Goal: Communication & Community: Answer question/provide support

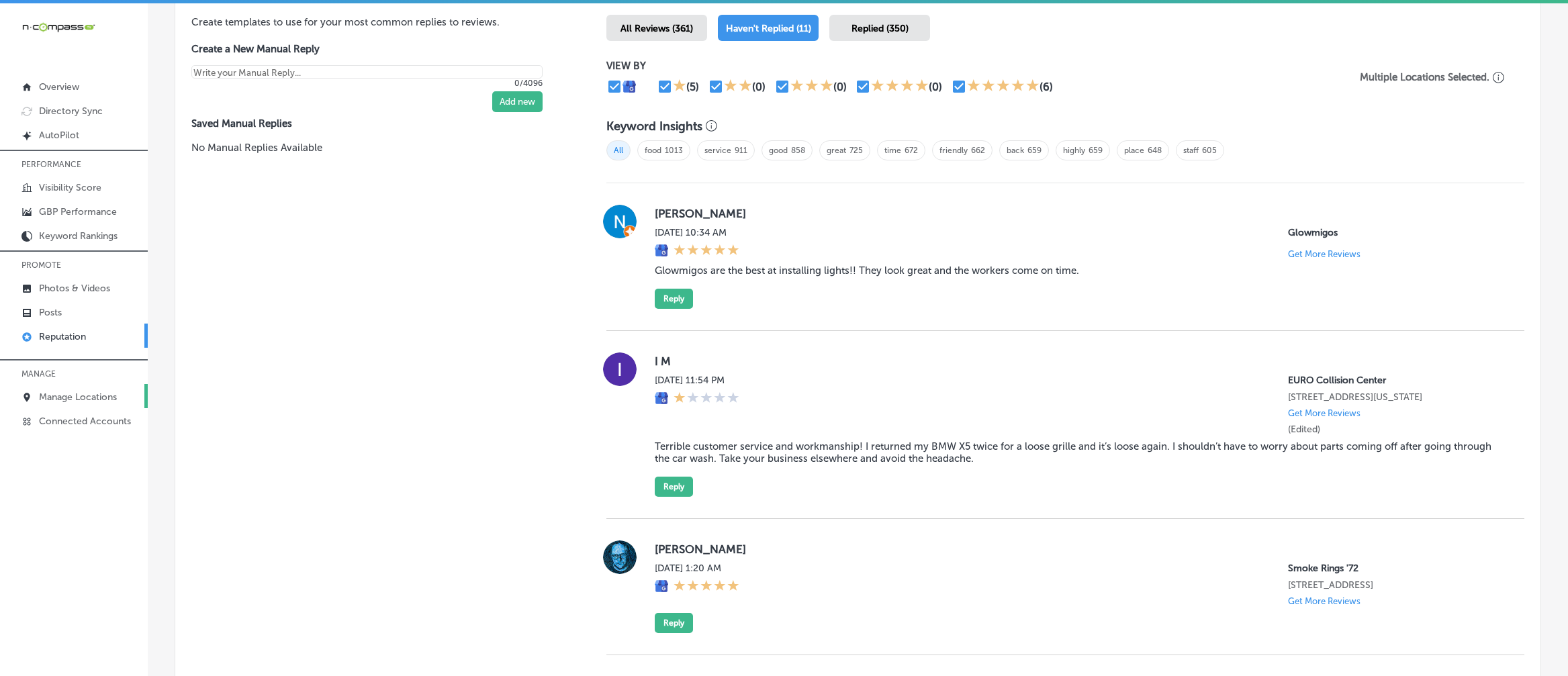
scroll to position [486, 0]
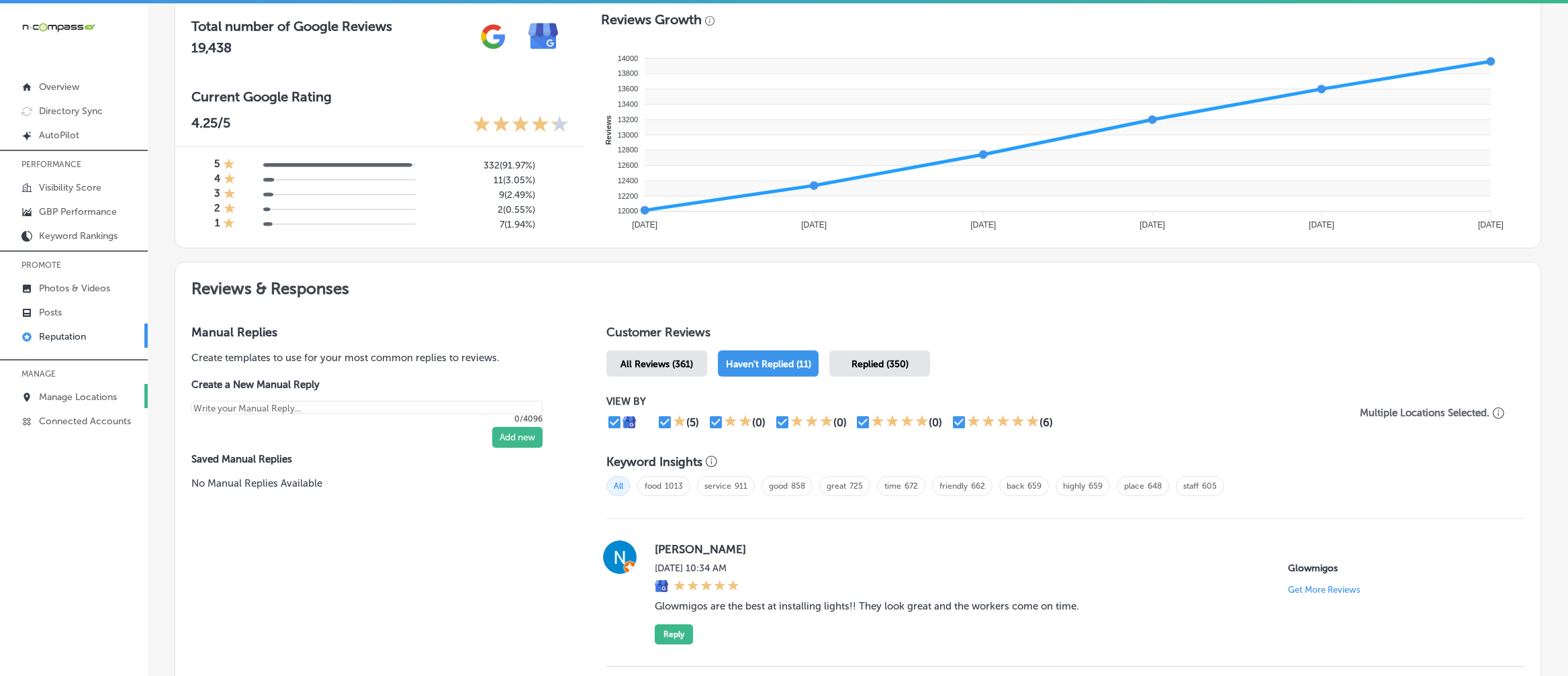
click at [69, 403] on p "Manage Locations" at bounding box center [78, 397] width 78 height 12
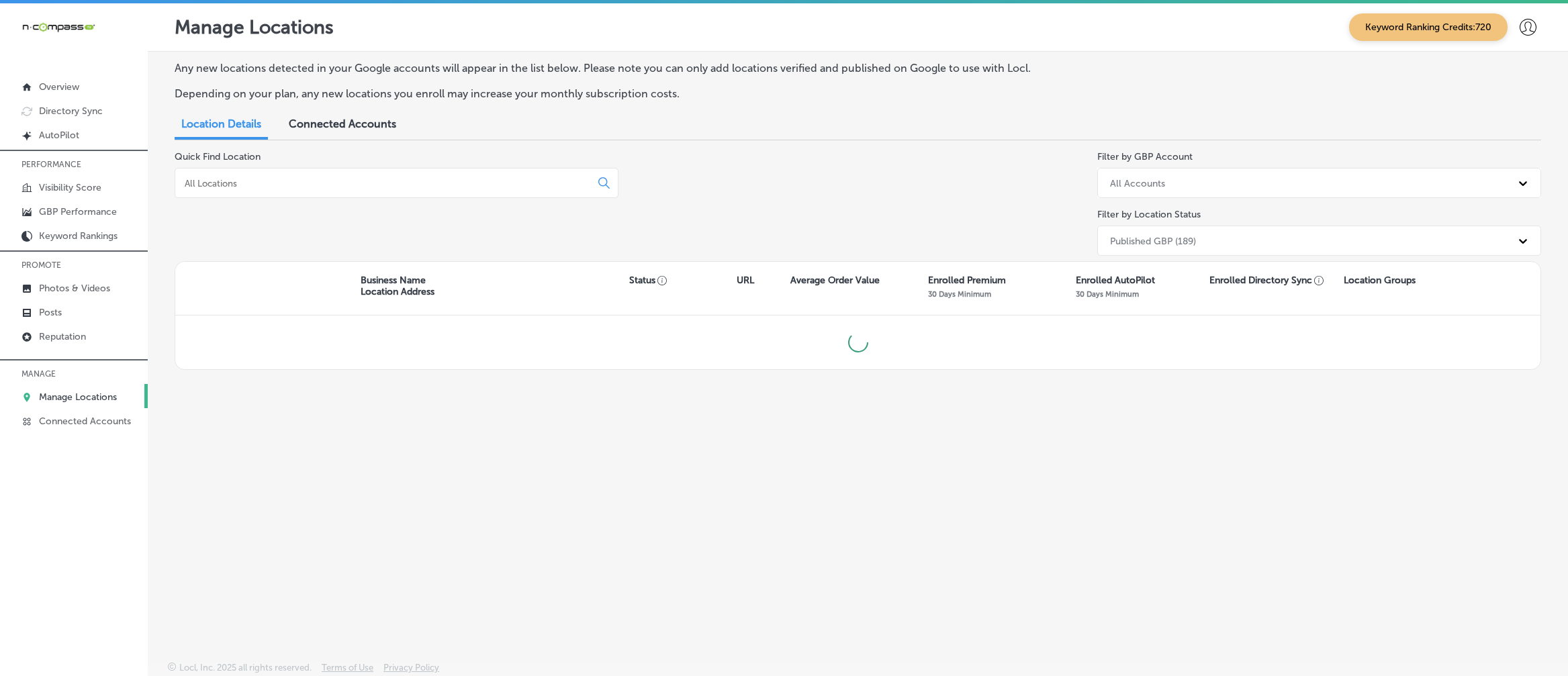
click at [336, 175] on div at bounding box center [396, 182] width 444 height 30
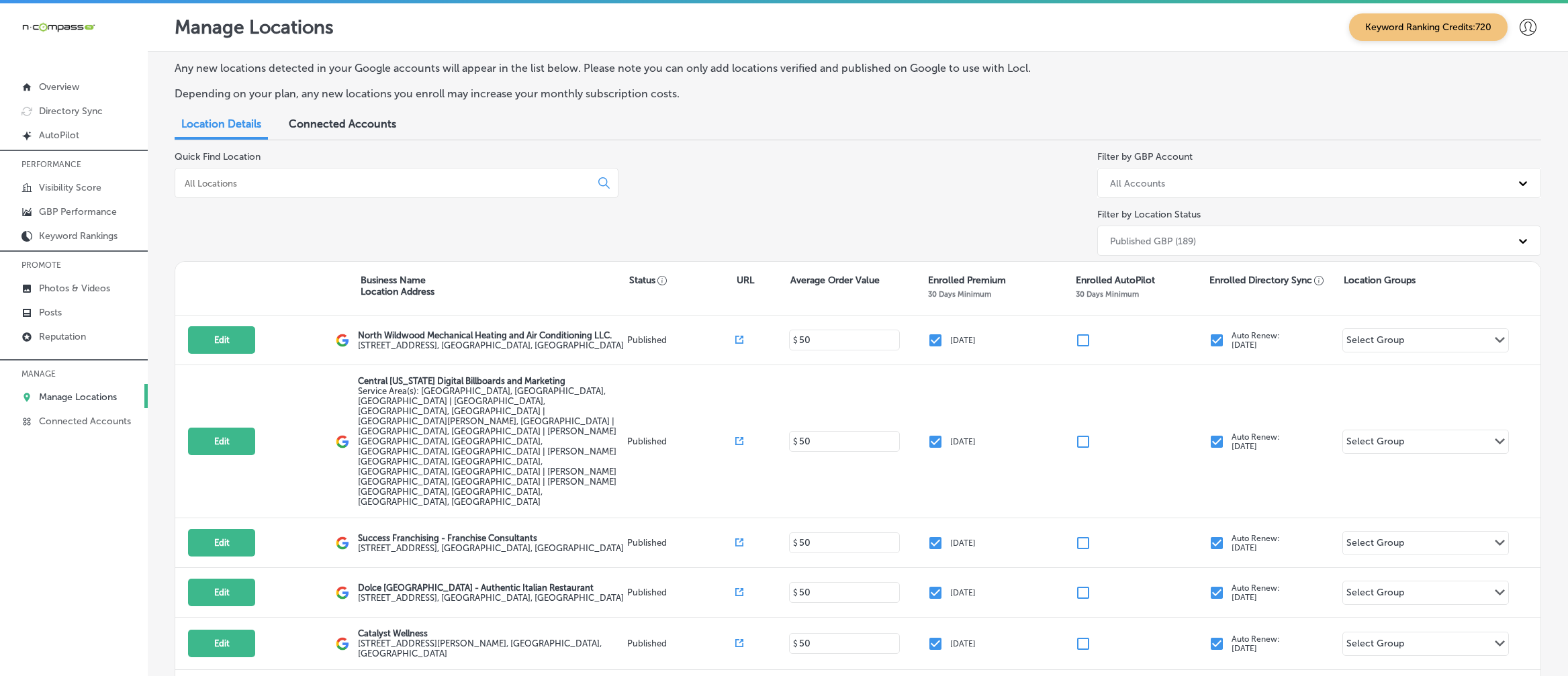
click at [342, 170] on div at bounding box center [396, 182] width 444 height 30
click at [340, 182] on input at bounding box center [385, 182] width 404 height 12
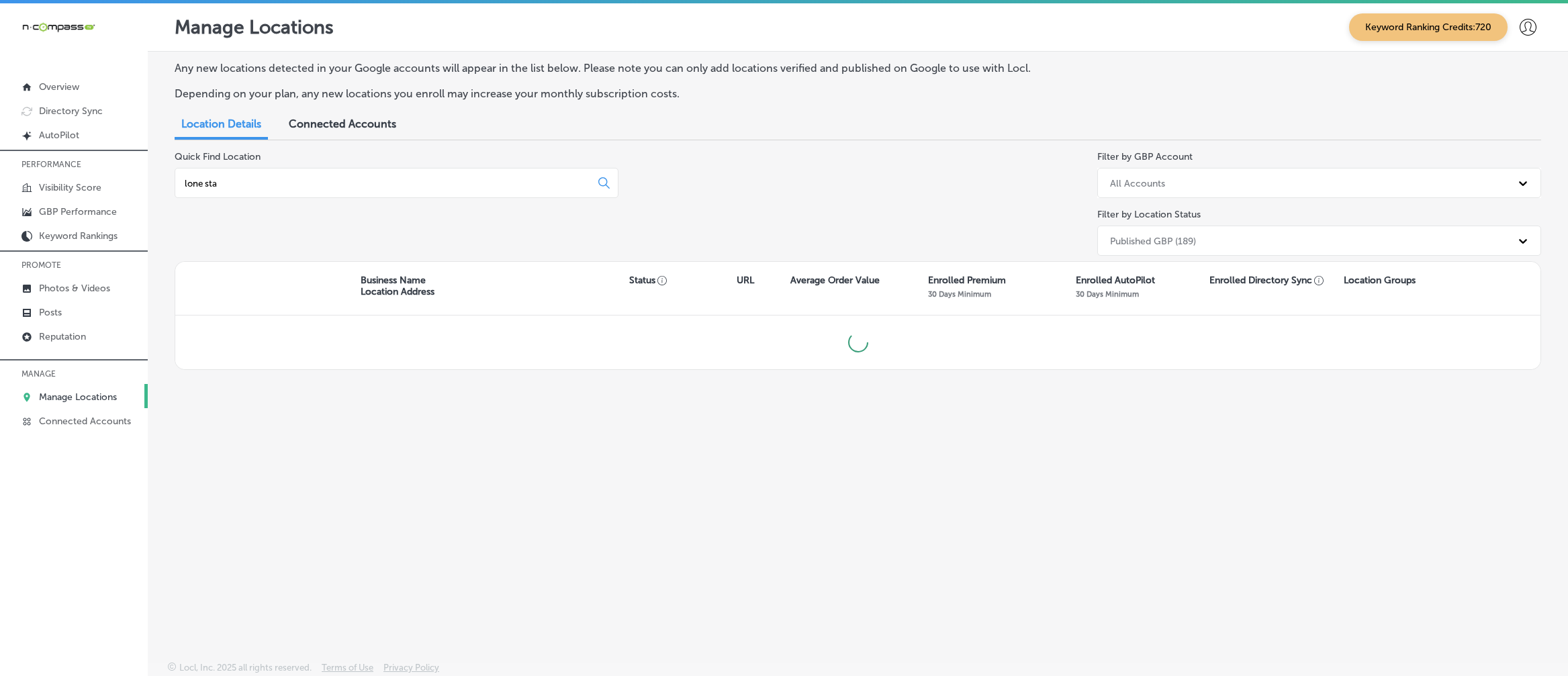
type input "lone star"
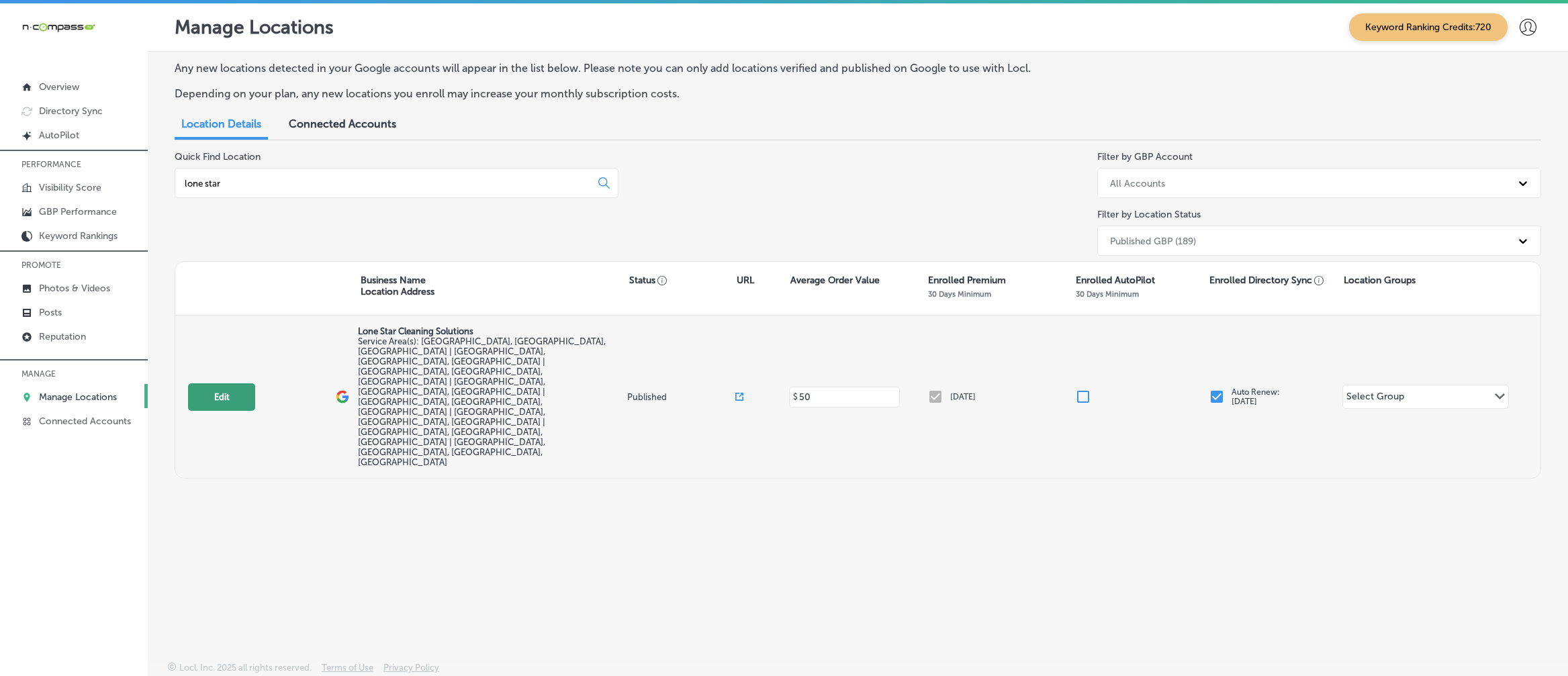
click at [221, 384] on button "Edit" at bounding box center [221, 397] width 67 height 27
select select "US"
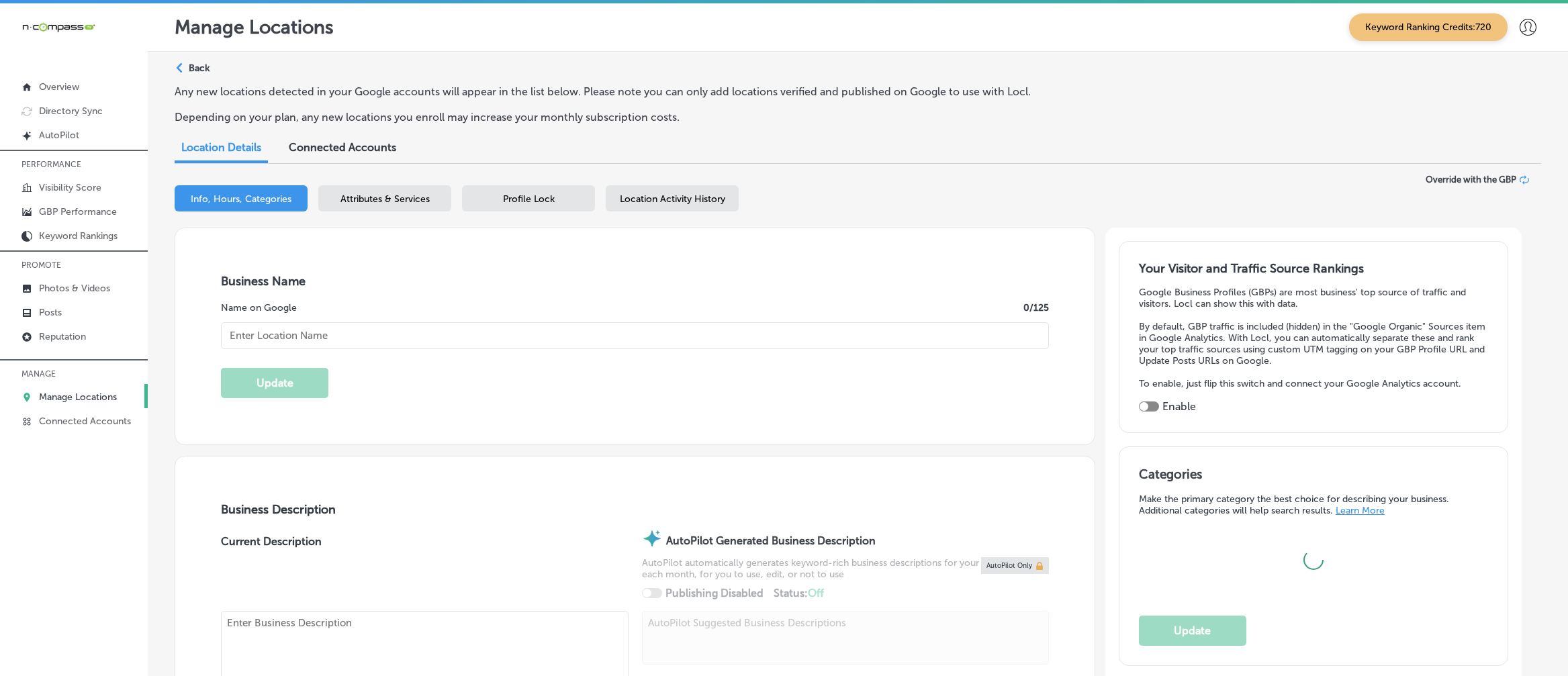
type input "Lone Star Cleaning Solutions"
checkbox input "false"
type input "[STREET_ADDRESS][PERSON_NAME] Suite 112"
type input "Carrollton"
type input "75006"
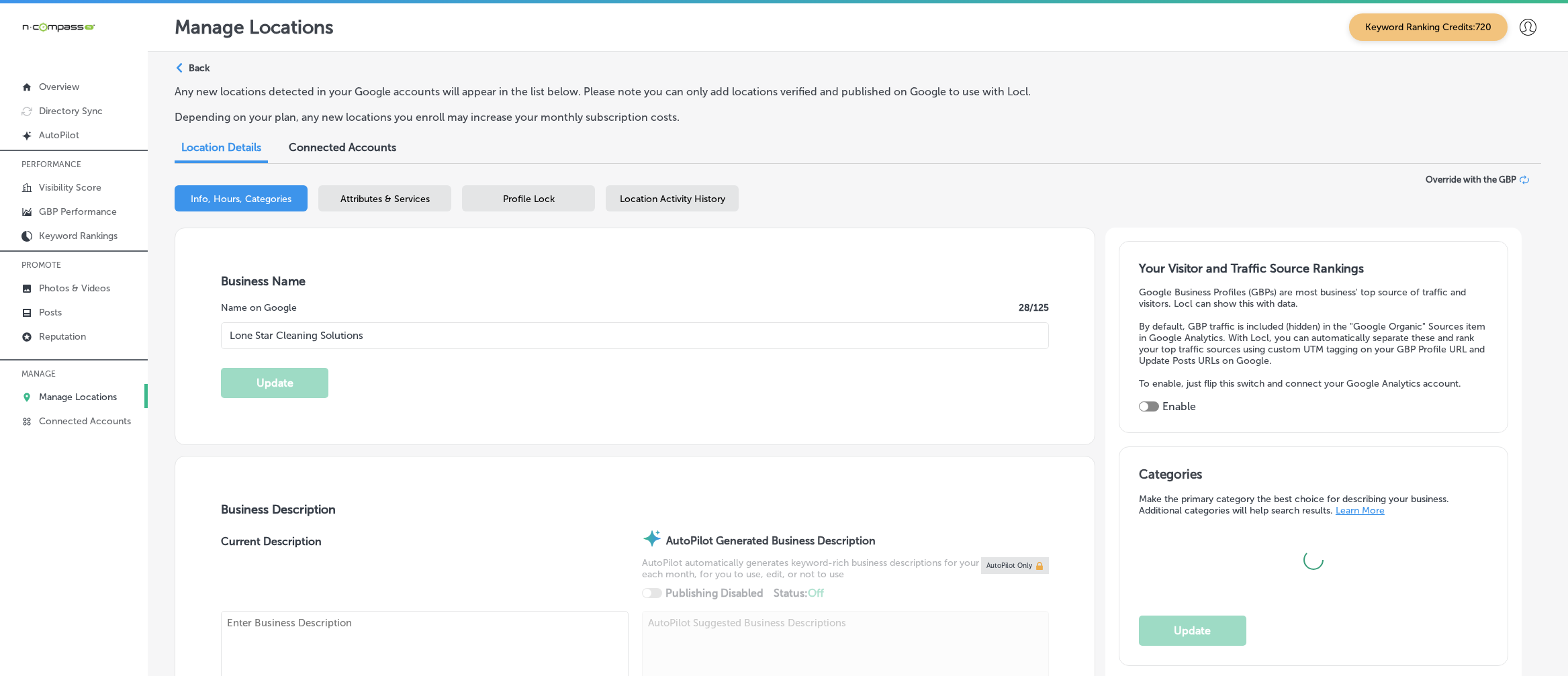
type input "US"
type textarea "Lone Star Cleaning Solutions, based in [GEOGRAPHIC_DATA], [GEOGRAPHIC_DATA], is…"
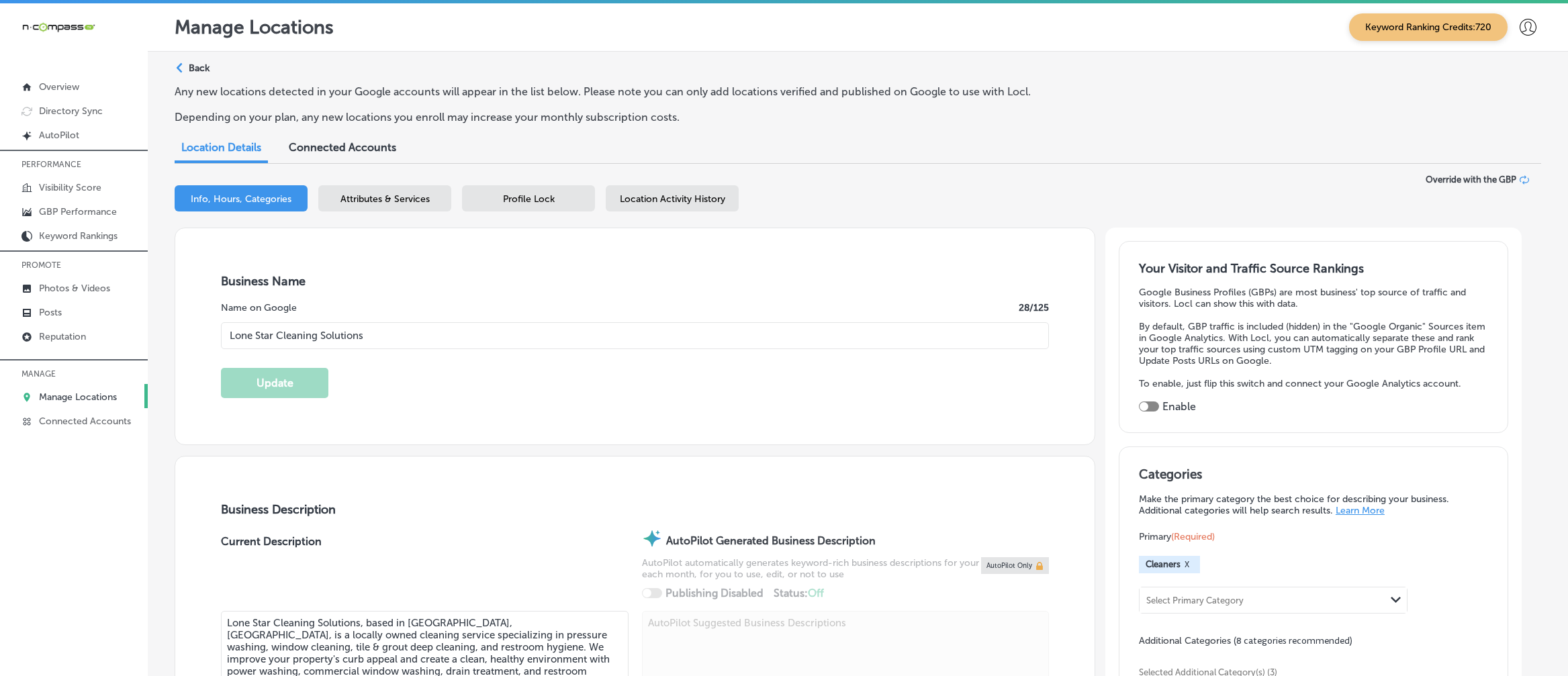
type input "[PHONE_NUMBER]"
click at [1157, 410] on div at bounding box center [1149, 406] width 20 height 10
checkbox input "true"
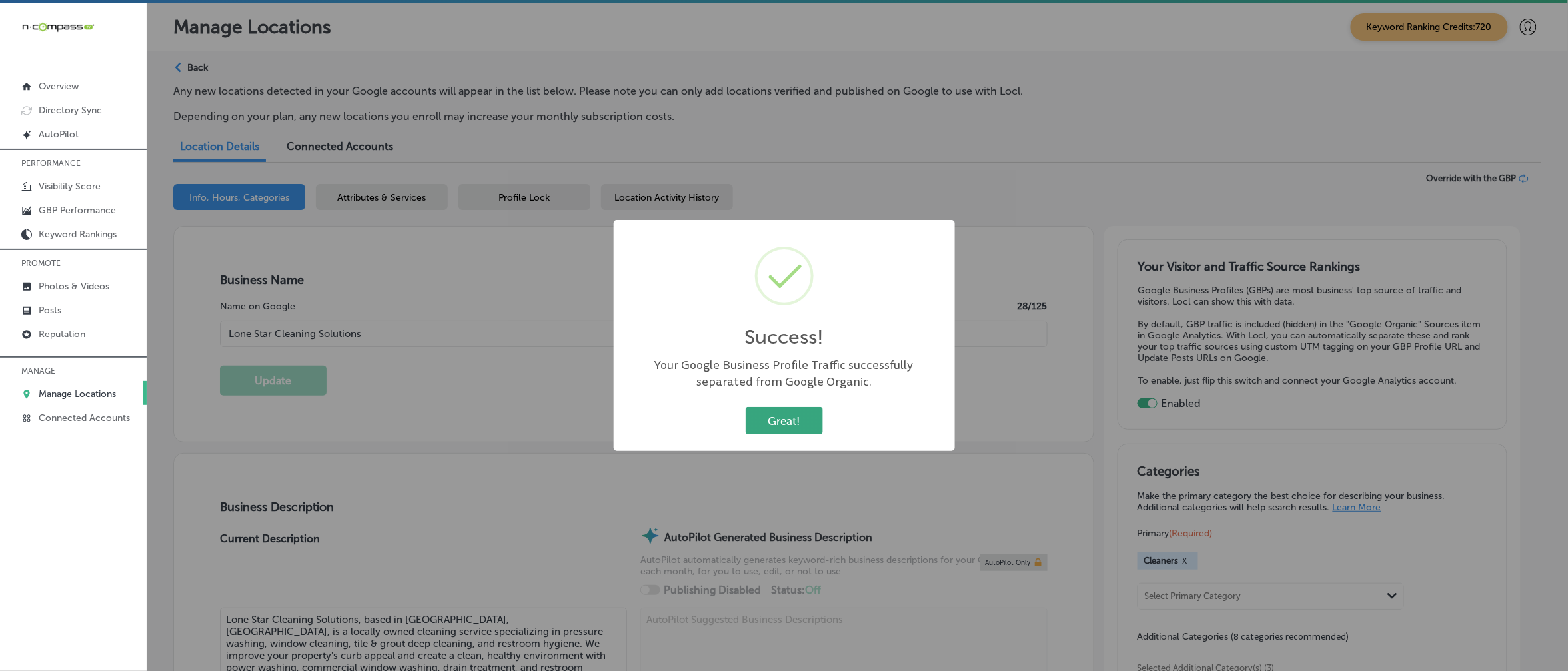
click at [796, 423] on button "Great!" at bounding box center [785, 420] width 77 height 27
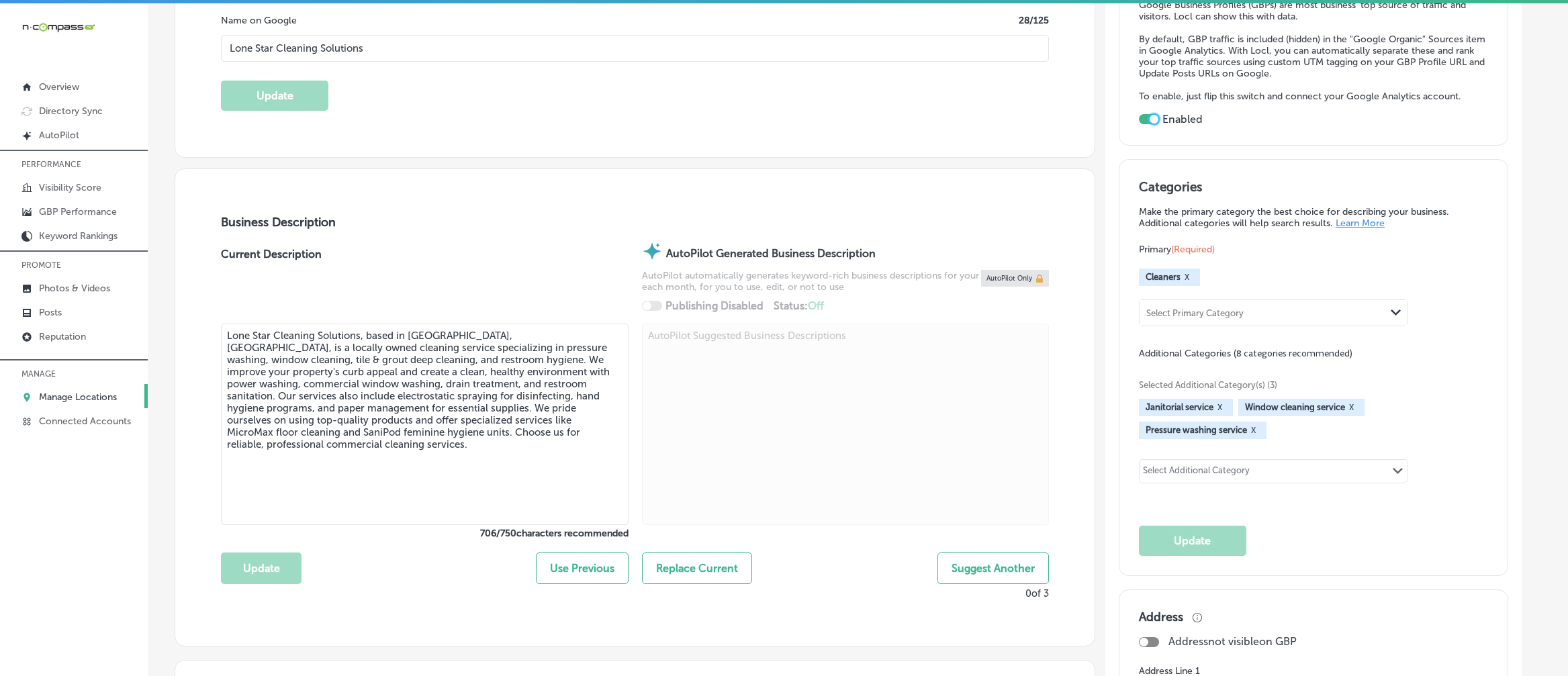
scroll to position [336, 0]
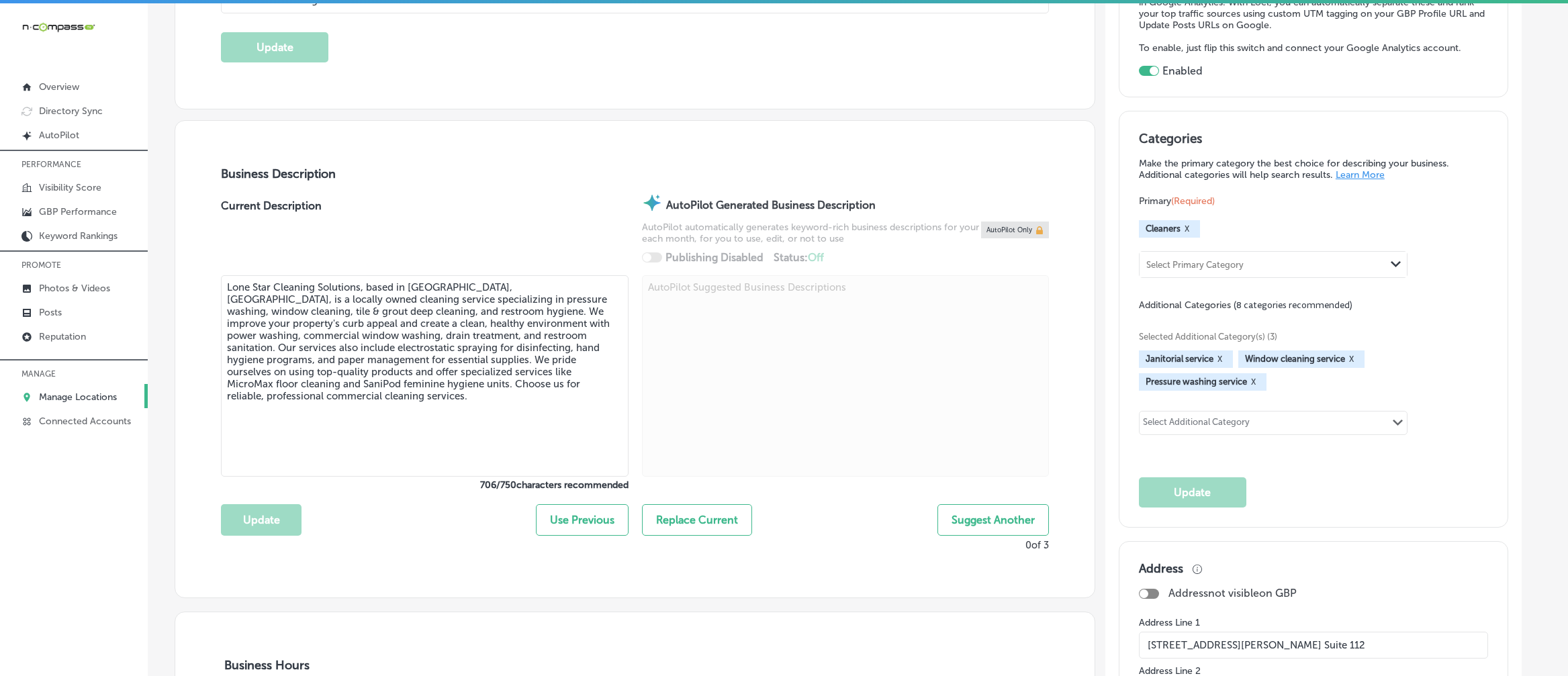
click at [399, 350] on textarea "Lone Star Cleaning Solutions, based in [GEOGRAPHIC_DATA], [GEOGRAPHIC_DATA], is…" at bounding box center [424, 376] width 407 height 201
paste textarea "specializes in high-quality commercial cleaning services. We offer pressure was…"
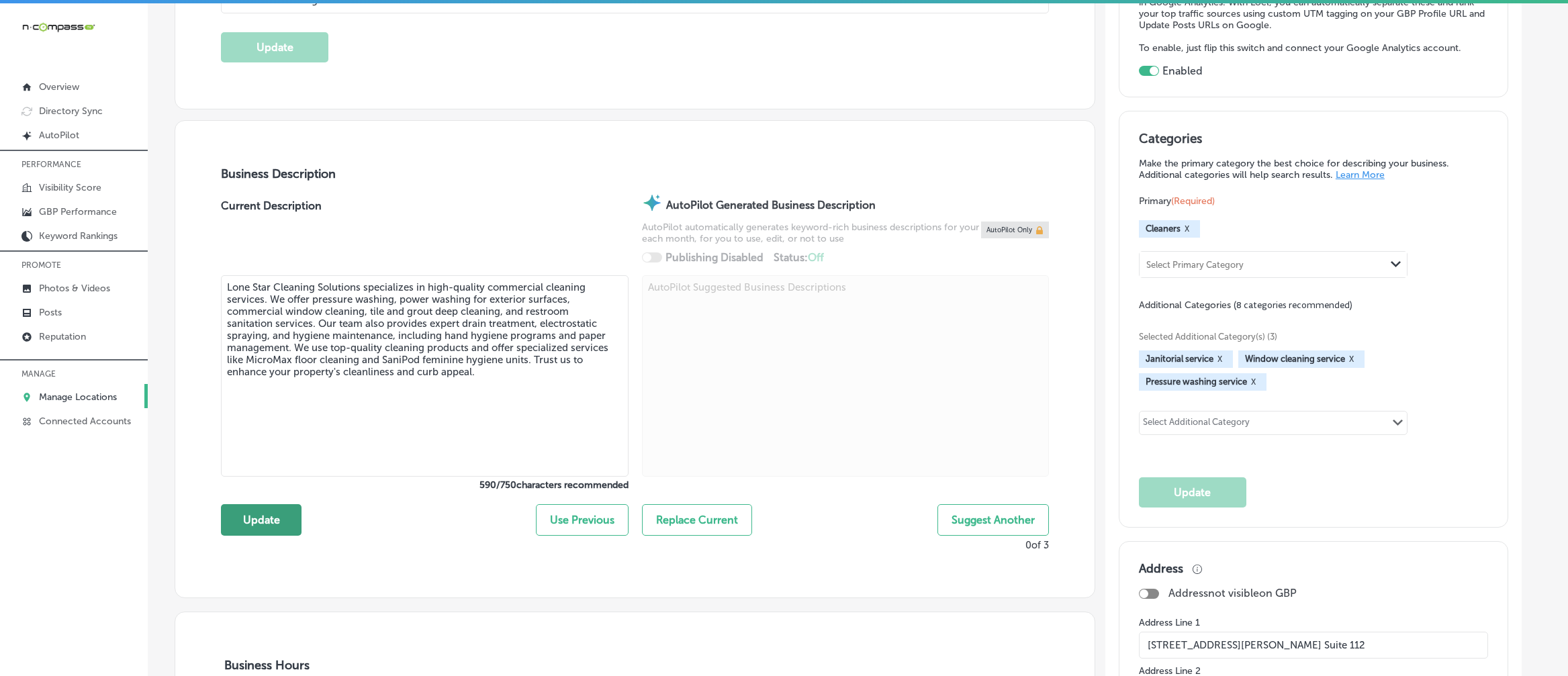
type textarea "Lone Star Cleaning Solutions specializes in high-quality commercial cleaning se…"
click at [268, 525] on button "Update" at bounding box center [260, 520] width 80 height 31
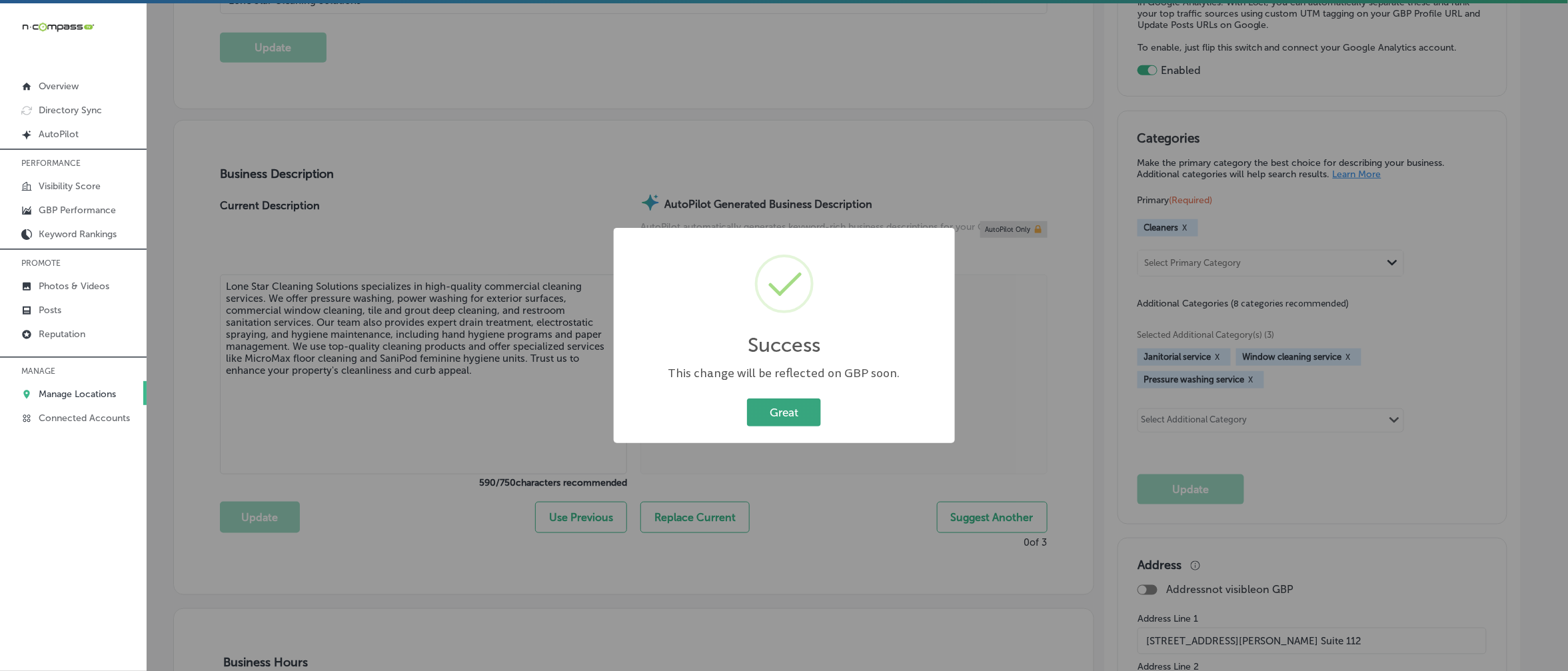
click at [765, 406] on button "Great" at bounding box center [784, 412] width 74 height 27
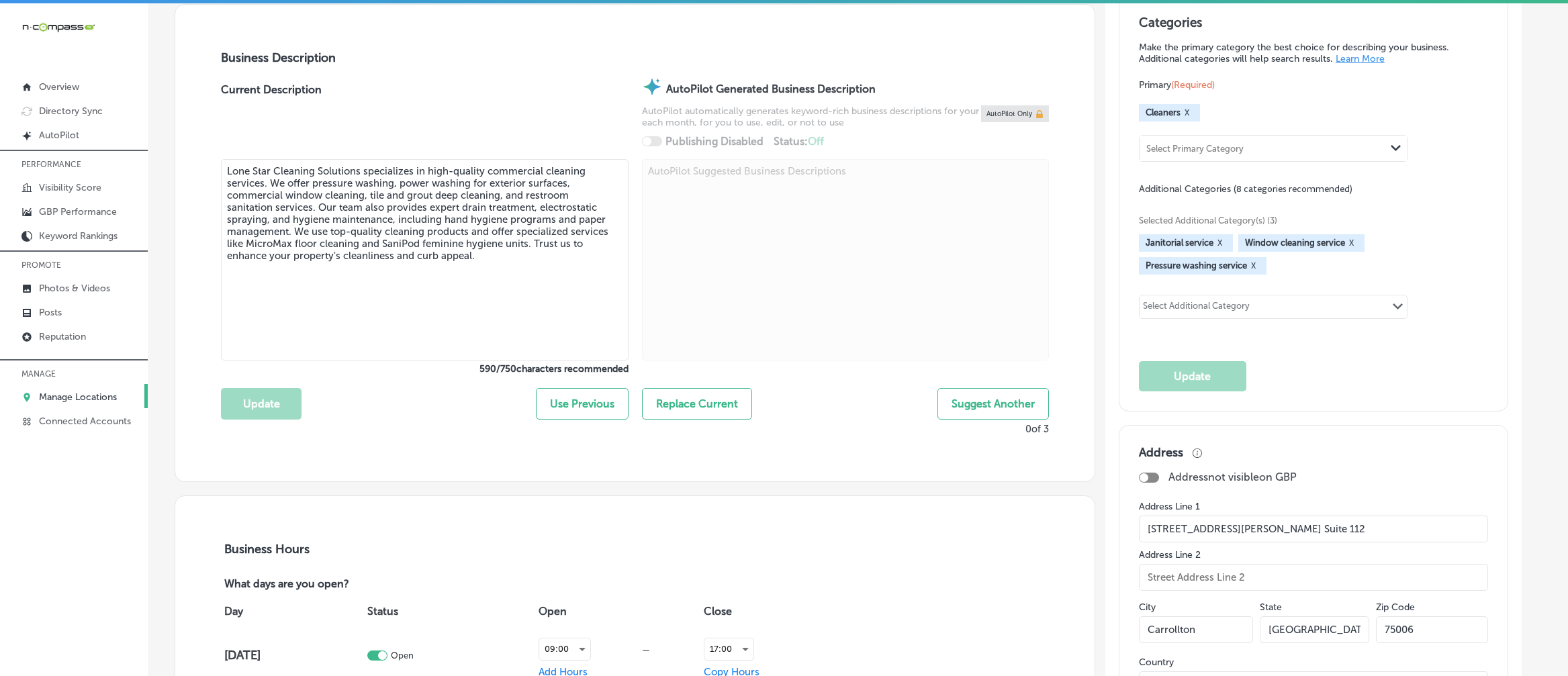
scroll to position [189, 0]
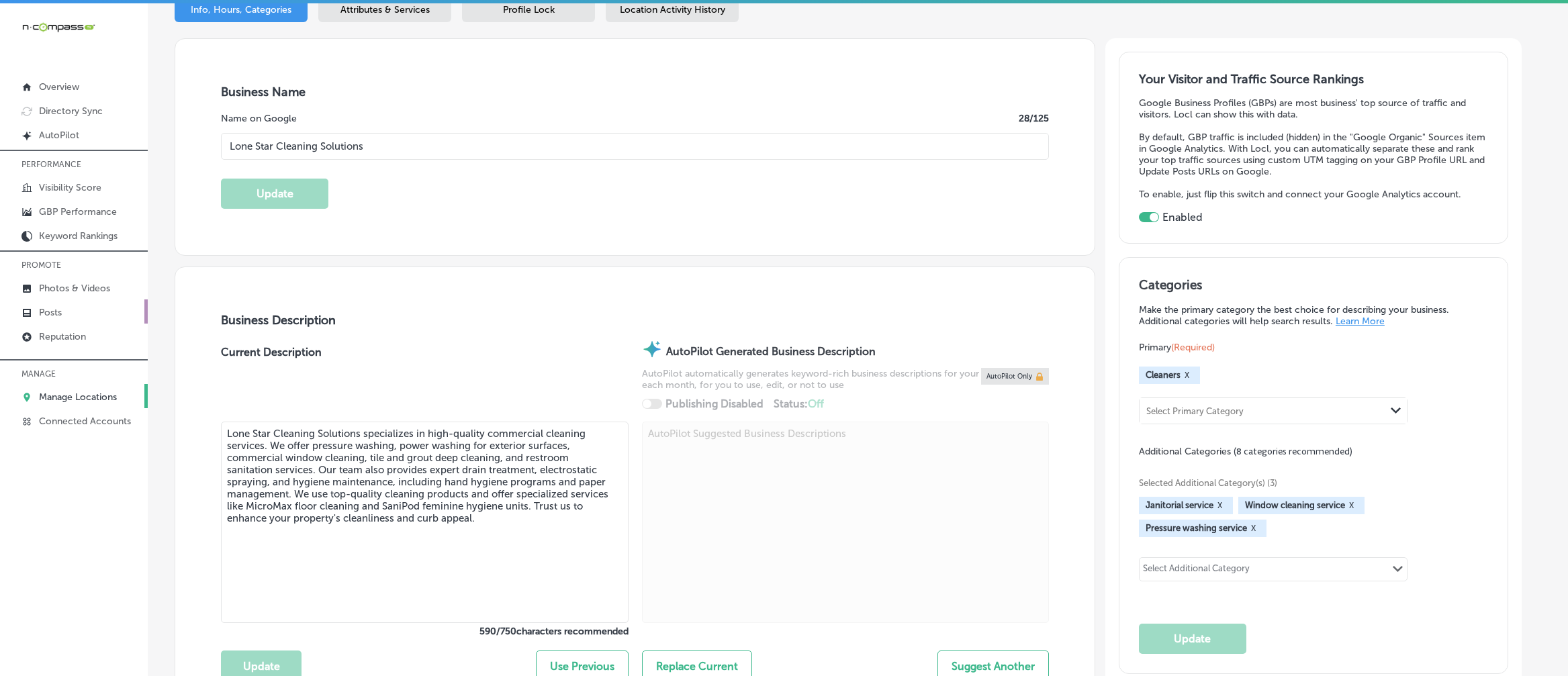
click at [45, 314] on p "Posts" at bounding box center [50, 313] width 23 height 12
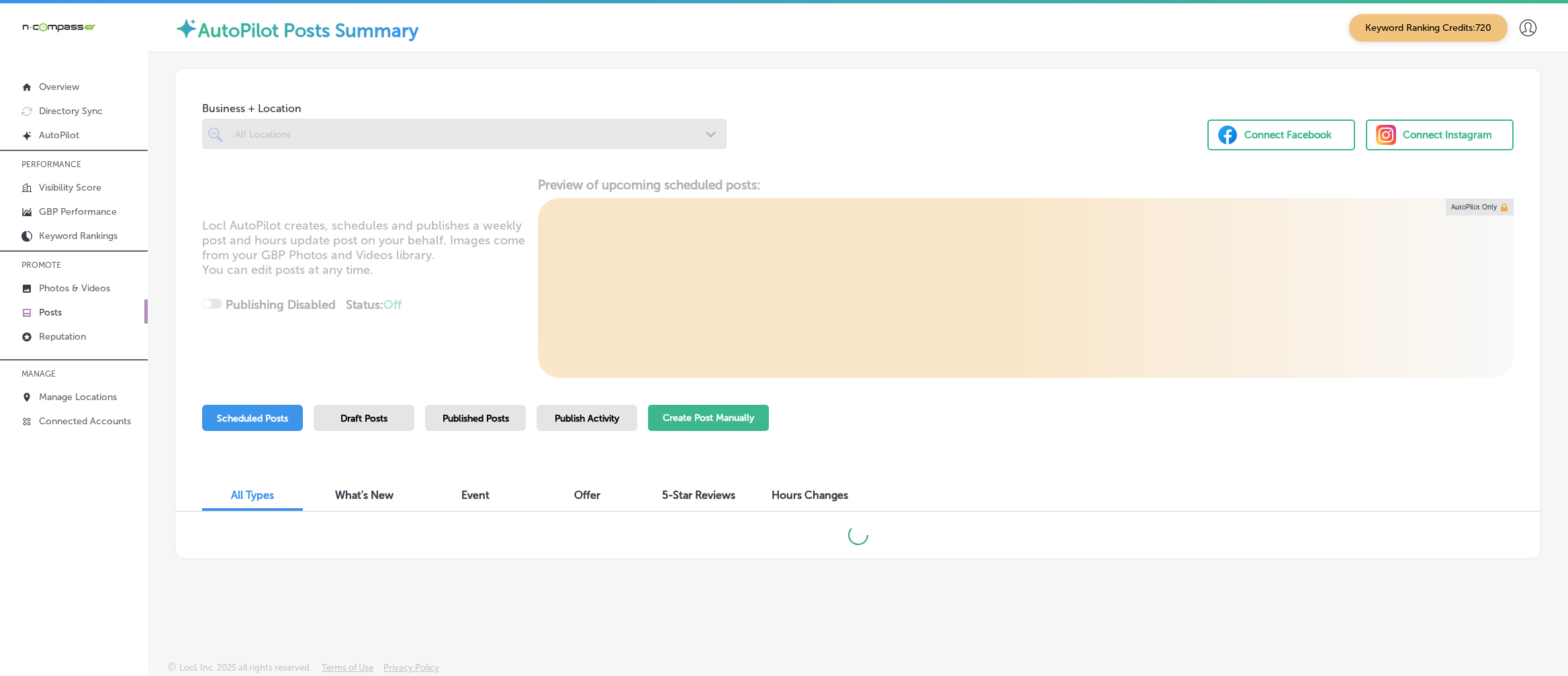
click at [706, 418] on button "Create Post Manually" at bounding box center [708, 418] width 121 height 27
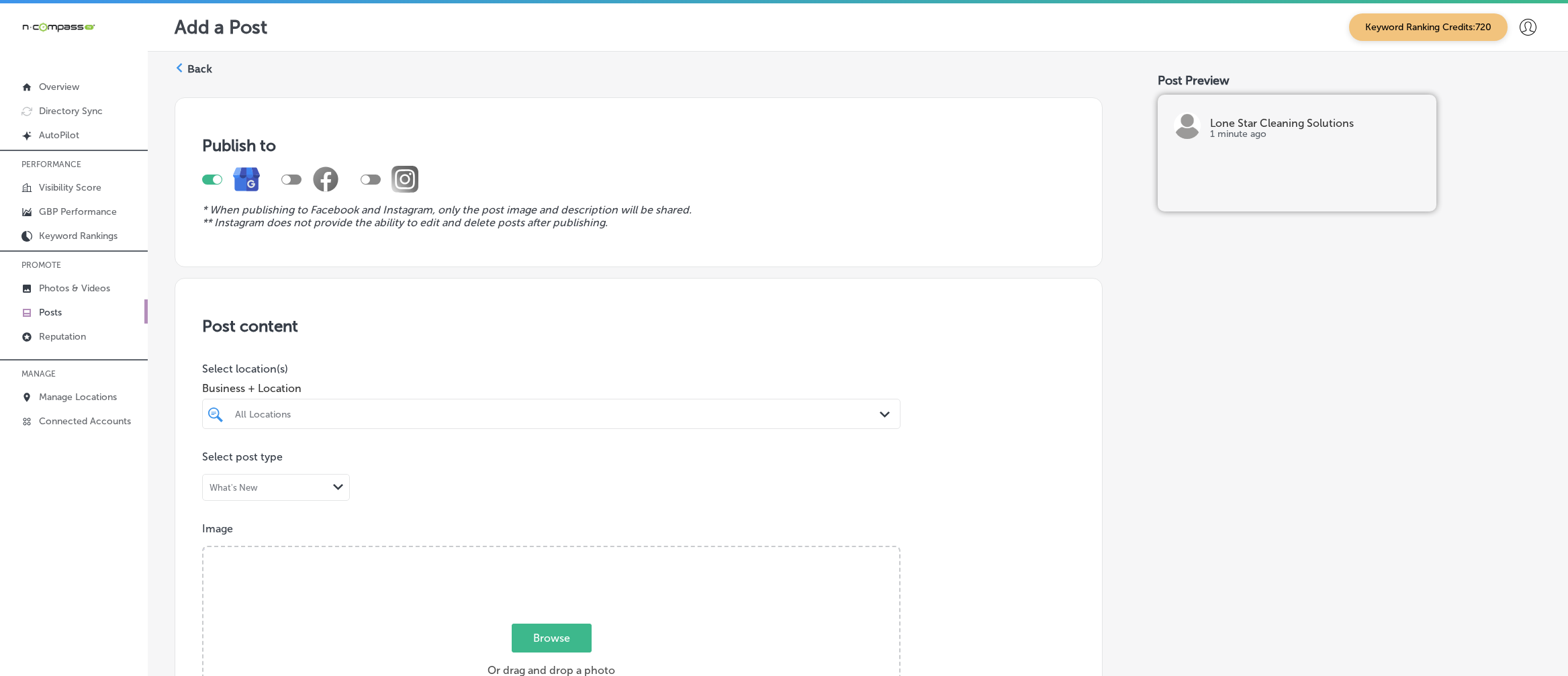
click at [770, 404] on div "All Locations" at bounding box center [551, 414] width 646 height 21
click at [805, 465] on div "Lone Star Cleaning Solutions [GEOGRAPHIC_DATA], [GEOGRAPHIC_DATA], [GEOGRAPHIC_…" at bounding box center [551, 465] width 688 height 21
type input "lone star"
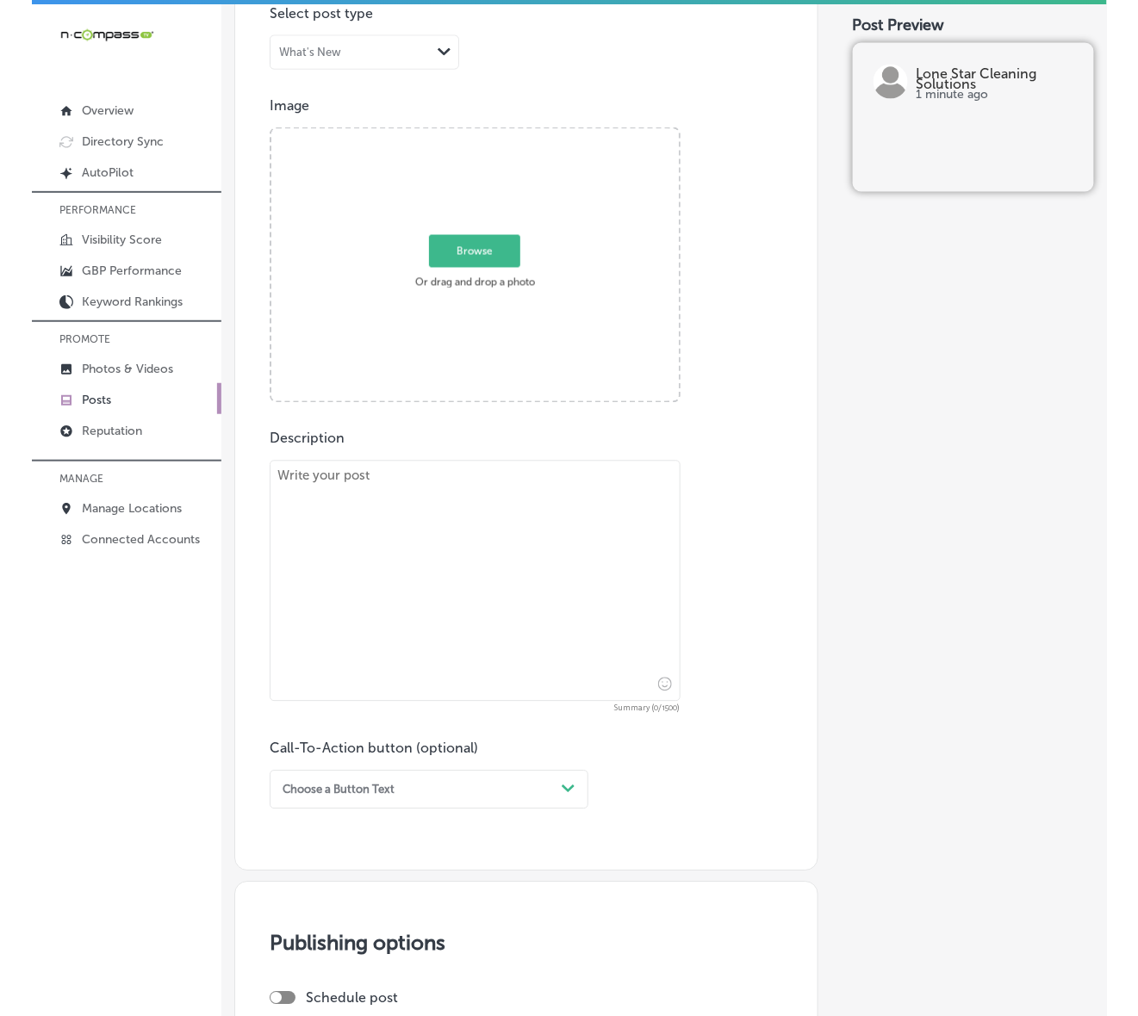
scroll to position [538, 0]
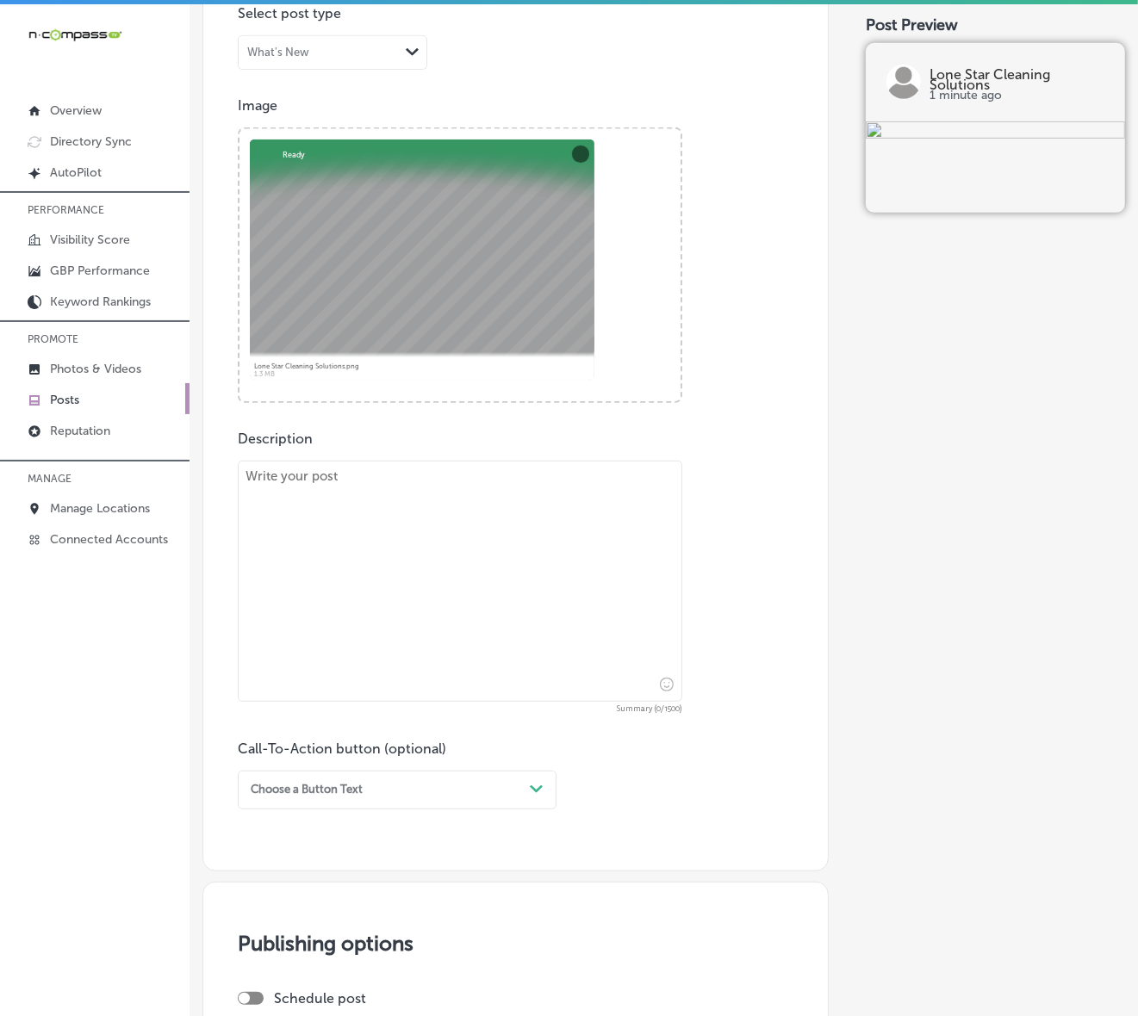
click at [471, 509] on textarea at bounding box center [460, 581] width 444 height 241
paste textarea "Lone Star Cleaning Solutions offers high-quality pressure washing and power was…"
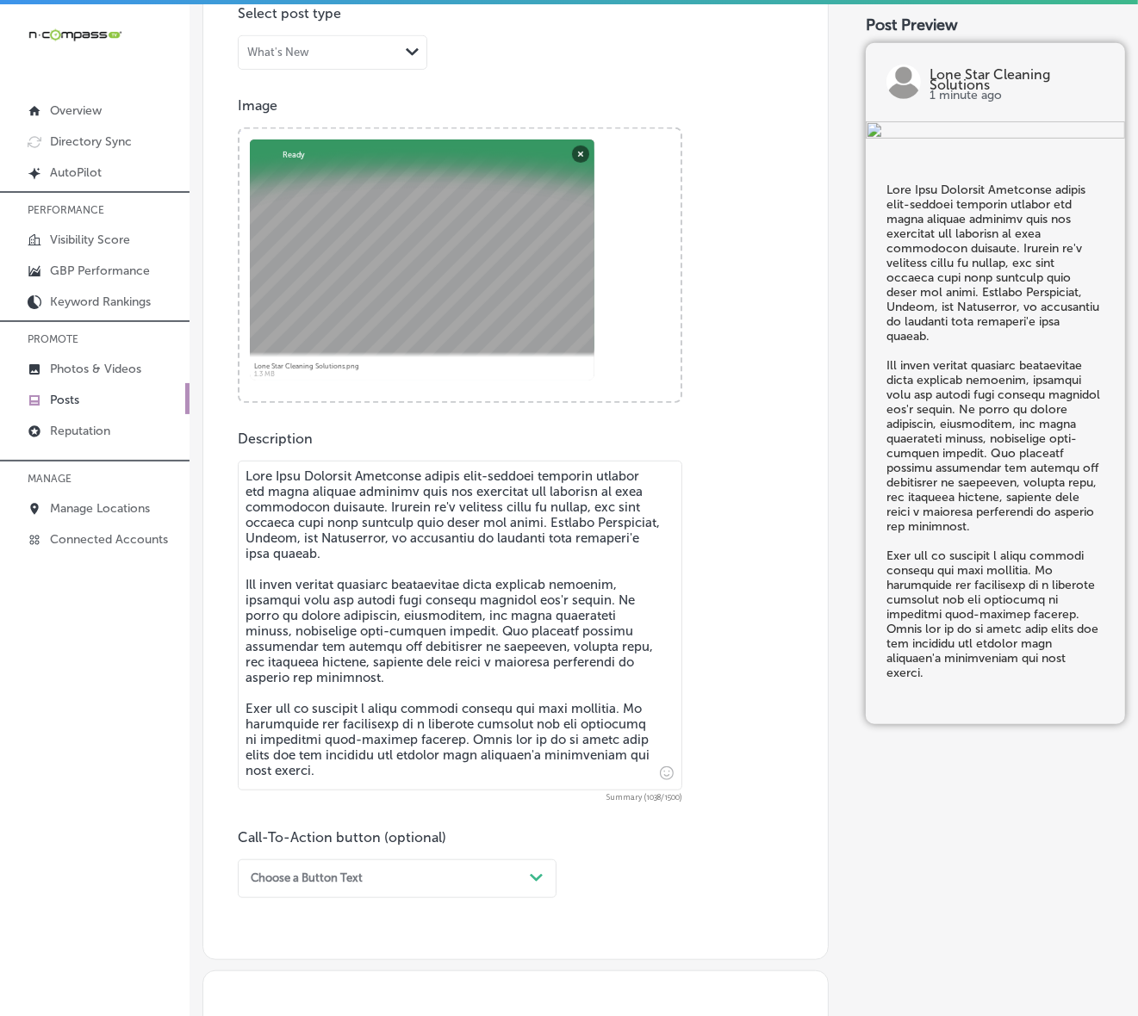
click at [245, 492] on textarea at bounding box center [460, 626] width 444 height 330
type textarea "Lone Star Cleaning Solutions offers high-quality pressure washing and power was…"
click at [540, 845] on div "Choose a Button Text Path Created with Sketch." at bounding box center [397, 864] width 319 height 39
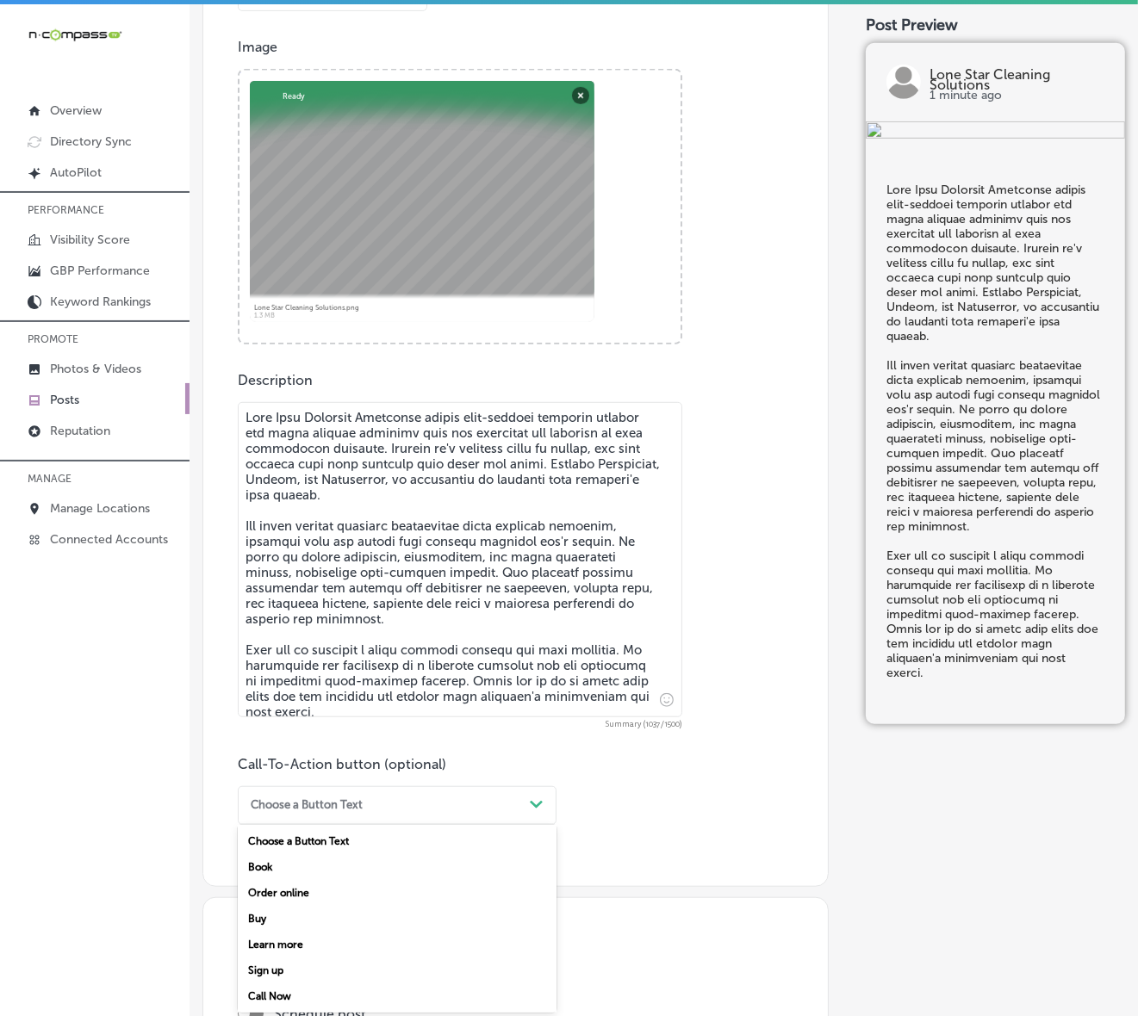
click at [265, 866] on div "Call Now" at bounding box center [397, 996] width 319 height 26
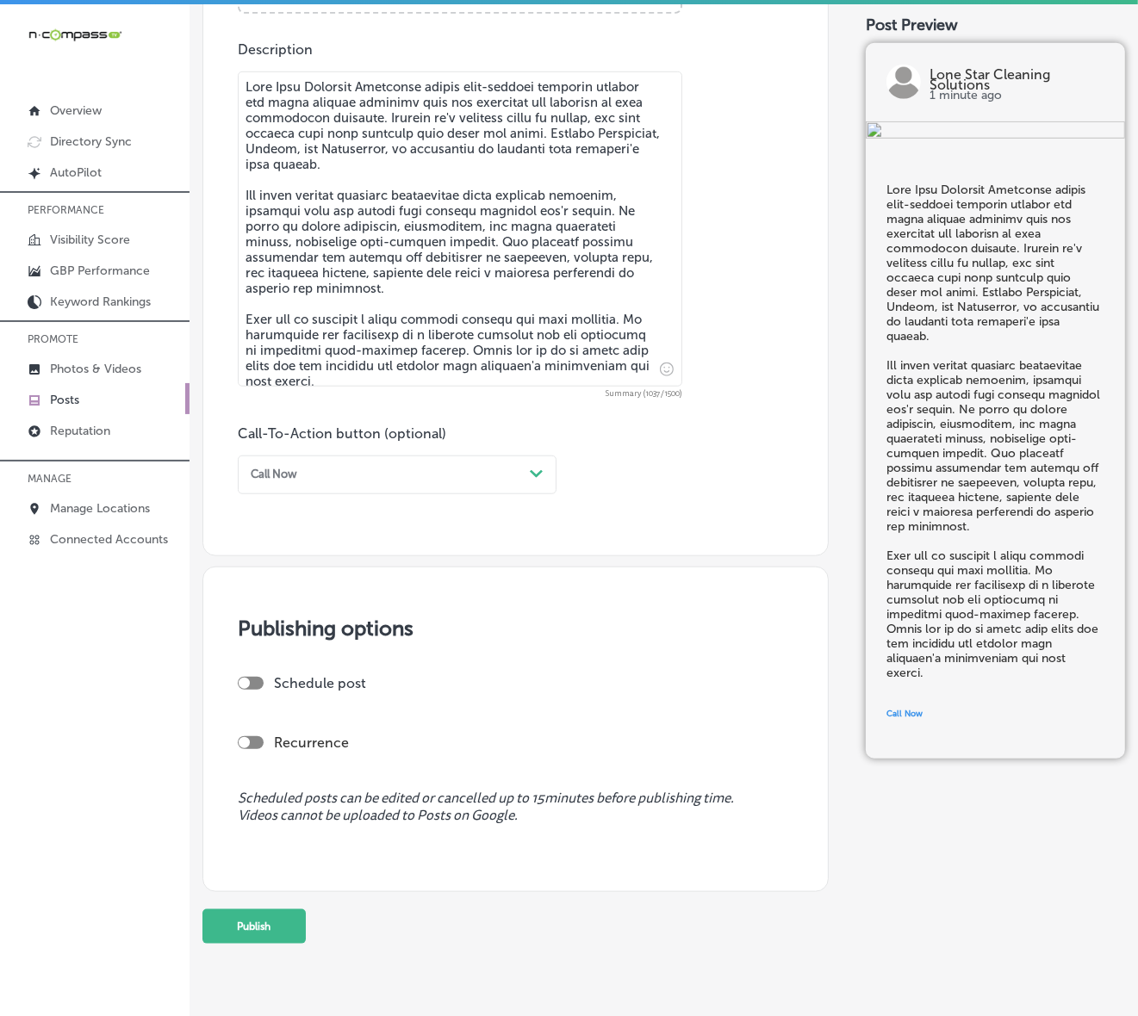
scroll to position [952, 0]
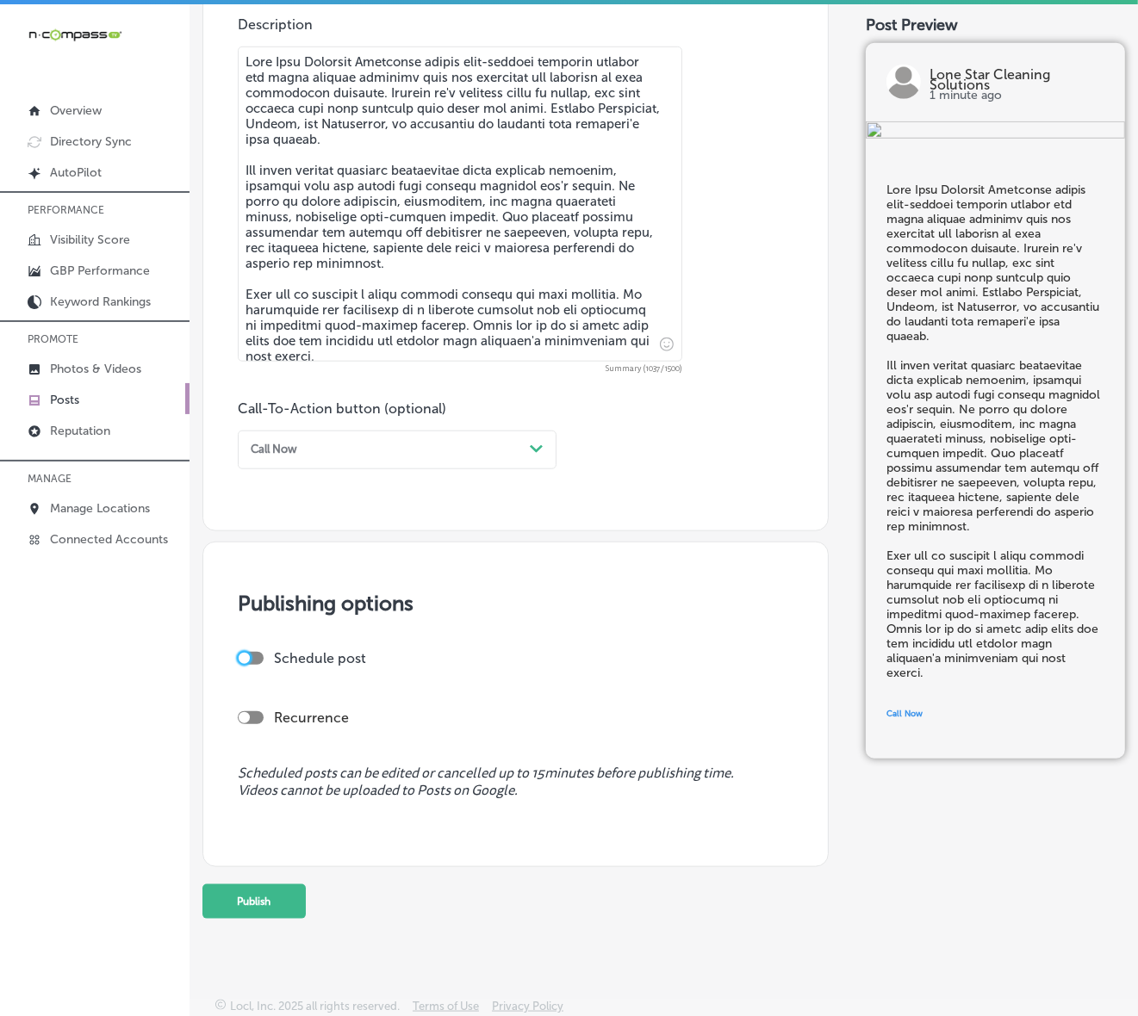
click at [246, 653] on div at bounding box center [244, 658] width 11 height 11
checkbox input "true"
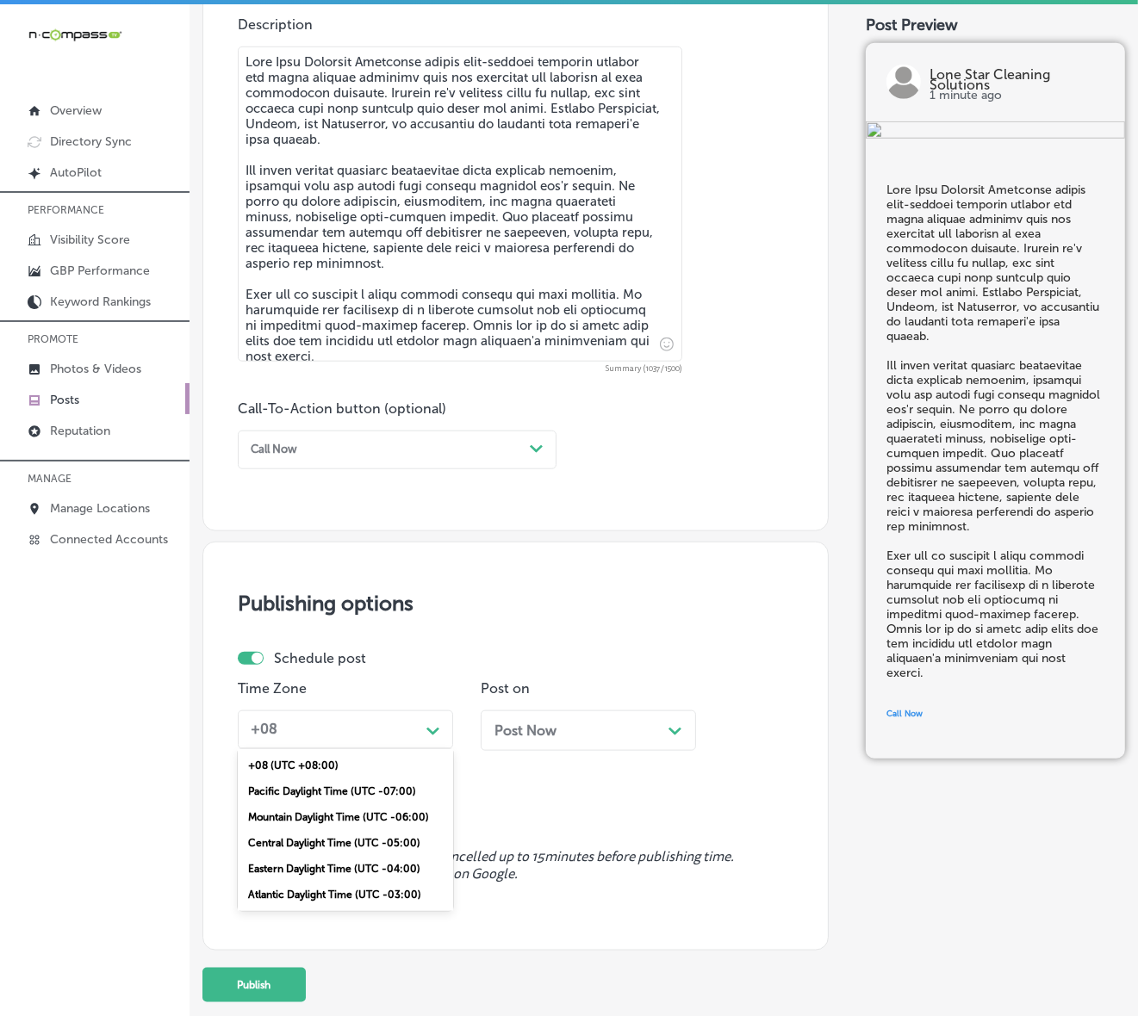
click at [311, 721] on div "+08" at bounding box center [332, 729] width 176 height 27
click at [336, 816] on div "Mountain Daylight Time (UTC -06:00)" at bounding box center [345, 817] width 215 height 26
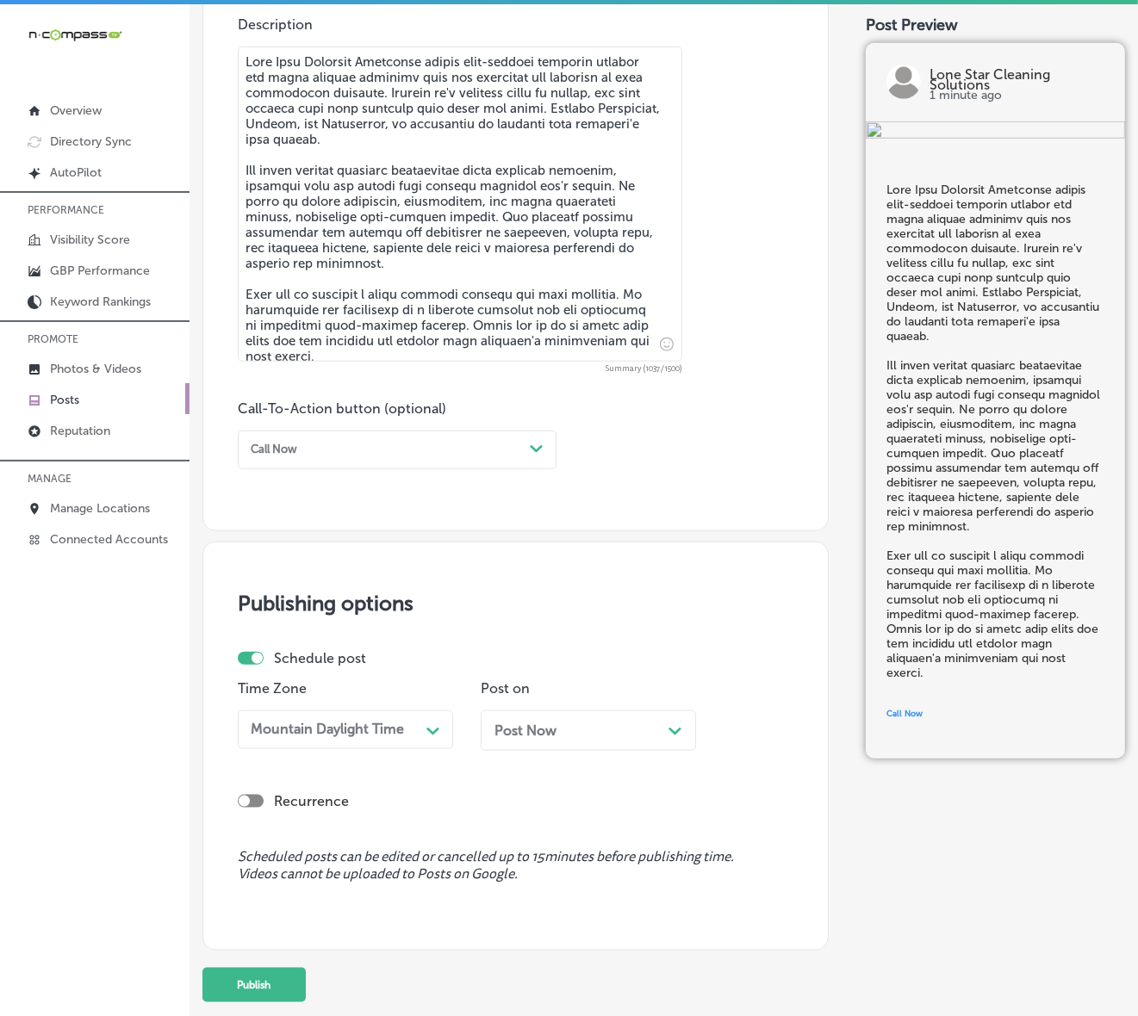
scroll to position [1036, 0]
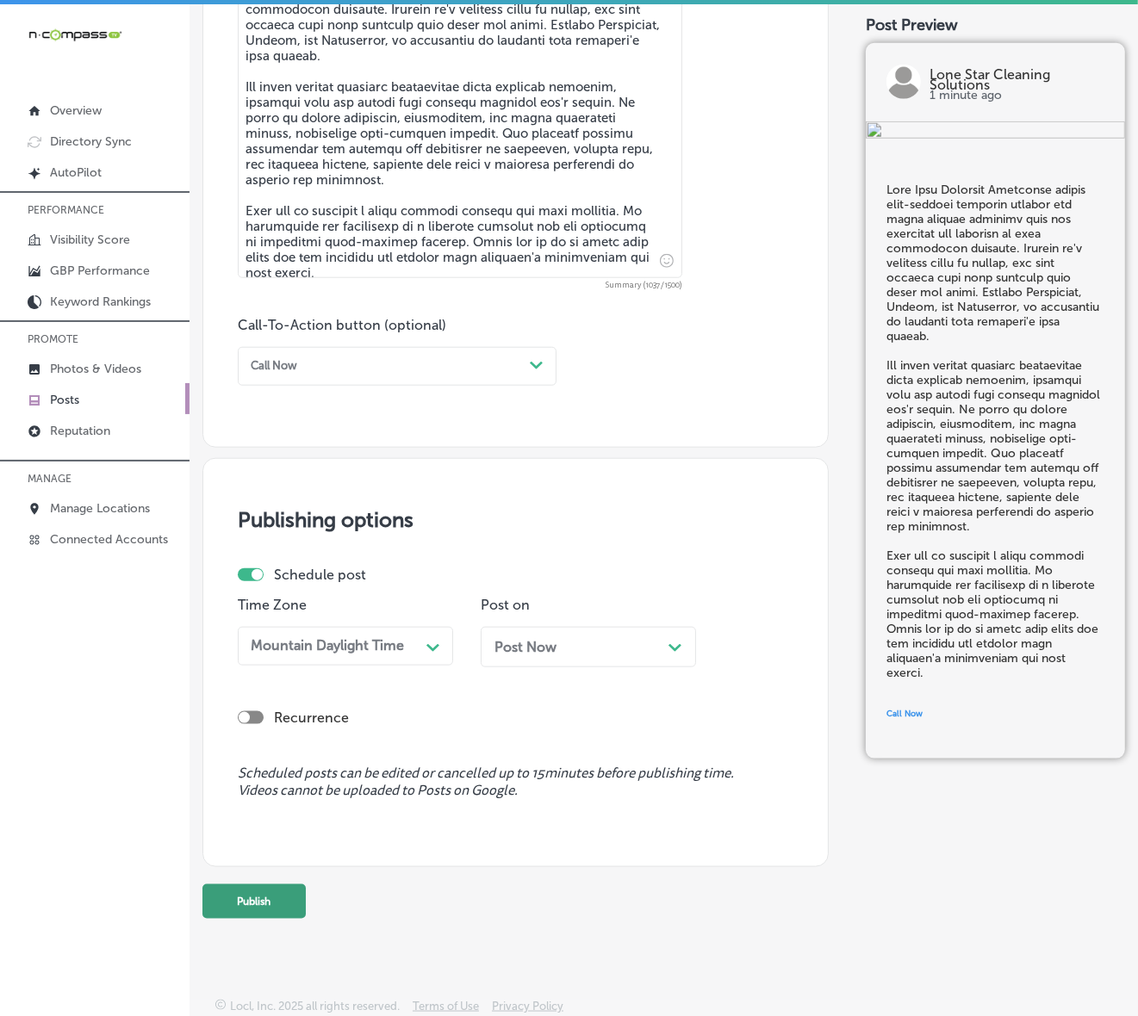
click at [272, 866] on button "Publish" at bounding box center [253, 901] width 103 height 34
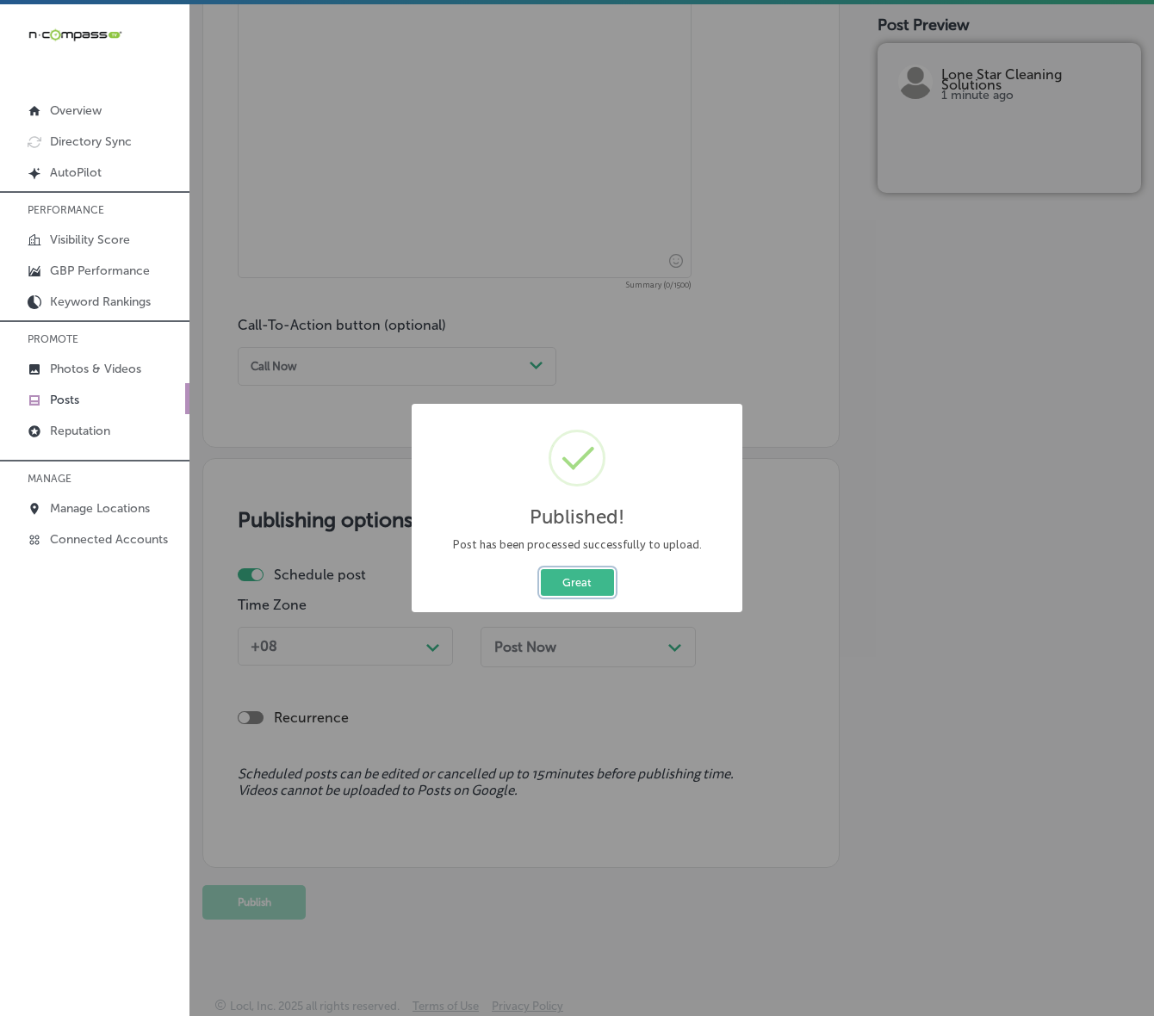
drag, startPoint x: 594, startPoint y: 577, endPoint x: 208, endPoint y: 682, distance: 400.7
click at [594, 577] on button "Great" at bounding box center [577, 582] width 73 height 27
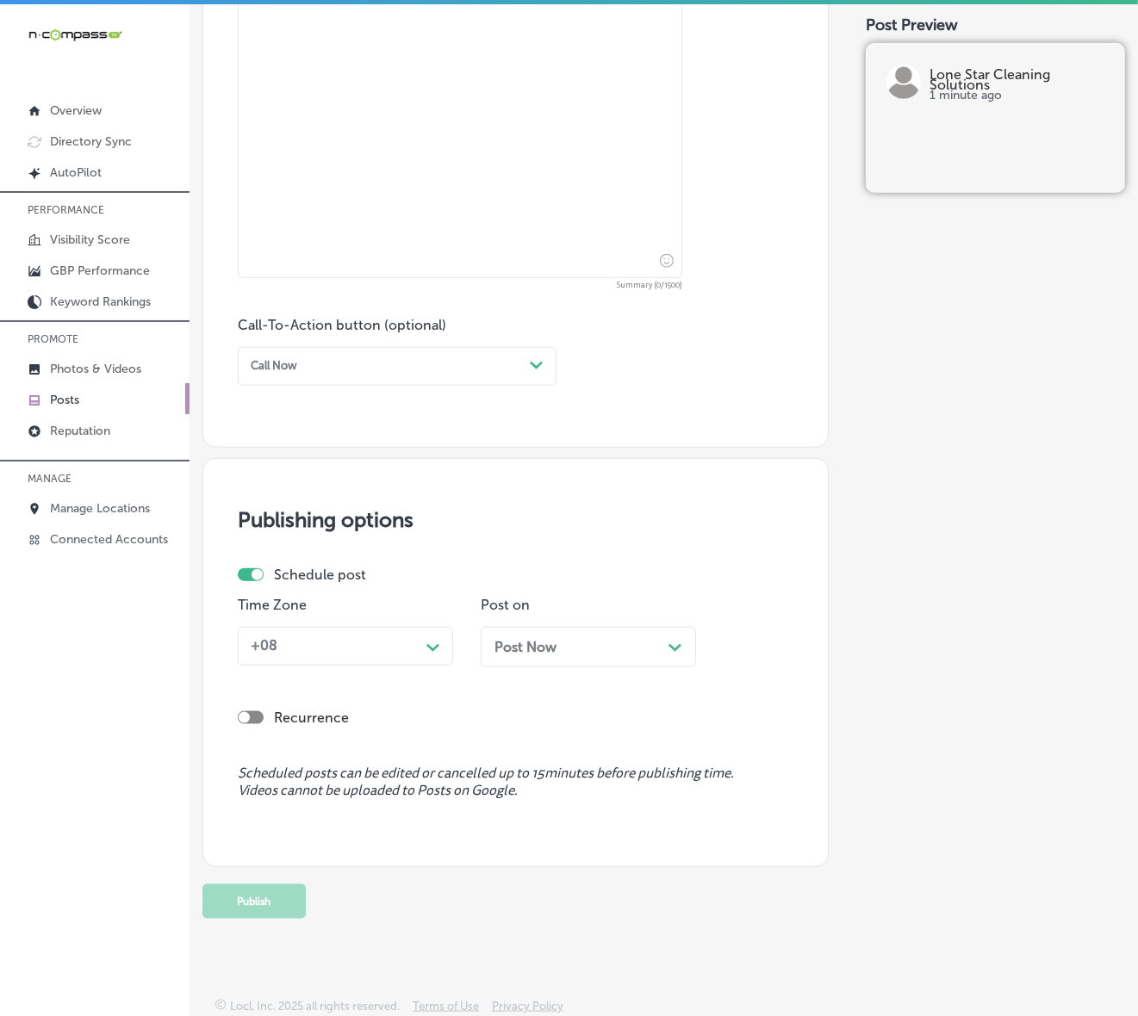
scroll to position [175, 0]
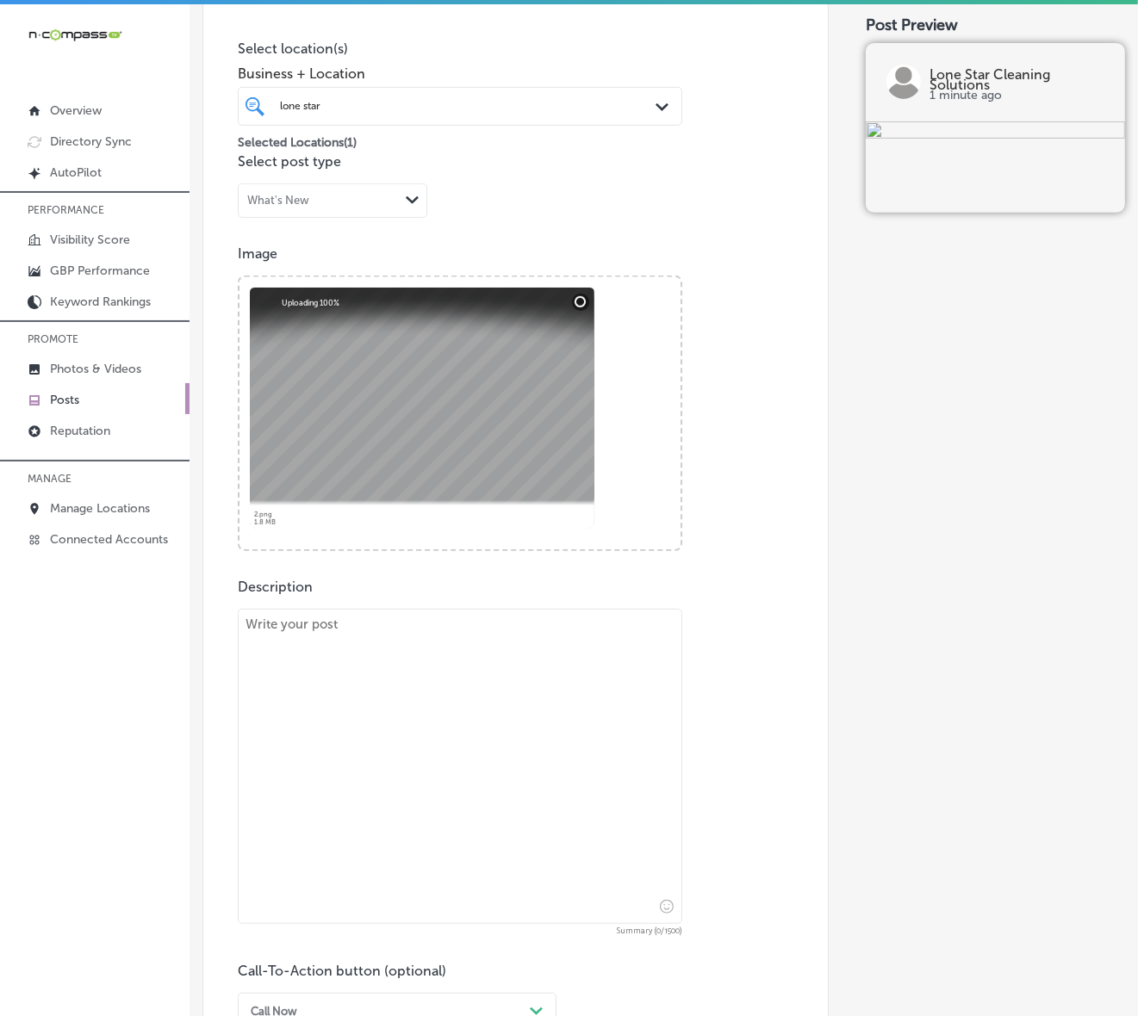
click at [523, 742] on textarea at bounding box center [460, 766] width 444 height 315
paste textarea "When it comes to commercial window cleaning, Lone Star Cleaning Solutions has y…"
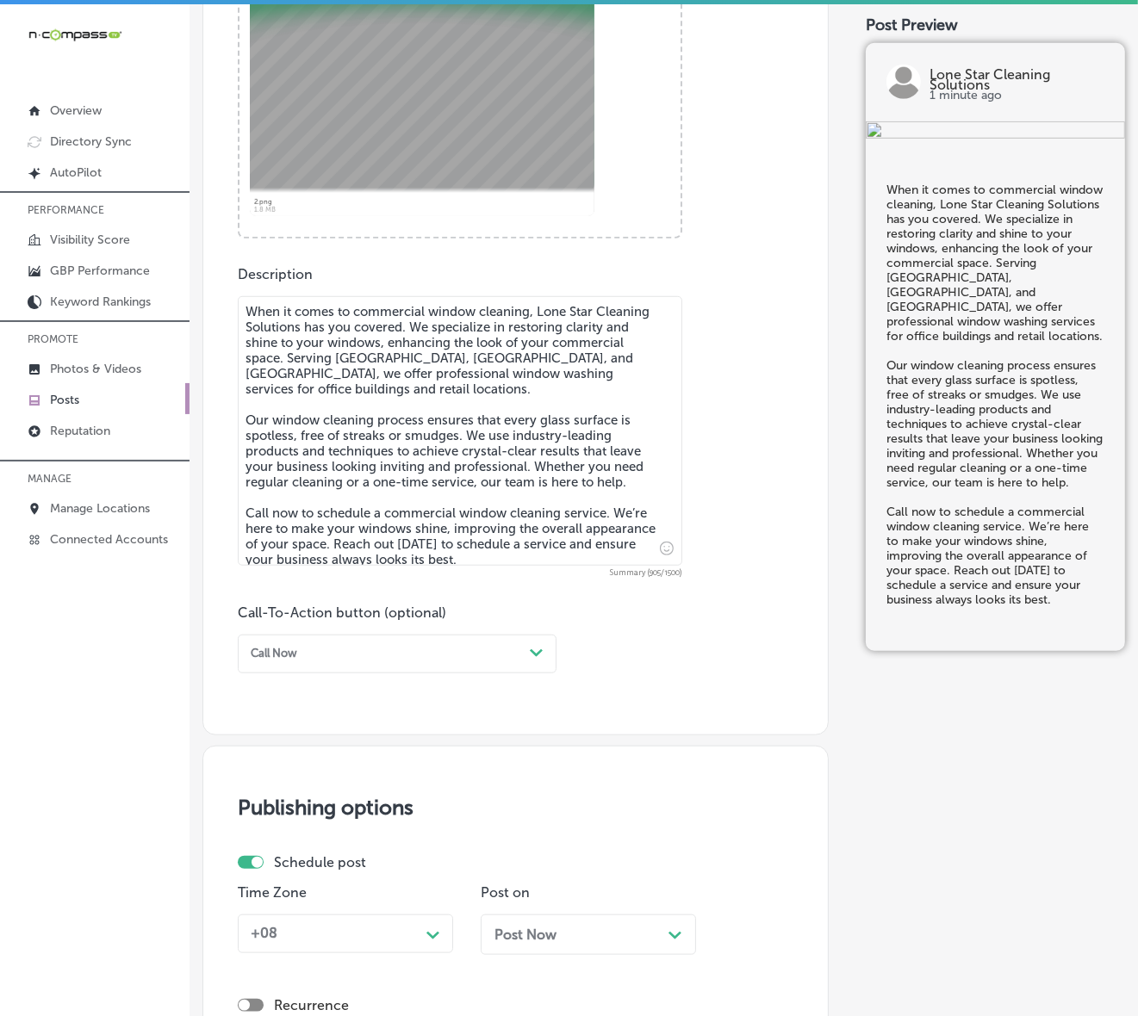
scroll to position [713, 0]
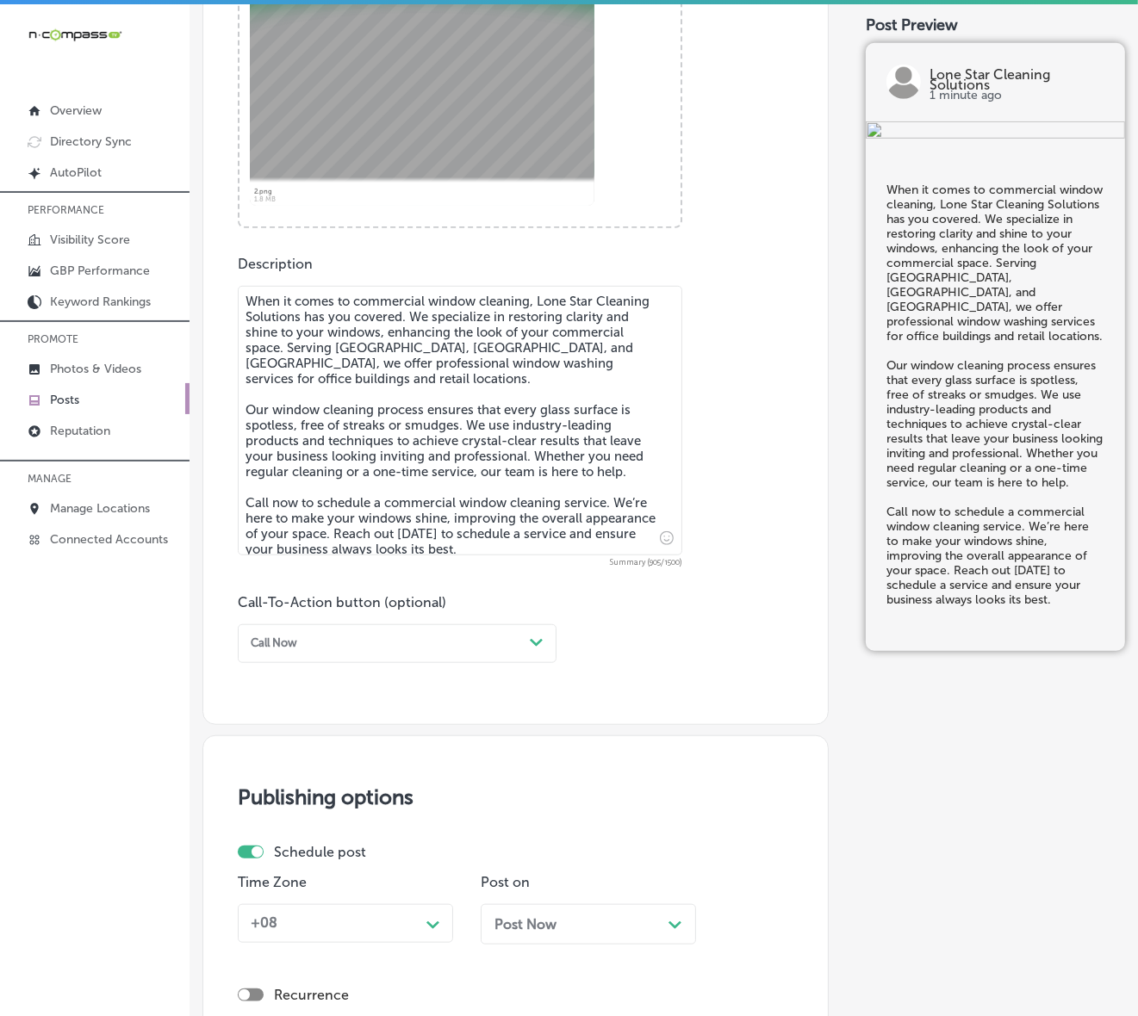
type textarea "When it comes to commercial window cleaning, Lone Star Cleaning Solutions has y…"
click at [538, 643] on polygon at bounding box center [536, 643] width 13 height 8
click at [310, 825] on div "Call Now" at bounding box center [397, 834] width 319 height 26
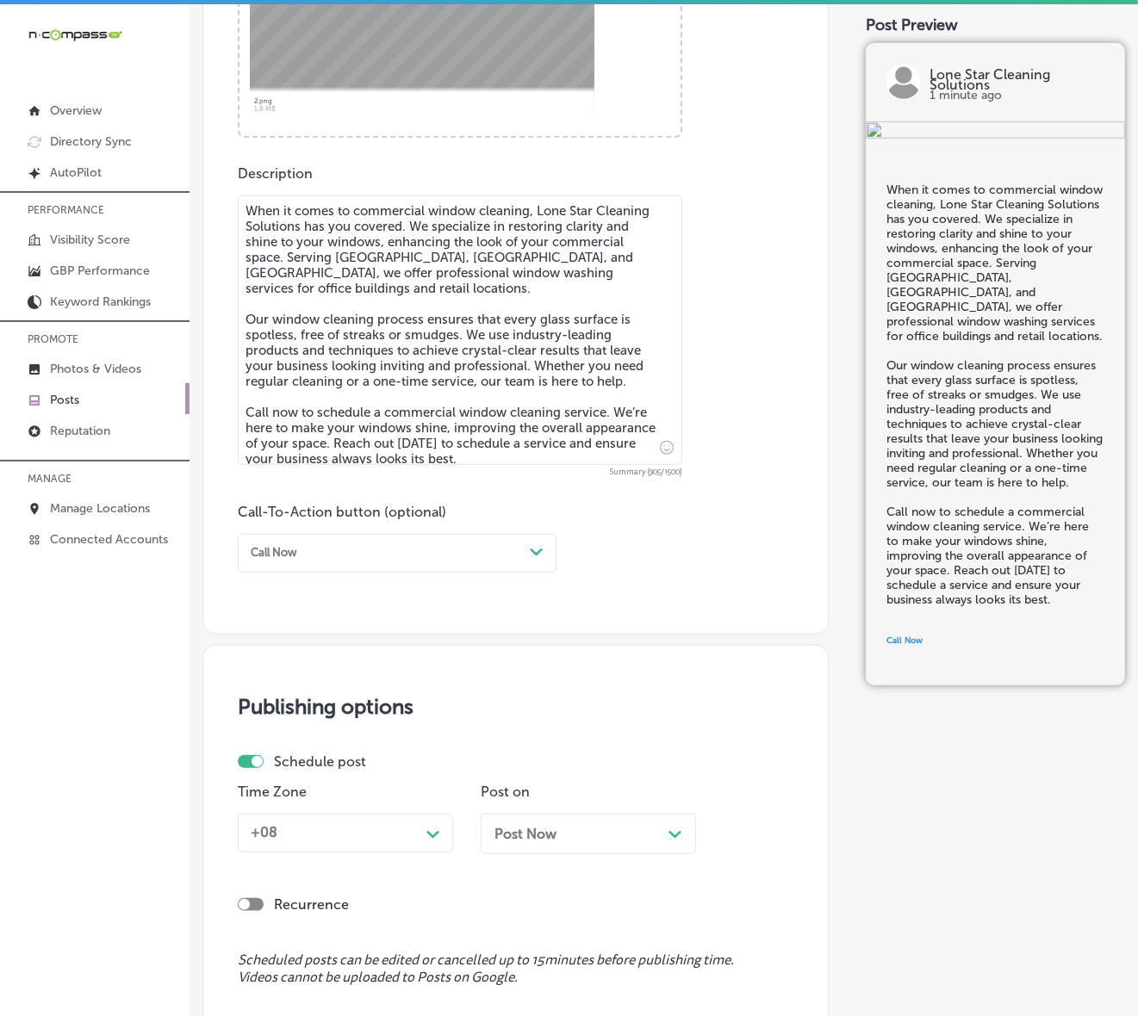
scroll to position [990, 0]
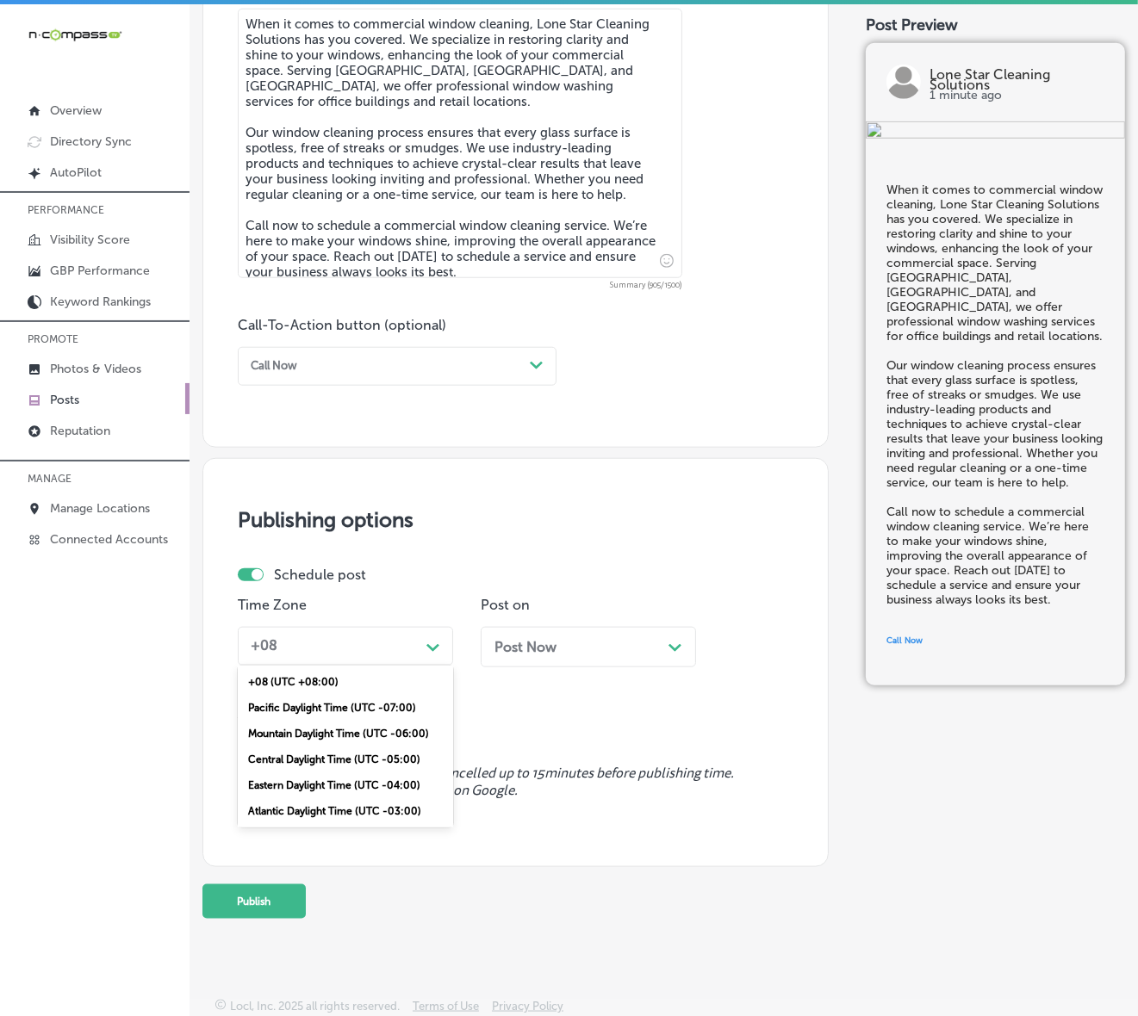
click at [441, 642] on div "Path Created with Sketch." at bounding box center [433, 646] width 28 height 28
click at [383, 725] on div "Mountain Daylight Time (UTC -06:00)" at bounding box center [345, 734] width 215 height 26
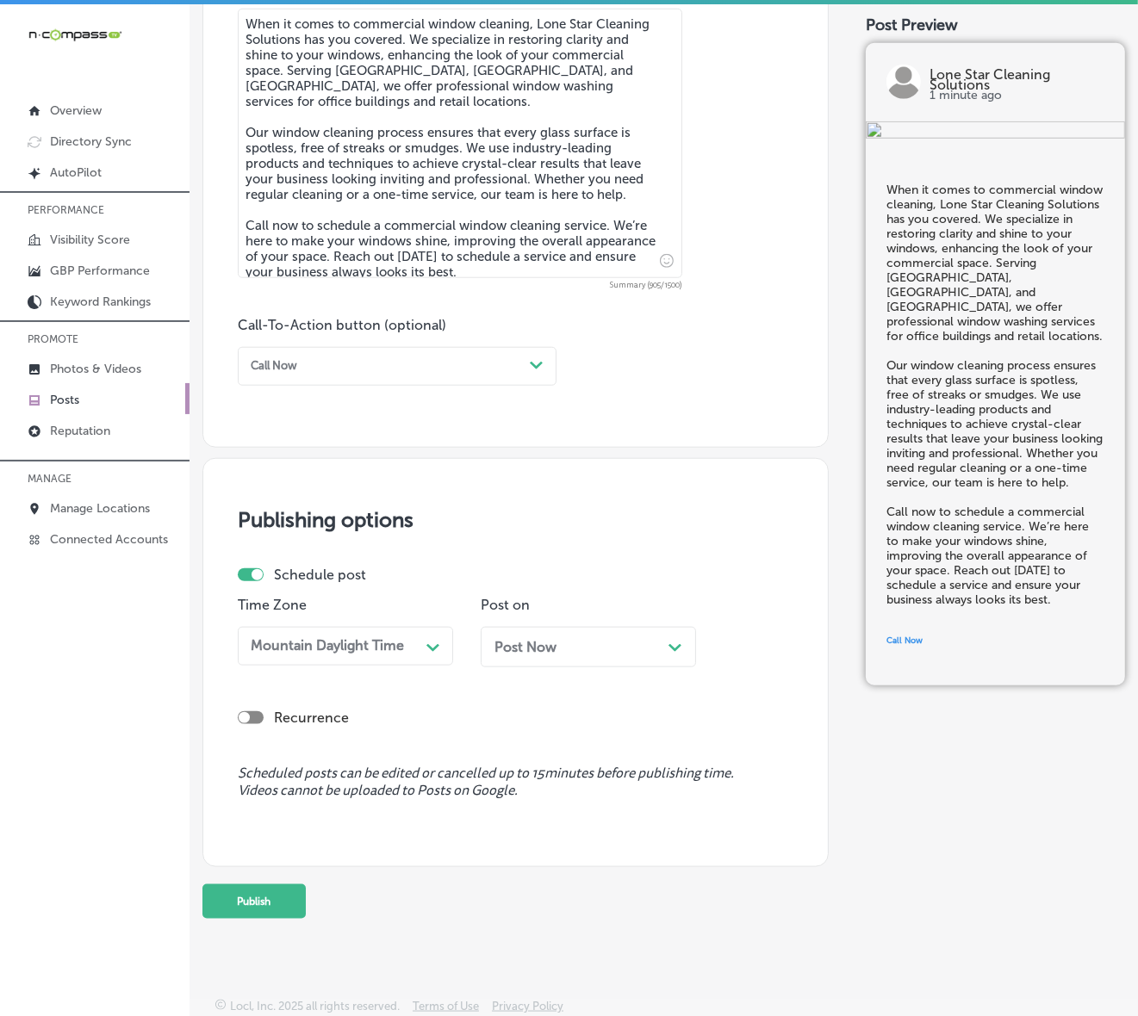
click at [601, 635] on div "Post Now Path Created with Sketch." at bounding box center [587, 647] width 215 height 40
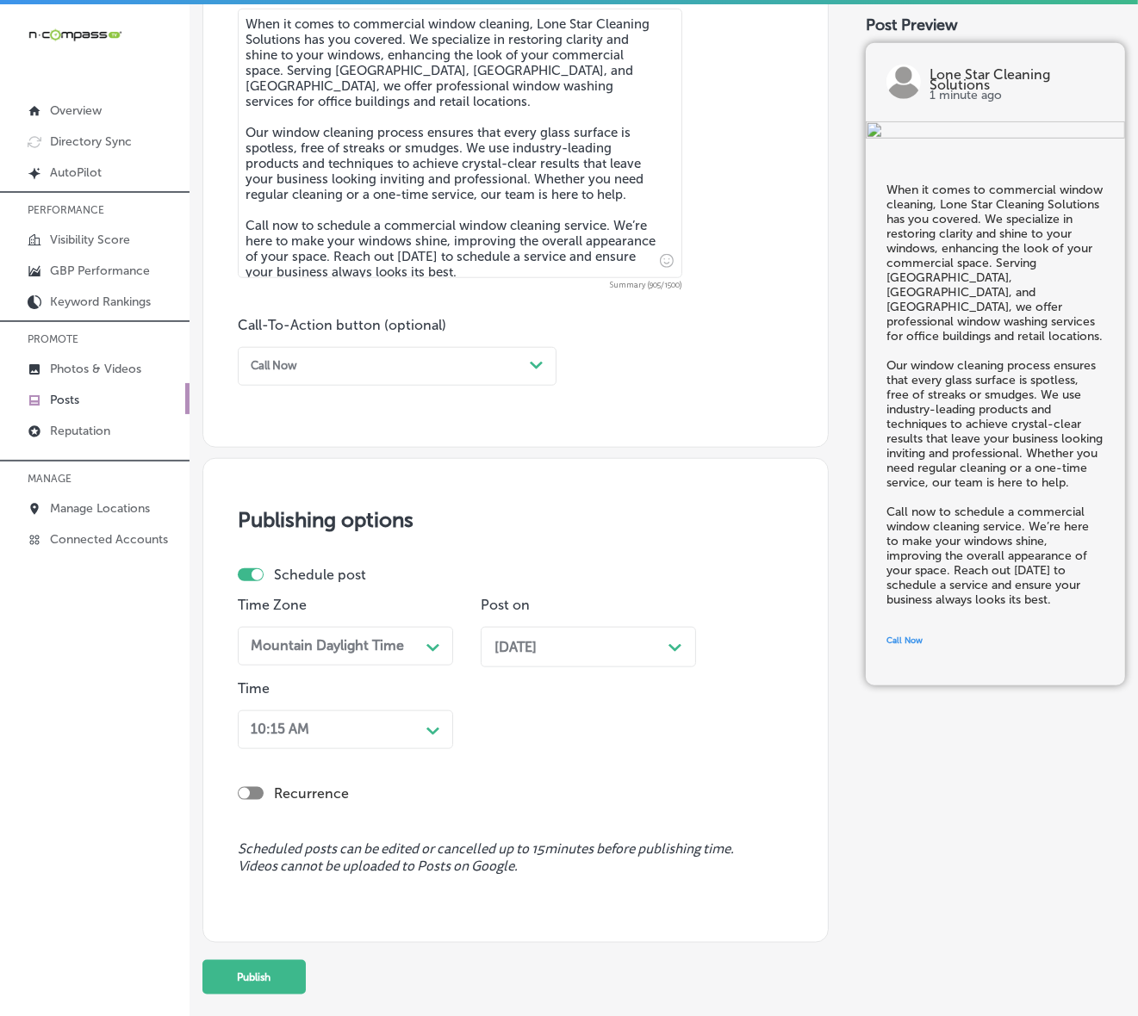
click at [405, 725] on div "10:15 AM" at bounding box center [332, 729] width 176 height 27
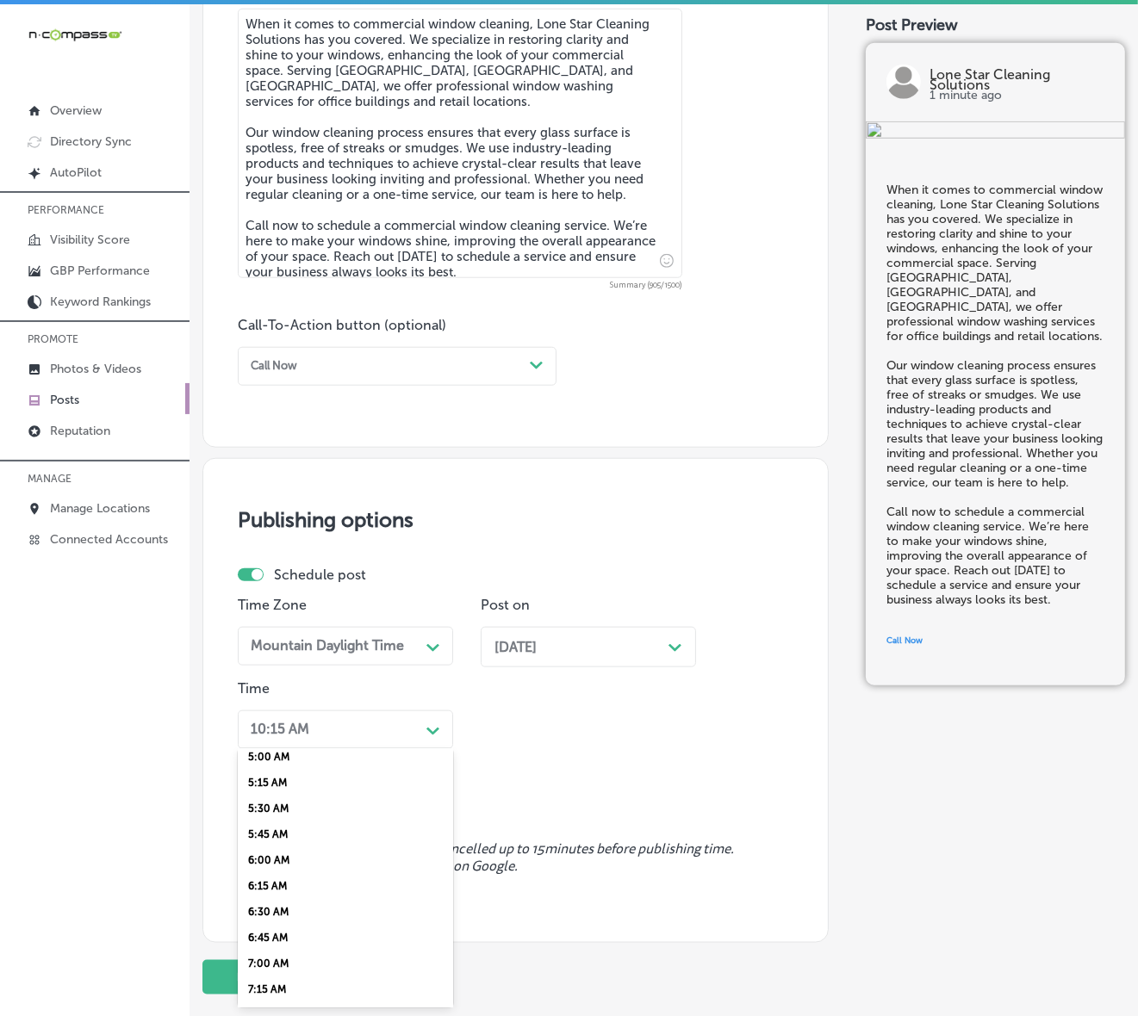
scroll to position [646, 0]
click at [277, 833] on div "7:00 AM" at bounding box center [345, 843] width 215 height 26
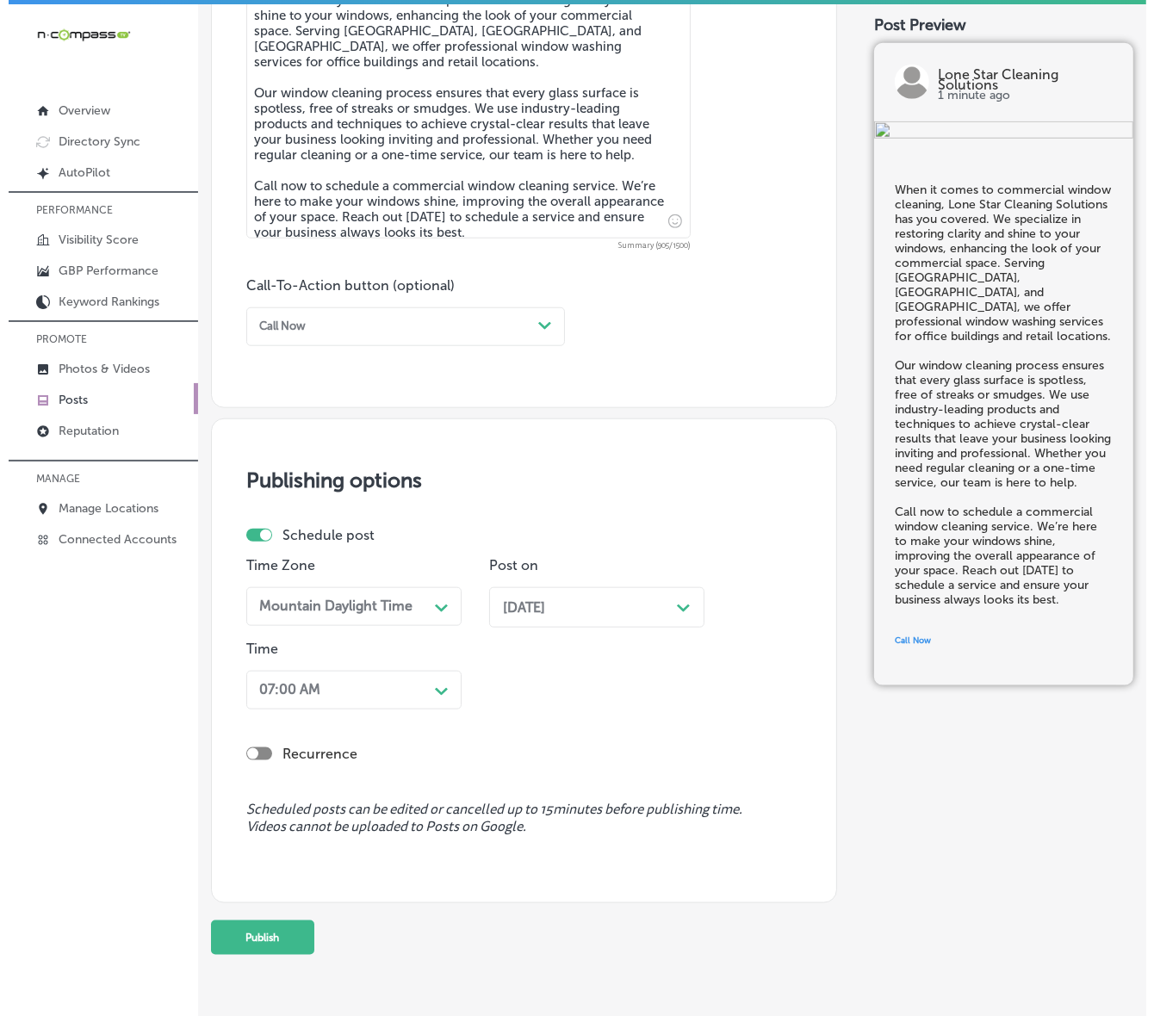
scroll to position [1065, 0]
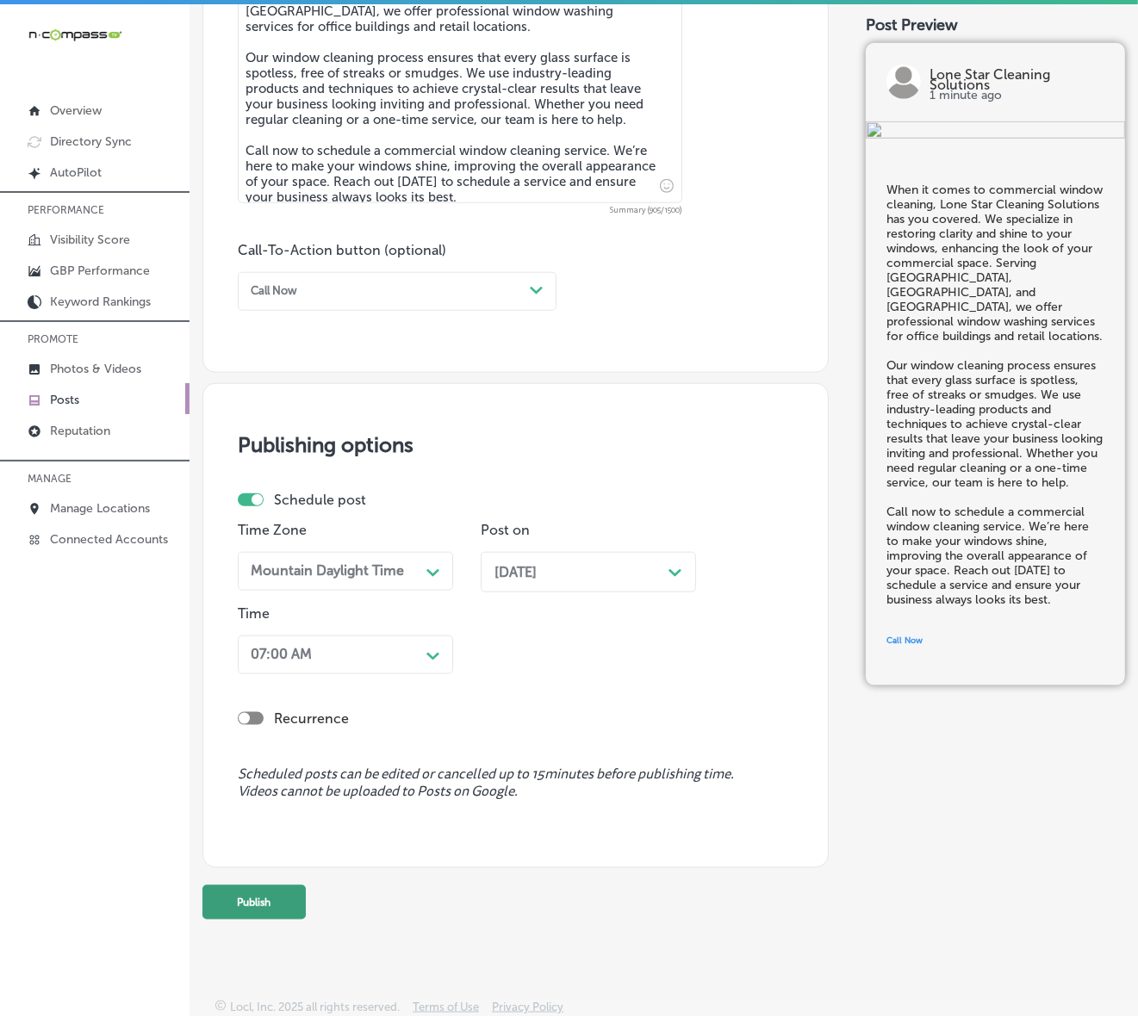
click at [277, 866] on button "Publish" at bounding box center [253, 902] width 103 height 34
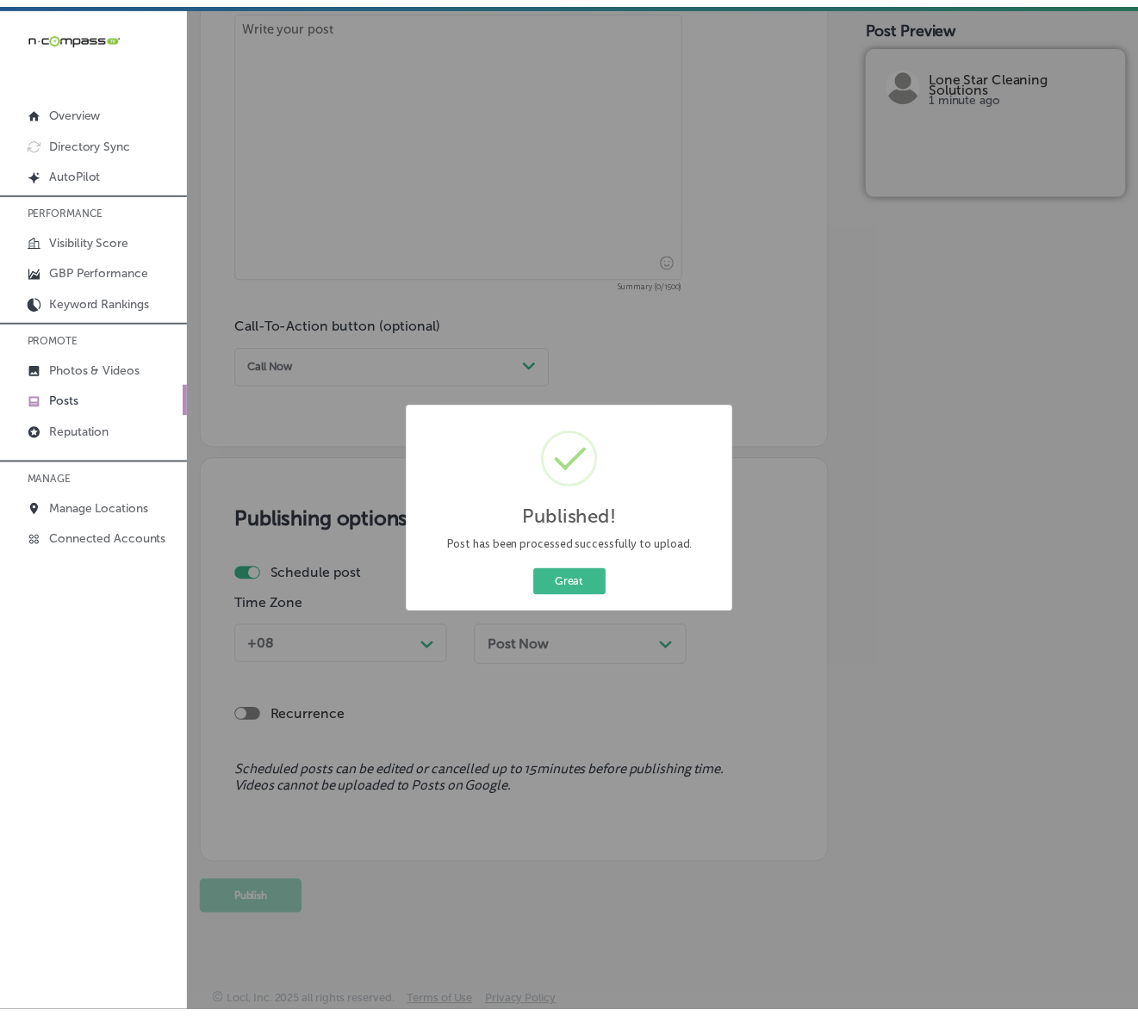
scroll to position [991, 0]
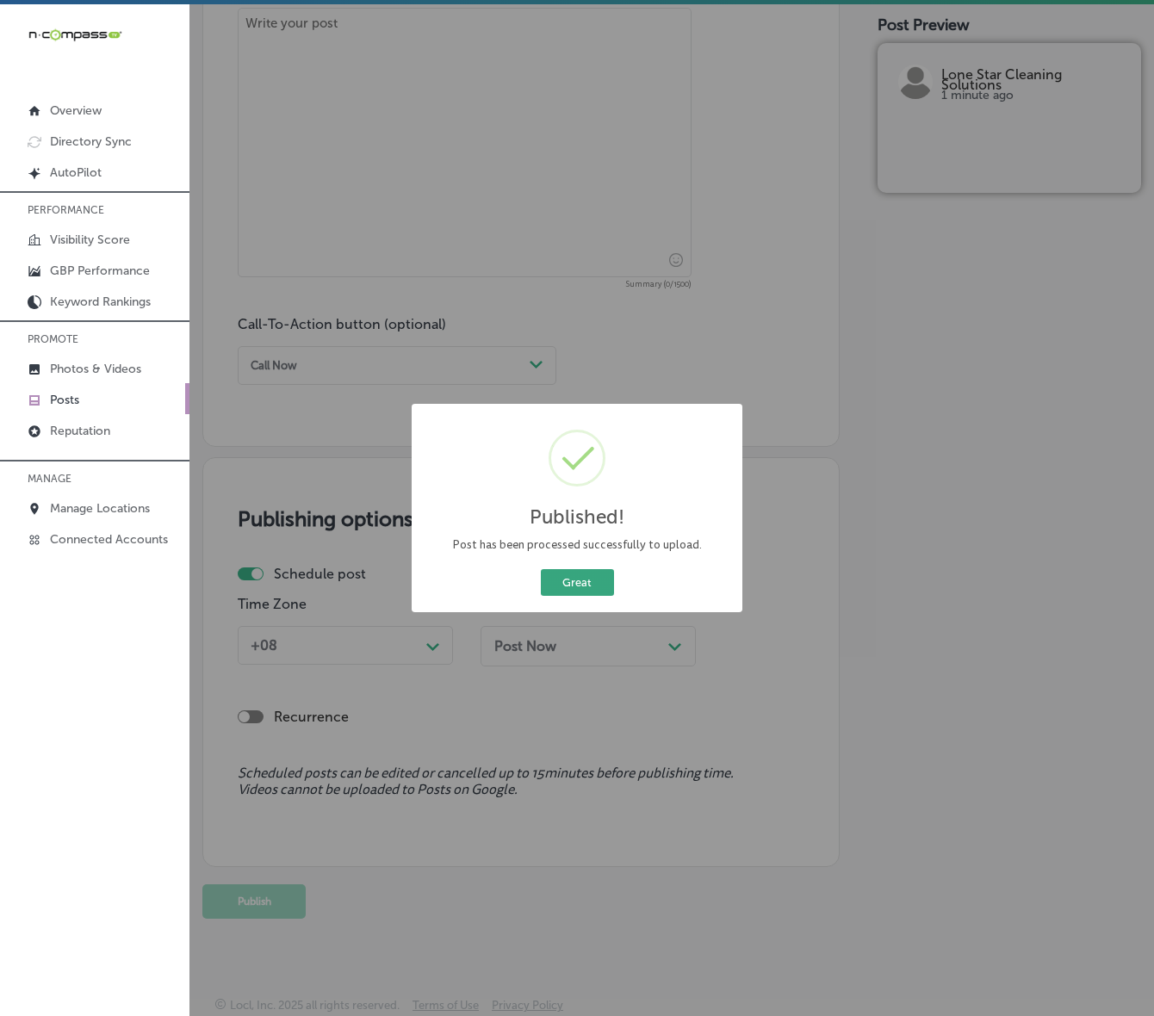
click at [580, 574] on button "Great" at bounding box center [577, 582] width 73 height 27
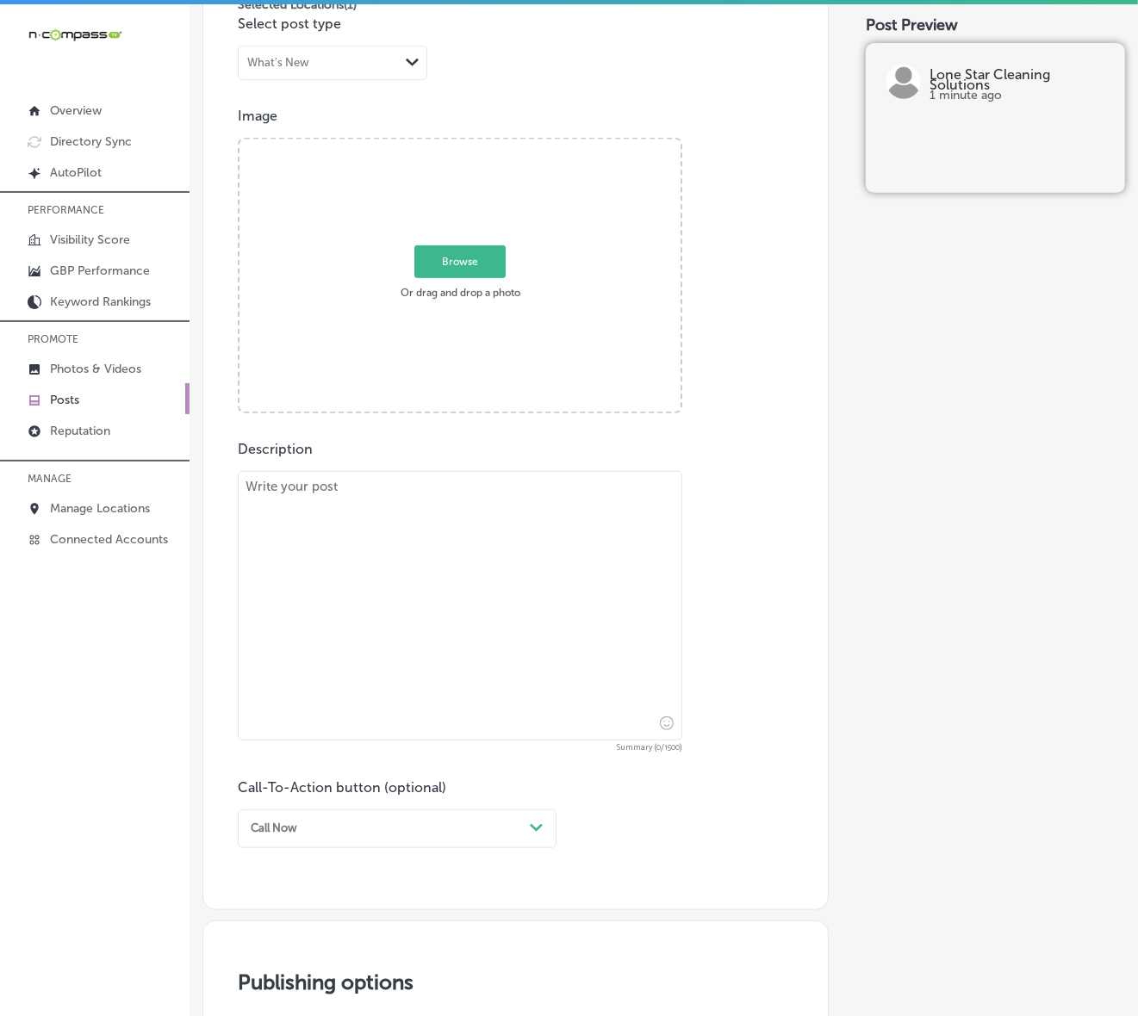
scroll to position [452, 0]
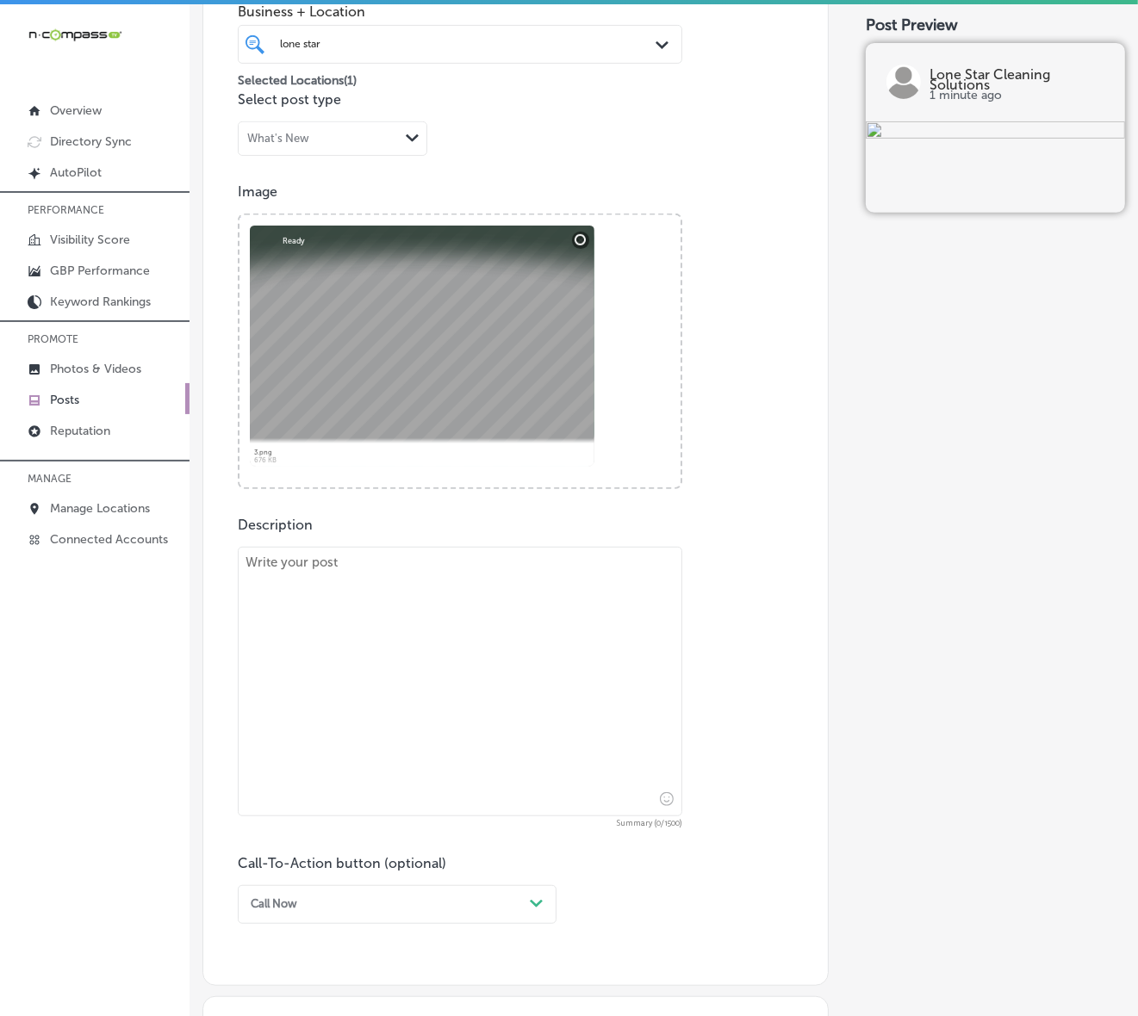
click at [369, 613] on textarea at bounding box center [460, 682] width 444 height 270
paste textarea "A polished workspace promotes health, safety, and confidence. Lone Star Cleanin…"
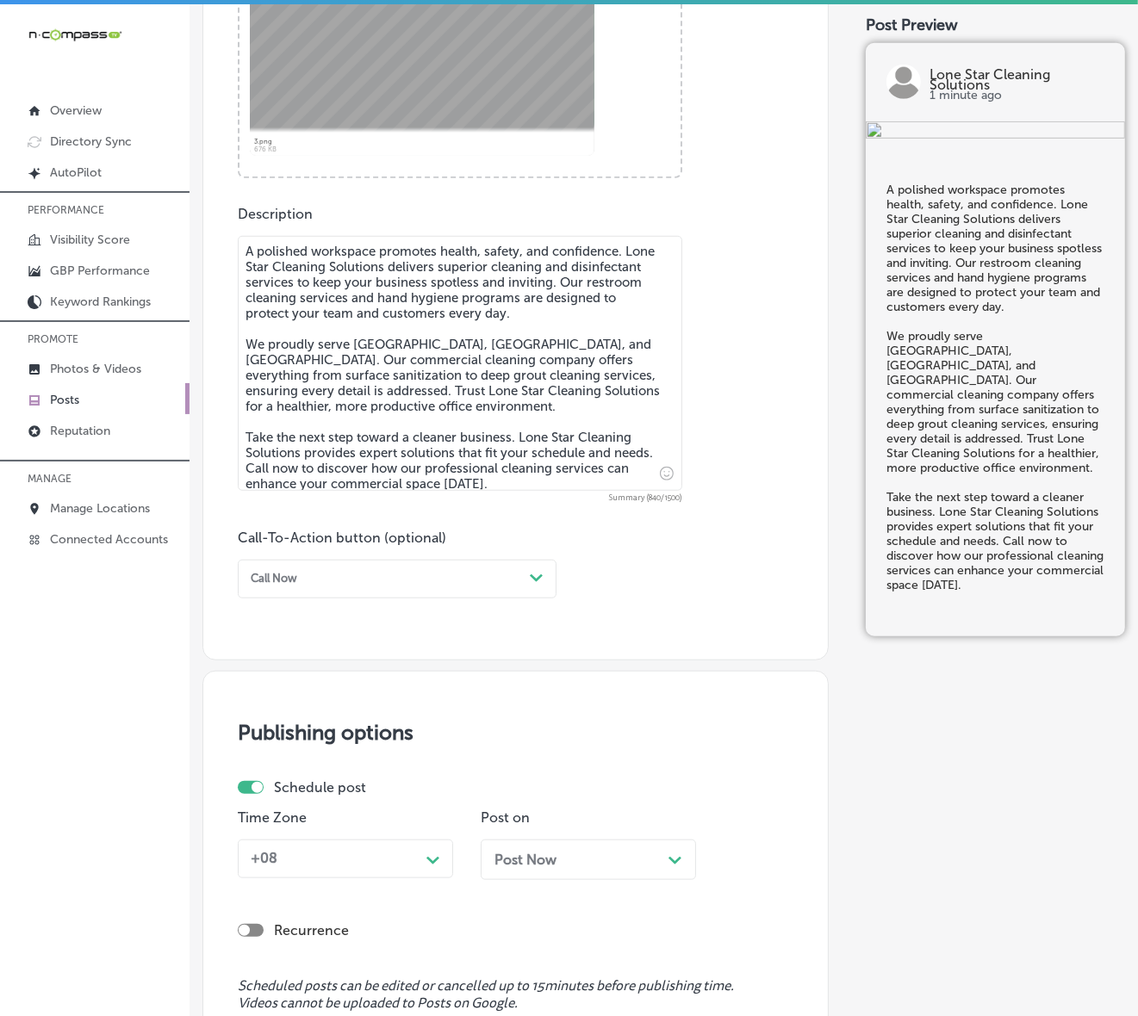
scroll to position [775, 0]
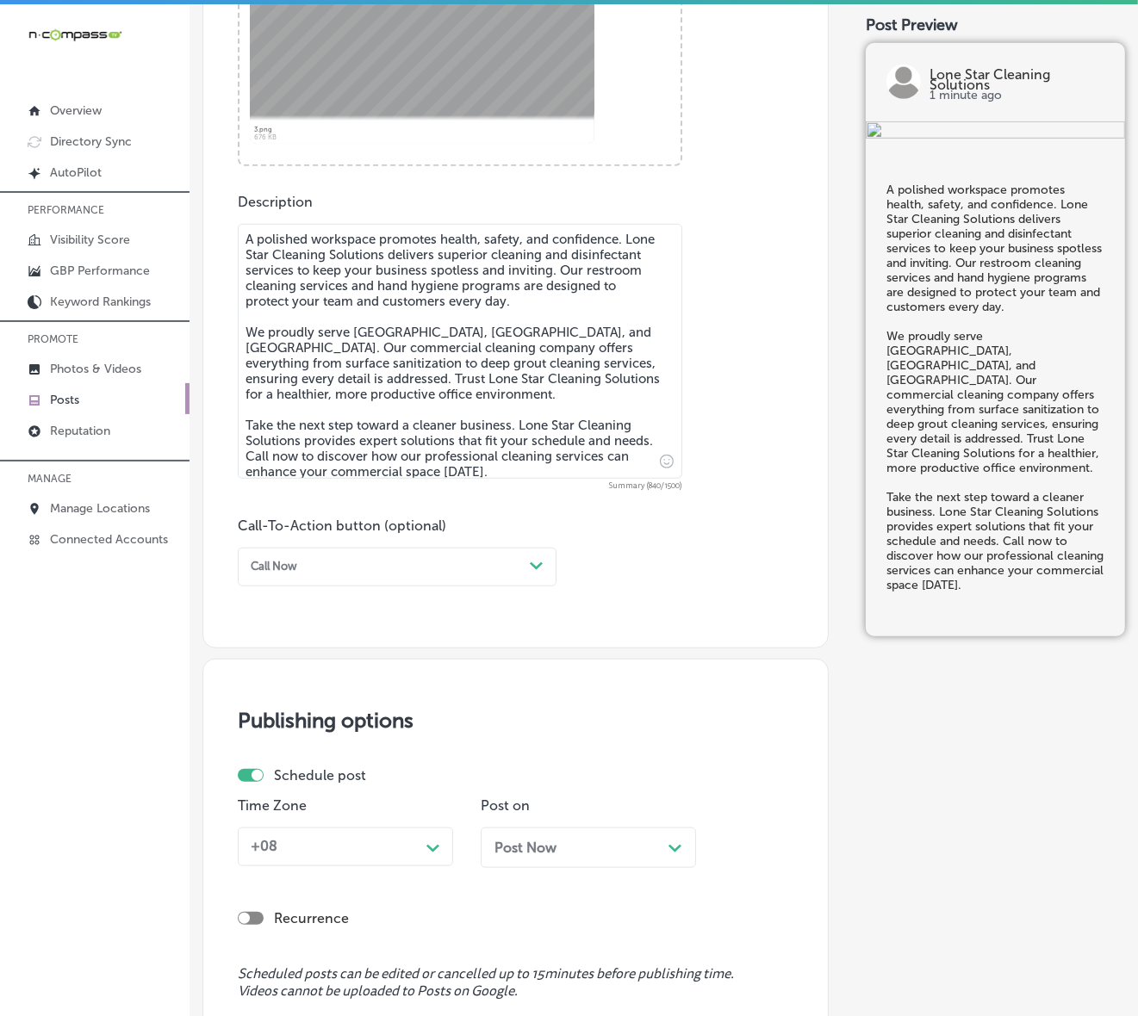
type textarea "A polished workspace promotes health, safety, and confidence. Lone Star Cleanin…"
click at [545, 567] on div "Path Created with Sketch." at bounding box center [537, 567] width 28 height 28
click at [282, 755] on div "Call Now" at bounding box center [397, 758] width 319 height 26
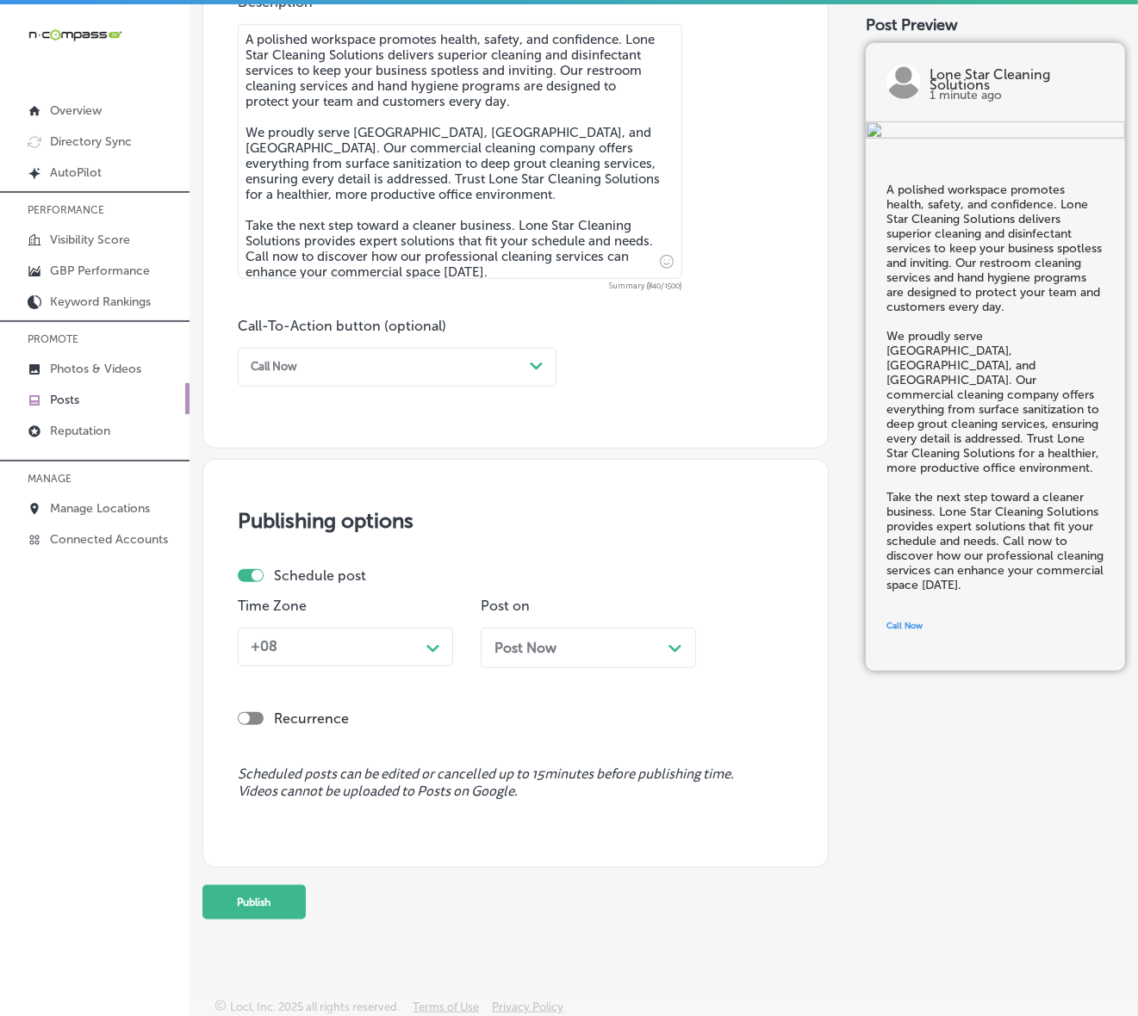
scroll to position [976, 0]
click at [429, 648] on icon "Path Created with Sketch." at bounding box center [432, 648] width 13 height 8
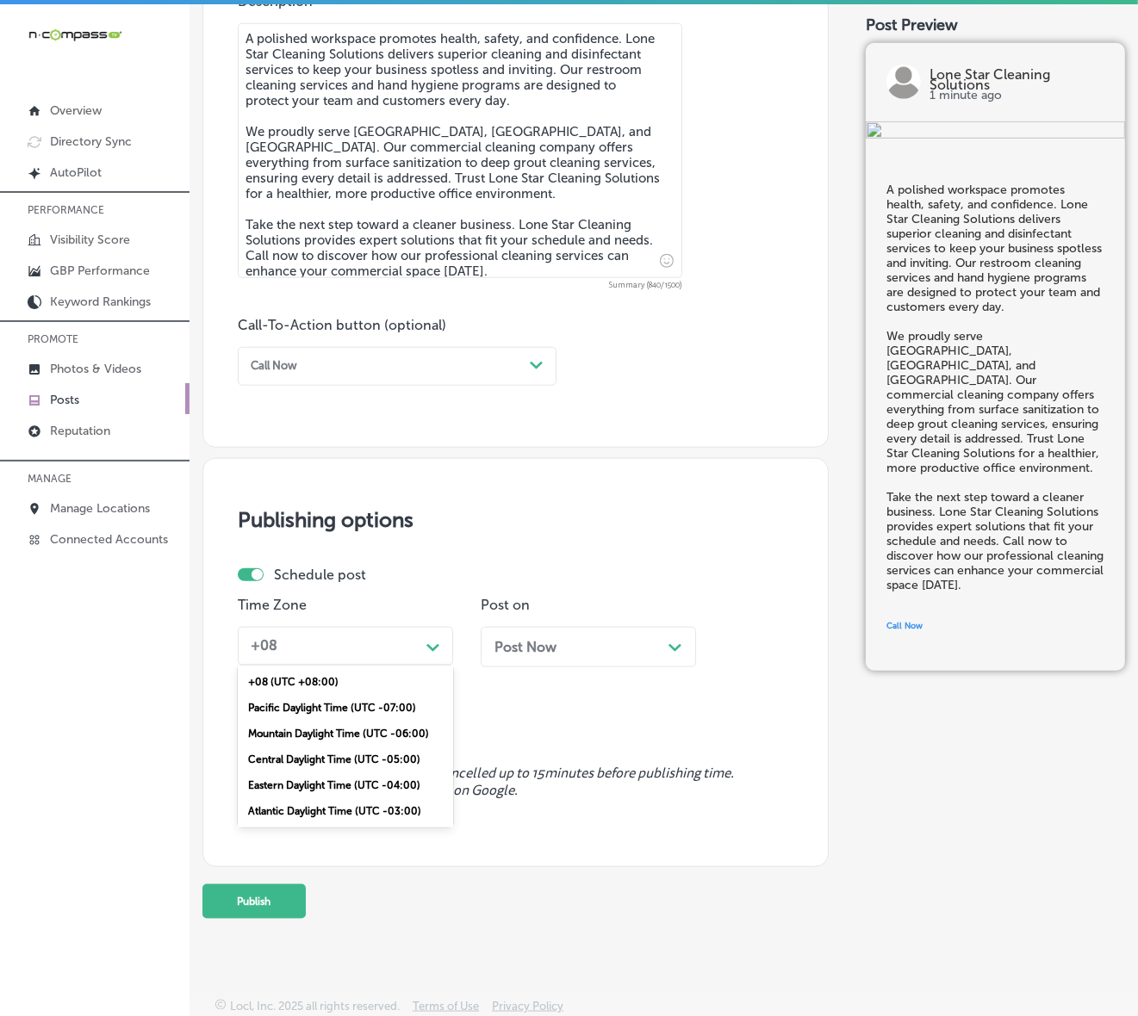
click at [369, 732] on div "Mountain Daylight Time (UTC -06:00)" at bounding box center [345, 734] width 215 height 26
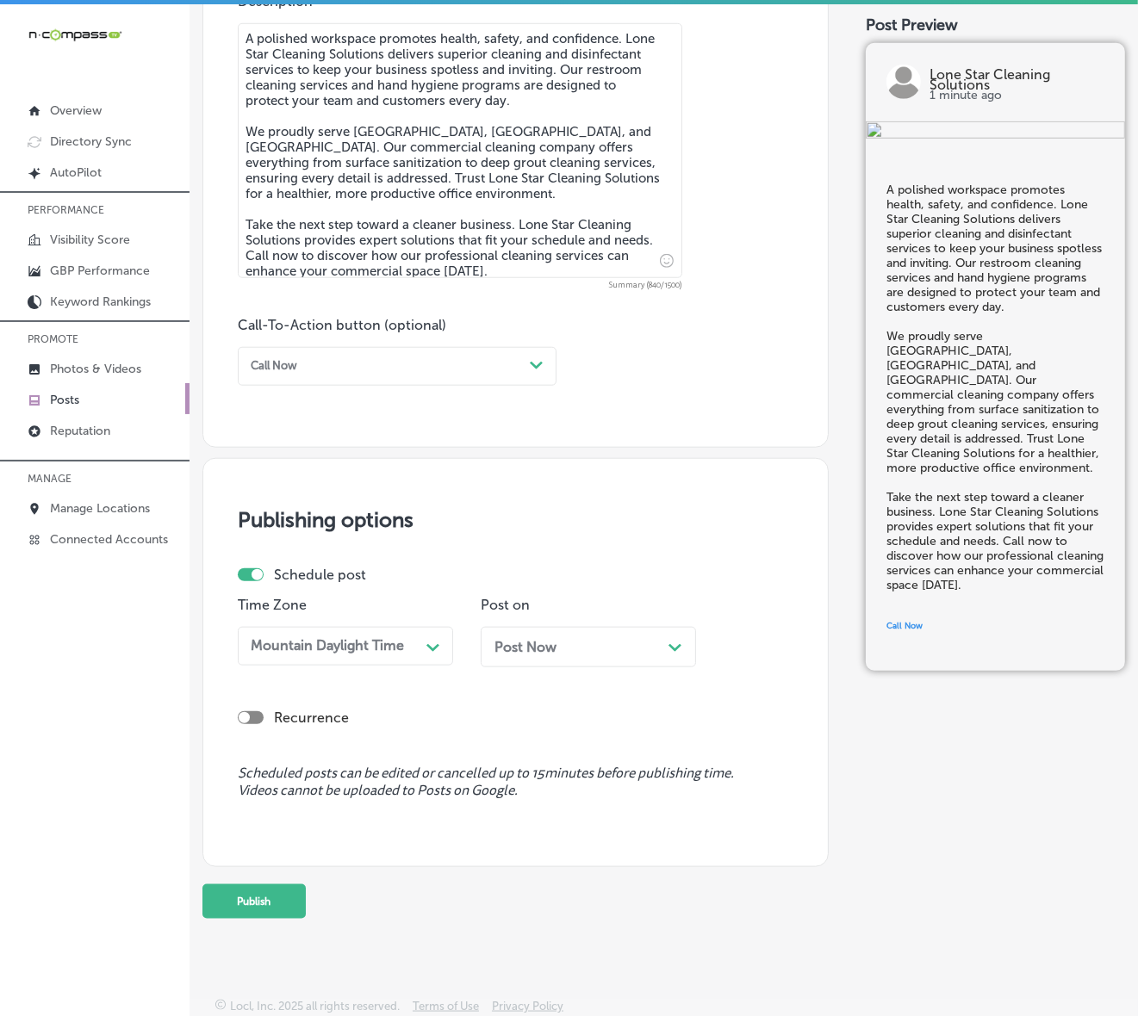
click at [664, 646] on div "Post Now Path Created with Sketch." at bounding box center [588, 647] width 188 height 16
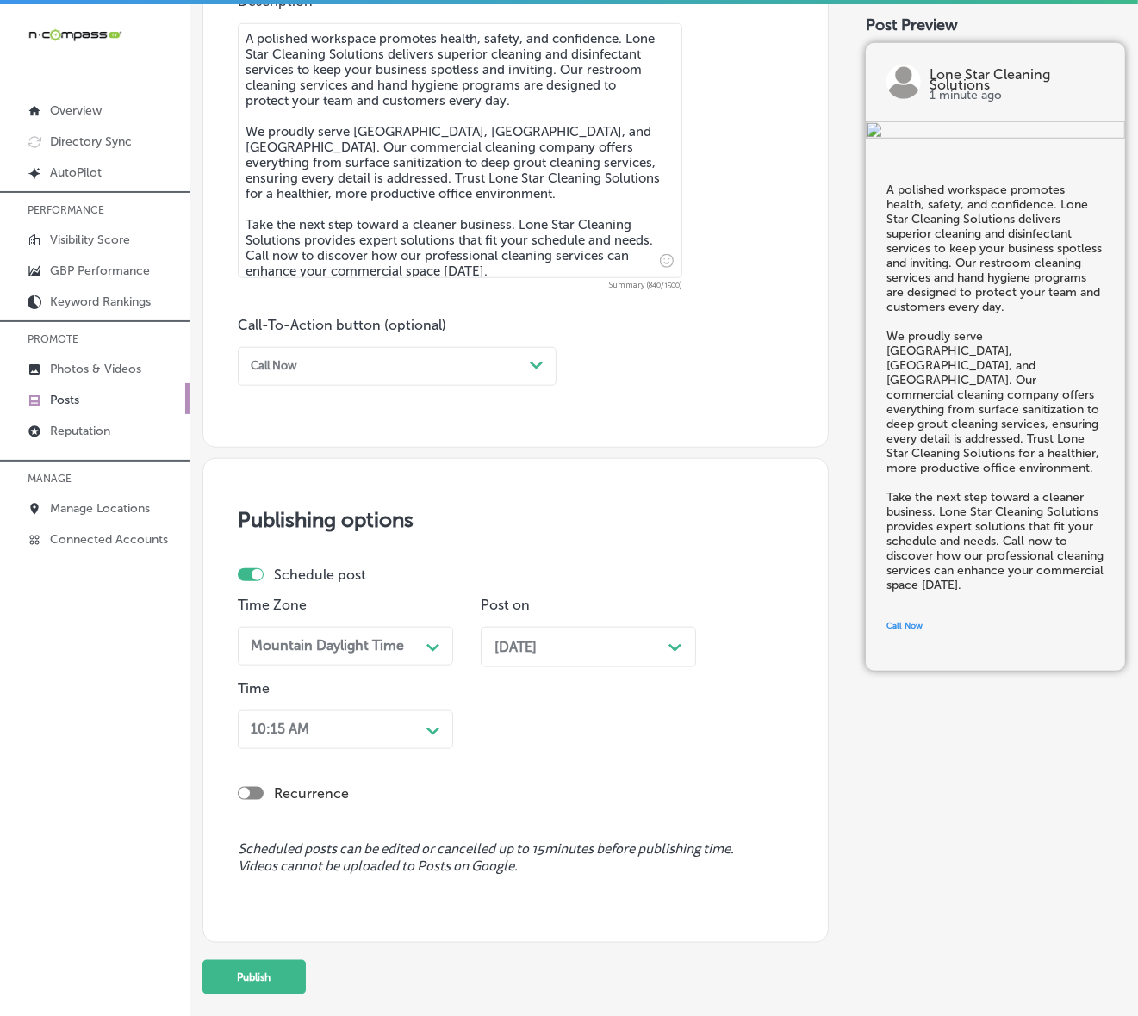
click at [357, 723] on div "10:15 AM" at bounding box center [332, 729] width 176 height 27
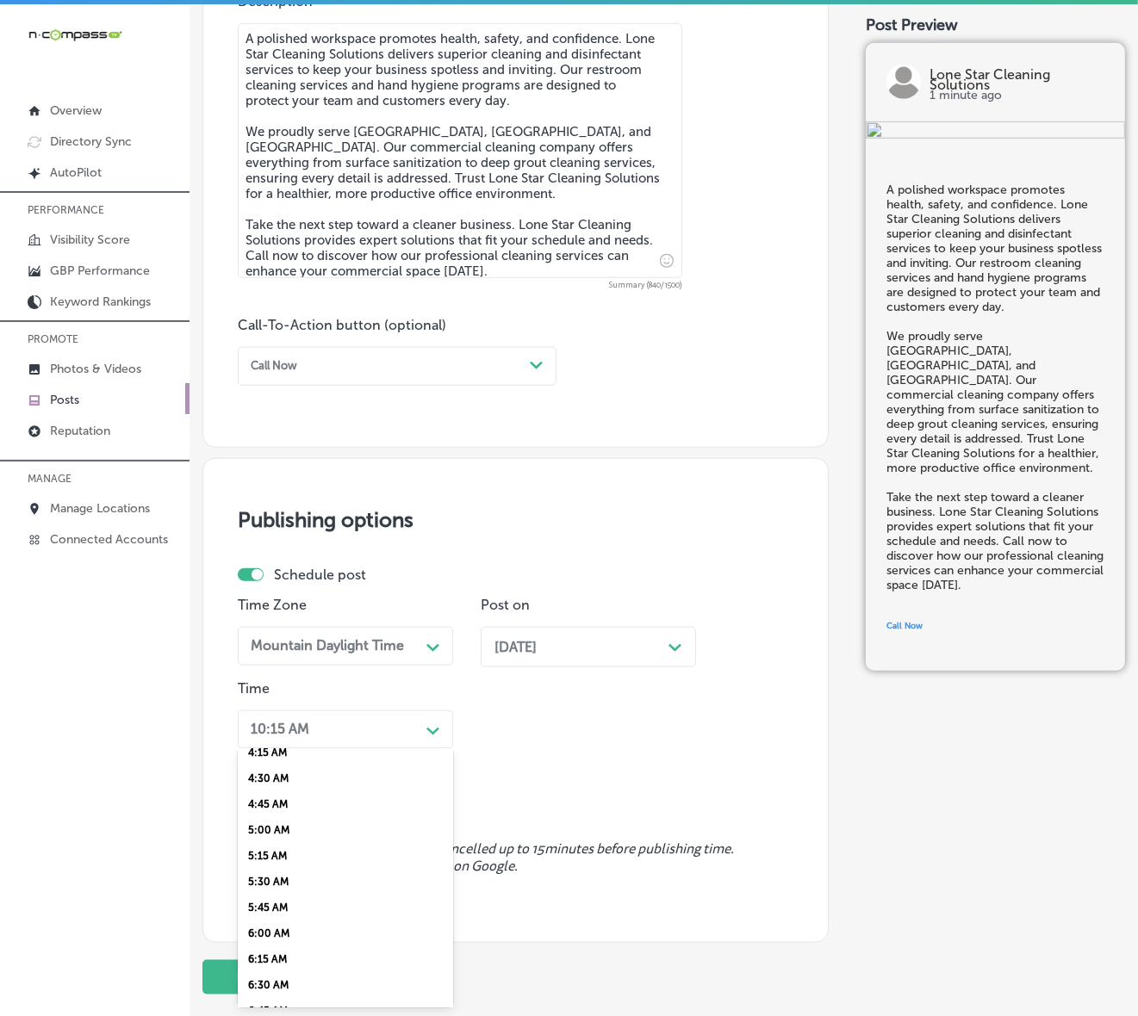
scroll to position [646, 0]
click at [281, 820] on div "6:45 AM" at bounding box center [345, 817] width 215 height 26
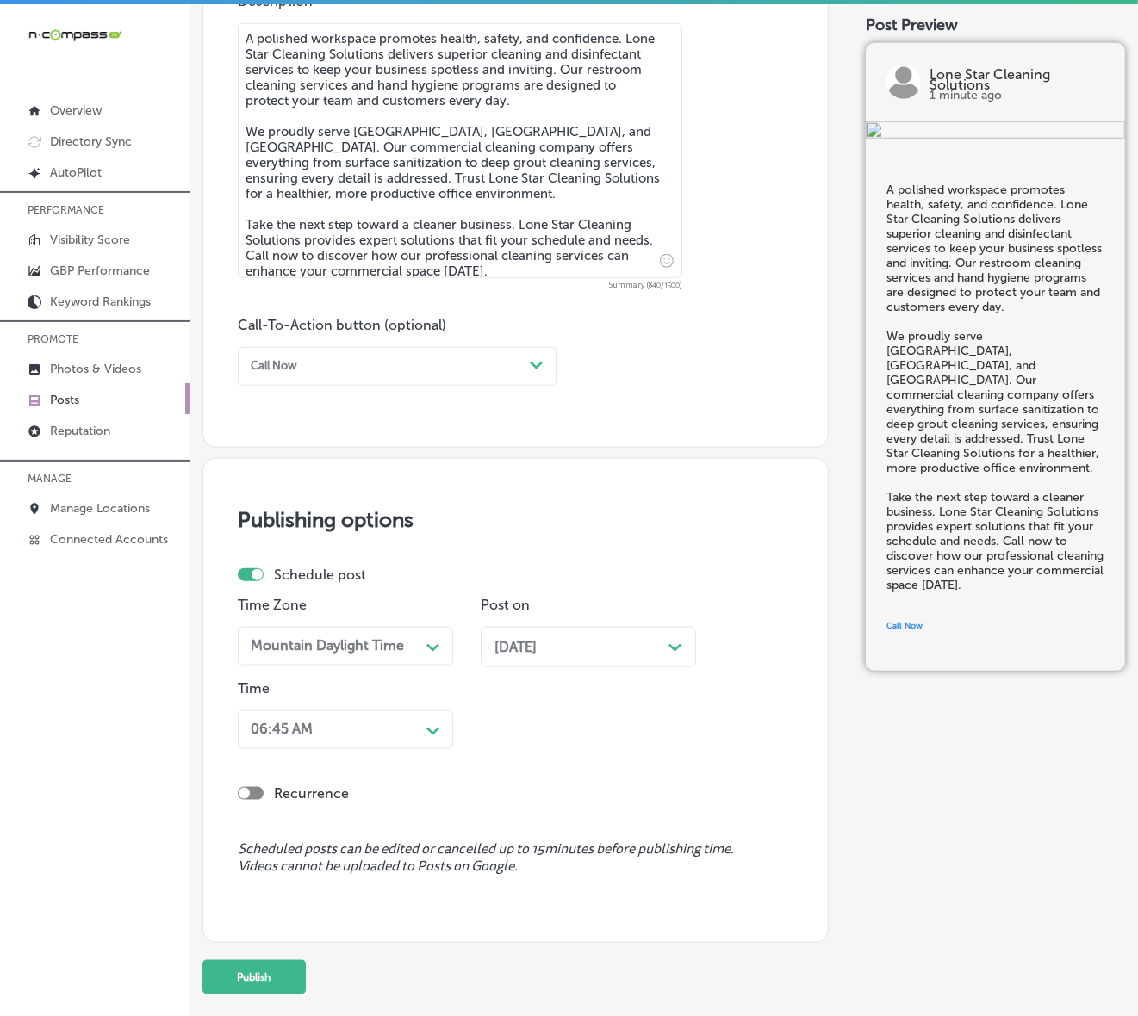
click at [343, 722] on div "06:45 AM" at bounding box center [332, 729] width 176 height 27
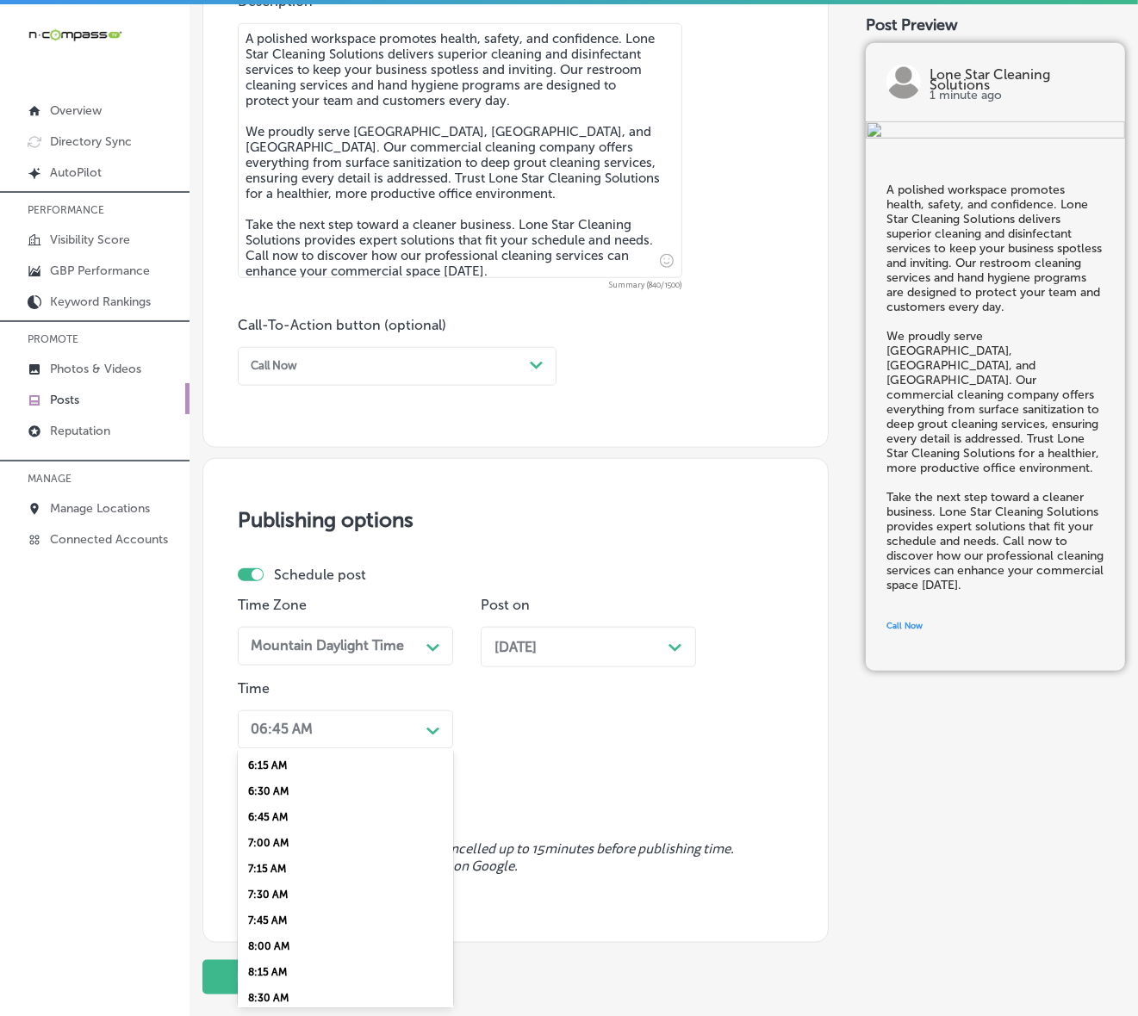
click at [291, 835] on div "7:00 AM" at bounding box center [345, 843] width 215 height 26
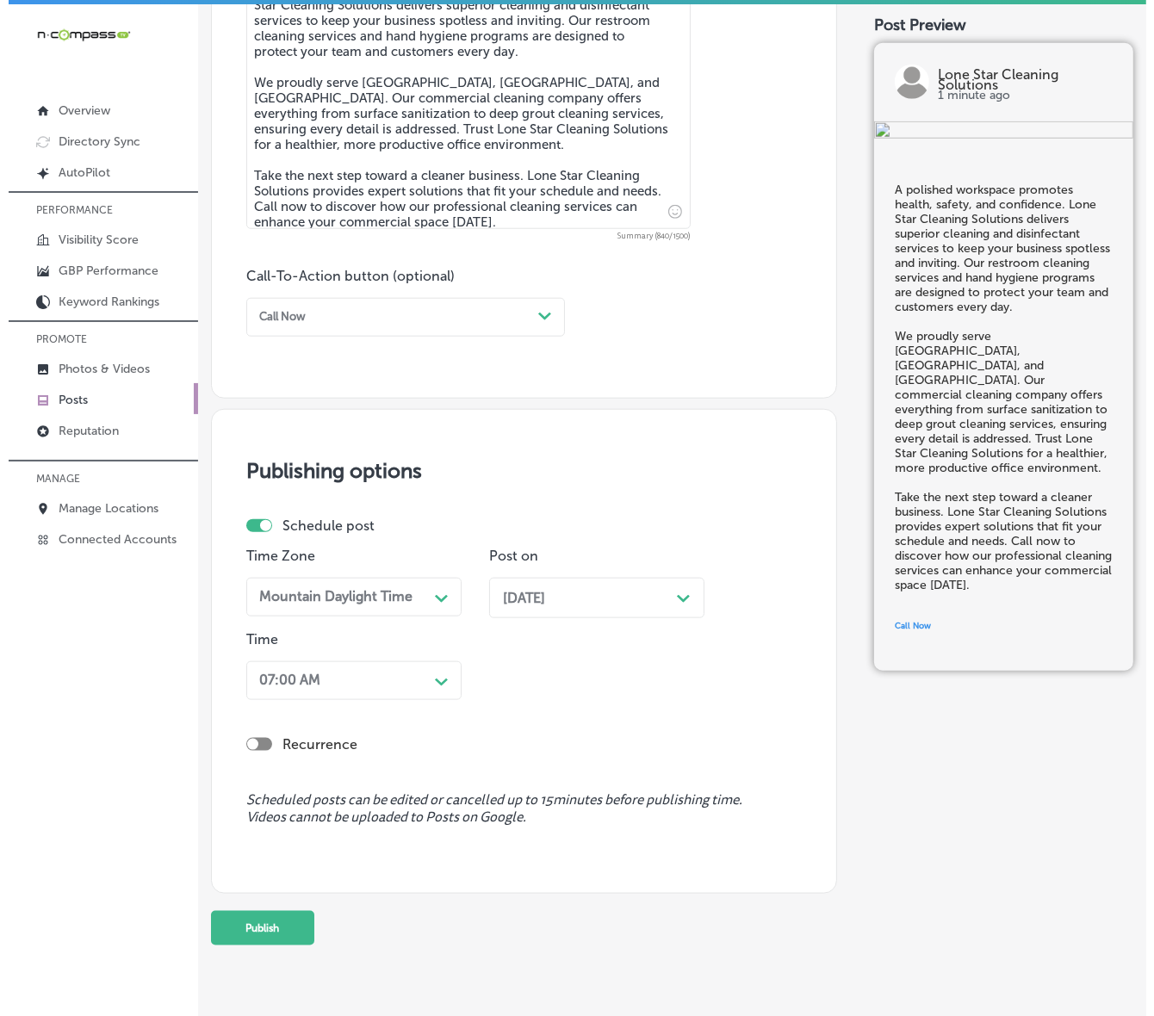
scroll to position [1051, 0]
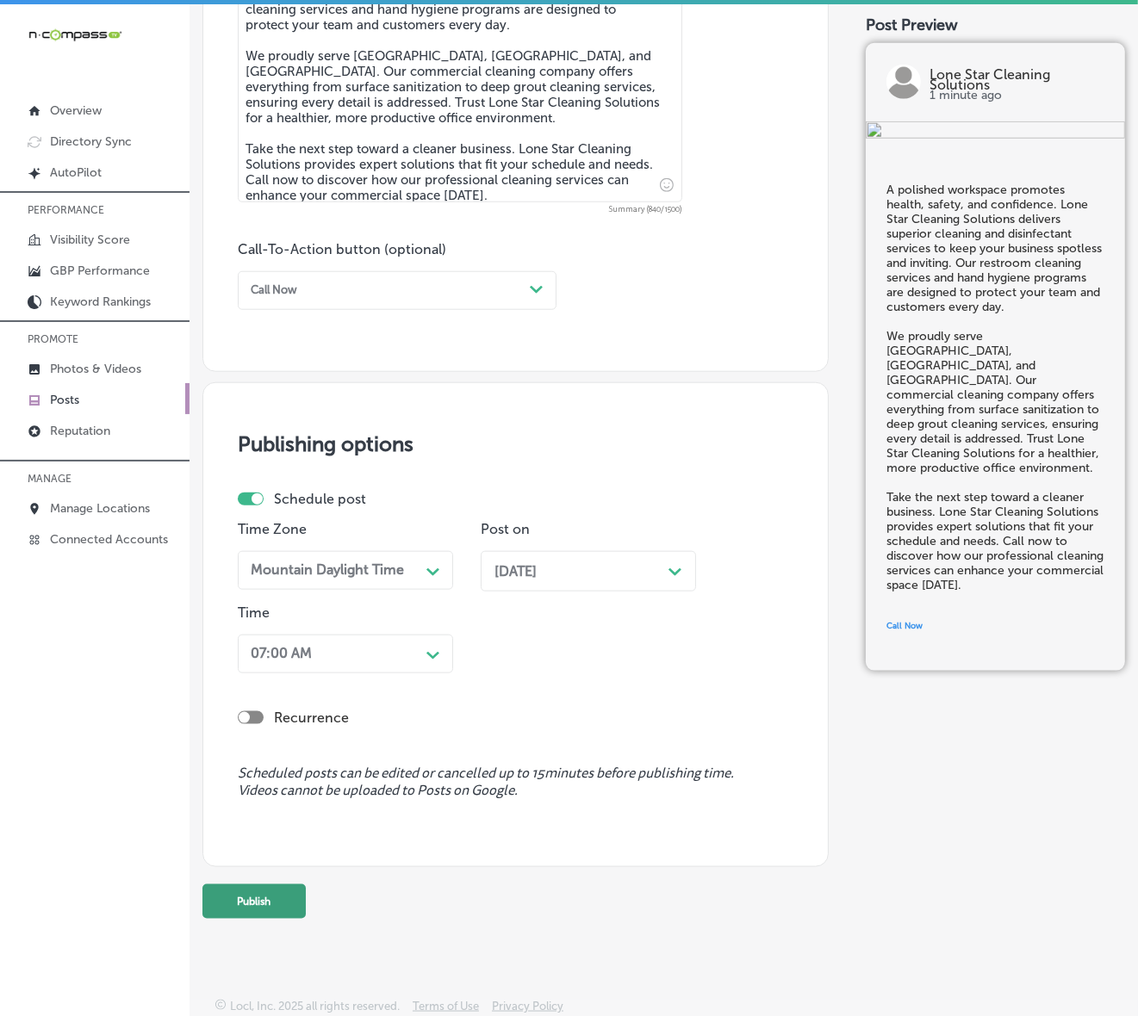
click at [276, 866] on button "Publish" at bounding box center [253, 901] width 103 height 34
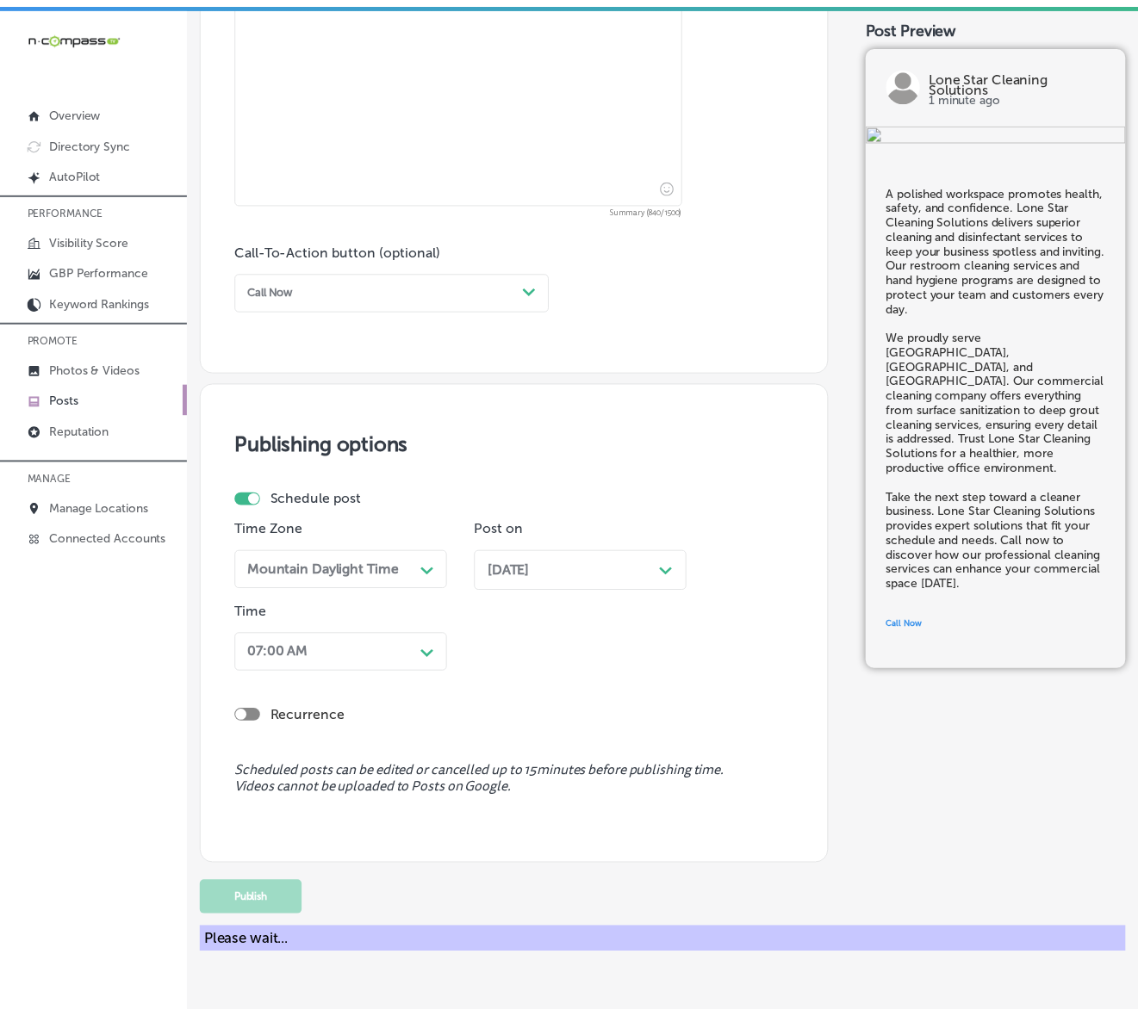
scroll to position [976, 0]
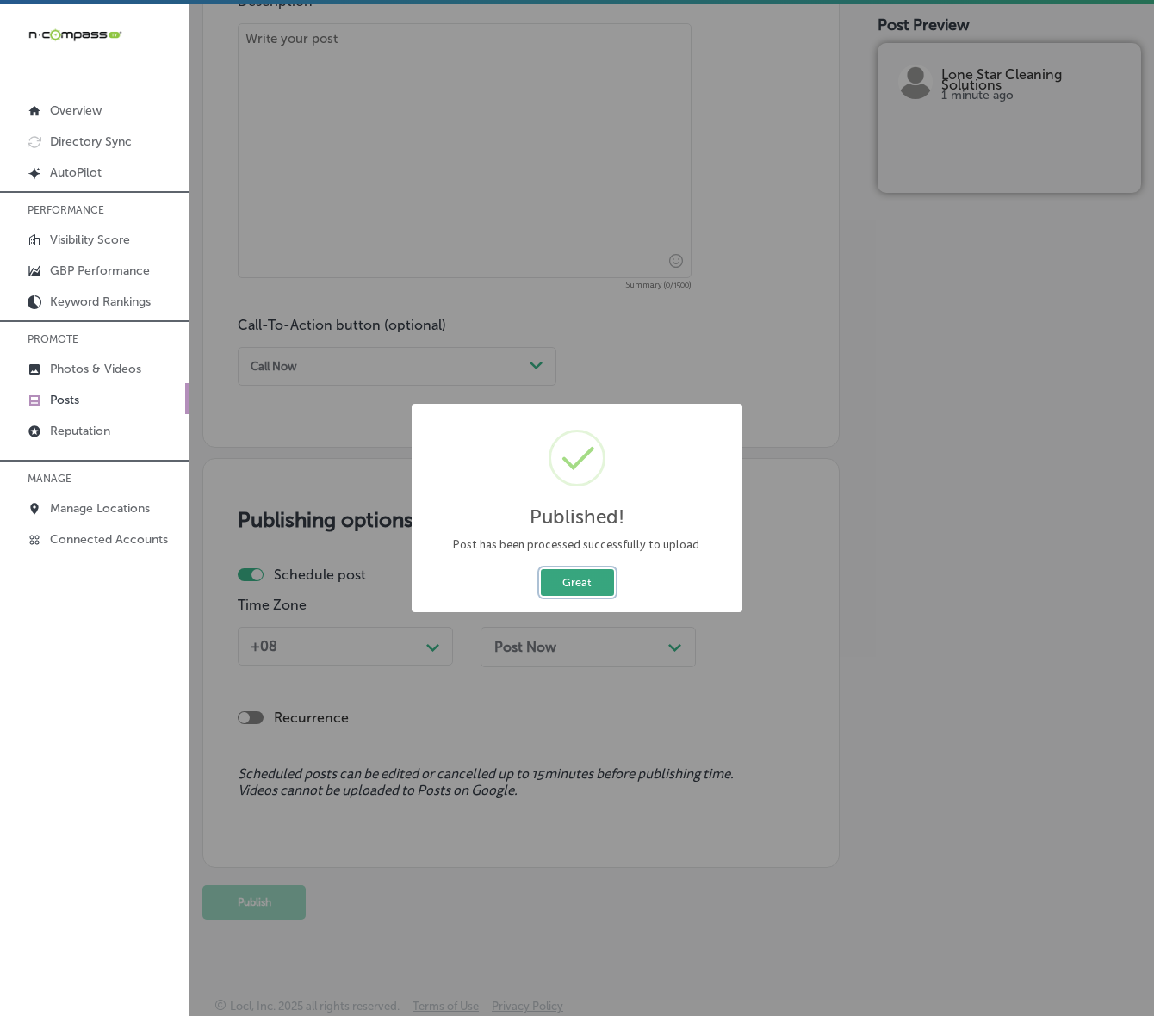
click at [586, 584] on button "Great" at bounding box center [577, 582] width 73 height 27
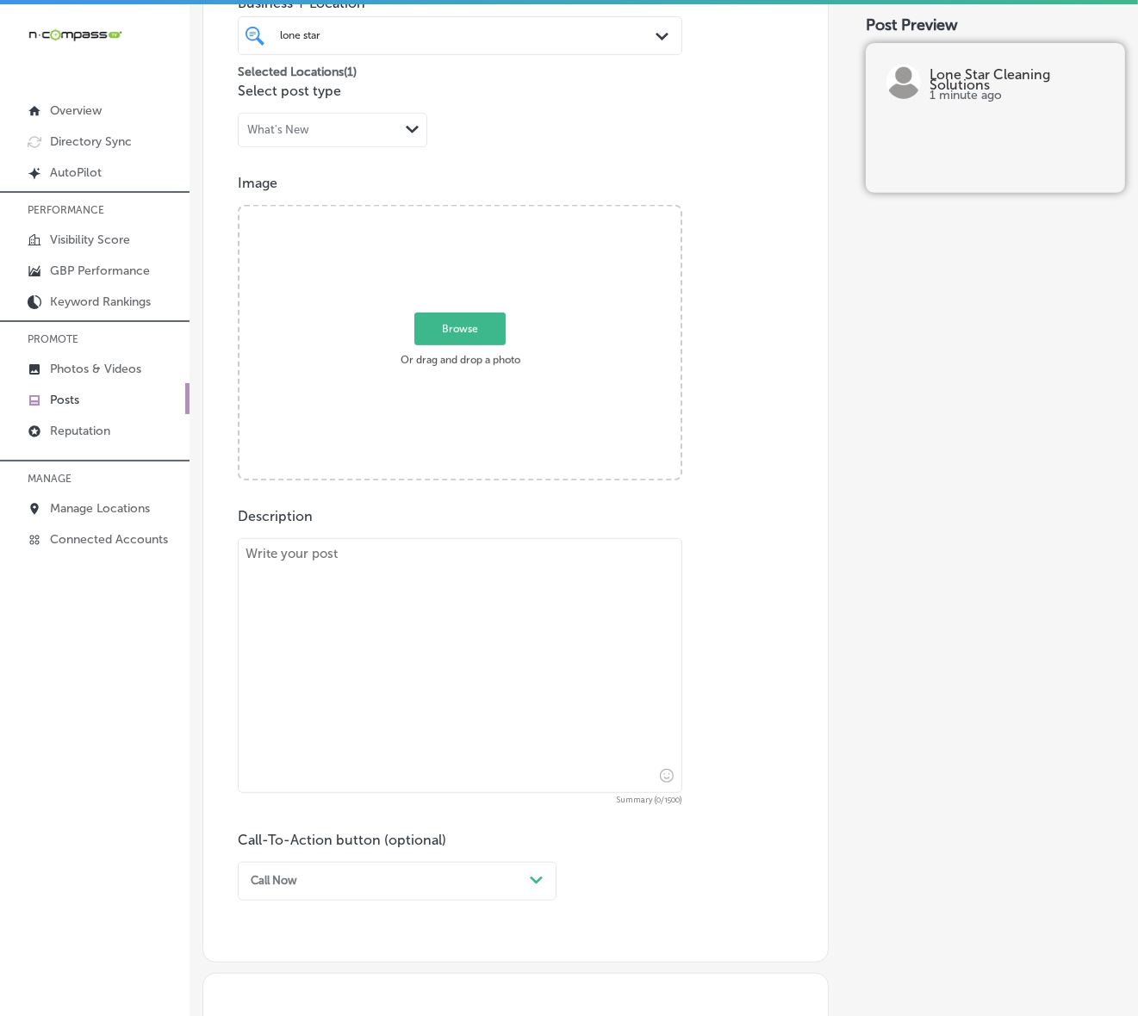
scroll to position [437, 0]
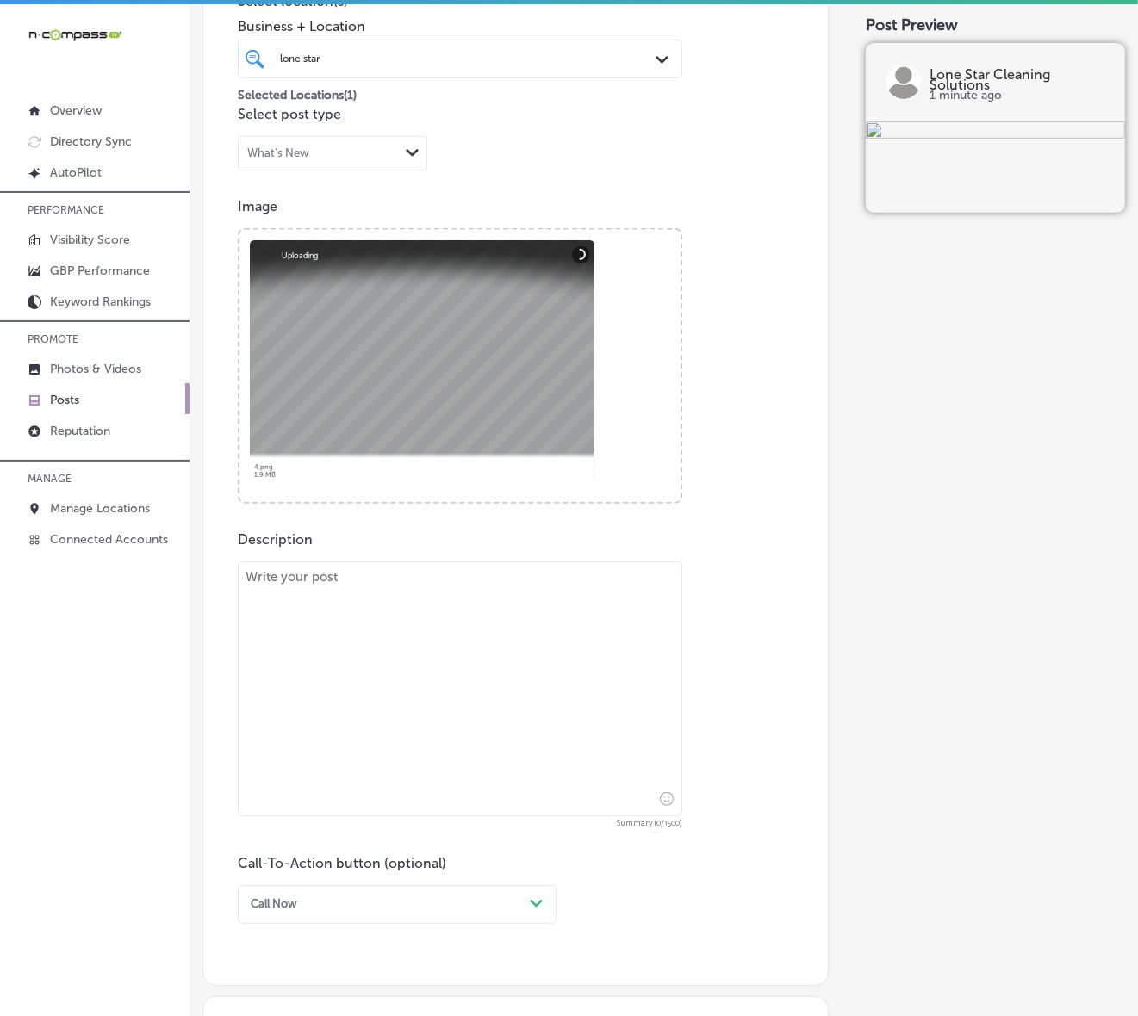
click at [551, 605] on textarea at bounding box center [460, 688] width 444 height 255
paste textarea "Does your building’s exterior need a boost? Lone Star Cleaning Solutions specia…"
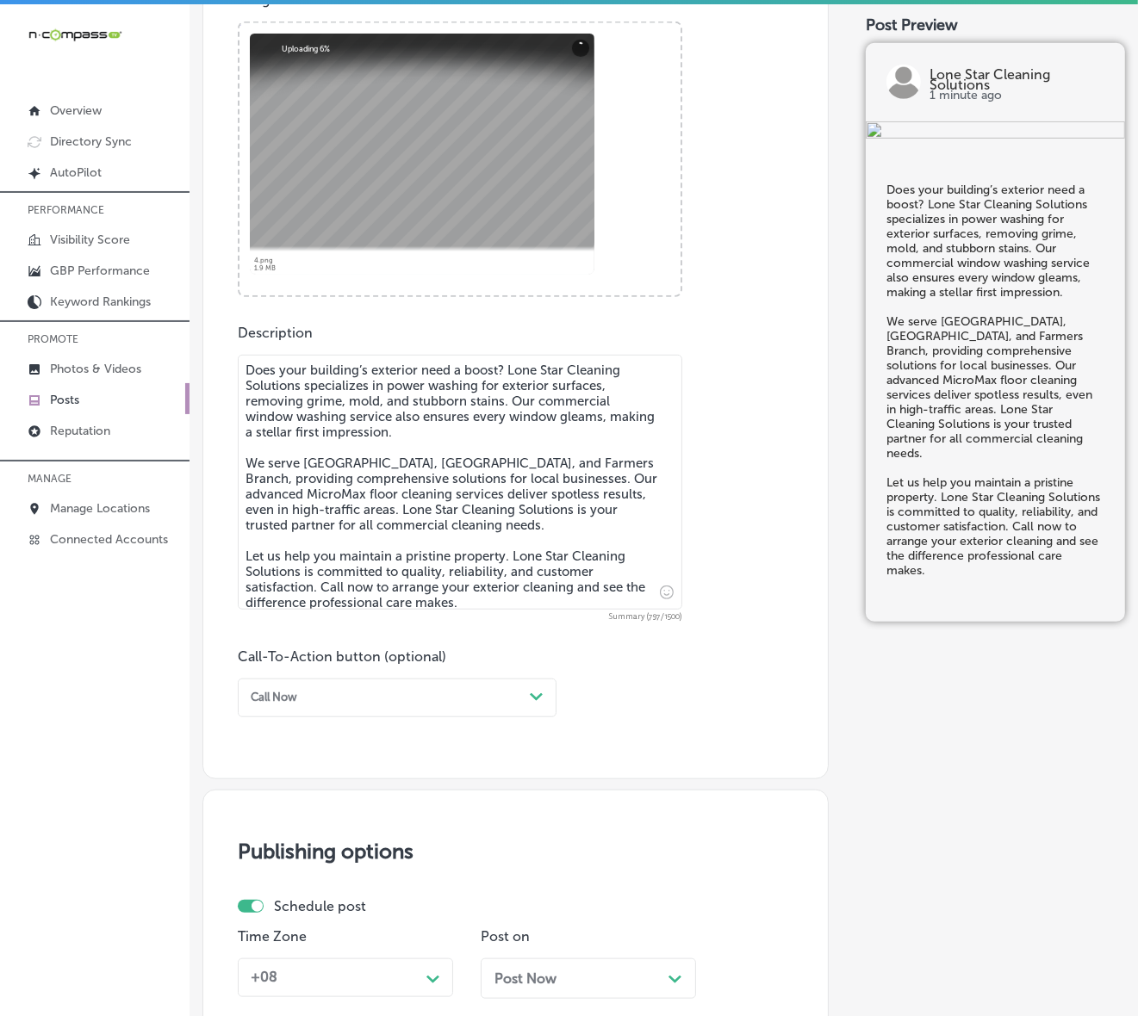
scroll to position [653, 0]
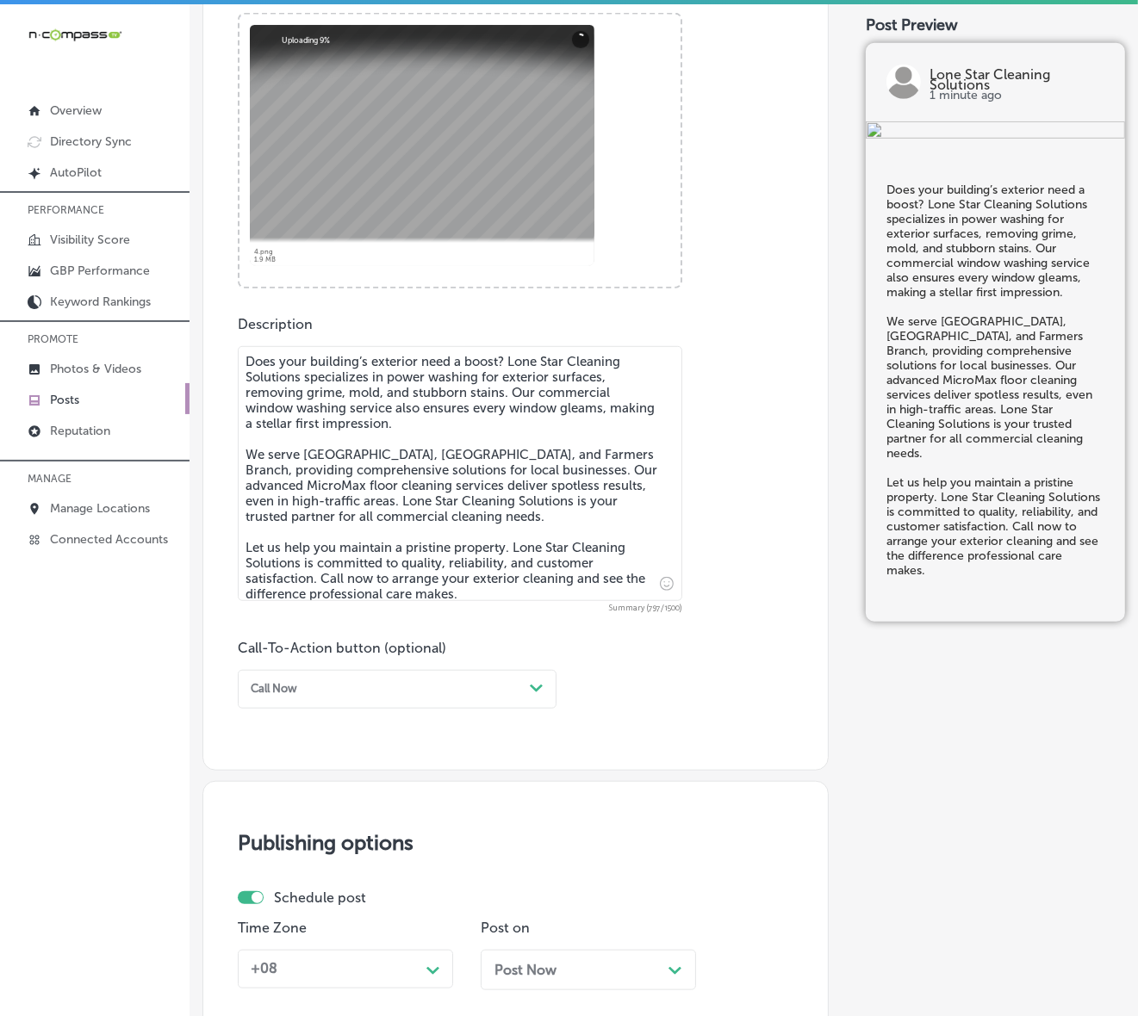
type textarea "Does your building’s exterior need a boost? Lone Star Cleaning Solutions specia…"
click at [528, 690] on div "Path Created with Sketch." at bounding box center [537, 689] width 28 height 28
click at [301, 866] on div "Call Now" at bounding box center [397, 880] width 319 height 26
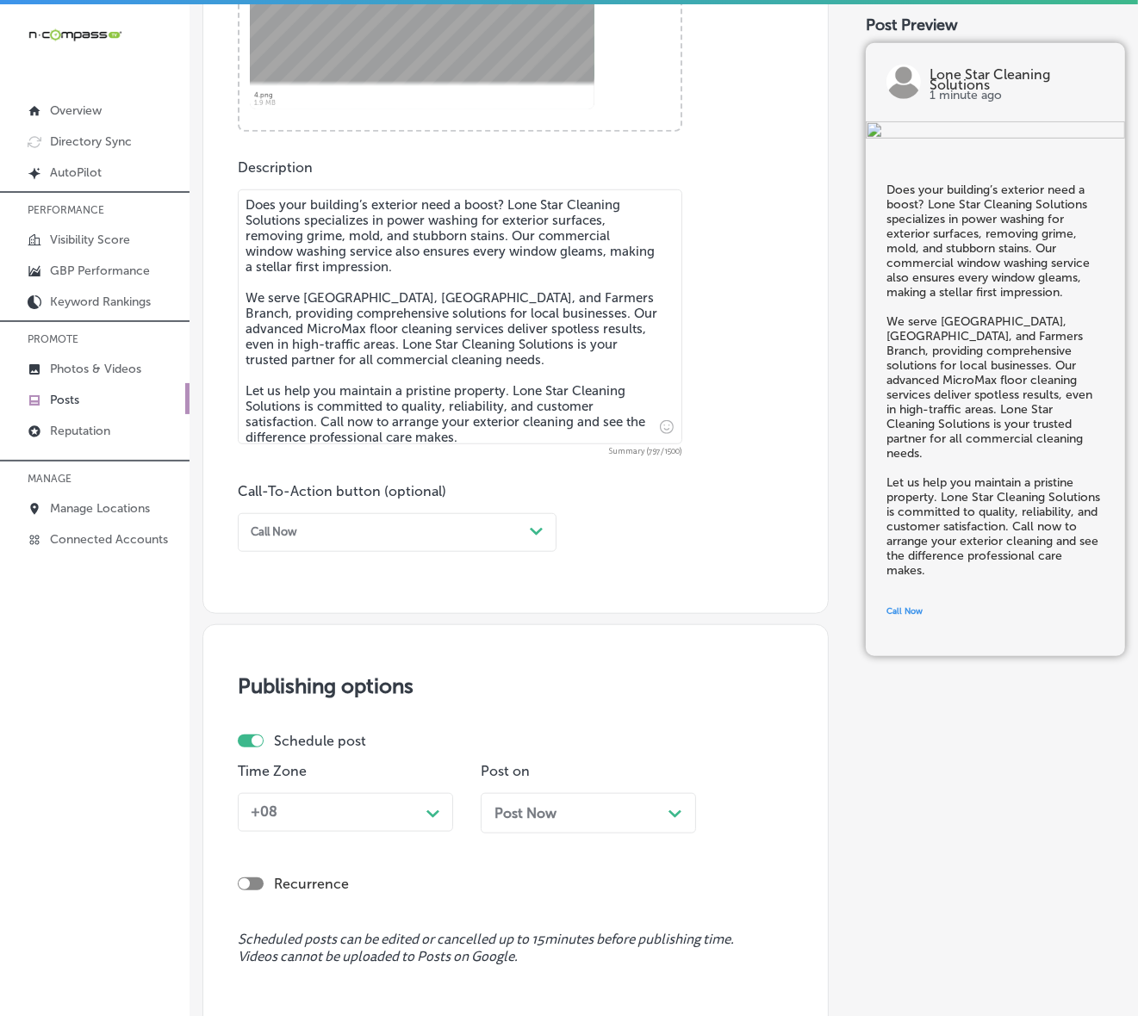
scroll to position [976, 0]
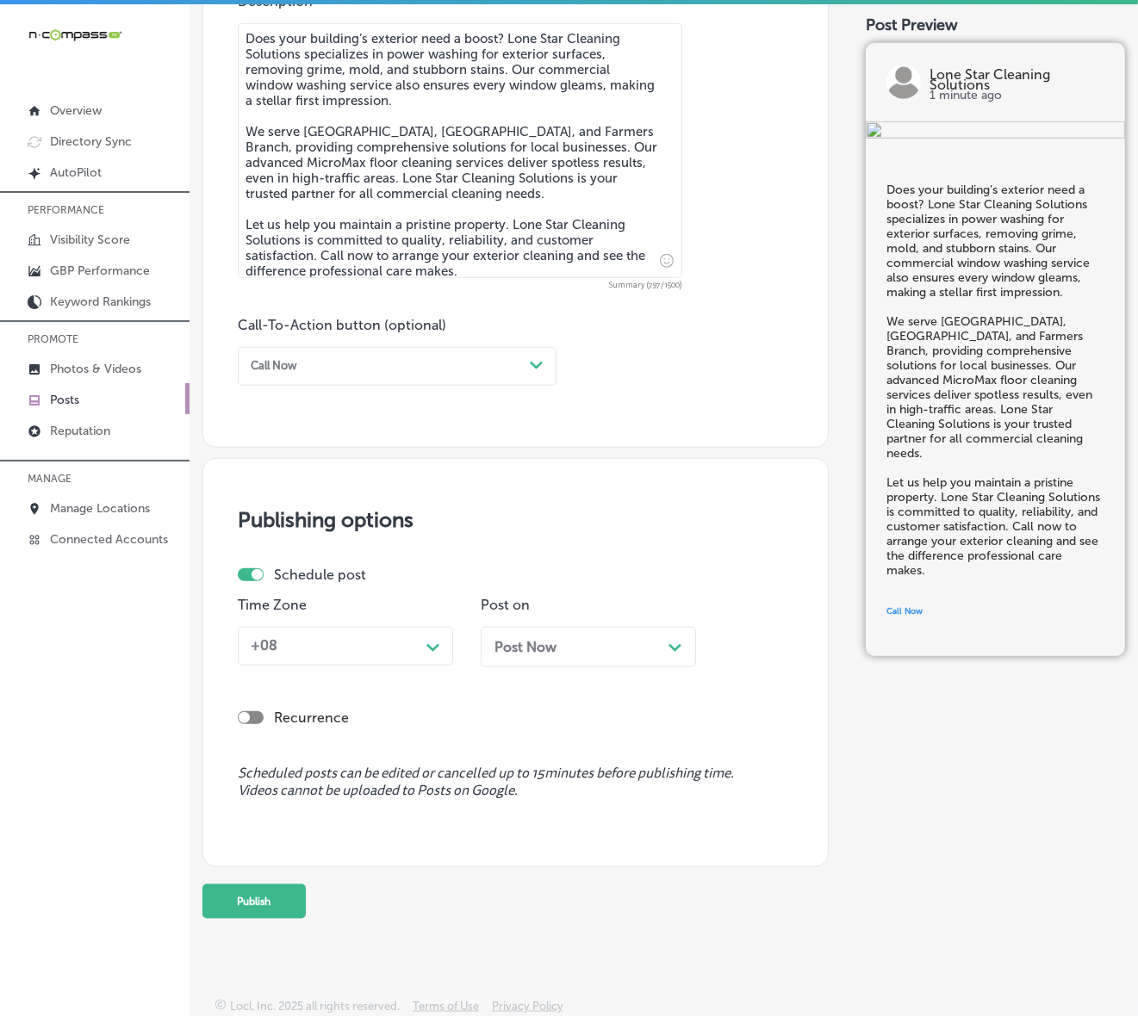
click at [428, 644] on polygon at bounding box center [432, 648] width 13 height 8
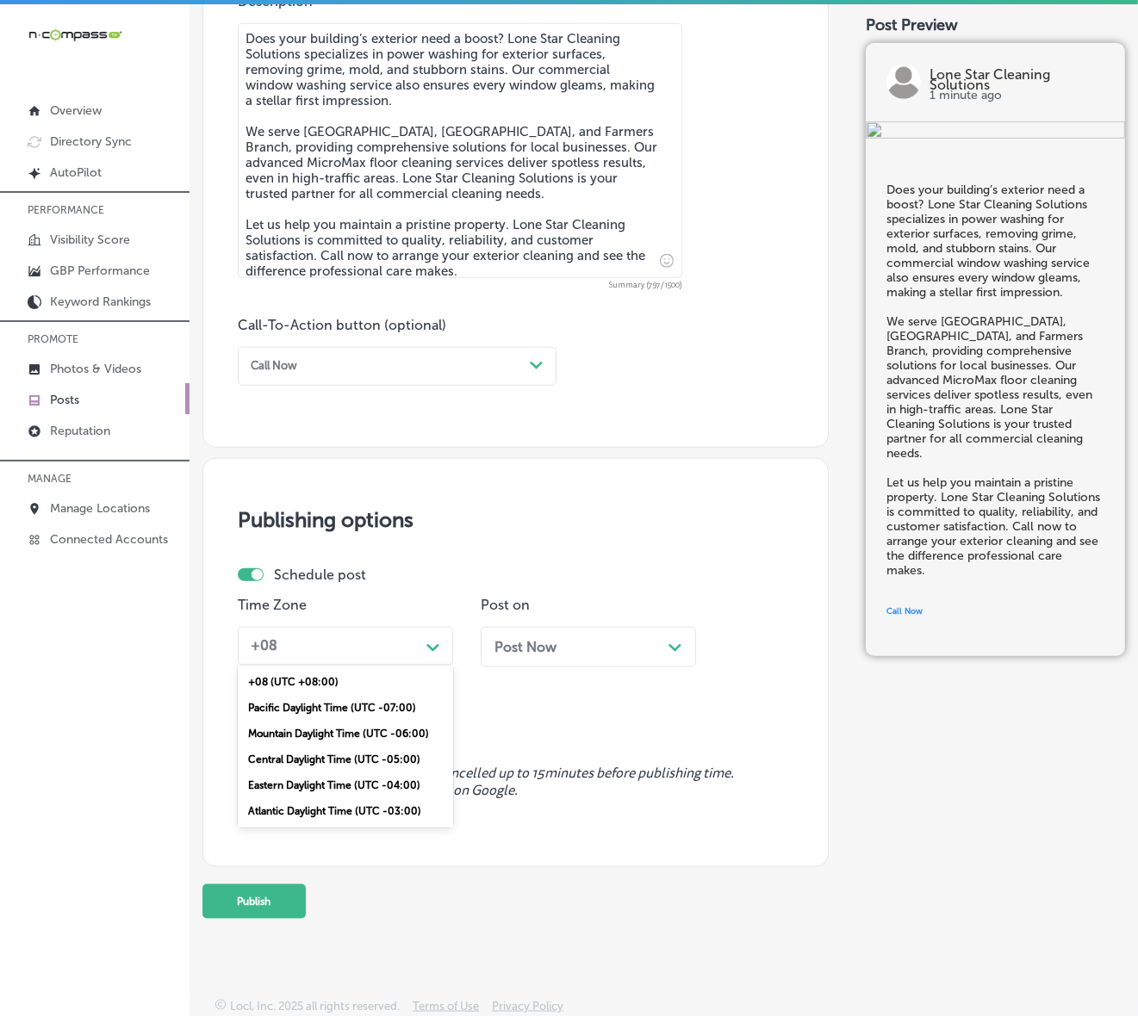
click at [350, 734] on div "Mountain Daylight Time (UTC -06:00)" at bounding box center [345, 734] width 215 height 26
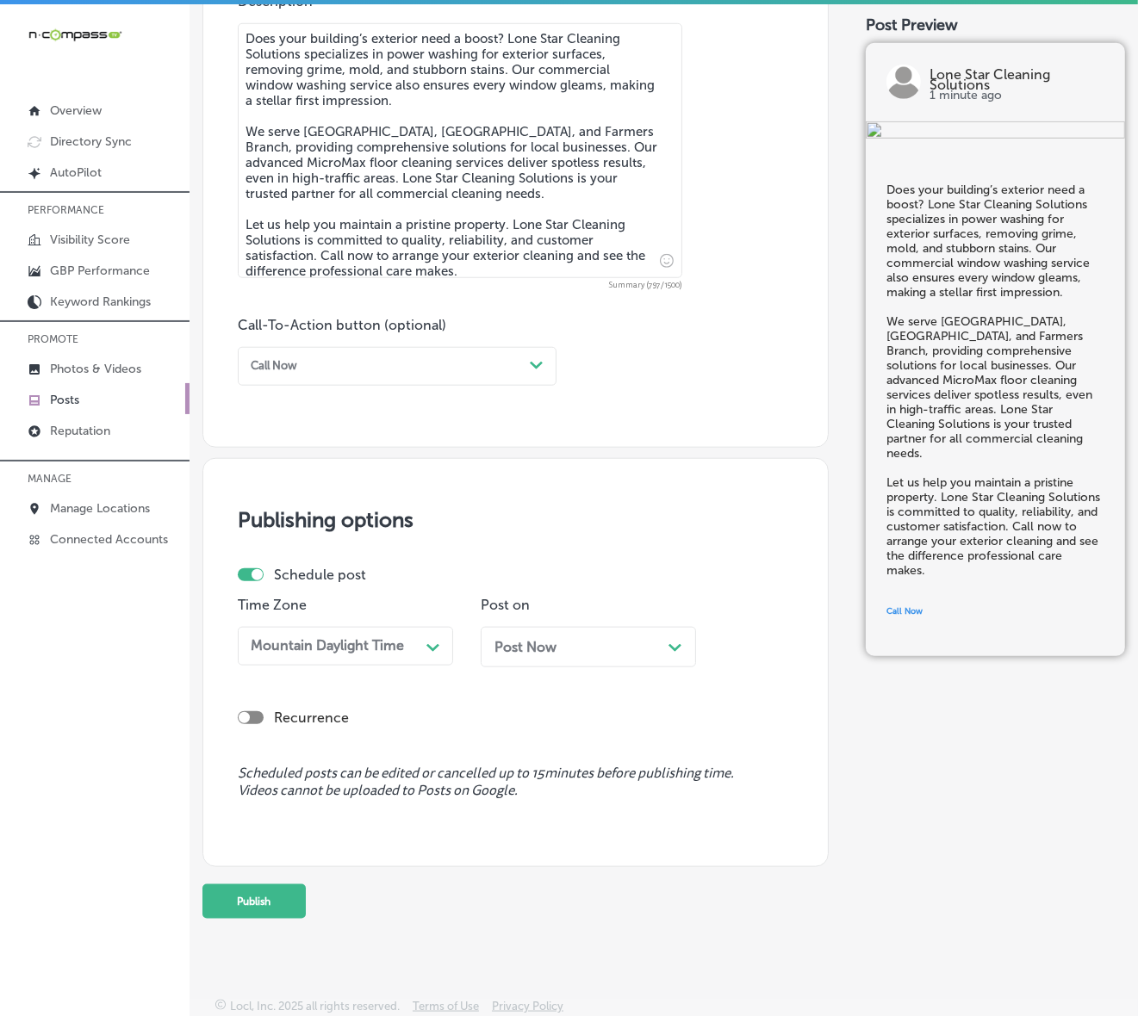
click at [603, 646] on div "Post Now Path Created with Sketch." at bounding box center [588, 647] width 188 height 16
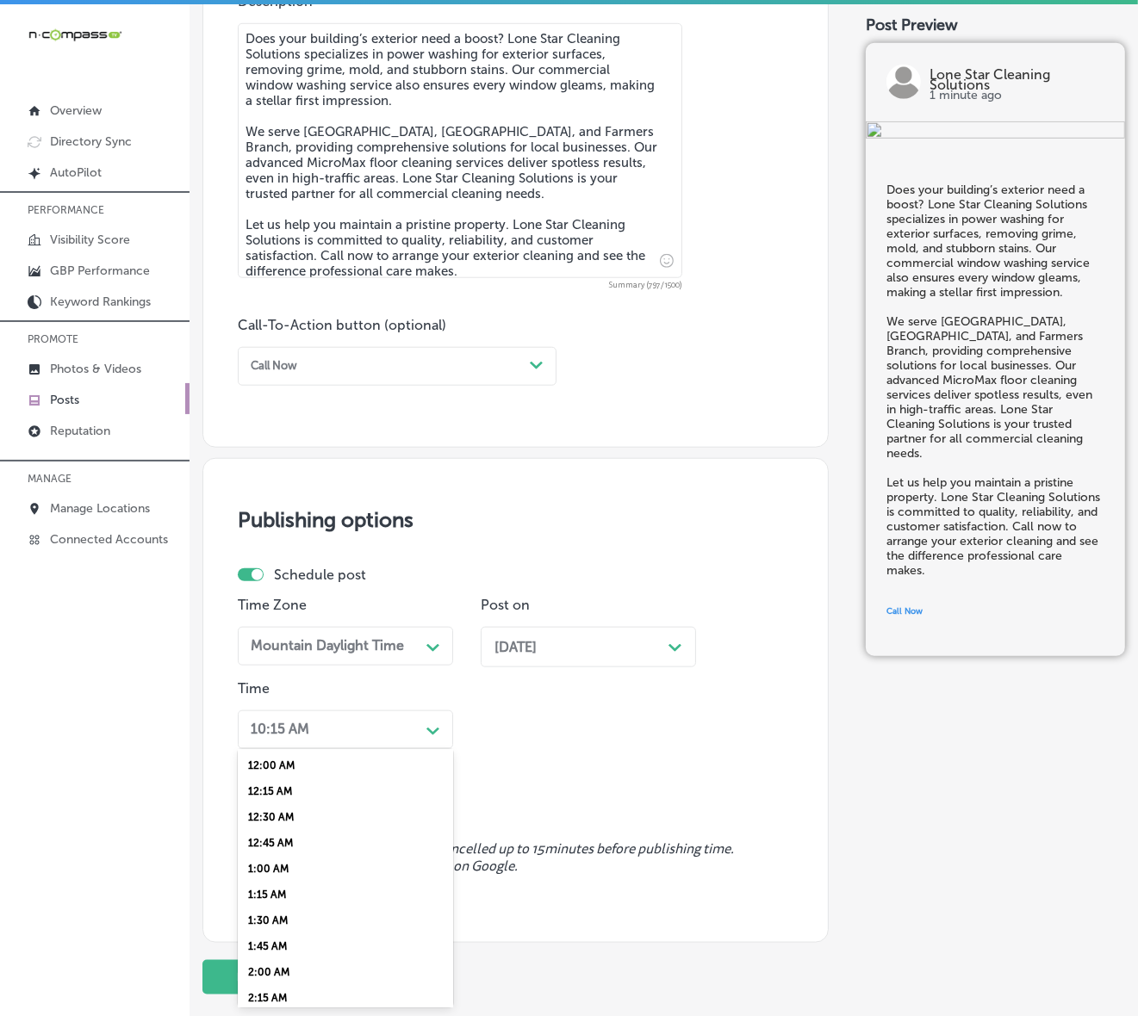
click at [416, 728] on div "10:15 AM" at bounding box center [332, 729] width 176 height 27
click at [278, 866] on div "7:00 AM" at bounding box center [345, 951] width 215 height 26
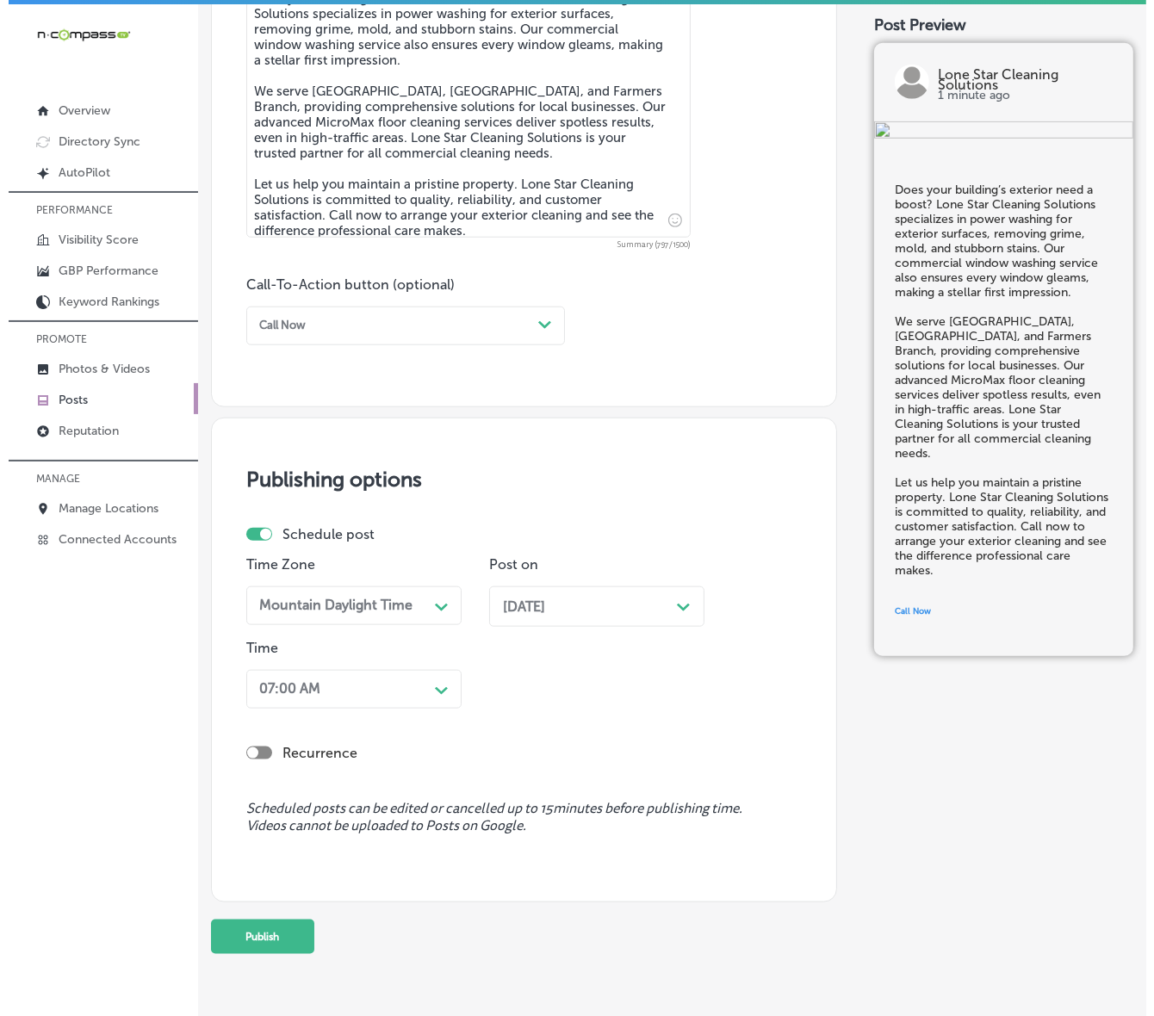
scroll to position [1051, 0]
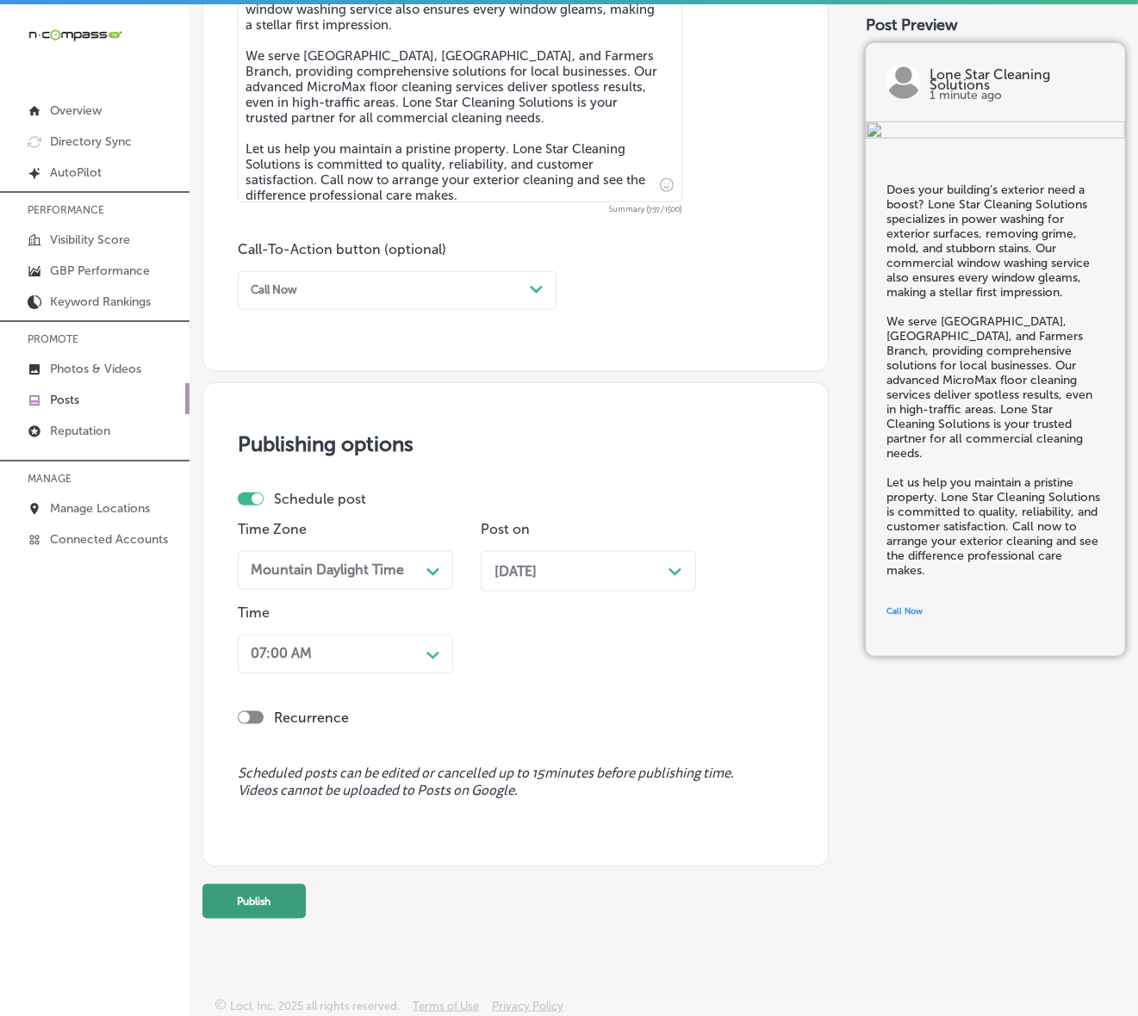
click at [287, 866] on button "Publish" at bounding box center [253, 901] width 103 height 34
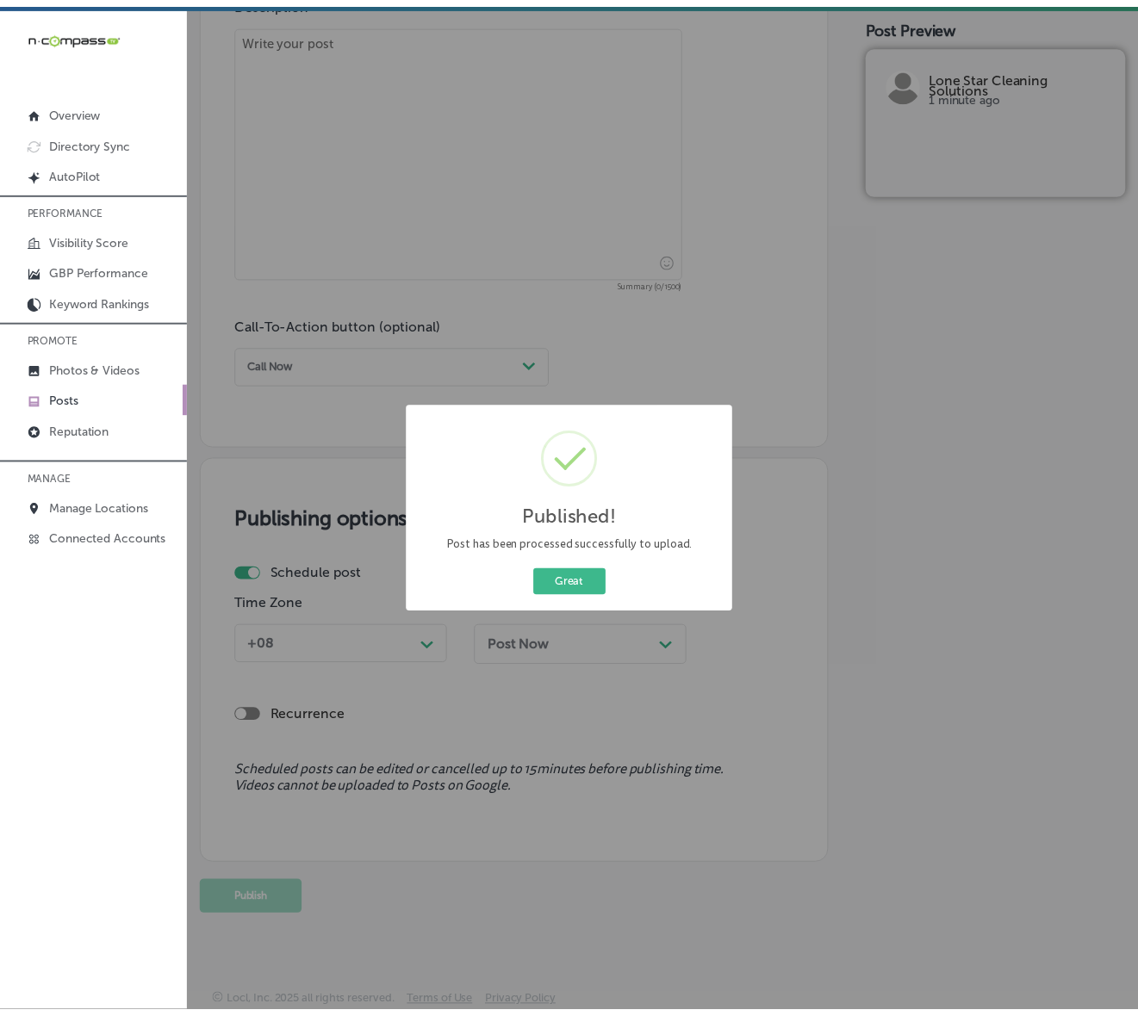
scroll to position [976, 0]
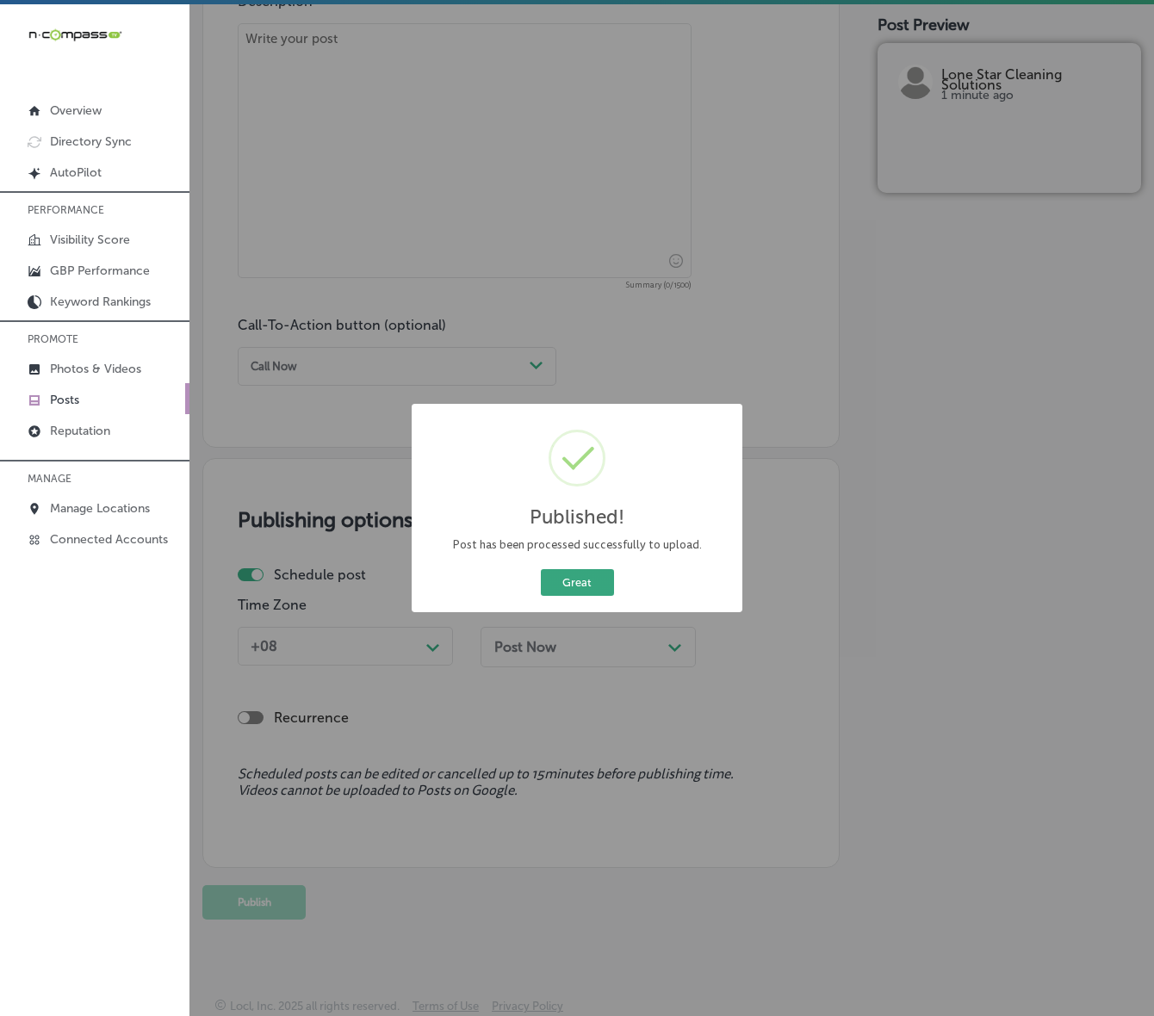
click at [590, 588] on button "Great" at bounding box center [577, 582] width 73 height 27
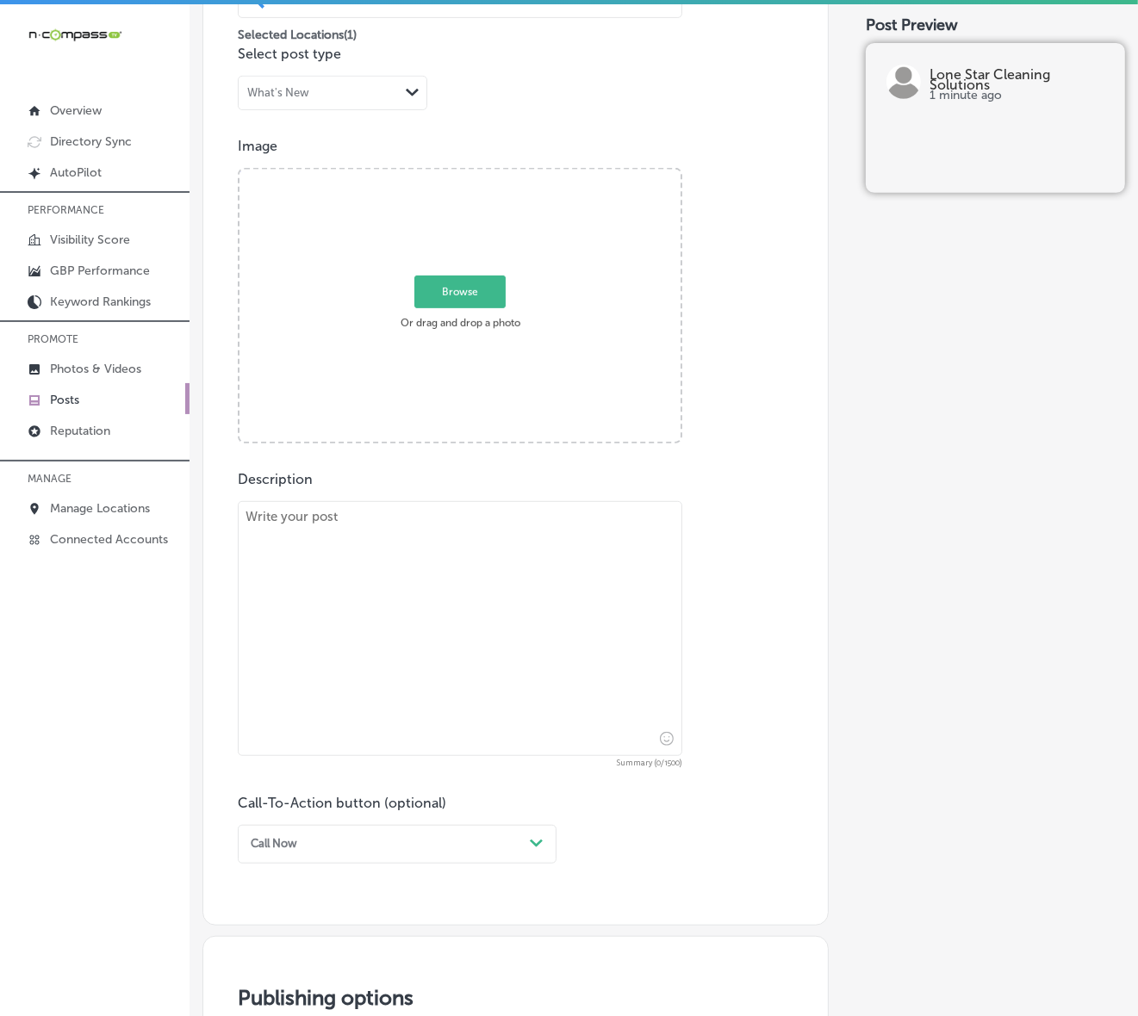
scroll to position [330, 0]
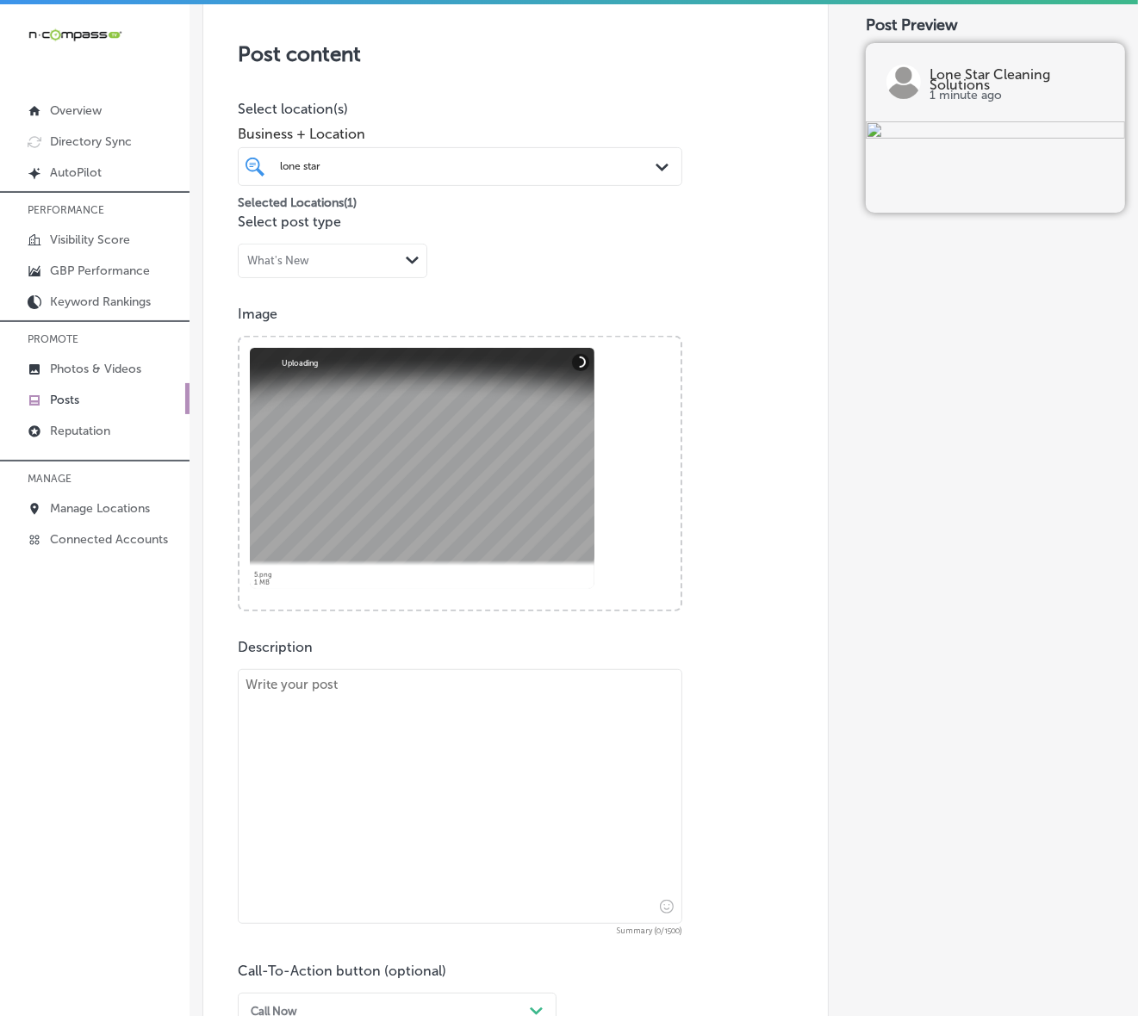
click at [591, 736] on textarea at bounding box center [460, 796] width 444 height 255
paste textarea "A thorough clean does more than look good—it creates a healthier, safer environ…"
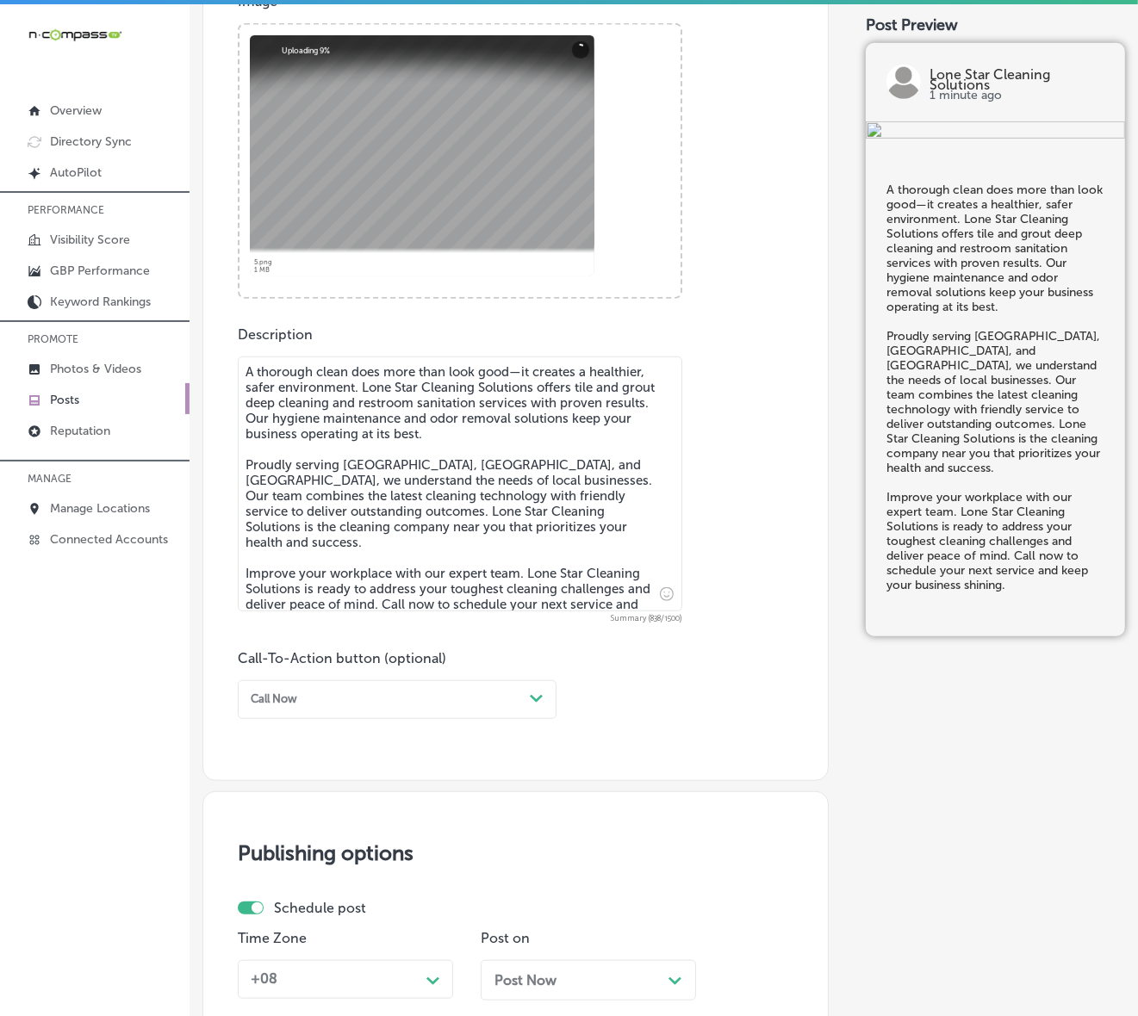
scroll to position [653, 0]
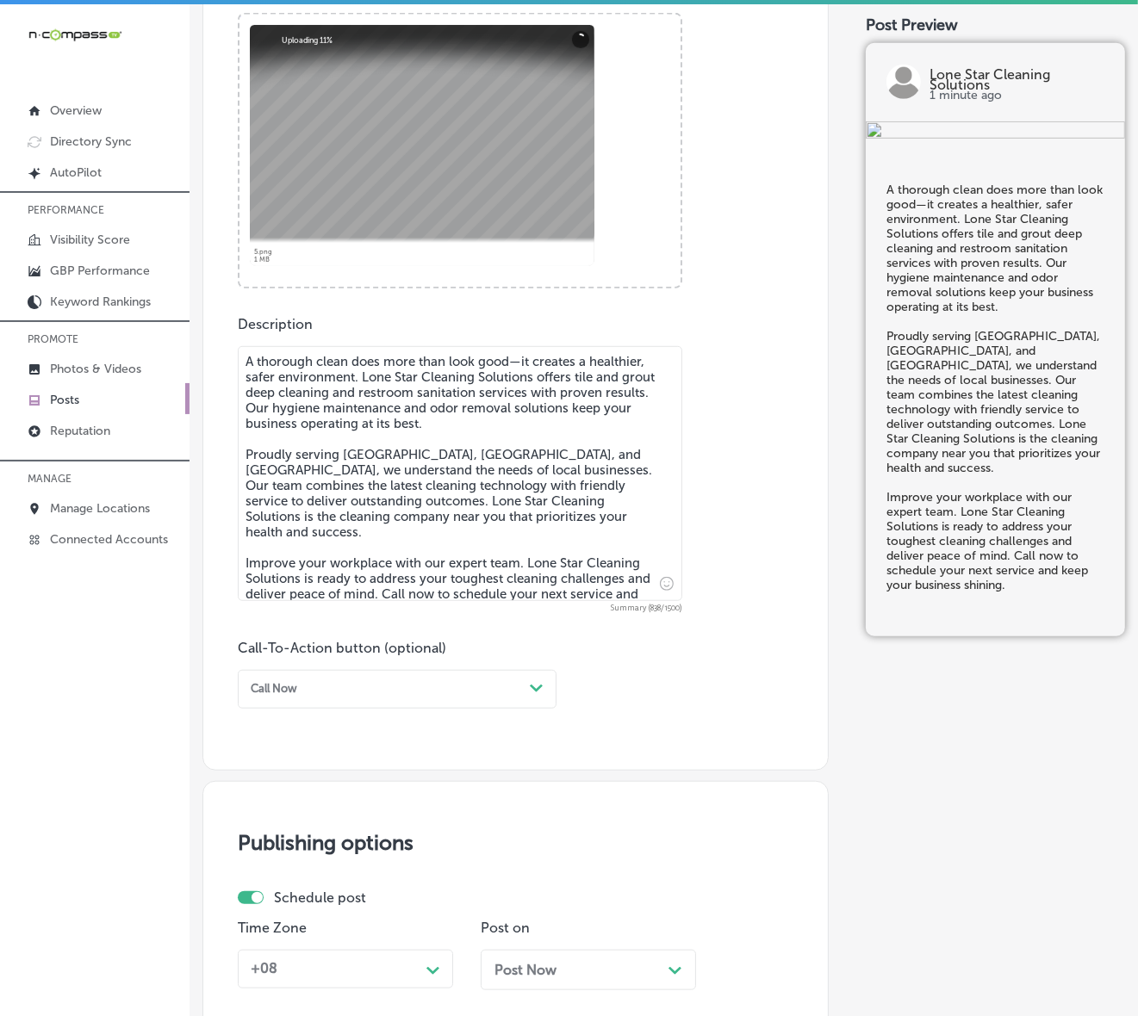
type textarea "A thorough clean does more than look good—it creates a healthier, safer environ…"
click at [540, 693] on div "Path Created with Sketch." at bounding box center [537, 689] width 14 height 14
click at [290, 866] on div "Call Now" at bounding box center [397, 880] width 319 height 26
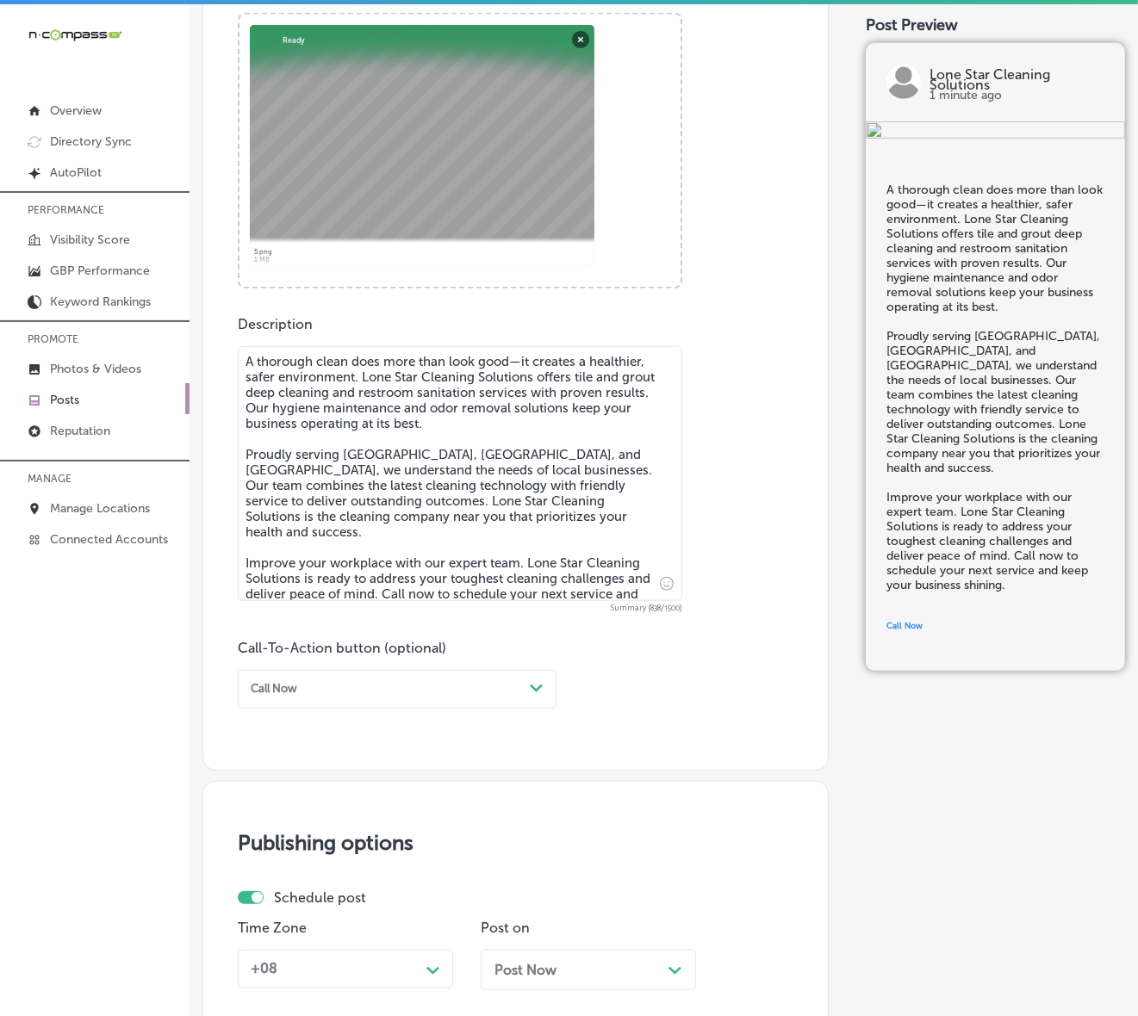
scroll to position [868, 0]
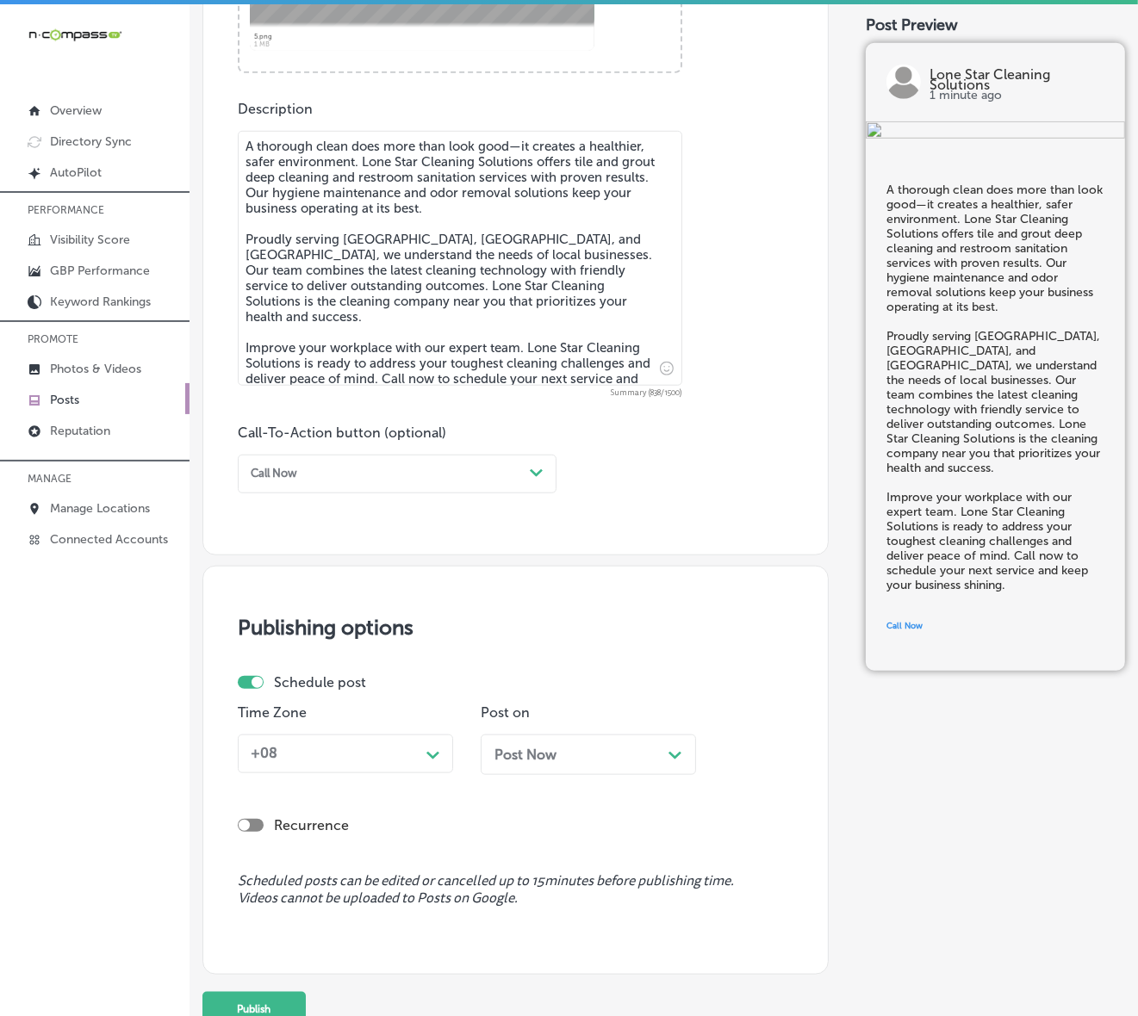
click at [412, 766] on div "+08 Path Created with Sketch." at bounding box center [345, 754] width 215 height 39
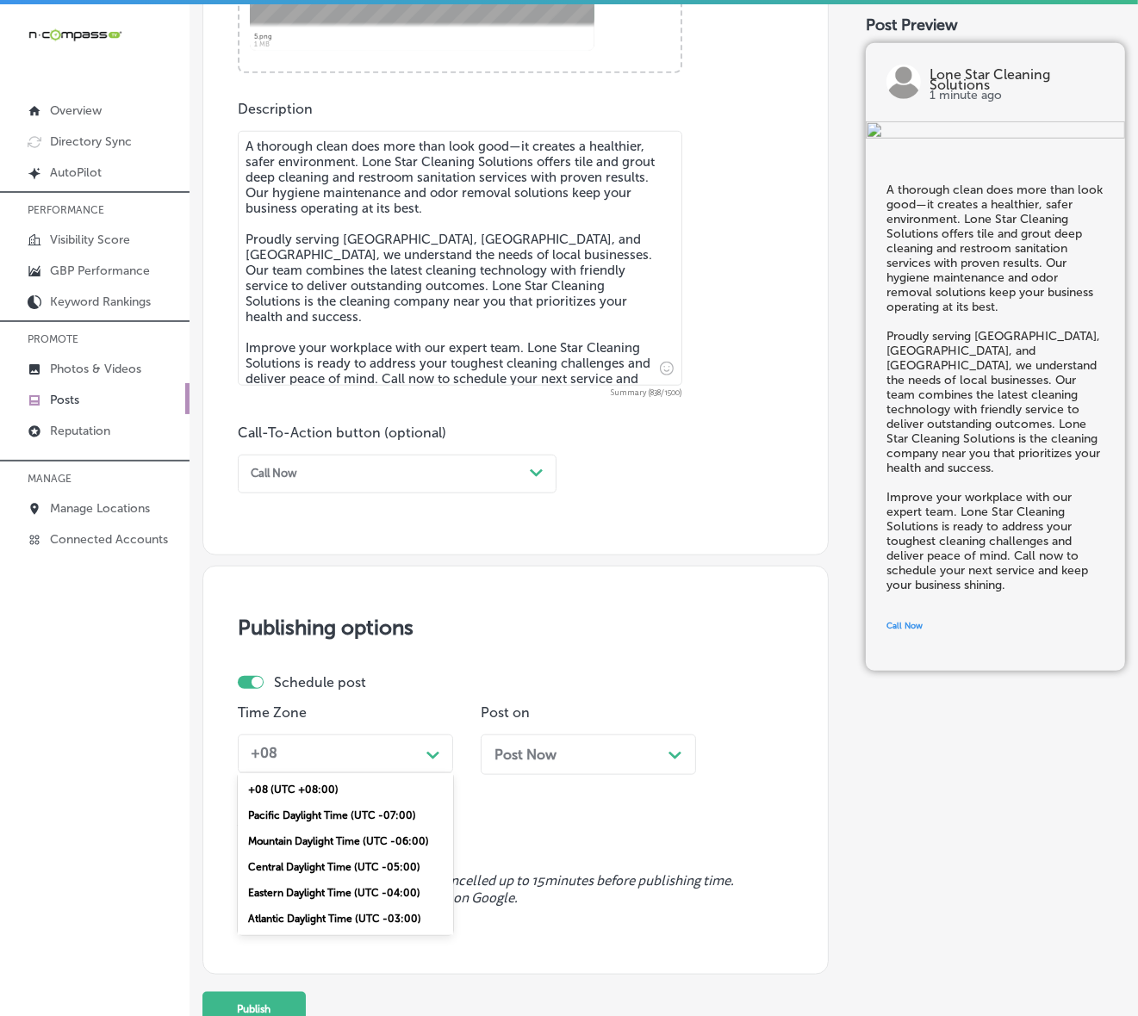
click at [376, 838] on div "Mountain Daylight Time (UTC -06:00)" at bounding box center [345, 841] width 215 height 26
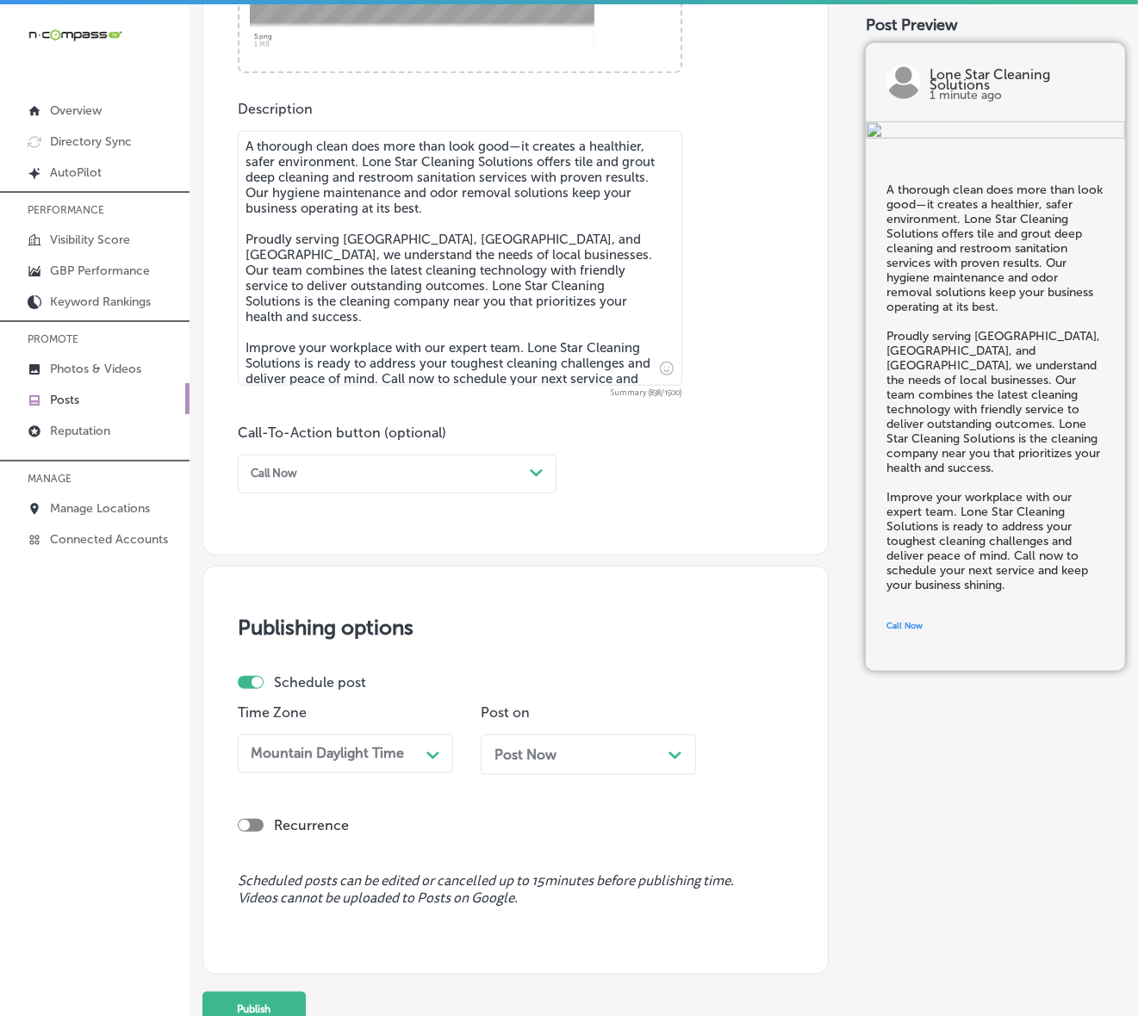
click at [542, 764] on div "Post Now Path Created with Sketch." at bounding box center [587, 755] width 215 height 40
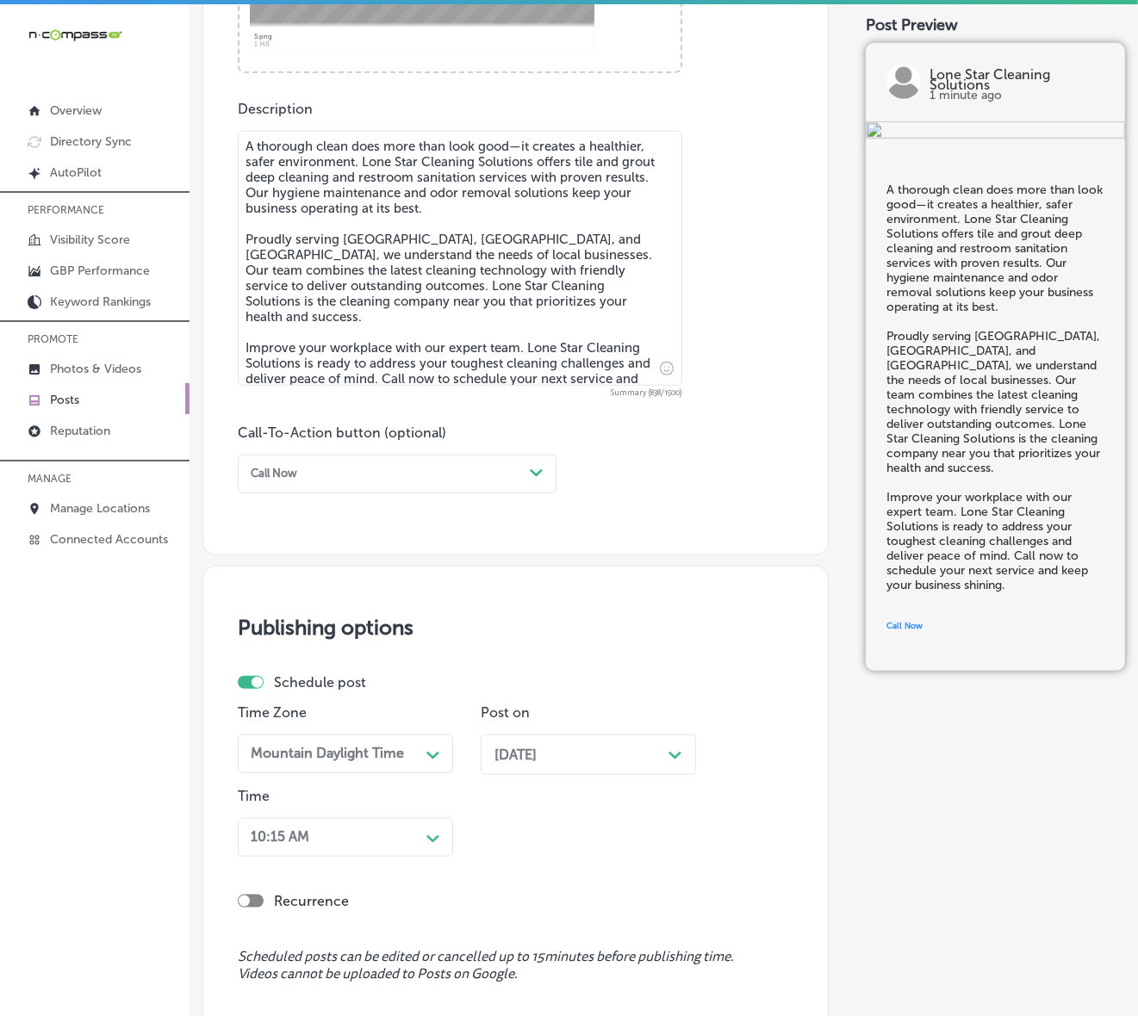
click at [416, 828] on div "10:15 AM Path Created with Sketch." at bounding box center [345, 837] width 215 height 39
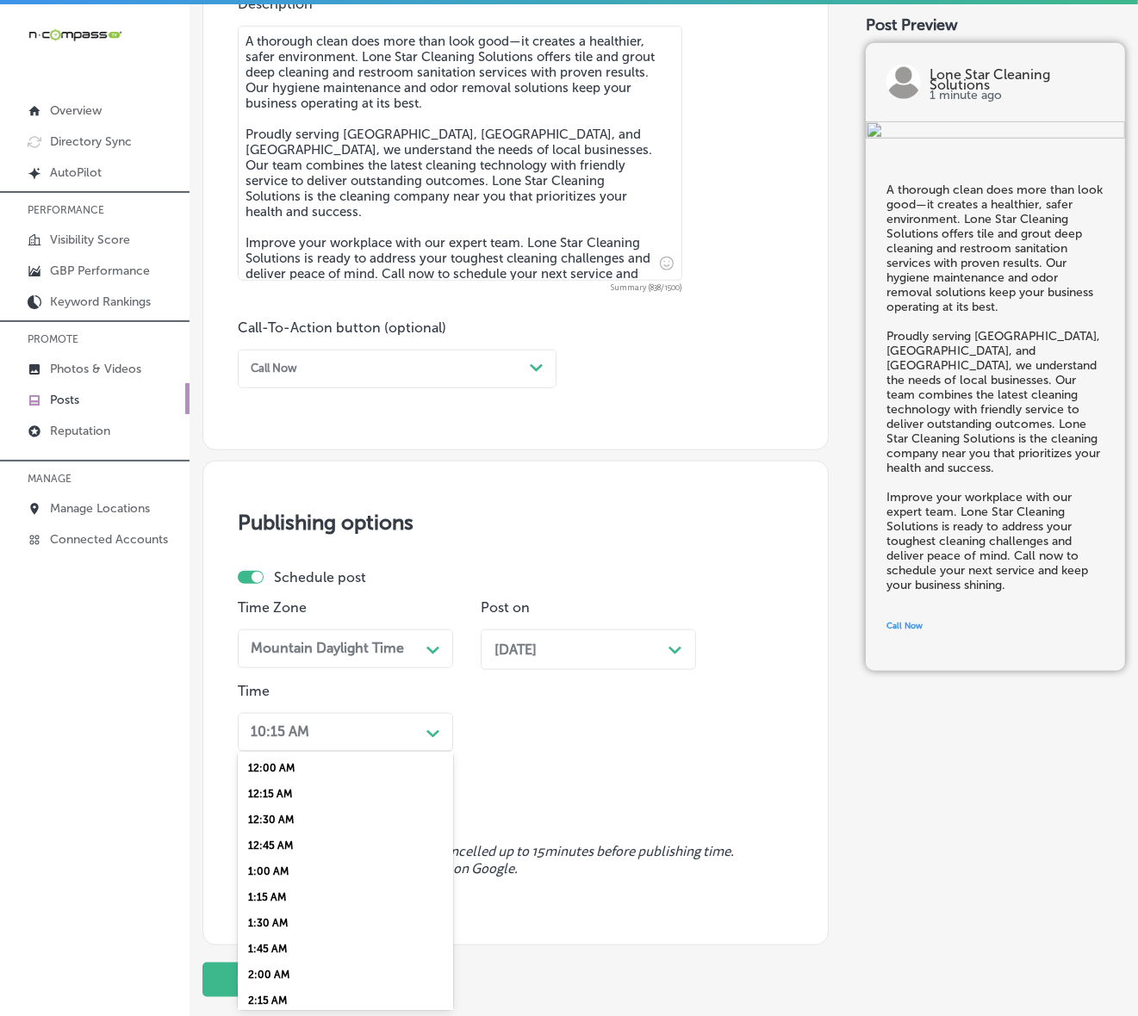
scroll to position [646, 0]
click at [265, 841] on div "7:00 AM" at bounding box center [345, 846] width 215 height 26
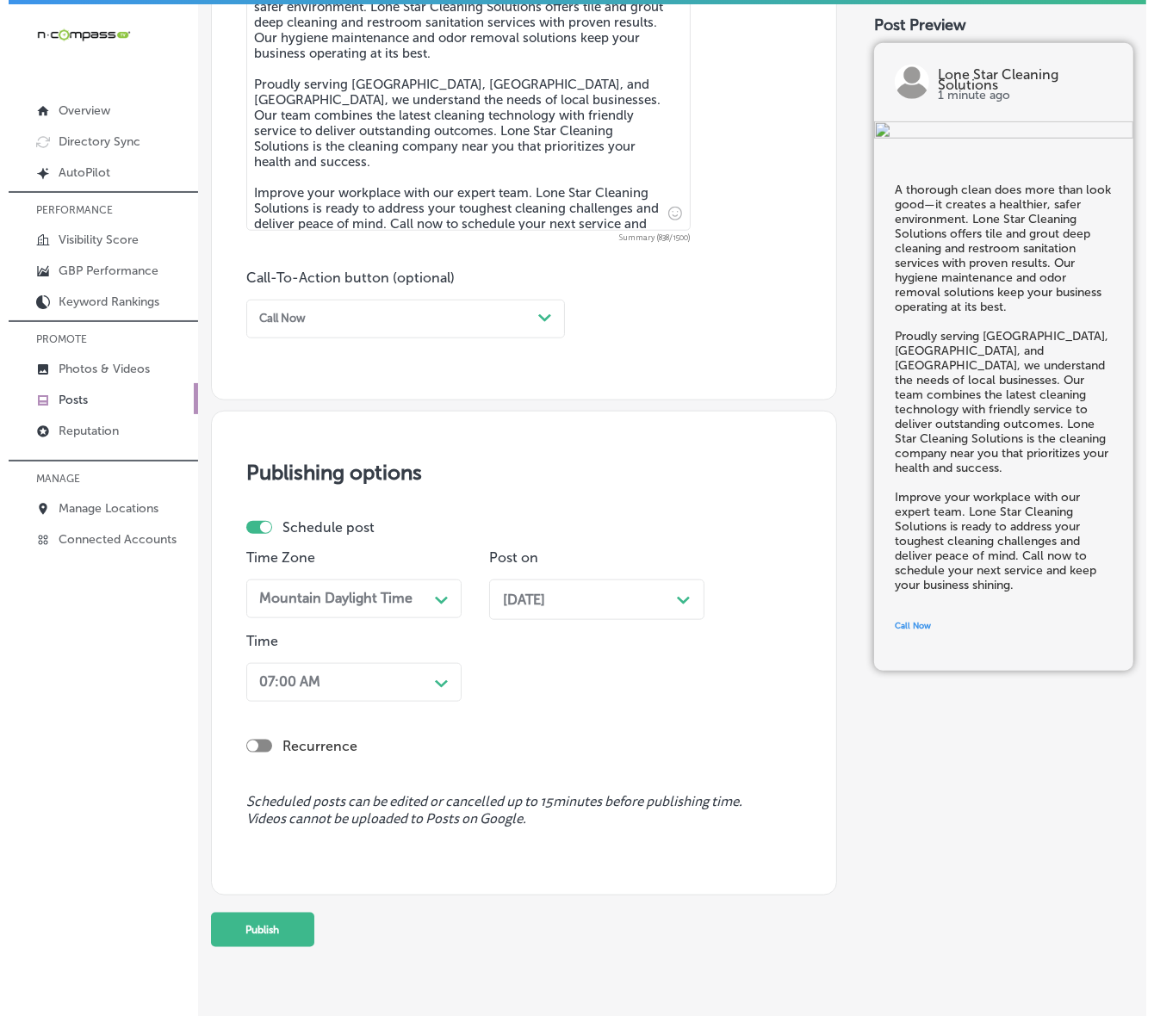
scroll to position [1051, 0]
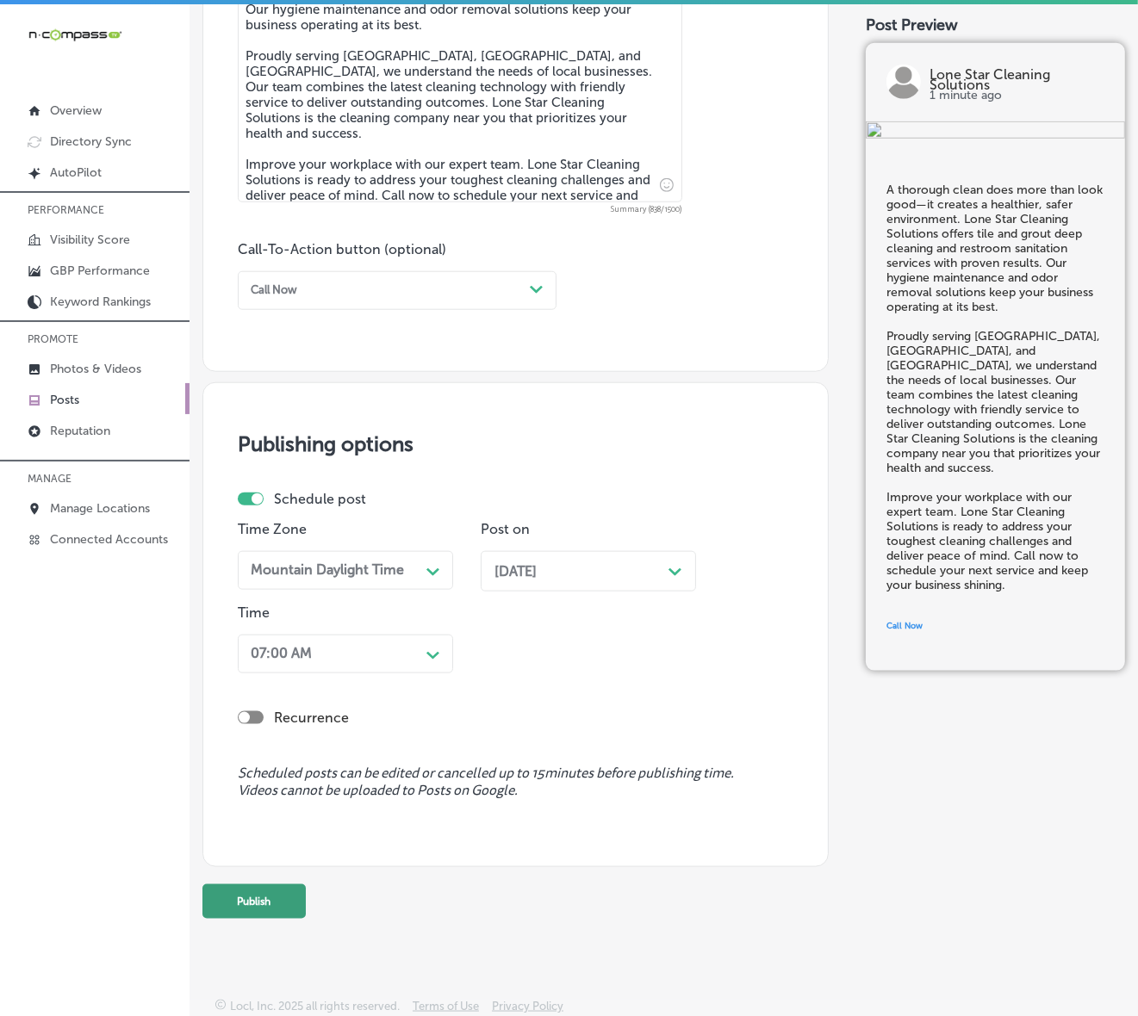
click at [261, 866] on button "Publish" at bounding box center [253, 901] width 103 height 34
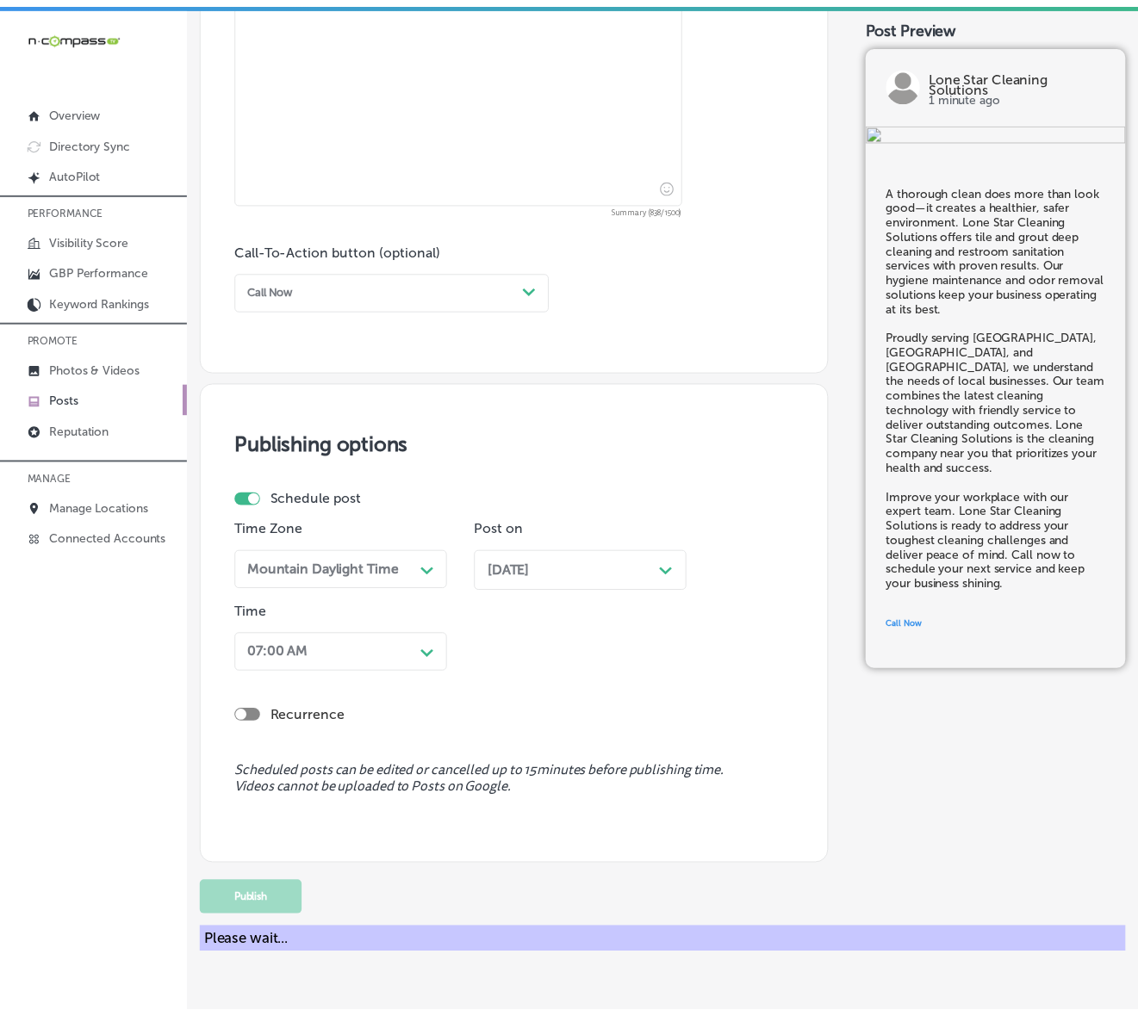
scroll to position [976, 0]
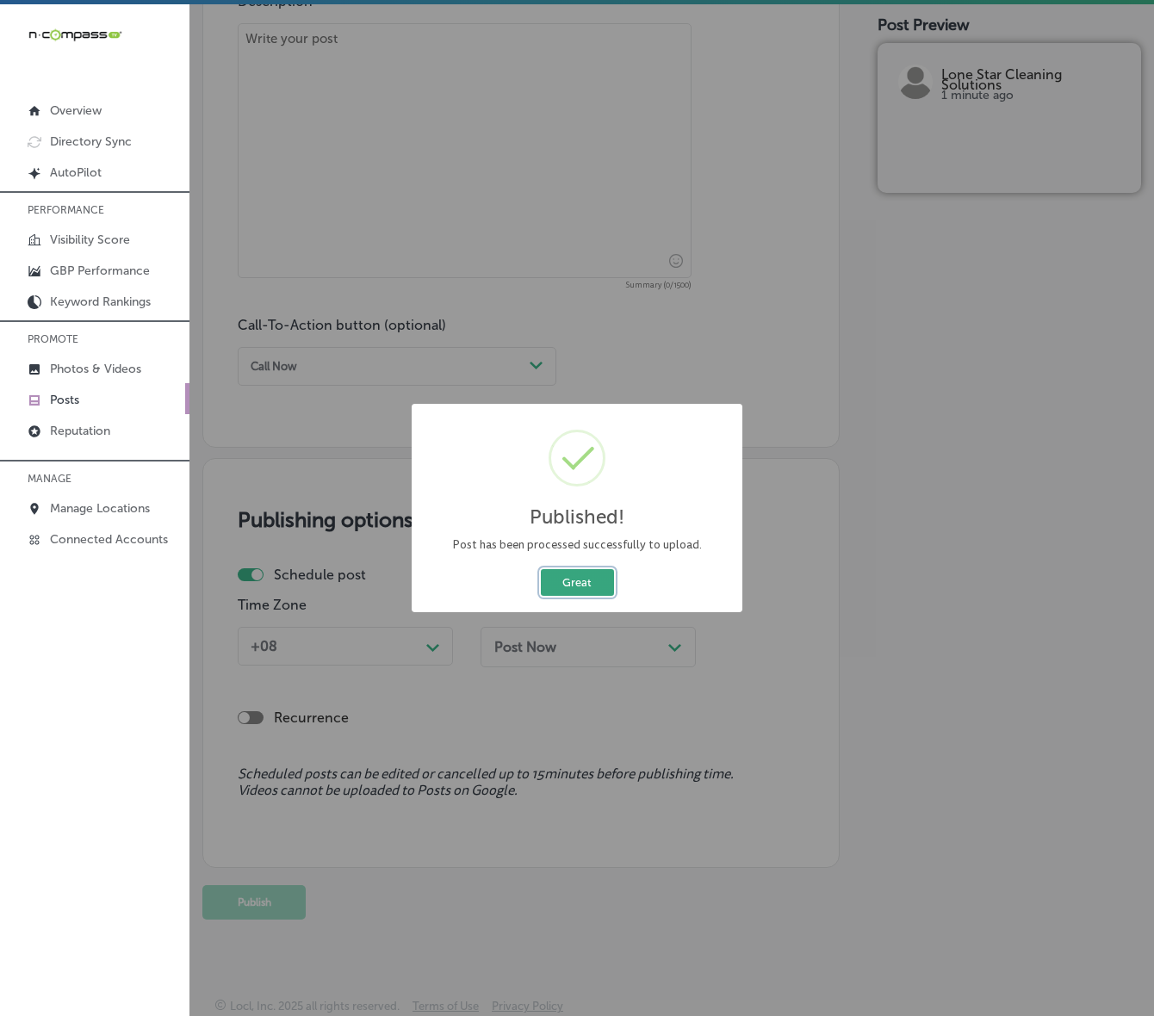
click at [581, 584] on button "Great" at bounding box center [577, 582] width 73 height 27
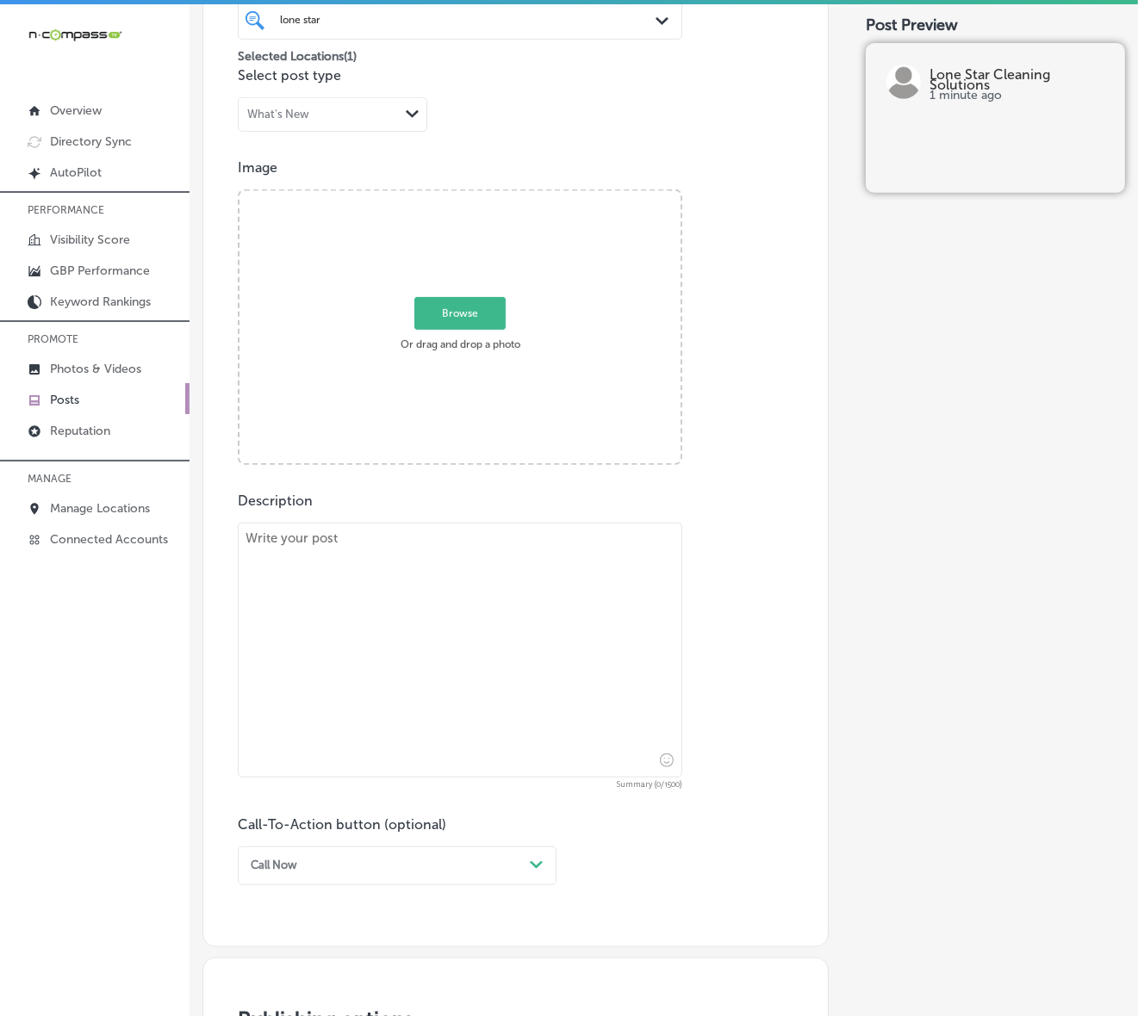
scroll to position [437, 0]
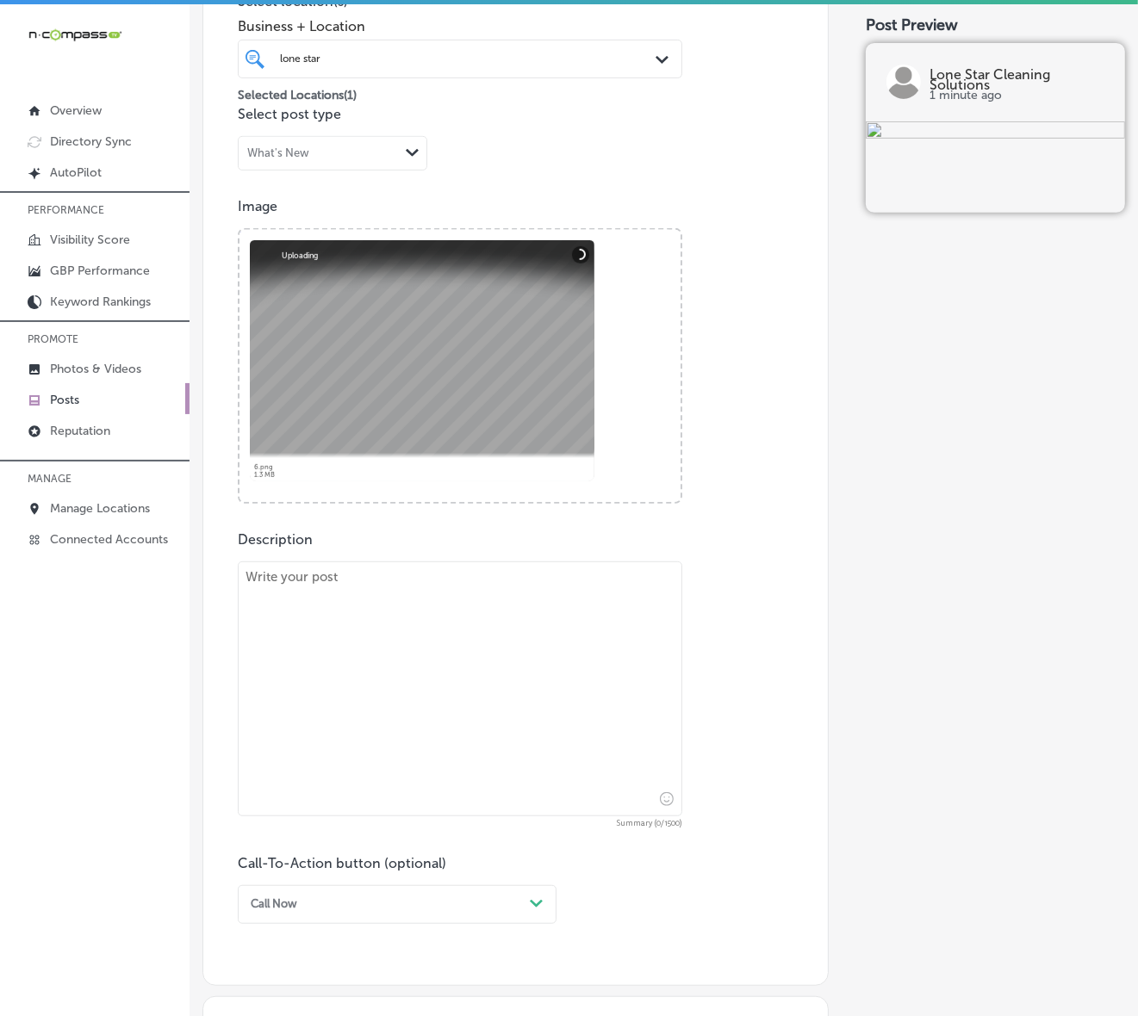
click at [444, 584] on textarea at bounding box center [460, 688] width 444 height 255
paste textarea "At Lone Star Cleaning Solutions, we know the impact of a spotless facility on y…"
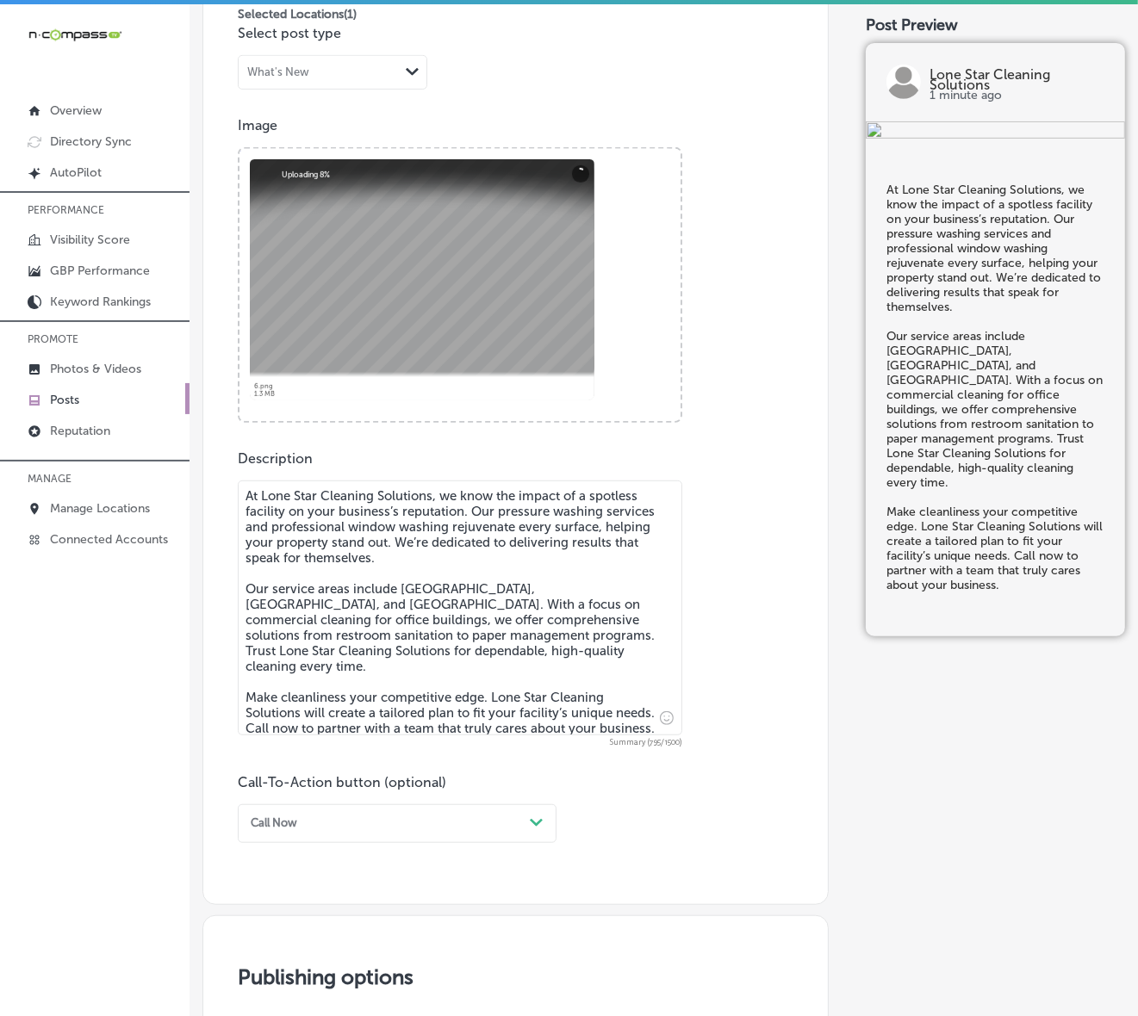
scroll to position [653, 0]
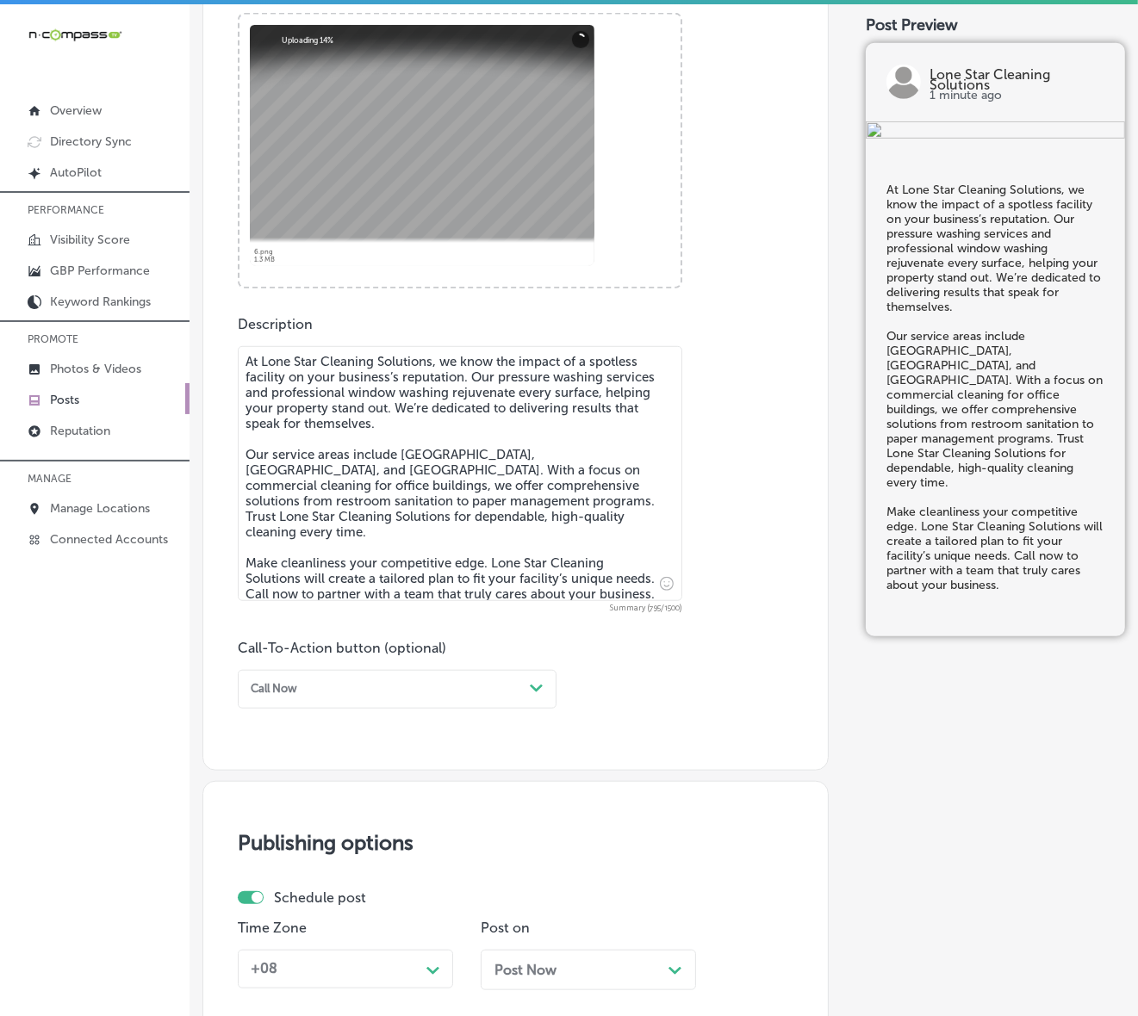
type textarea "At Lone Star Cleaning Solutions, we know the impact of a spotless facility on y…"
click at [528, 700] on div "Path Created with Sketch." at bounding box center [537, 689] width 28 height 28
click at [271, 866] on div "Call Now" at bounding box center [397, 880] width 319 height 26
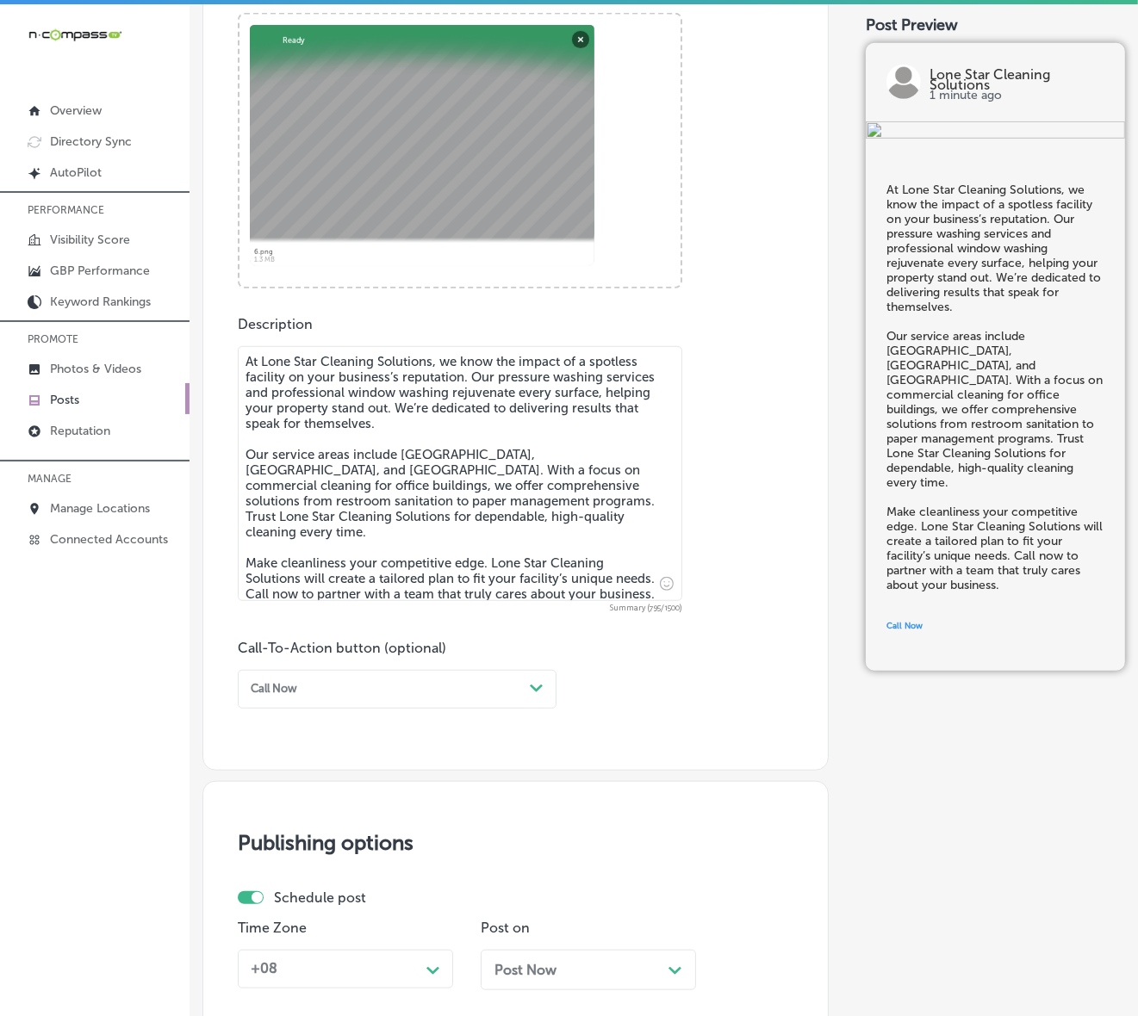
scroll to position [868, 0]
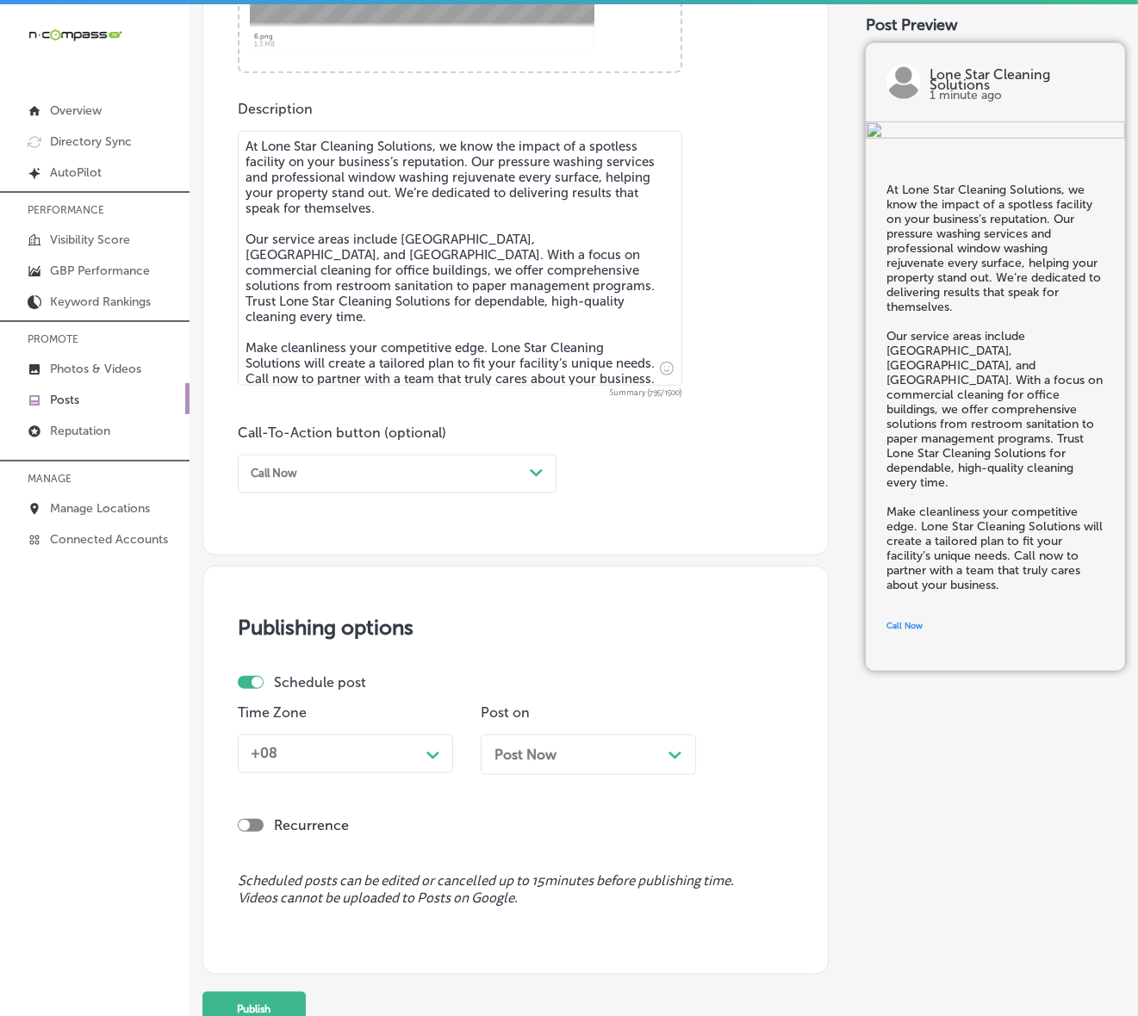
click at [414, 759] on div "+08" at bounding box center [332, 754] width 176 height 27
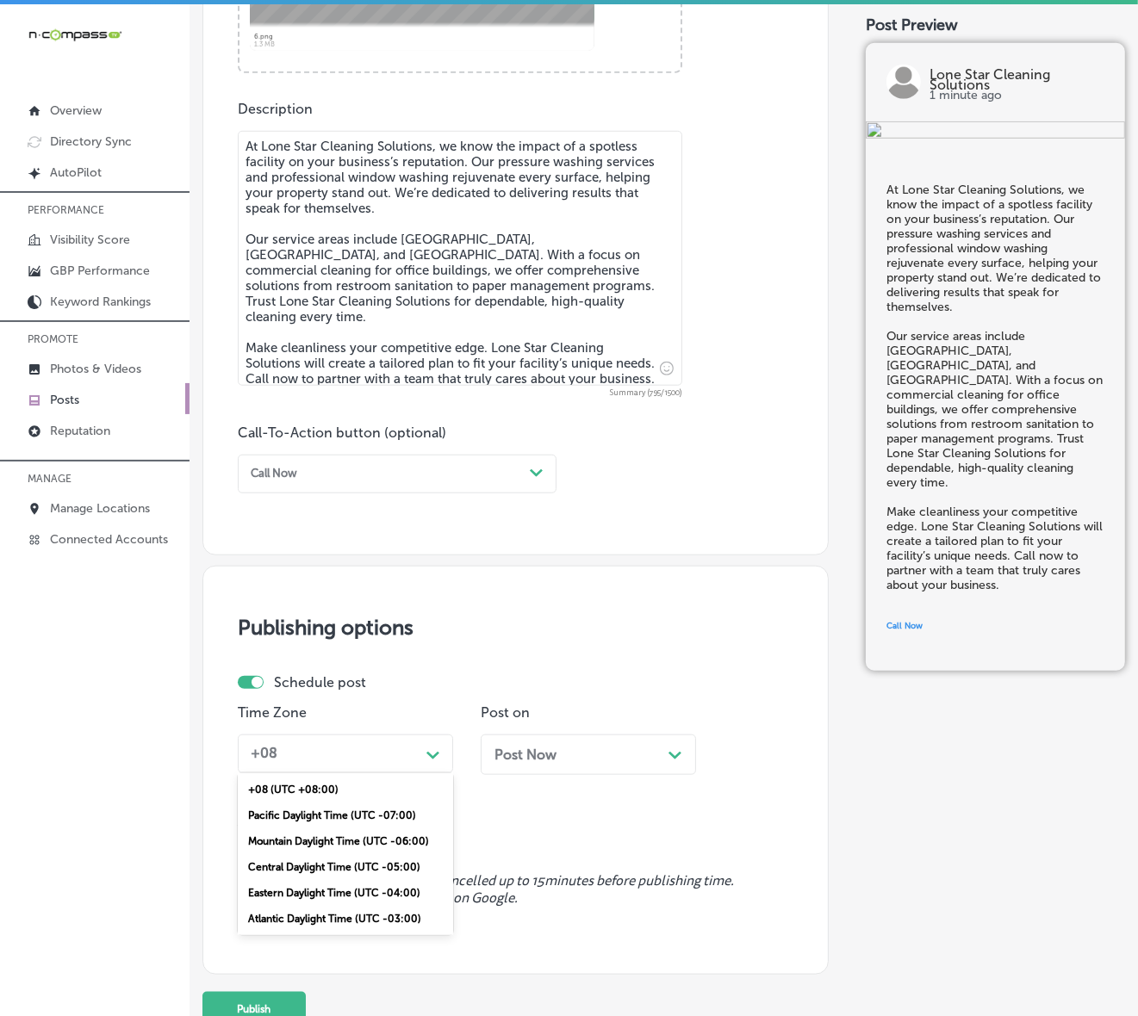
click at [341, 840] on div "Mountain Daylight Time (UTC -06:00)" at bounding box center [345, 841] width 215 height 26
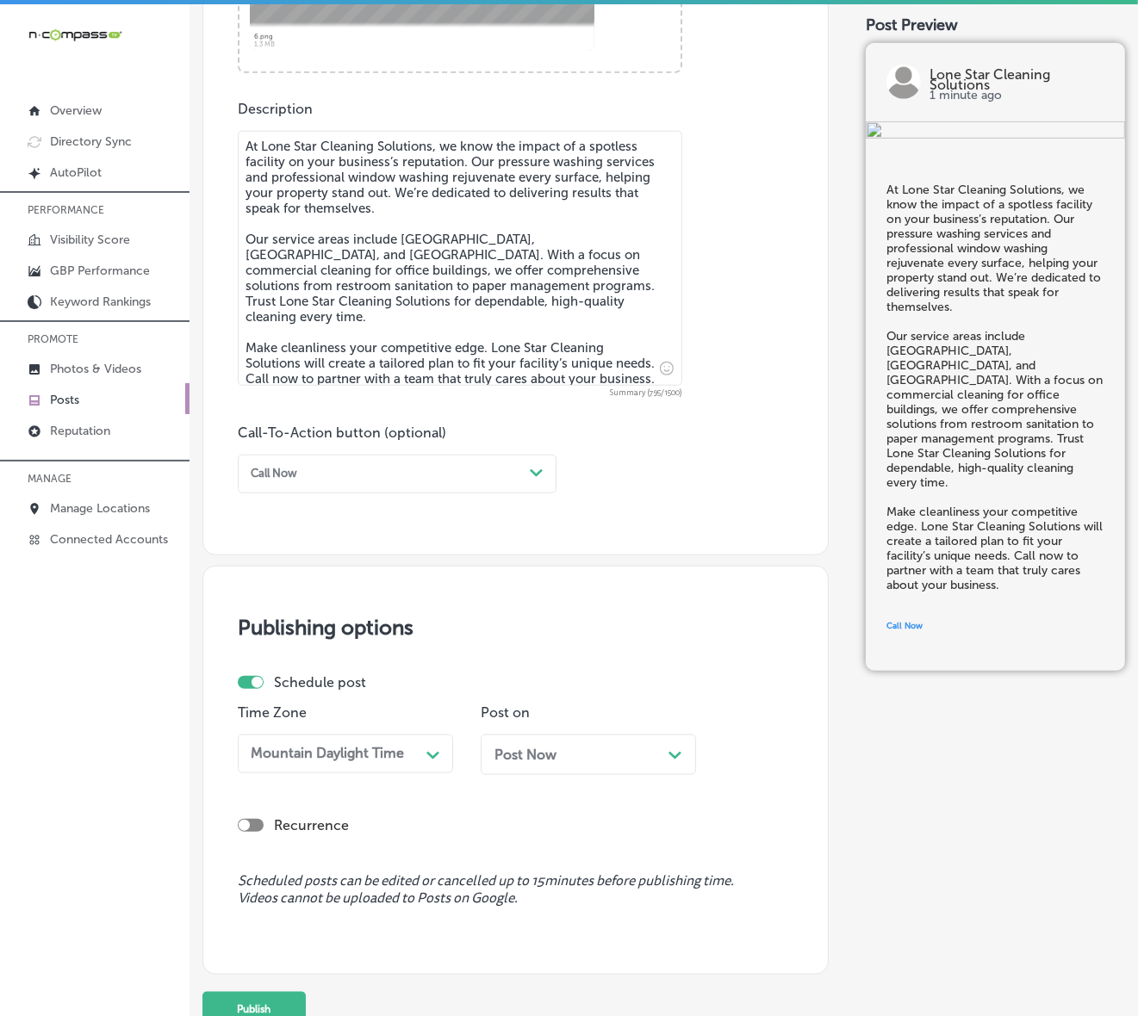
click at [566, 752] on div "Post Now Path Created with Sketch." at bounding box center [588, 755] width 188 height 16
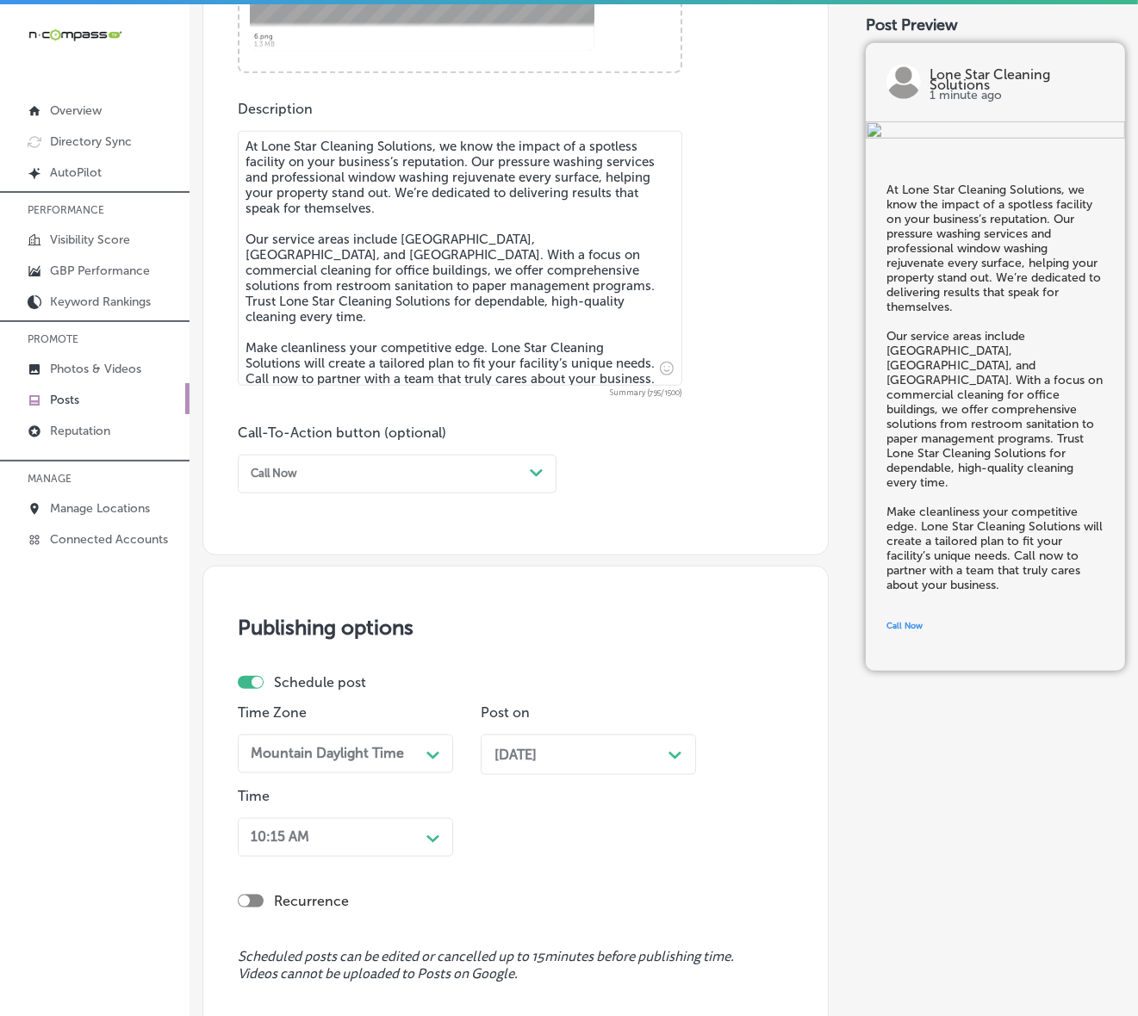
click at [409, 835] on div "10:15 AM Path Created with Sketch." at bounding box center [345, 837] width 215 height 39
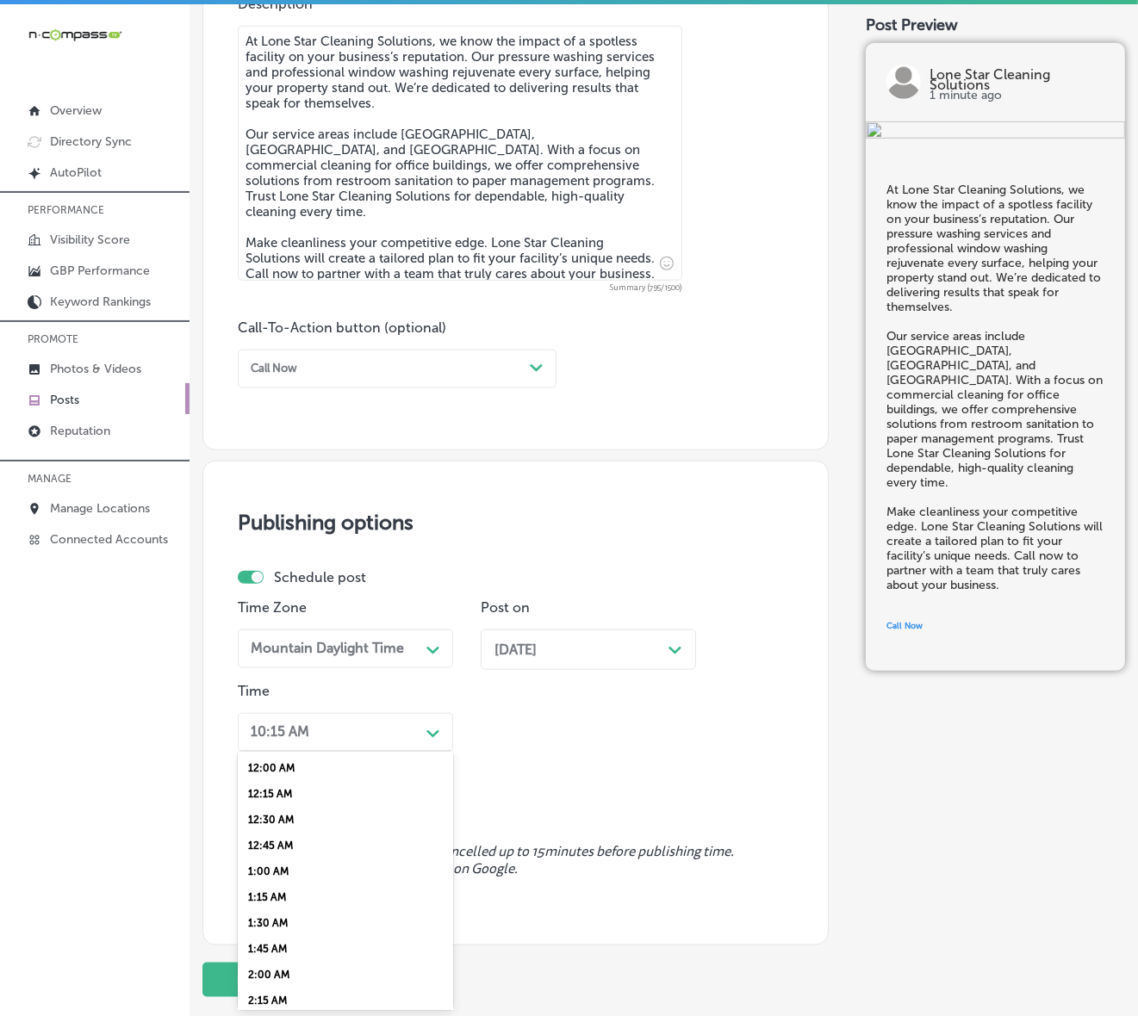
scroll to position [538, 0]
click at [260, 866] on div "7:00 AM" at bounding box center [345, 953] width 215 height 26
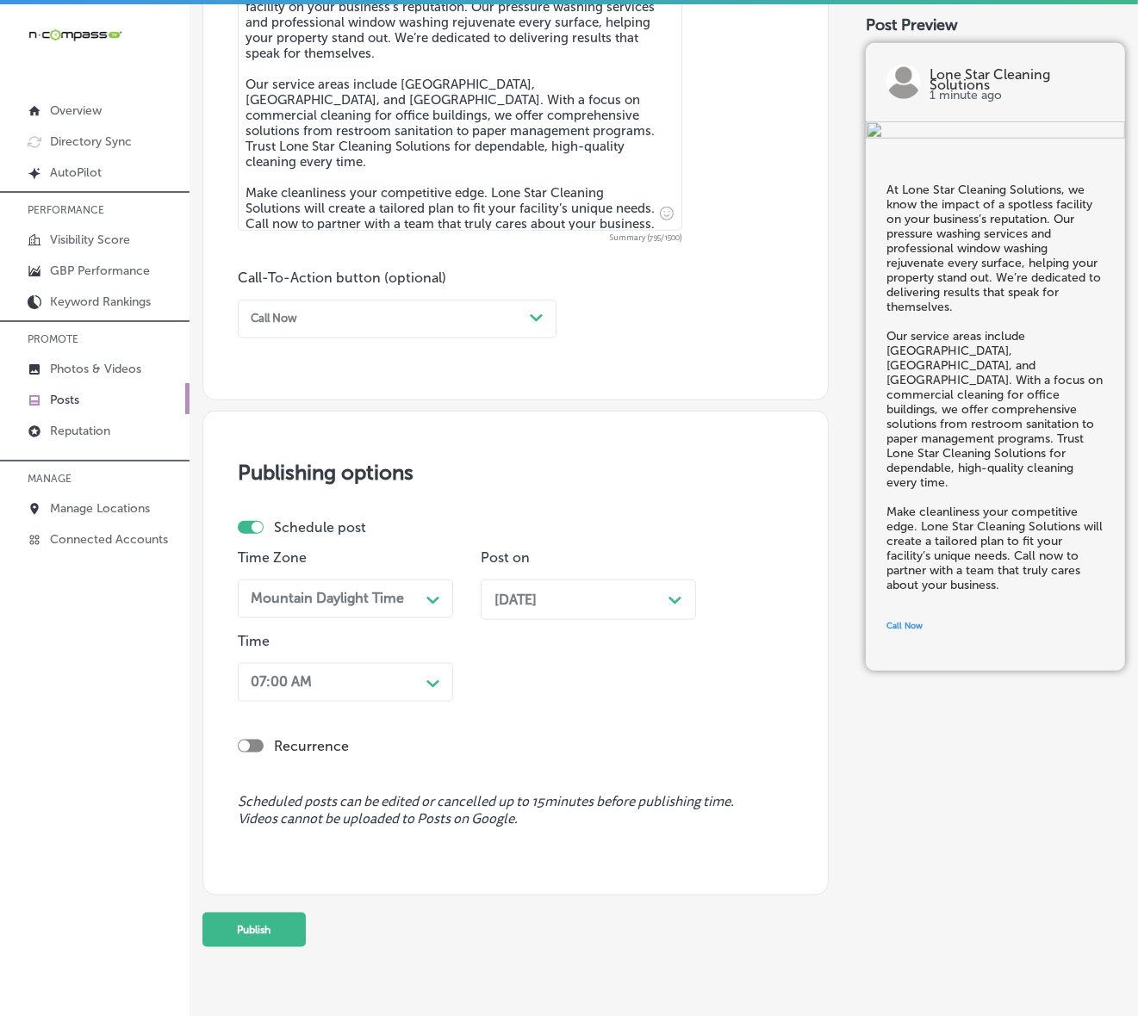
scroll to position [1051, 0]
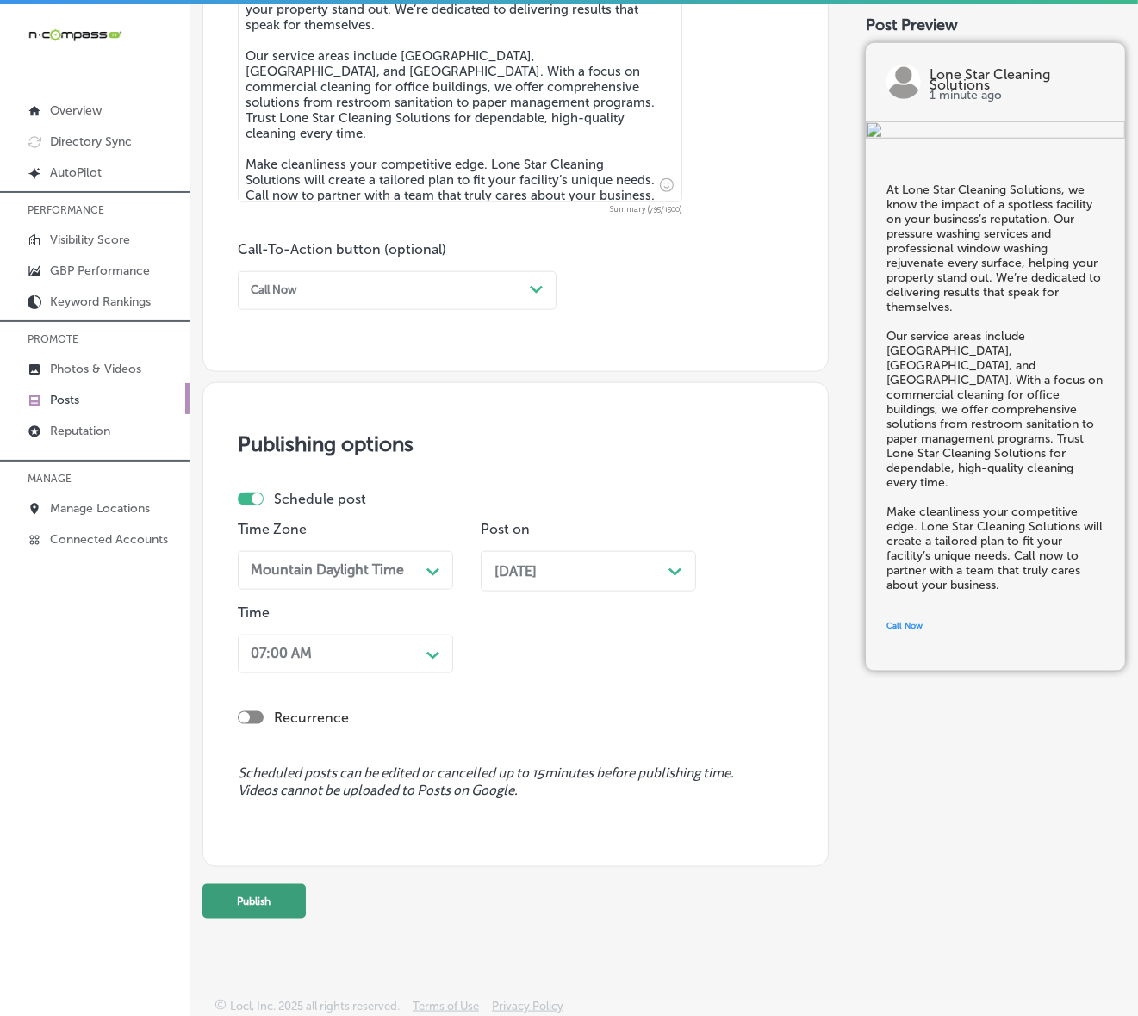
click at [260, 866] on button "Publish" at bounding box center [253, 901] width 103 height 34
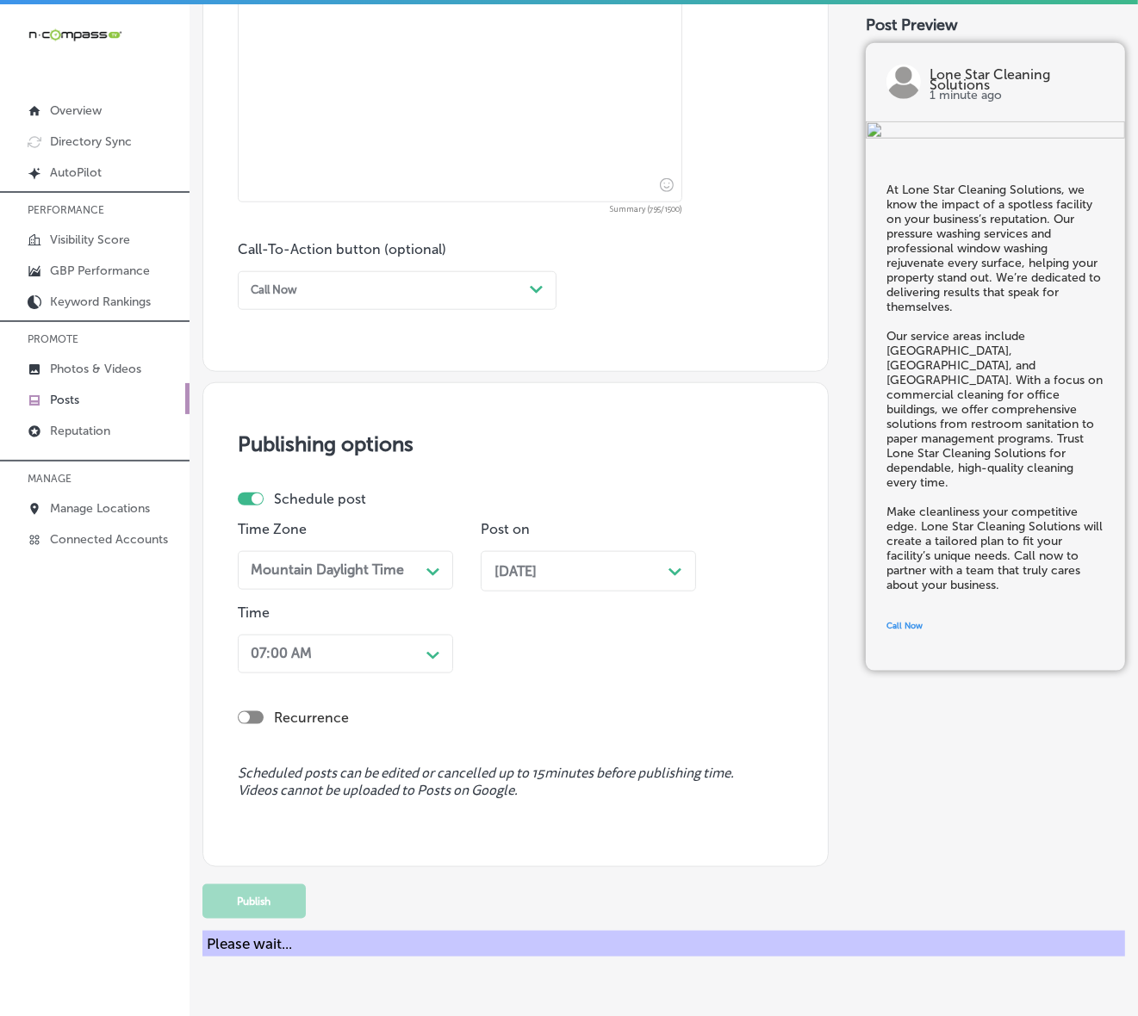
scroll to position [976, 0]
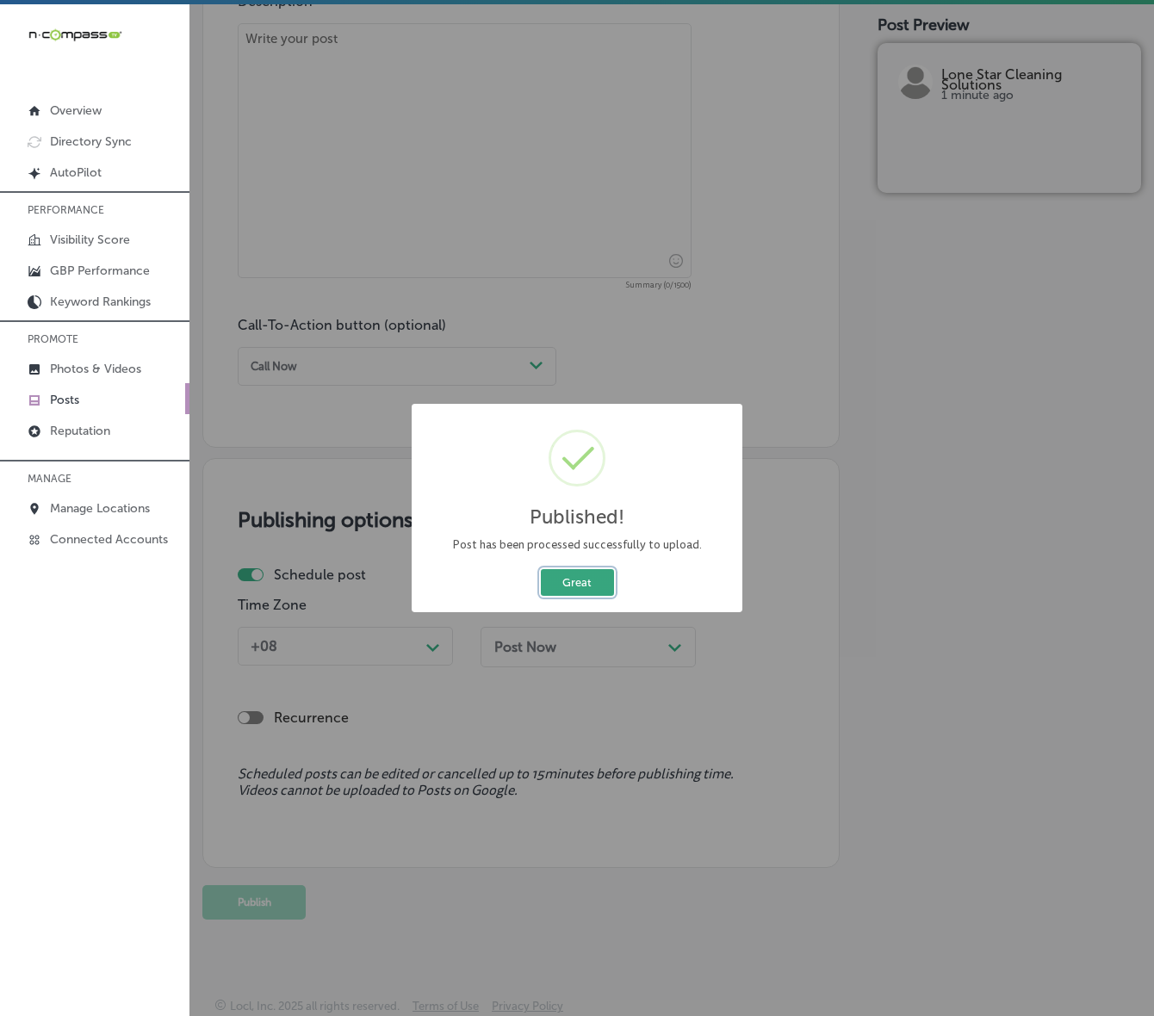
click at [542, 591] on button "Great" at bounding box center [577, 582] width 73 height 27
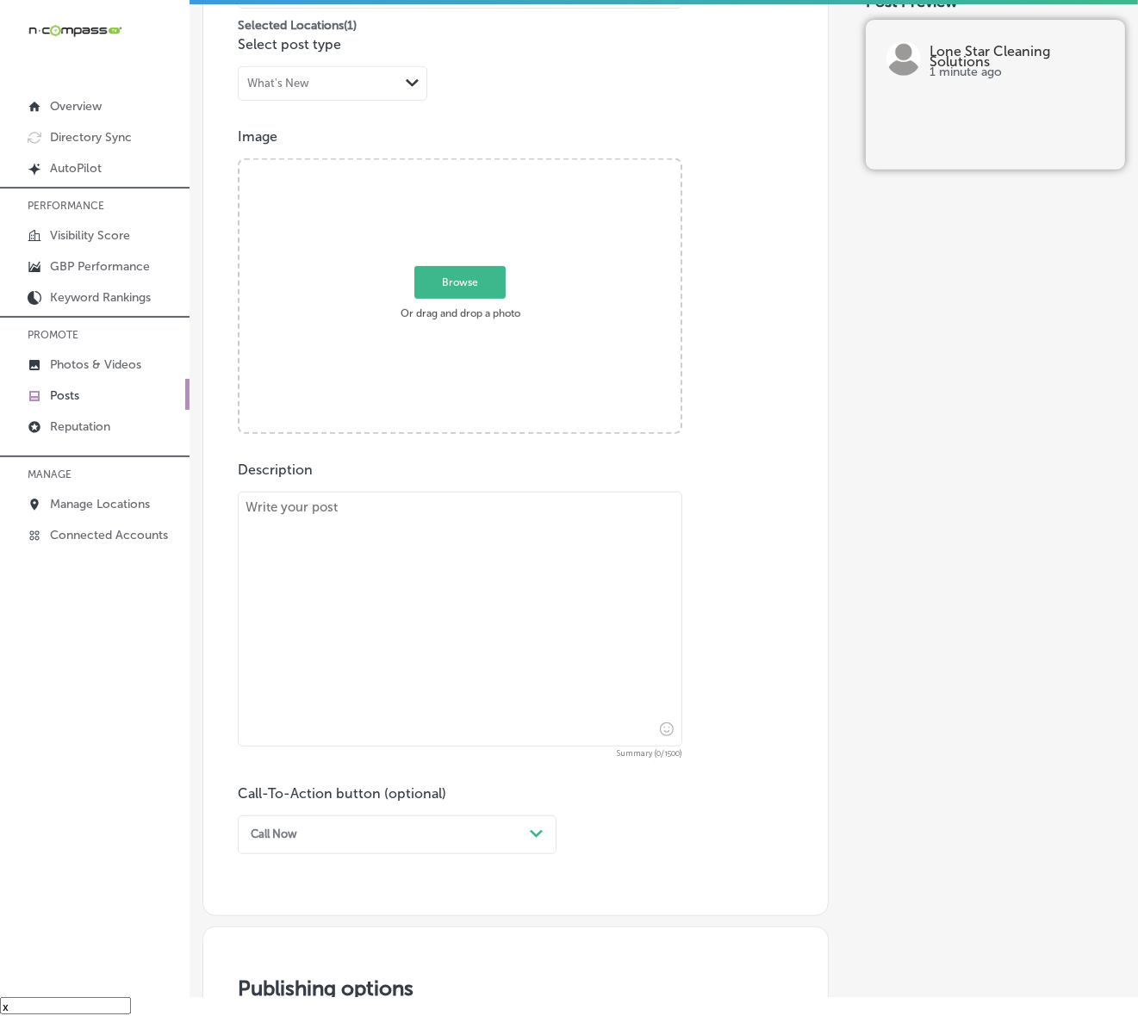
scroll to position [330, 0]
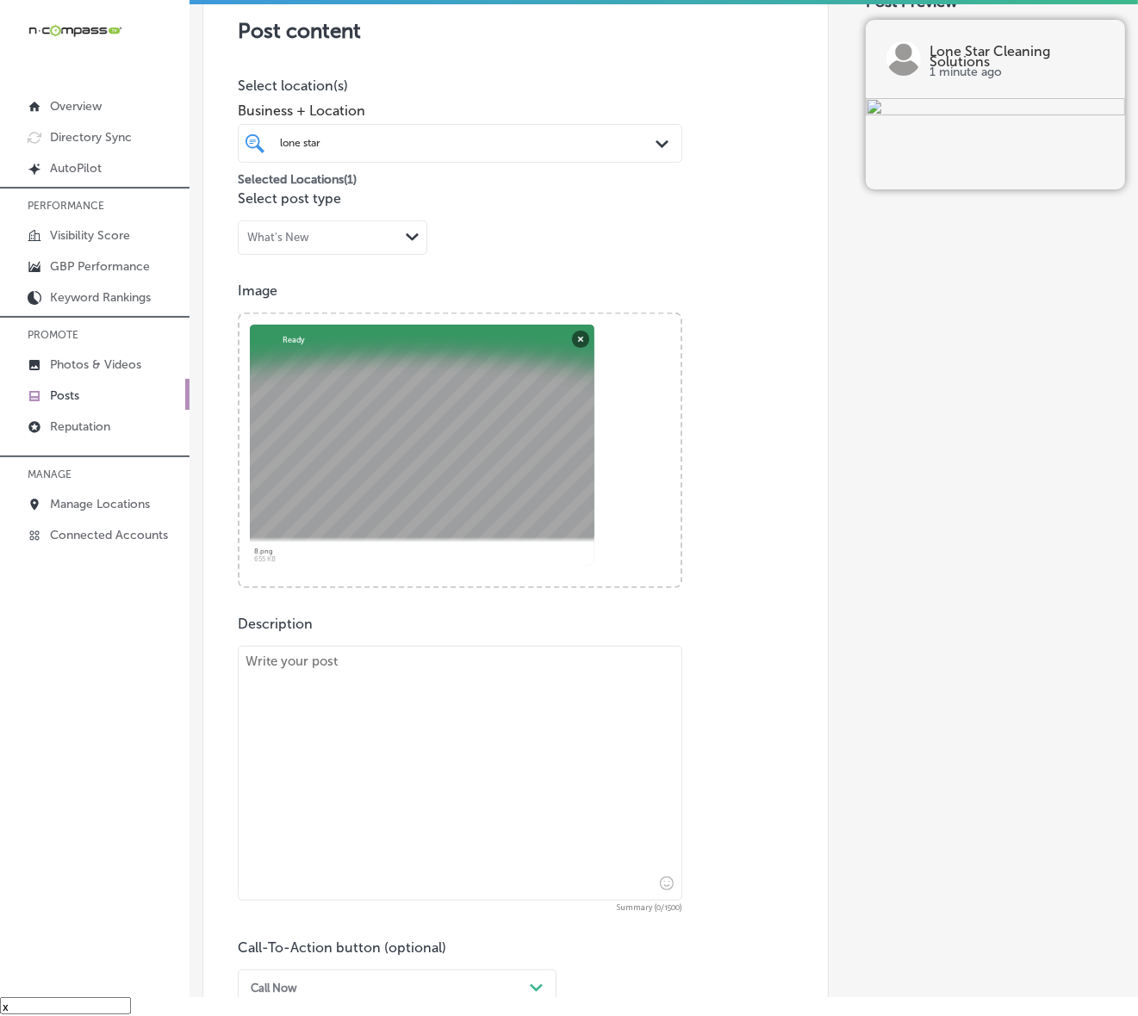
click at [355, 729] on textarea at bounding box center [460, 773] width 444 height 255
paste textarea "From spotless floors to crystal-clear windows, Lone Star Cleaning Solutions cov…"
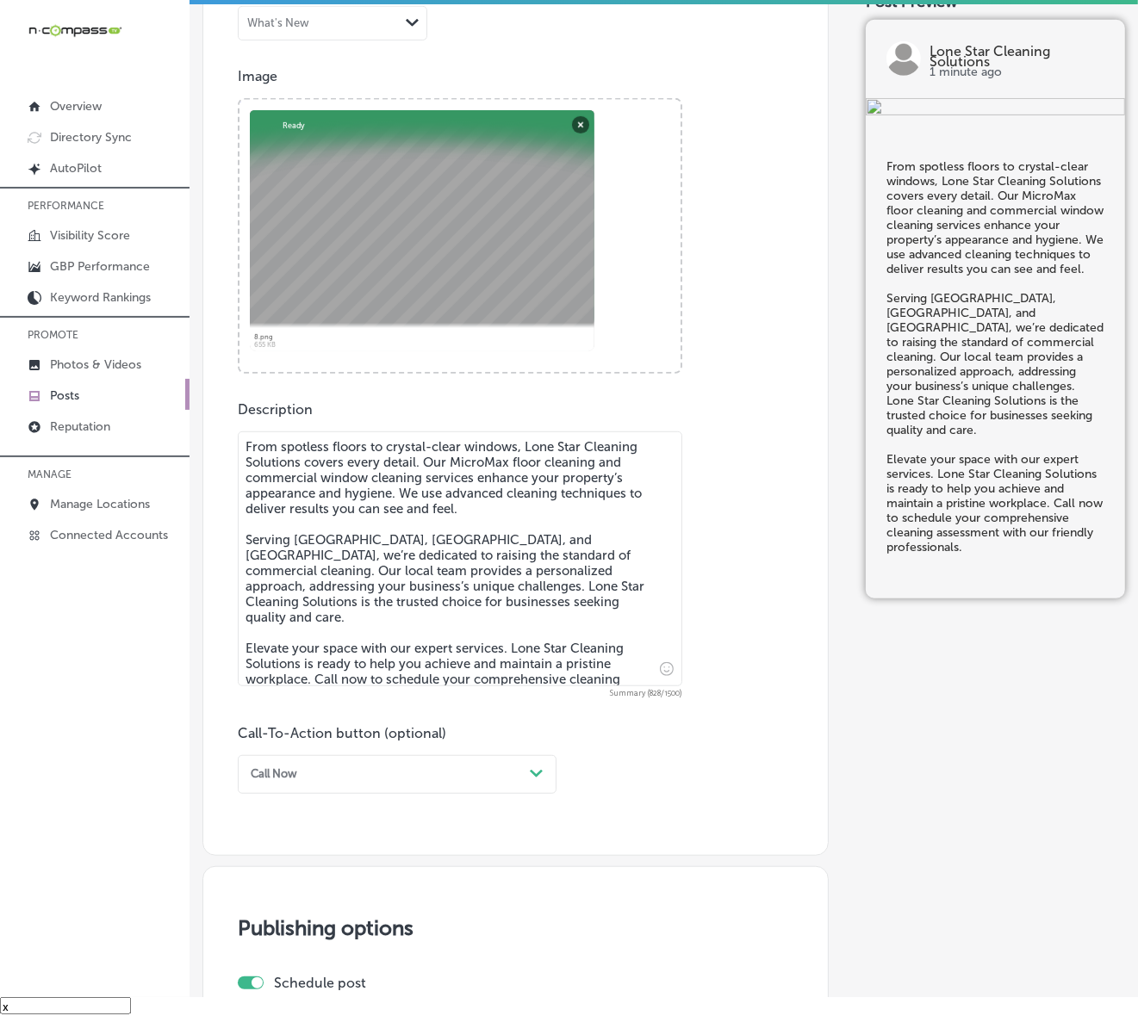
scroll to position [545, 0]
type textarea "From spotless floors to crystal-clear windows, Lone Star Cleaning Solutions cov…"
click at [526, 772] on div "Path Created with Sketch." at bounding box center [537, 773] width 28 height 28
click at [272, 866] on div "Call Now" at bounding box center [397, 965] width 319 height 26
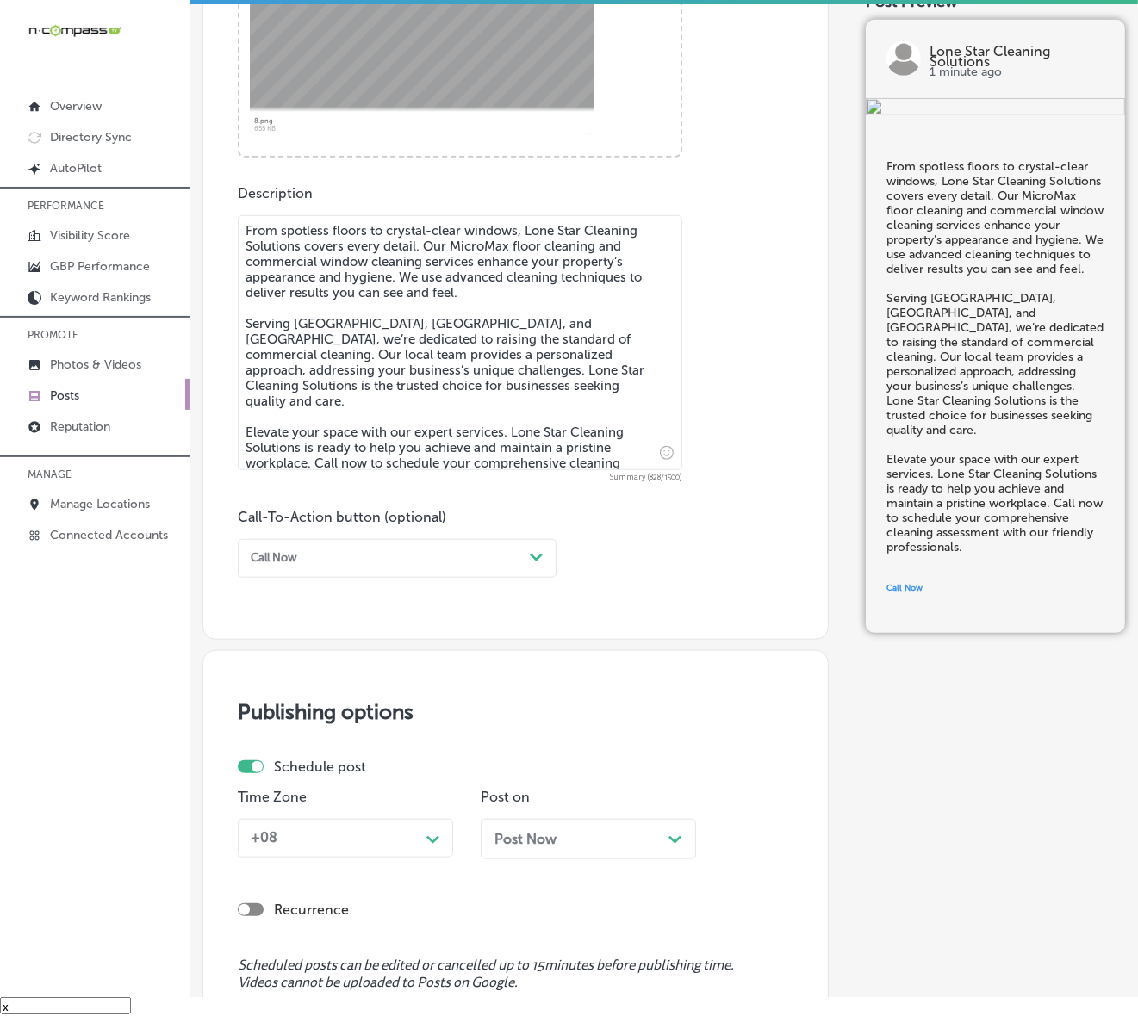
click at [346, 846] on div "+08" at bounding box center [332, 838] width 176 height 27
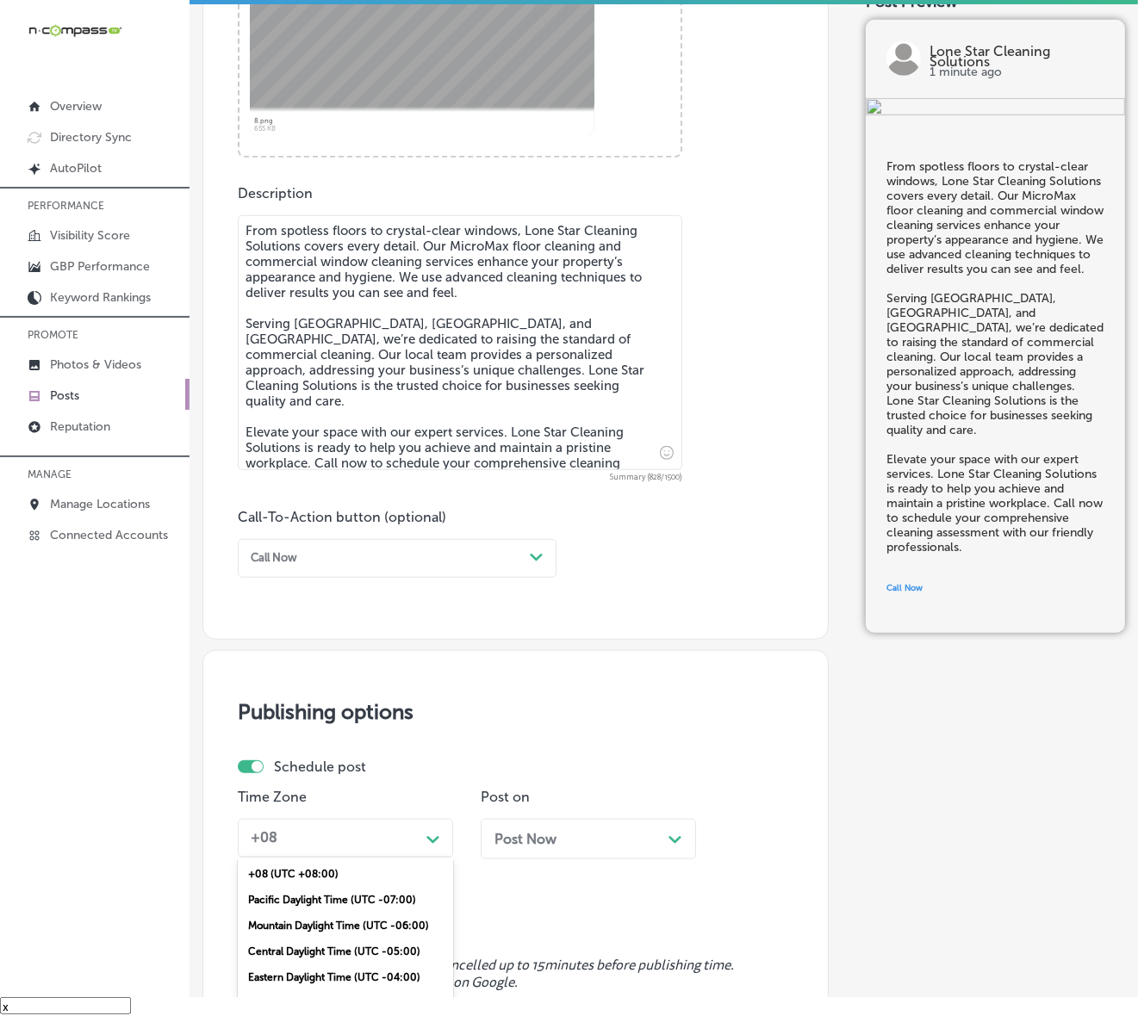
click at [324, 866] on div "Mountain Daylight Time (UTC -06:00)" at bounding box center [345, 926] width 215 height 26
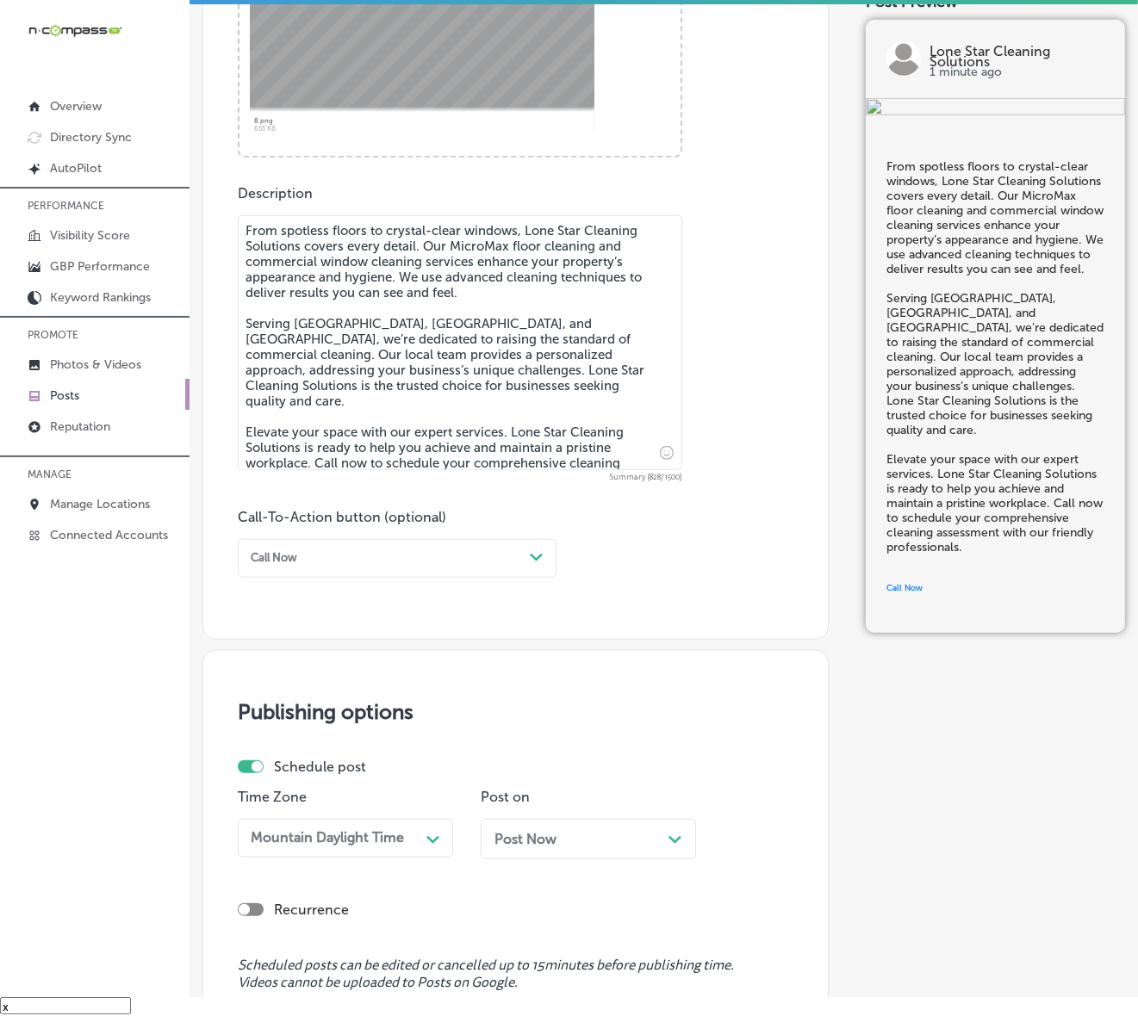
click at [579, 840] on div "Post Now Path Created with Sketch." at bounding box center [588, 839] width 188 height 16
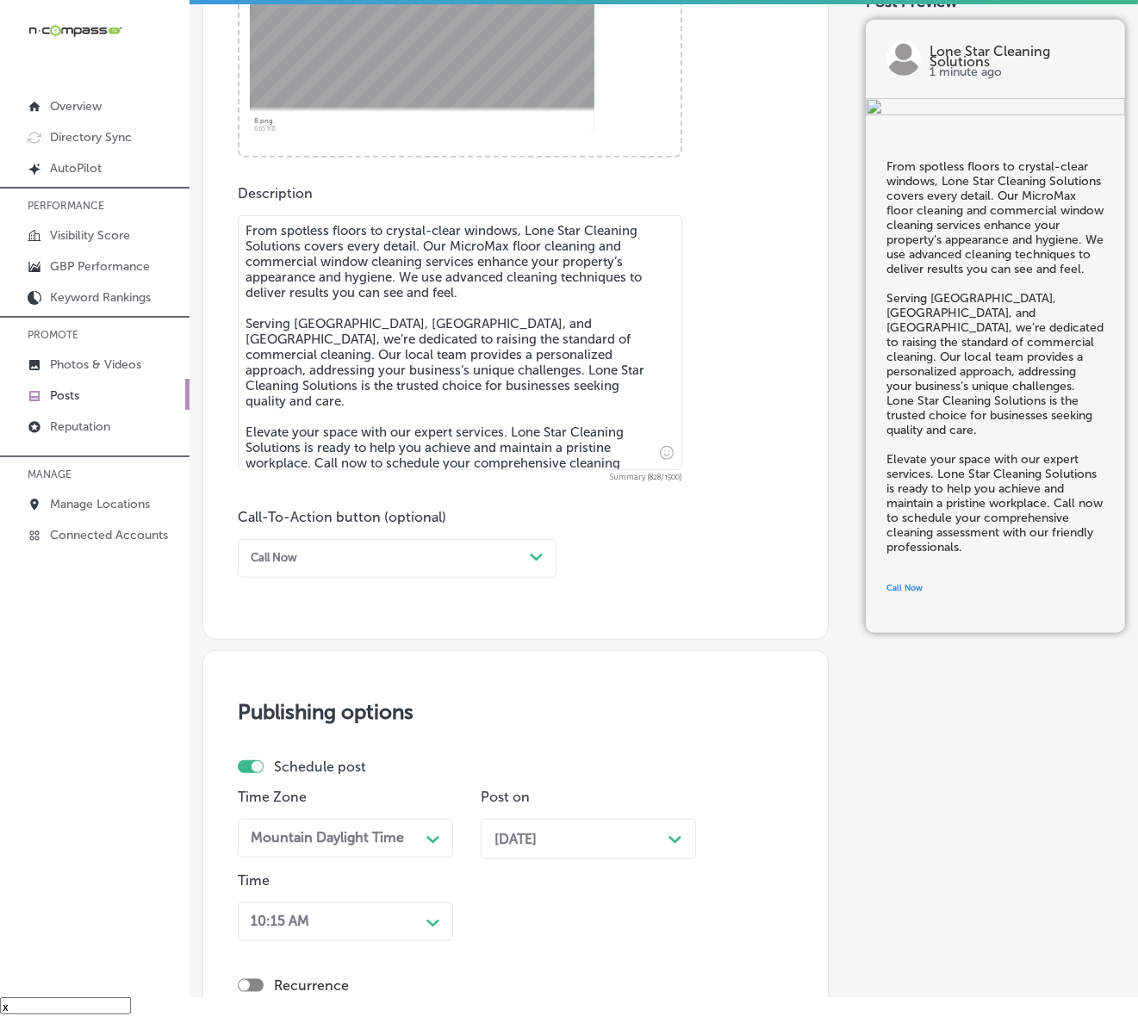
click at [398, 866] on div "10:15 AM Path Created with Sketch." at bounding box center [345, 921] width 215 height 39
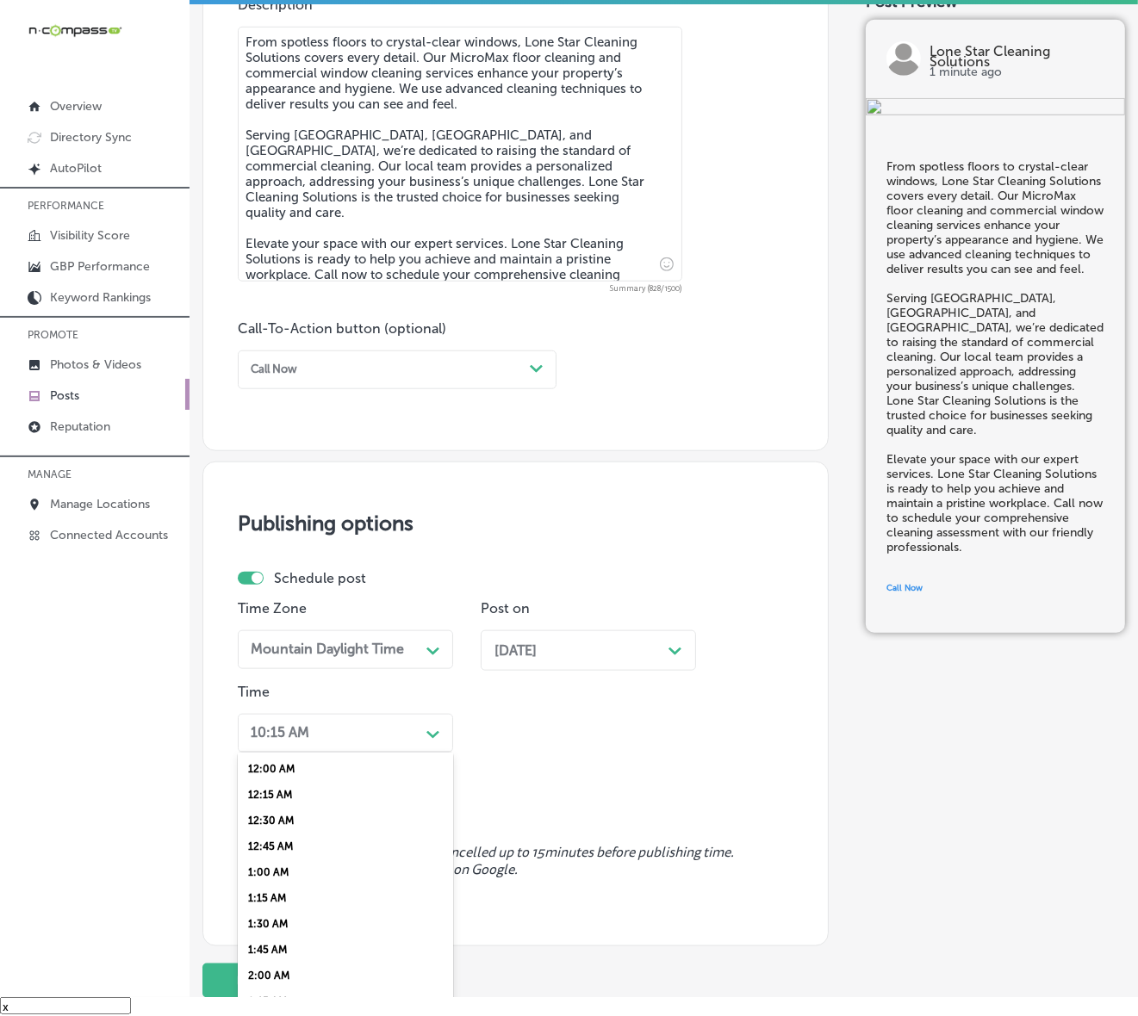
scroll to position [646, 0]
click at [274, 836] on div "7:00 AM" at bounding box center [345, 847] width 215 height 26
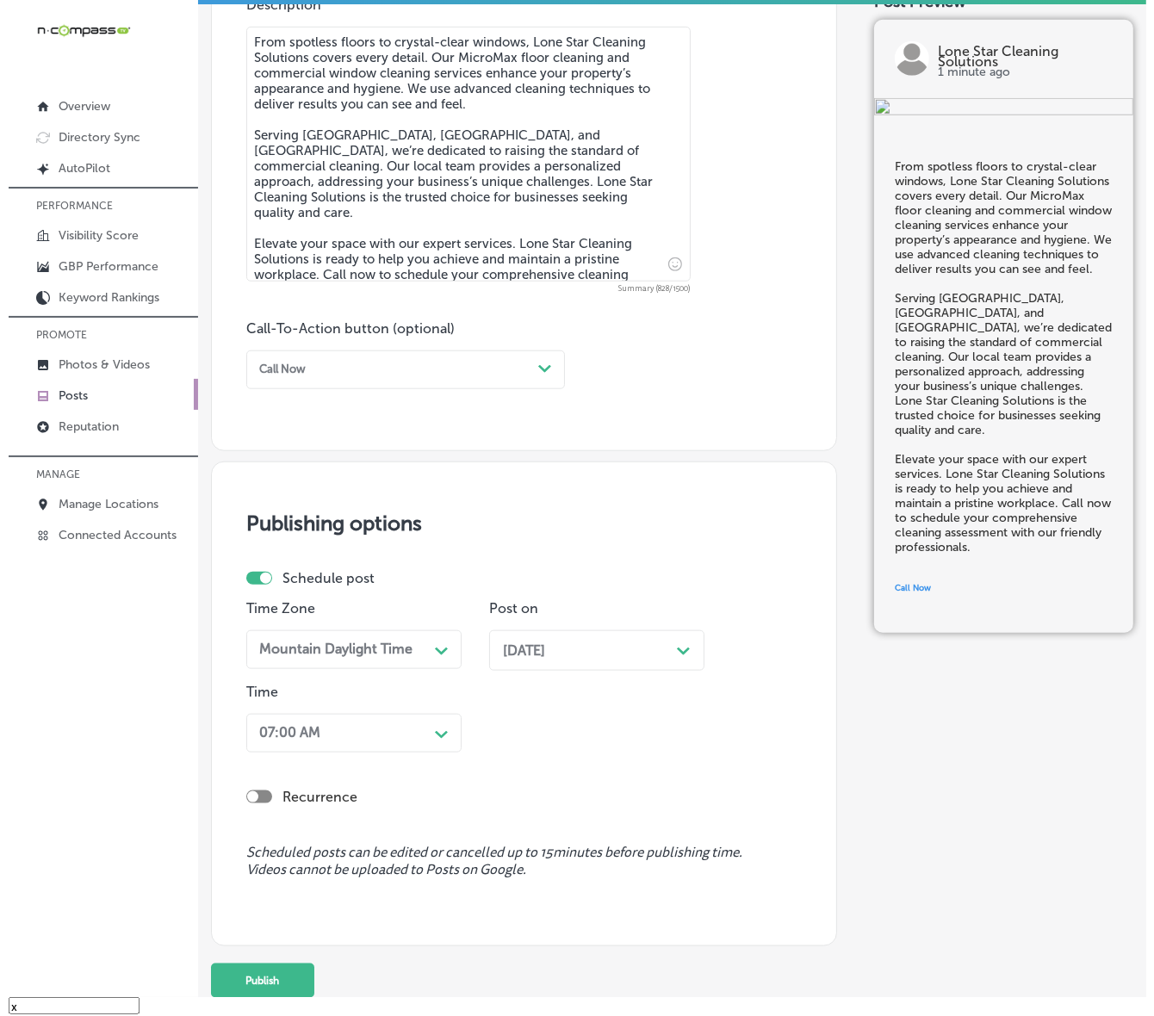
scroll to position [1051, 0]
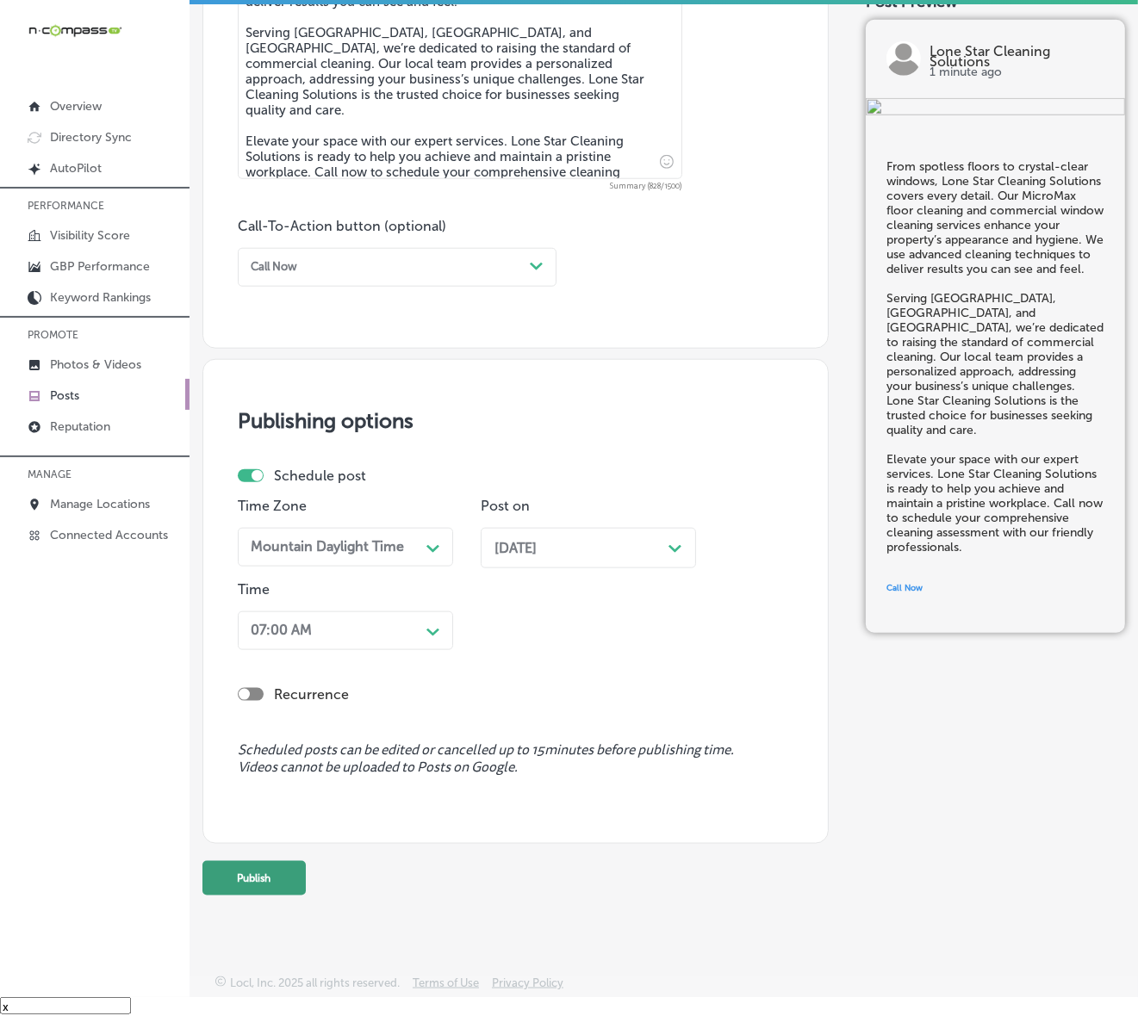
click at [267, 866] on button "Publish" at bounding box center [253, 878] width 103 height 34
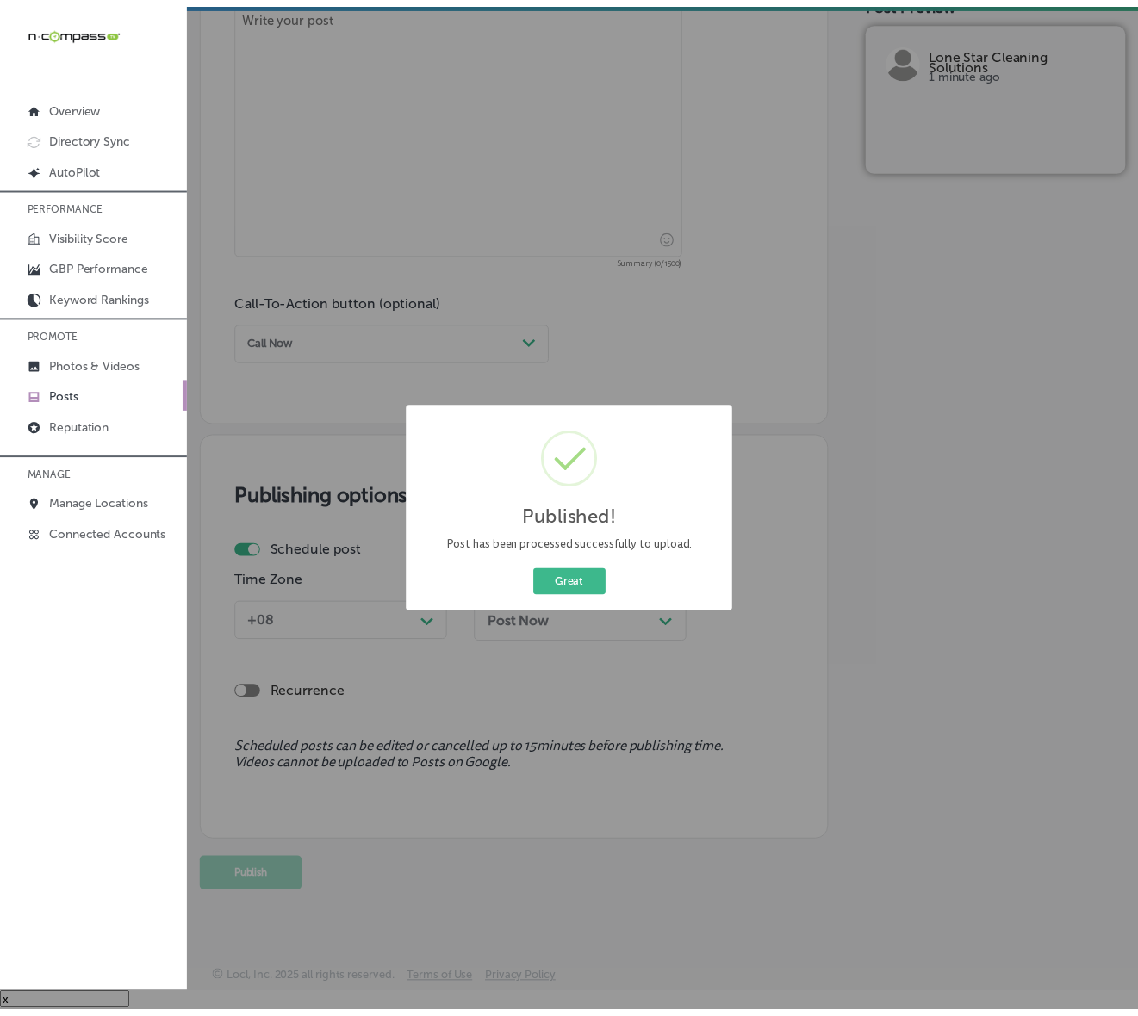
scroll to position [976, 0]
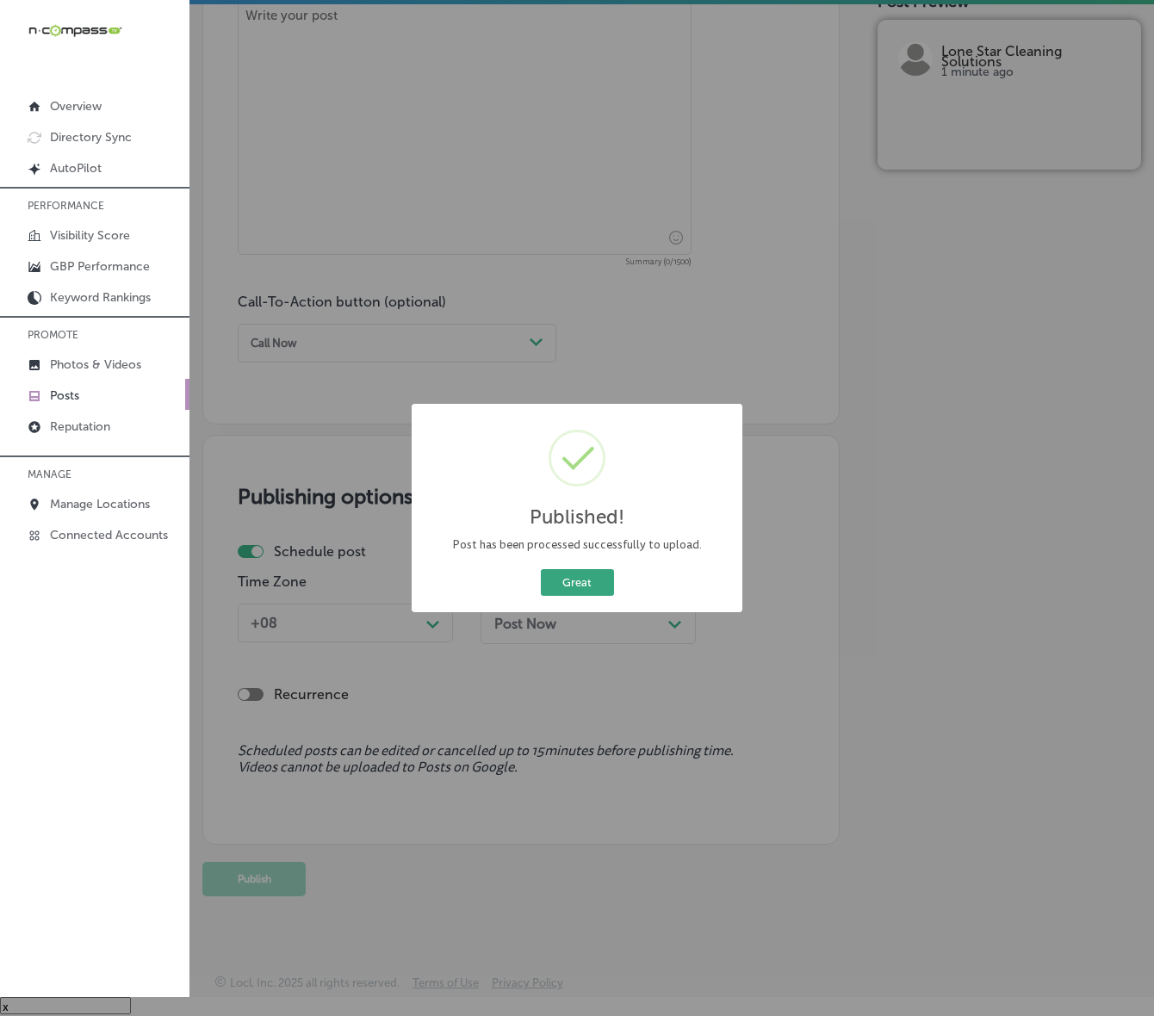
drag, startPoint x: 578, startPoint y: 596, endPoint x: 592, endPoint y: 584, distance: 18.3
click at [578, 596] on div "Great Cancel" at bounding box center [577, 583] width 305 height 34
click at [592, 581] on button "Great" at bounding box center [577, 582] width 73 height 27
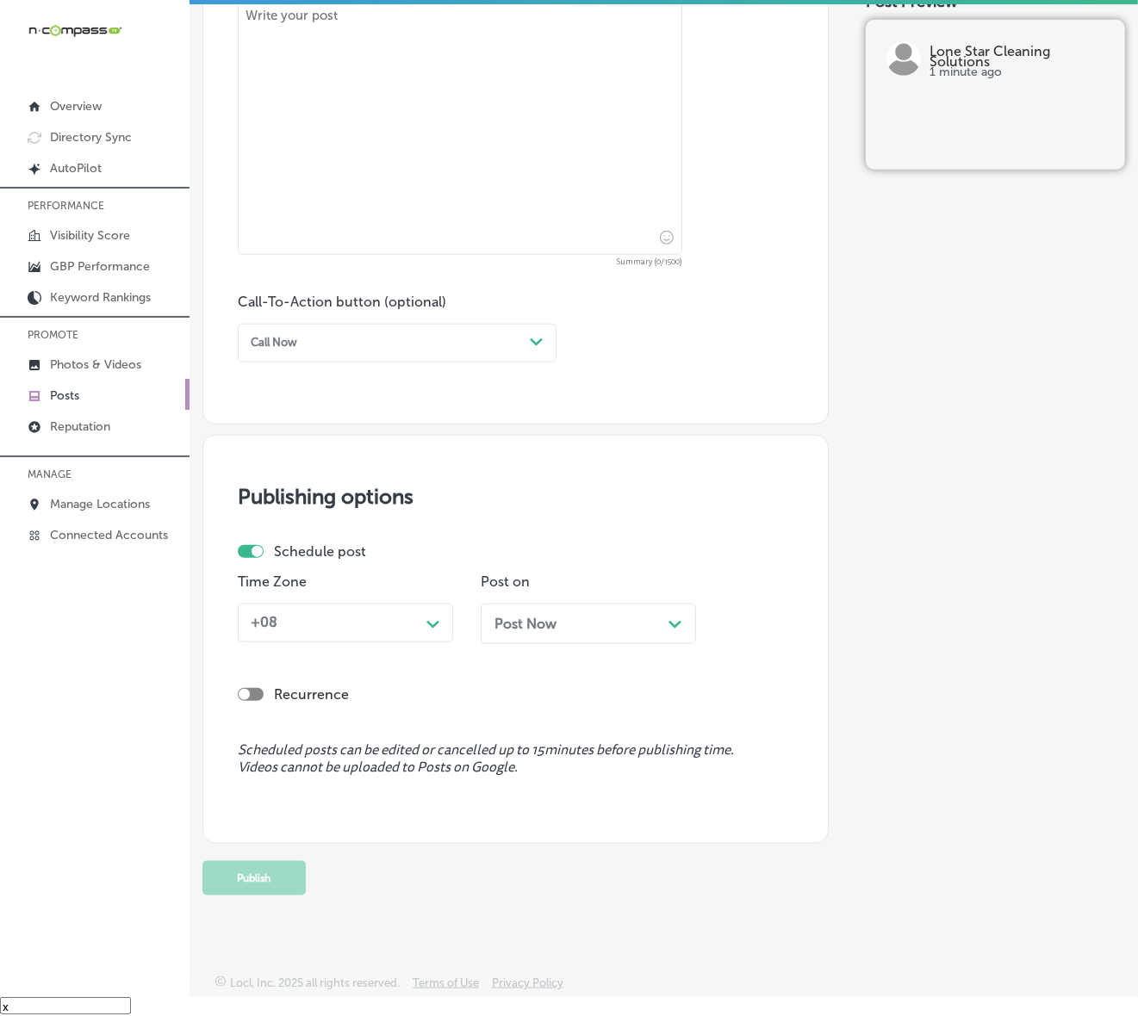
scroll to position [545, 0]
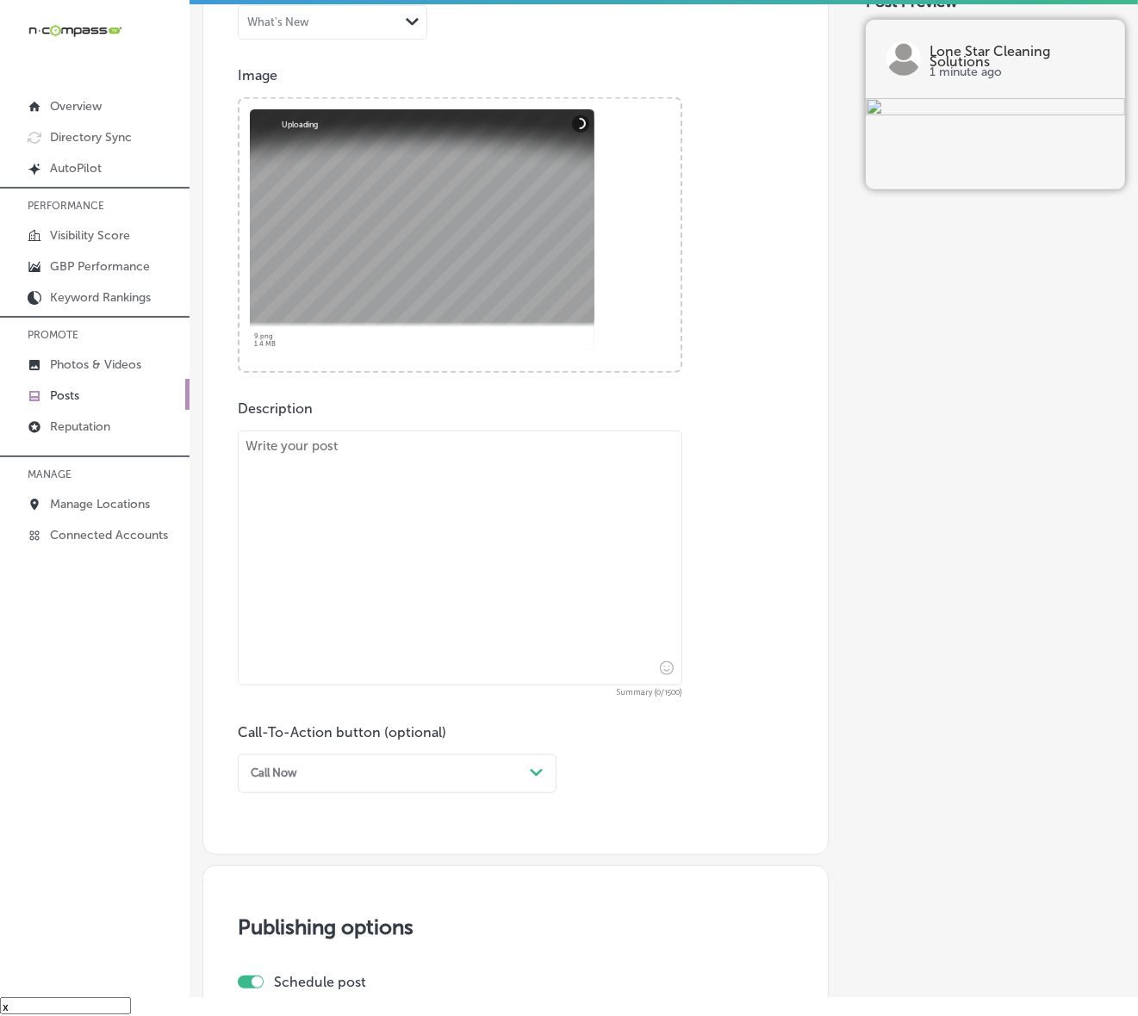
click at [450, 648] on textarea at bounding box center [460, 558] width 444 height 255
paste textarea "Lore Ipsu Dolorsit Ametconse adipis ElitSed doeiusmo tempori utlab et dolo ma a…"
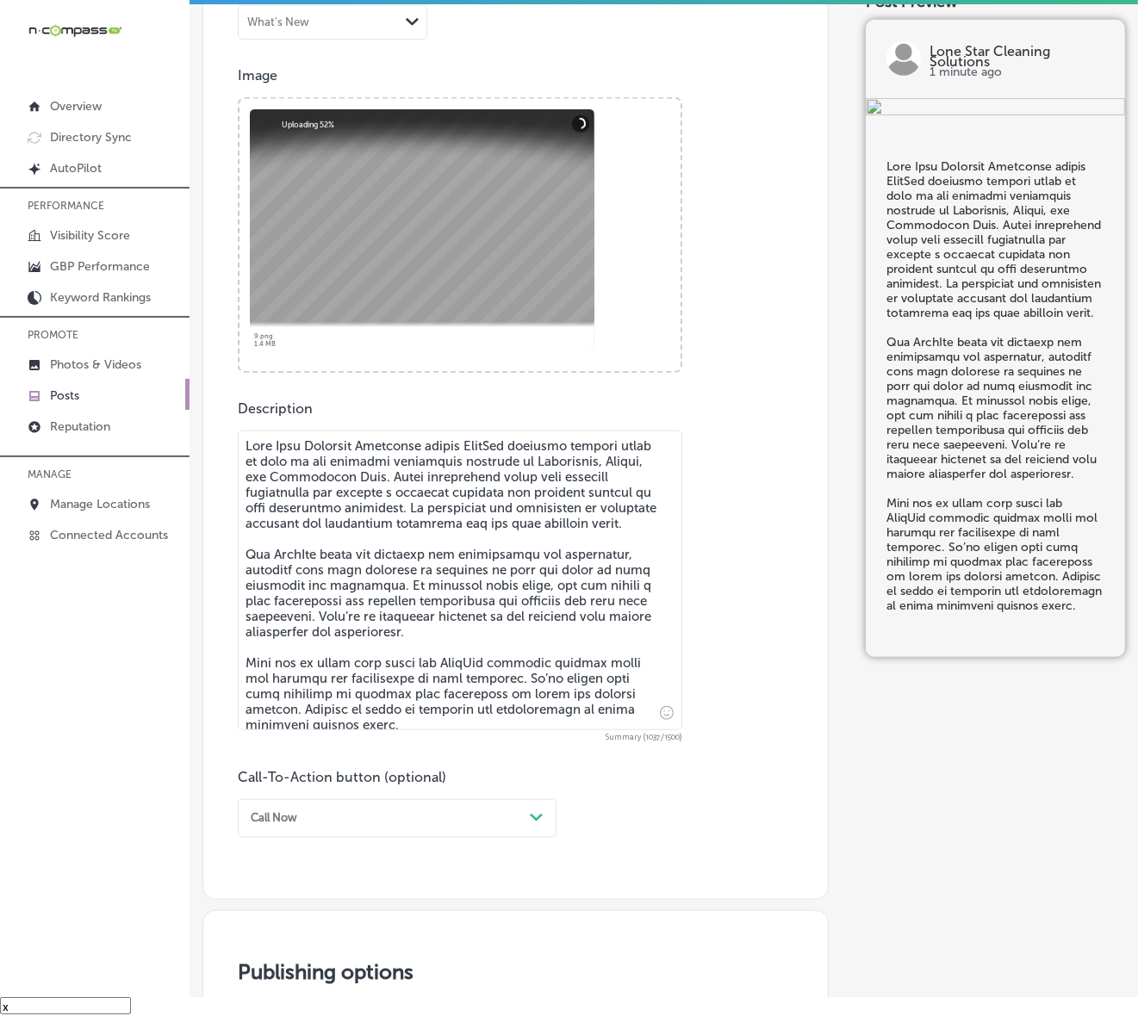
type textarea "Lore Ipsu Dolorsit Ametconse adipis ElitSed doeiusmo tempori utlab et dolo ma a…"
click at [536, 818] on div "Call Now Path Created with Sketch." at bounding box center [397, 818] width 319 height 39
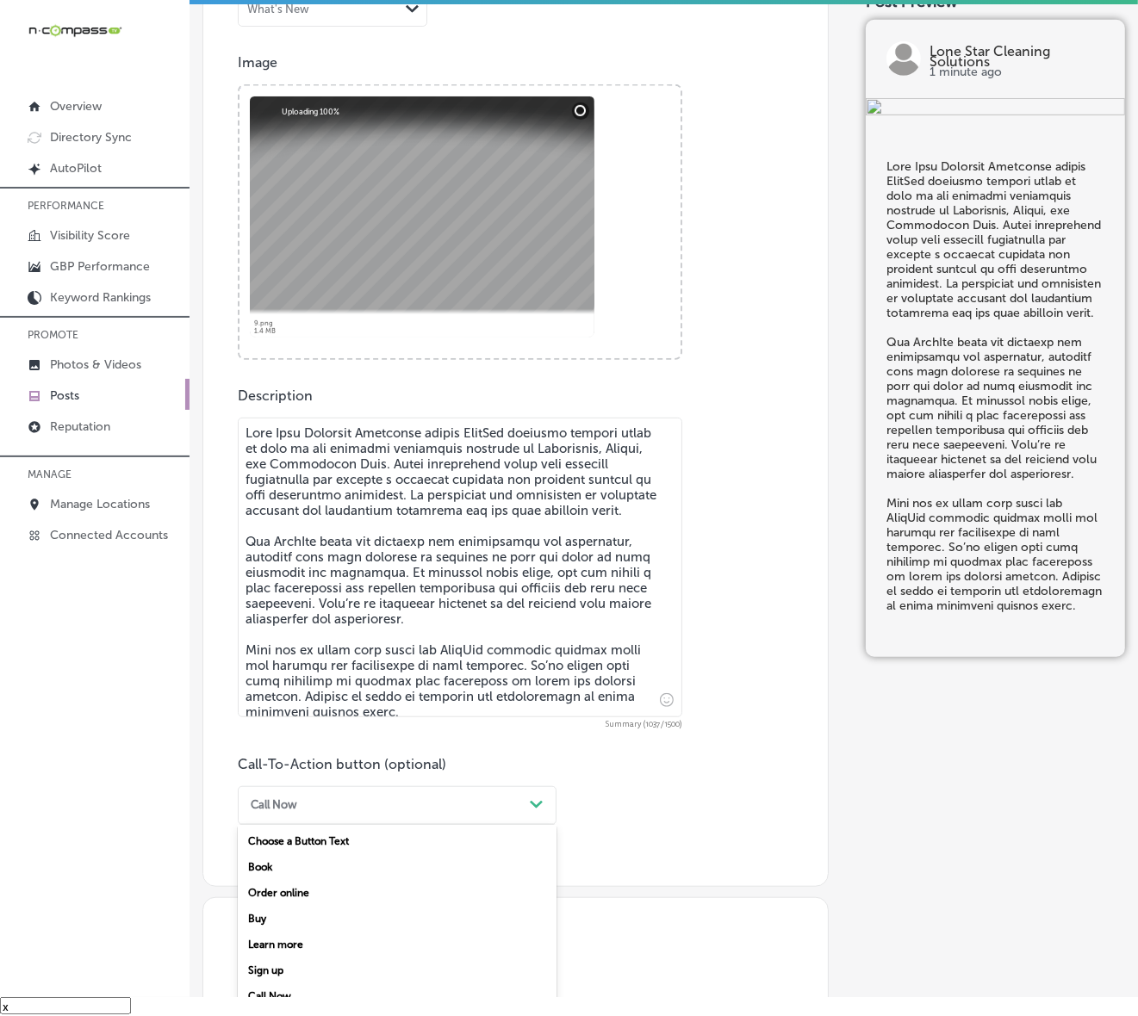
drag, startPoint x: 260, startPoint y: 989, endPoint x: 297, endPoint y: 941, distance: 60.1
click at [260, 866] on div "Call Now" at bounding box center [397, 996] width 319 height 26
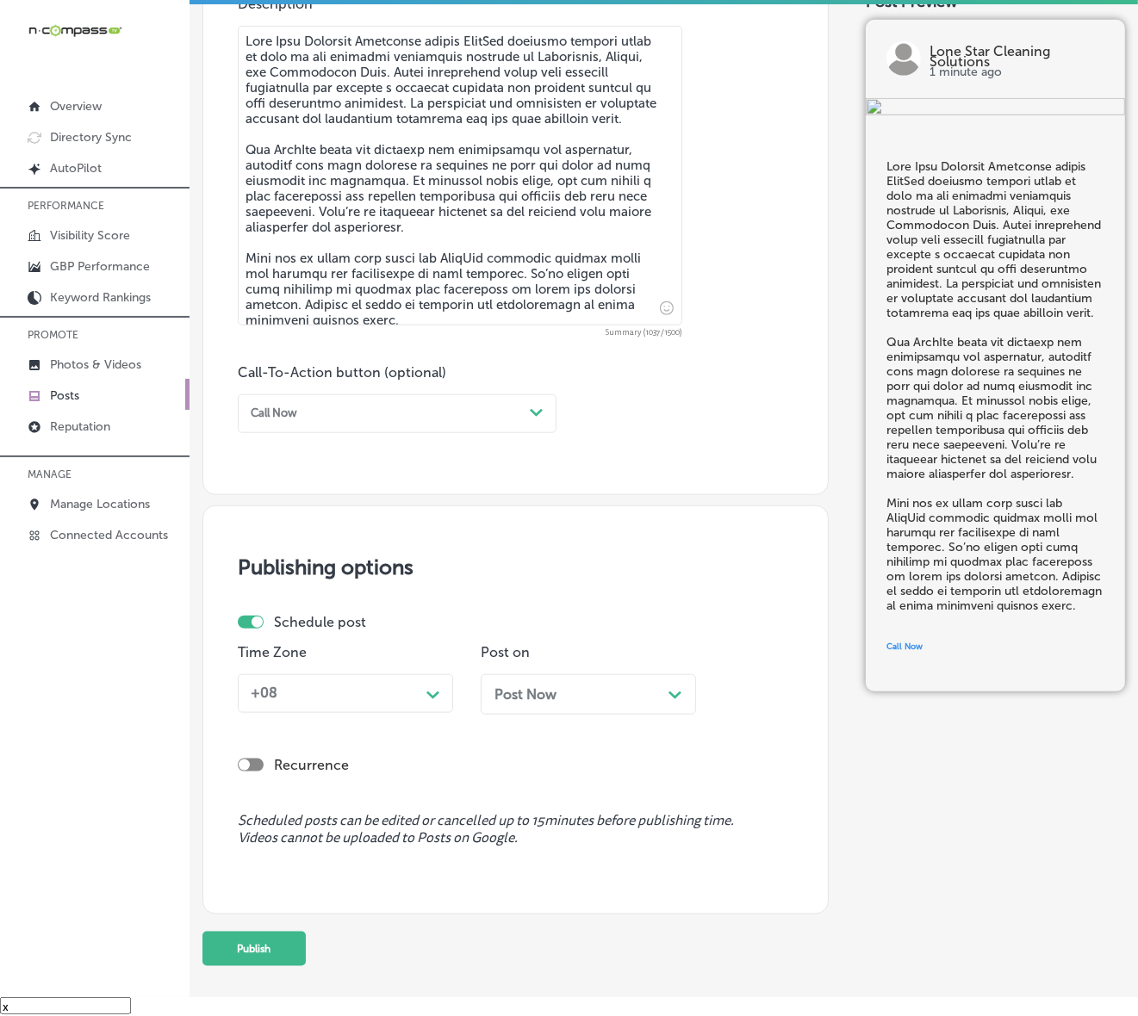
scroll to position [989, 0]
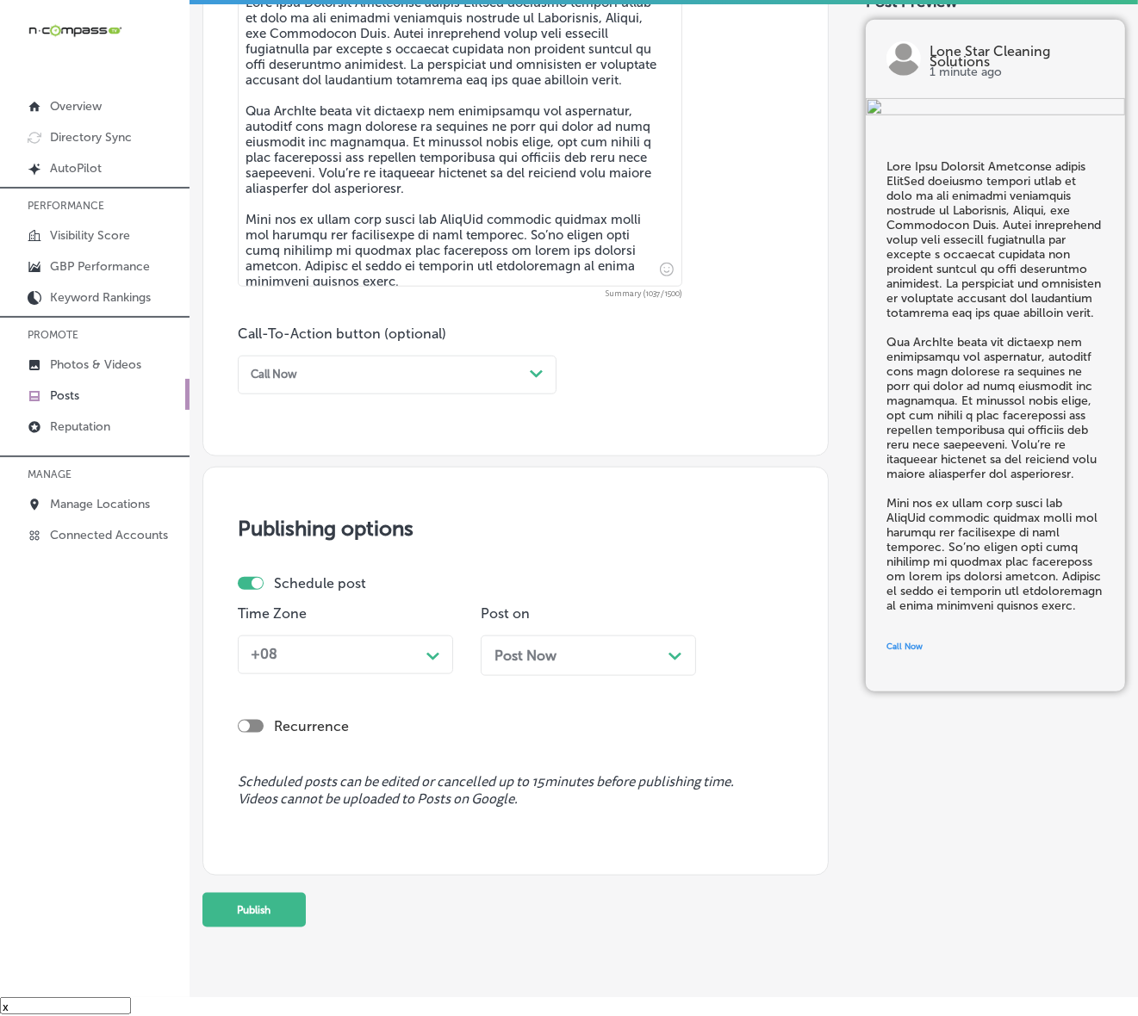
click at [431, 674] on div "Time Zone +08 Path Created with Sketch." at bounding box center [345, 647] width 215 height 84
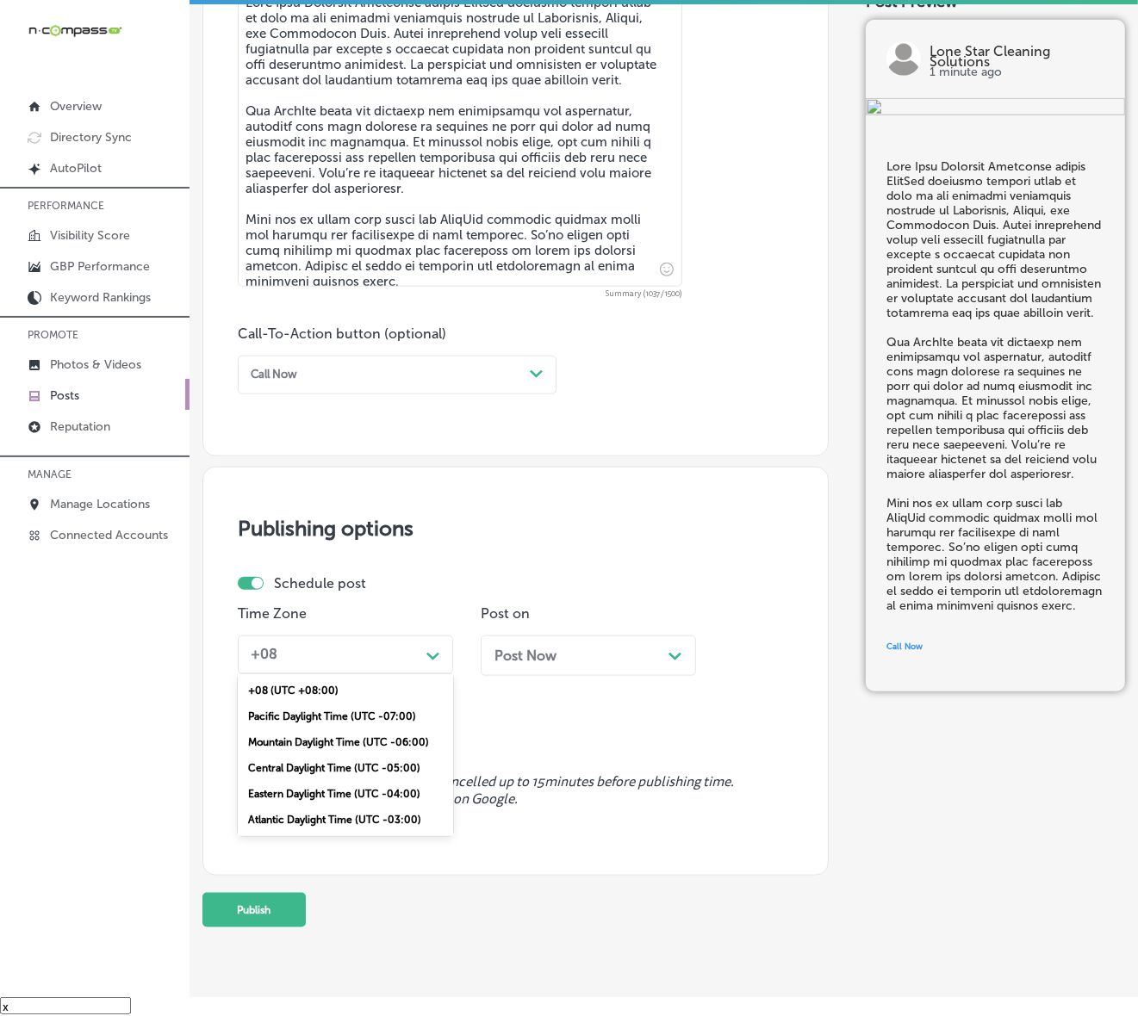
click at [432, 664] on div "Path Created with Sketch." at bounding box center [433, 655] width 28 height 28
click at [386, 741] on div "Mountain Daylight Time (UTC -06:00)" at bounding box center [345, 742] width 215 height 26
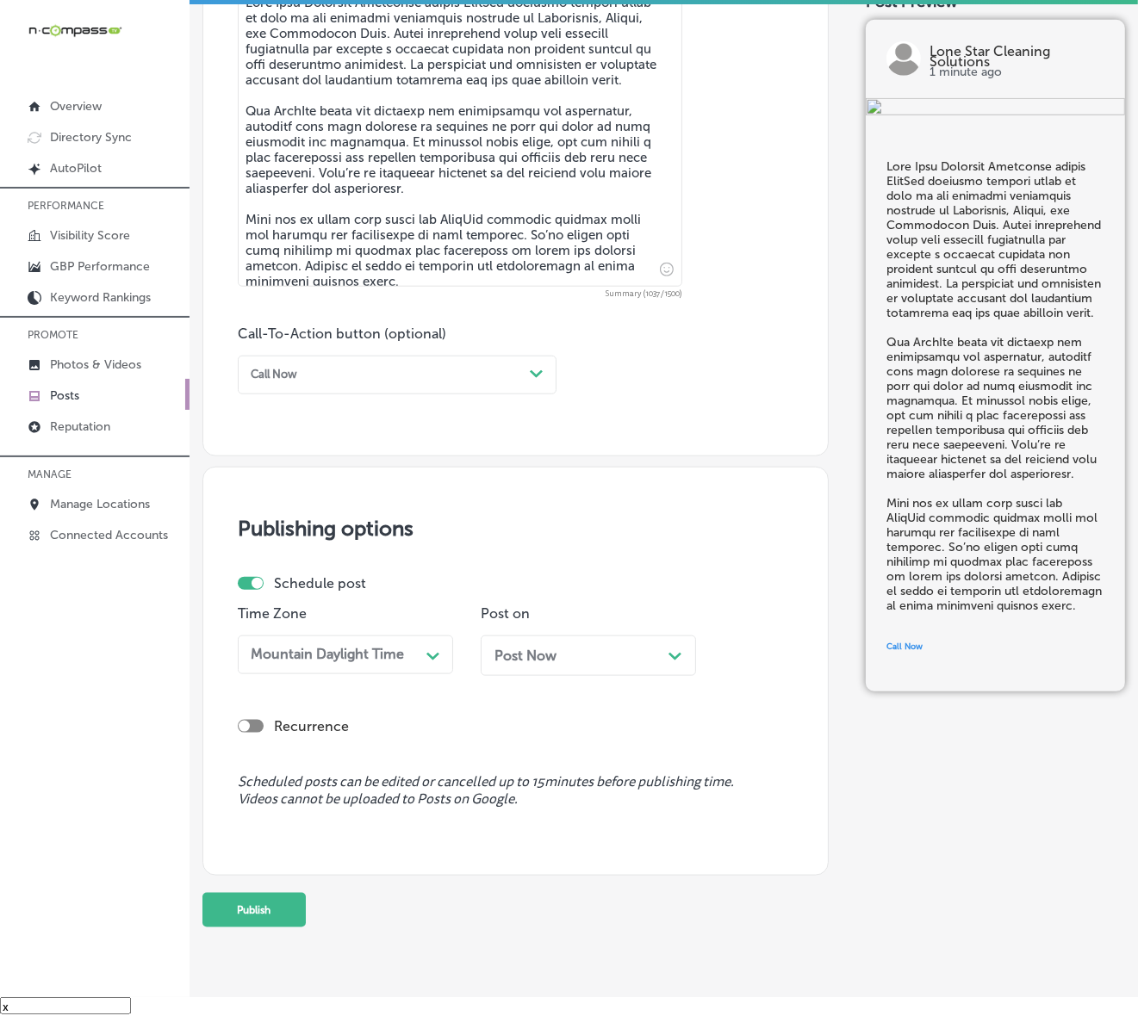
click at [564, 669] on div "Post Now Path Created with Sketch." at bounding box center [587, 655] width 215 height 40
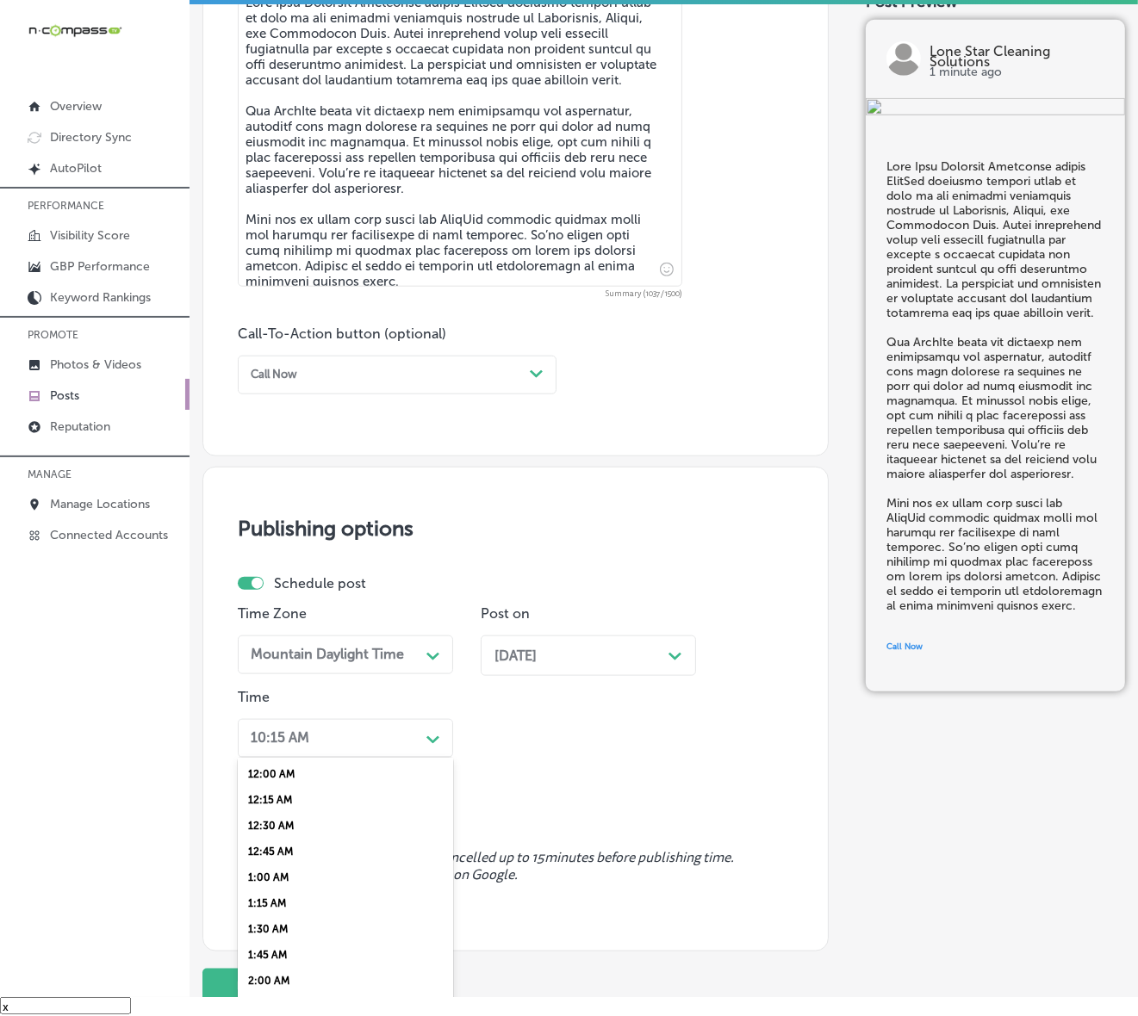
click at [409, 741] on div "10:15 AM" at bounding box center [332, 738] width 176 height 27
click at [286, 842] on div "7:00 AM" at bounding box center [345, 852] width 215 height 26
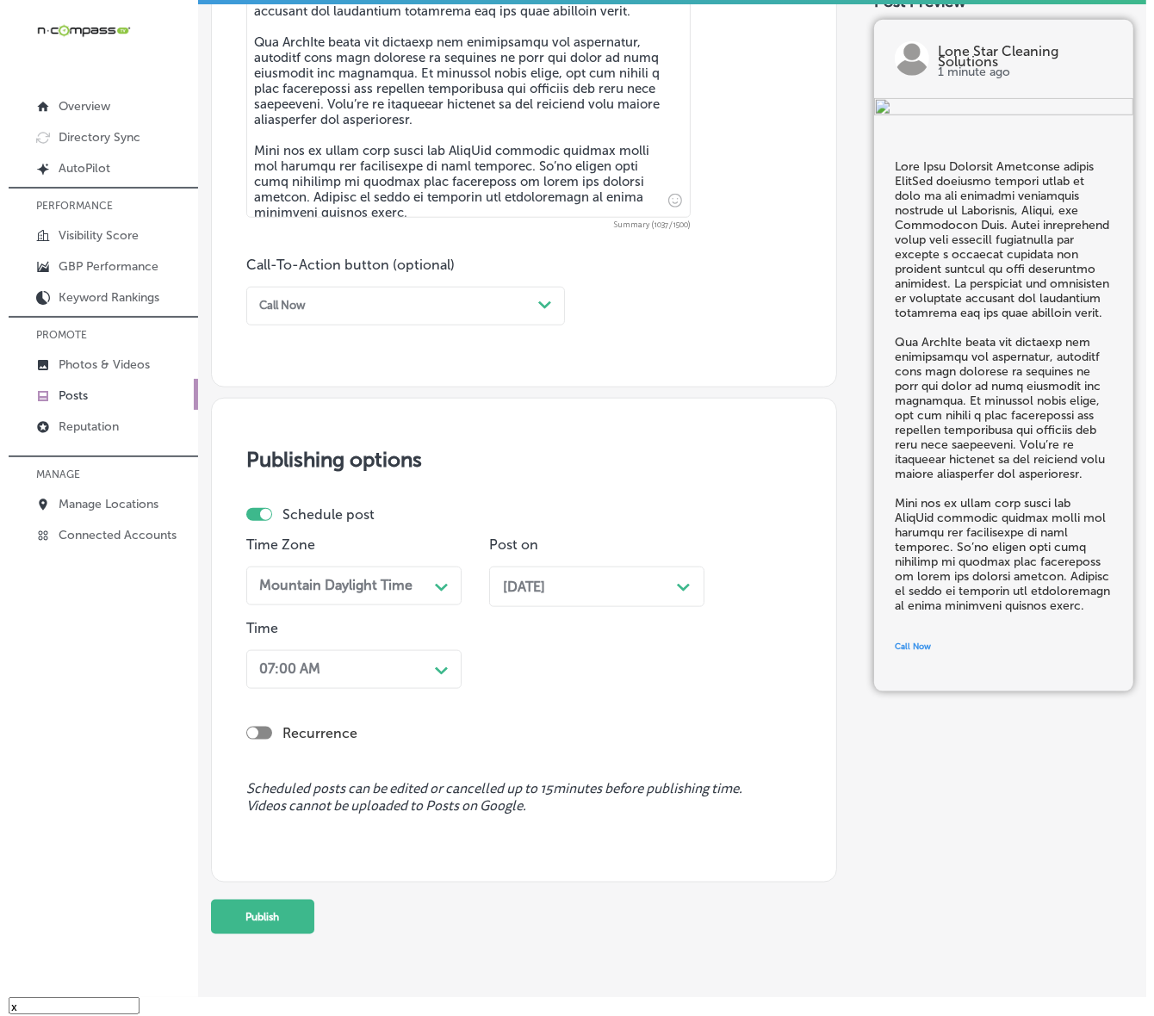
scroll to position [1095, 0]
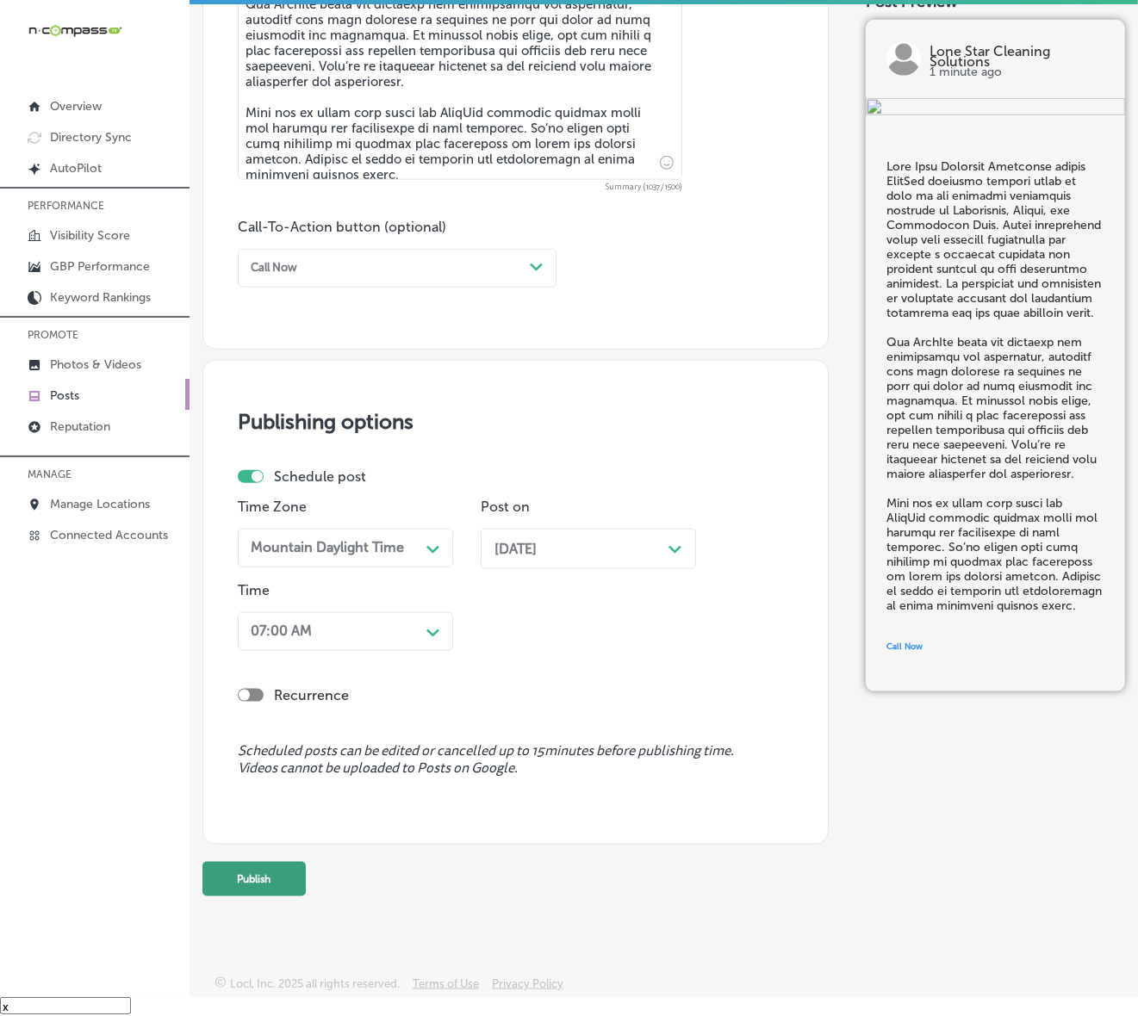
click at [284, 866] on button "Publish" at bounding box center [253, 879] width 103 height 34
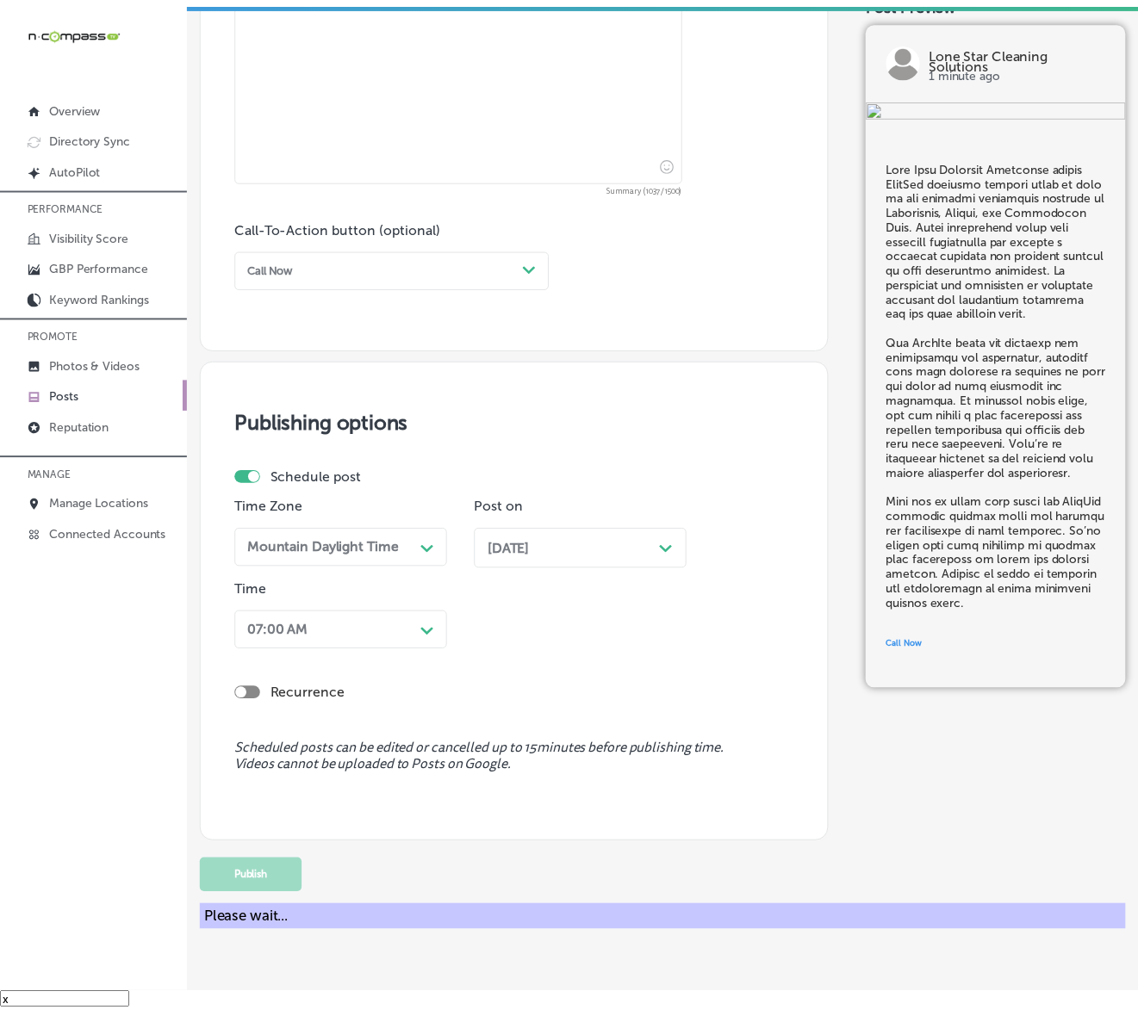
scroll to position [1021, 0]
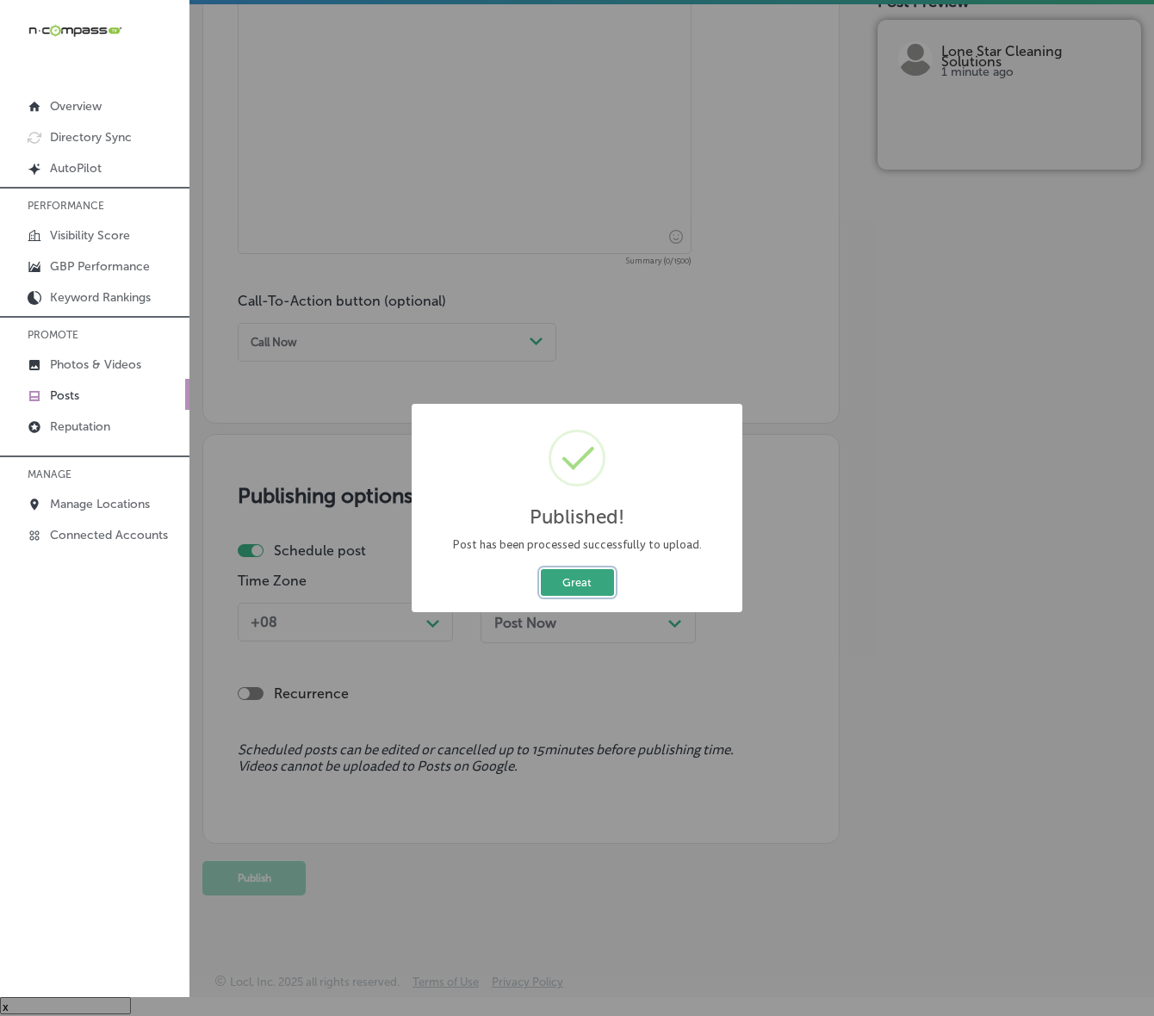
click at [596, 586] on button "Great" at bounding box center [577, 582] width 73 height 27
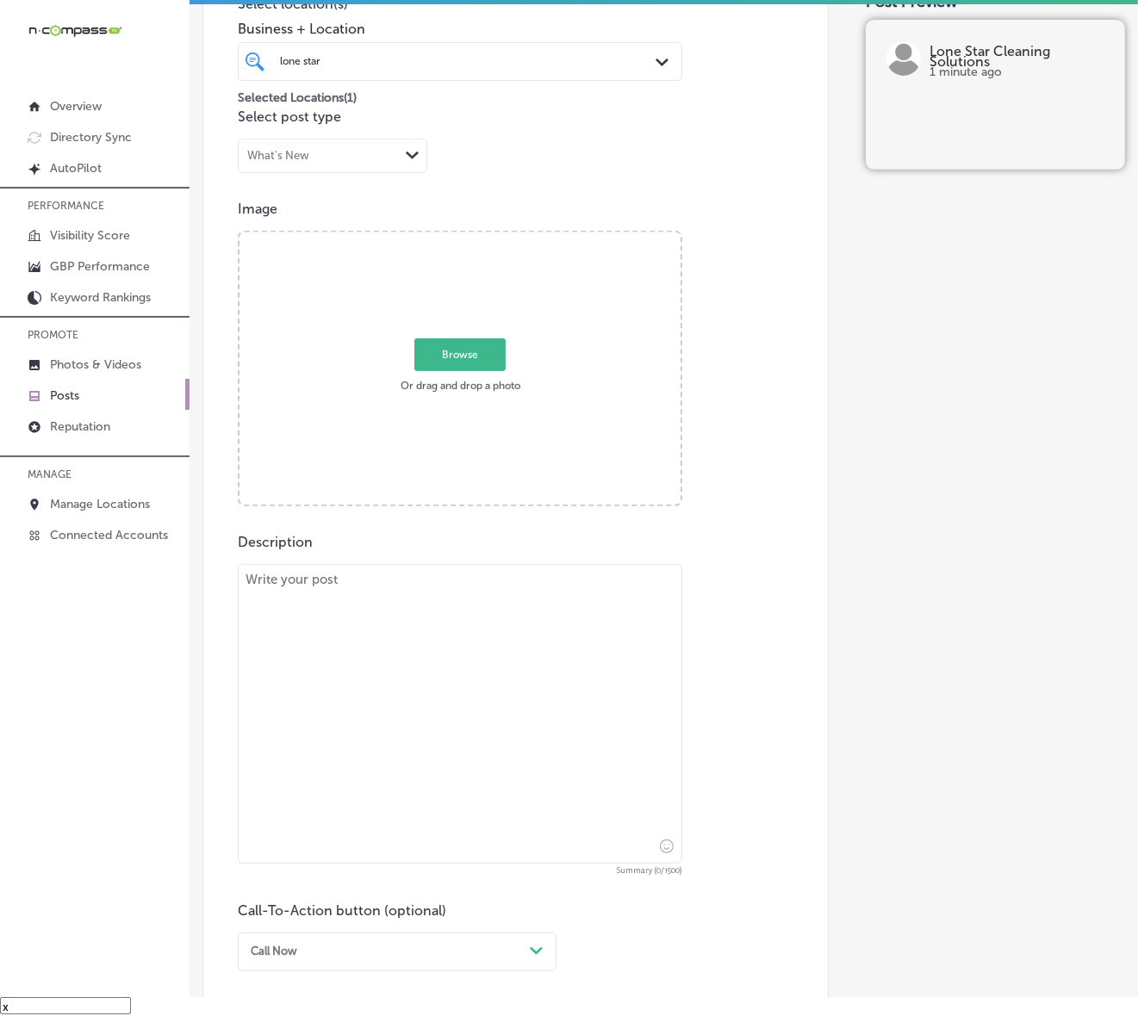
scroll to position [375, 0]
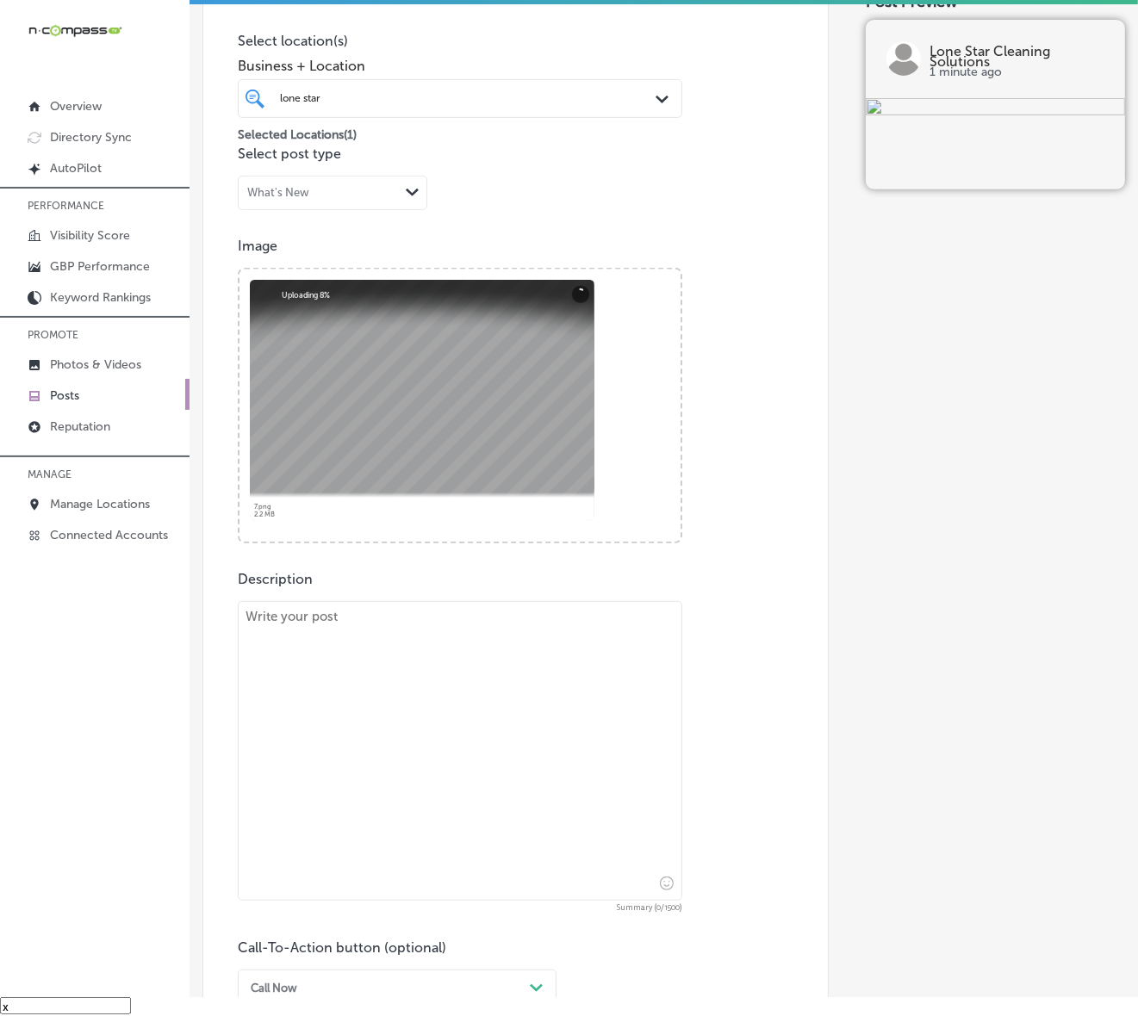
click at [433, 623] on textarea at bounding box center [460, 751] width 444 height 300
paste textarea "Lore Ipsu Dolorsit Ametconse adipisci elitseddoeiu tempo incidid utlabore etd m…"
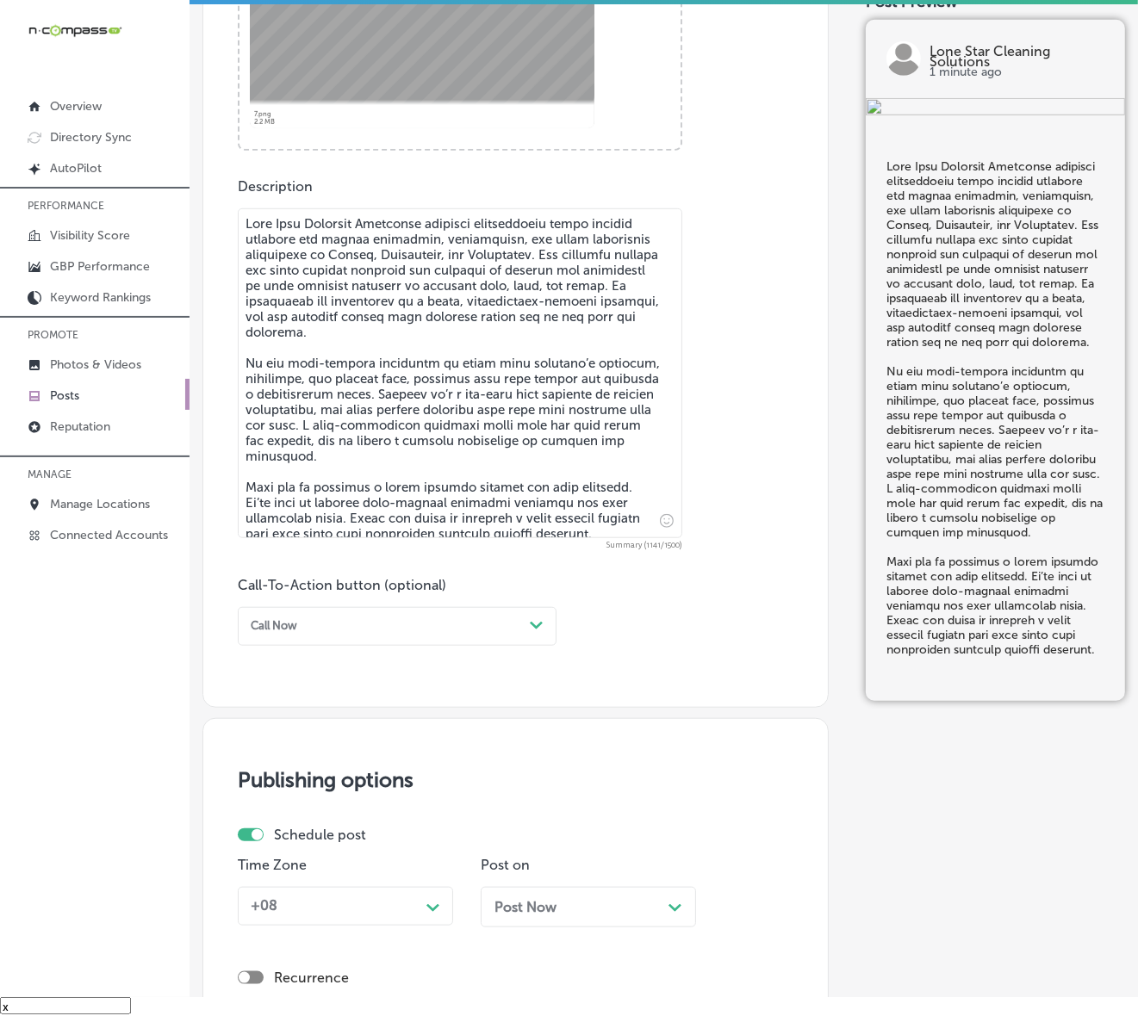
scroll to position [805, 0]
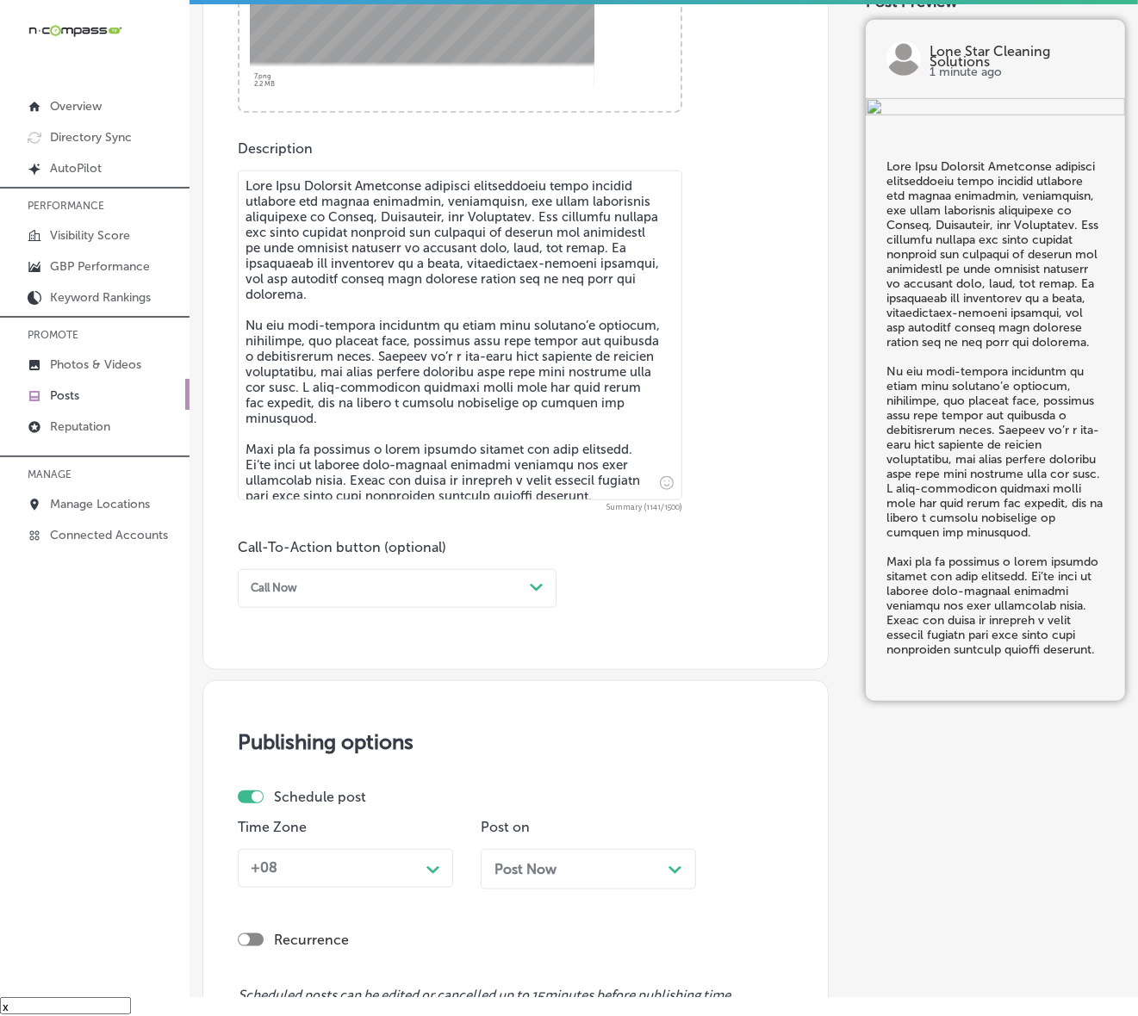
type textarea "Lore Ipsu Dolorsit Ametconse adipisci elitseddoeiu tempo incidid utlabore etd m…"
click at [504, 597] on div "Call Now" at bounding box center [383, 588] width 279 height 23
click at [259, 776] on div "Call Now" at bounding box center [397, 779] width 319 height 26
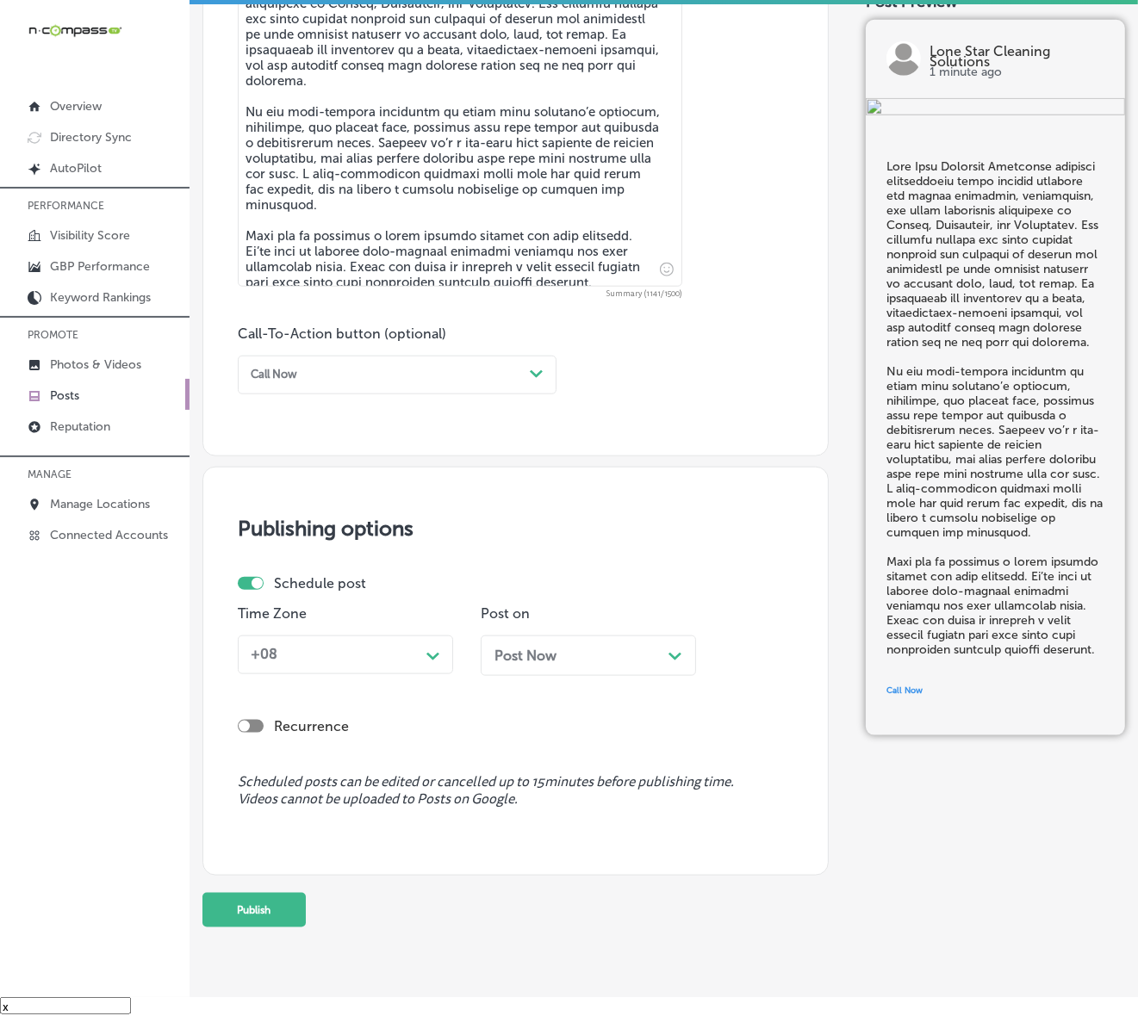
scroll to position [1020, 0]
click at [429, 647] on div "Path Created with Sketch." at bounding box center [433, 653] width 14 height 14
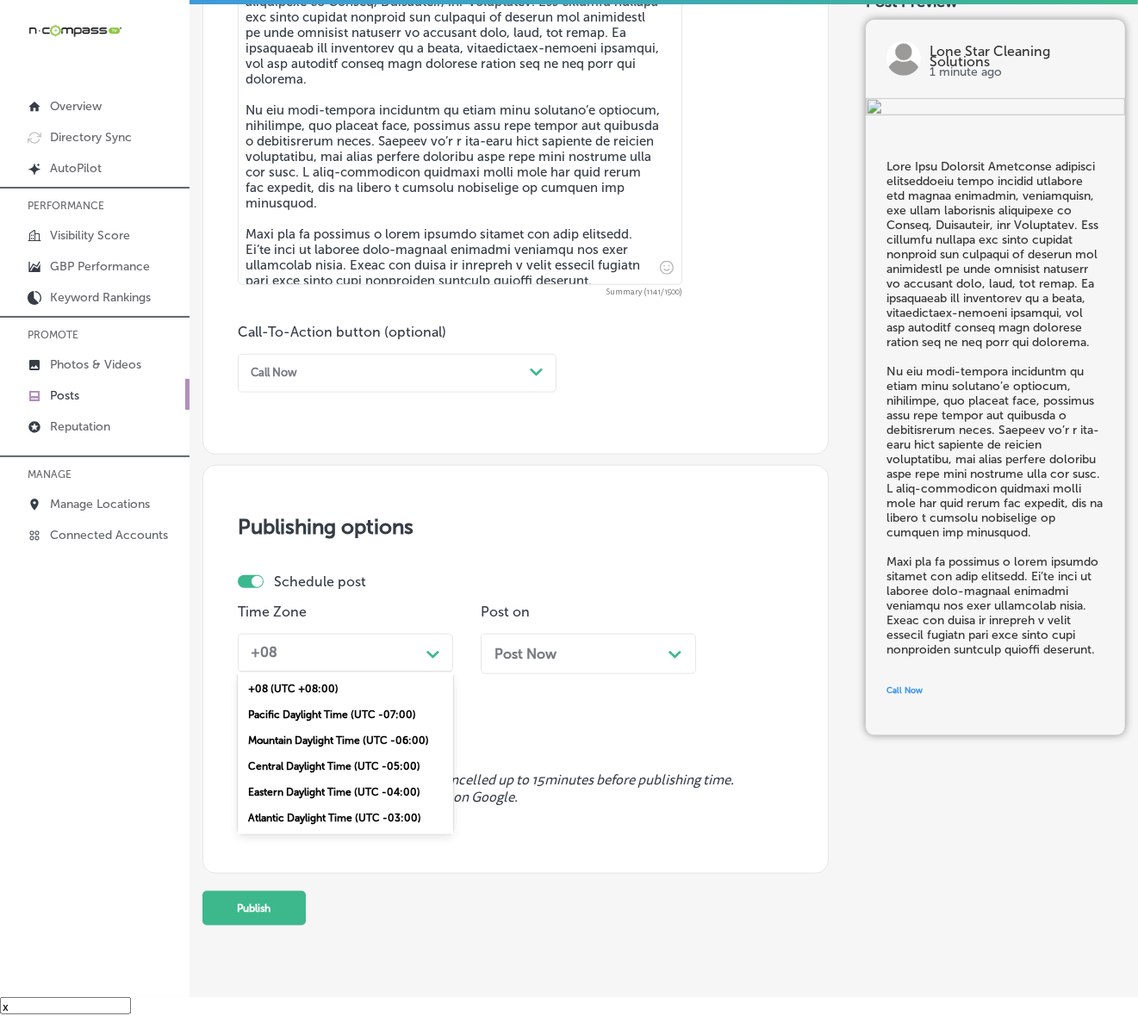
click at [362, 739] on div "Mountain Daylight Time (UTC -06:00)" at bounding box center [345, 741] width 215 height 26
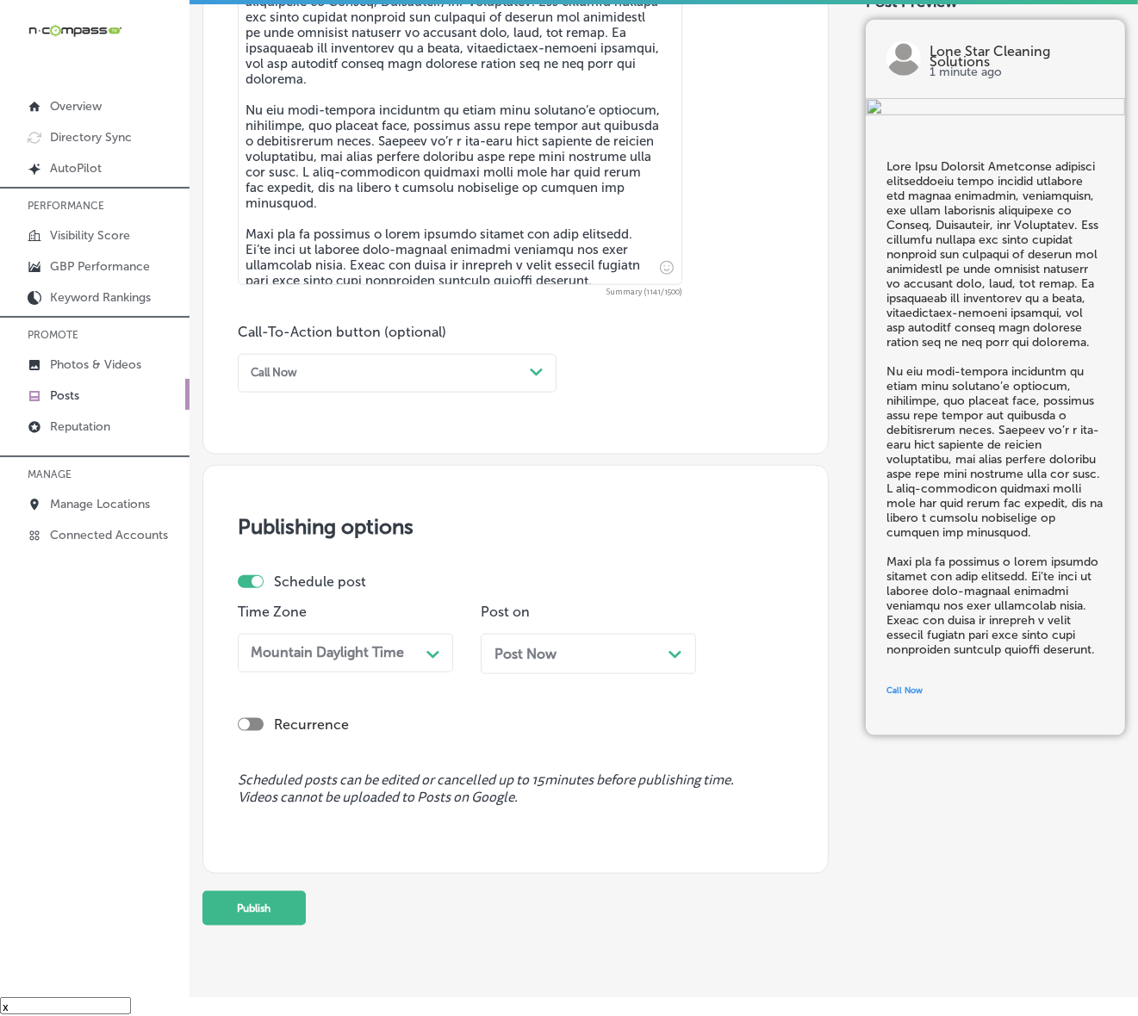
click at [582, 672] on div "Post Now Path Created with Sketch." at bounding box center [587, 654] width 215 height 40
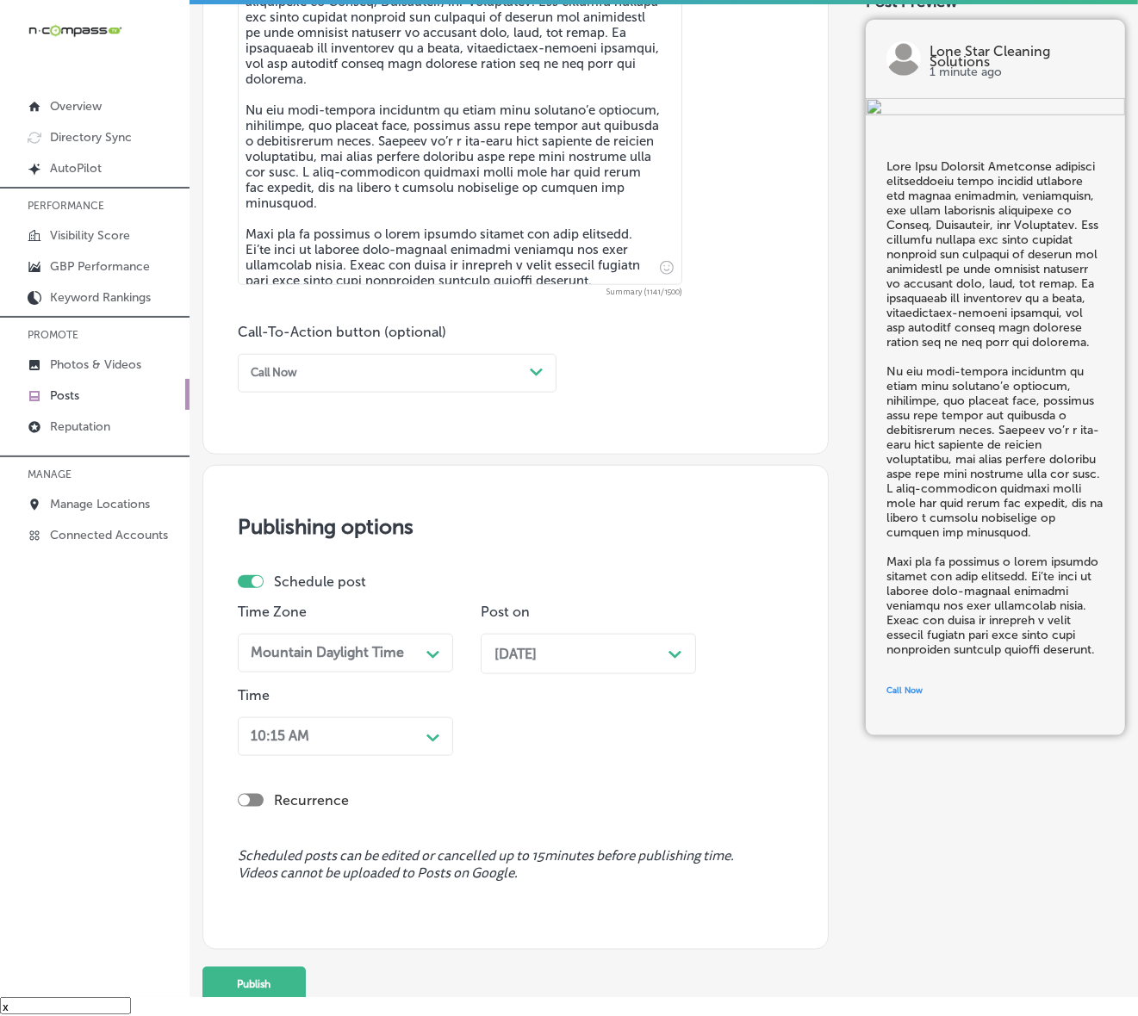
click at [428, 720] on div "10:15 AM Path Created with Sketch." at bounding box center [345, 736] width 215 height 39
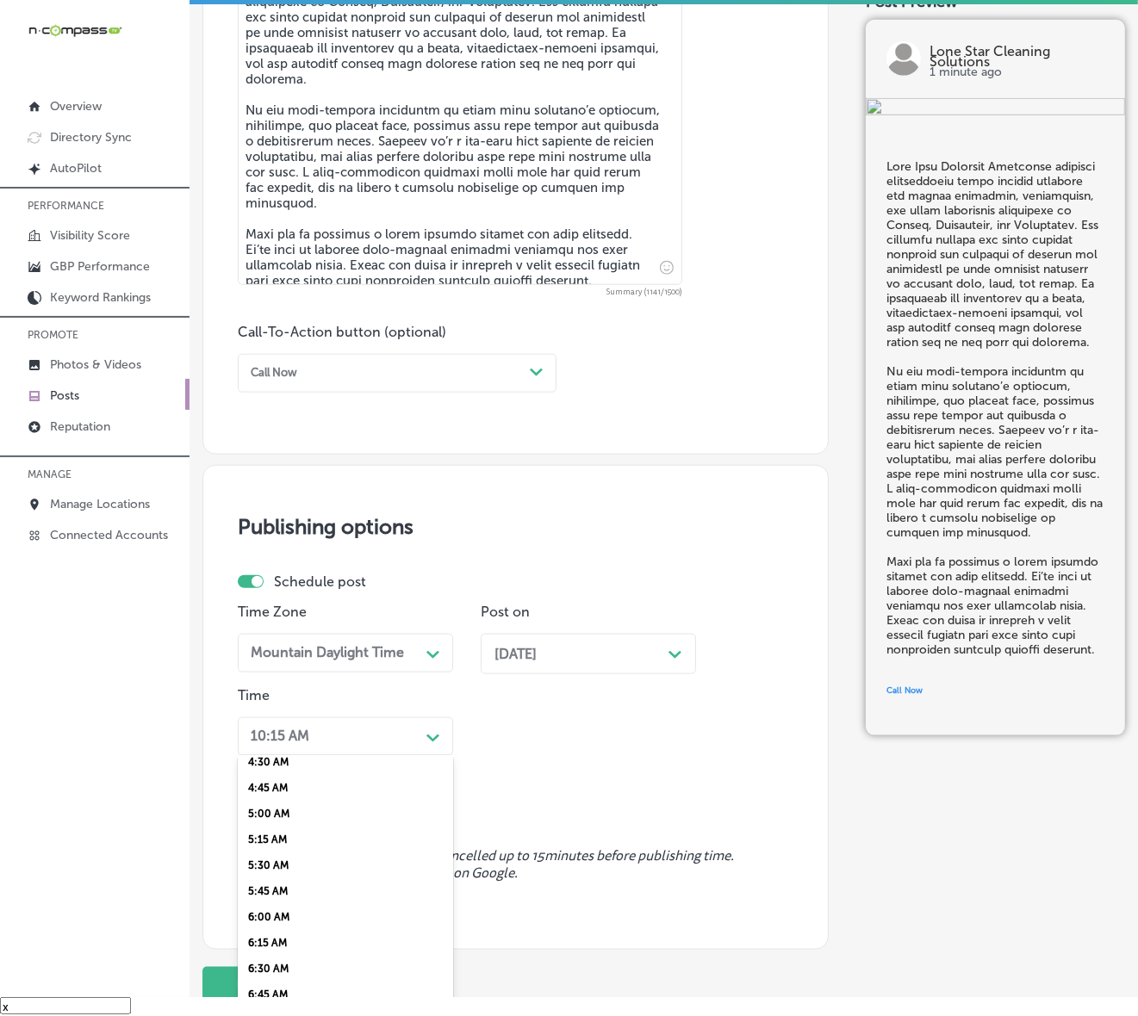
scroll to position [646, 0]
click at [282, 841] on div "7:00 AM" at bounding box center [345, 850] width 215 height 26
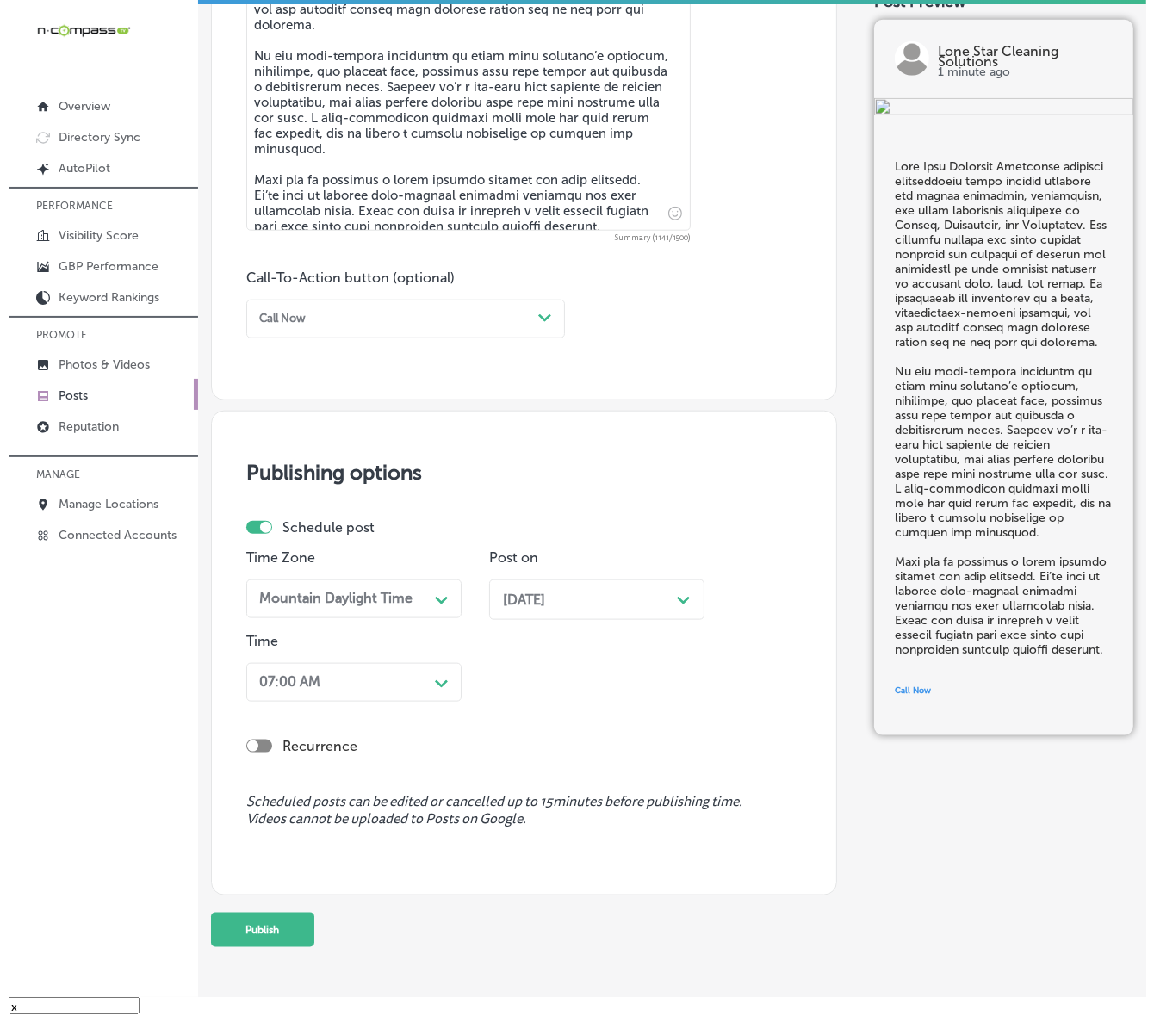
scroll to position [1125, 0]
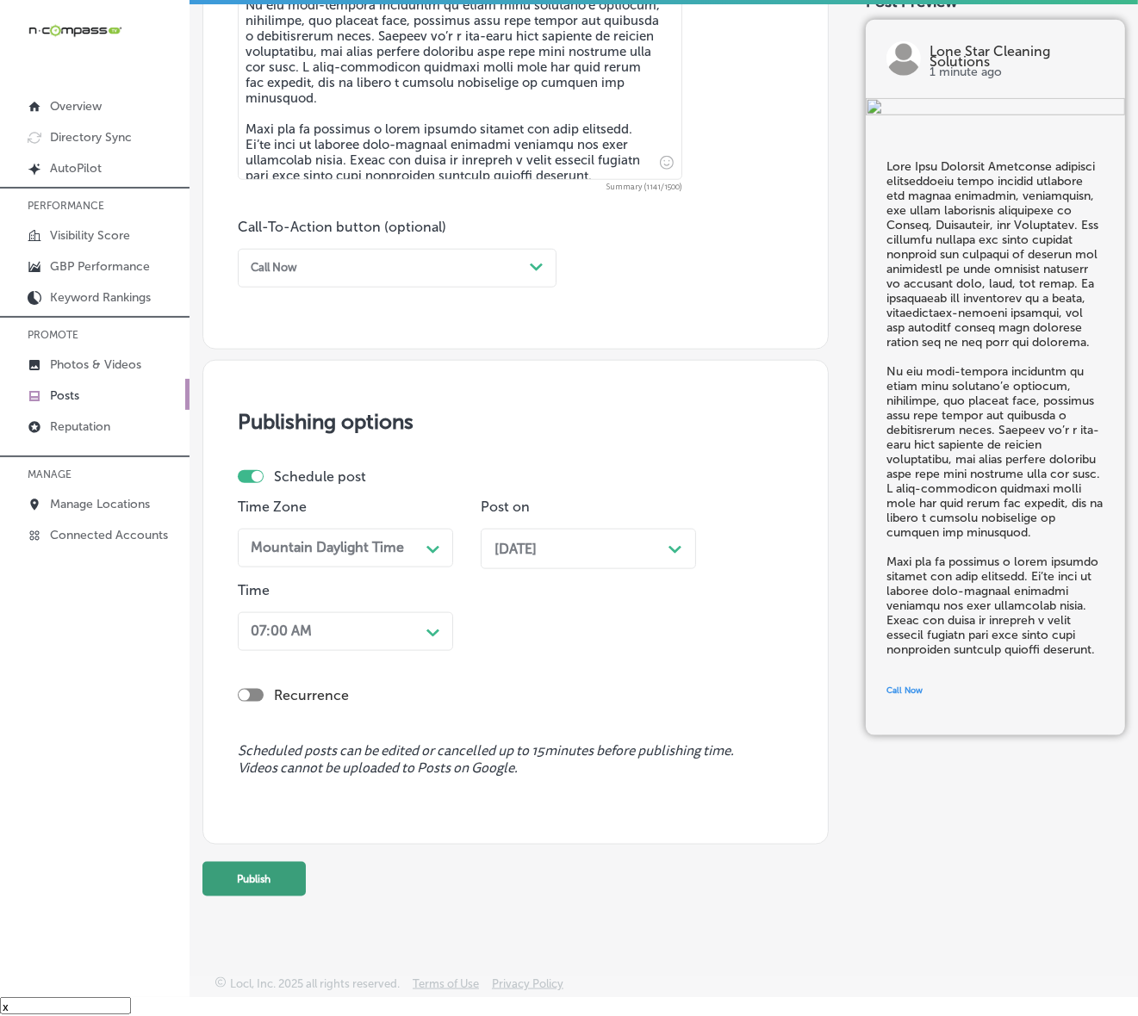
click at [271, 866] on button "Publish" at bounding box center [253, 879] width 103 height 34
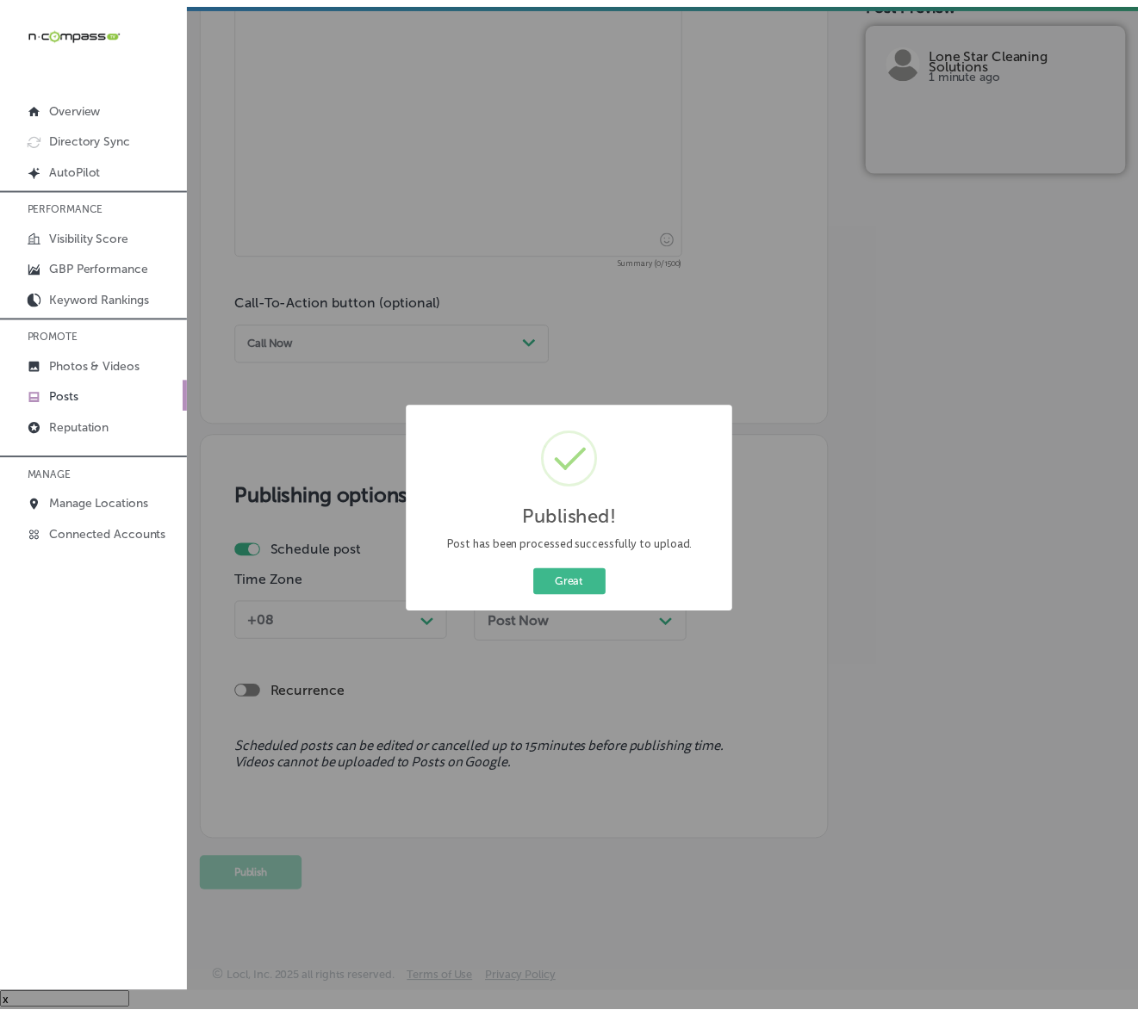
scroll to position [1051, 0]
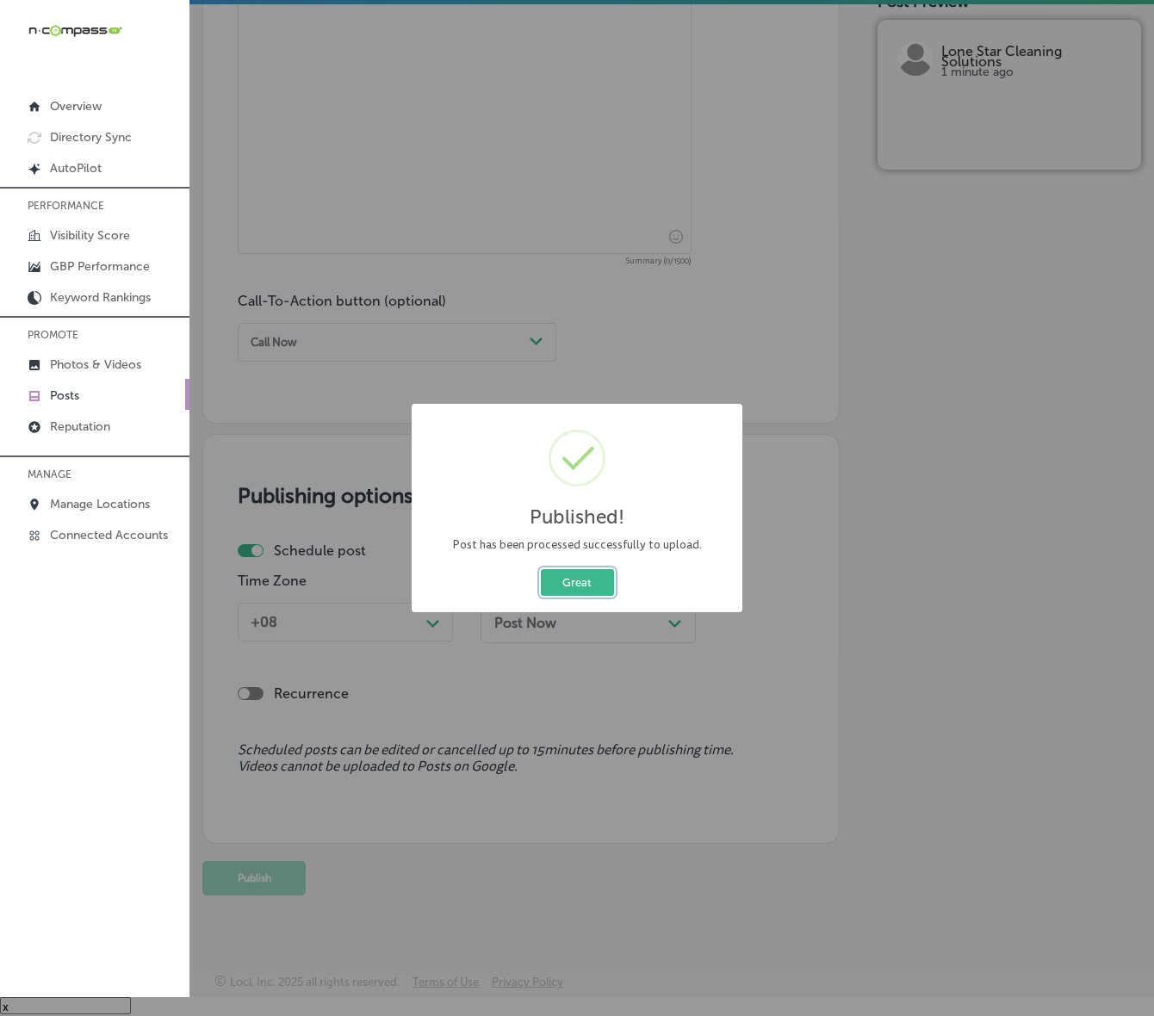
click at [583, 587] on button "Great" at bounding box center [577, 582] width 73 height 27
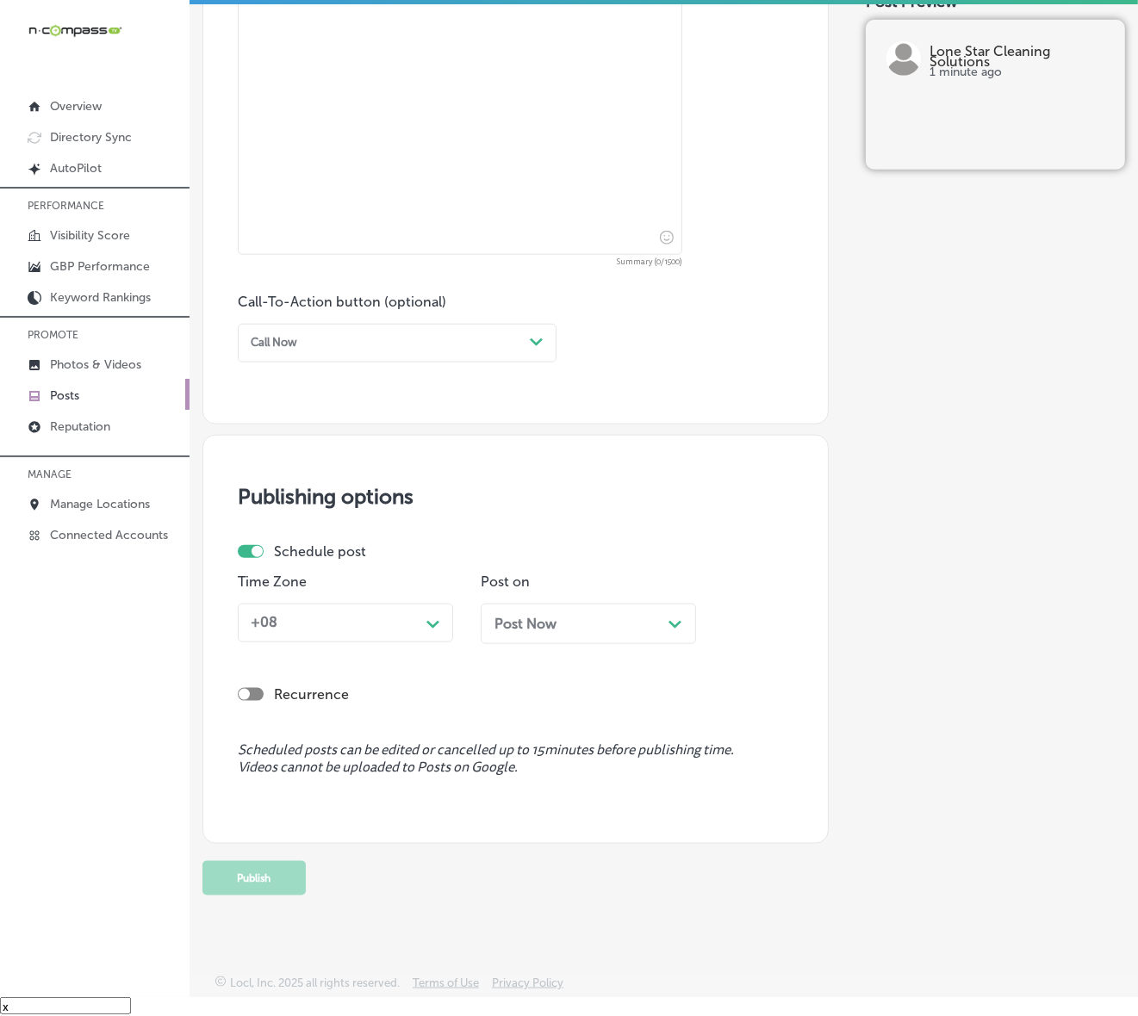
scroll to position [405, 0]
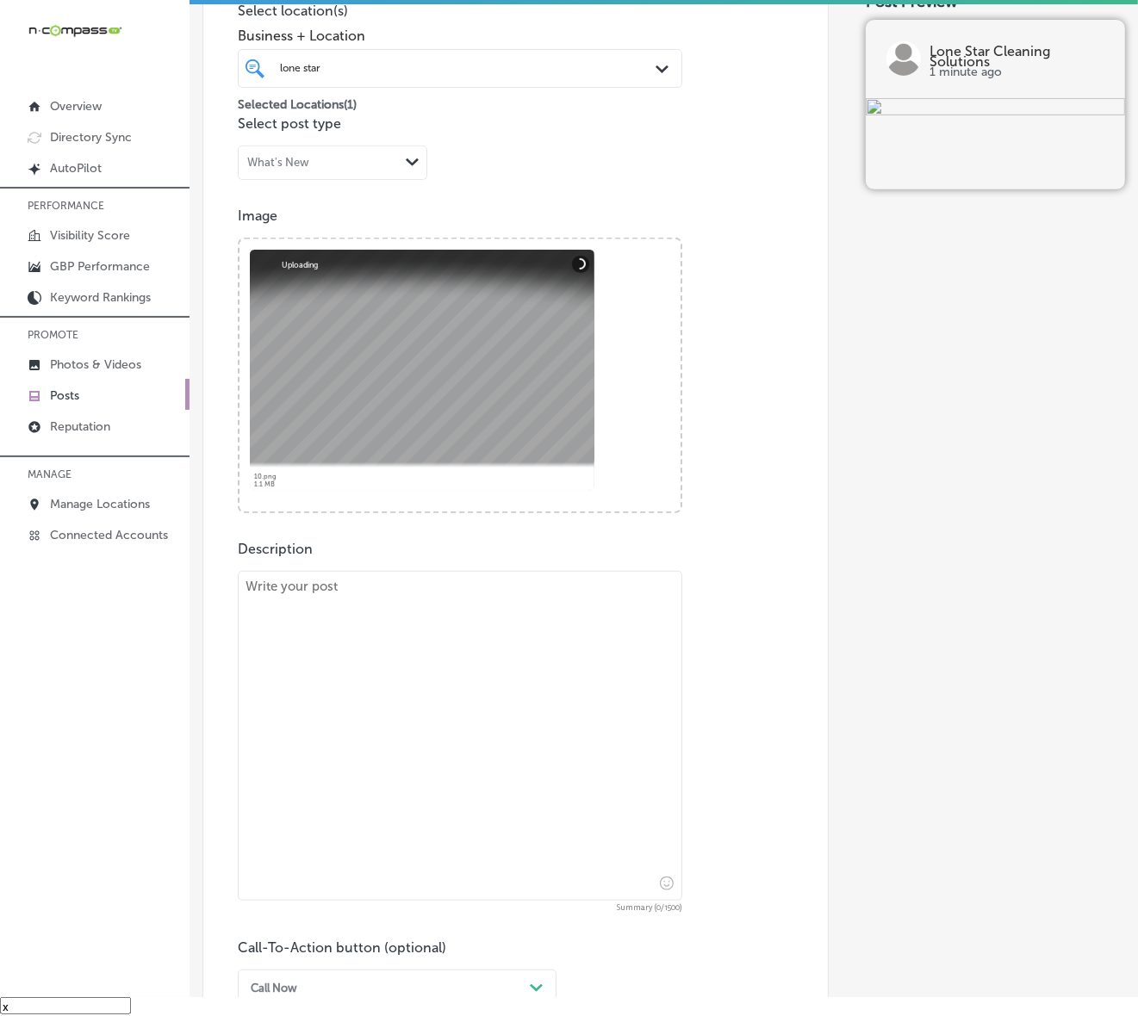
click at [419, 622] on textarea at bounding box center [460, 736] width 444 height 330
paste textarea "Lone Star Cleaning Solutions provides expert tile and grout deep cleaning servi…"
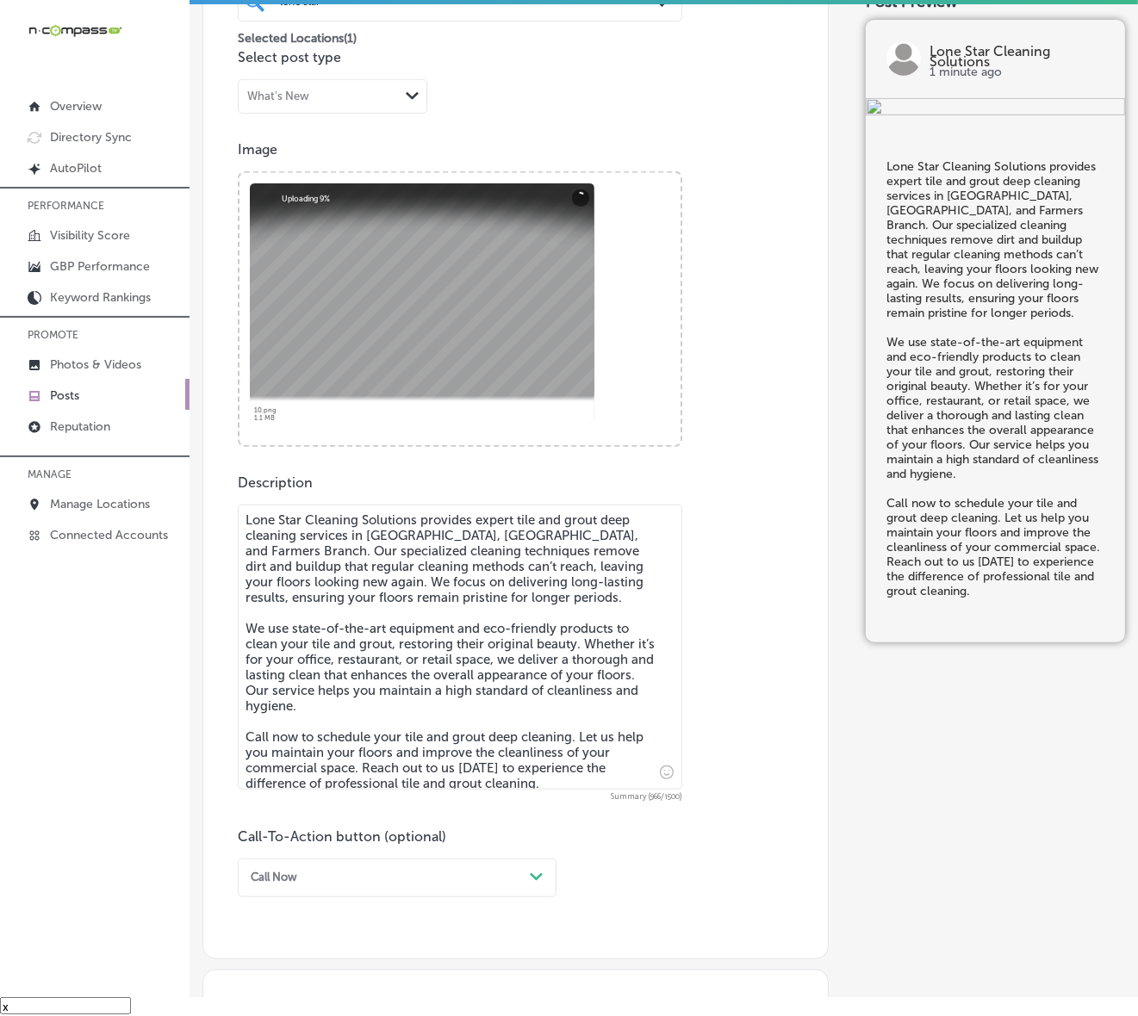
scroll to position [620, 0]
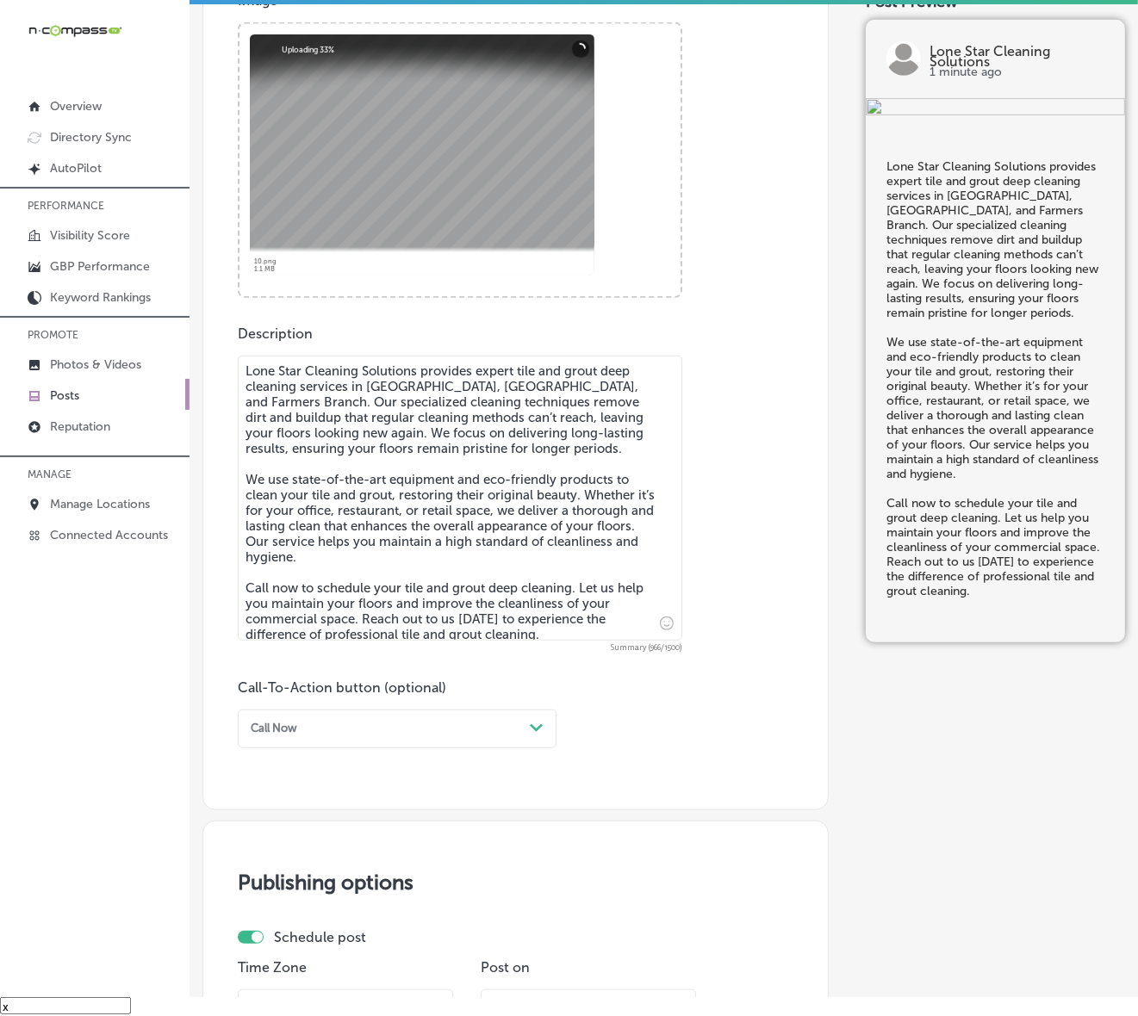
type textarea "Lone Star Cleaning Solutions provides expert tile and grout deep cleaning servi…"
click at [519, 741] on div "Call Now Path Created with Sketch." at bounding box center [397, 729] width 319 height 39
click at [284, 866] on div "Call Now" at bounding box center [397, 920] width 319 height 26
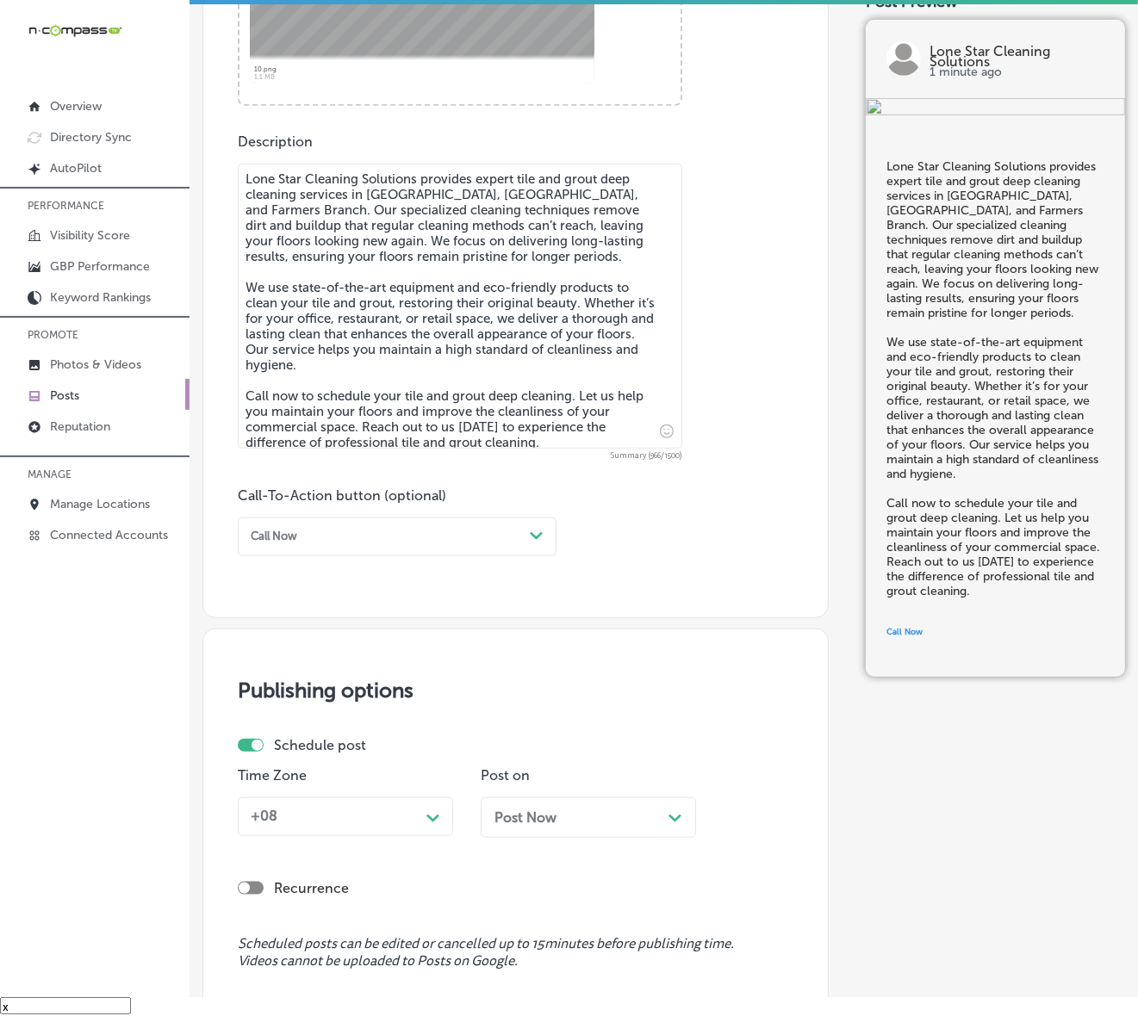
scroll to position [1006, 0]
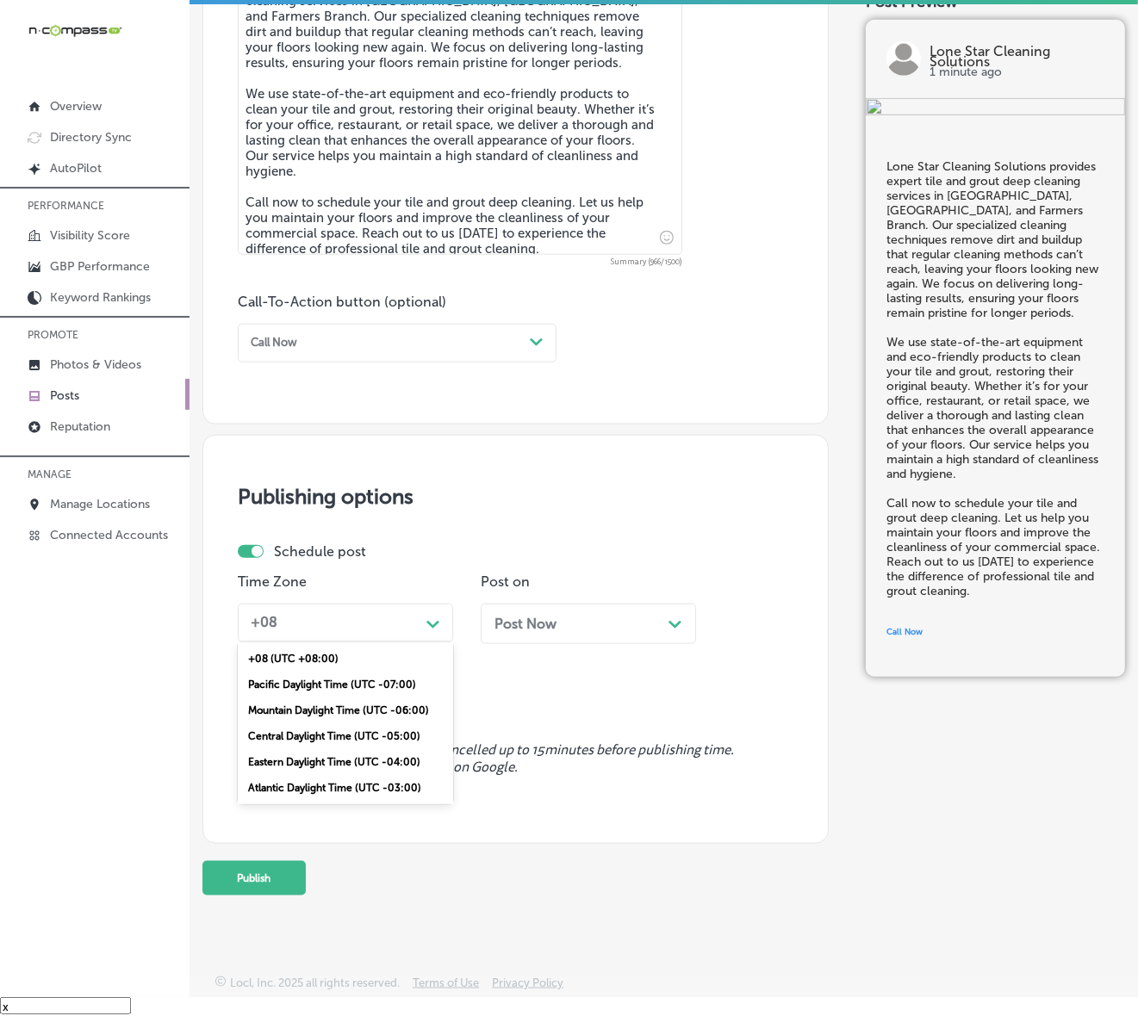
click at [437, 616] on div "Path Created with Sketch." at bounding box center [433, 623] width 14 height 14
click at [381, 711] on div "Mountain Daylight Time (UTC -06:00)" at bounding box center [345, 710] width 215 height 26
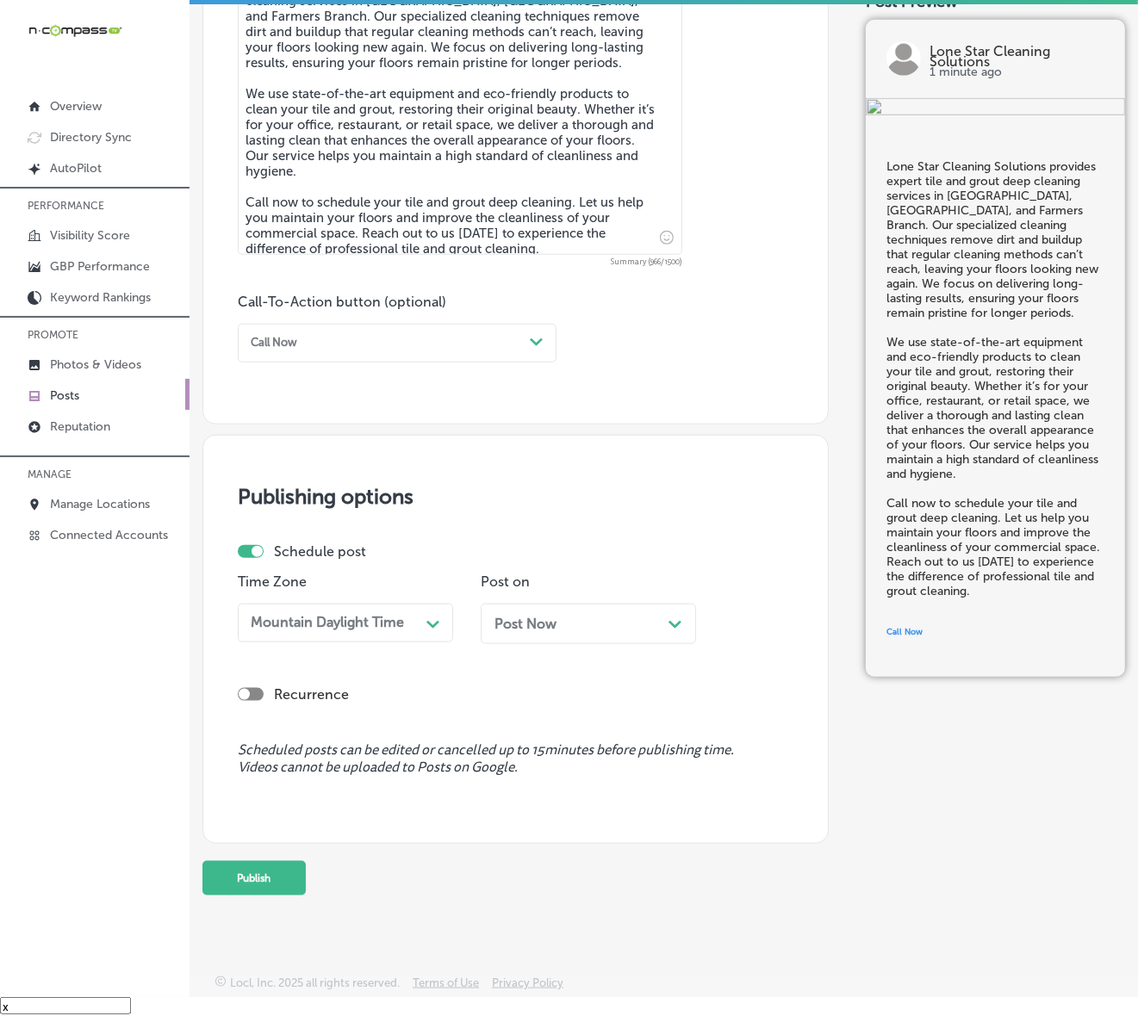
click at [578, 623] on div "Post Now Path Created with Sketch." at bounding box center [588, 624] width 188 height 16
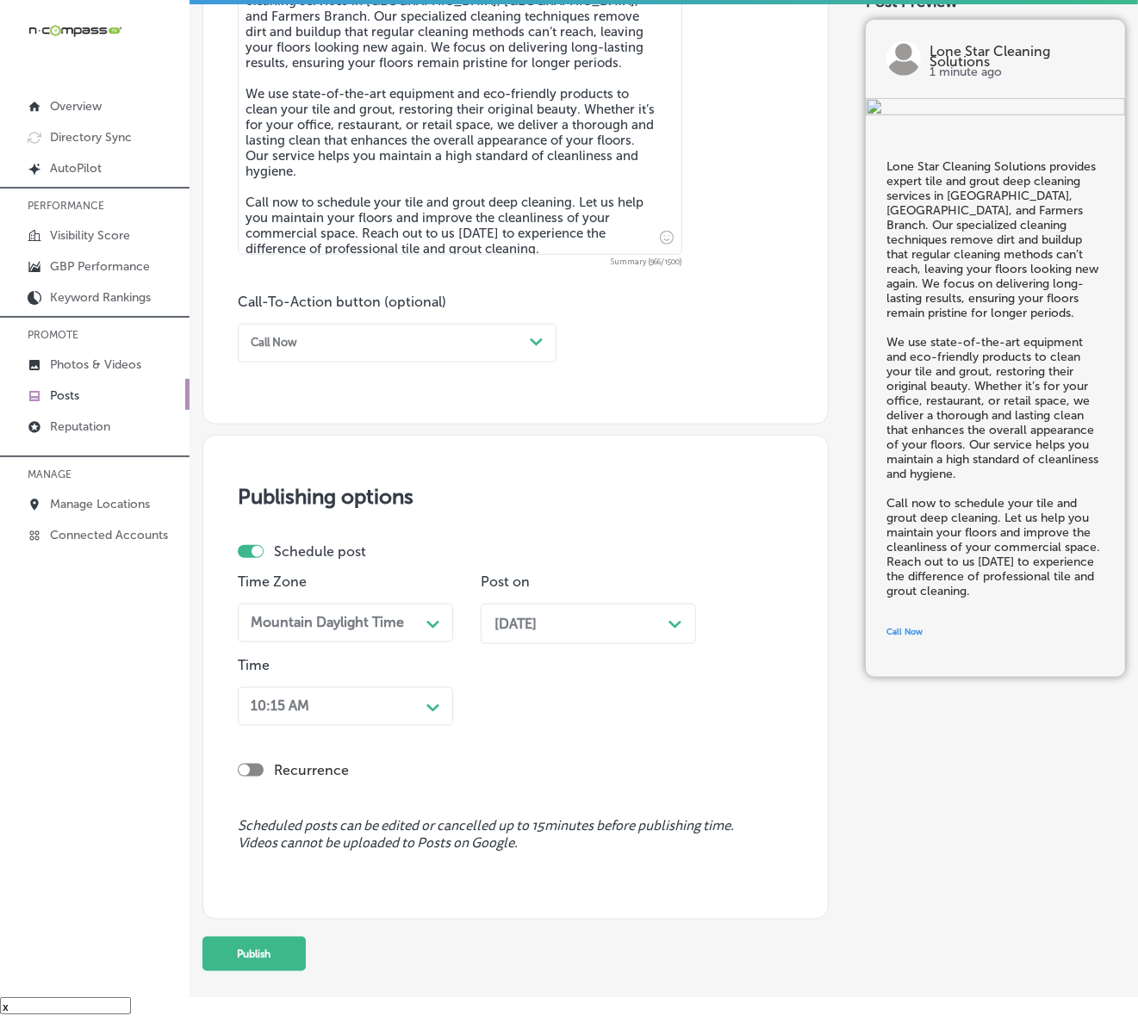
click at [425, 698] on div "Path Created with Sketch." at bounding box center [433, 706] width 28 height 28
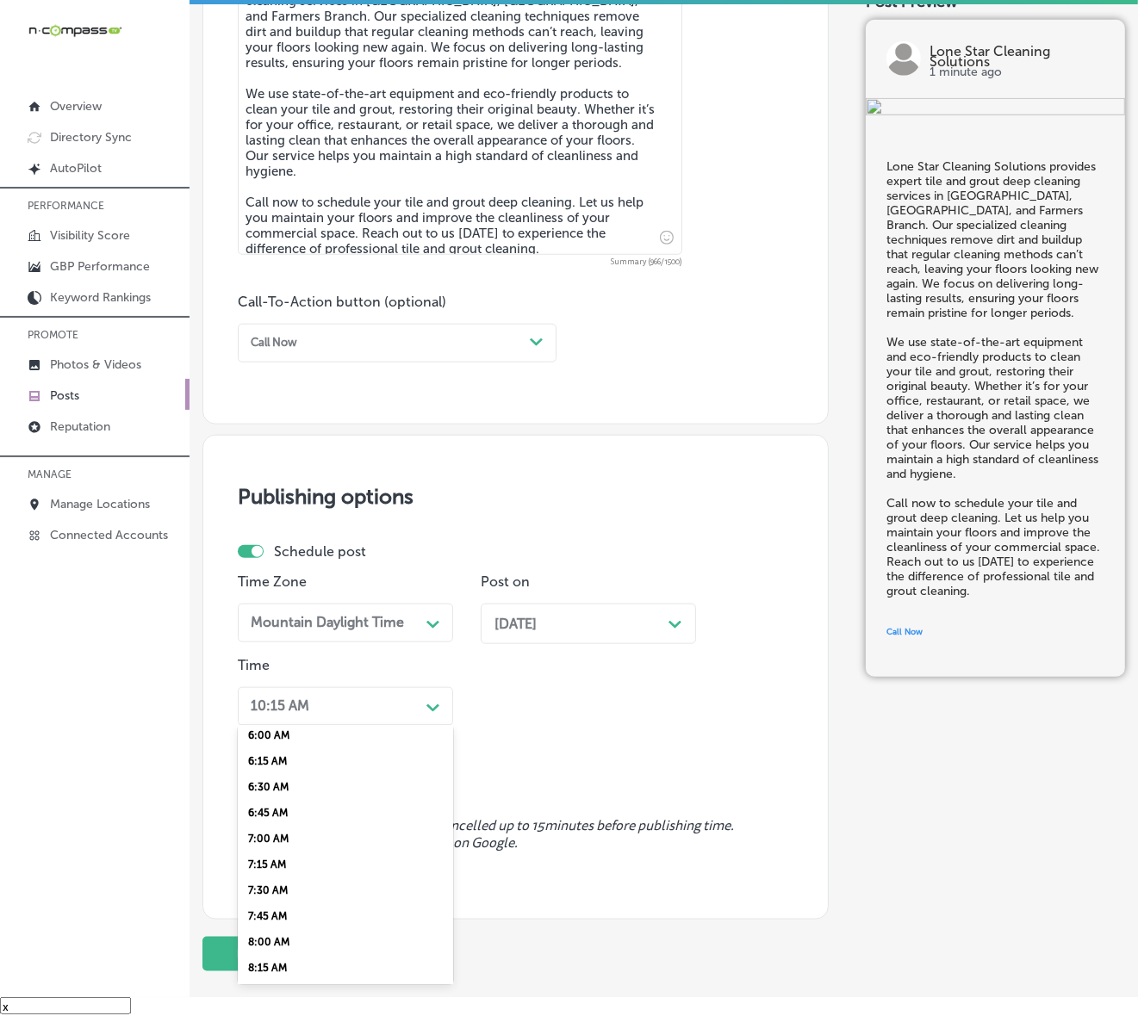
scroll to position [646, 0]
click at [282, 811] on div "7:00 AM" at bounding box center [345, 820] width 215 height 26
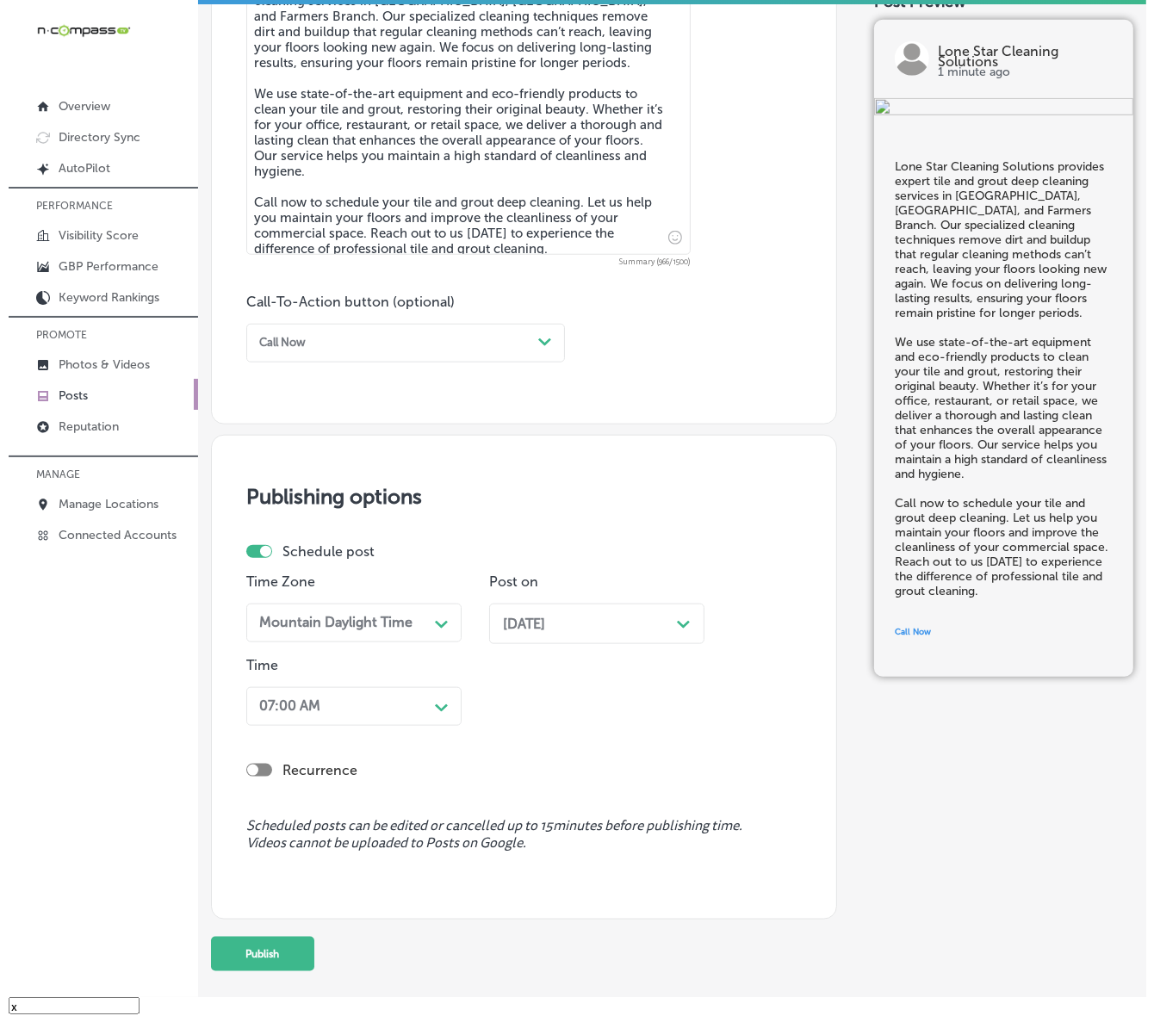
scroll to position [1082, 0]
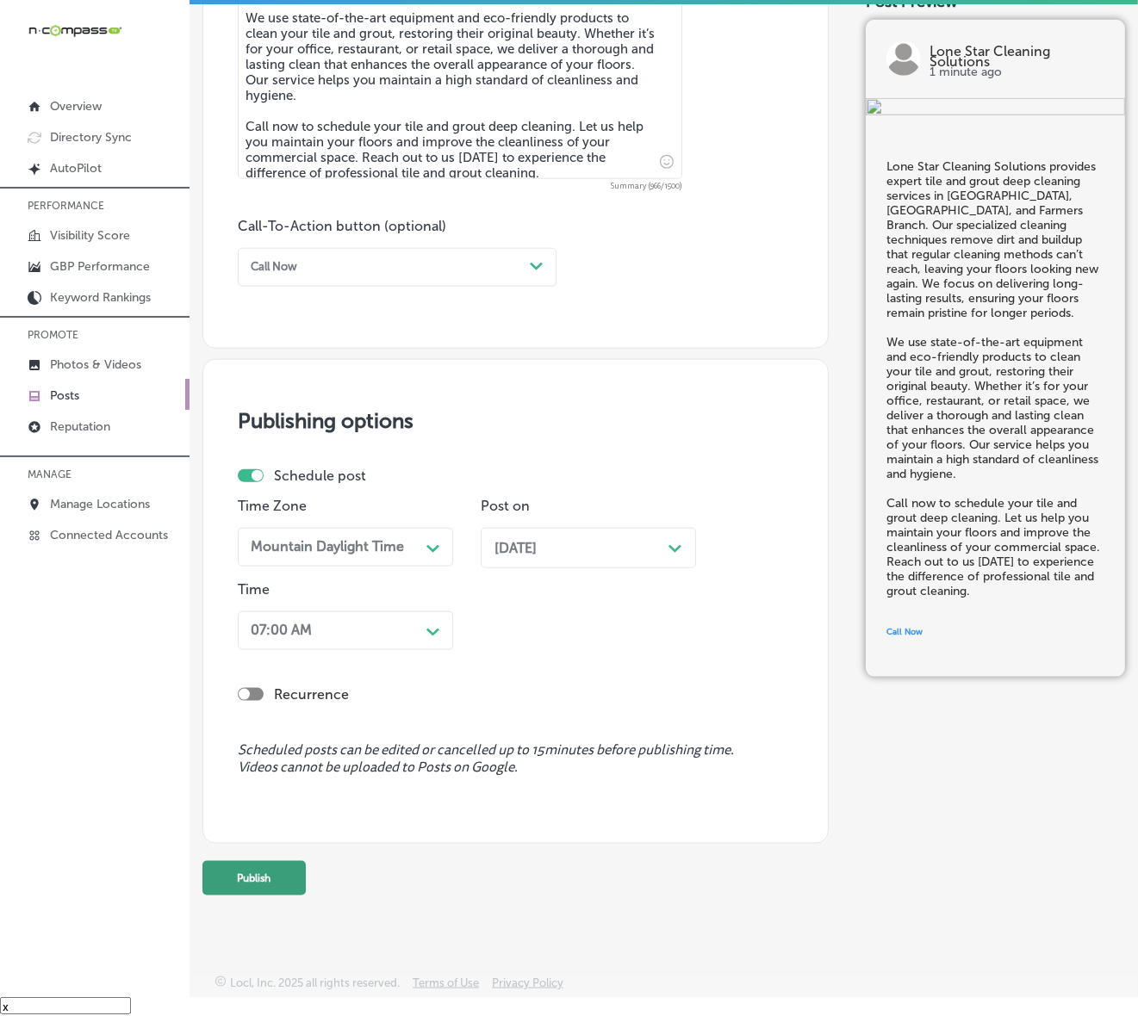
click at [282, 866] on button "Publish" at bounding box center [253, 878] width 103 height 34
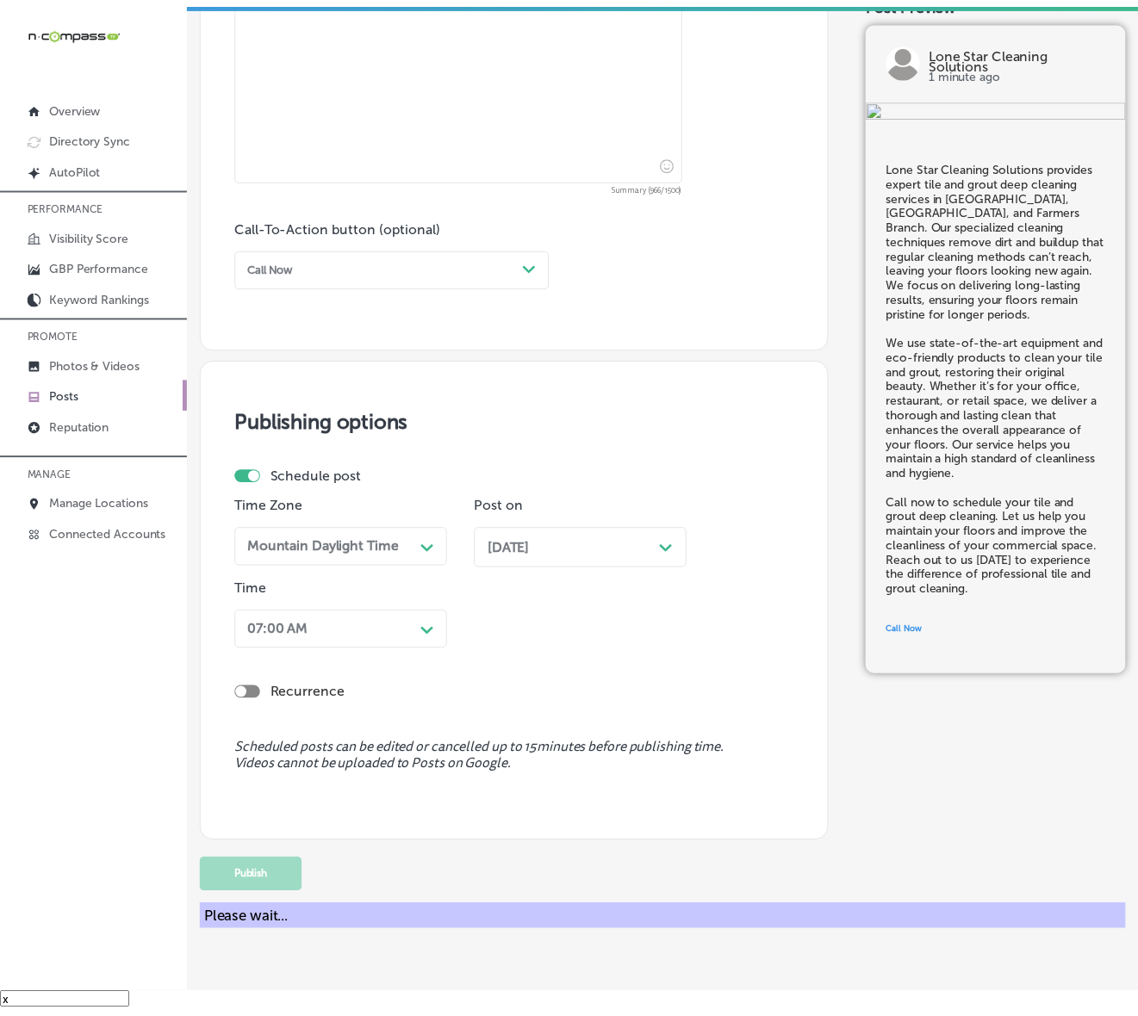
scroll to position [1006, 0]
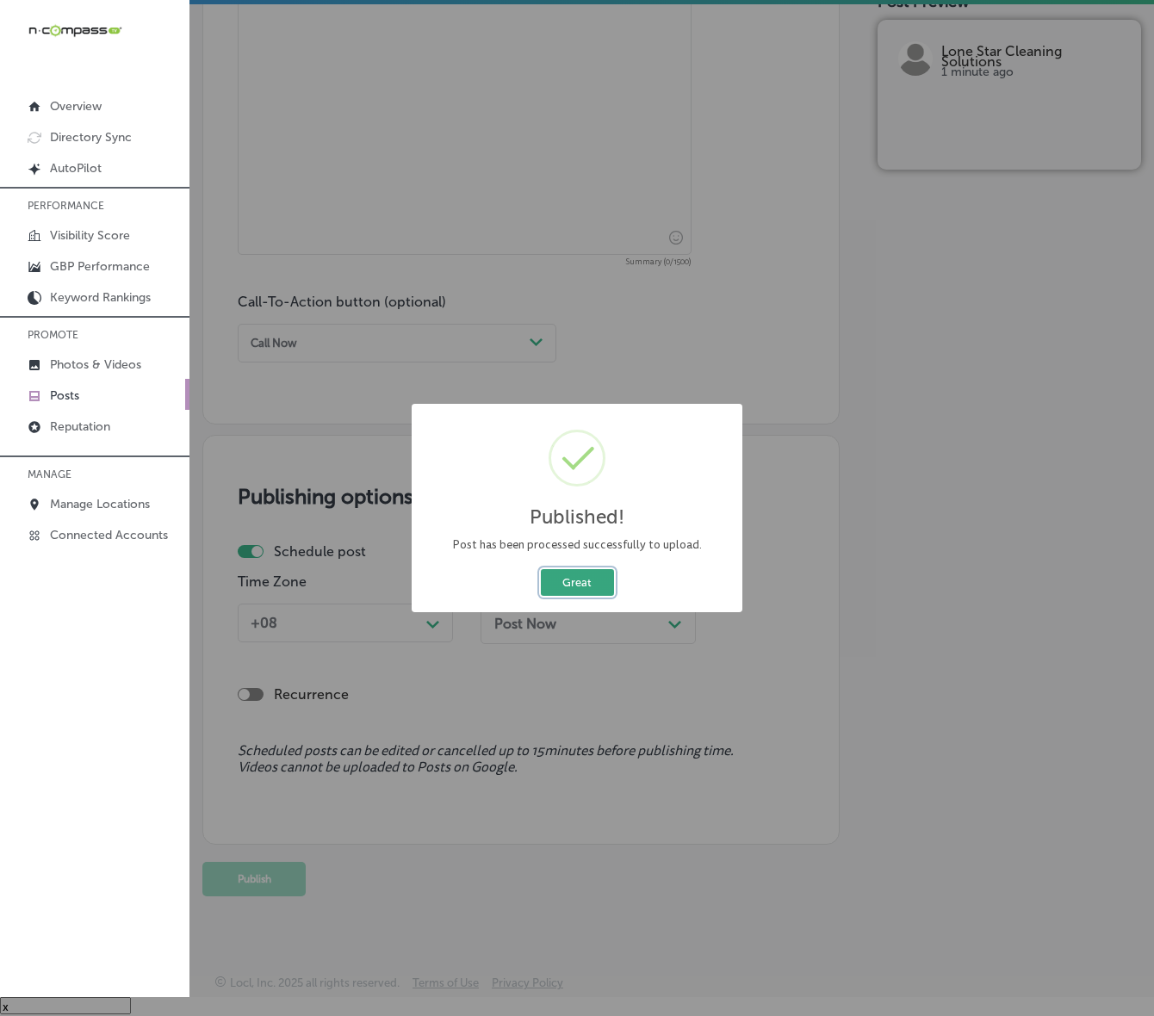
click at [575, 583] on button "Great" at bounding box center [577, 582] width 73 height 27
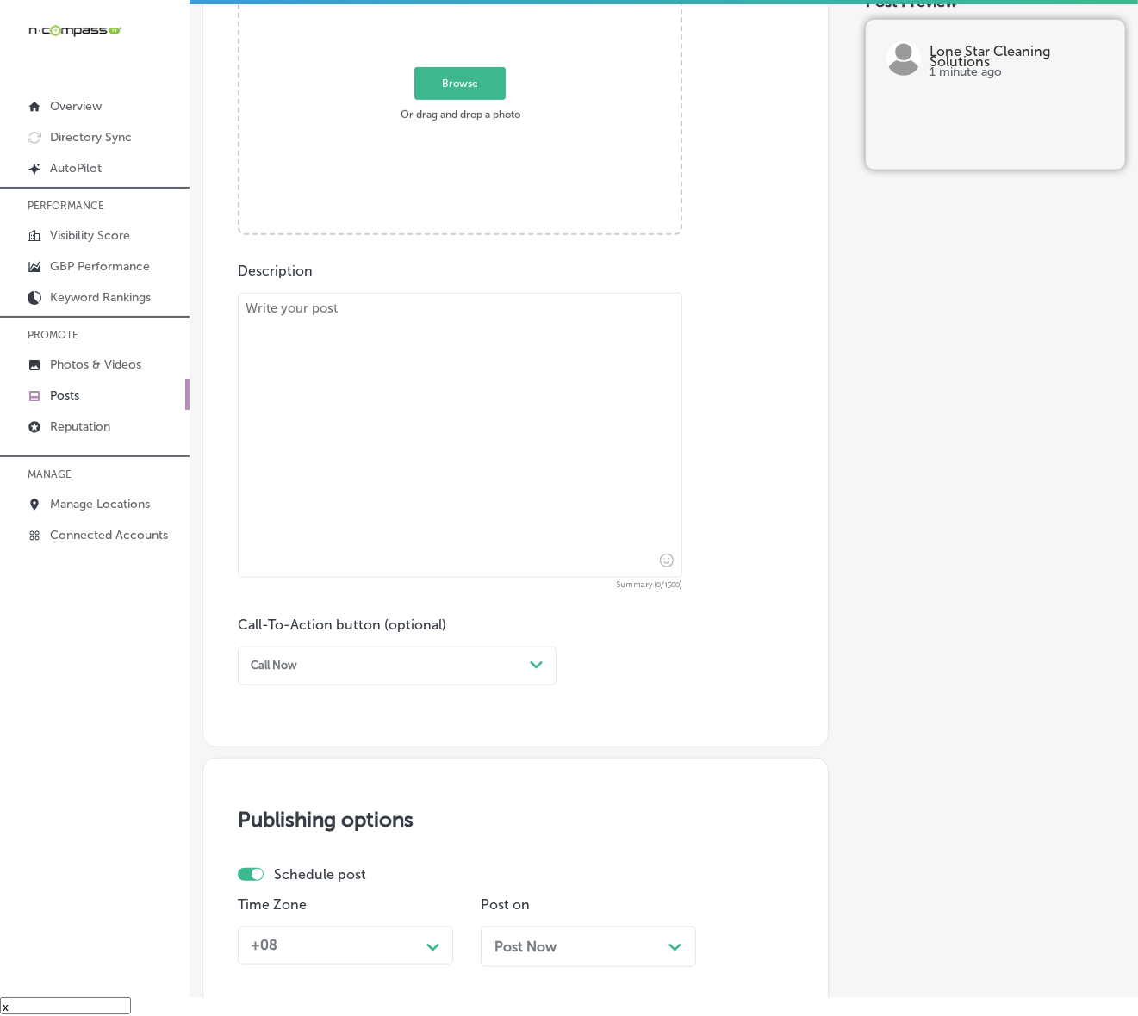
scroll to position [575, 0]
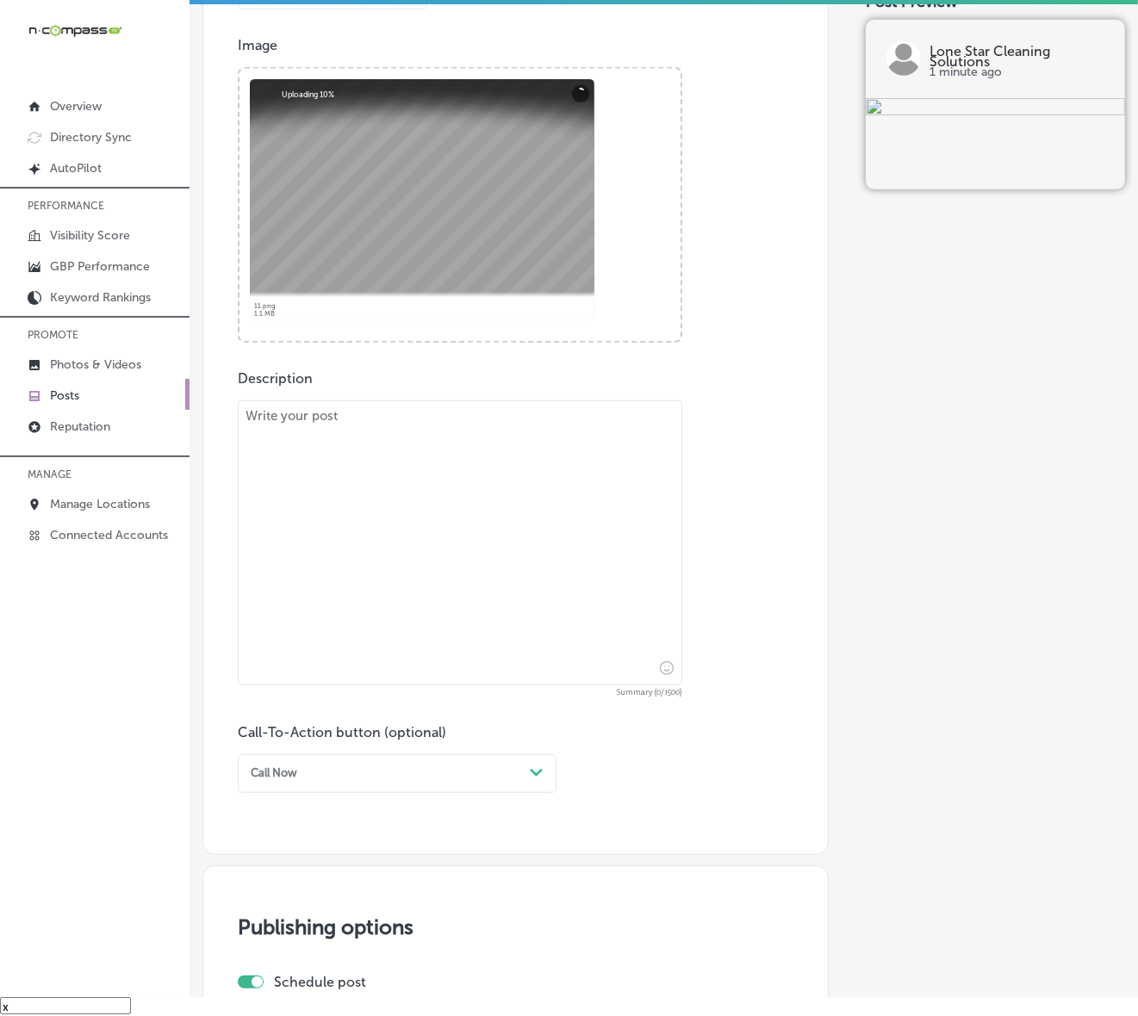
click at [594, 560] on textarea at bounding box center [460, 542] width 444 height 285
paste textarea "Lo Ipsu Dolo Sitametc Adipiscin, el seddo e temp incid ut laboreetdo magnaali e…"
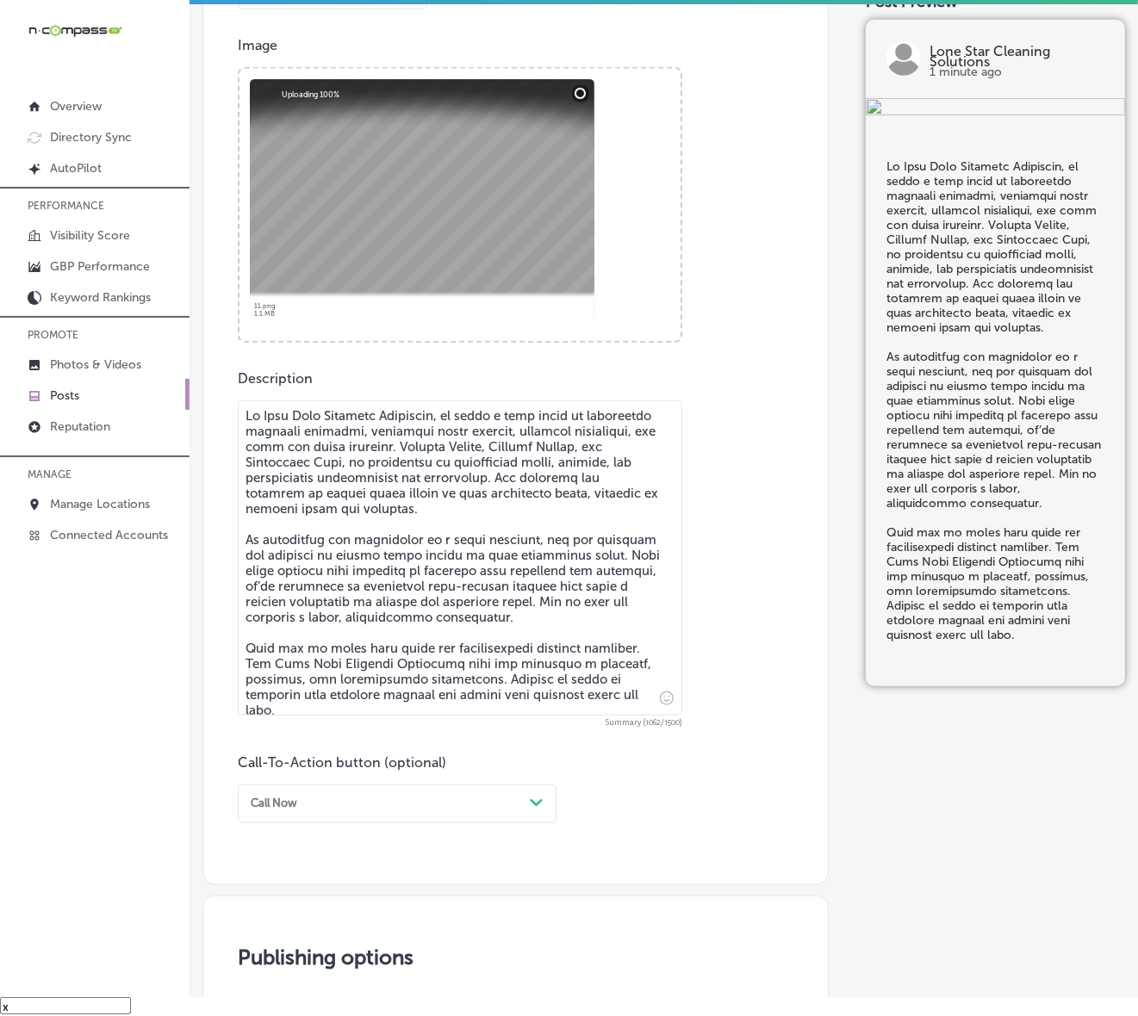
type textarea "Lo Ipsu Dolo Sitametc Adipiscin, el seddo e temp incid ut laboreetdo magnaali e…"
click at [532, 797] on div "Path Created with Sketch." at bounding box center [537, 804] width 14 height 14
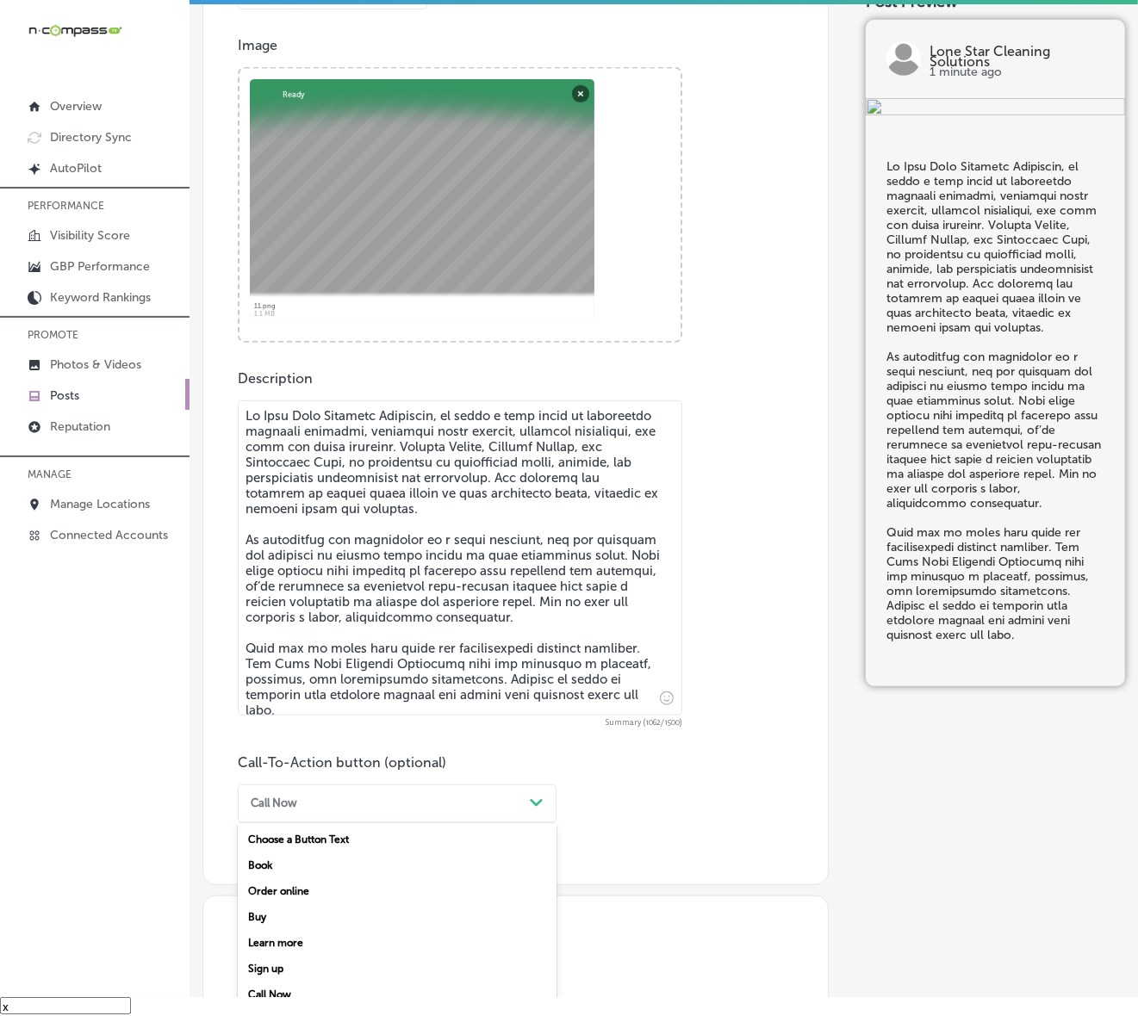
click at [287, 866] on div "Call Now" at bounding box center [397, 995] width 319 height 26
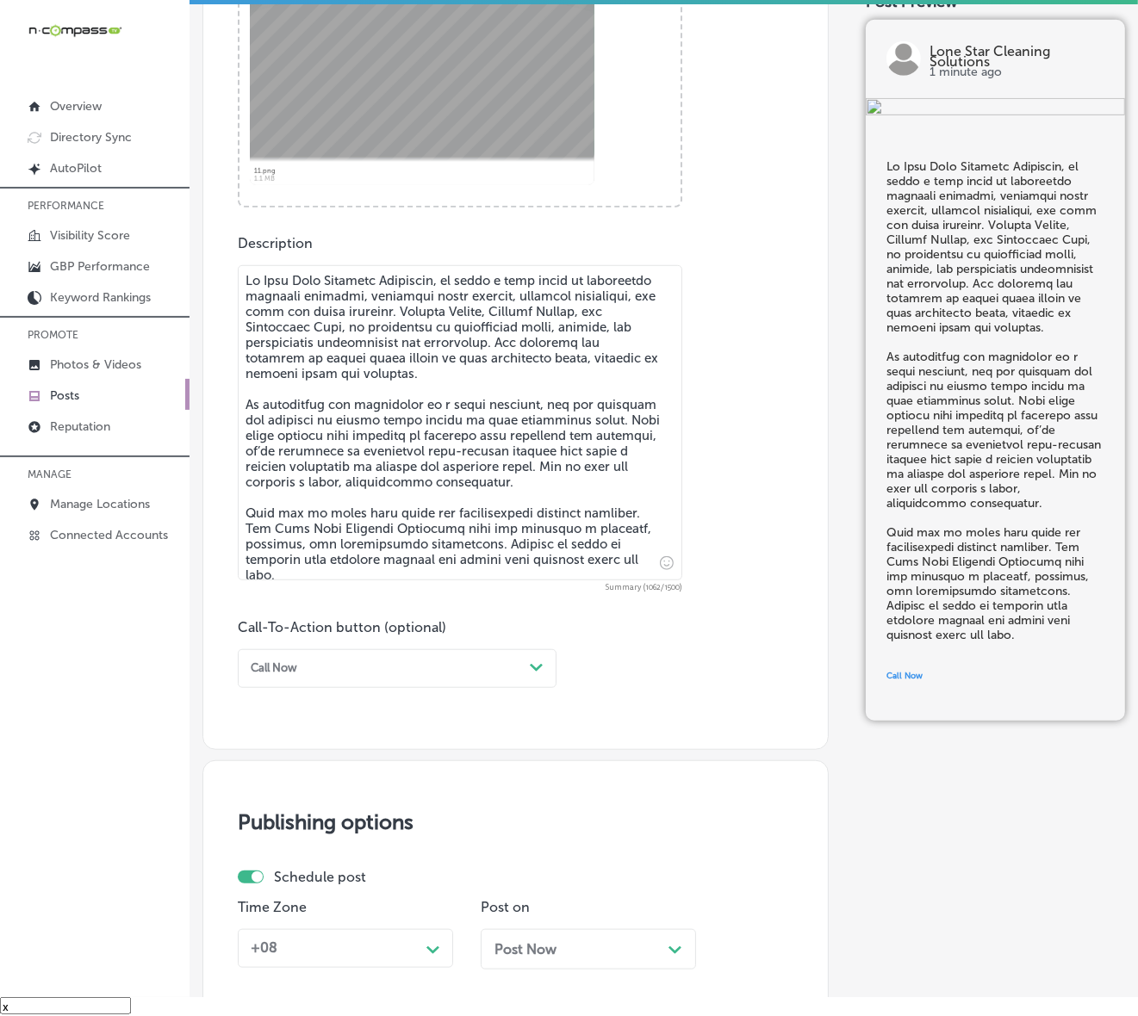
scroll to position [898, 0]
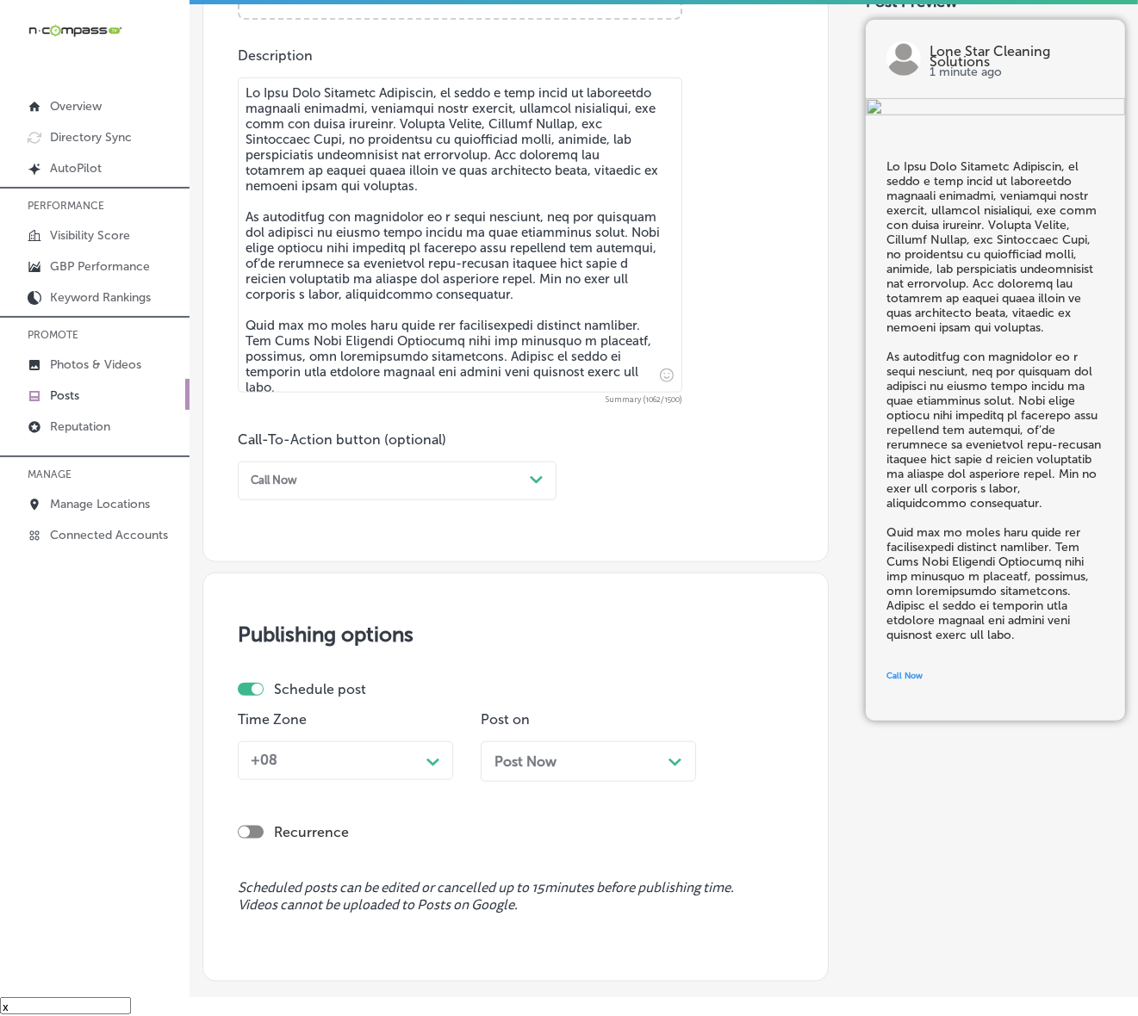
click at [433, 765] on div "Path Created with Sketch." at bounding box center [433, 760] width 14 height 14
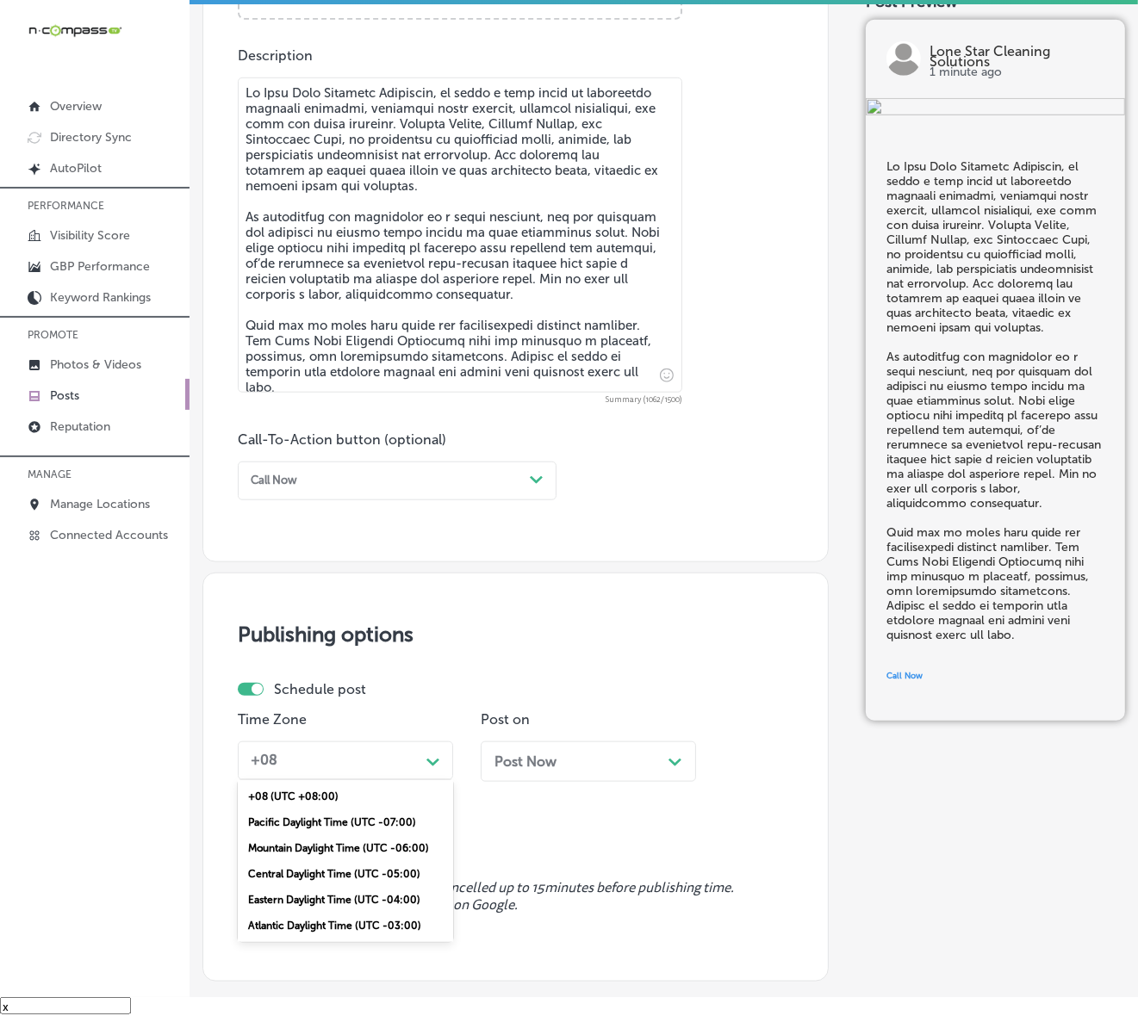
click at [371, 846] on div "Mountain Daylight Time (UTC -06:00)" at bounding box center [345, 848] width 215 height 26
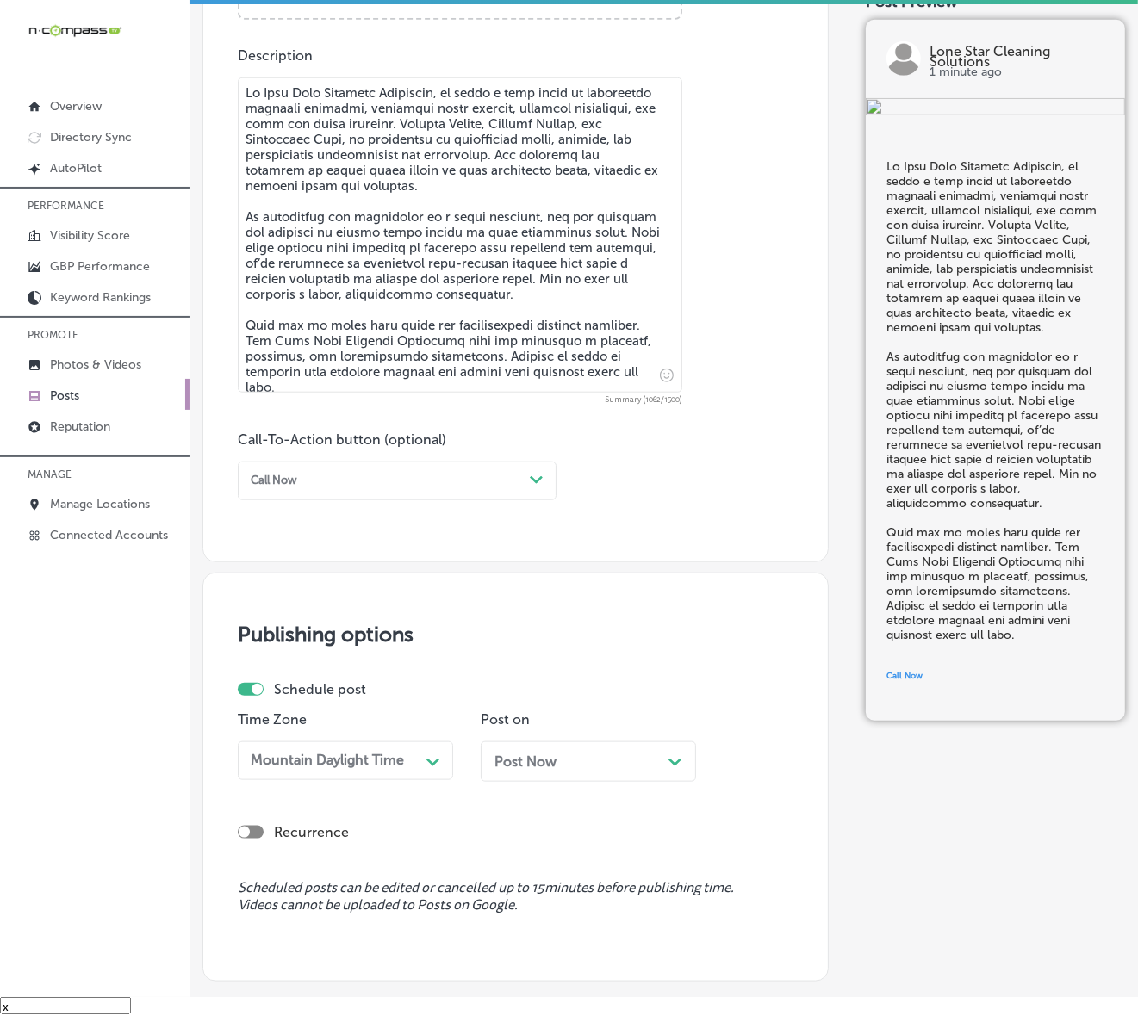
click at [573, 747] on div "Post Now Path Created with Sketch." at bounding box center [587, 761] width 215 height 40
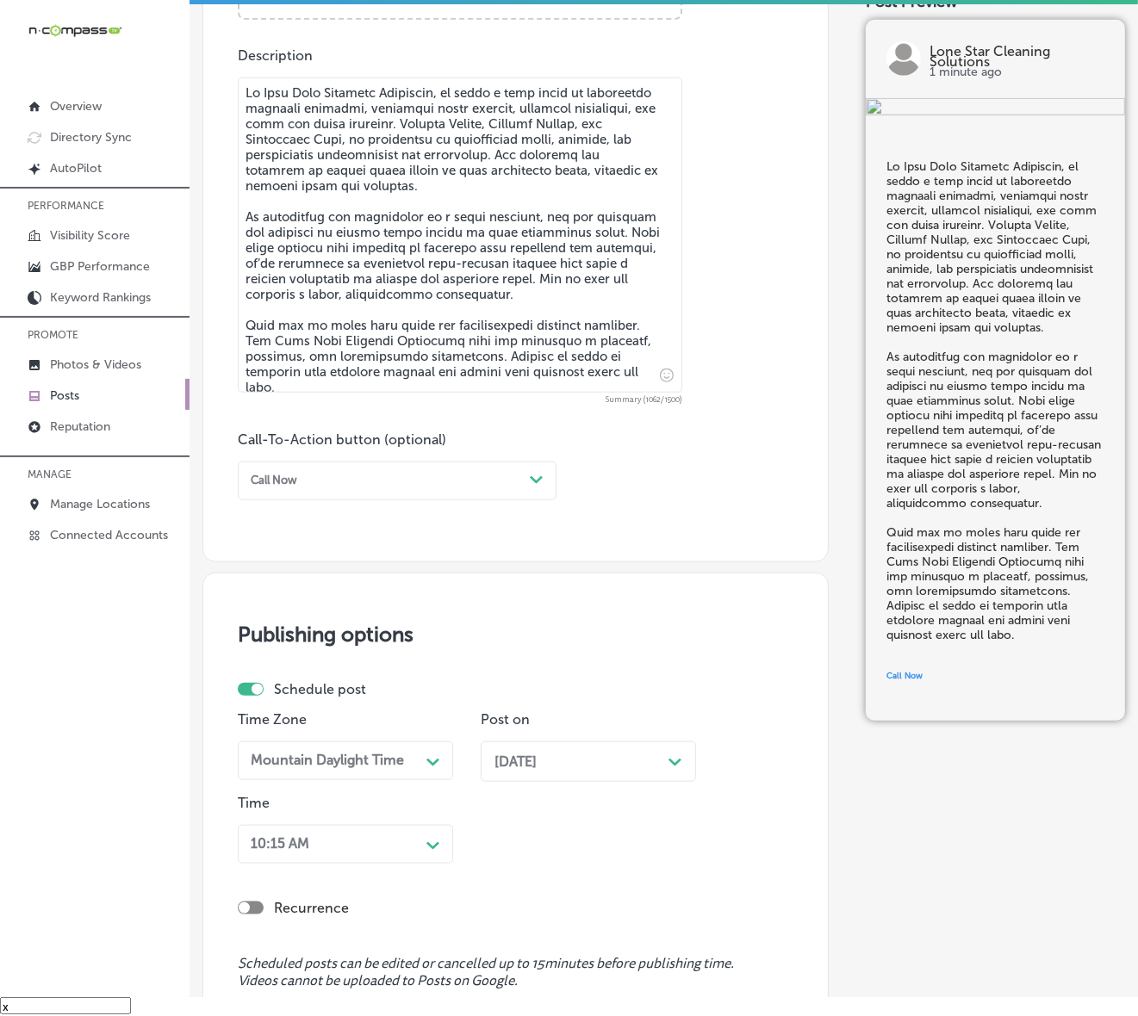
click at [426, 835] on div "10:15 AM Path Created with Sketch." at bounding box center [345, 844] width 215 height 39
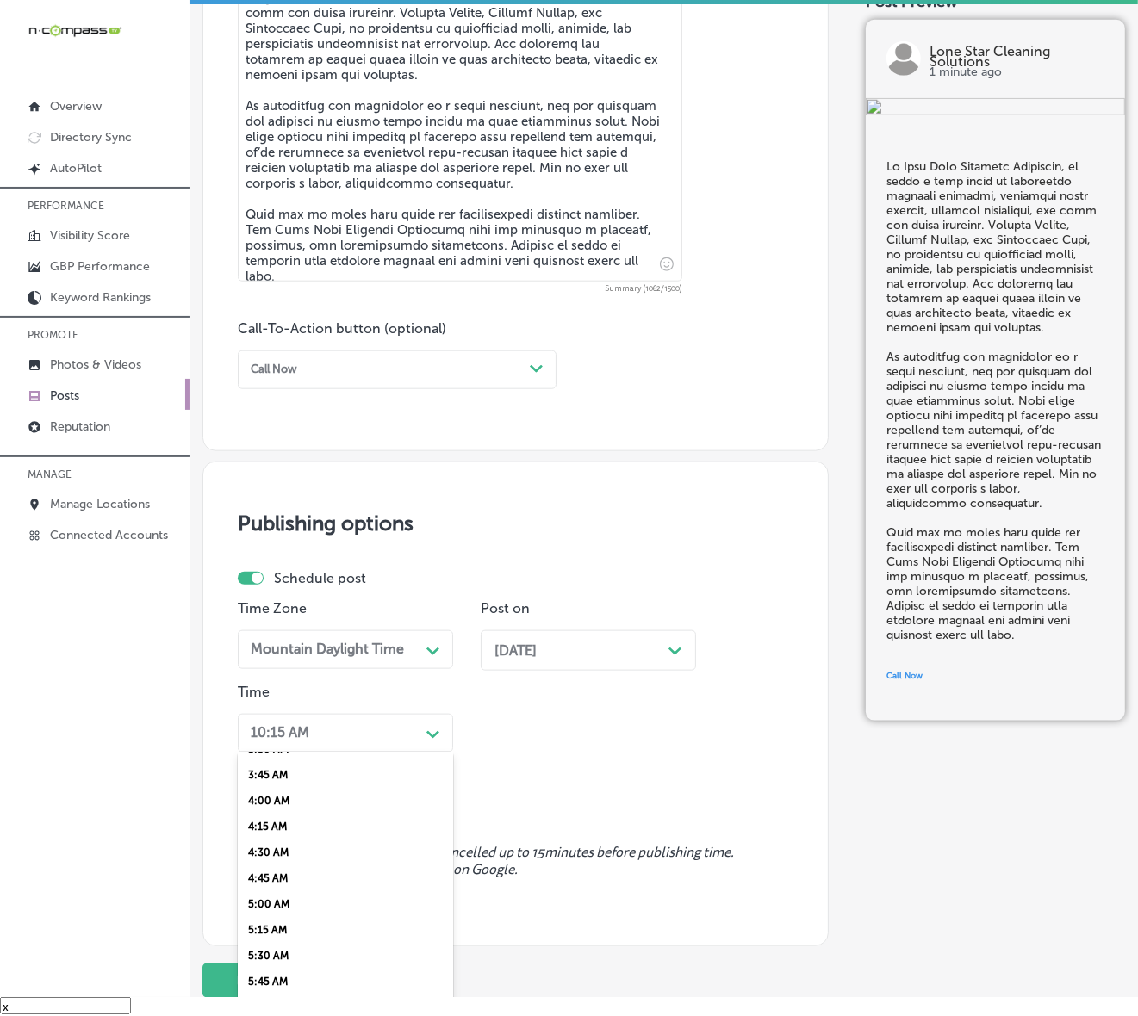
scroll to position [538, 0]
click at [282, 866] on div "7:00 AM" at bounding box center [345, 954] width 215 height 26
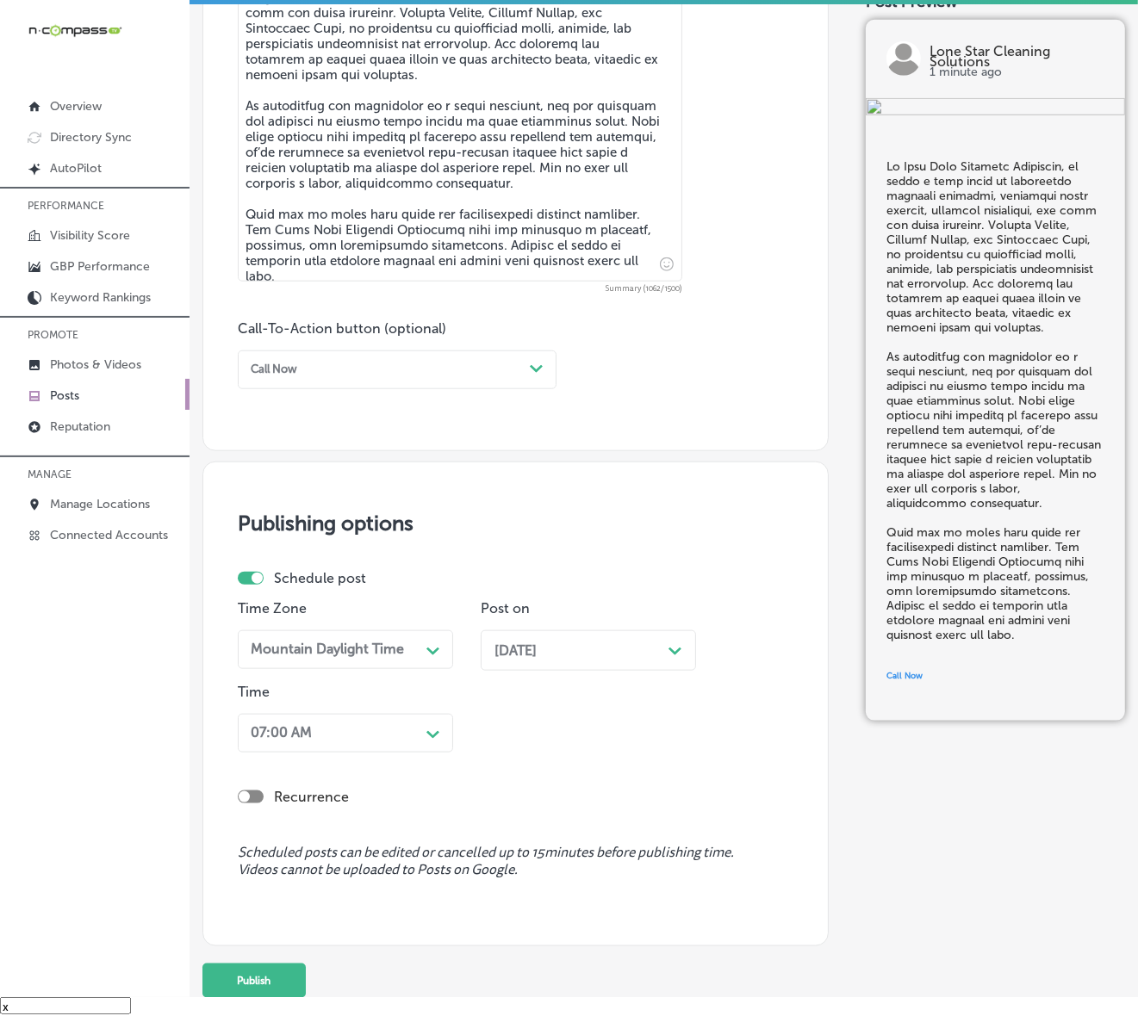
scroll to position [1112, 0]
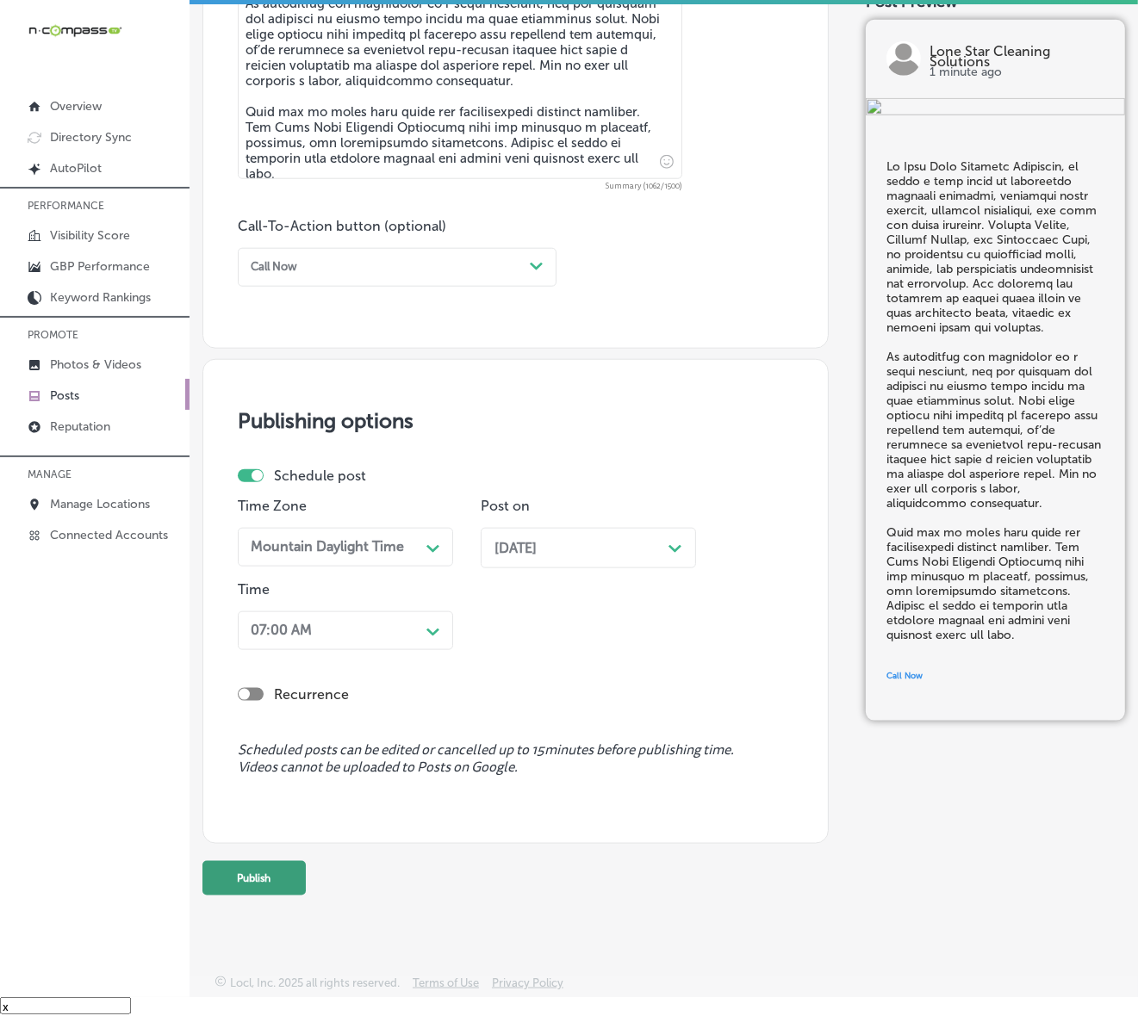
click at [276, 866] on button "Publish" at bounding box center [253, 878] width 103 height 34
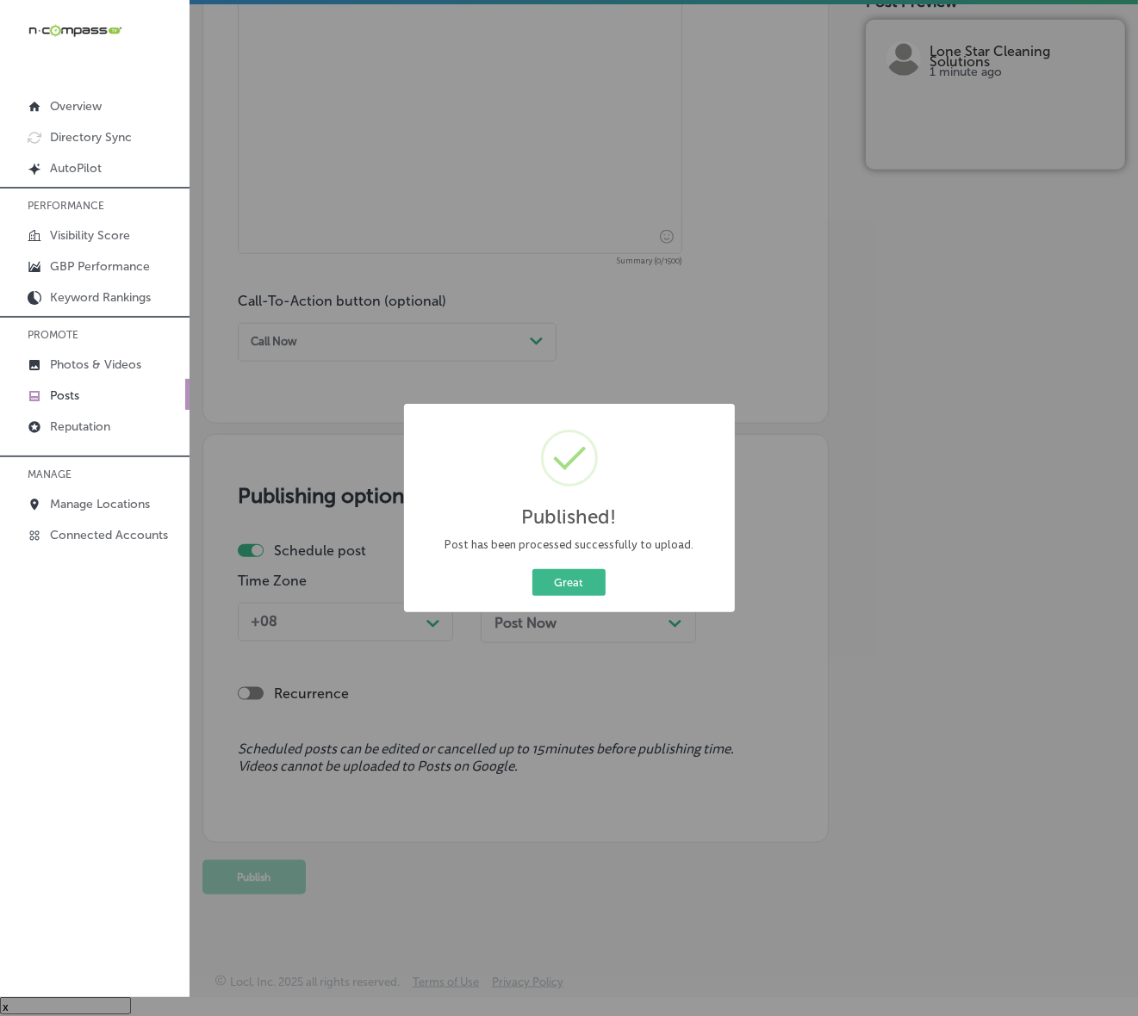
scroll to position [1036, 0]
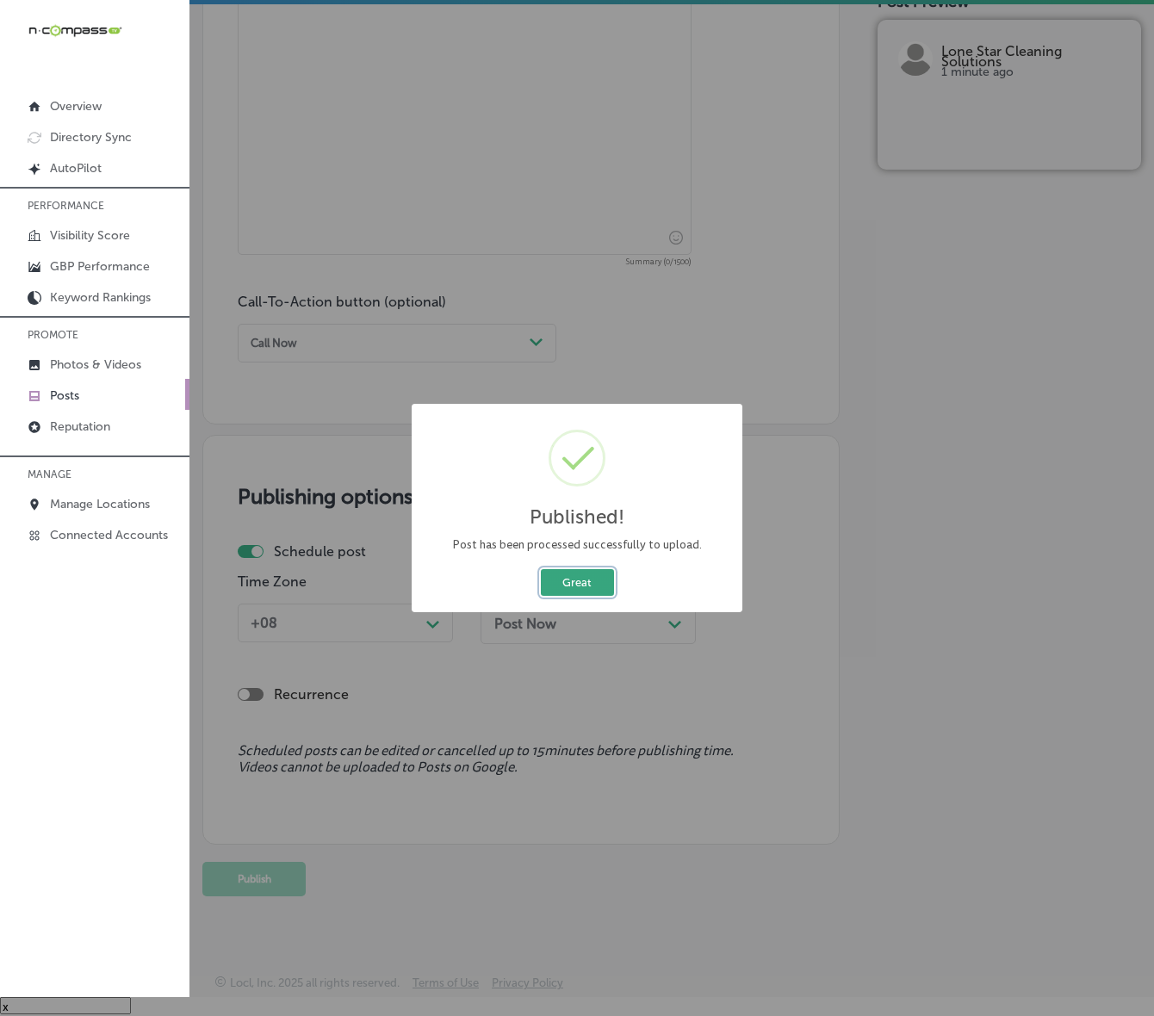
click at [556, 584] on button "Great" at bounding box center [577, 582] width 73 height 27
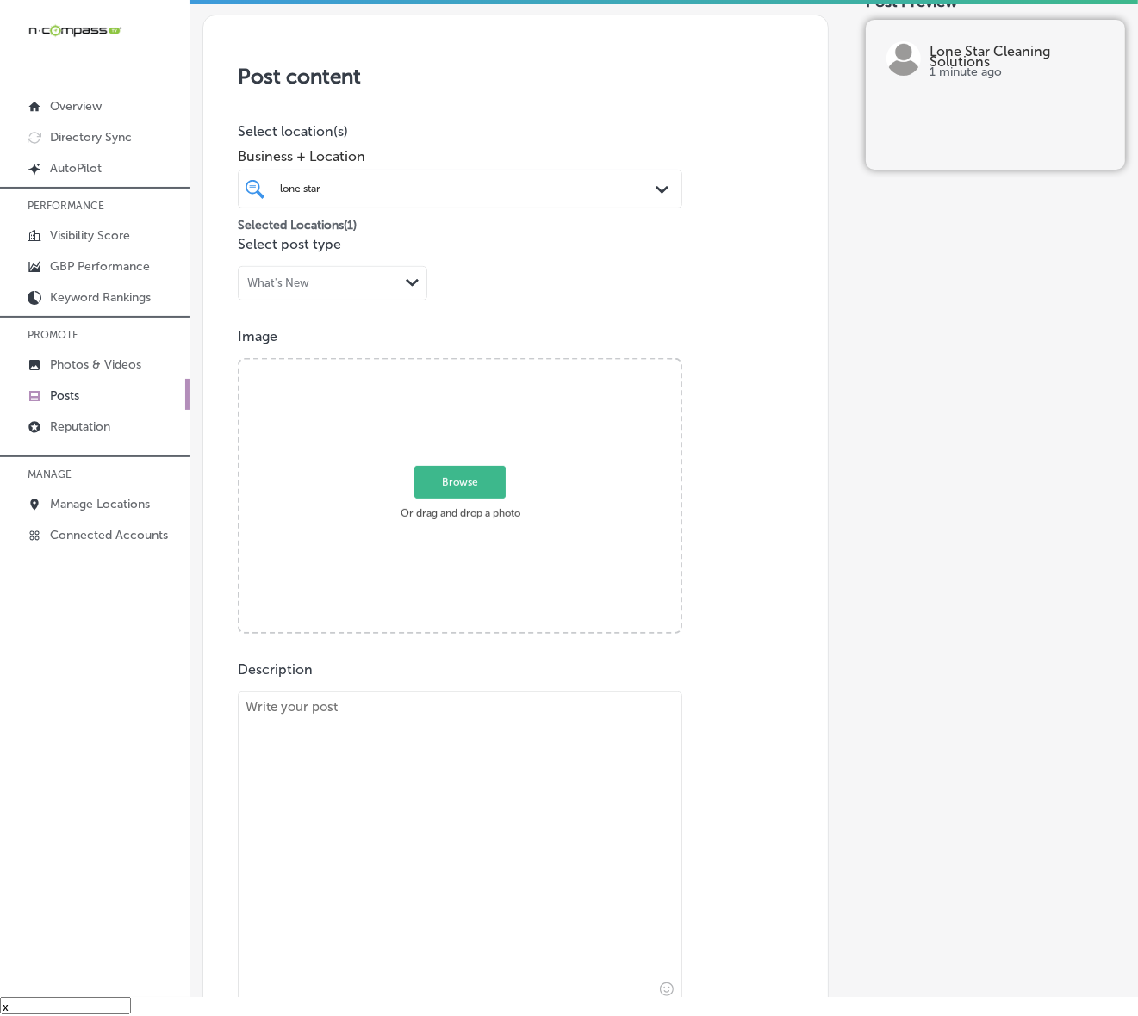
scroll to position [282, 0]
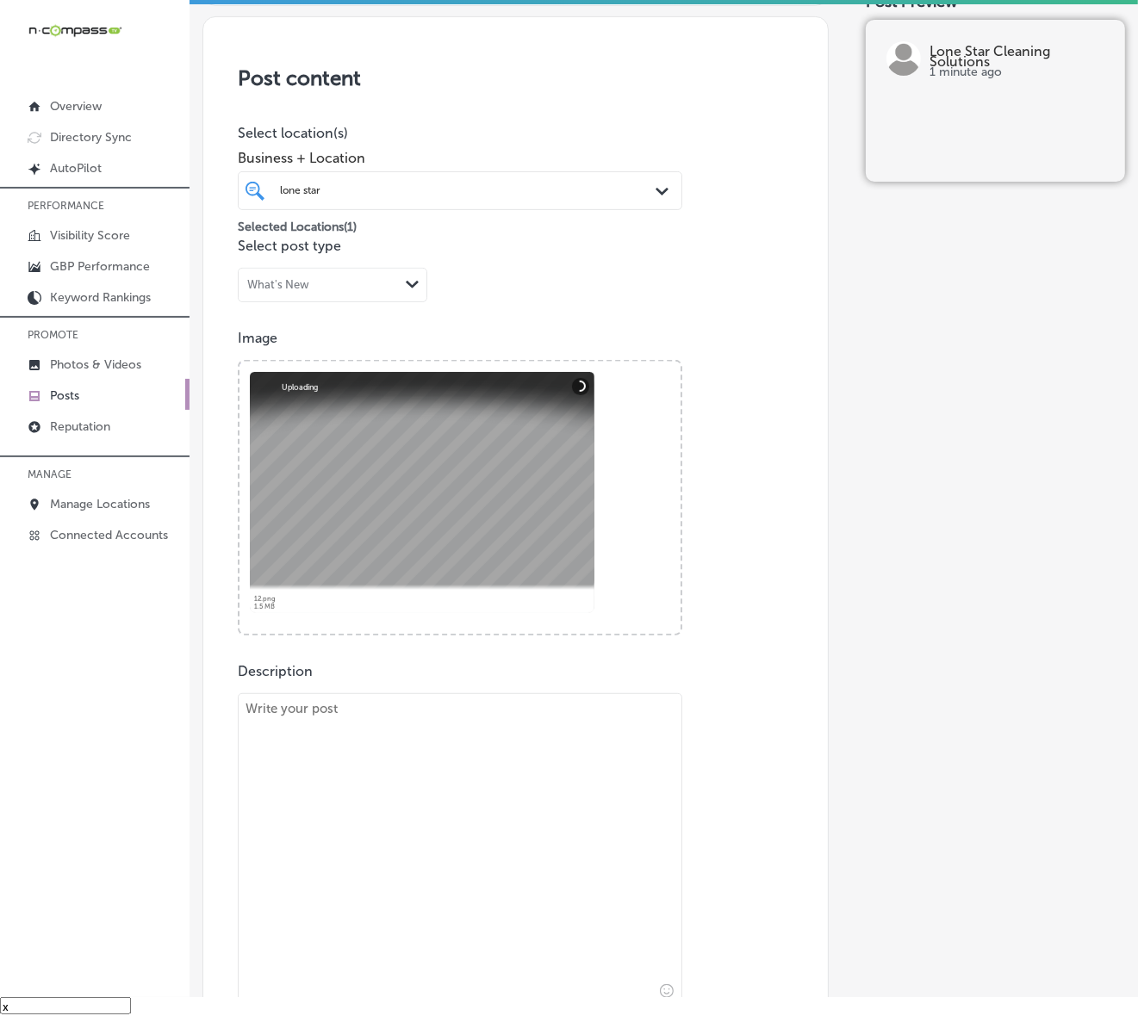
click at [388, 747] on textarea at bounding box center [460, 850] width 444 height 315
paste textarea "Businesses across [GEOGRAPHIC_DATA], [GEOGRAPHIC_DATA], and [GEOGRAPHIC_DATA] r…"
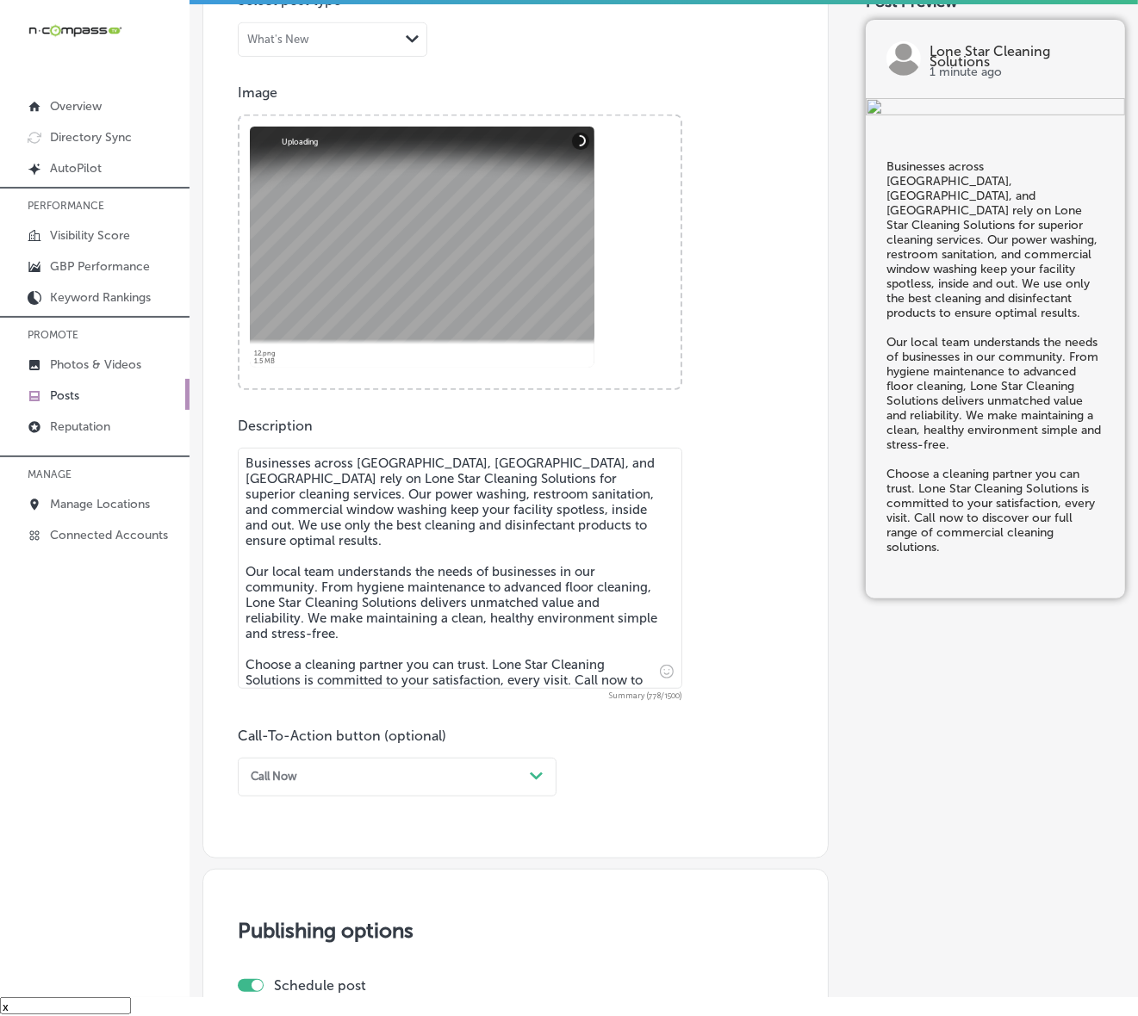
scroll to position [605, 0]
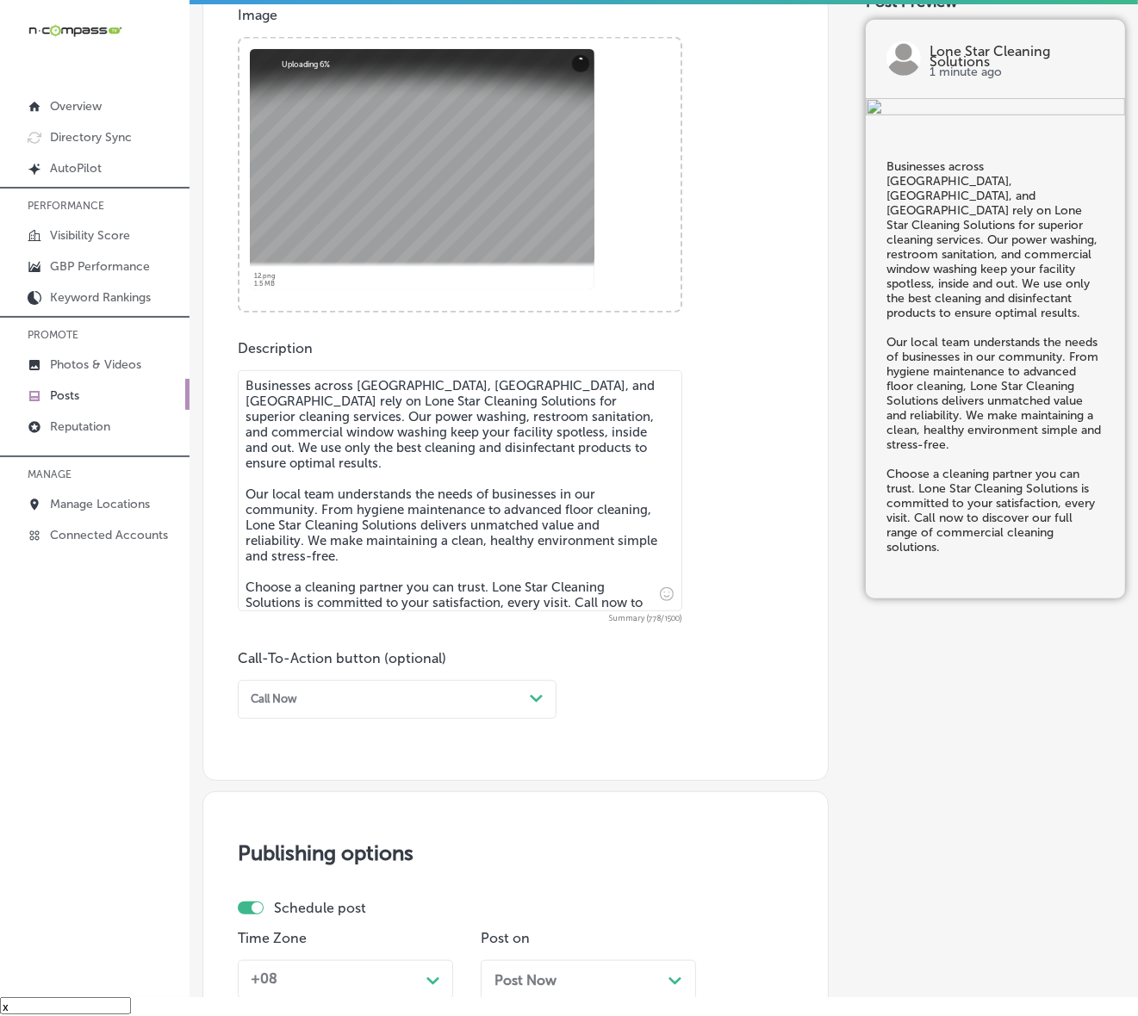
type textarea "Businesses across [GEOGRAPHIC_DATA], [GEOGRAPHIC_DATA], and [GEOGRAPHIC_DATA] r…"
click at [535, 704] on div "Path Created with Sketch." at bounding box center [537, 699] width 14 height 14
click at [281, 866] on div "Call Now" at bounding box center [397, 890] width 319 height 26
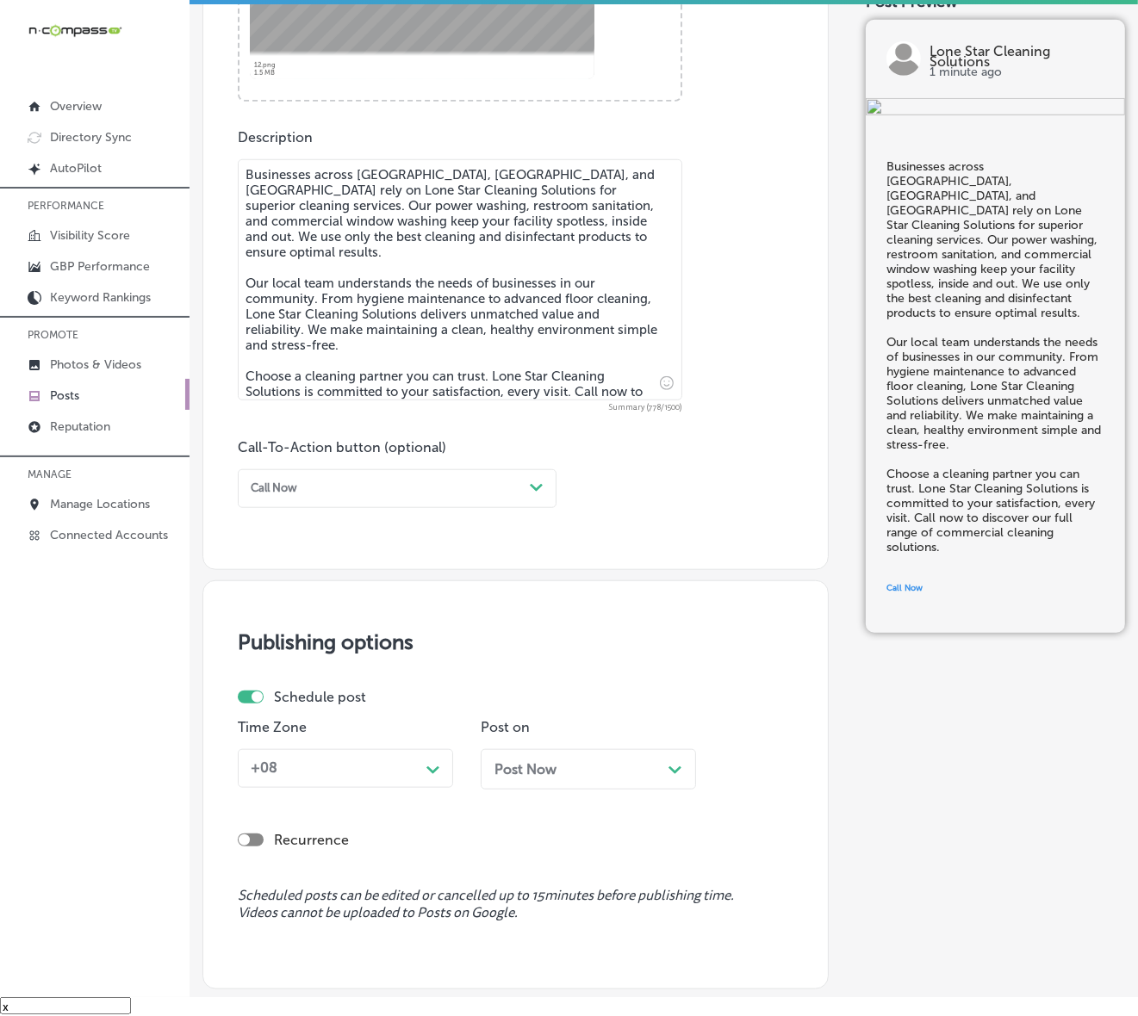
scroll to position [821, 0]
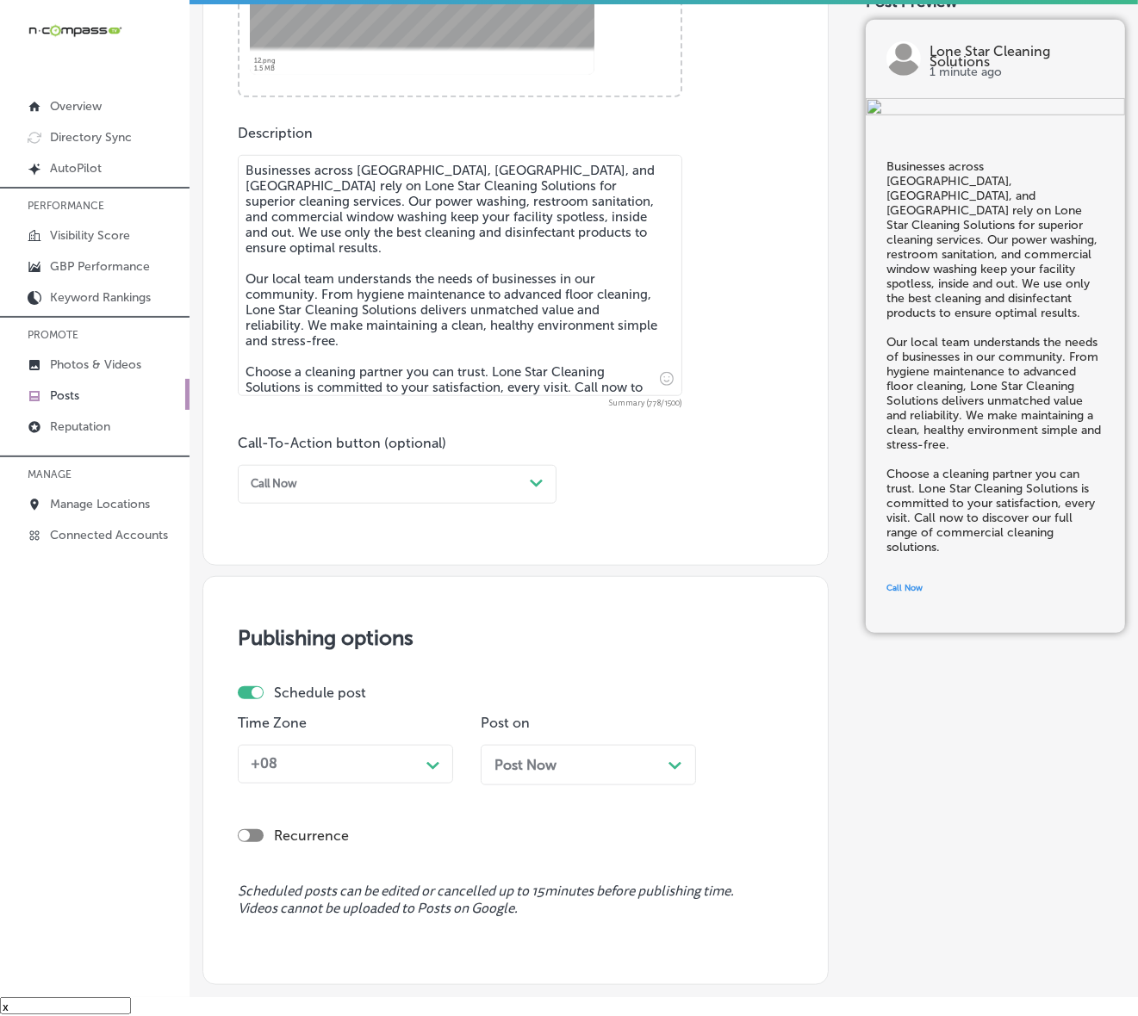
click at [432, 738] on div "Time Zone +08 Path Created with Sketch." at bounding box center [345, 757] width 215 height 84
click at [433, 766] on polygon at bounding box center [432, 766] width 13 height 8
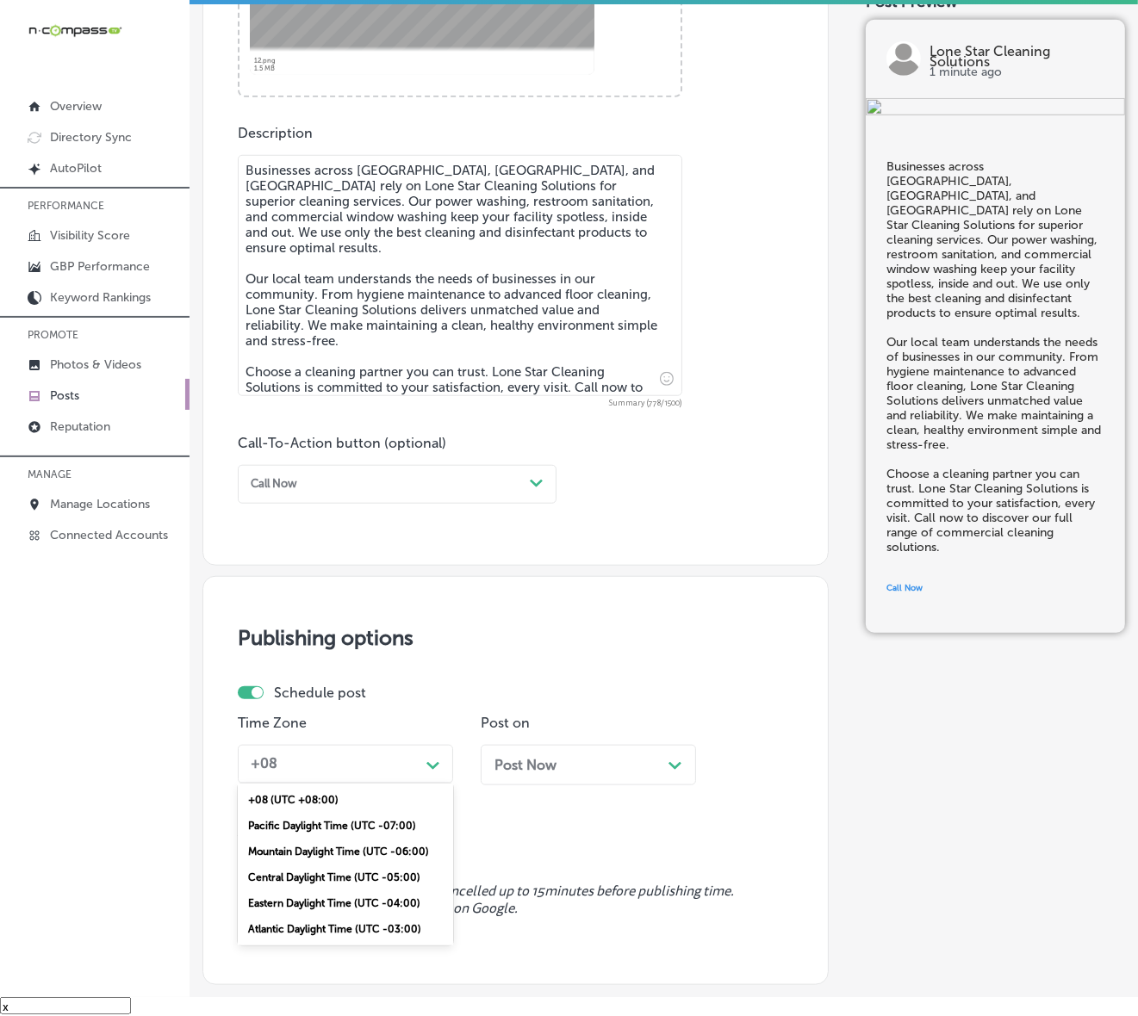
click at [359, 839] on div "Mountain Daylight Time (UTC -06:00)" at bounding box center [345, 852] width 215 height 26
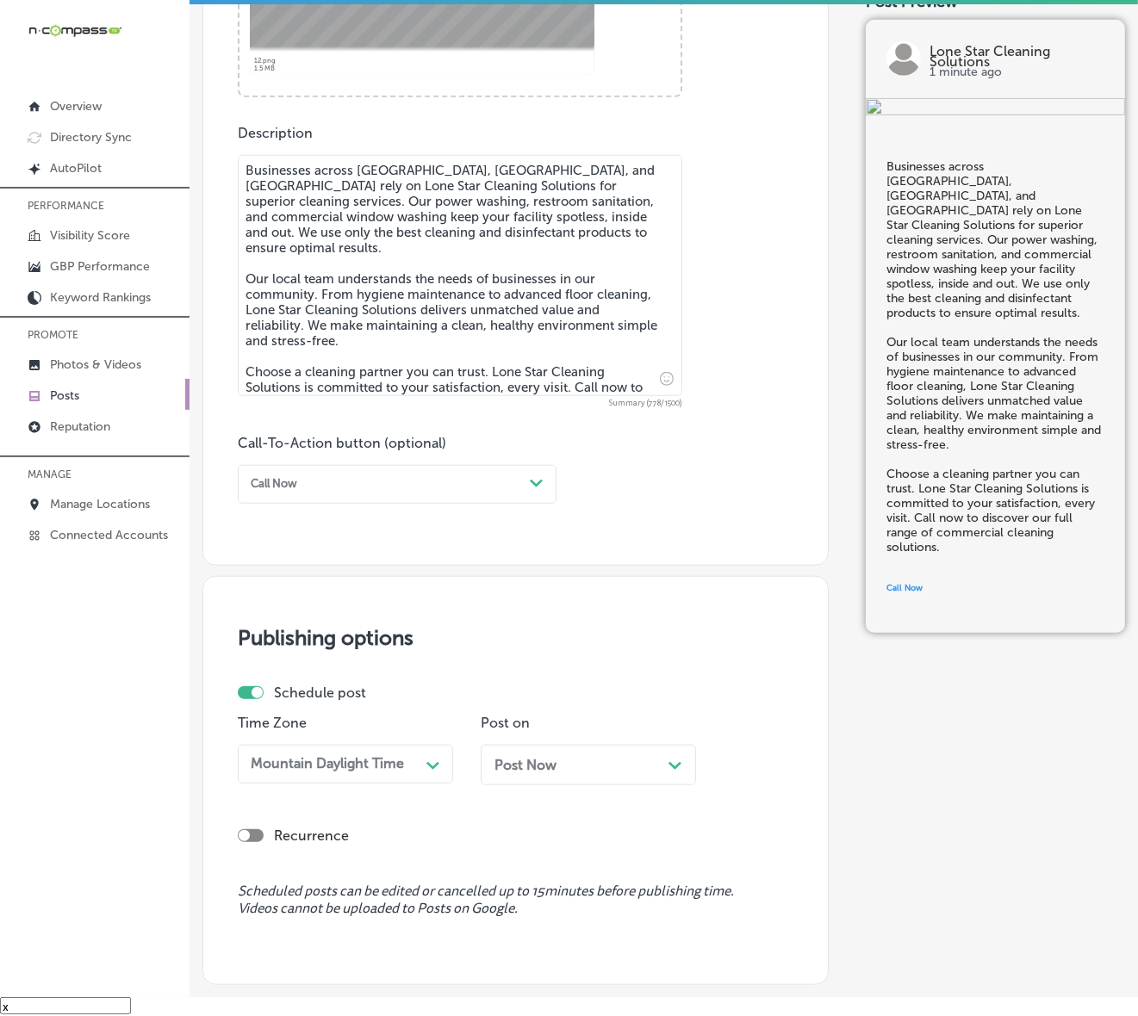
click at [605, 752] on div "Post Now Path Created with Sketch." at bounding box center [587, 765] width 215 height 40
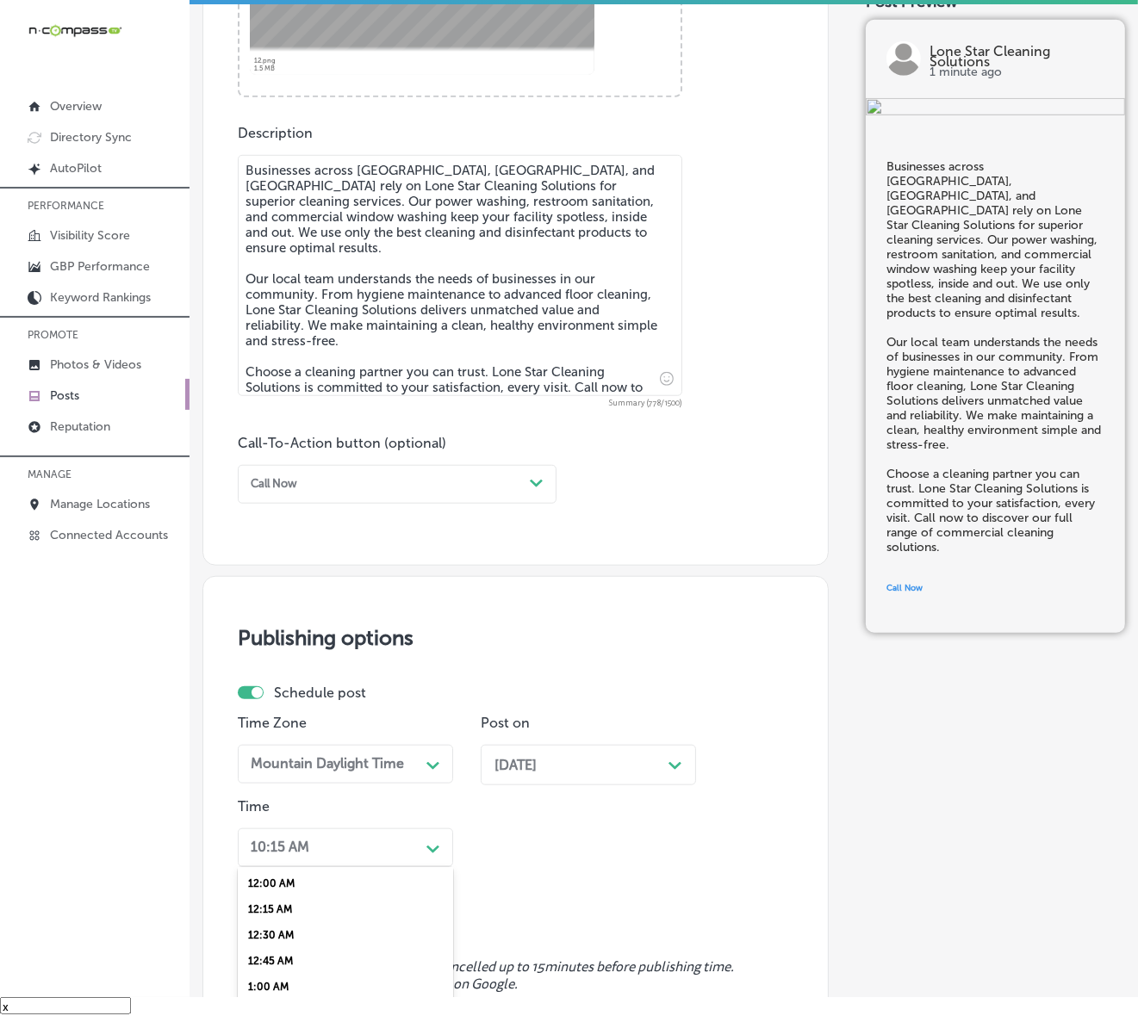
click at [363, 854] on div "option 7:00 AM, selected. option 12:45 AM focused, 4 of 96. 96 results availabl…" at bounding box center [345, 847] width 215 height 39
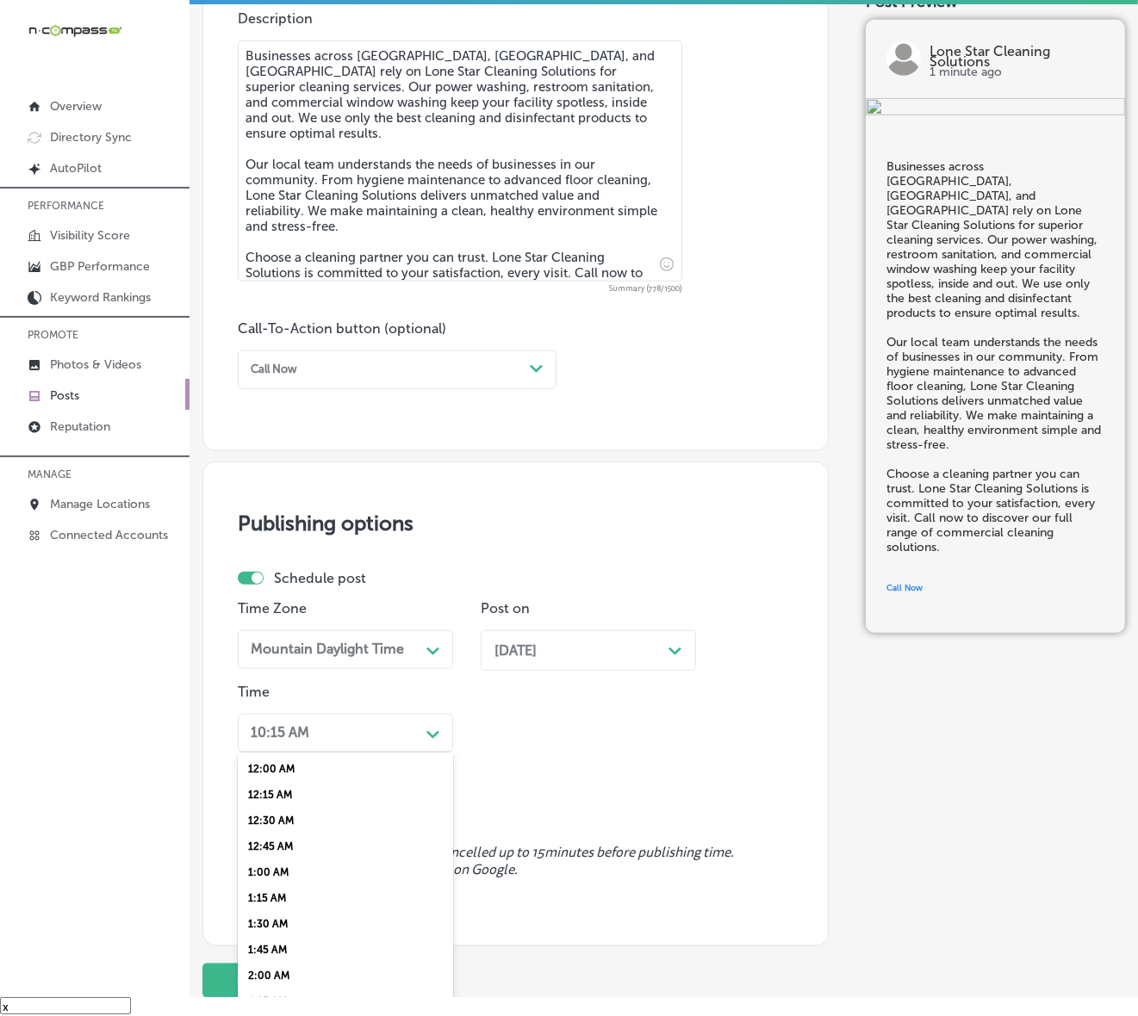
scroll to position [538, 0]
click at [274, 866] on div "7:00 AM" at bounding box center [345, 954] width 215 height 26
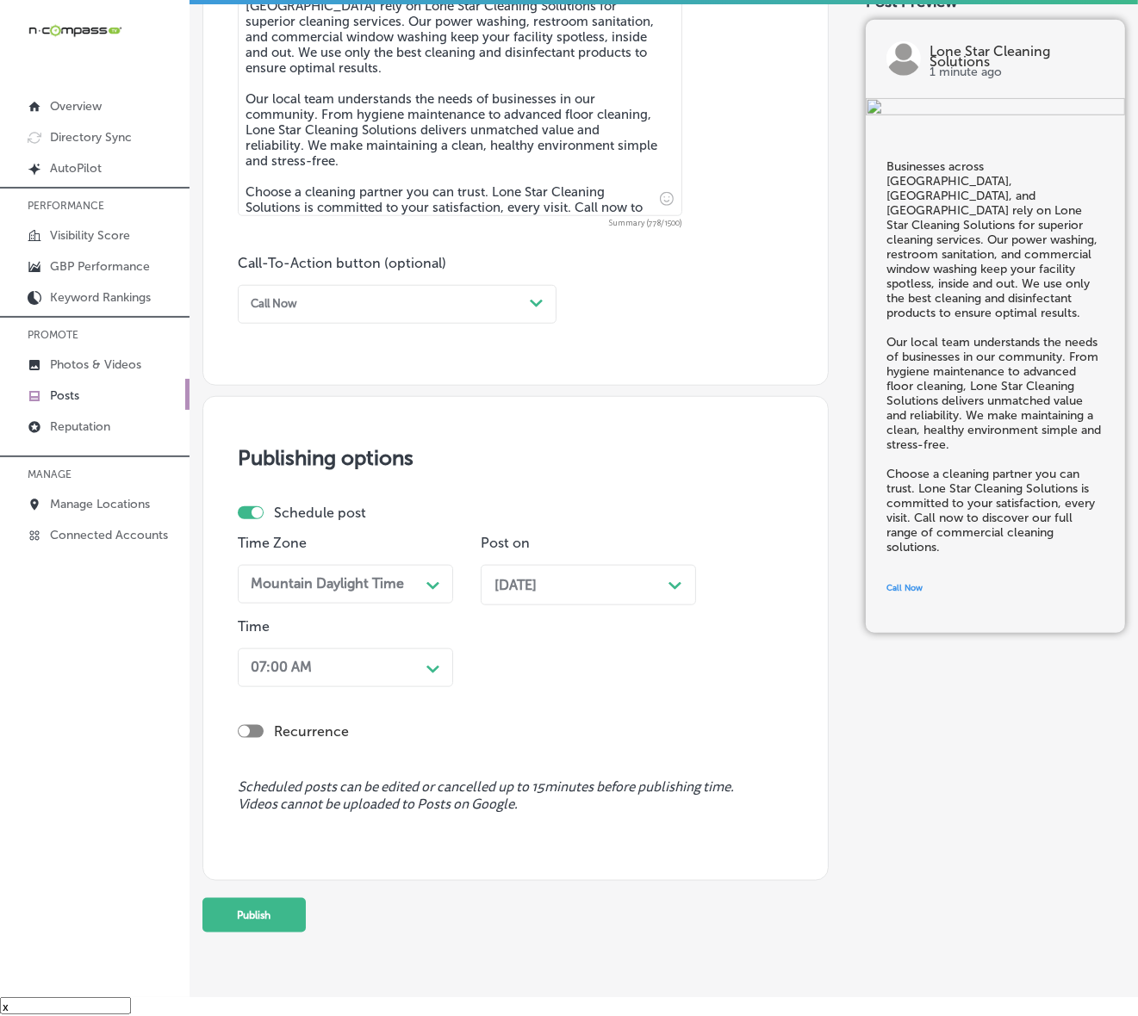
scroll to position [1038, 0]
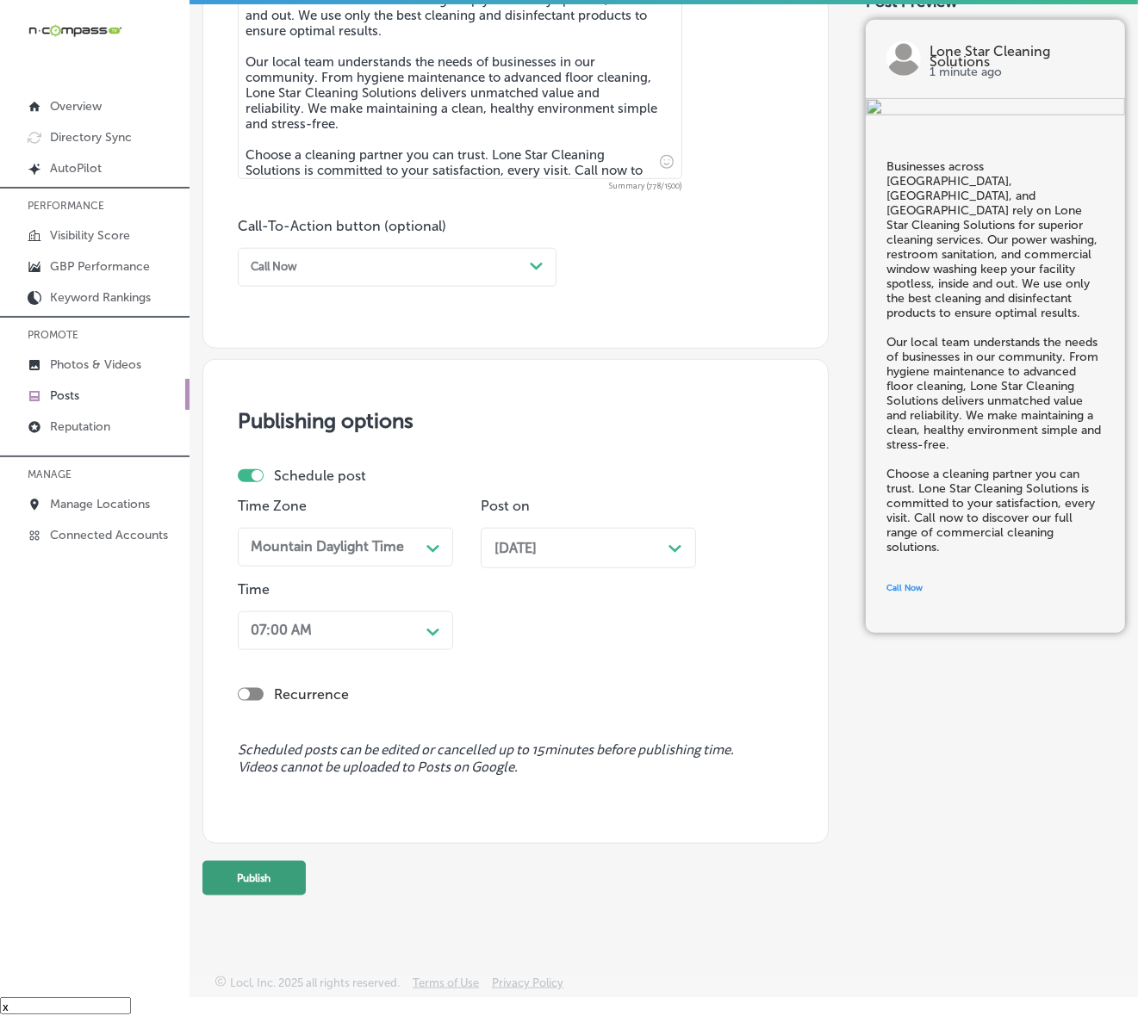
click at [299, 866] on button "Publish" at bounding box center [253, 878] width 103 height 34
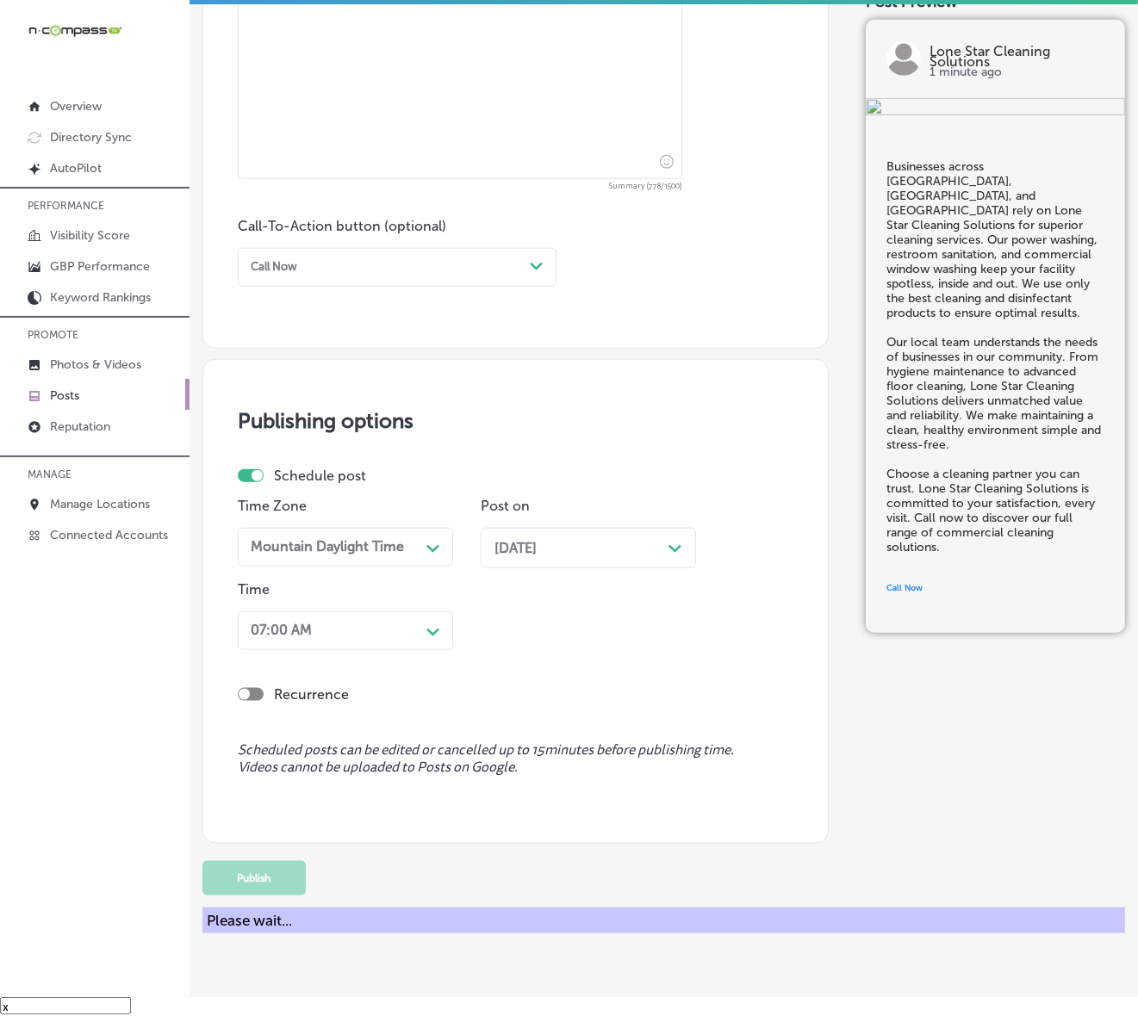
scroll to position [962, 0]
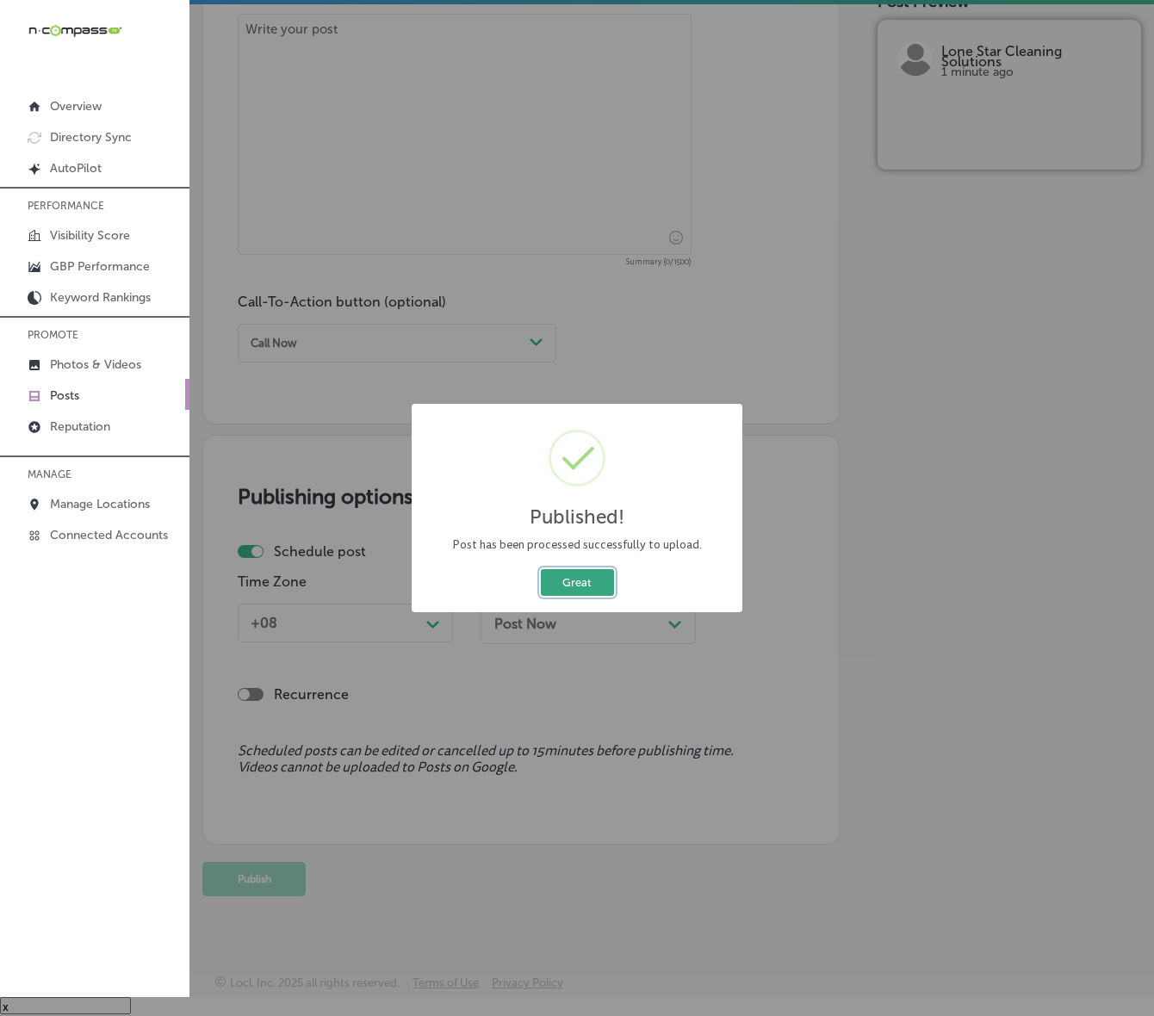
click at [561, 592] on button "Great" at bounding box center [577, 582] width 73 height 27
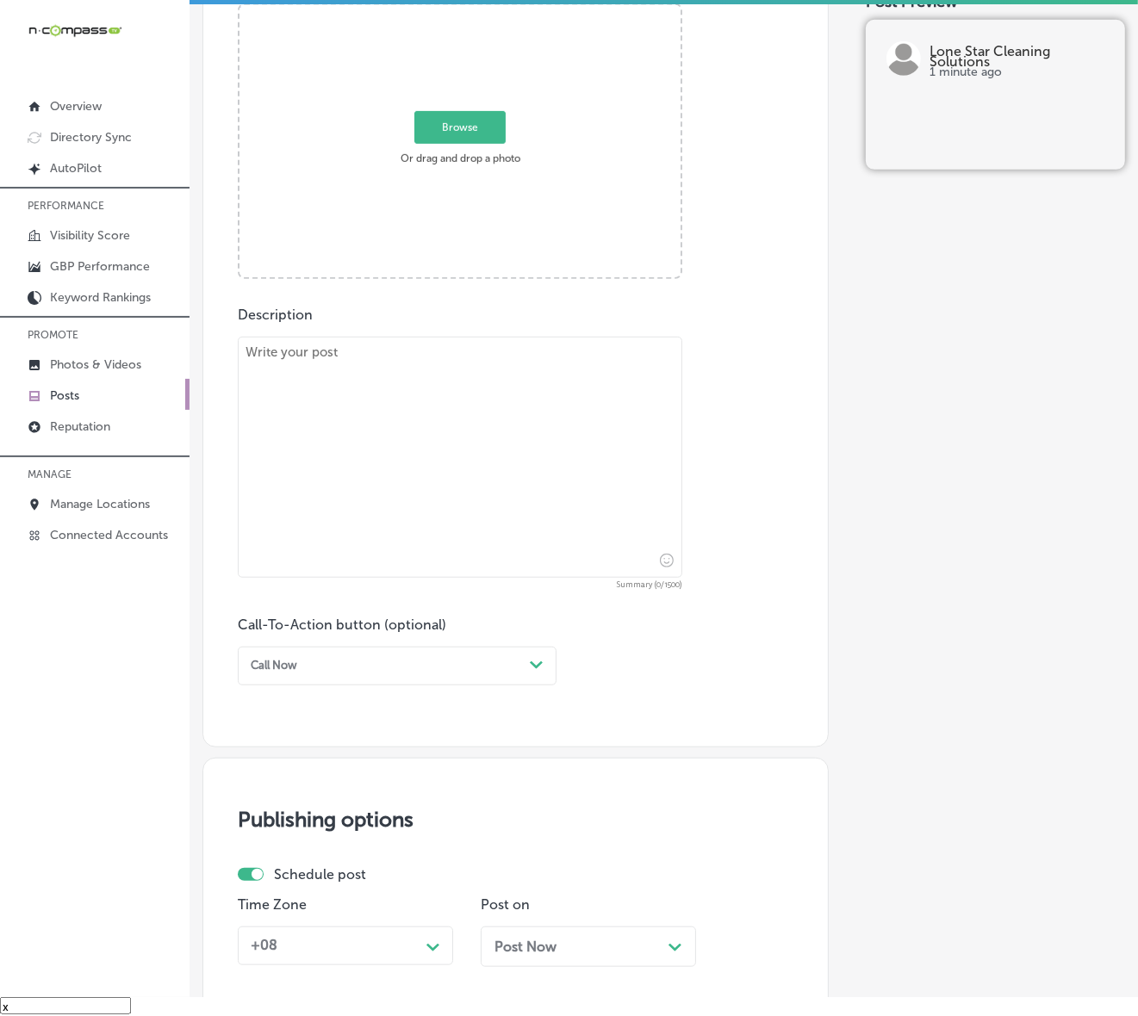
scroll to position [316, 0]
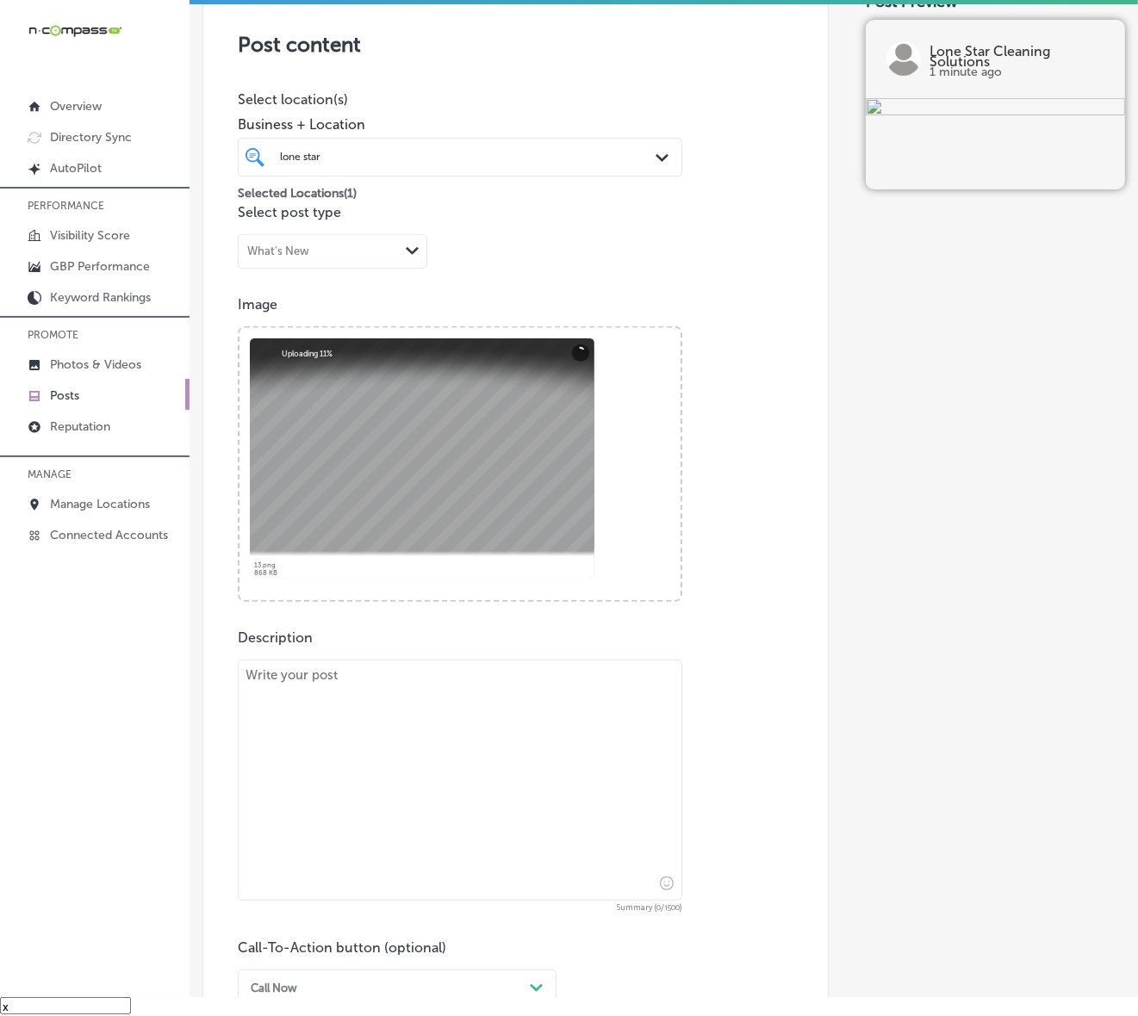
drag, startPoint x: 383, startPoint y: 655, endPoint x: 383, endPoint y: 689, distance: 33.6
click at [383, 655] on div "Description Summary (0/1500) Call-To-Action button (optional) Call Now Path Cre…" at bounding box center [515, 818] width 555 height 379
click at [383, 713] on textarea at bounding box center [460, 780] width 444 height 241
paste textarea "Lone Star Cleaning Solutions provides electrostatic spraying services in [GEOGR…"
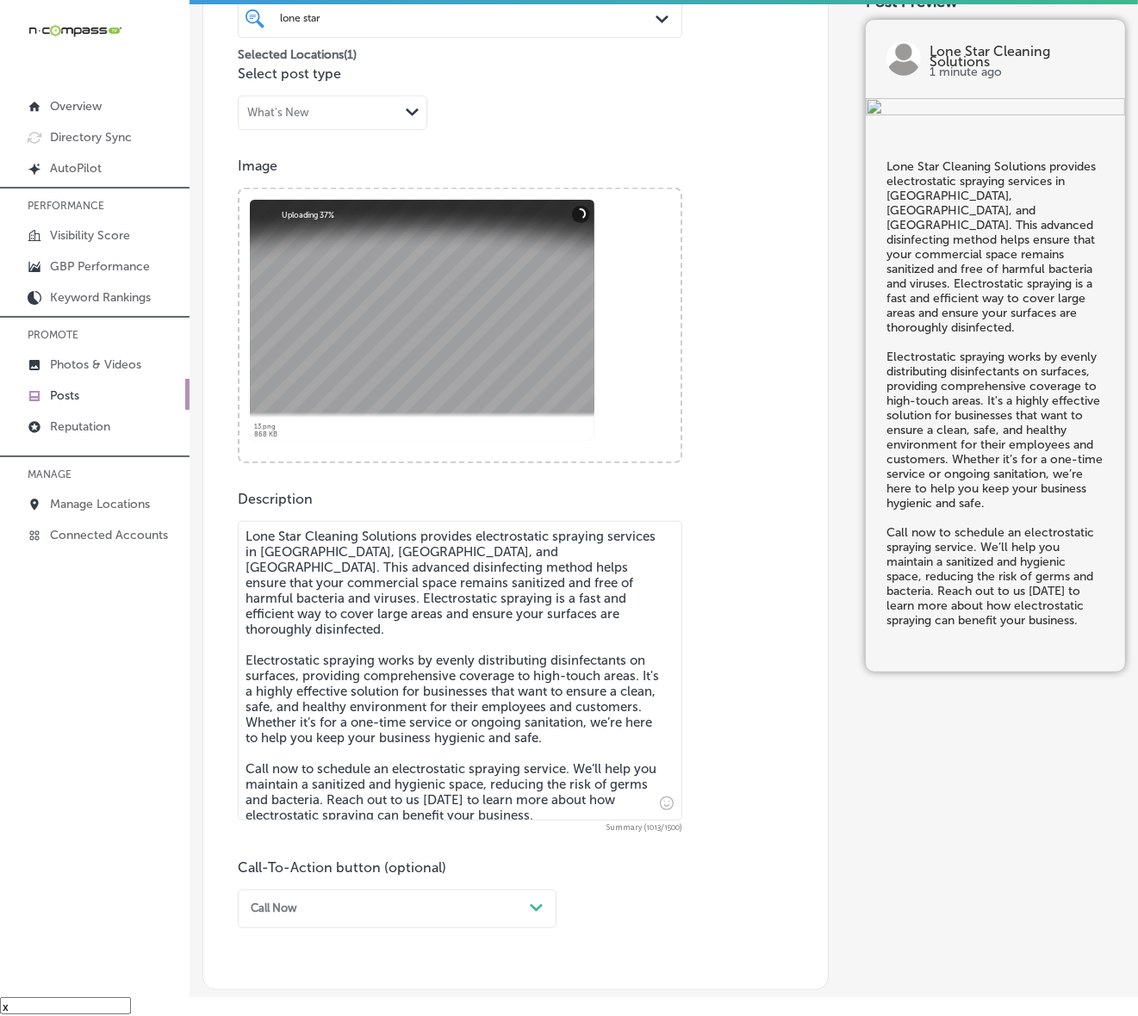
scroll to position [639, 0]
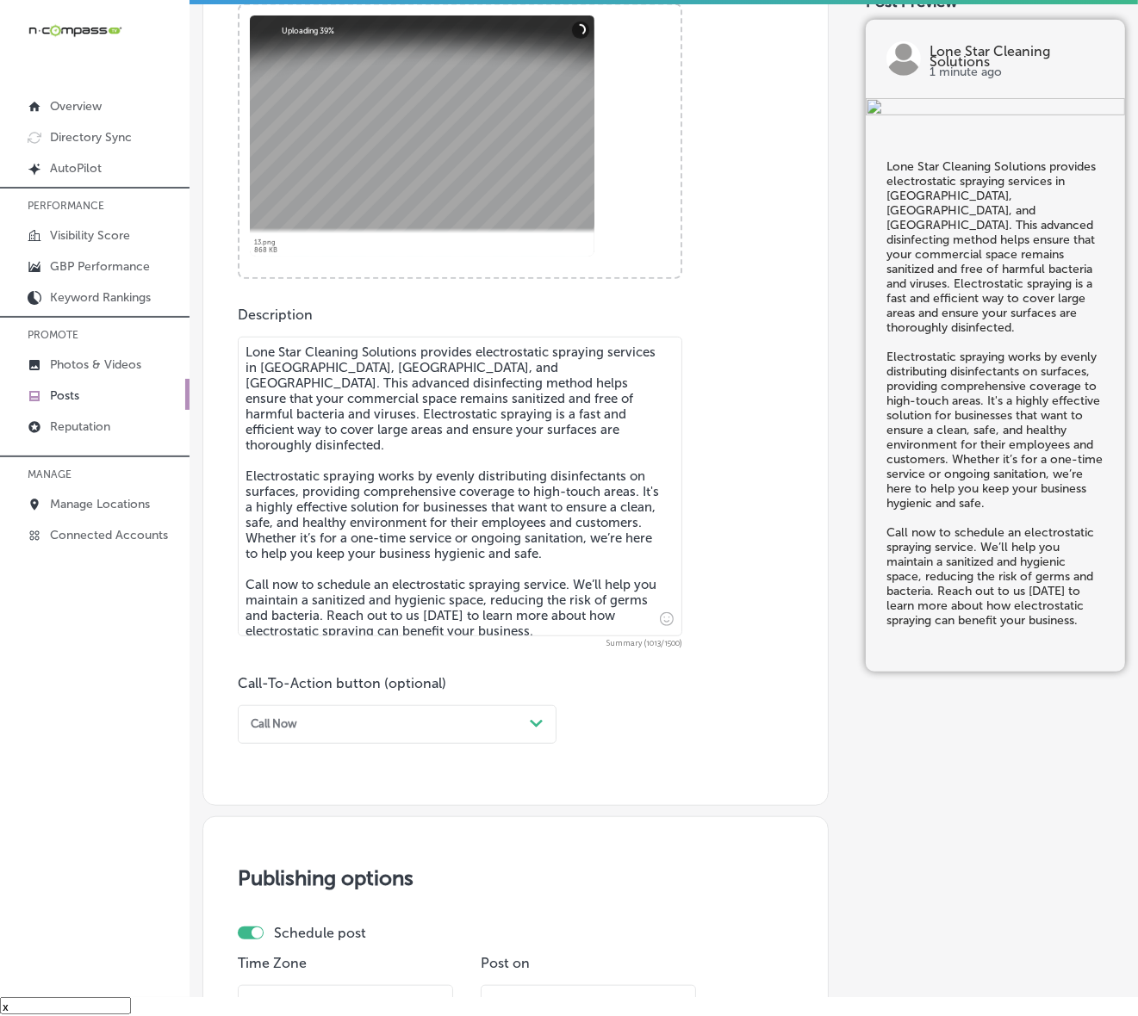
type textarea "Lone Star Cleaning Solutions provides electrostatic spraying services in [GEOGR…"
click at [452, 728] on div "Call Now" at bounding box center [383, 724] width 279 height 23
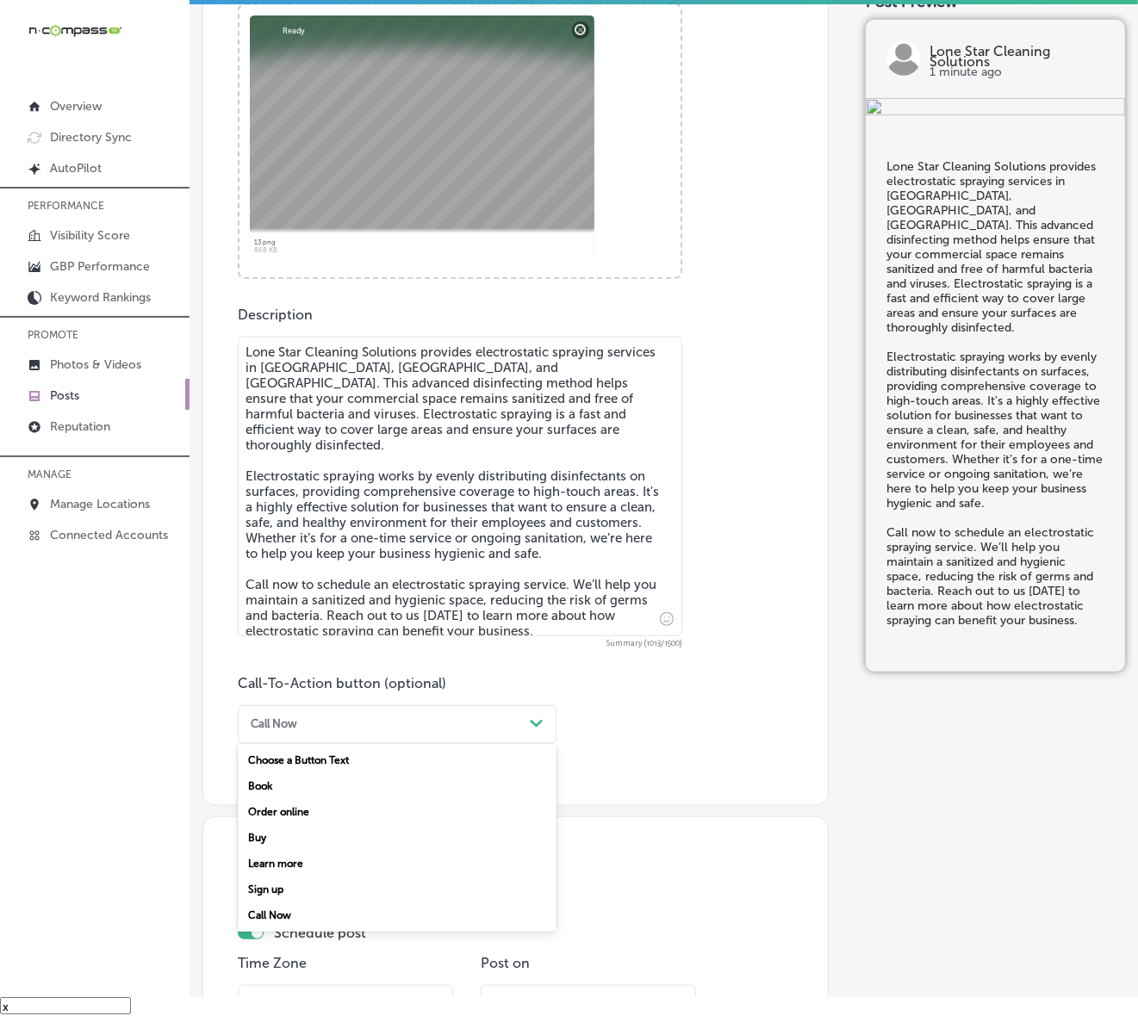
click at [314, 866] on div "Call Now" at bounding box center [397, 915] width 319 height 26
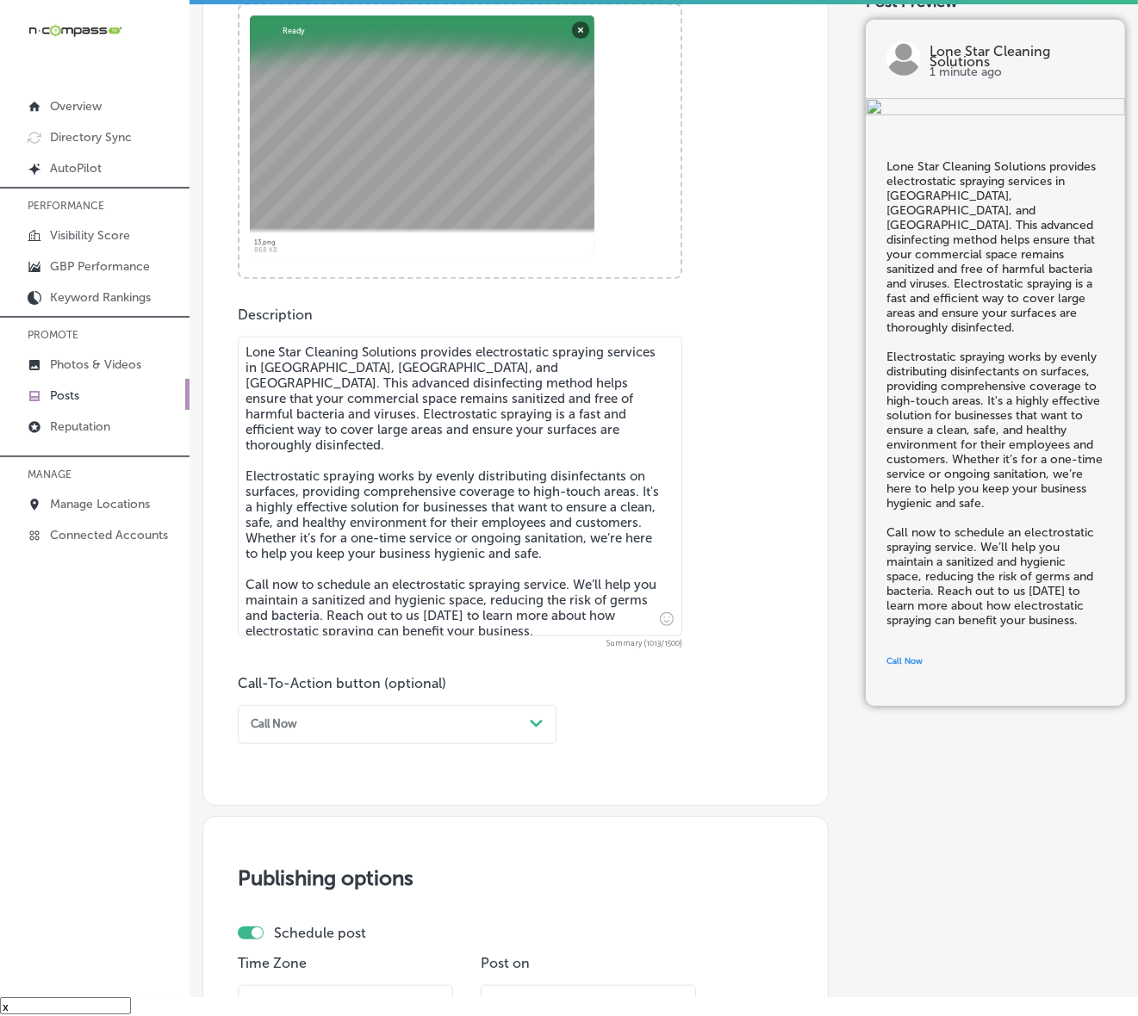
scroll to position [962, 0]
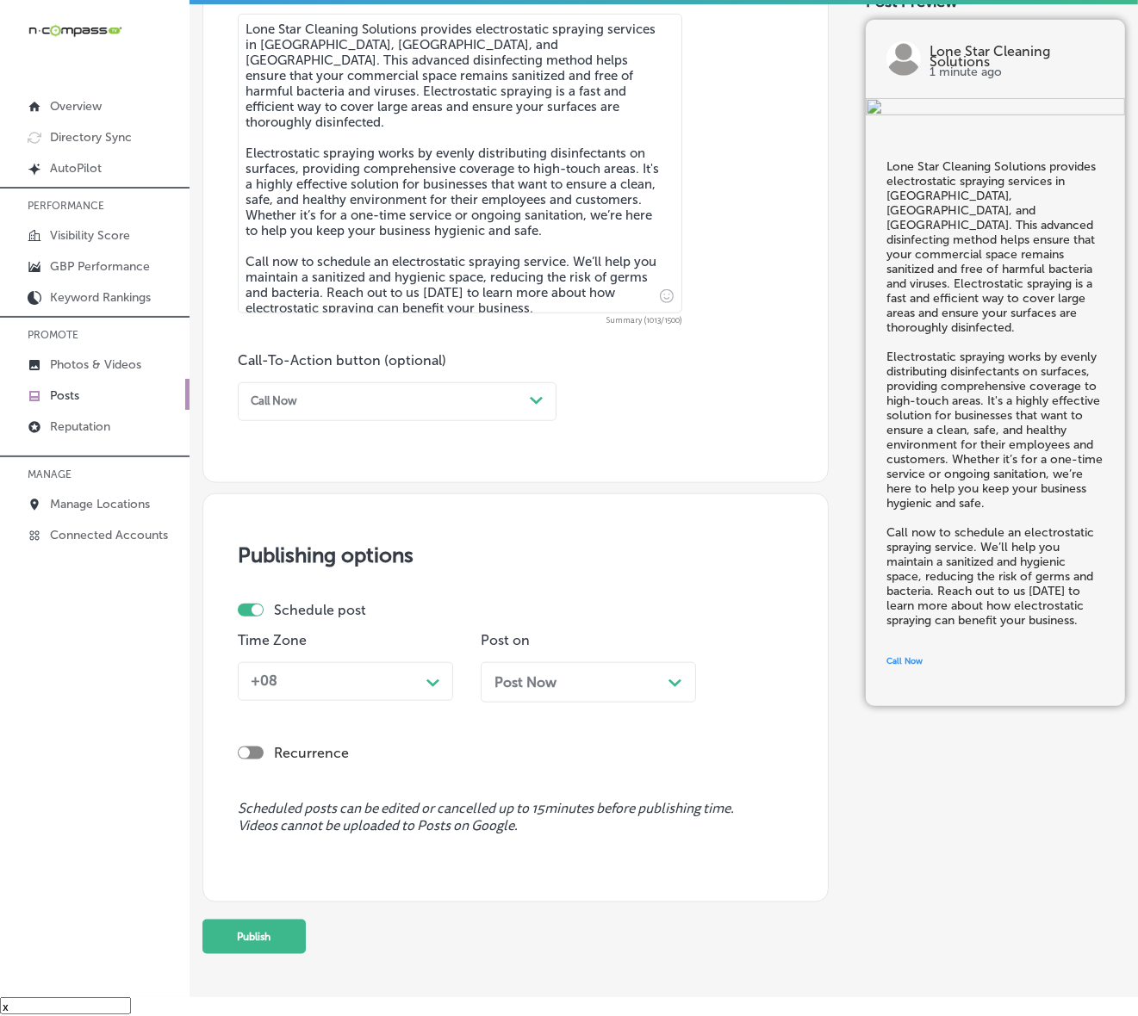
click at [429, 685] on icon "Path Created with Sketch." at bounding box center [432, 683] width 13 height 8
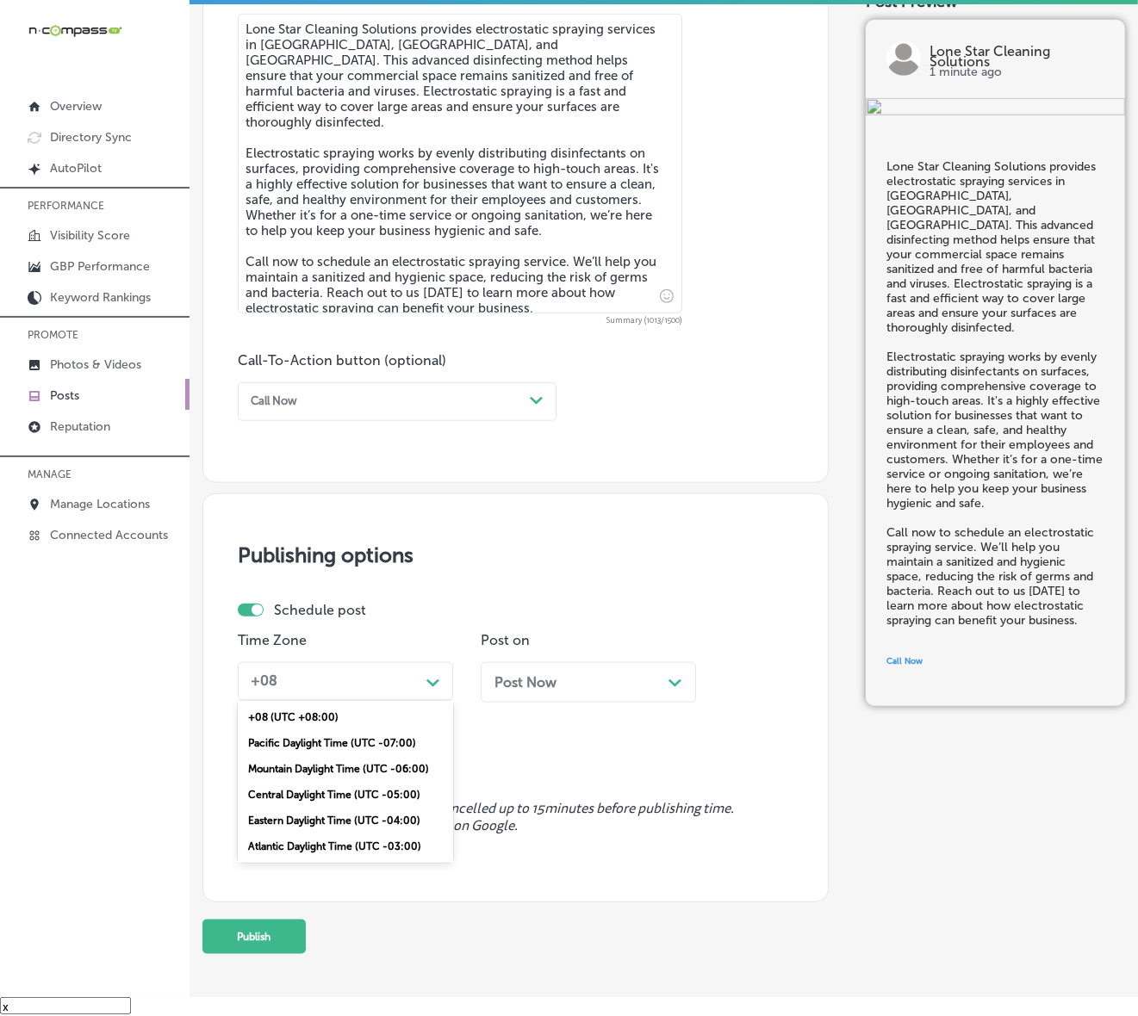
click at [329, 768] on div "Mountain Daylight Time (UTC -06:00)" at bounding box center [345, 769] width 215 height 26
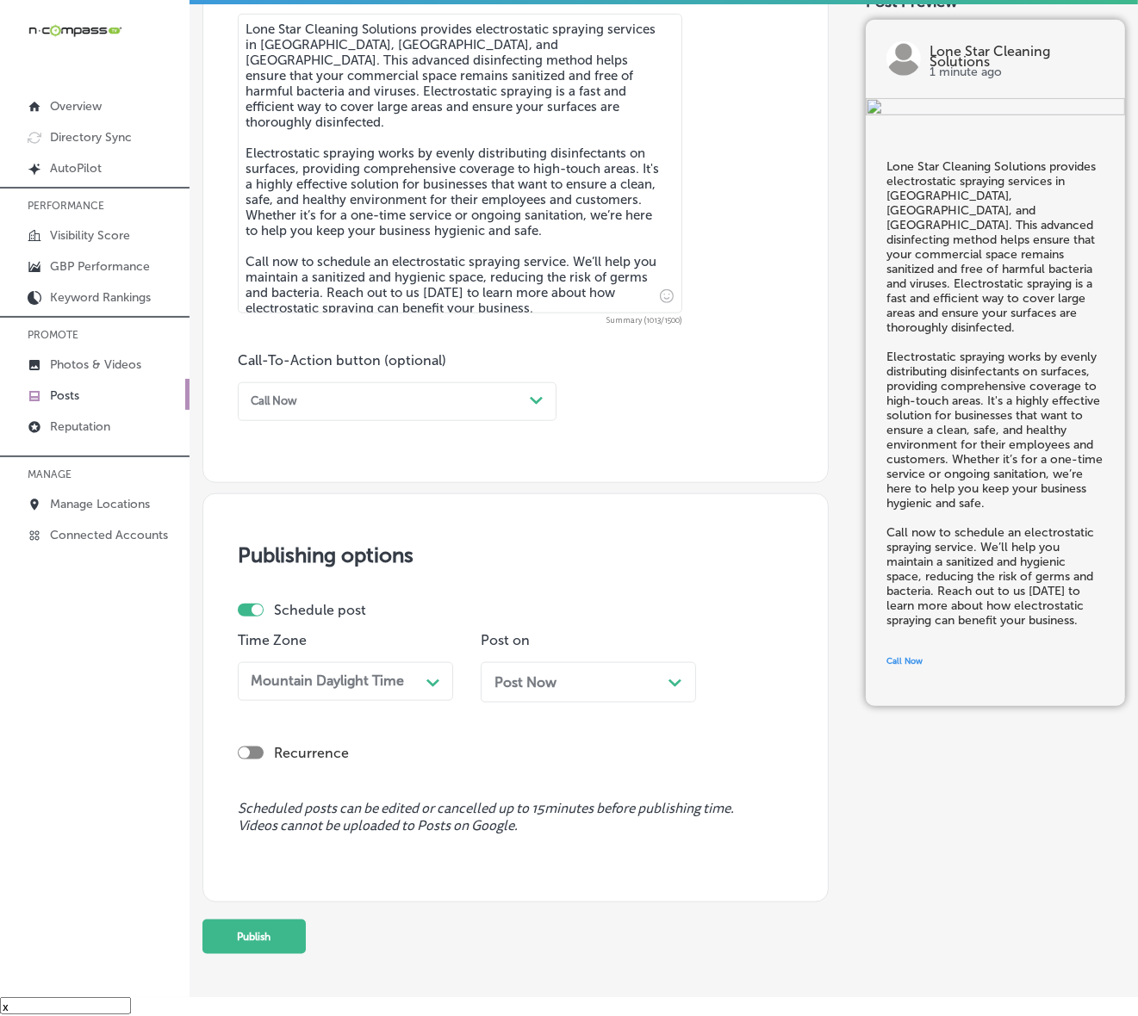
click at [588, 669] on div "Post Now Path Created with Sketch." at bounding box center [587, 682] width 215 height 40
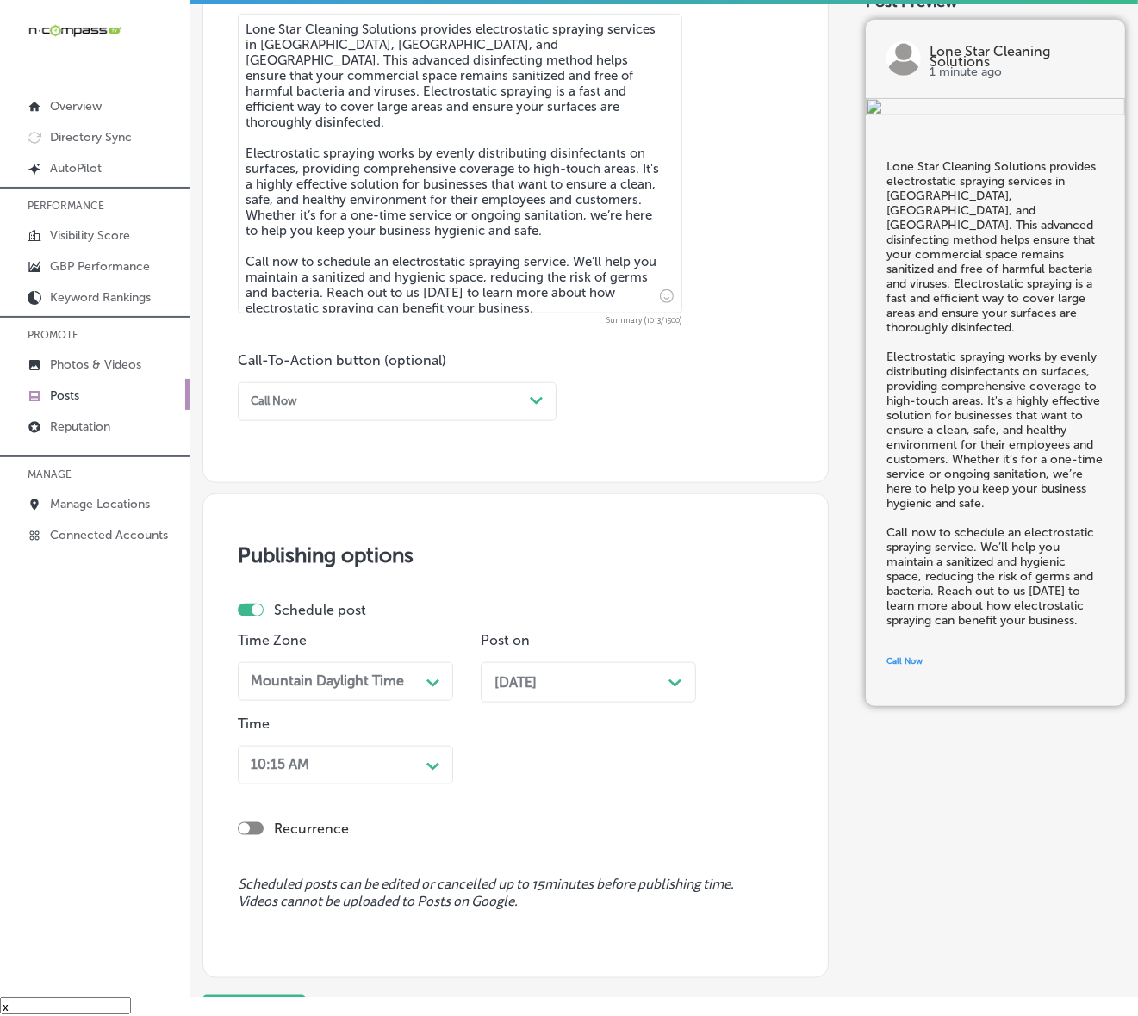
click at [401, 763] on div "10:15 AM Path Created with Sketch." at bounding box center [345, 765] width 215 height 39
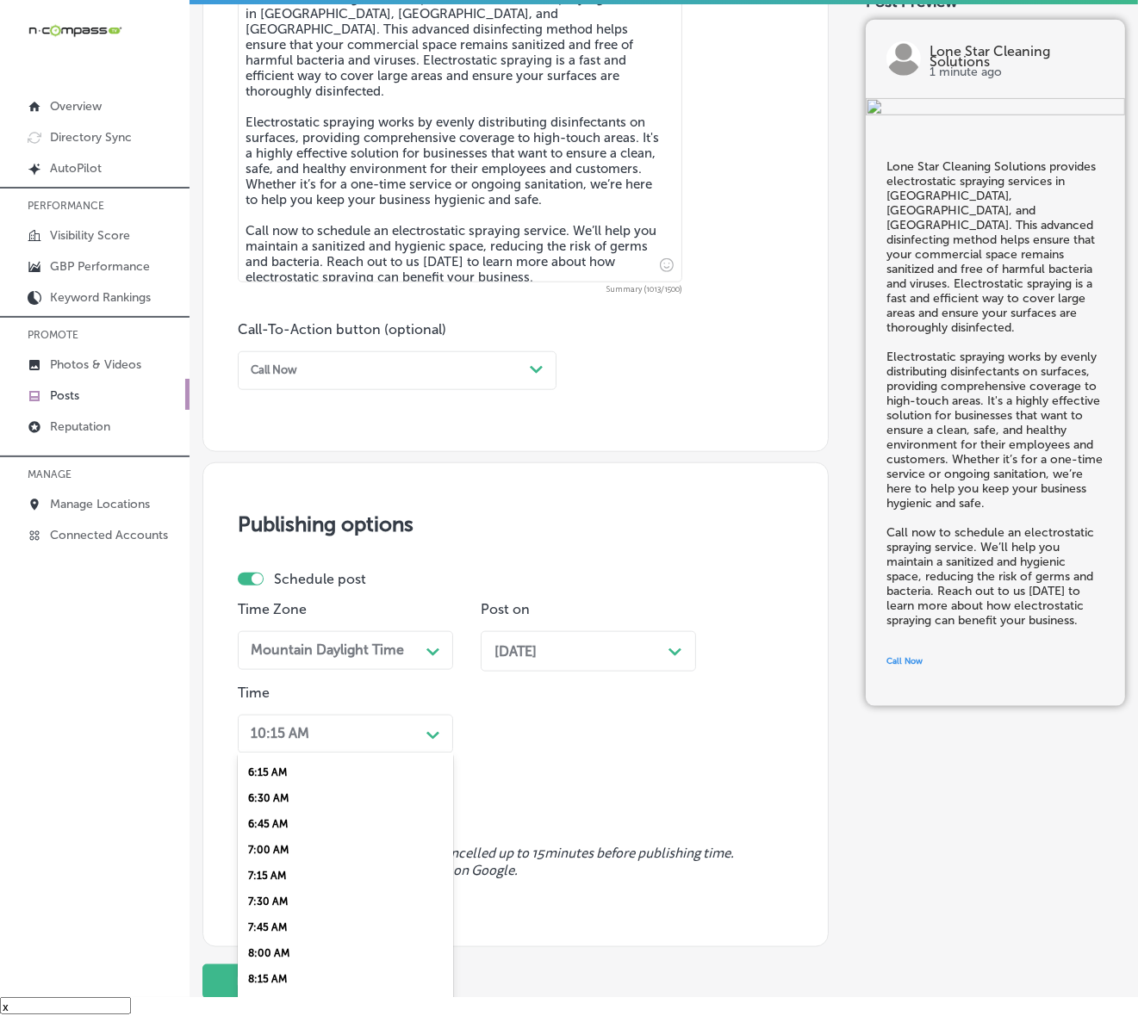
scroll to position [646, 0]
click at [299, 834] on div "7:00 AM" at bounding box center [345, 847] width 215 height 26
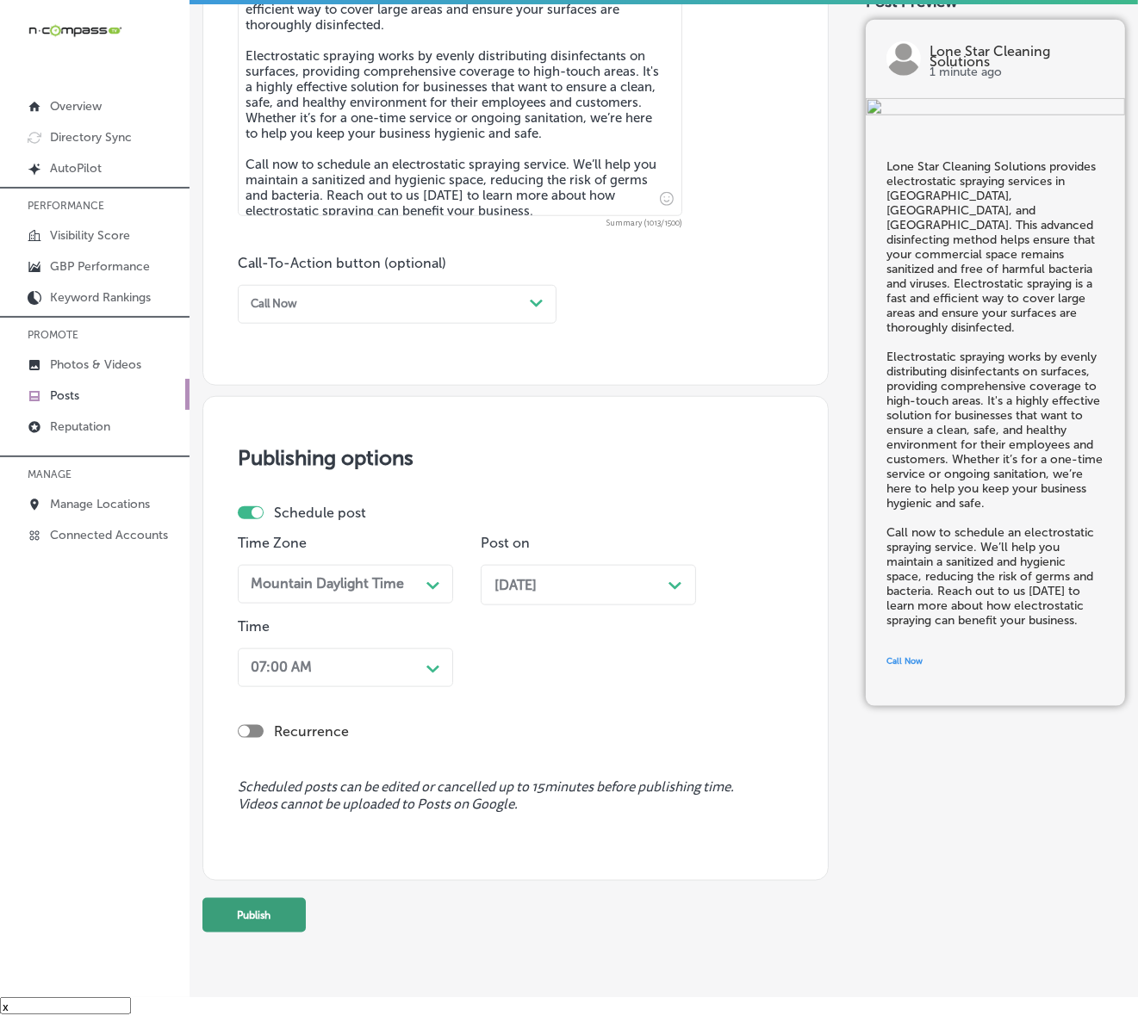
scroll to position [1095, 0]
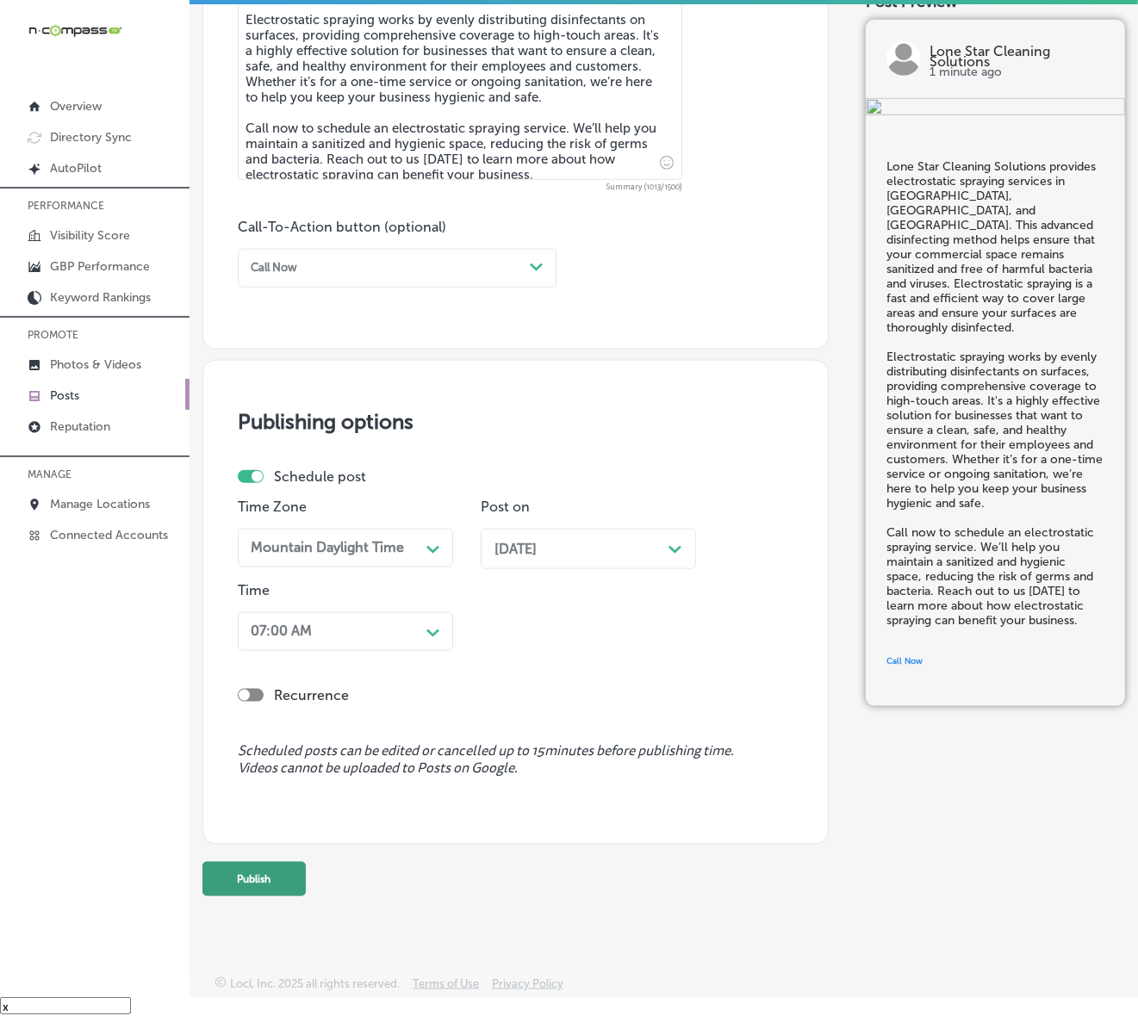
click at [280, 866] on button "Publish" at bounding box center [253, 879] width 103 height 34
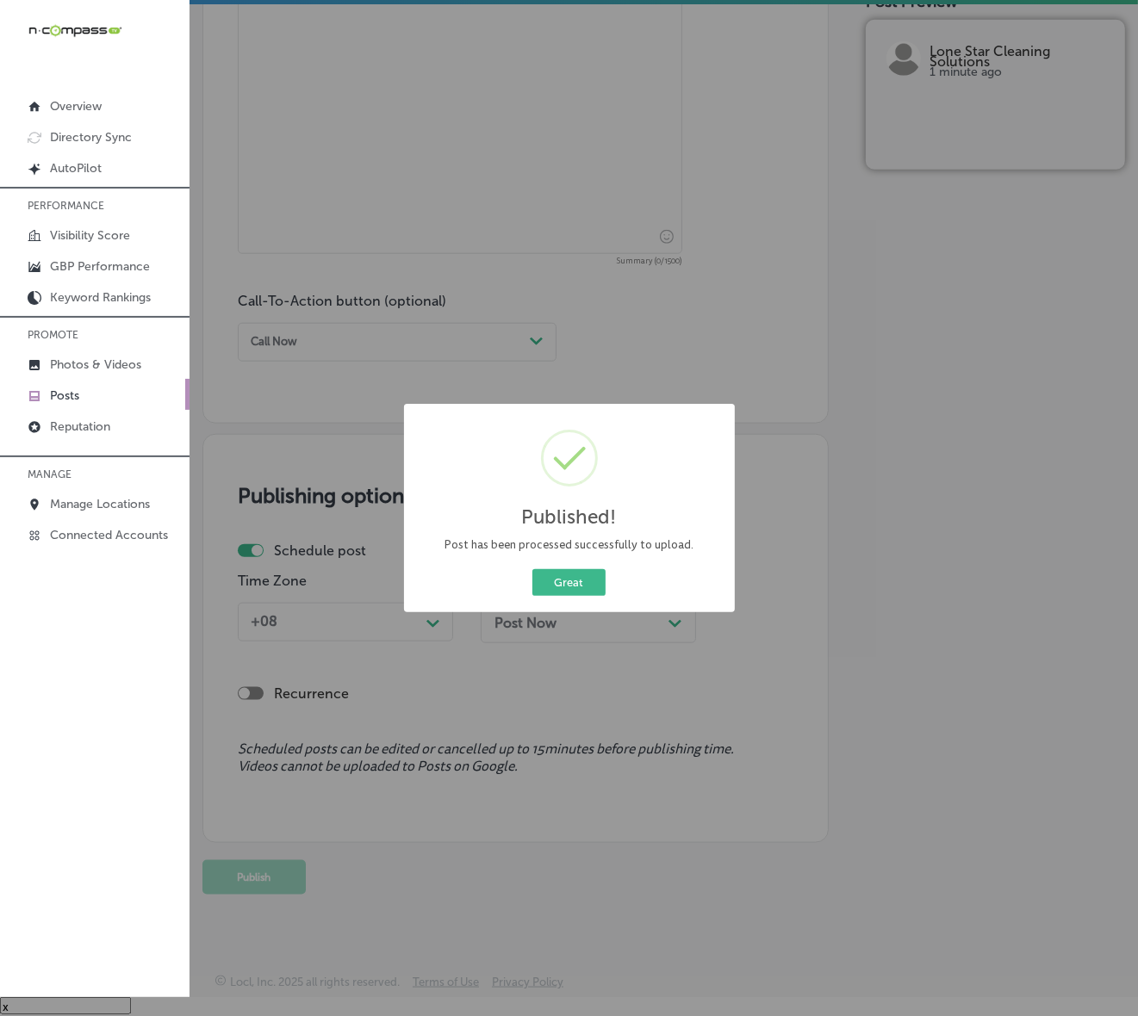
scroll to position [1021, 0]
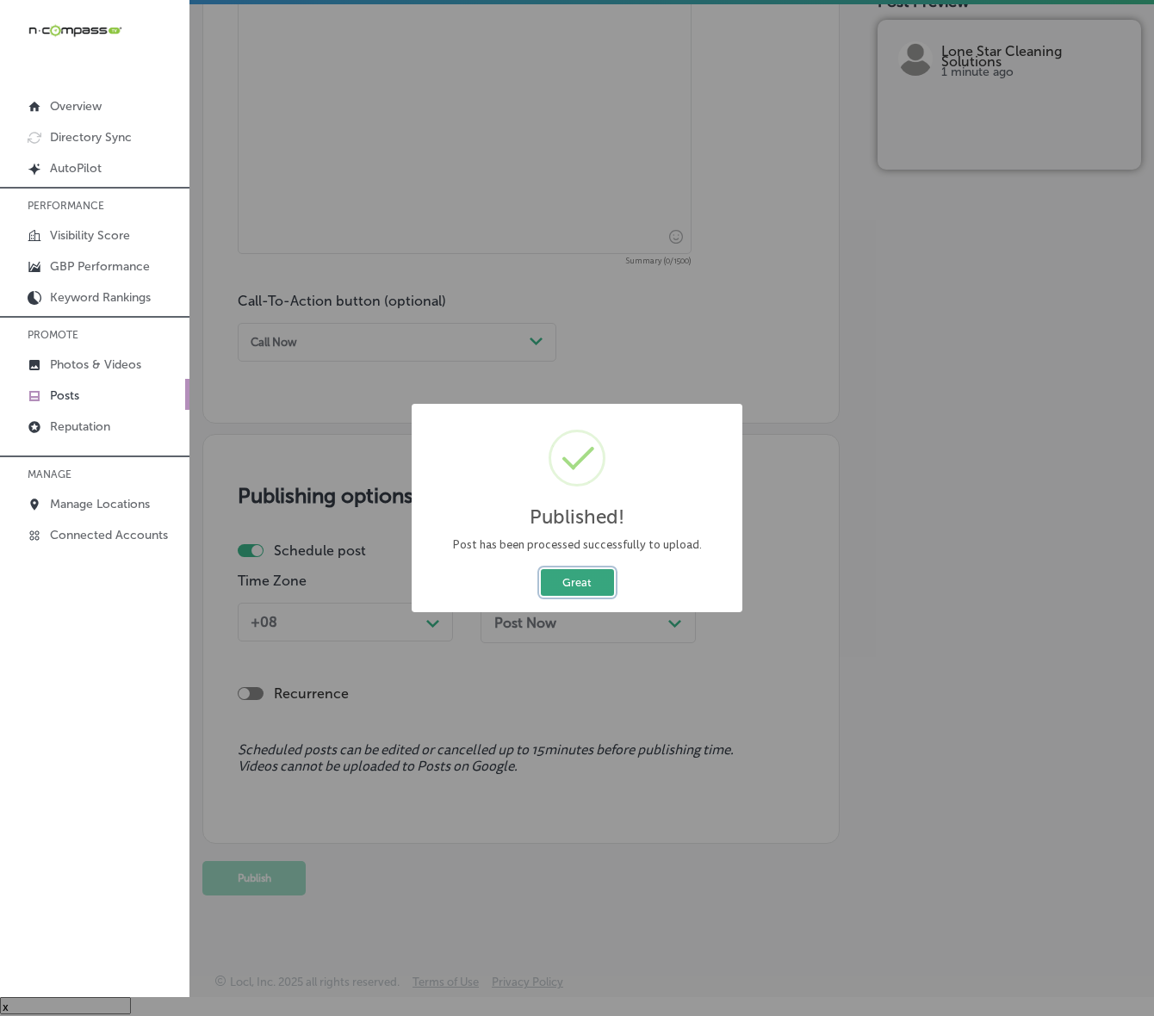
click at [571, 582] on button "Great" at bounding box center [577, 582] width 73 height 27
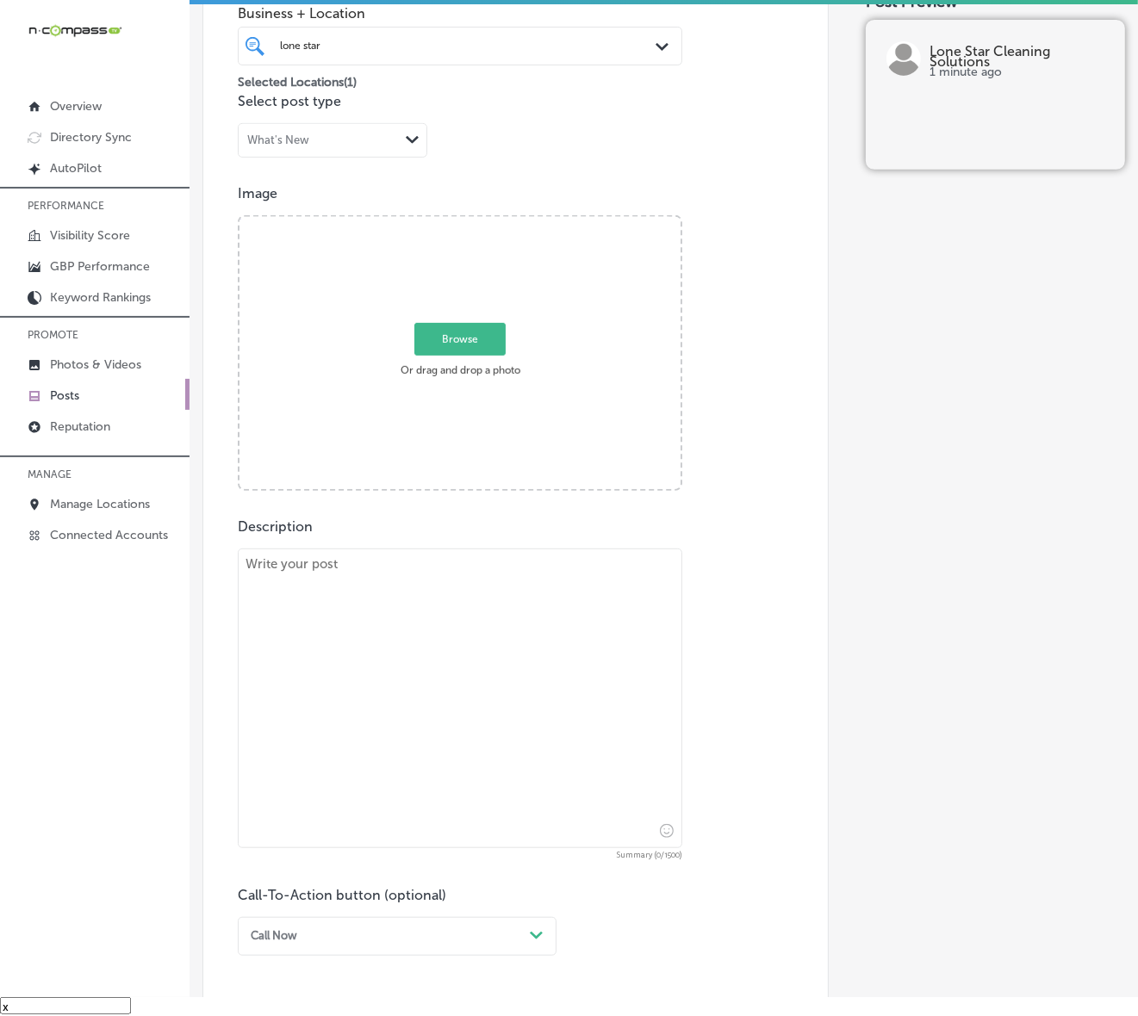
scroll to position [375, 0]
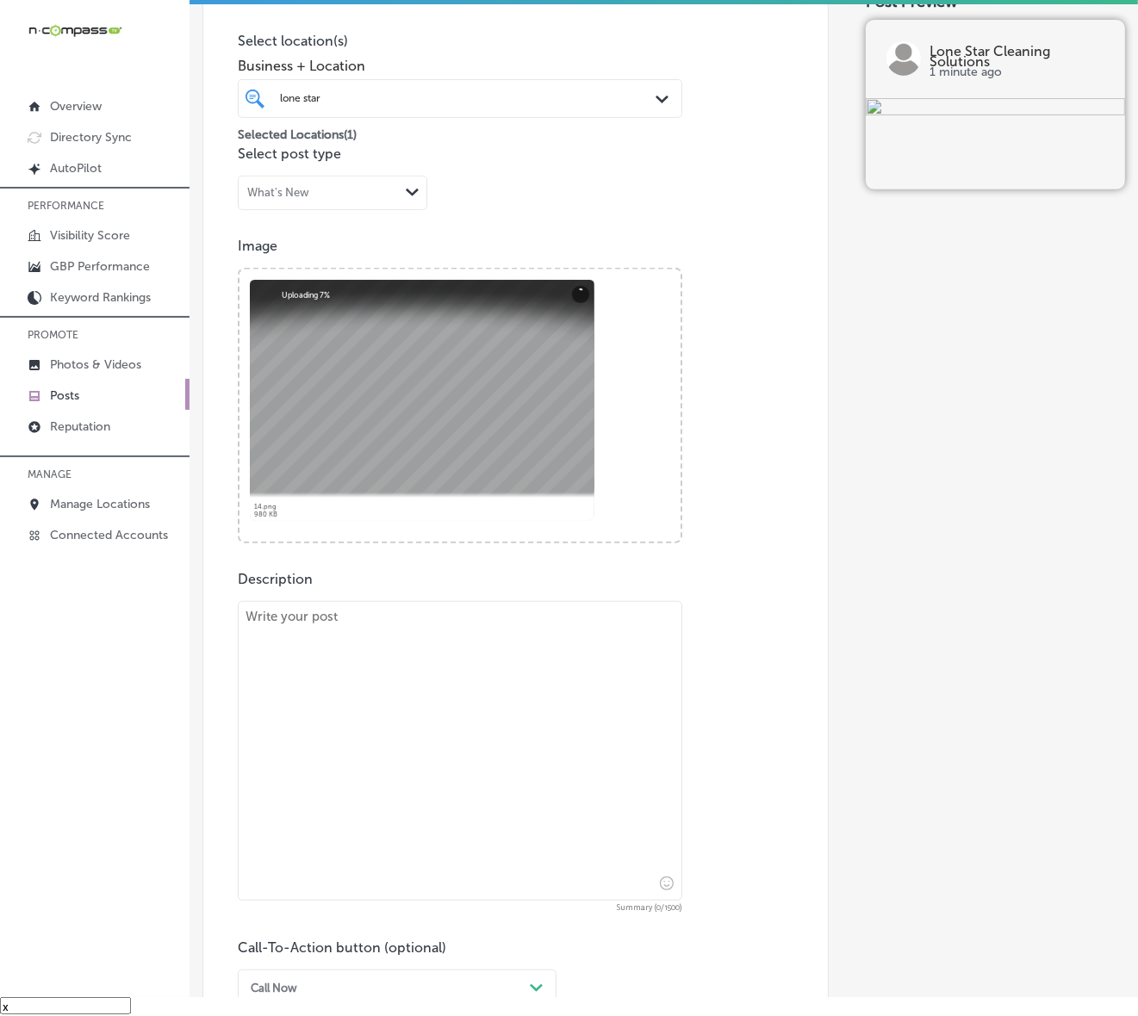
click at [565, 724] on textarea at bounding box center [460, 751] width 444 height 300
paste textarea "Lone Star Cleaning Solutions offers reliable drain treatment services in [GEOGR…"
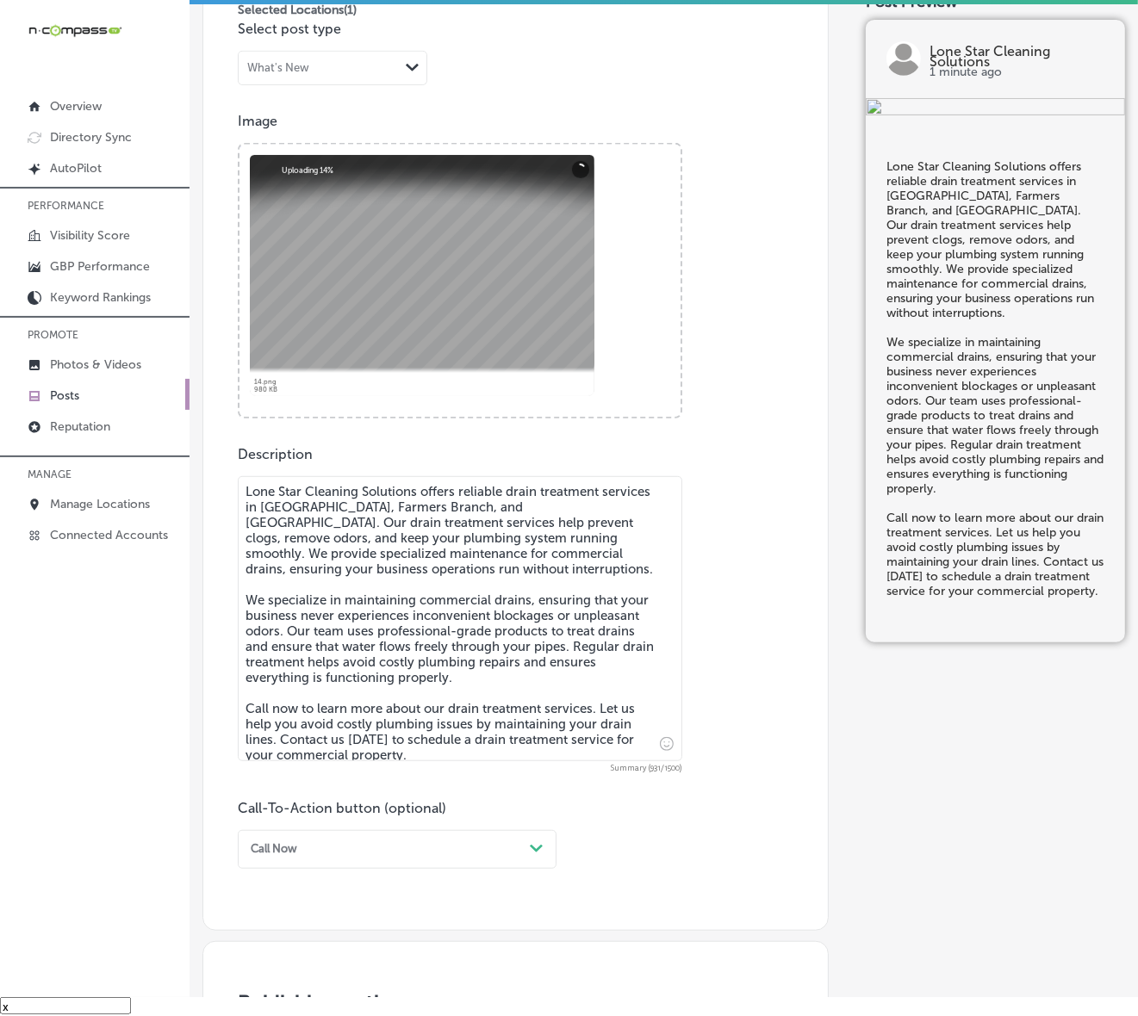
scroll to position [697, 0]
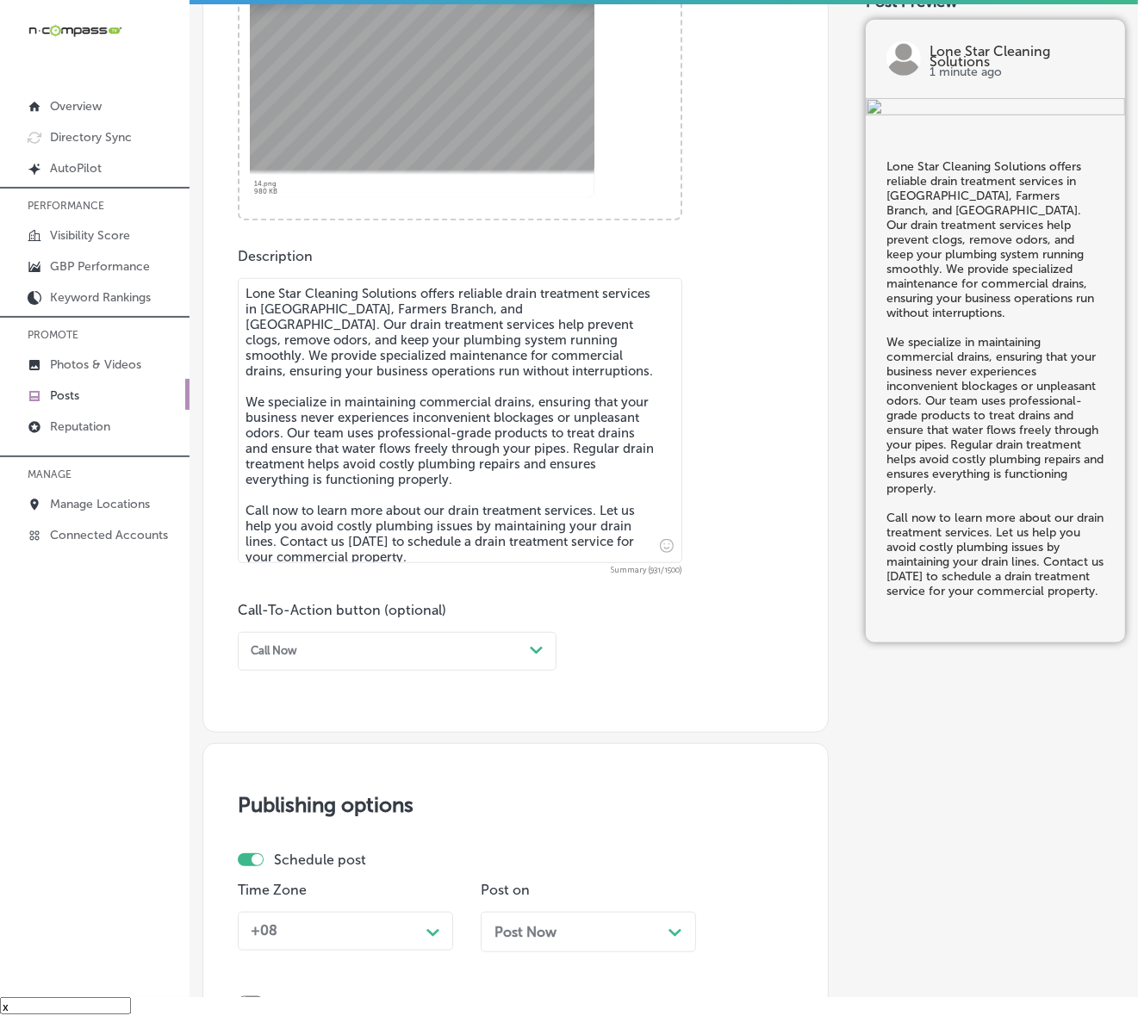
type textarea "Lone Star Cleaning Solutions offers reliable drain treatment services in [GEOGR…"
click at [513, 652] on div "Call Now" at bounding box center [383, 651] width 279 height 23
click at [306, 840] on div "Call Now" at bounding box center [397, 842] width 319 height 26
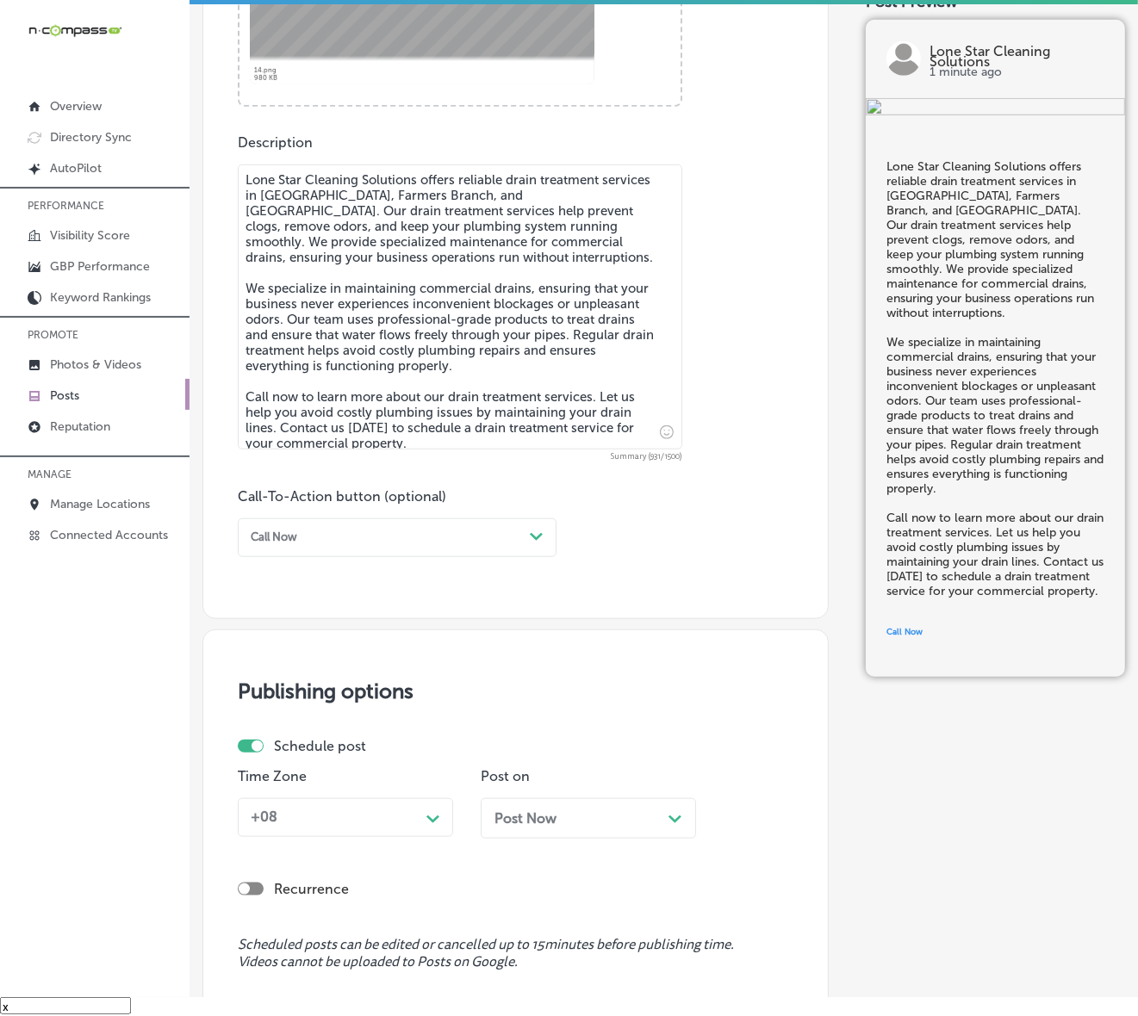
scroll to position [913, 0]
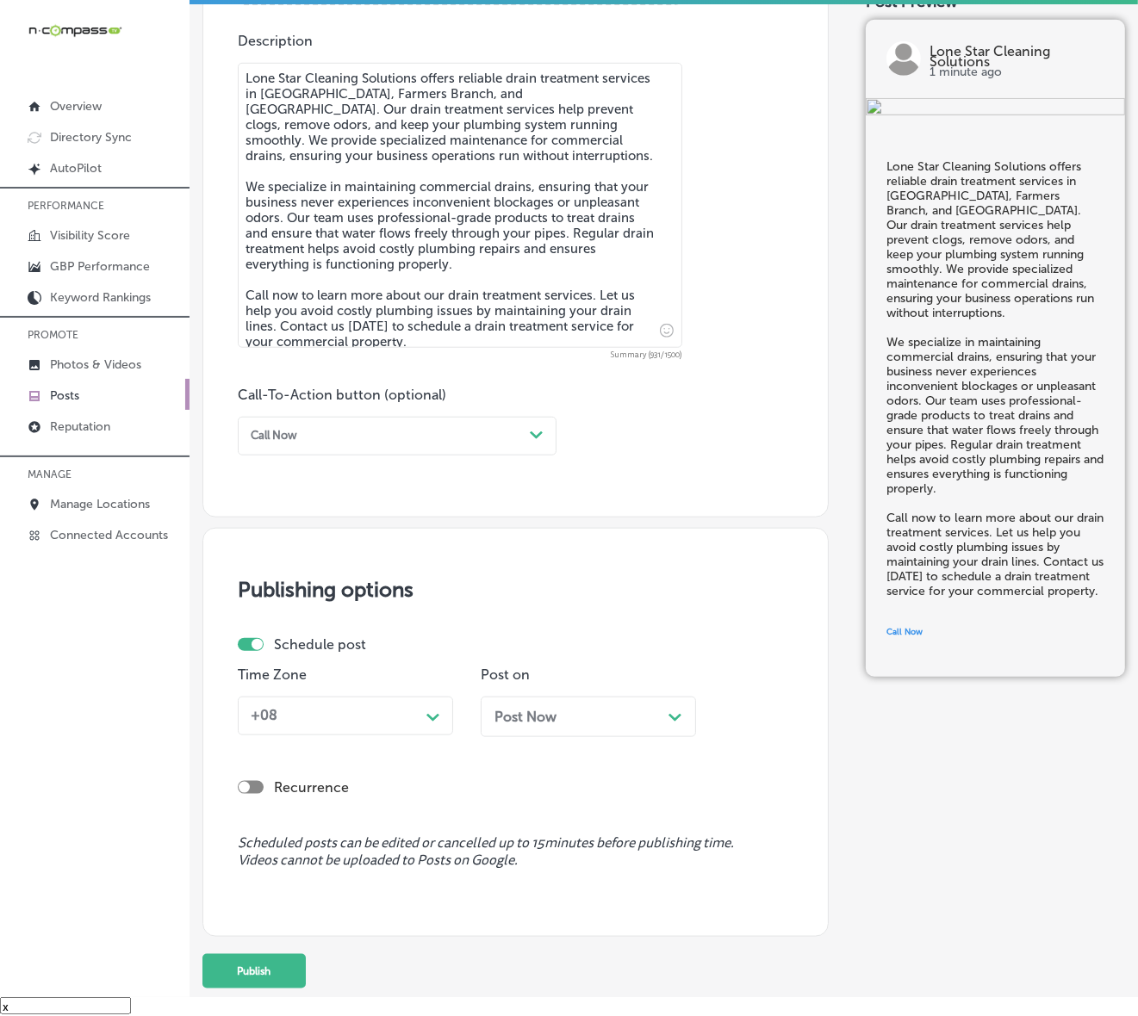
click at [418, 716] on div "+08" at bounding box center [332, 716] width 176 height 27
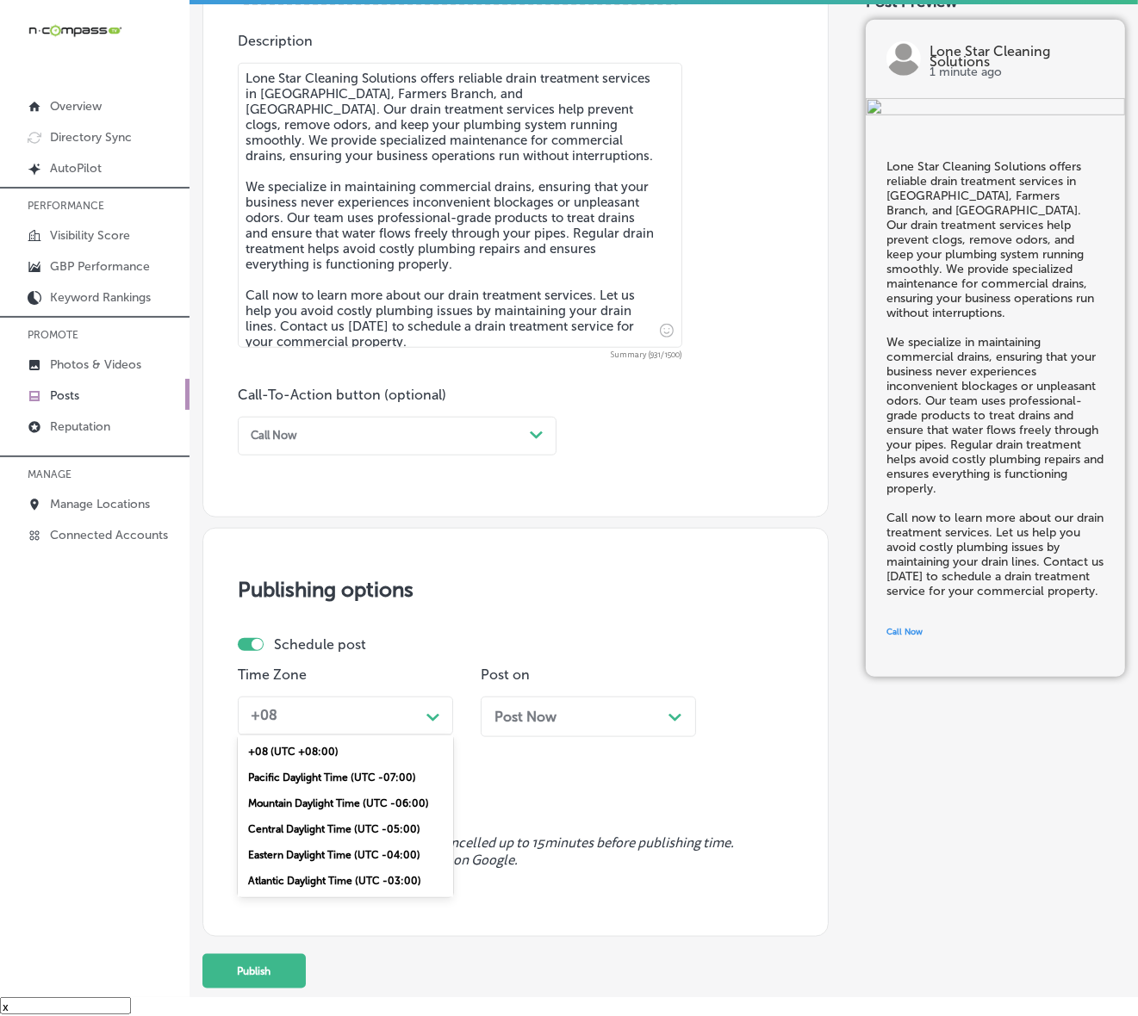
click at [341, 798] on div "Mountain Daylight Time (UTC -06:00)" at bounding box center [345, 803] width 215 height 26
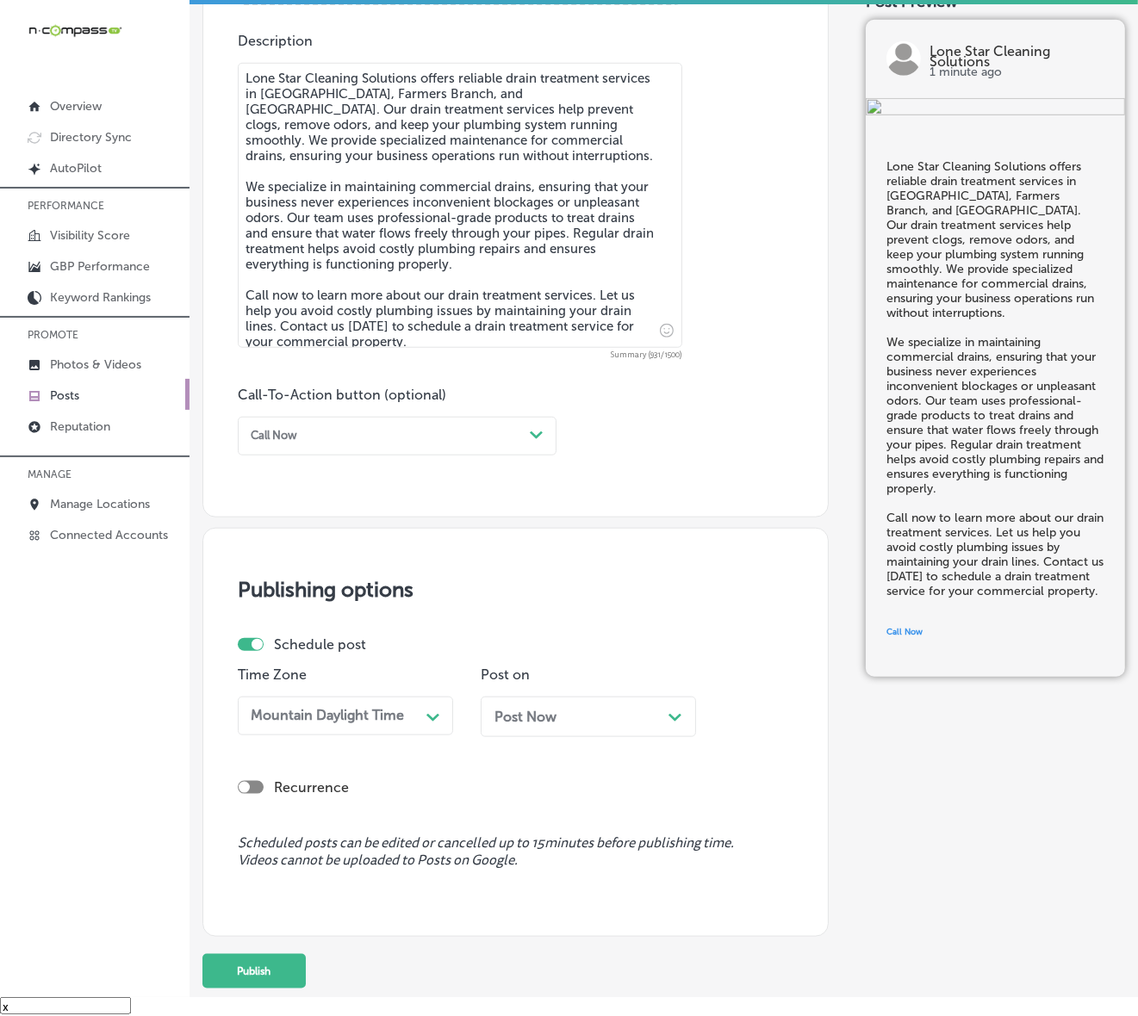
click at [597, 699] on div "Post Now Path Created with Sketch." at bounding box center [587, 717] width 215 height 40
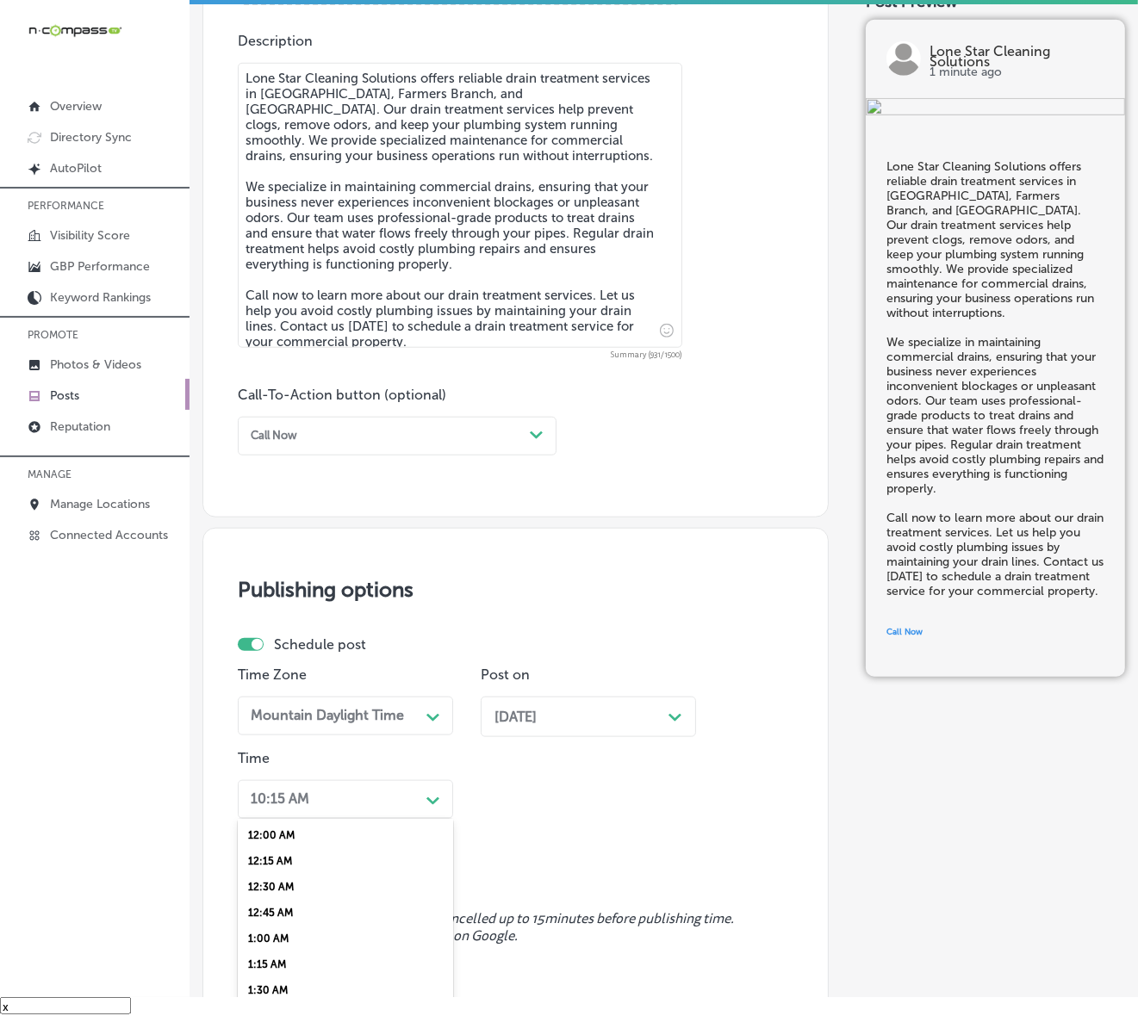
click at [414, 786] on div "option 7:00 AM, selected. option 12:15 AM focused, 2 of 96. 96 results availabl…" at bounding box center [345, 799] width 215 height 39
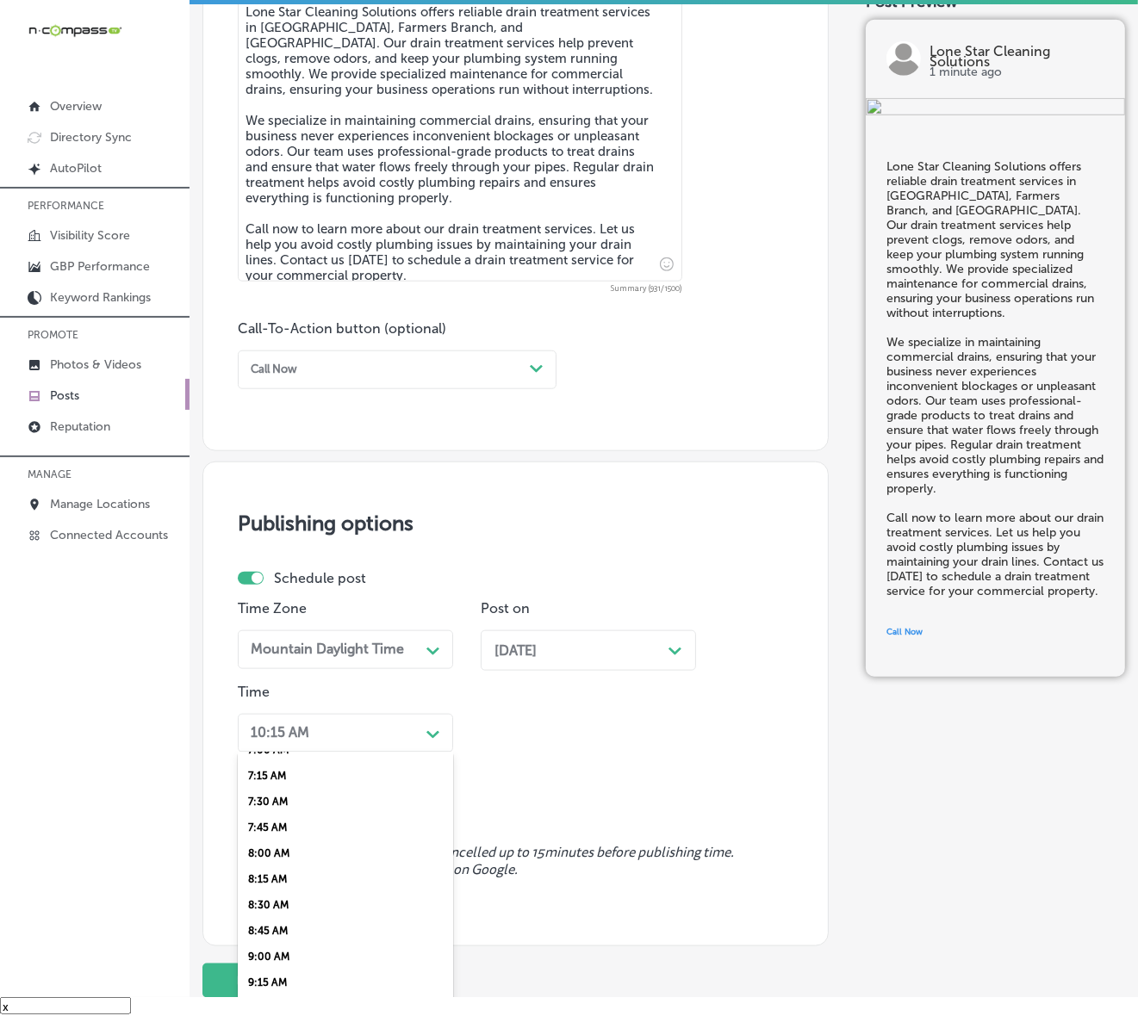
scroll to position [646, 0]
click at [280, 844] on div "7:00 AM" at bounding box center [345, 847] width 215 height 26
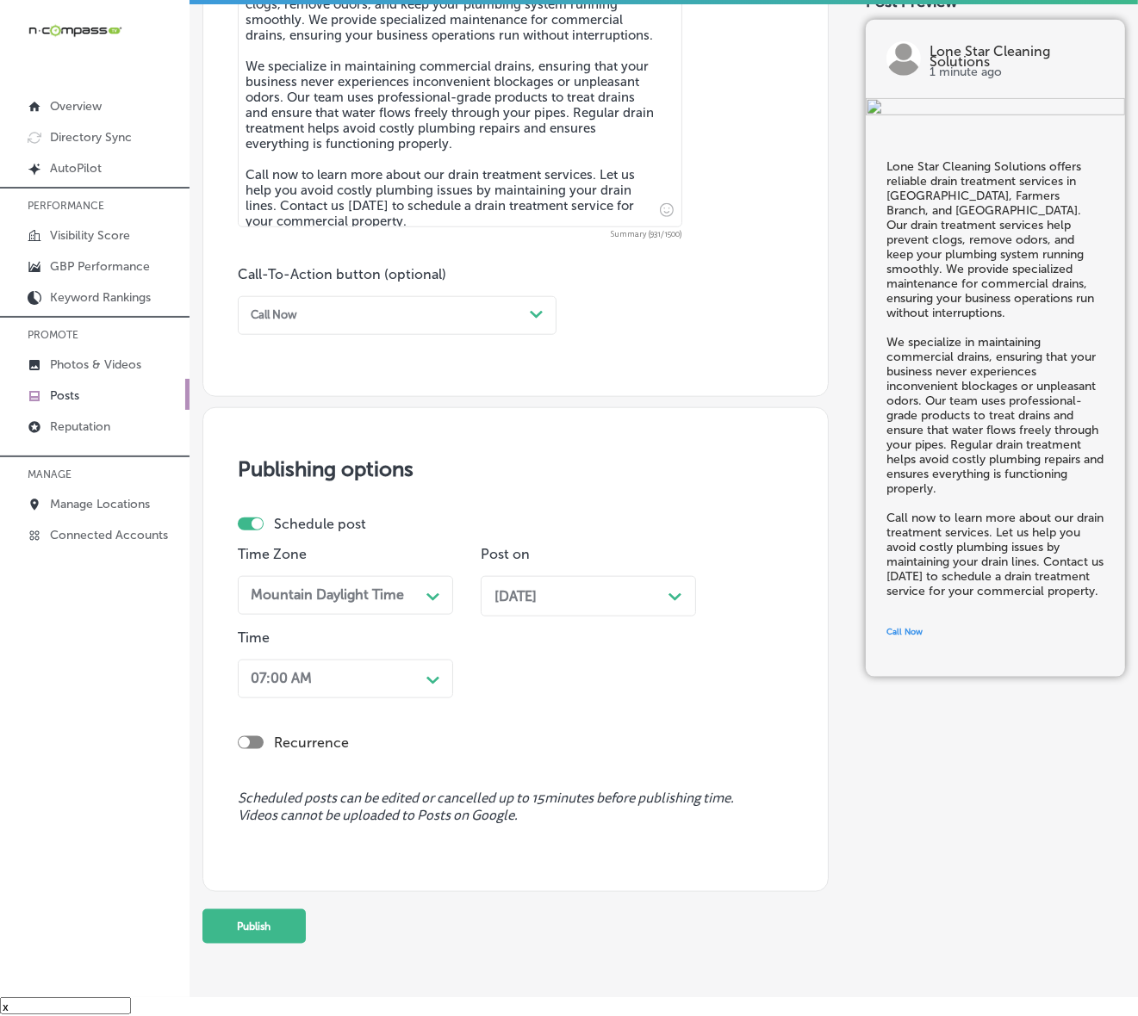
scroll to position [1082, 0]
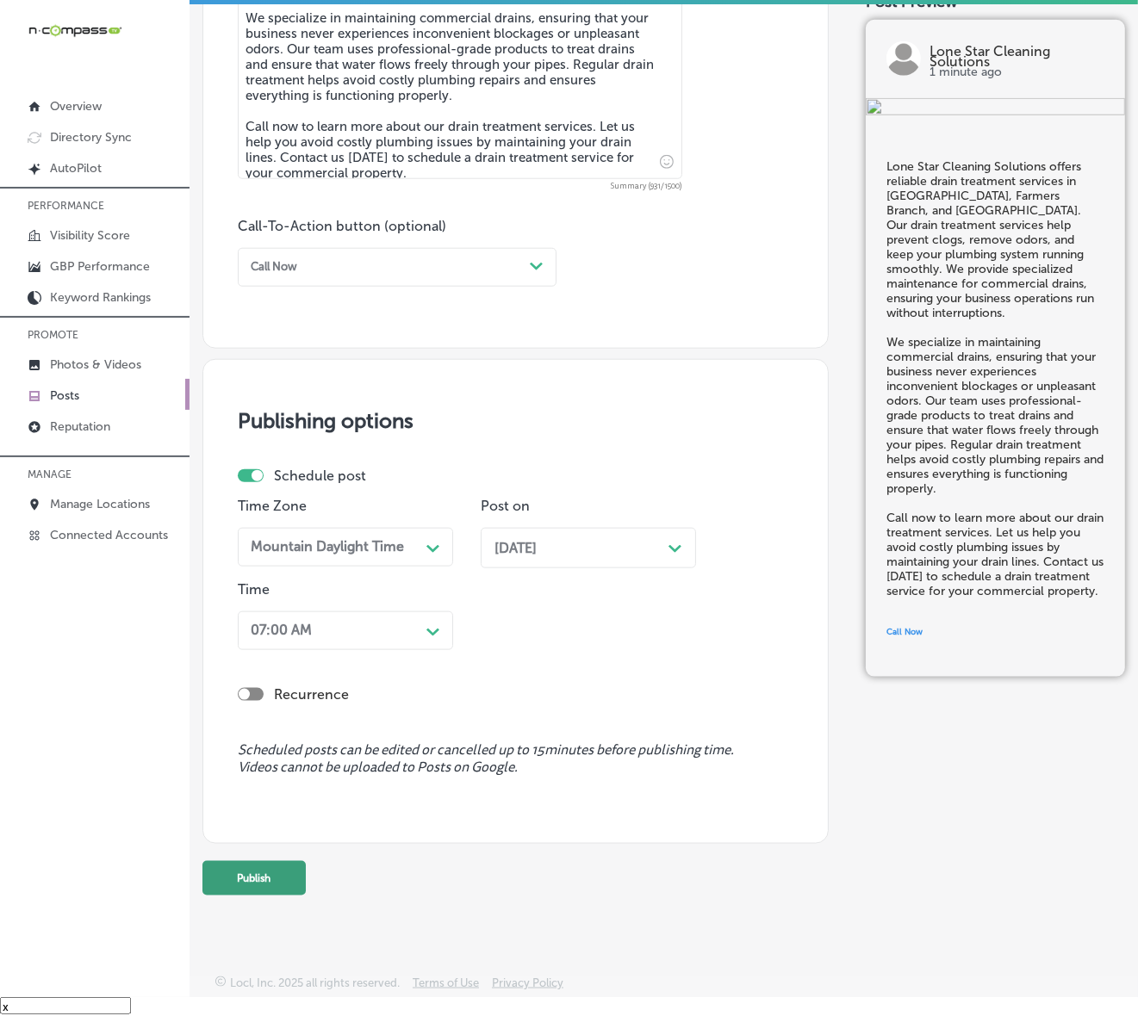
click at [294, 866] on button "Publish" at bounding box center [253, 878] width 103 height 34
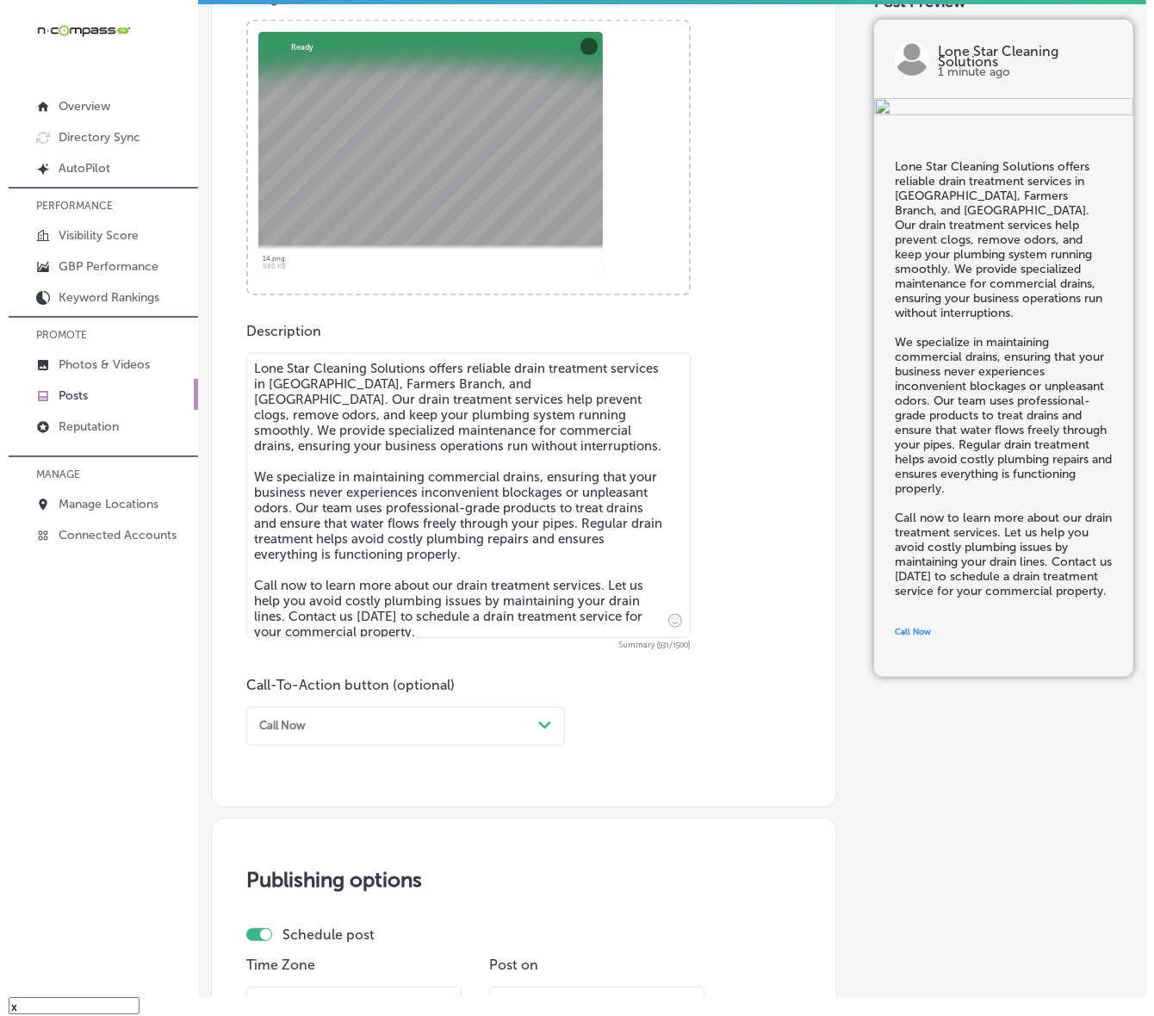
scroll to position [1108, 0]
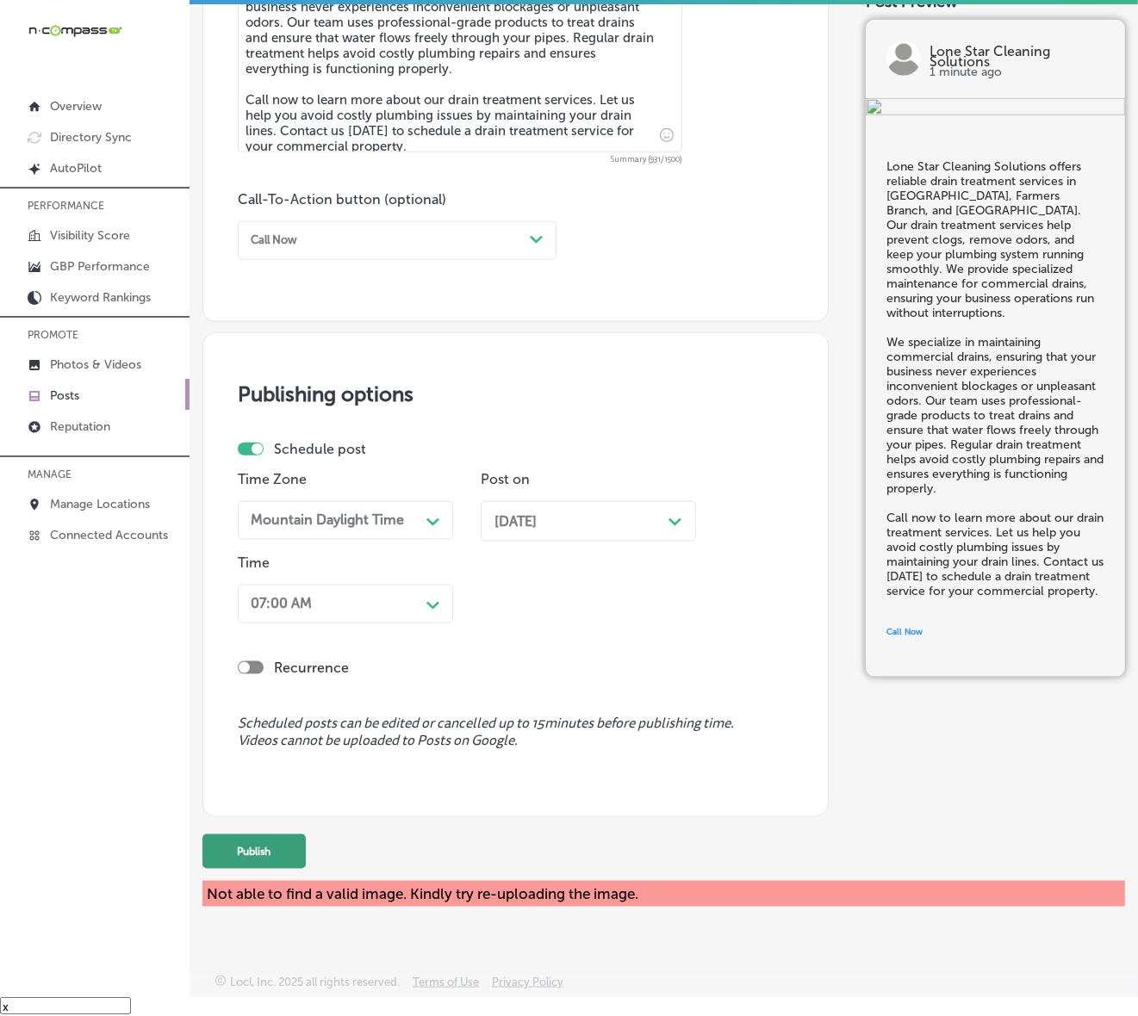
click at [270, 844] on button "Publish" at bounding box center [253, 851] width 103 height 34
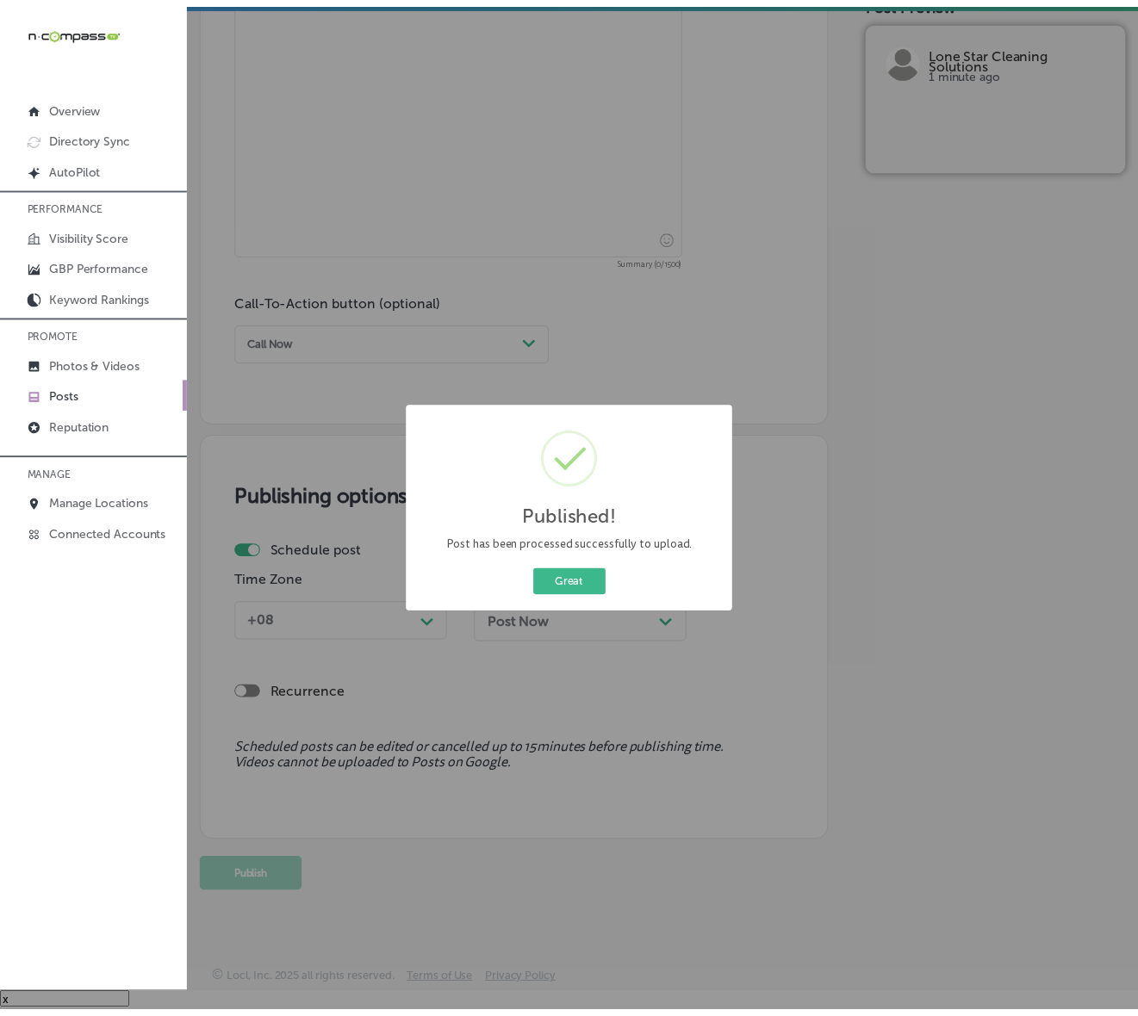
scroll to position [1006, 0]
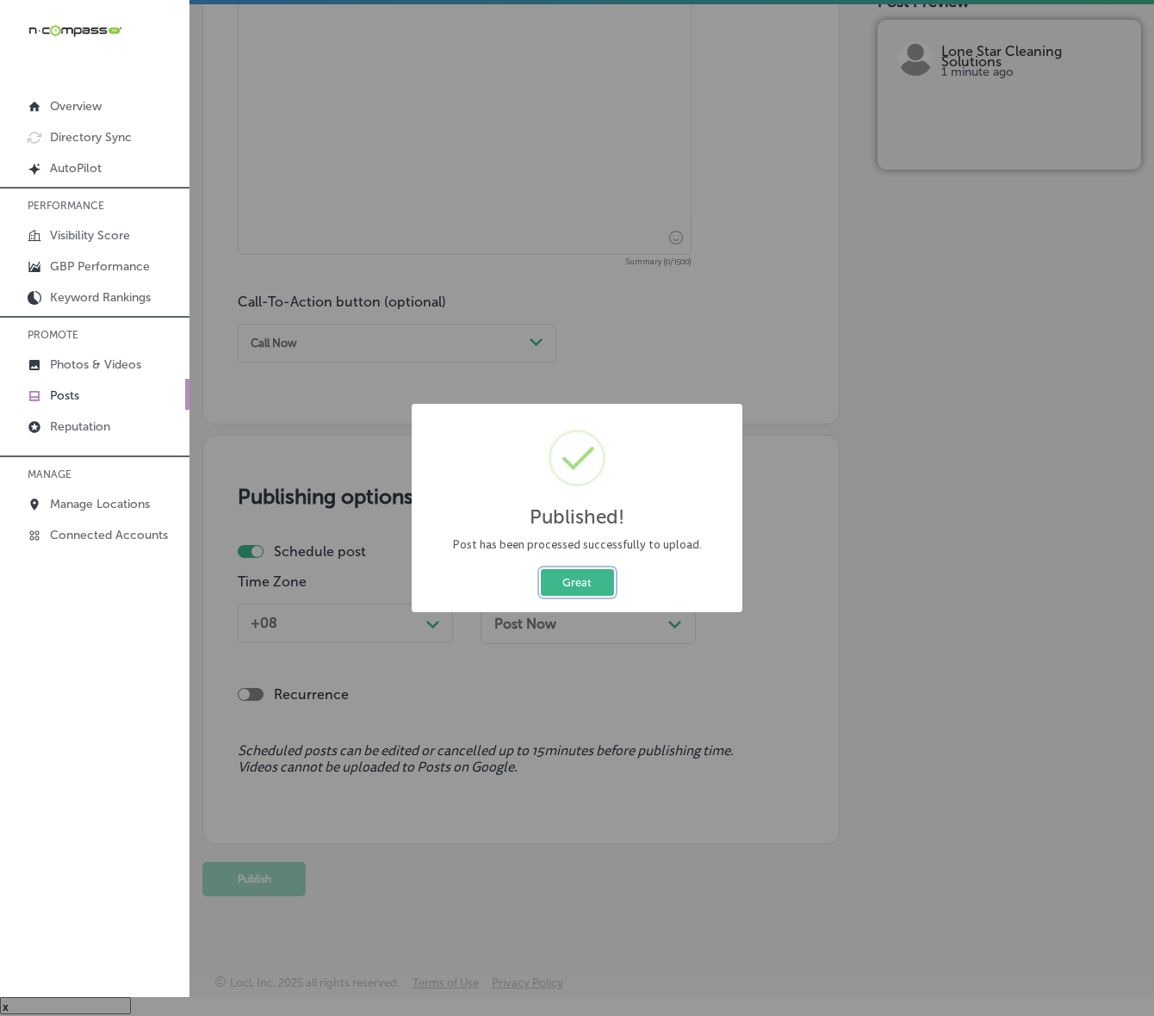
drag, startPoint x: 590, startPoint y: 580, endPoint x: 599, endPoint y: 588, distance: 12.8
click at [590, 580] on button "Great" at bounding box center [577, 582] width 73 height 27
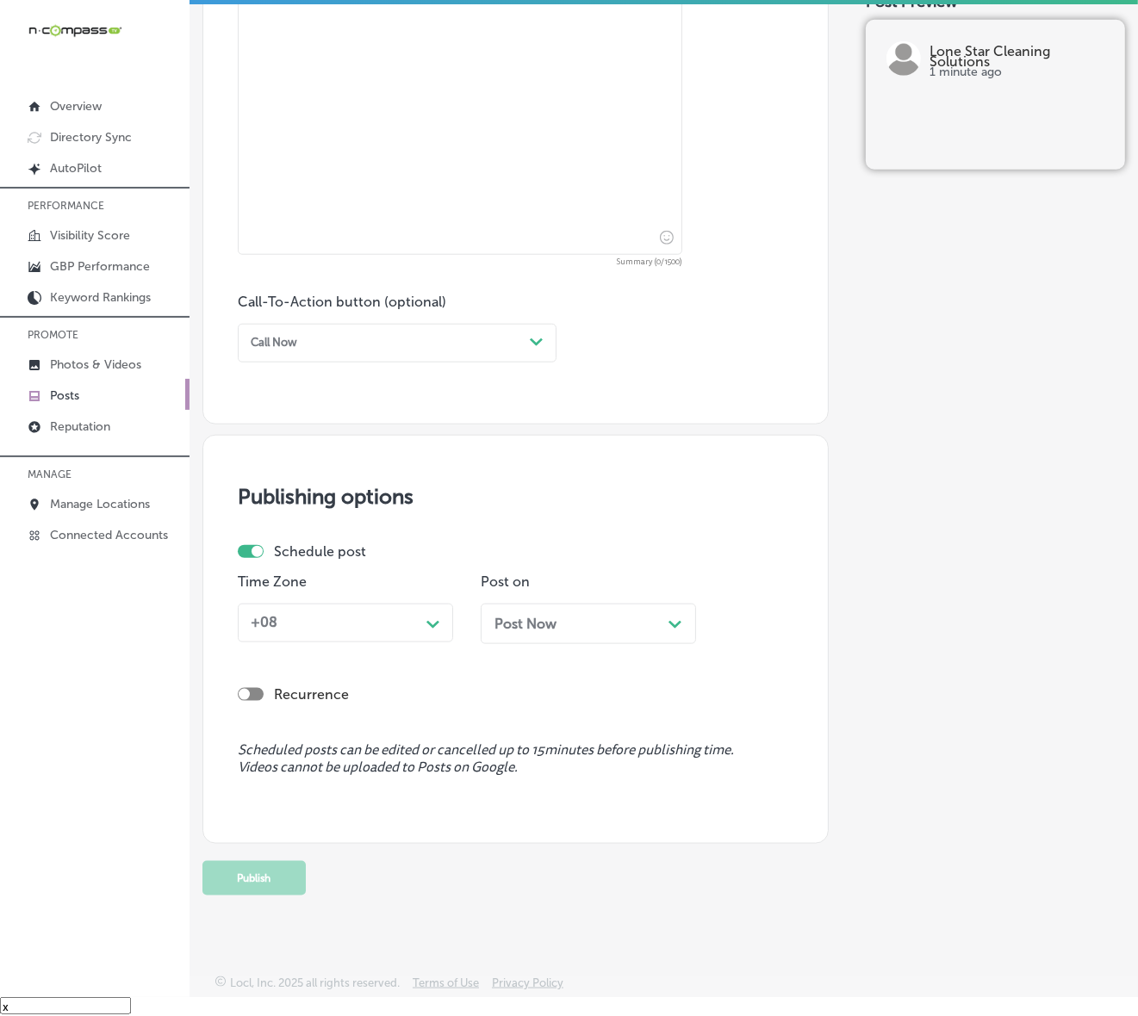
click at [62, 387] on link "Posts" at bounding box center [94, 394] width 189 height 31
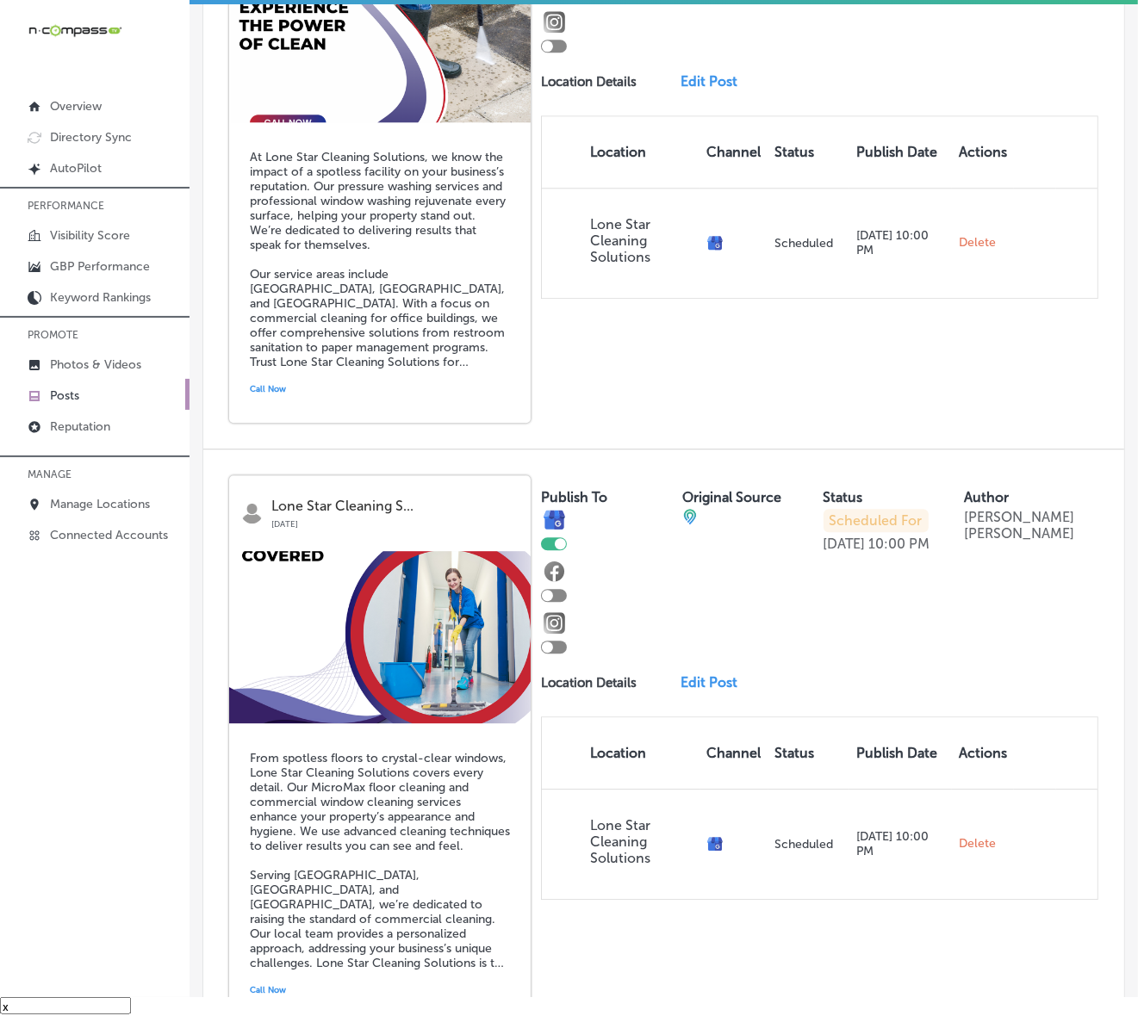
scroll to position [3332, 0]
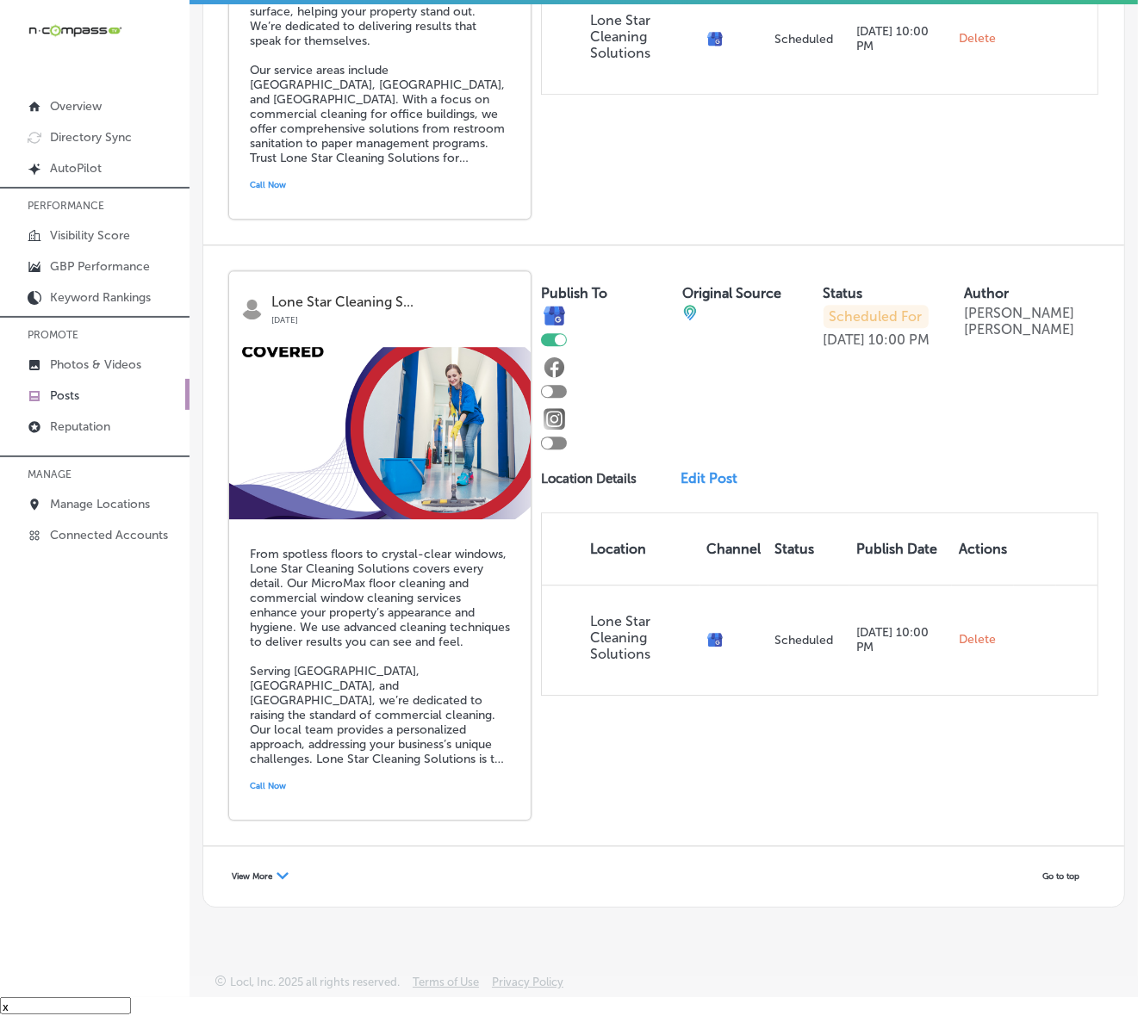
click at [276, 866] on div "Path Created with Sketch." at bounding box center [282, 877] width 12 height 12
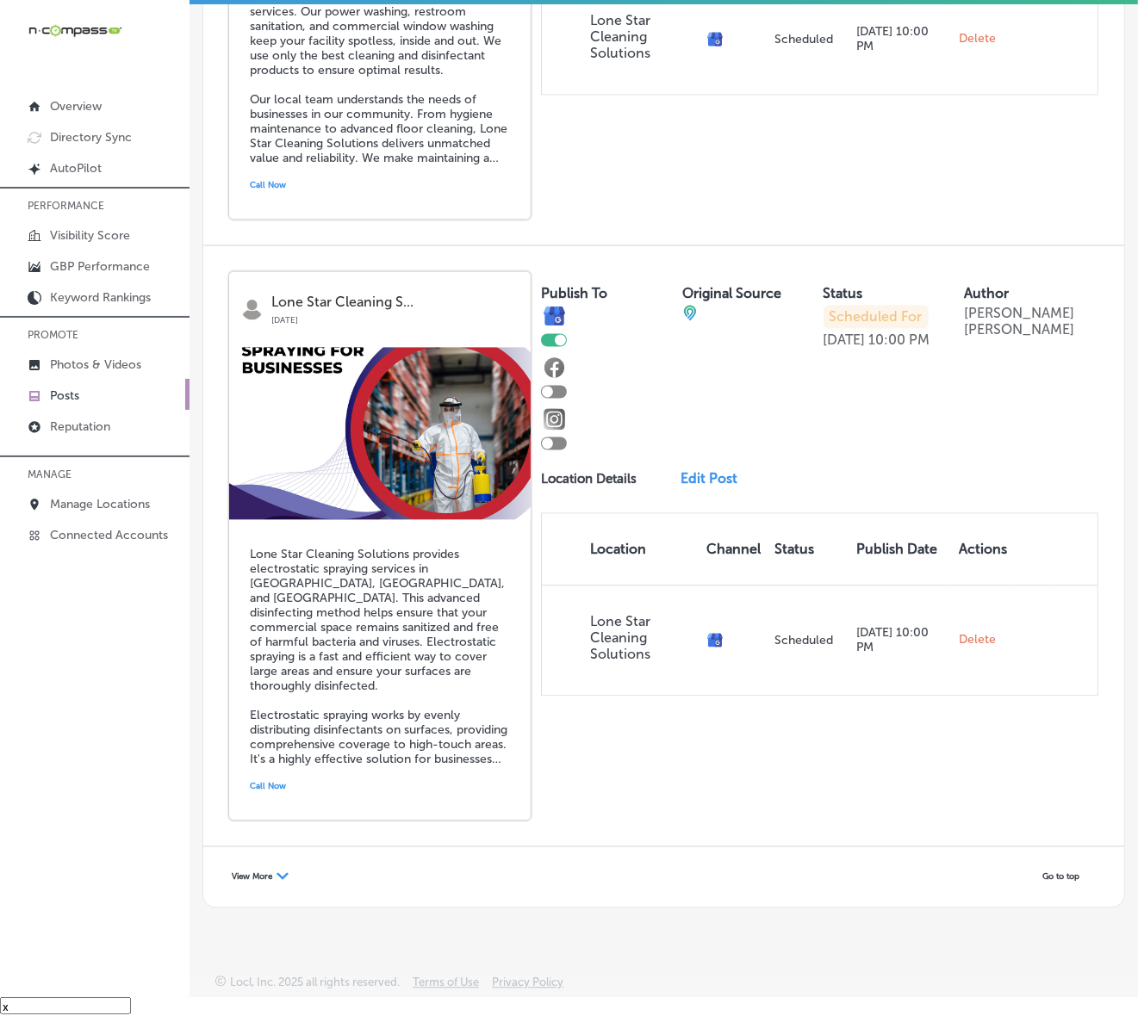
scroll to position [6978, 0]
click at [263, 866] on div "View More Path Created with Sketch." at bounding box center [259, 877] width 79 height 26
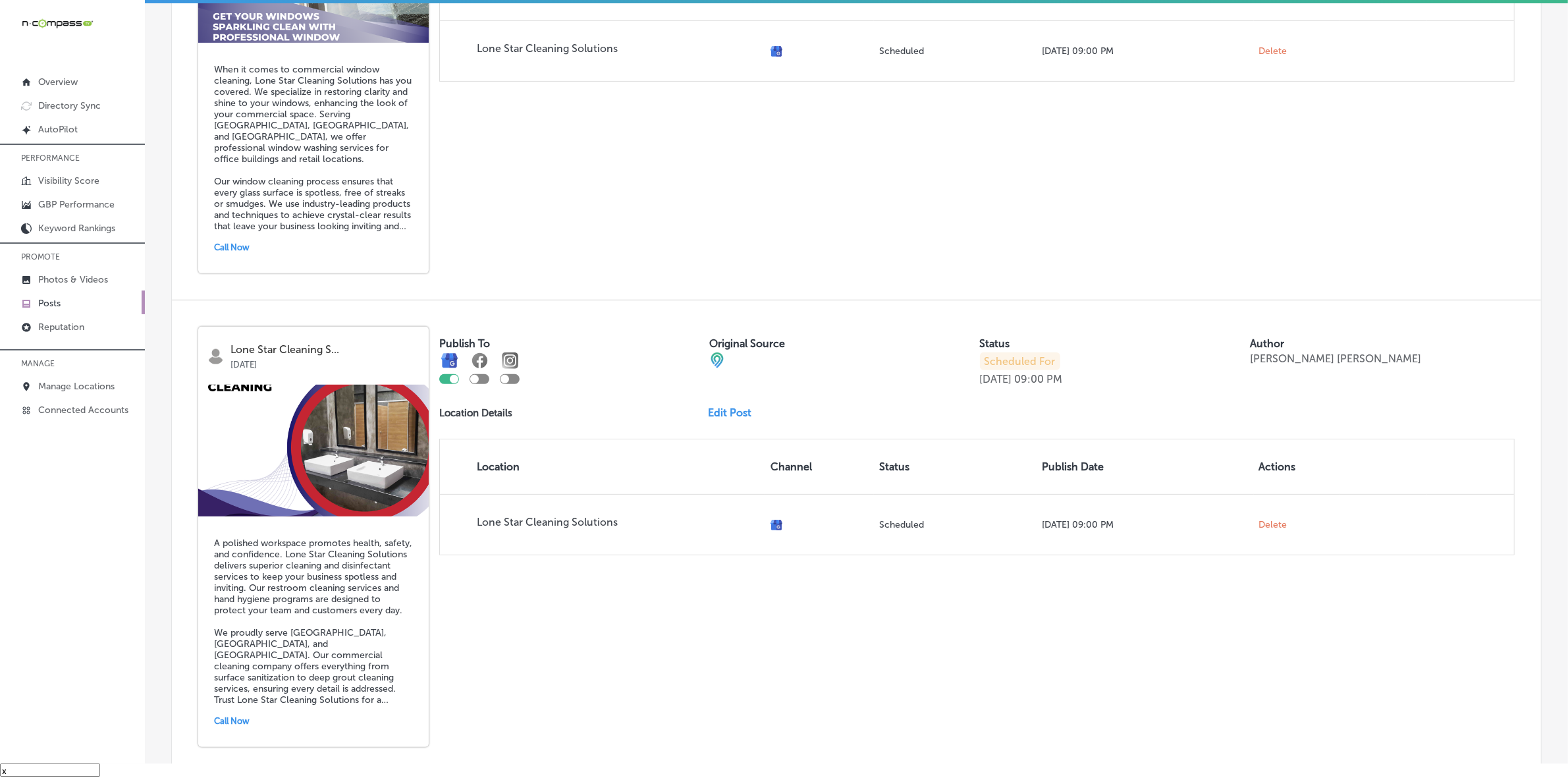
scroll to position [0, 0]
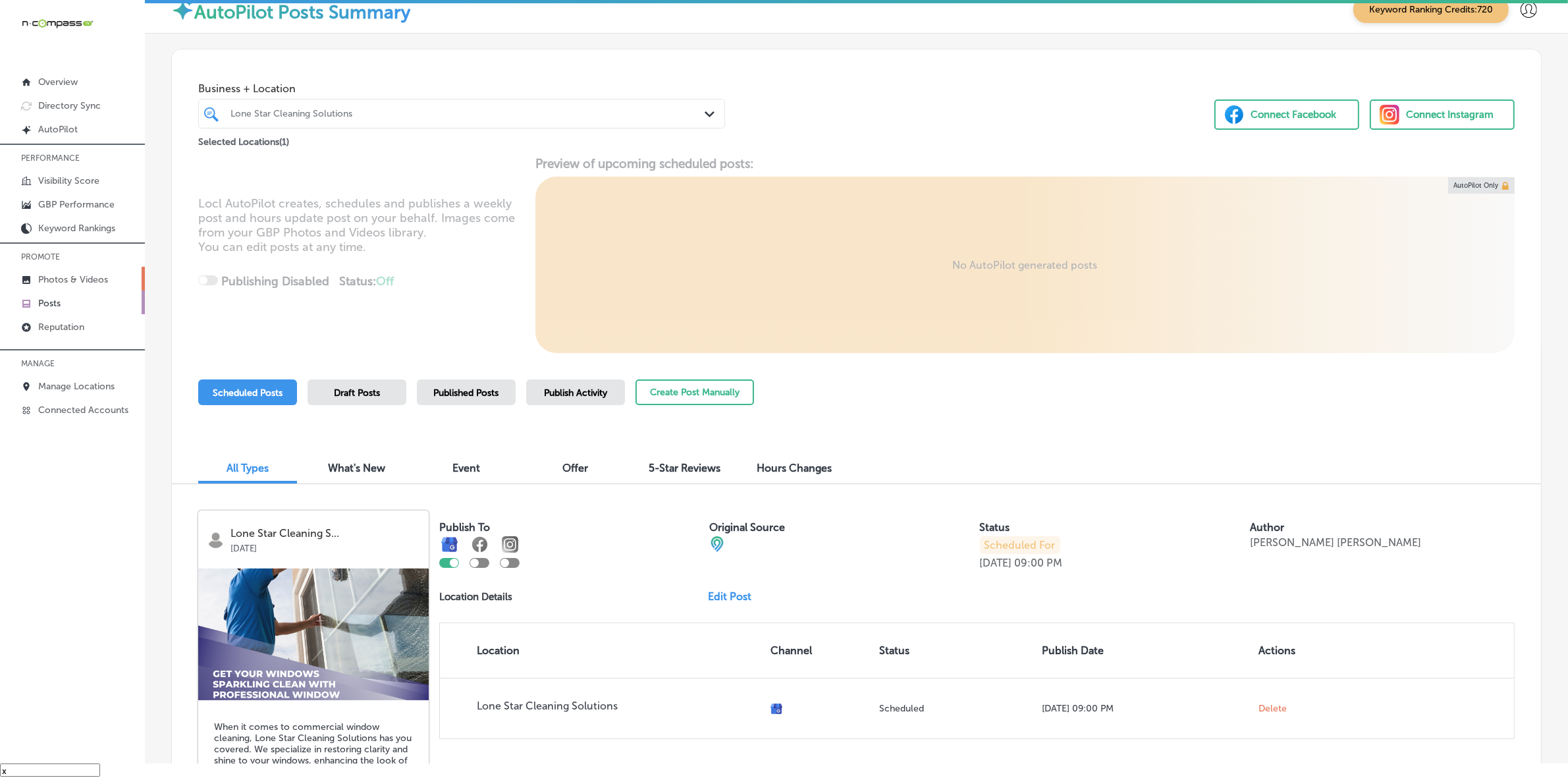
click at [93, 280] on p "Photos & Videos" at bounding box center [73, 279] width 70 height 11
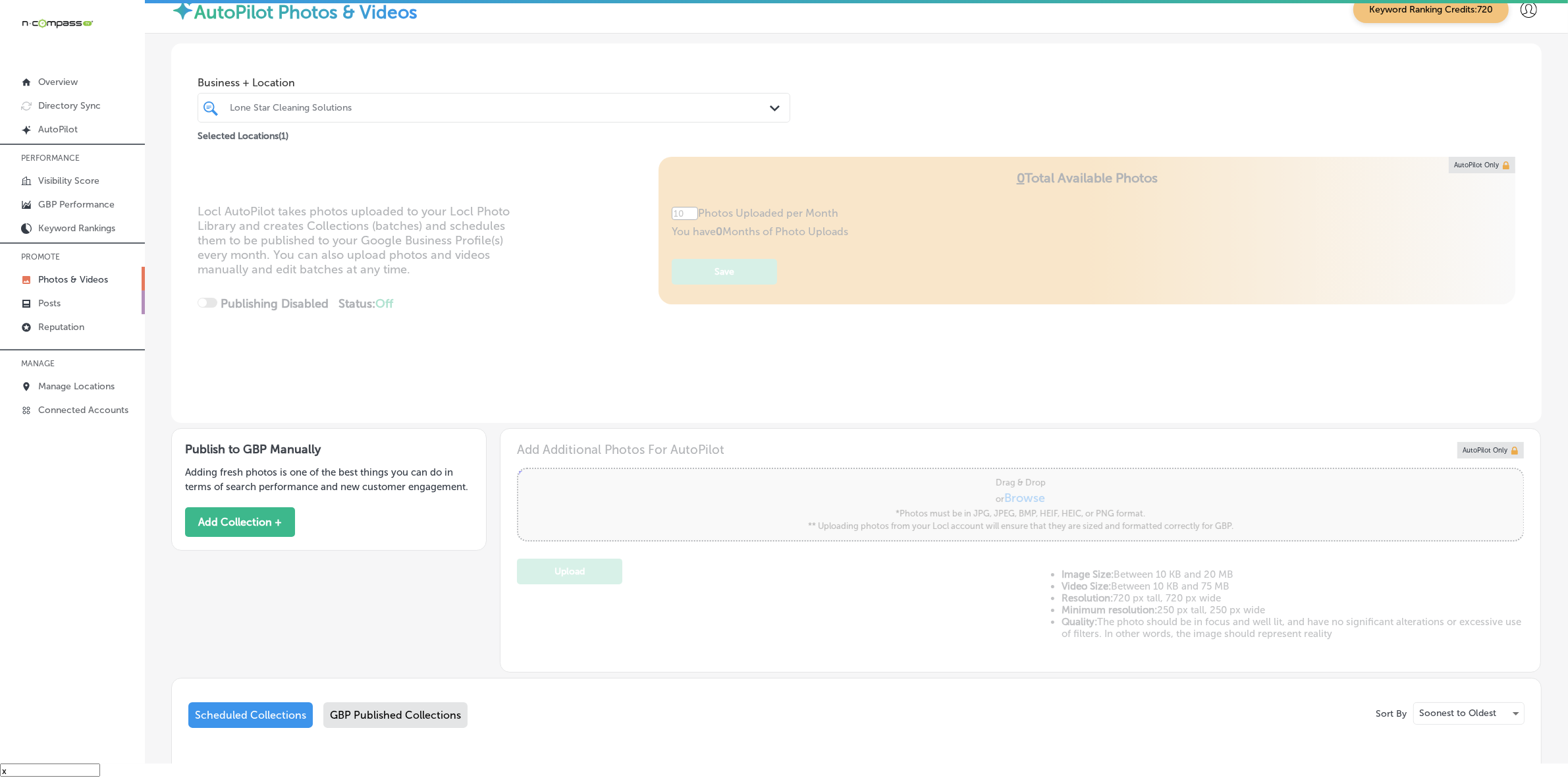
type input "0"
click at [238, 514] on button "Add Collection +" at bounding box center [240, 521] width 110 height 30
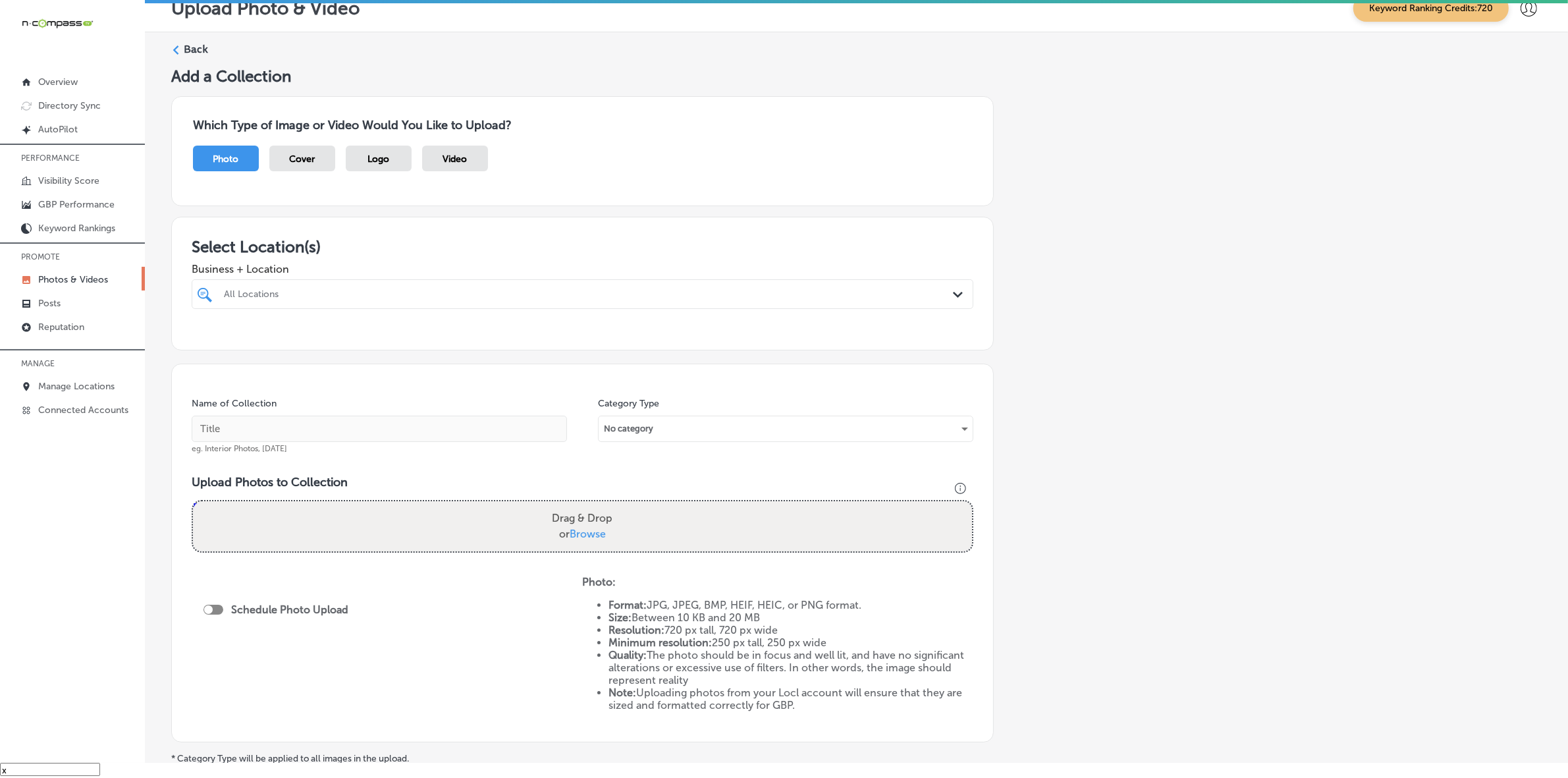
click at [389, 285] on div at bounding box center [546, 294] width 647 height 18
click at [469, 343] on label "[GEOGRAPHIC_DATA], [GEOGRAPHIC_DATA], [GEOGRAPHIC_DATA] | [GEOGRAPHIC_DATA], [G…" at bounding box center [581, 343] width 230 height 8
type input "lone star"
click at [399, 428] on input "text" at bounding box center [379, 428] width 376 height 26
paste input "Lone Star Cleaning Solutions"
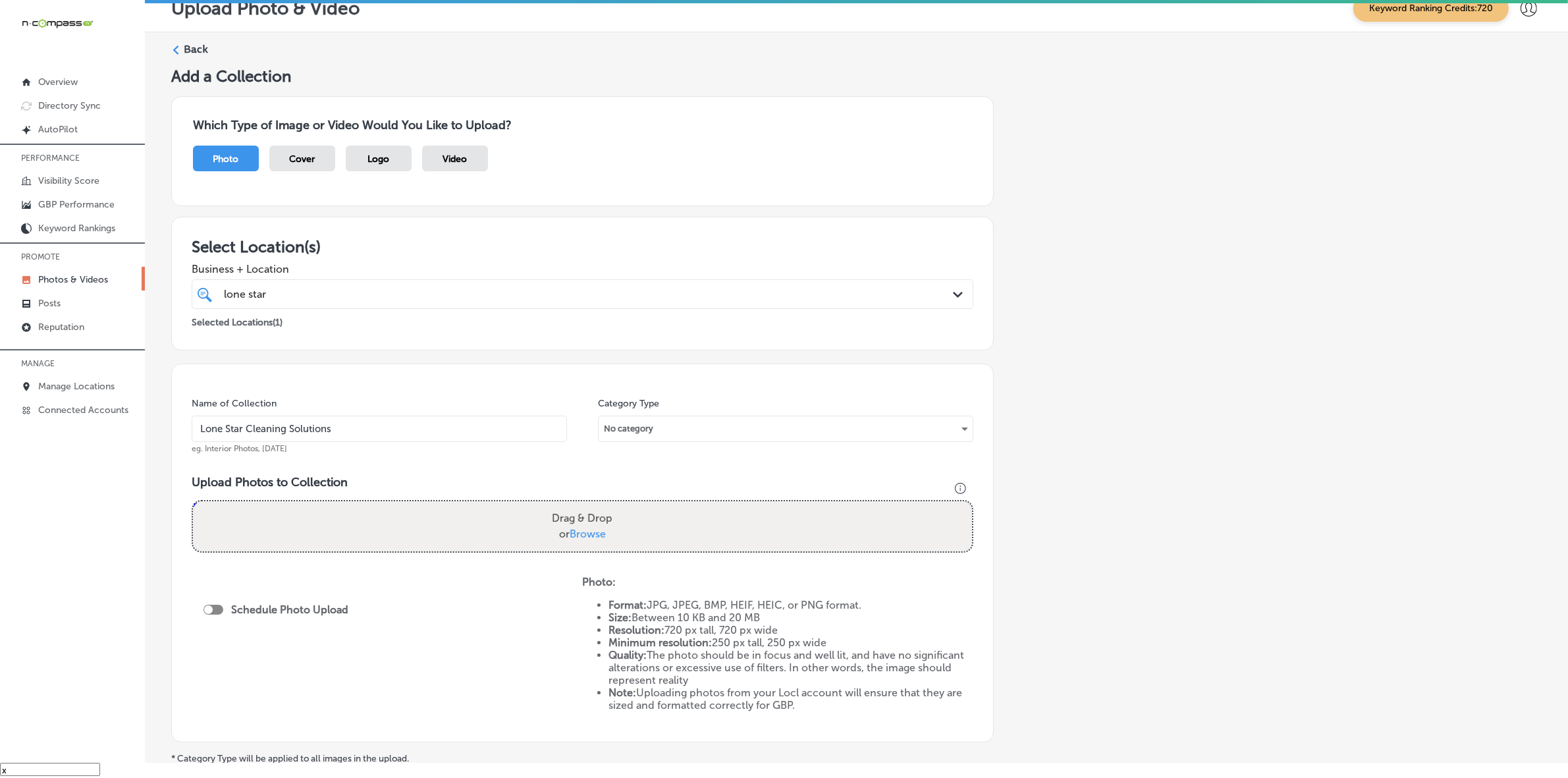
click at [231, 428] on input "Lone Star Cleaning Solutions" at bounding box center [379, 428] width 376 height 26
click at [252, 426] on input "Lone-Star Cleaning Solutions" at bounding box center [379, 428] width 376 height 26
click at [296, 428] on input "Lone-Star-Cleaning Solutions" at bounding box center [379, 428] width 376 height 26
type input "Lone-Star-Cleaning-Solutions"
click at [1123, 393] on div "Add a Collection Which Type of Image or Video Would You Like to Upload? Photo C…" at bounding box center [857, 444] width 1371 height 757
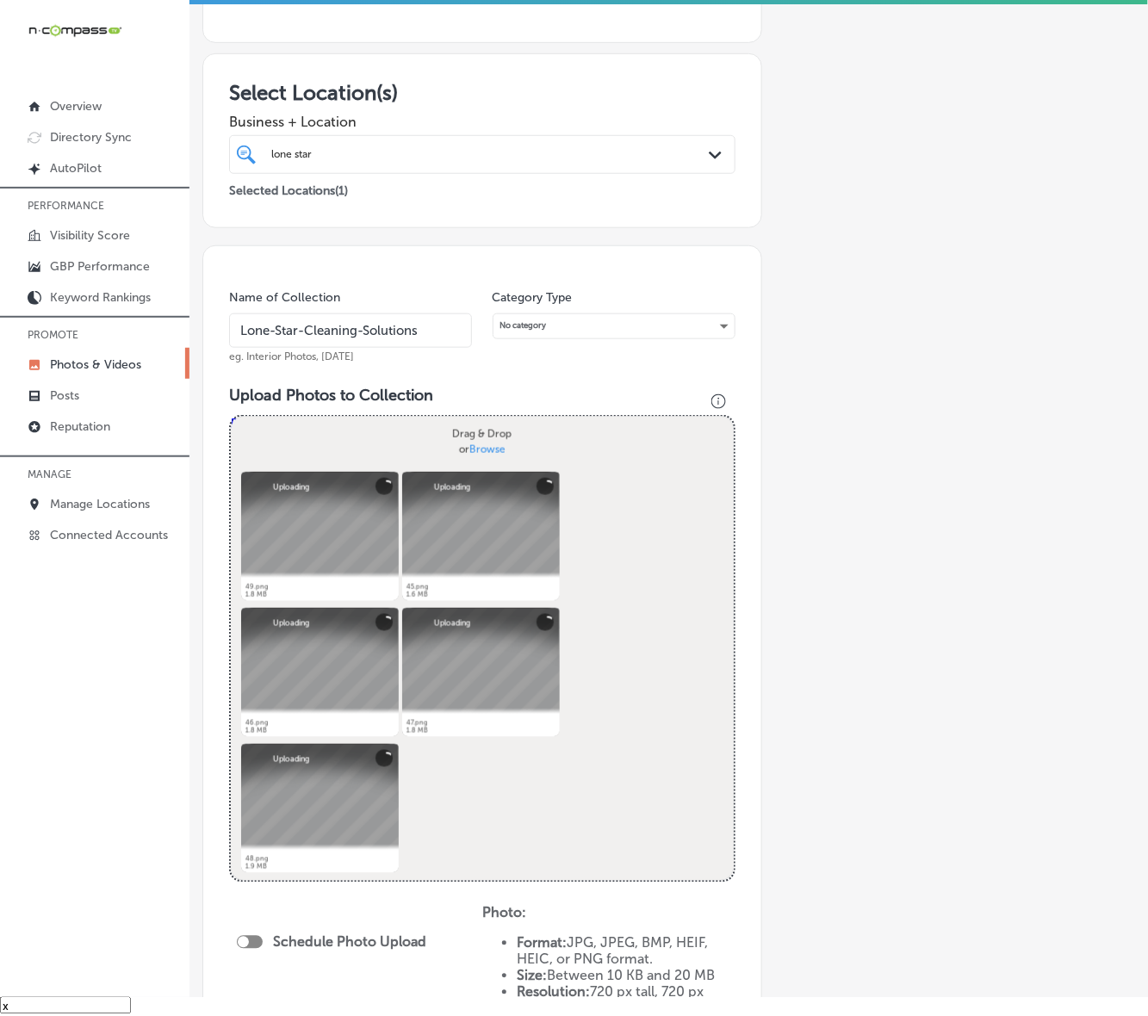
scroll to position [517, 0]
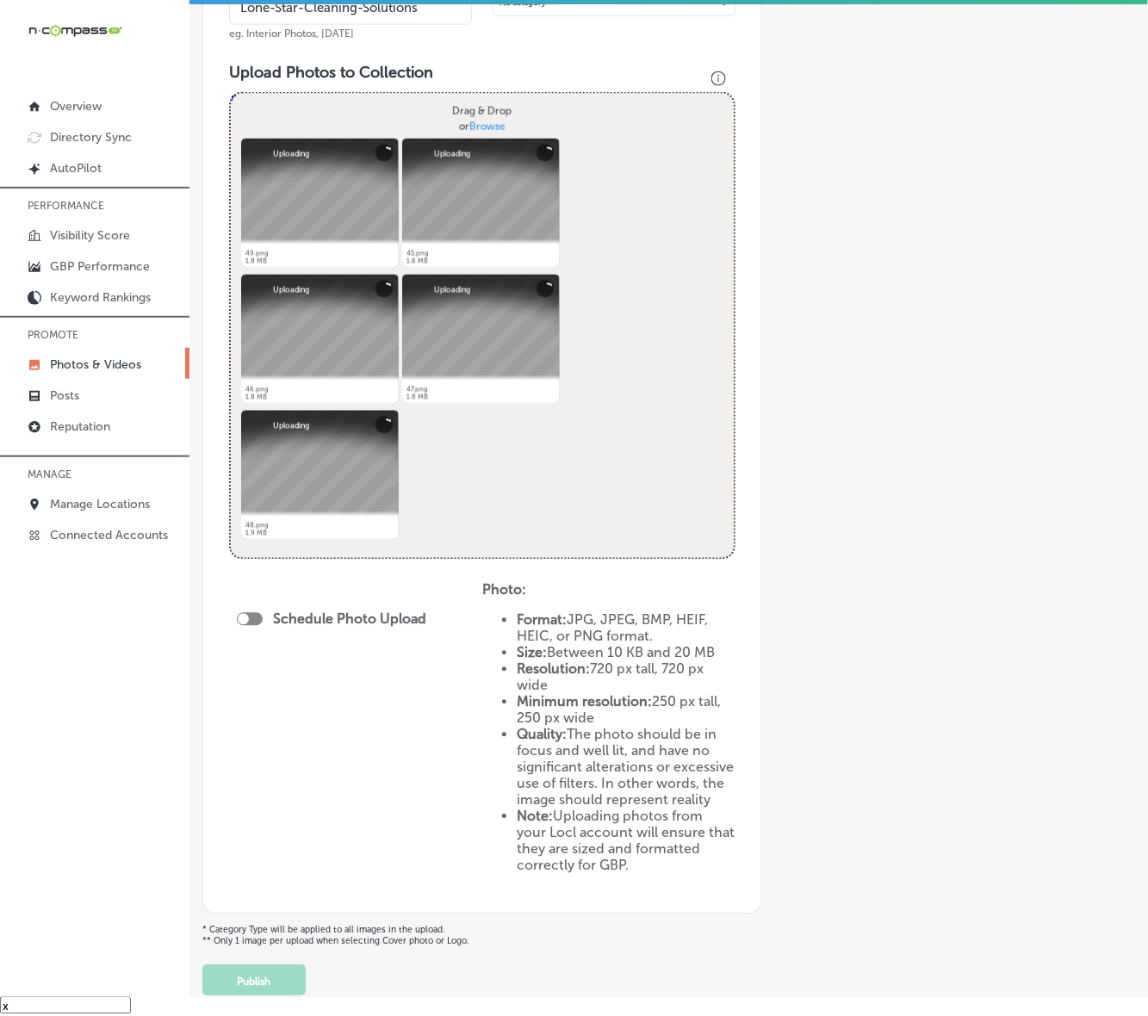
click at [255, 617] on div at bounding box center [250, 619] width 26 height 13
checkbox input "true"
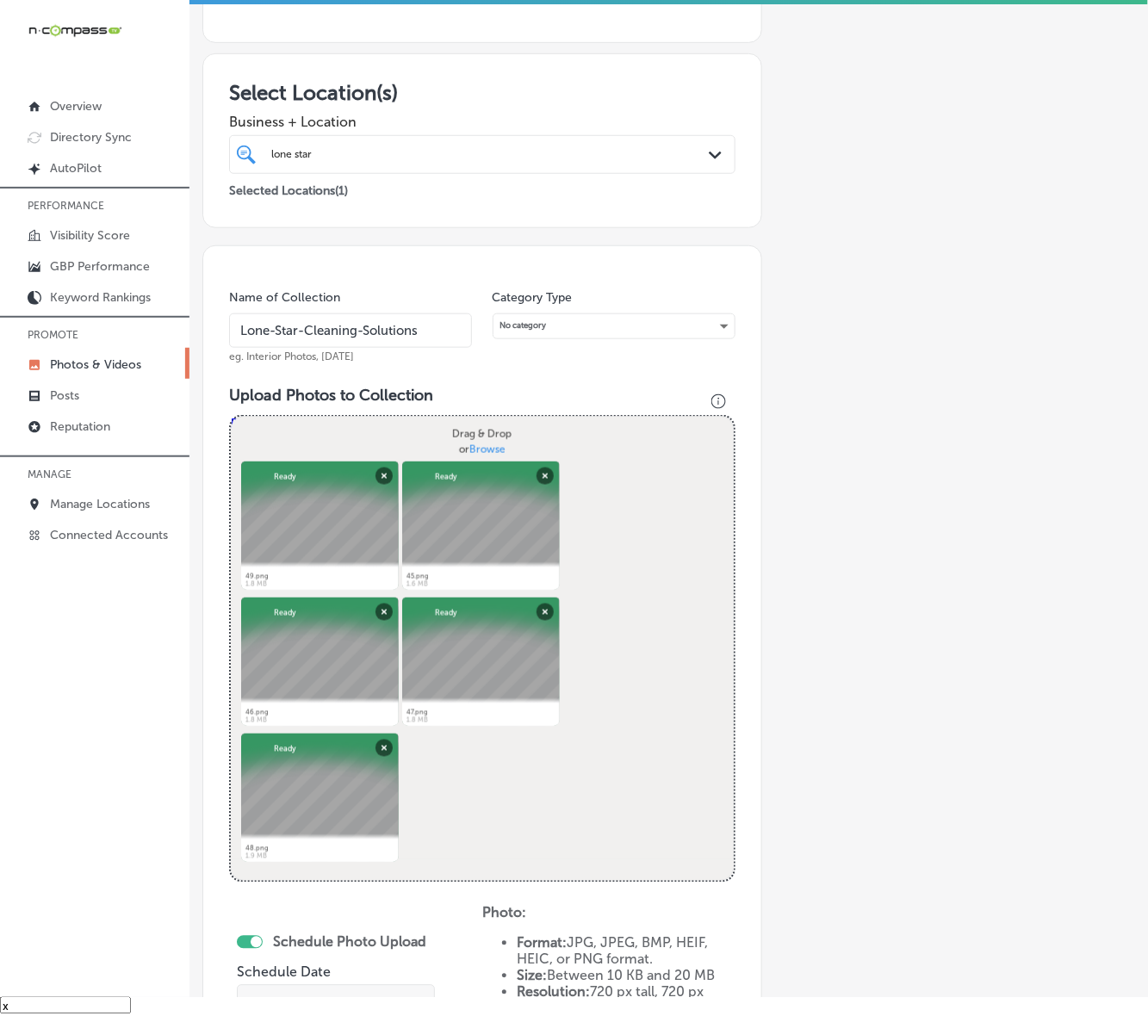
click at [663, 160] on div "lone star lone star" at bounding box center [482, 154] width 439 height 22
click at [661, 158] on div "lone star lone star" at bounding box center [482, 154] width 439 height 22
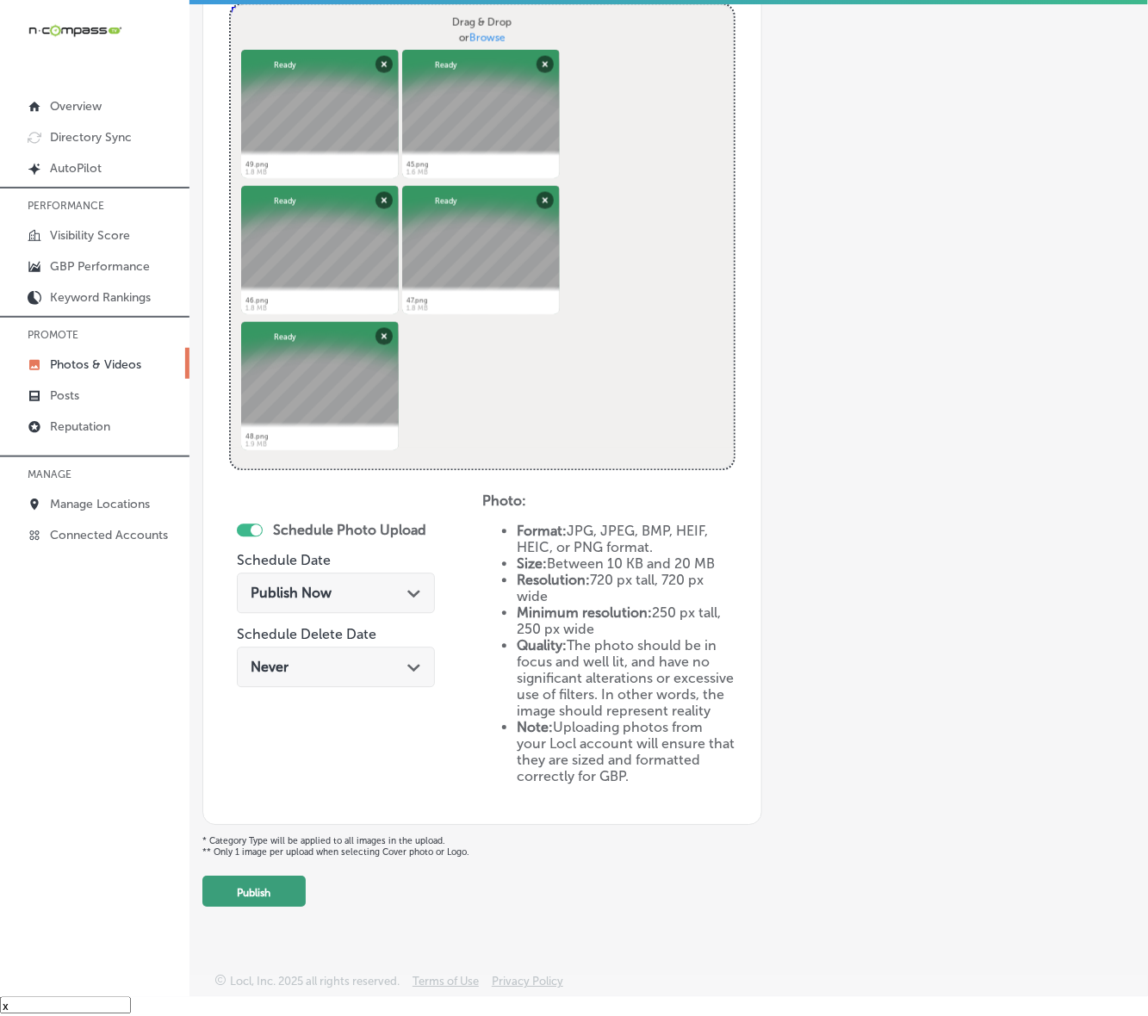
scroll to position [617, 0]
click at [284, 866] on button "Publish" at bounding box center [253, 892] width 103 height 31
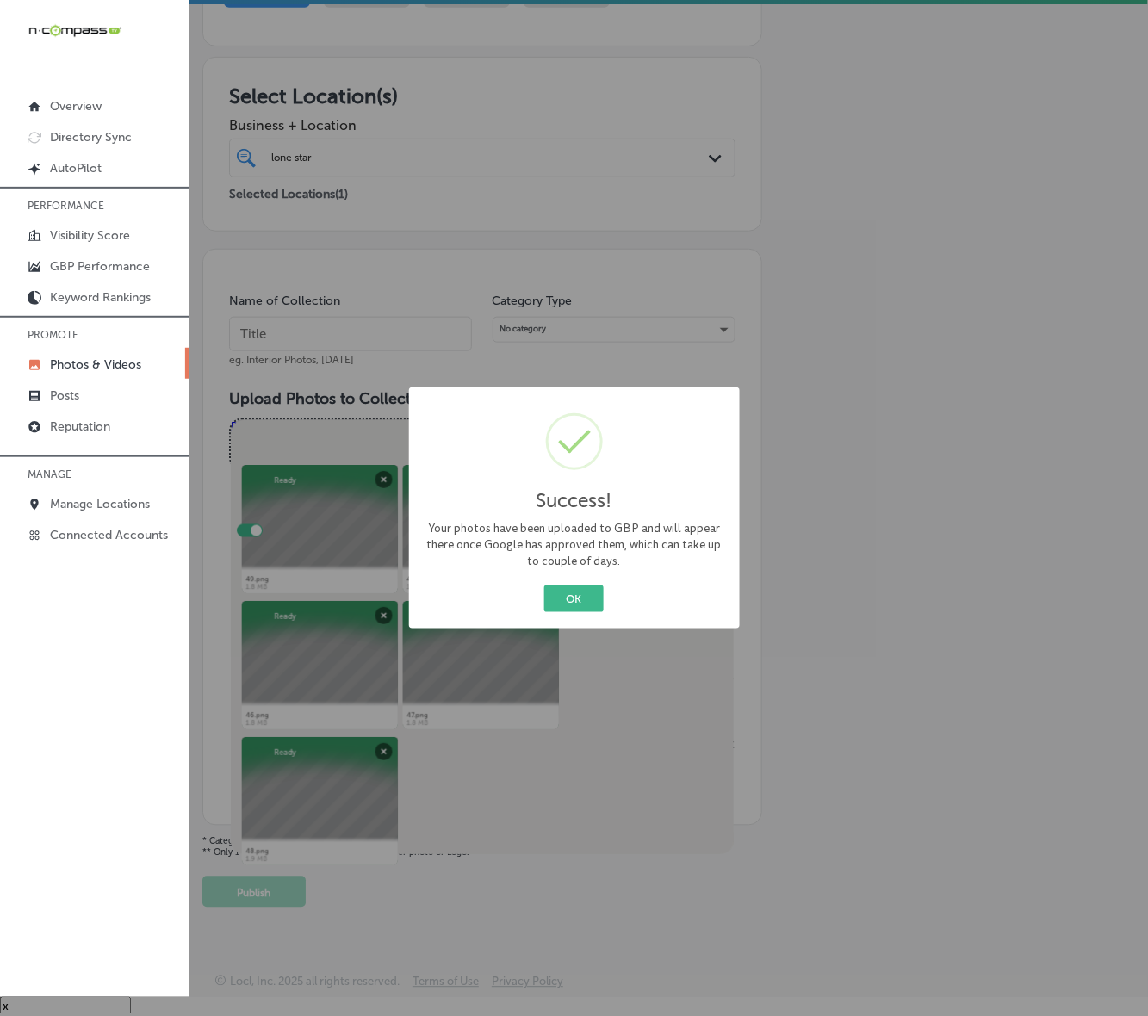
scroll to position [202, 0]
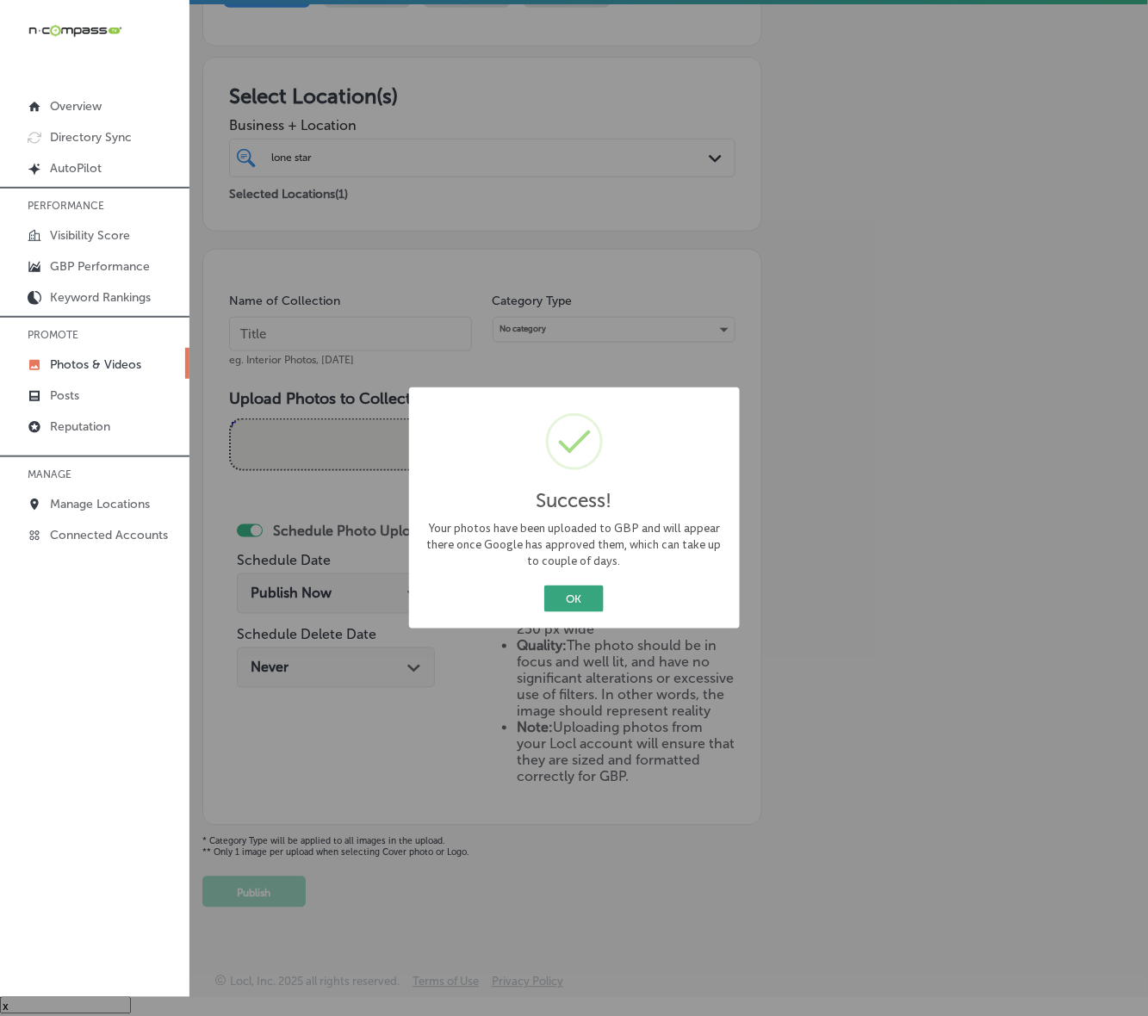
click at [577, 603] on button "OK" at bounding box center [573, 599] width 59 height 27
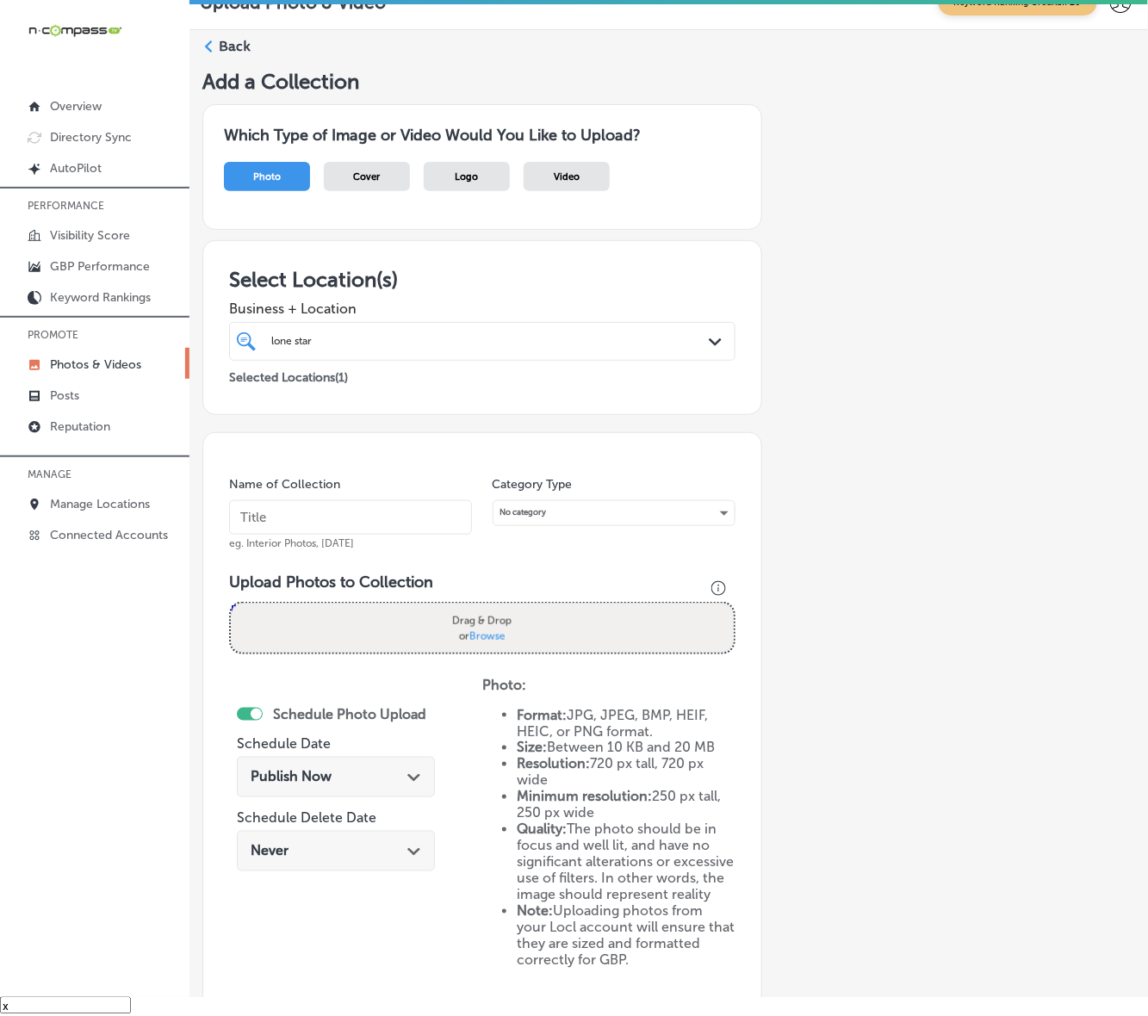
scroll to position [0, 0]
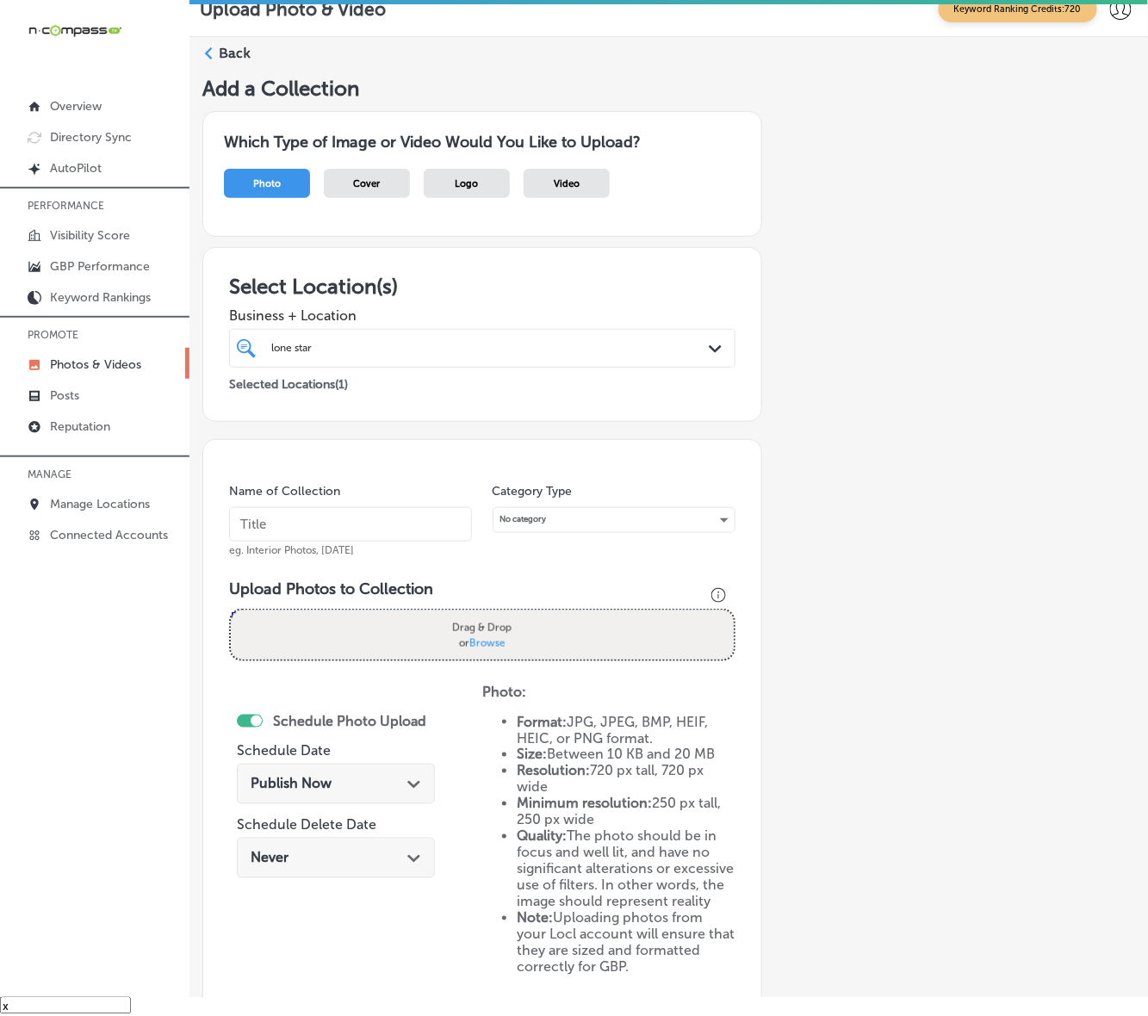
click at [383, 518] on input "text" at bounding box center [350, 524] width 243 height 34
click at [435, 346] on div "lone star lone star" at bounding box center [461, 347] width 382 height 19
click at [281, 523] on input "Lone-star-Cleaning-Solutions" at bounding box center [350, 524] width 243 height 34
click at [294, 538] on input "Lone-star-Cleaning-Solutions" at bounding box center [350, 524] width 243 height 34
click at [282, 526] on input "Lone-star-Cleaning-Solutions" at bounding box center [350, 524] width 243 height 34
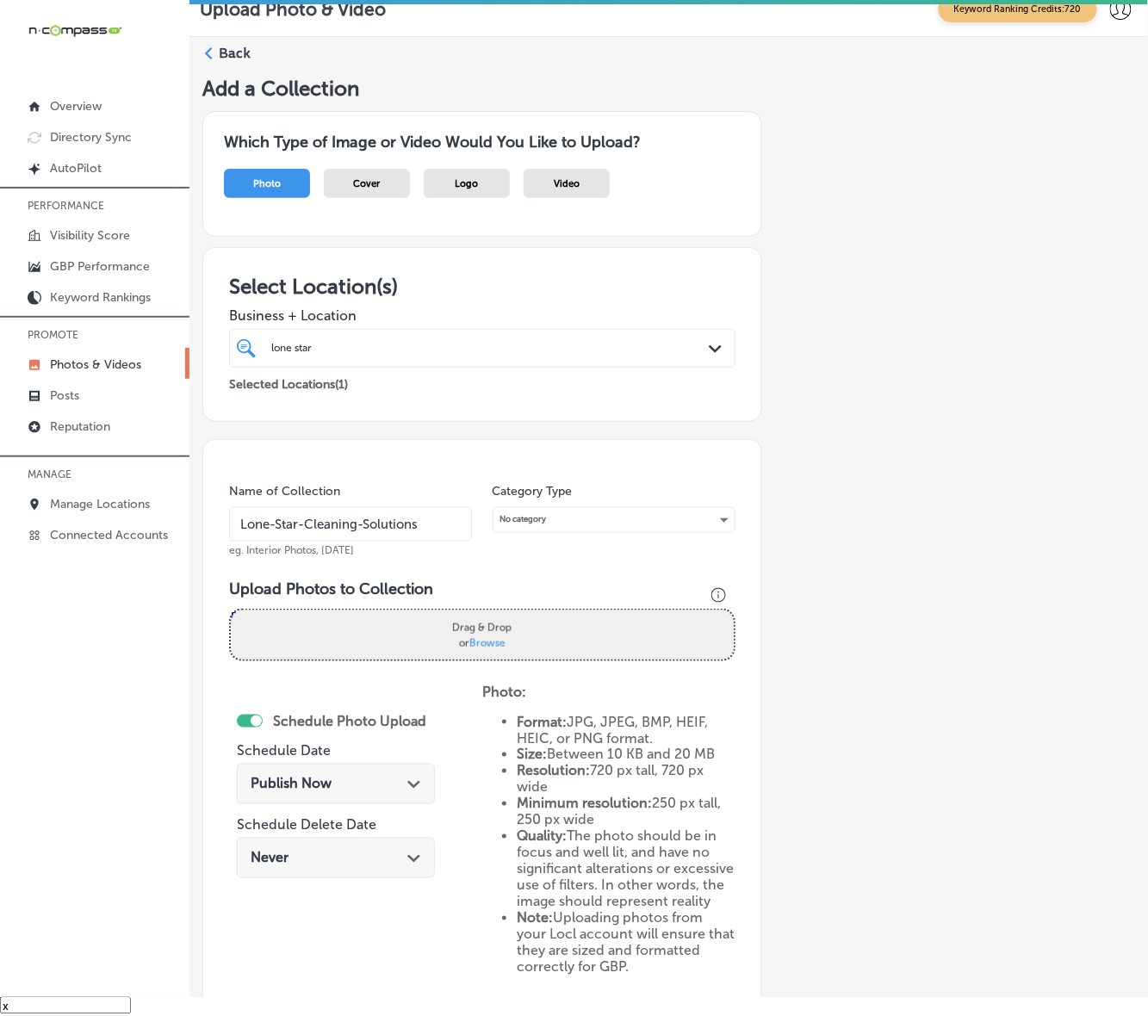
click at [406, 521] on input "Lone-Star-Cleaning-Solutions" at bounding box center [350, 524] width 243 height 34
type input "Lone-Star-Cleaning-Solutions"
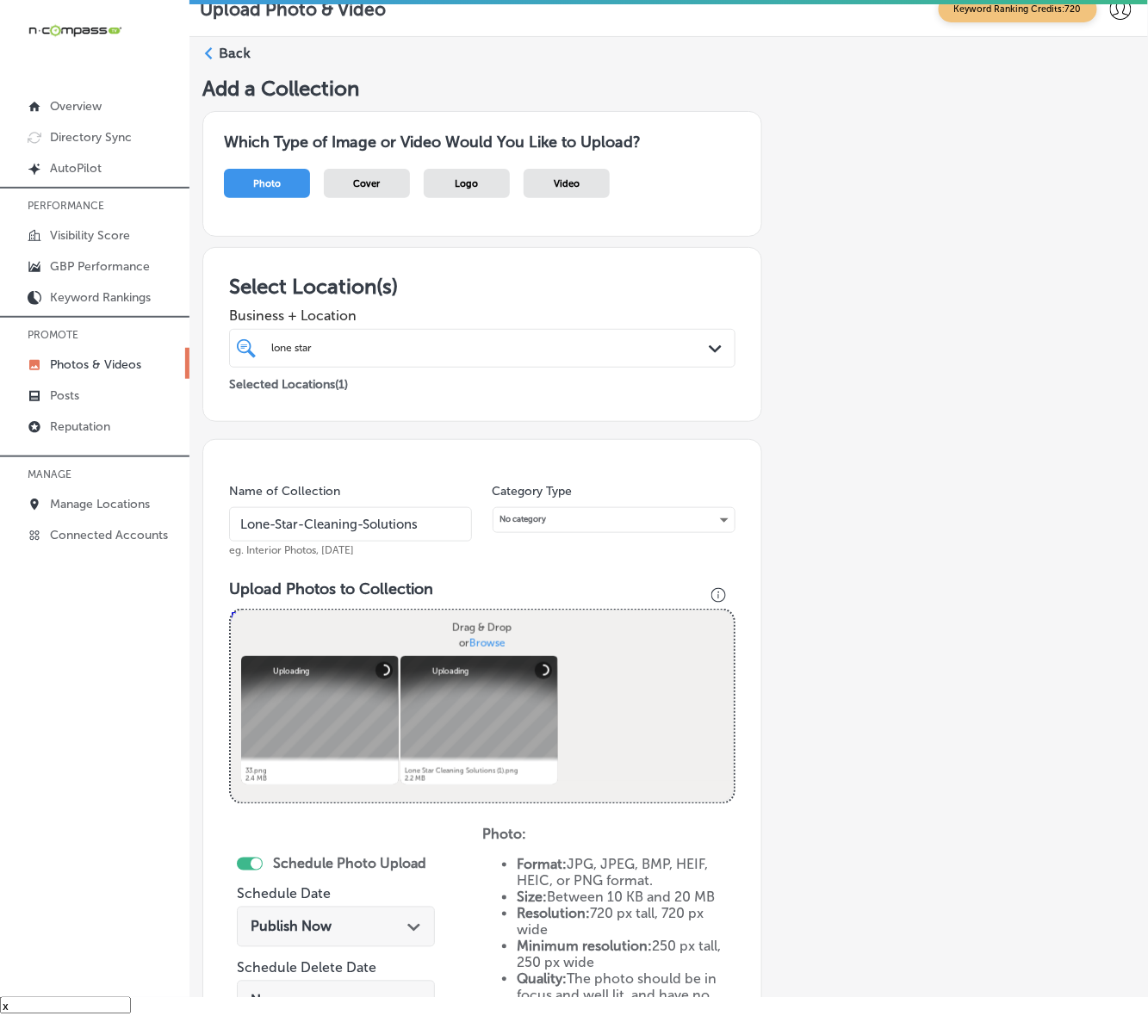
click at [596, 717] on div "Powered by PQINA Drag & Drop or Browse 33.png Abort Retry Remove Upload Cancel …" at bounding box center [482, 707] width 503 height 192
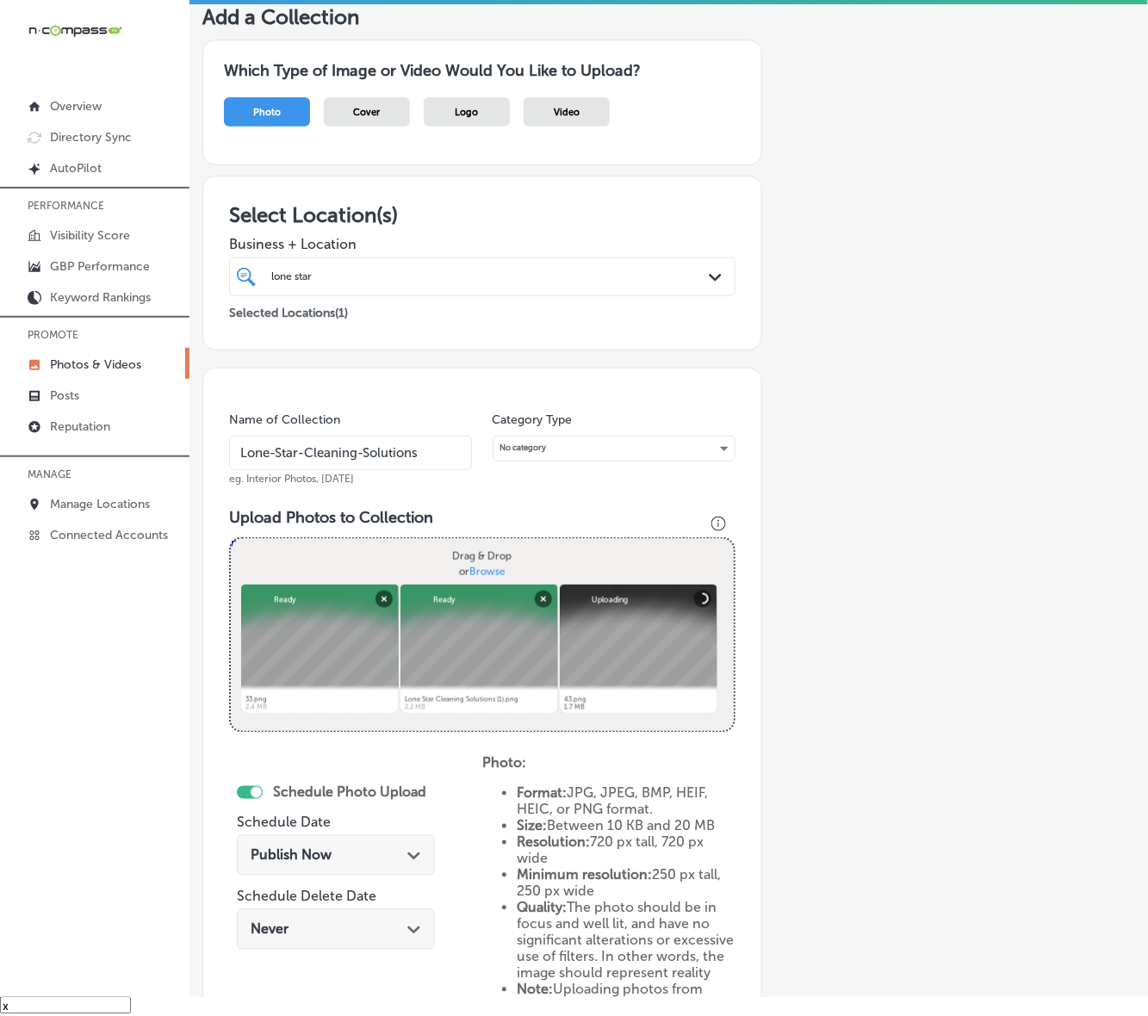
scroll to position [108, 0]
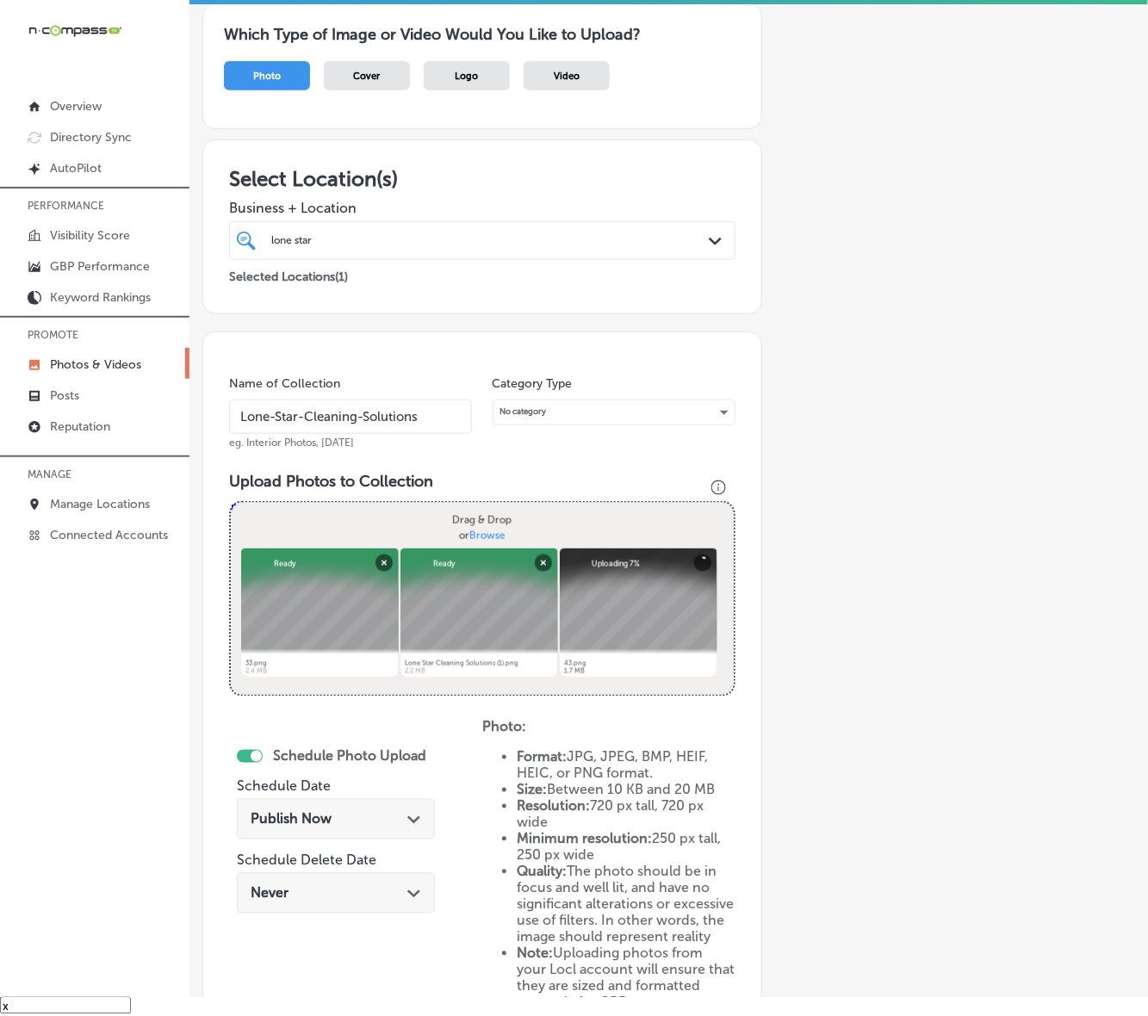
click at [412, 816] on icon "Path Created with Sketch." at bounding box center [413, 820] width 13 height 8
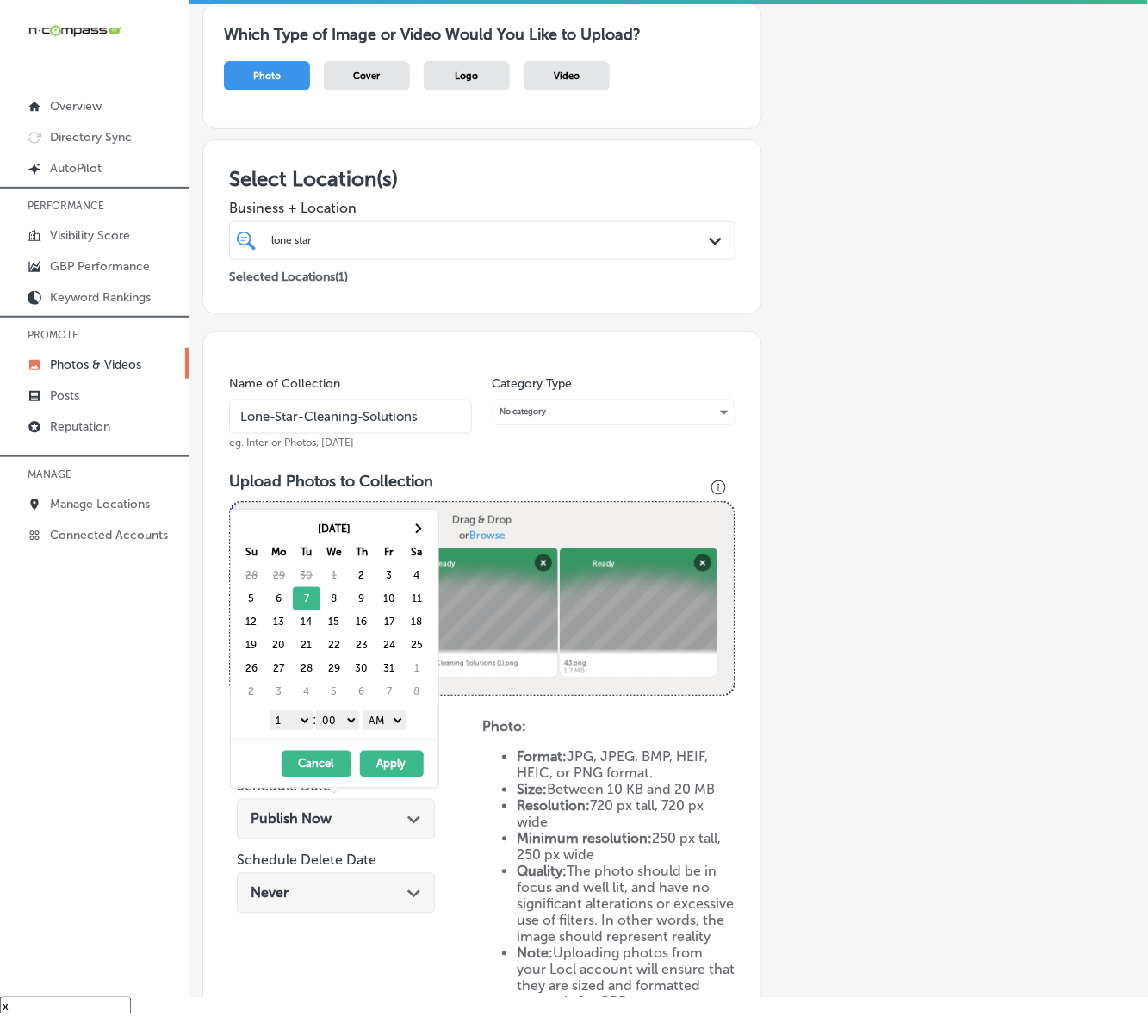
click at [298, 724] on select "1 2 3 4 5 6 7 8 9 10 11 12" at bounding box center [291, 720] width 43 height 19
click at [375, 721] on select "AM PM" at bounding box center [384, 720] width 43 height 19
click at [390, 768] on button "Apply" at bounding box center [392, 764] width 64 height 27
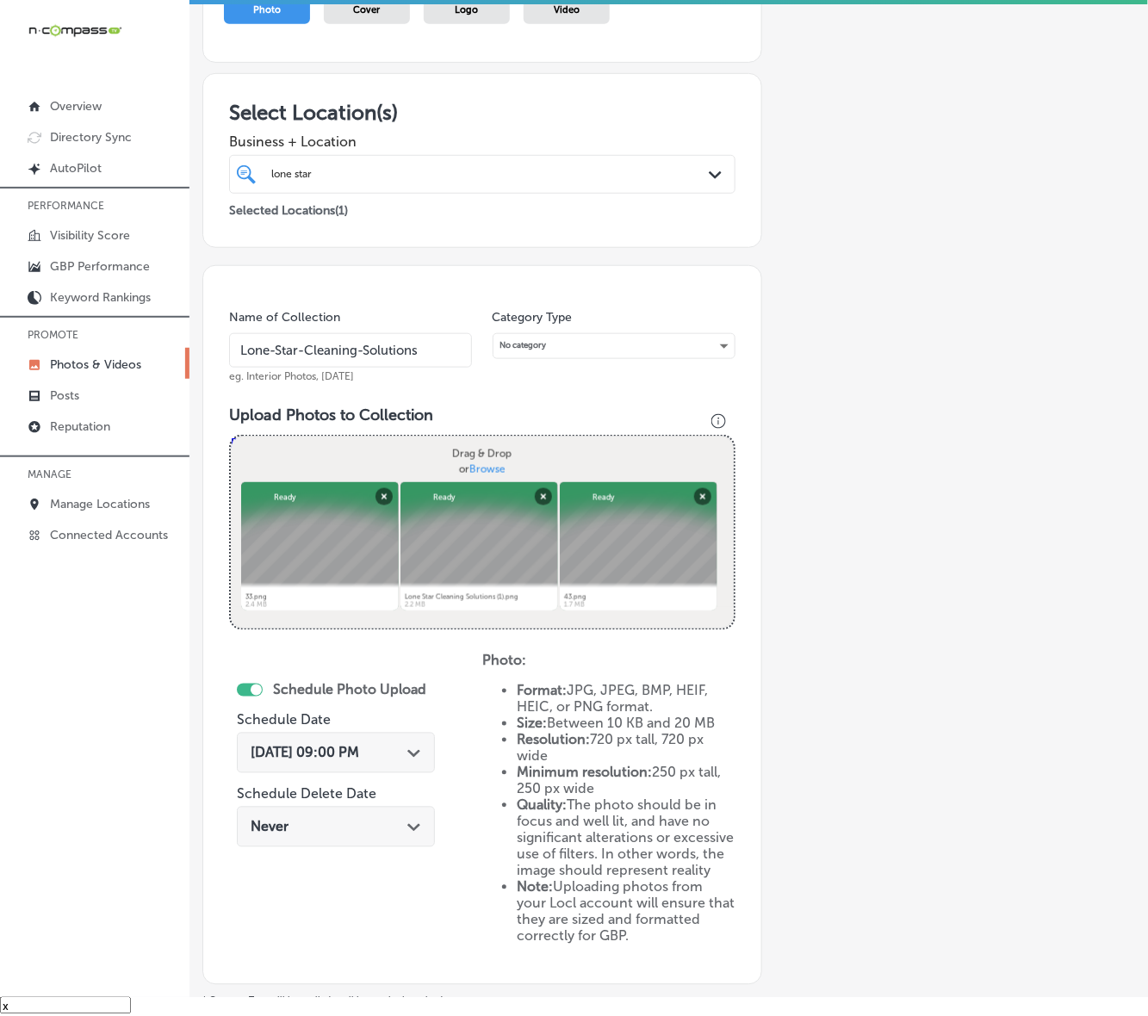
scroll to position [345, 0]
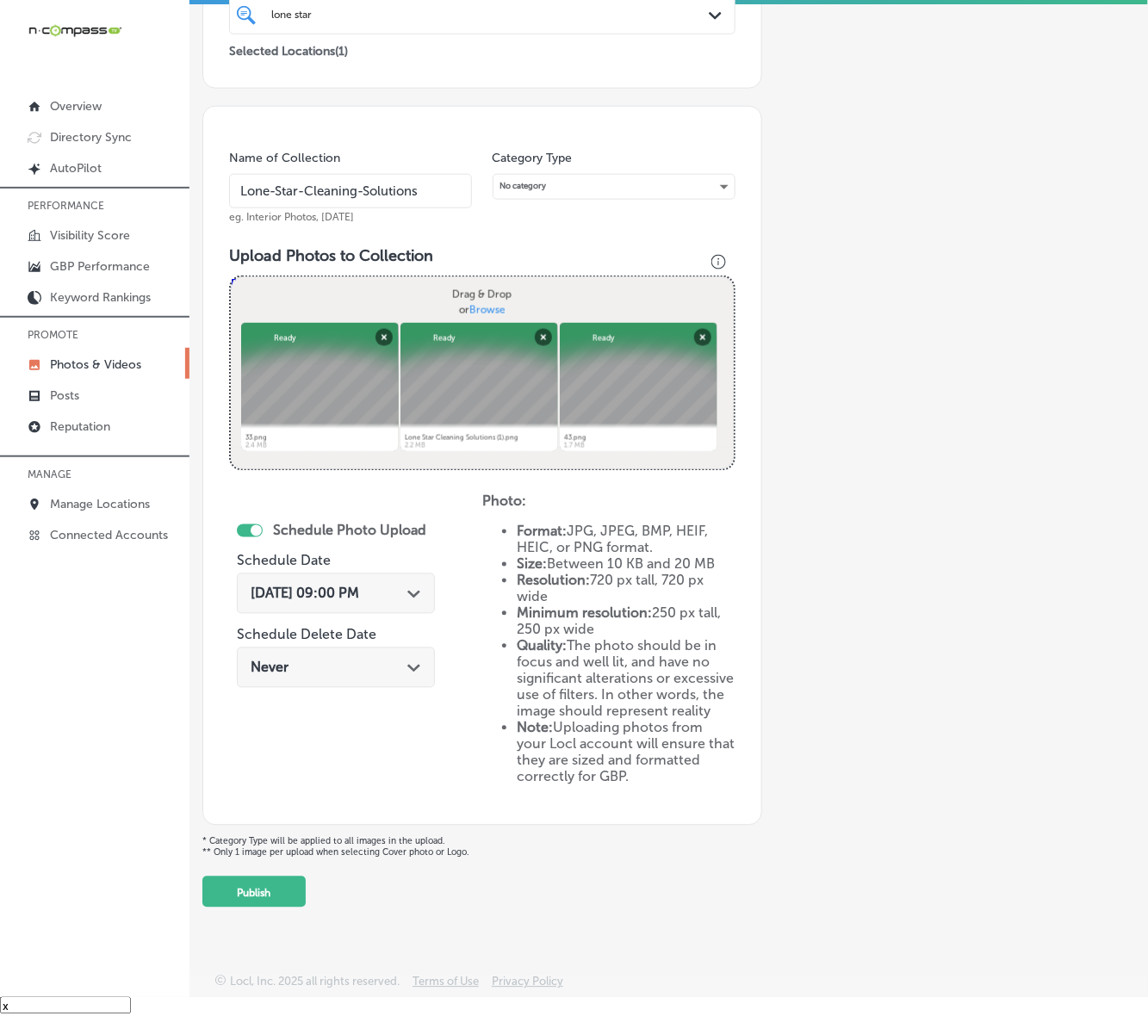
click at [278, 866] on button "Publish" at bounding box center [253, 892] width 103 height 31
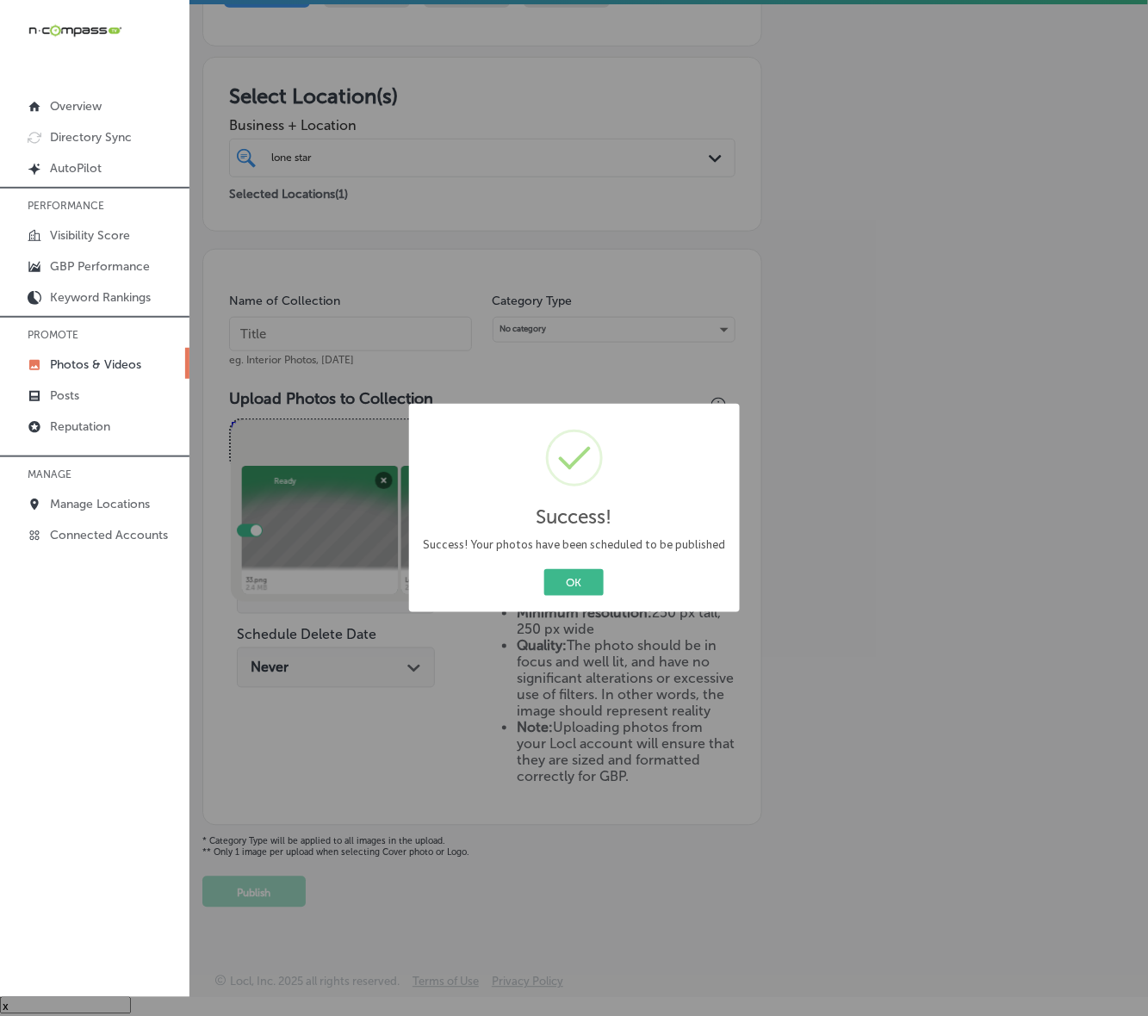
scroll to position [202, 0]
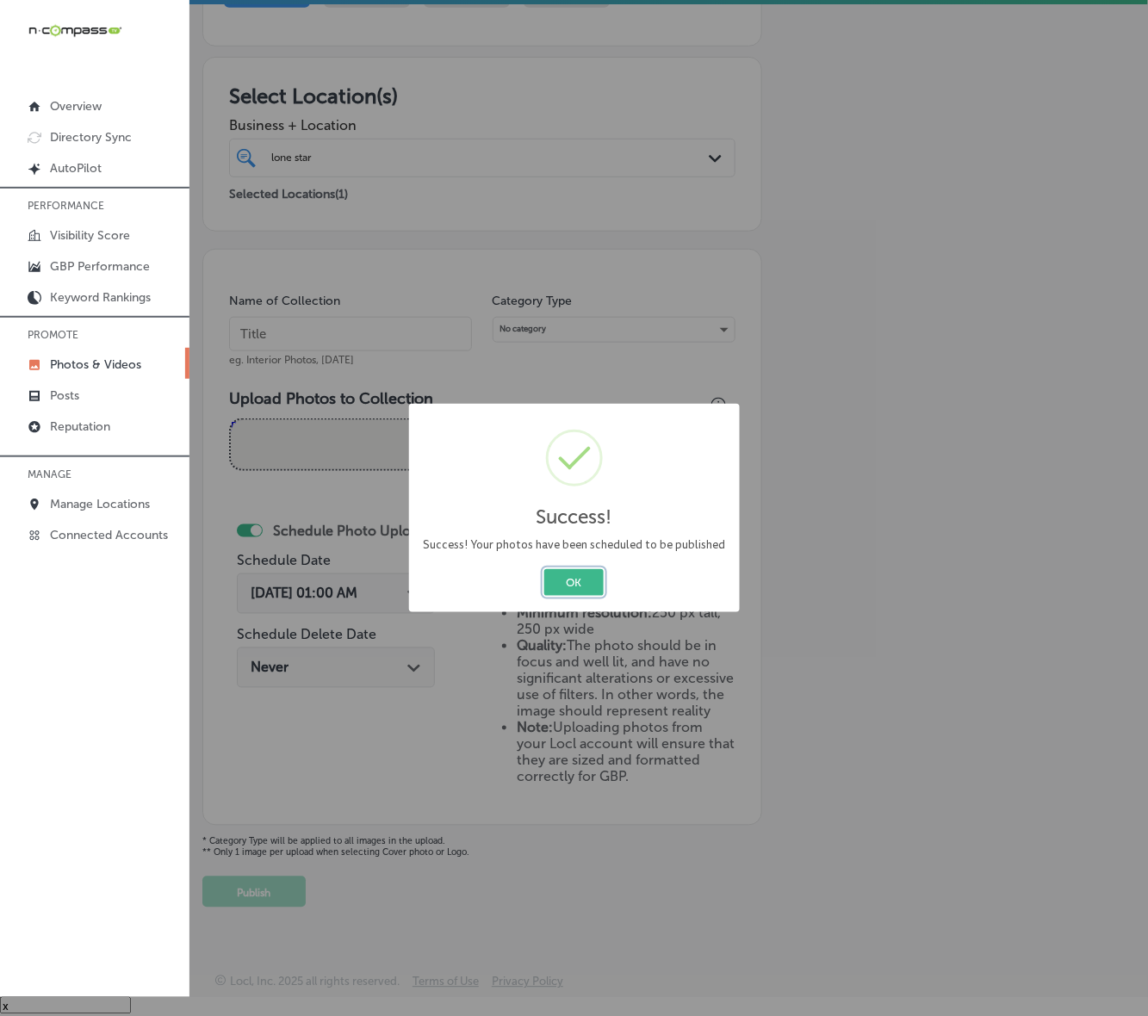
click at [562, 588] on button "OK" at bounding box center [573, 582] width 59 height 27
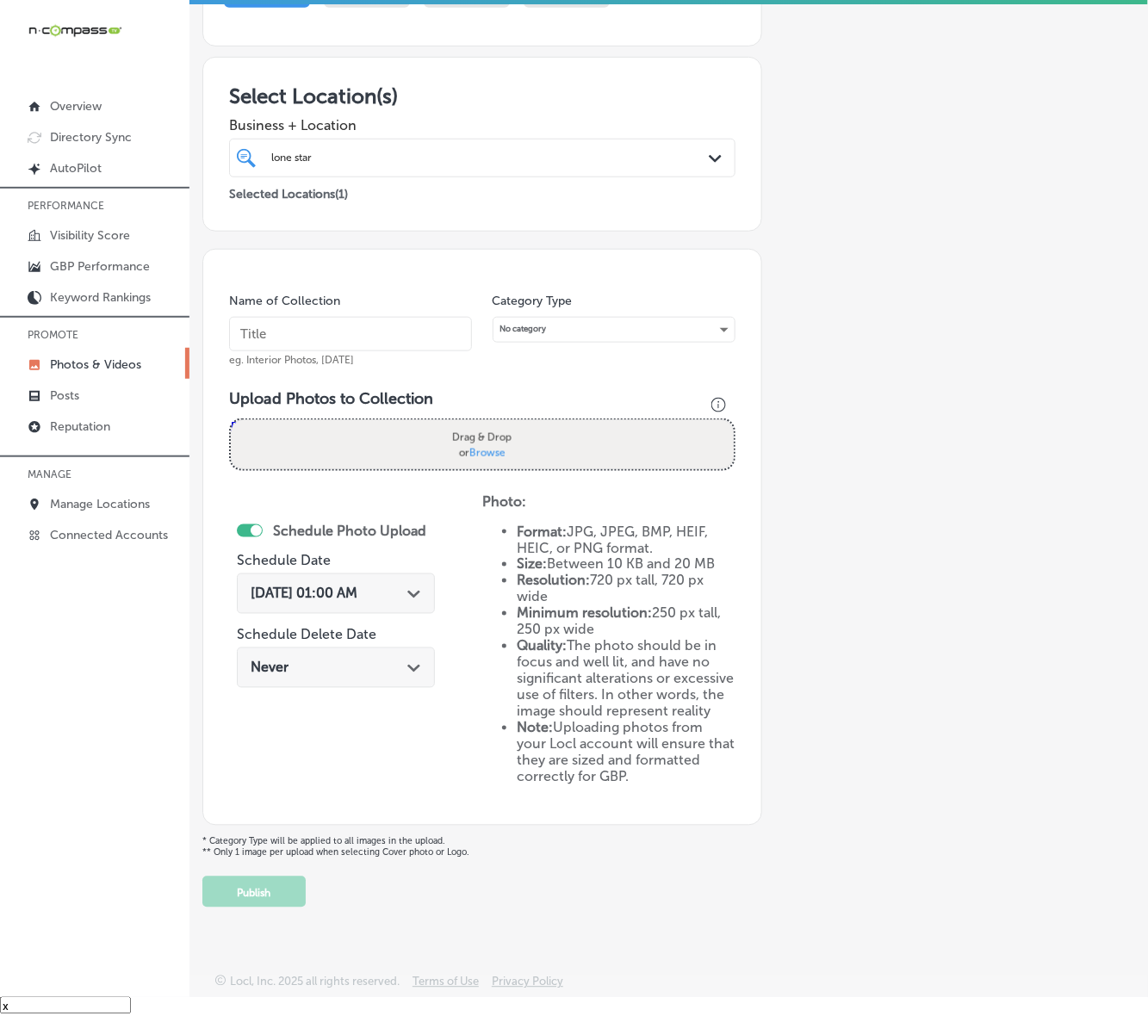
scroll to position [95, 0]
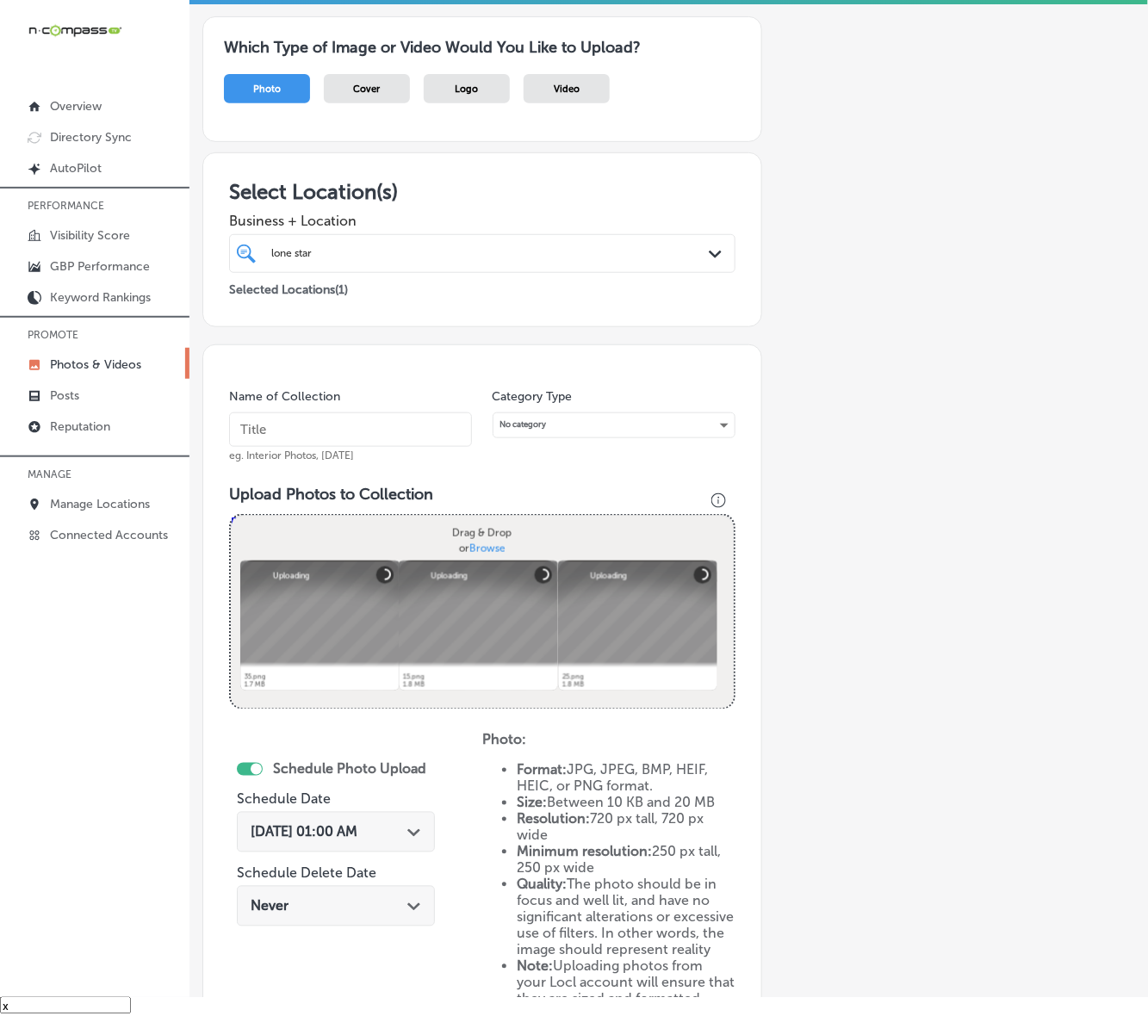
click at [389, 415] on input "text" at bounding box center [350, 429] width 243 height 34
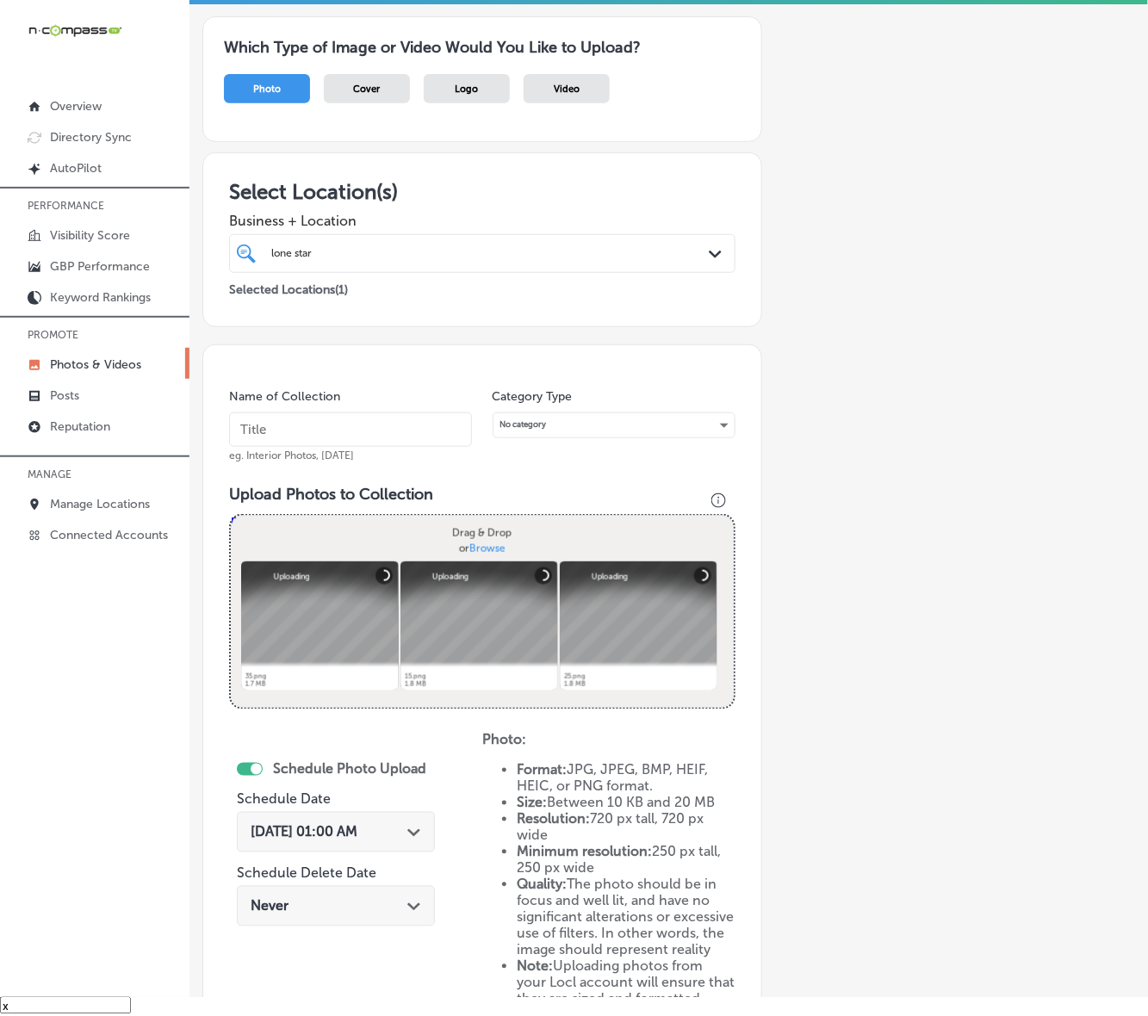
paste input "Lone-Star-Cleaning-Solutions"
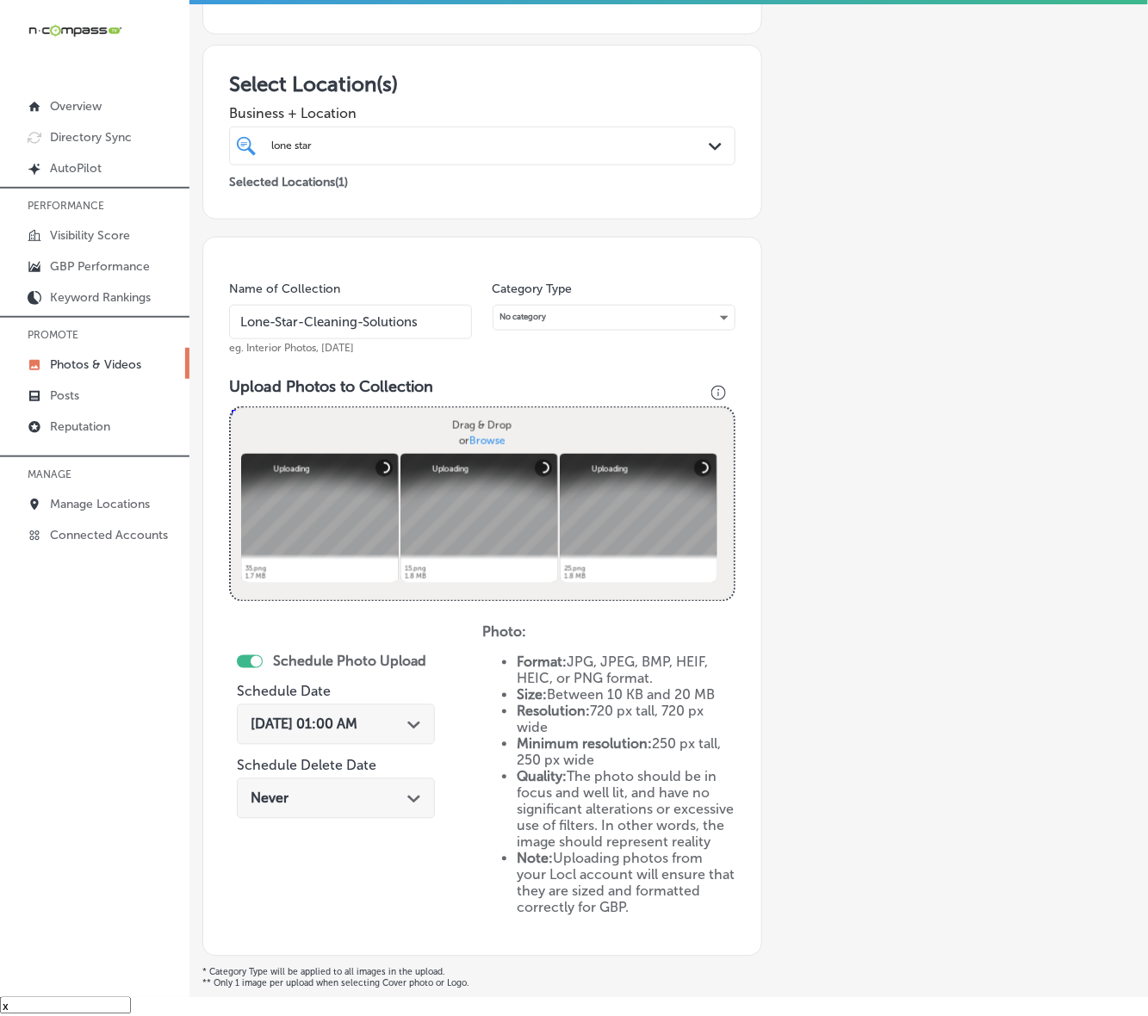
type input "Lone-Star-Cleaning-Solutions"
click at [410, 728] on div "Path Created with Sketch." at bounding box center [414, 723] width 14 height 14
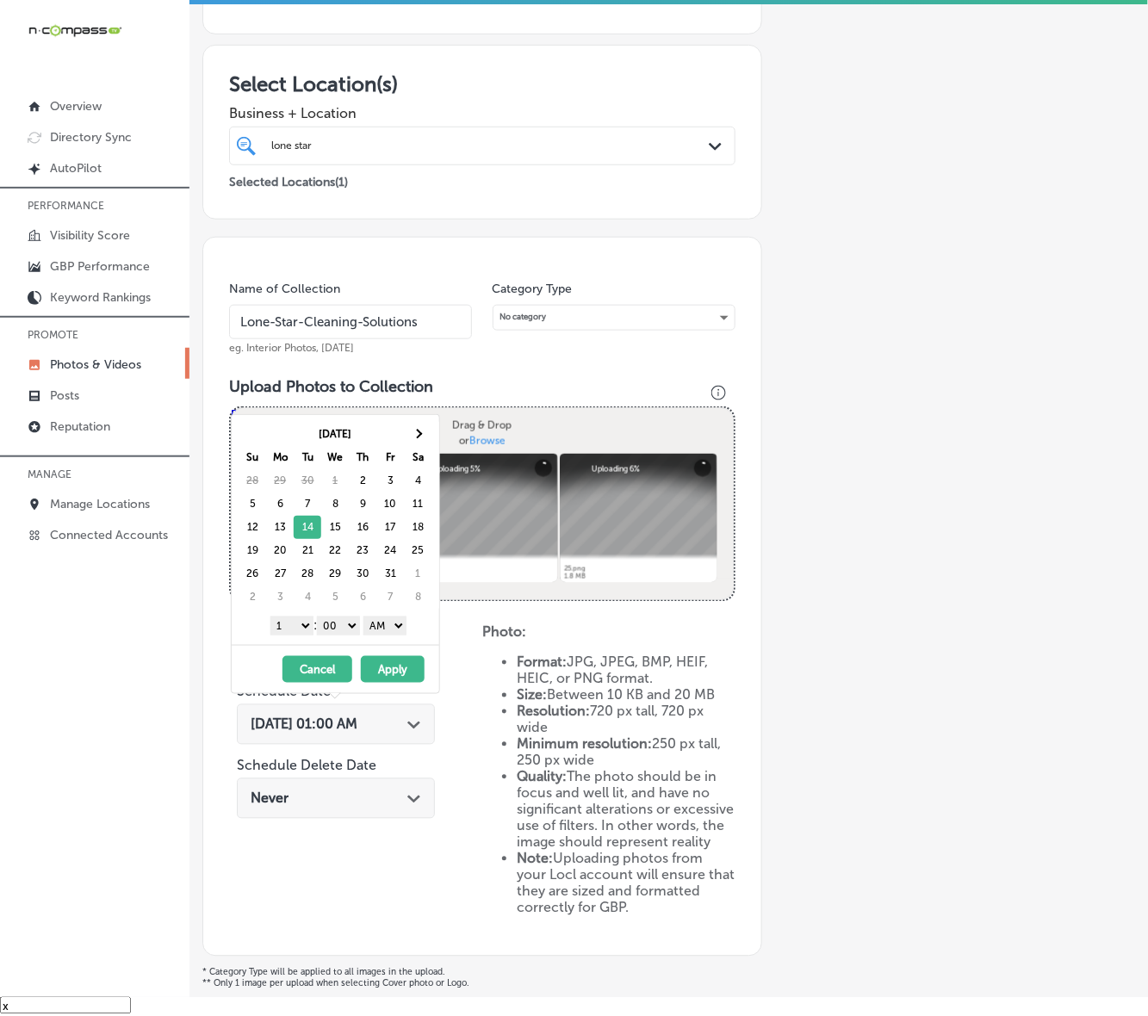
click at [294, 629] on select "1 2 3 4 5 6 7 8 9 10 11 12" at bounding box center [291, 626] width 43 height 19
click at [386, 631] on select "AM PM" at bounding box center [384, 626] width 43 height 19
click at [383, 674] on button "Apply" at bounding box center [393, 669] width 64 height 27
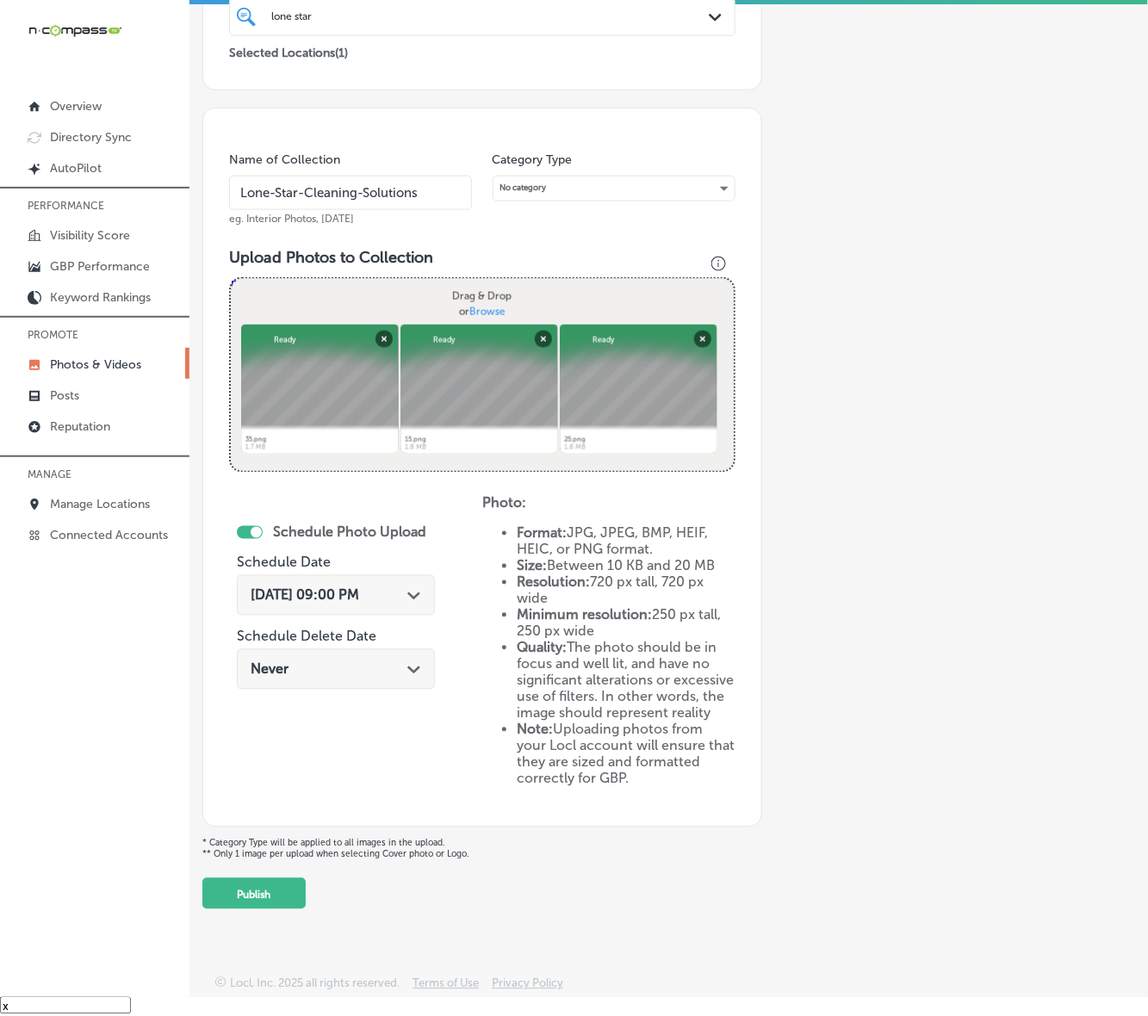
scroll to position [345, 0]
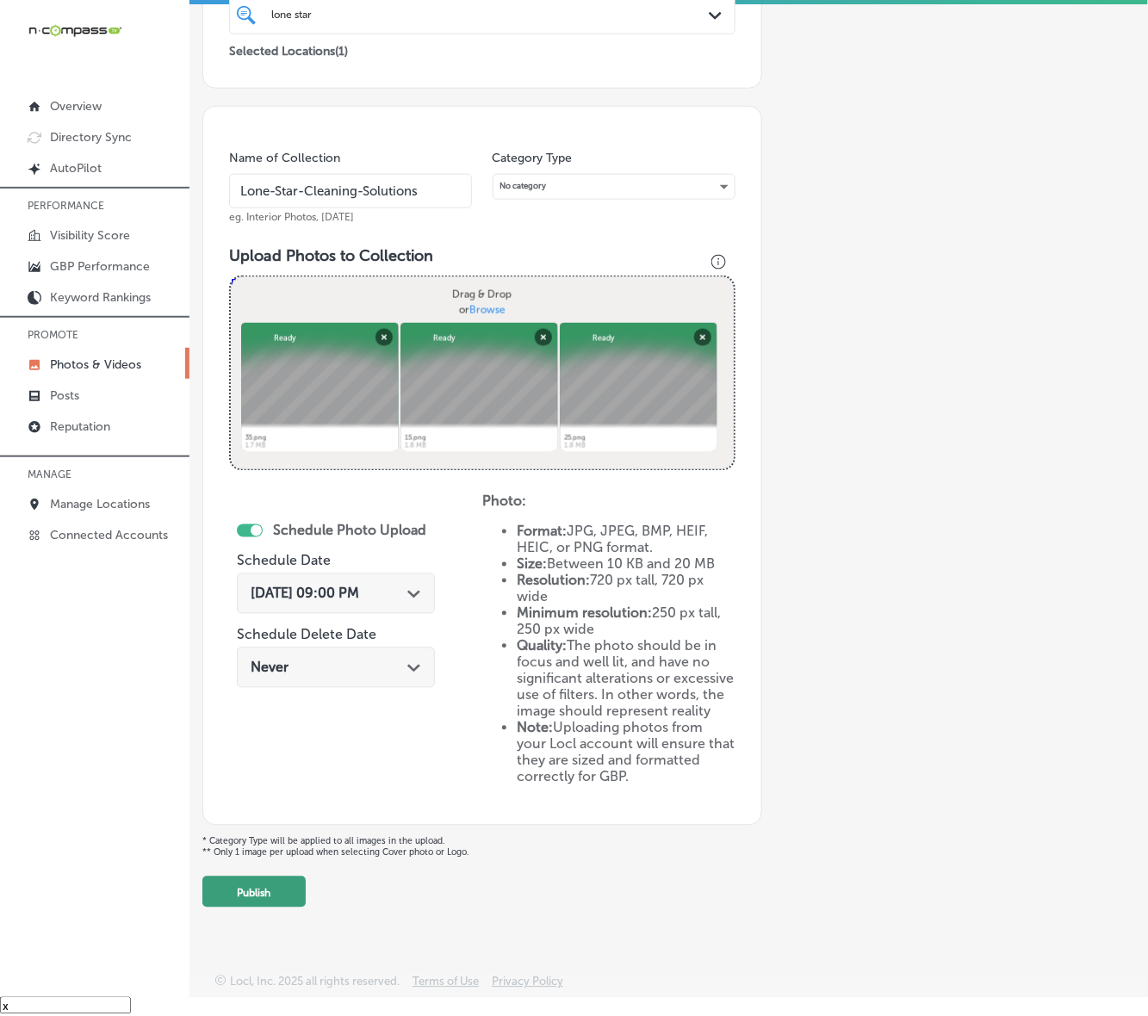
click at [268, 866] on button "Publish" at bounding box center [253, 892] width 103 height 31
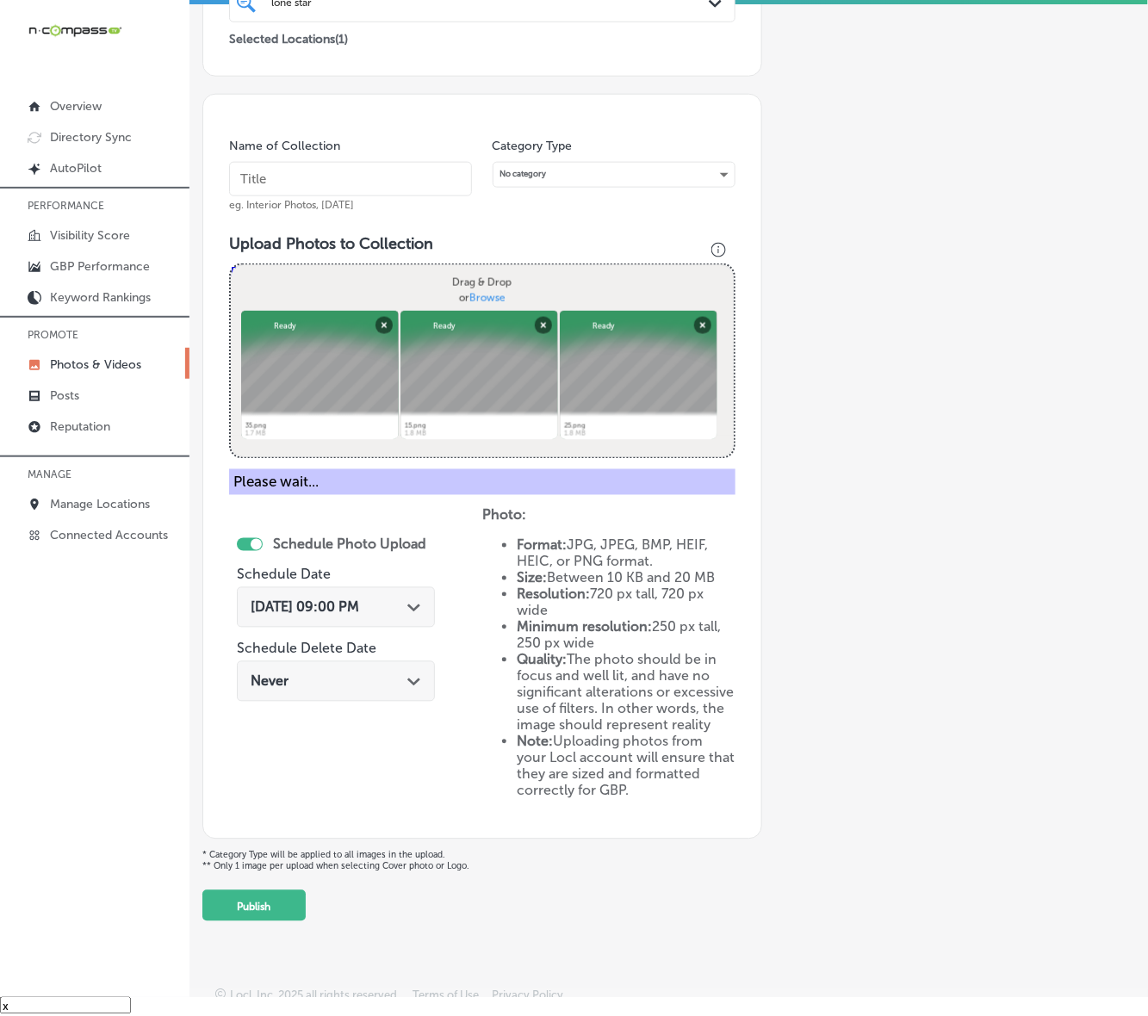
scroll to position [202, 0]
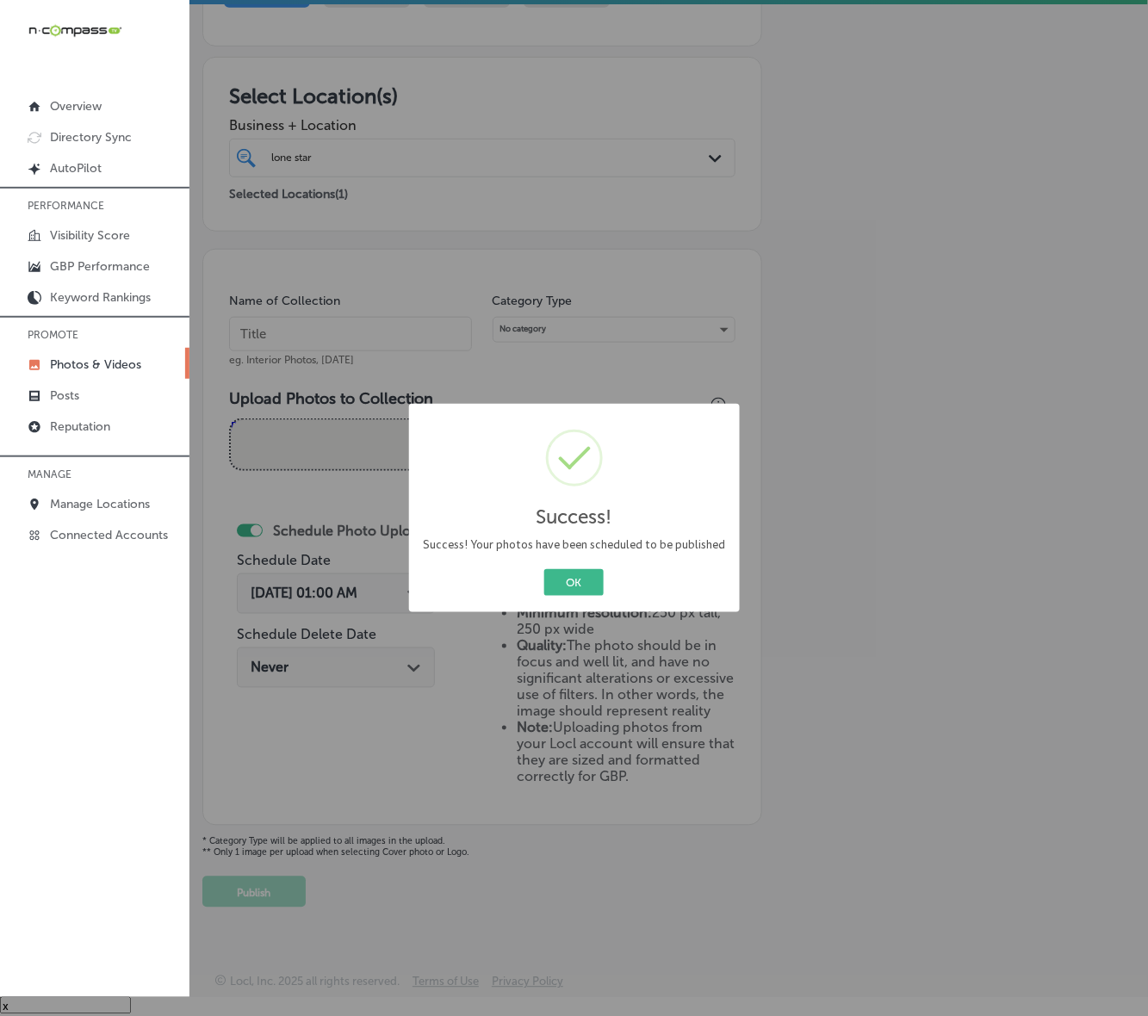
click at [544, 569] on button "OK" at bounding box center [573, 582] width 59 height 27
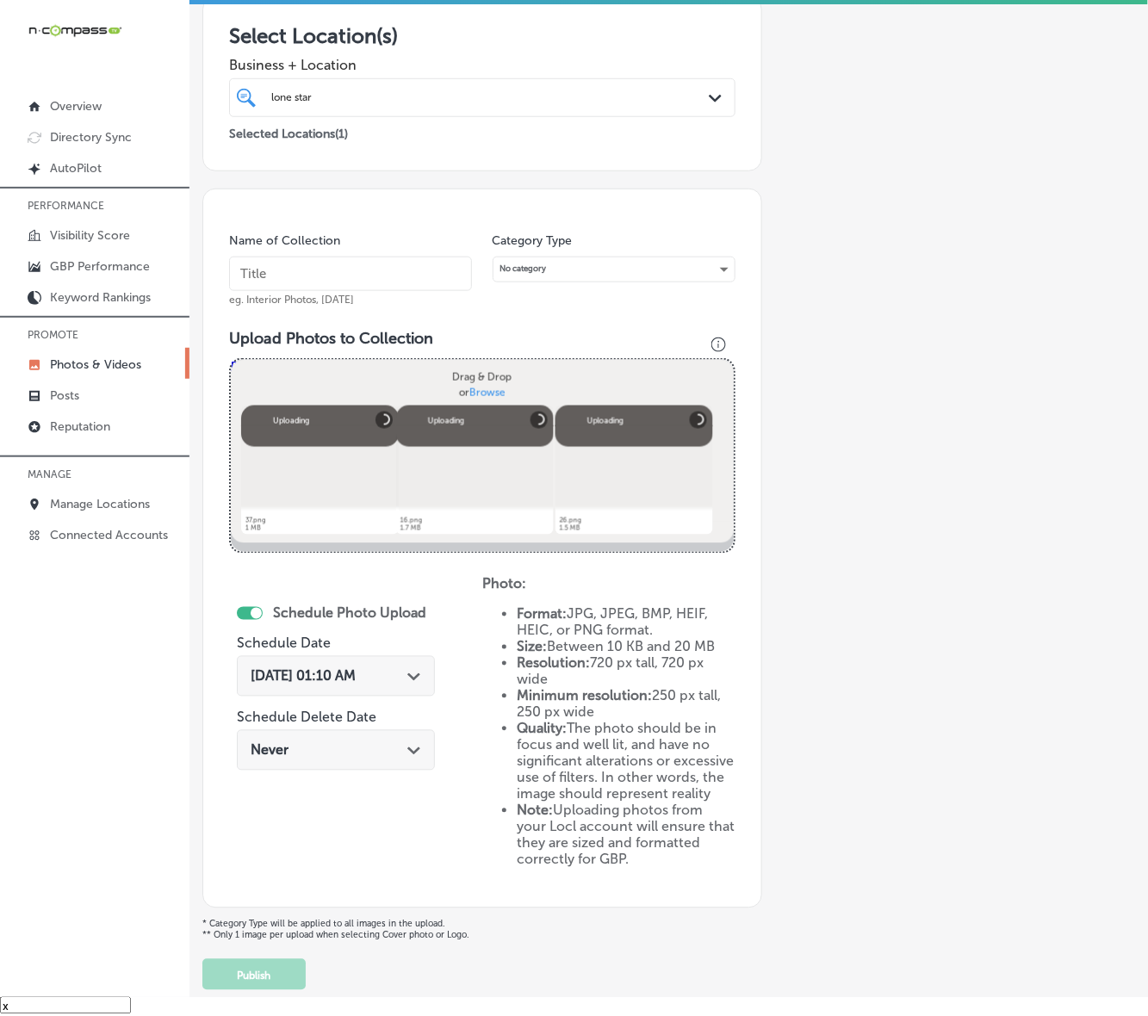
scroll to position [238, 0]
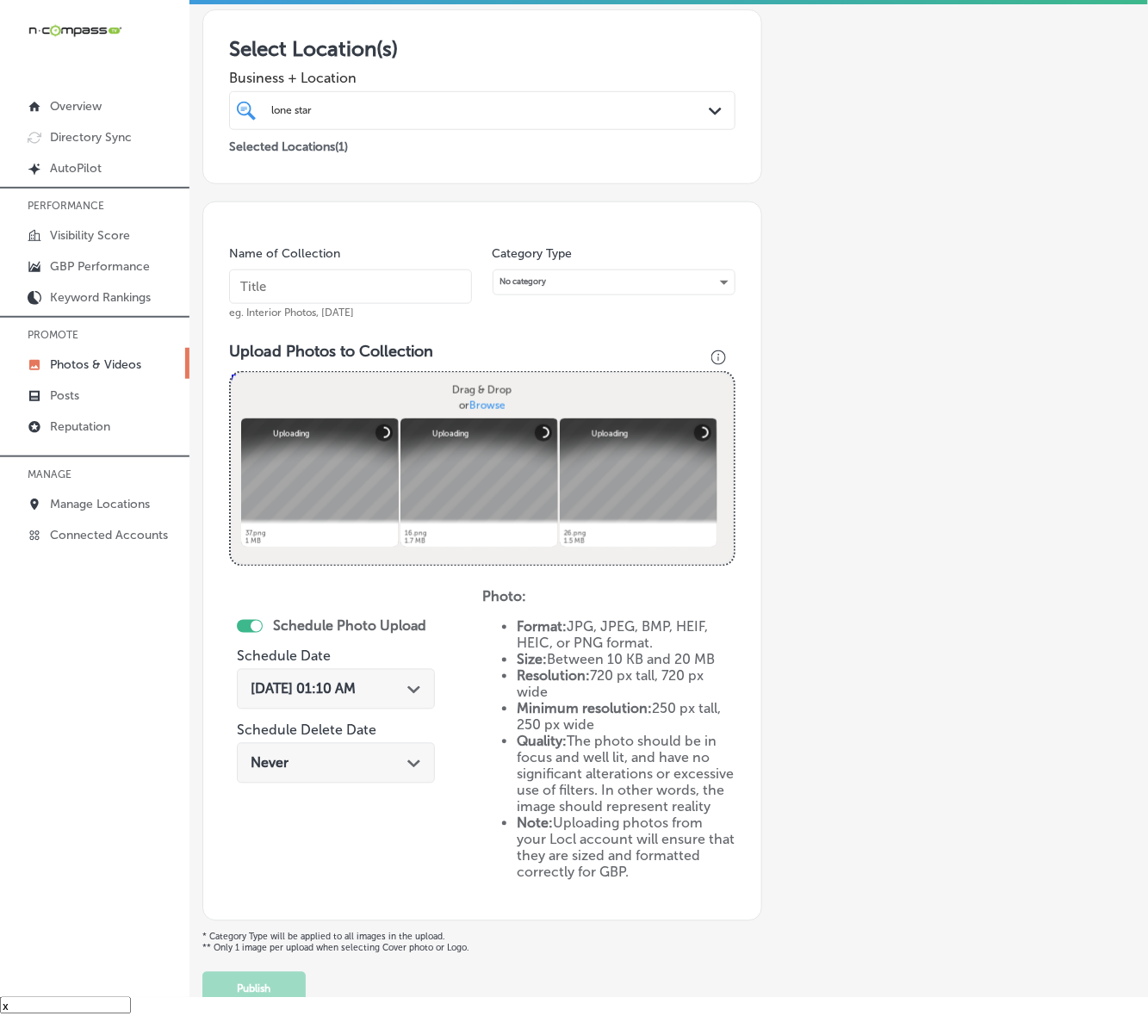
click at [422, 280] on input "text" at bounding box center [350, 287] width 243 height 34
paste input "Lone-Star-Cleaning-Solutions"
type input "Lone-Star-Cleaning-Solutions"
click at [400, 673] on div "[DATE] 01:10 AM Path Created with Sketch." at bounding box center [336, 689] width 198 height 40
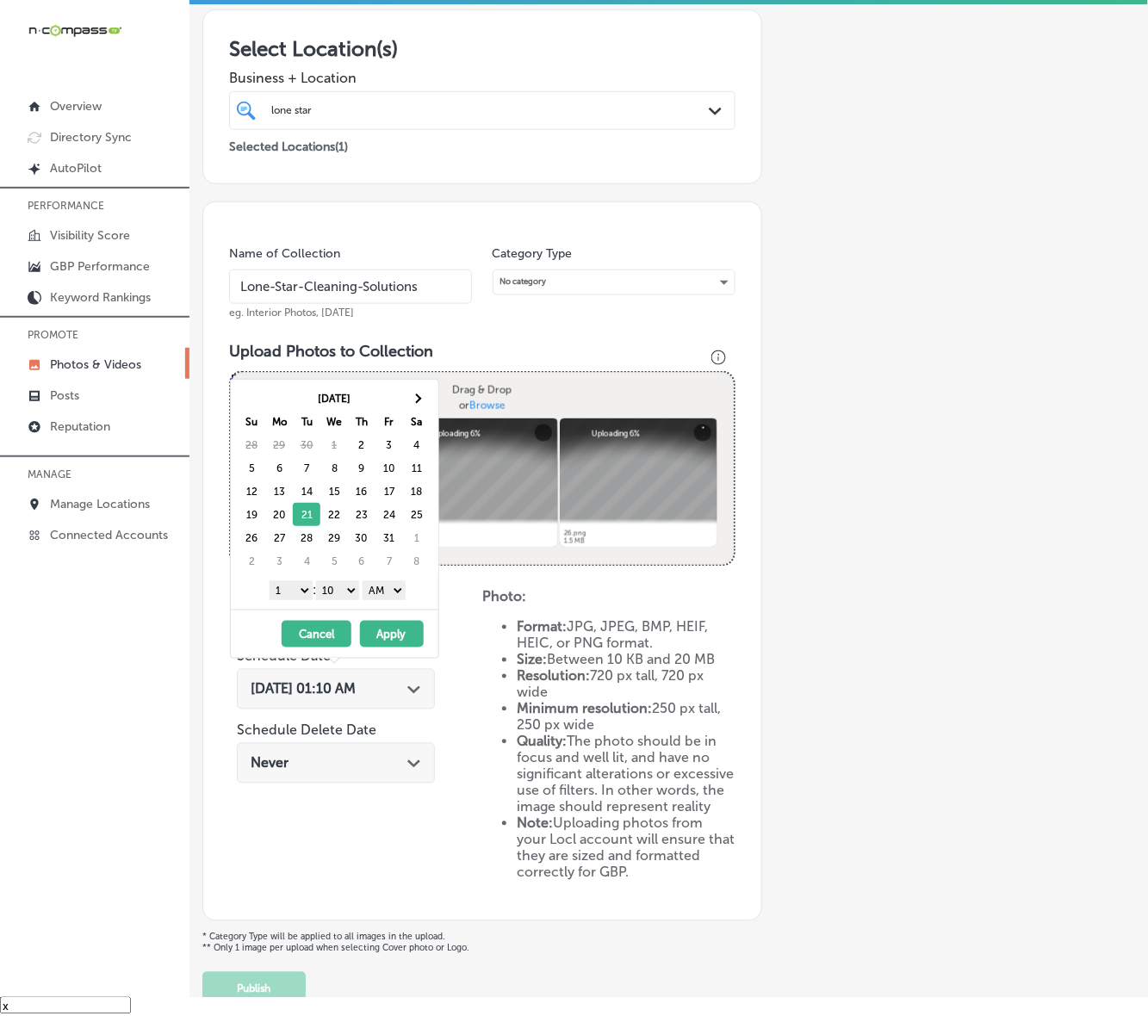
click at [290, 588] on select "1 2 3 4 5 6 7 8 9 10 11 12" at bounding box center [291, 590] width 43 height 19
click at [342, 594] on select "00 10 20 30 40 50" at bounding box center [337, 590] width 43 height 19
click at [385, 597] on select "AM PM" at bounding box center [384, 590] width 43 height 19
click at [385, 634] on button "Apply" at bounding box center [392, 634] width 64 height 27
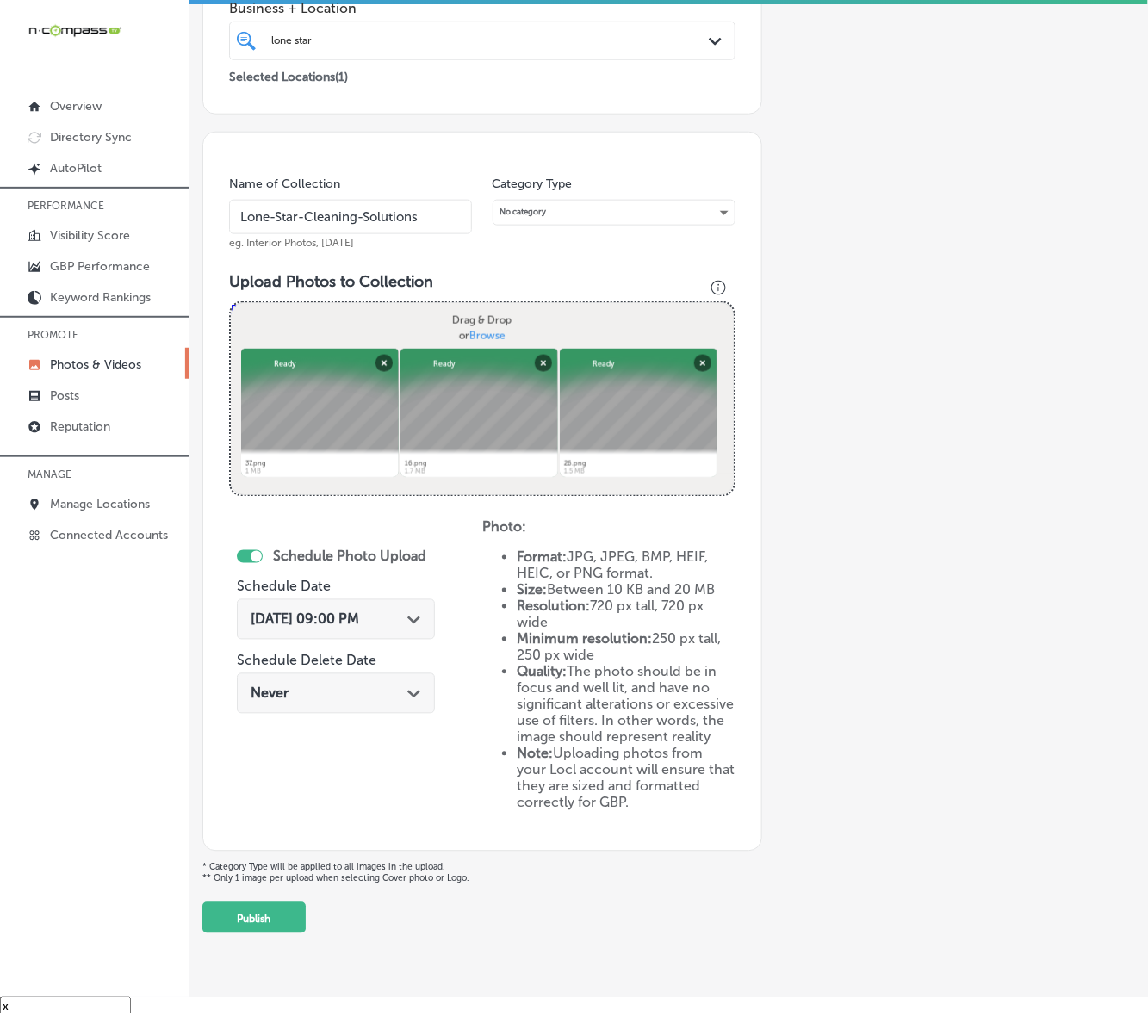
scroll to position [345, 0]
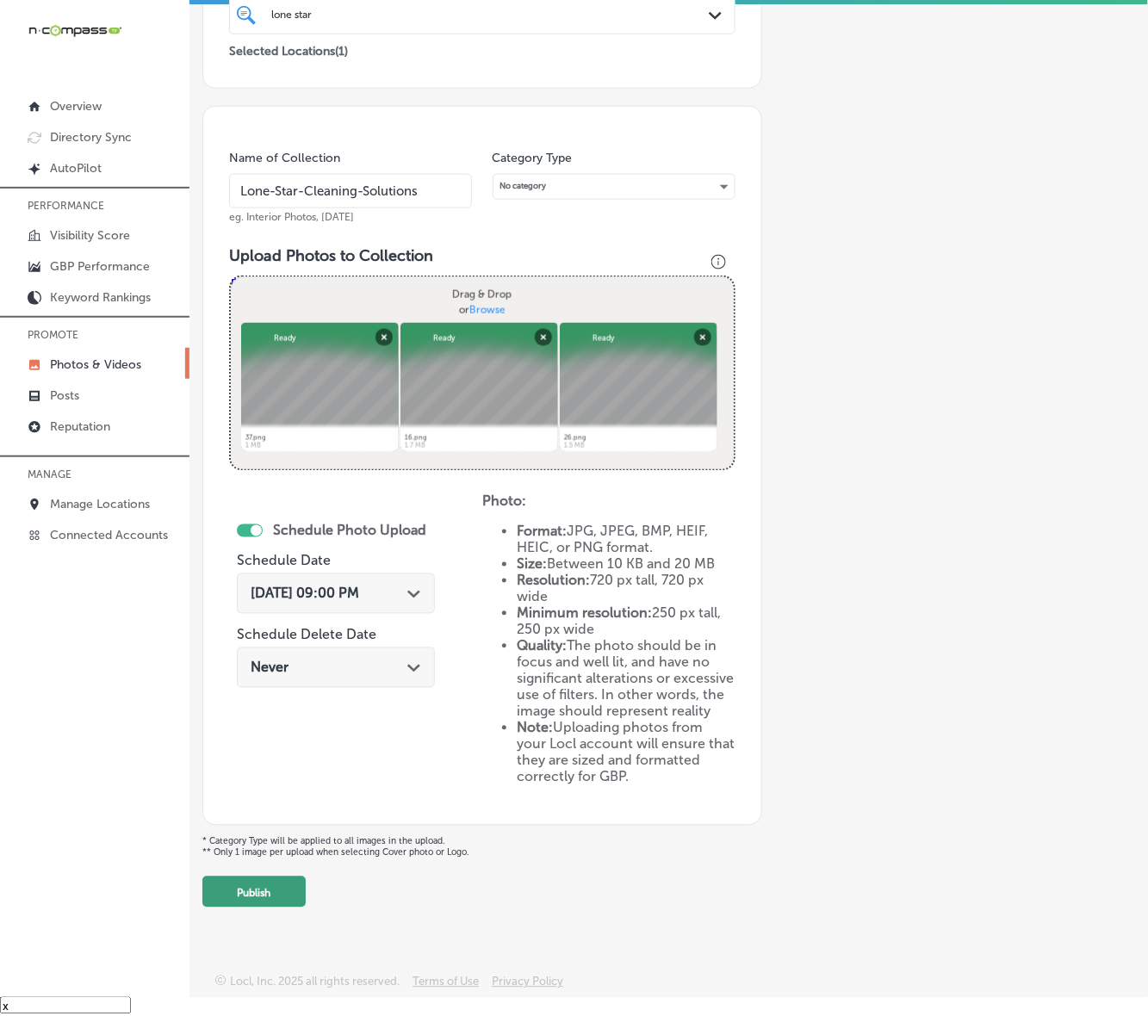
click at [280, 866] on button "Publish" at bounding box center [253, 892] width 103 height 31
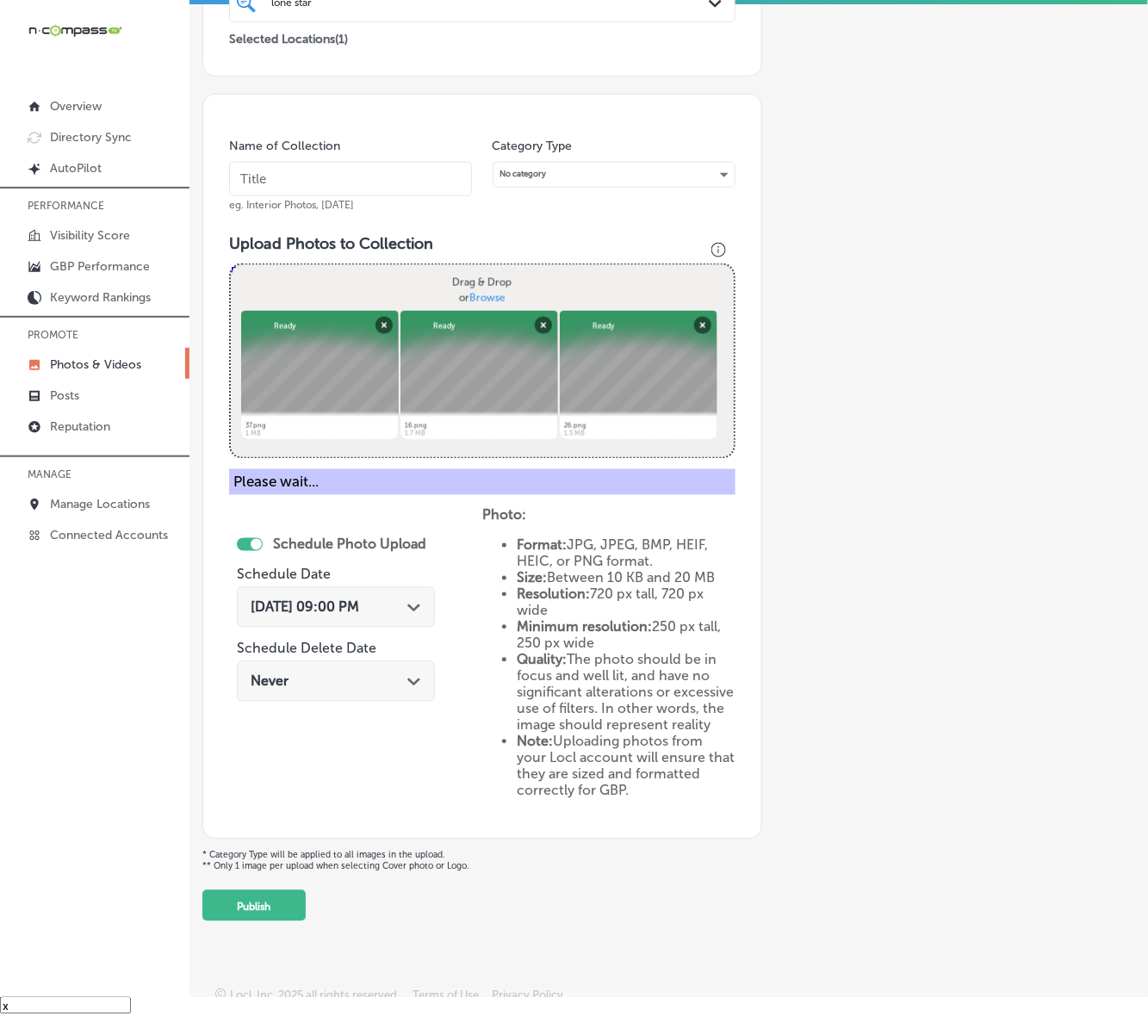
scroll to position [202, 0]
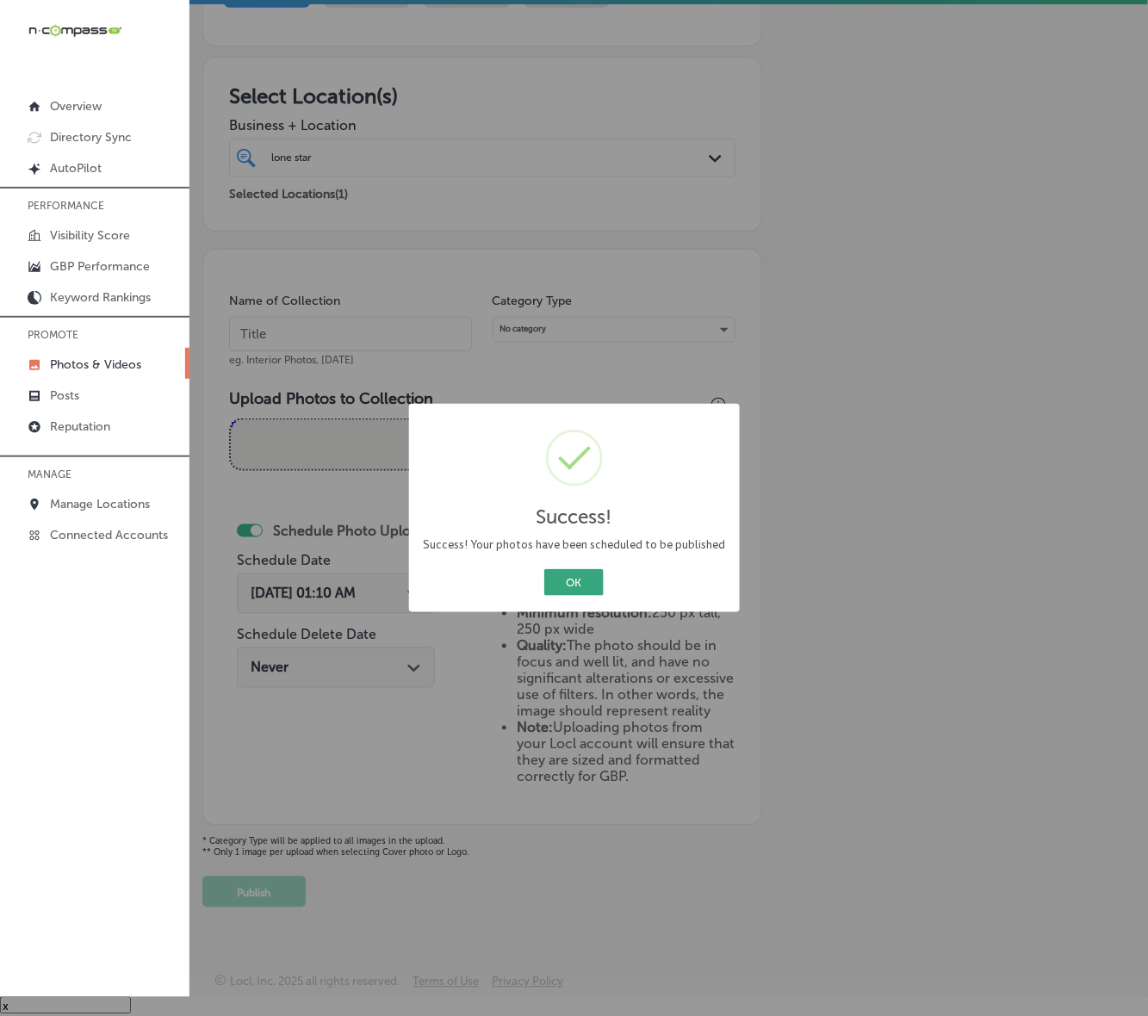
click at [594, 577] on button "OK" at bounding box center [573, 582] width 59 height 27
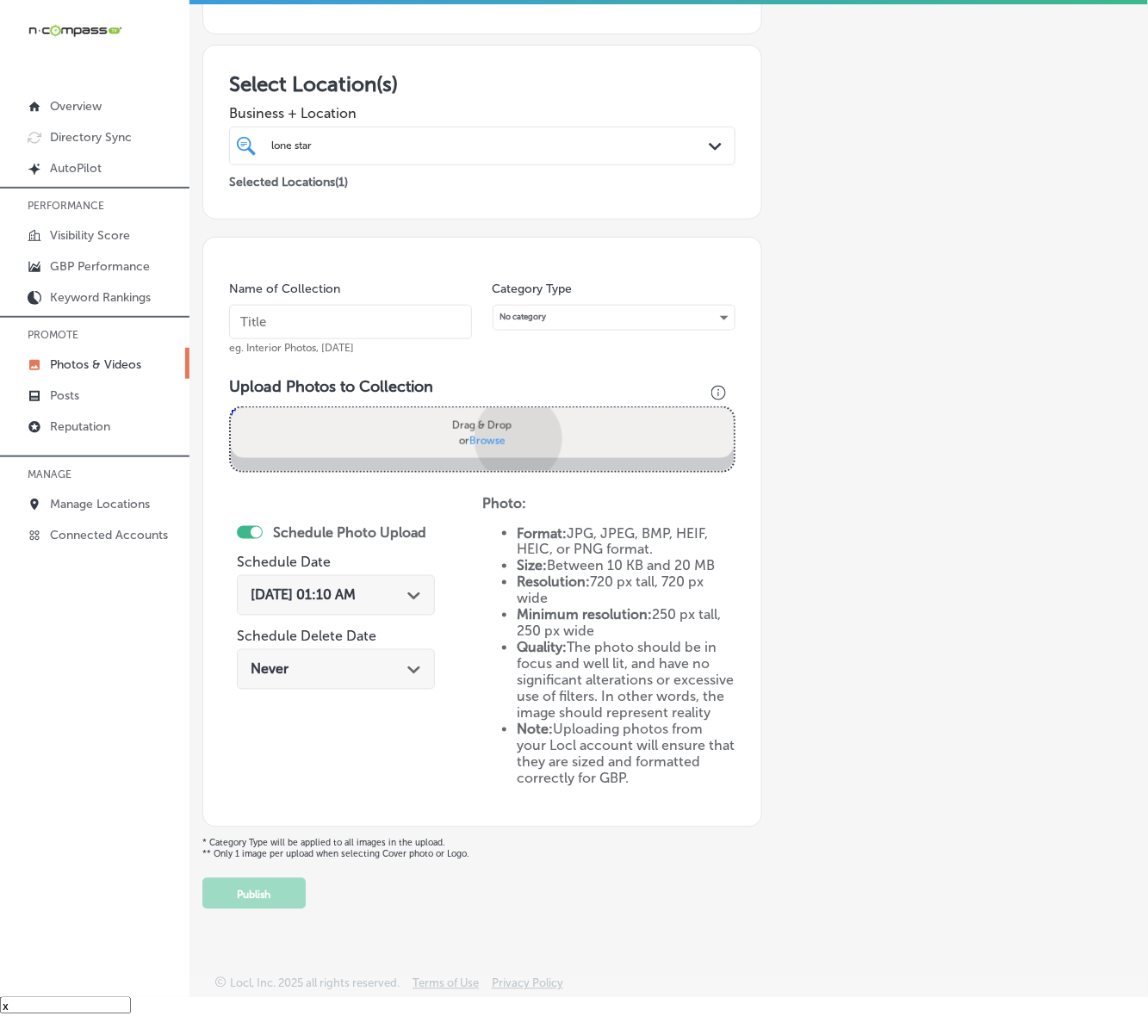
scroll to position [345, 0]
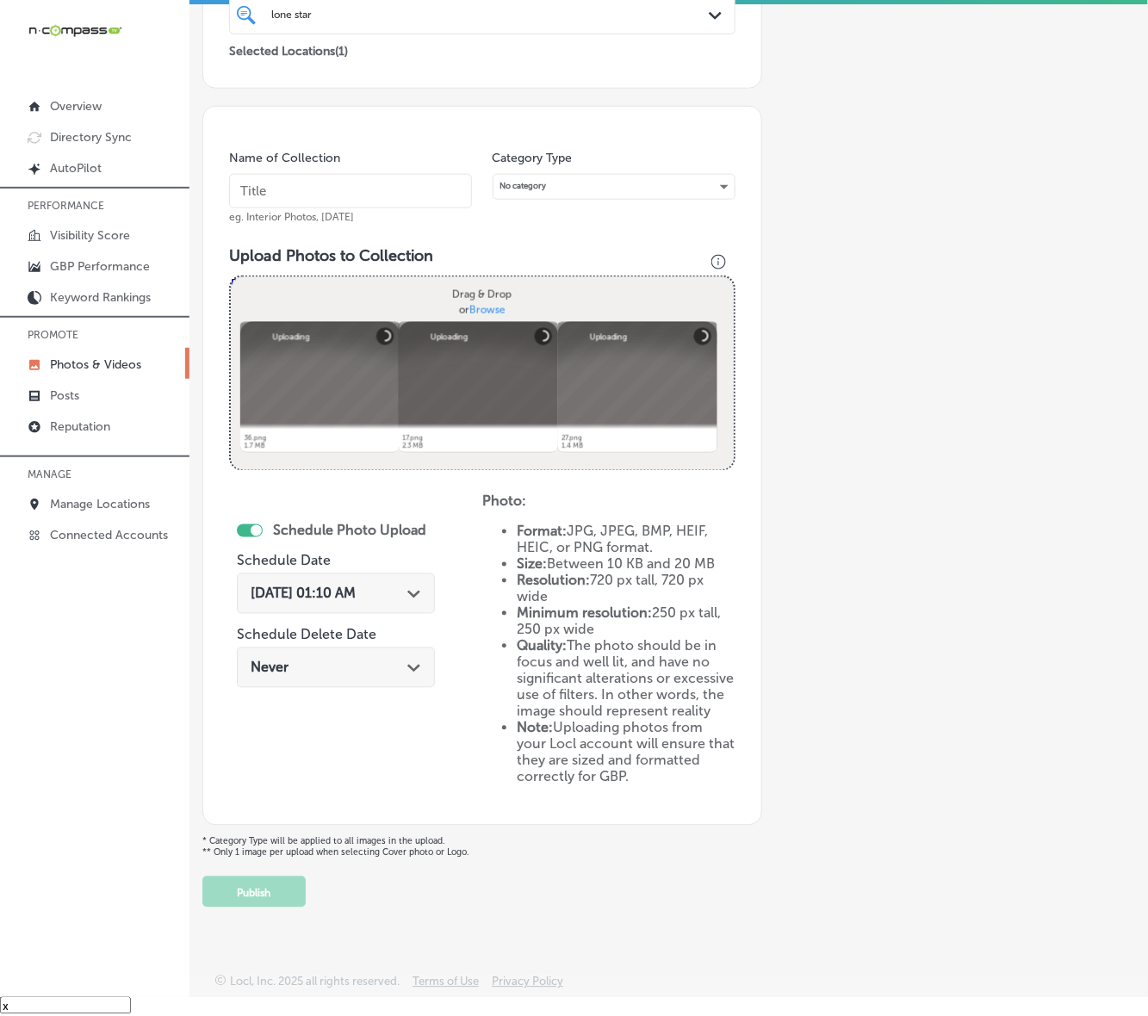
click at [381, 174] on input "text" at bounding box center [350, 191] width 243 height 34
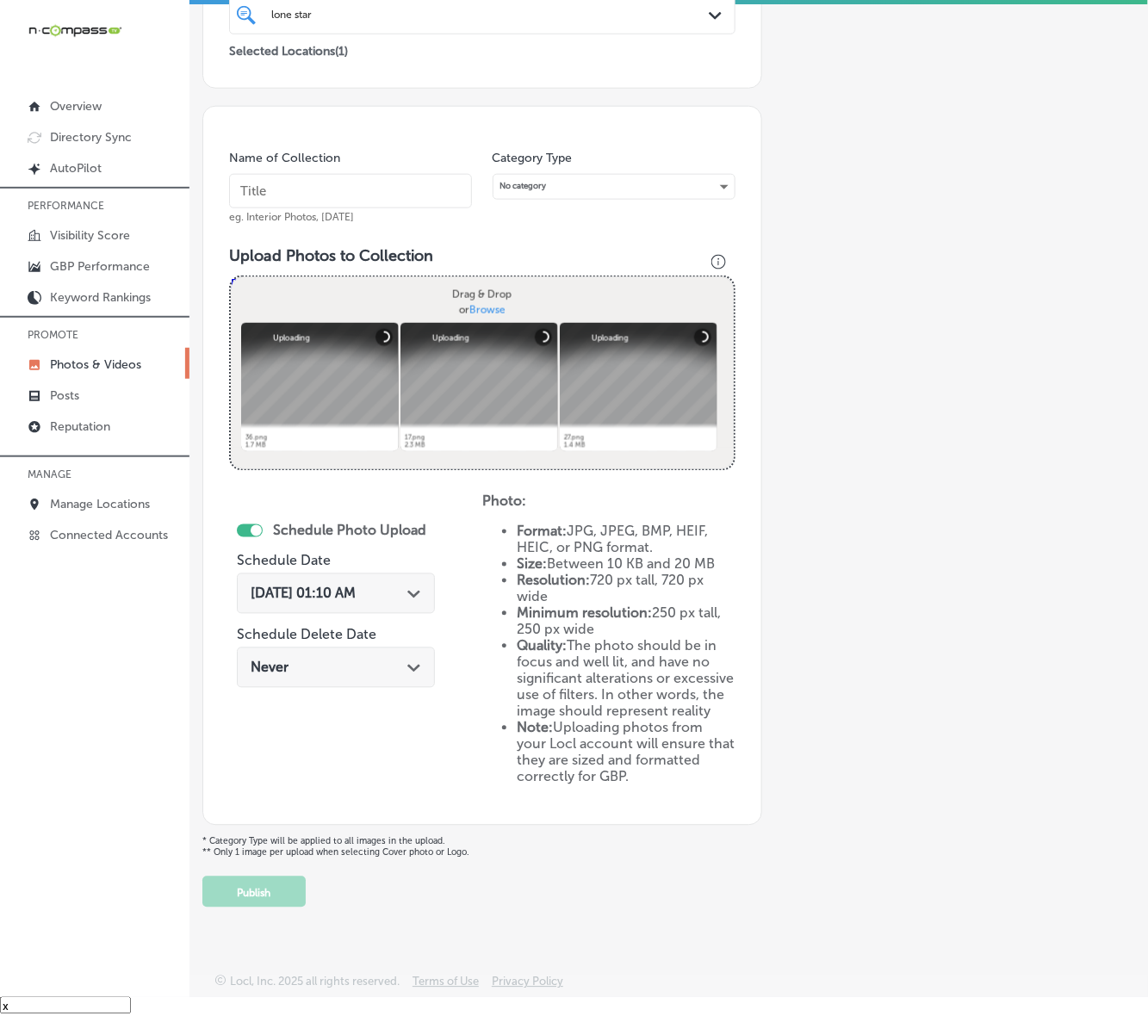
paste input "Lone-Star-Cleaning-Solutions"
type input "Lone-Star-Cleaning-Solutions"
click at [412, 586] on div "Path Created with Sketch." at bounding box center [414, 593] width 14 height 14
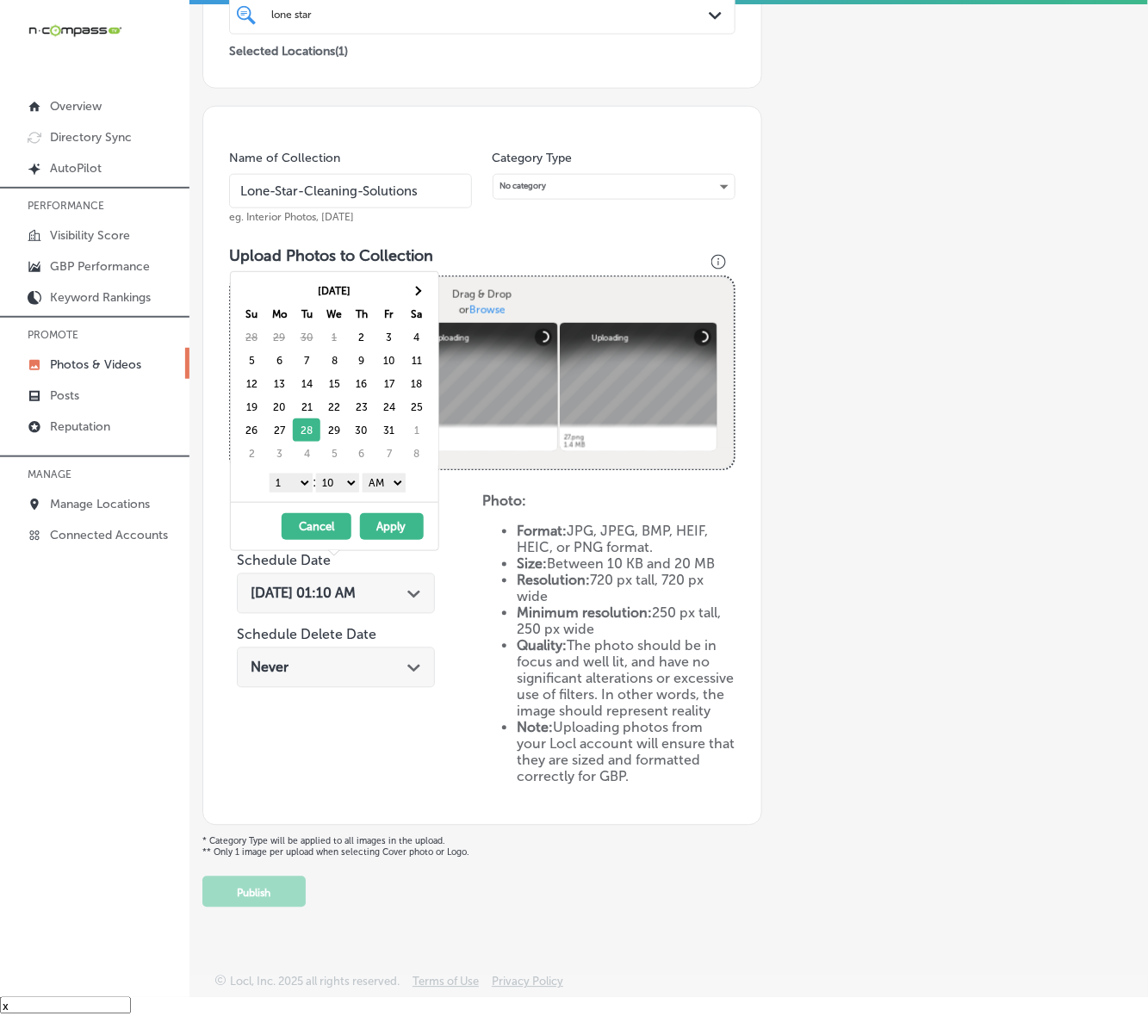
click at [294, 487] on select "1 2 3 4 5 6 7 8 9 10 11 12" at bounding box center [291, 483] width 43 height 19
drag, startPoint x: 346, startPoint y: 475, endPoint x: 349, endPoint y: 492, distance: 16.6
click at [346, 475] on select "00 10 20 30 40 50" at bounding box center [337, 483] width 43 height 19
click at [389, 487] on select "AM PM" at bounding box center [384, 483] width 43 height 19
click at [387, 549] on div "[DATE] - [DATE] Cancel Apply" at bounding box center [335, 526] width 208 height 48
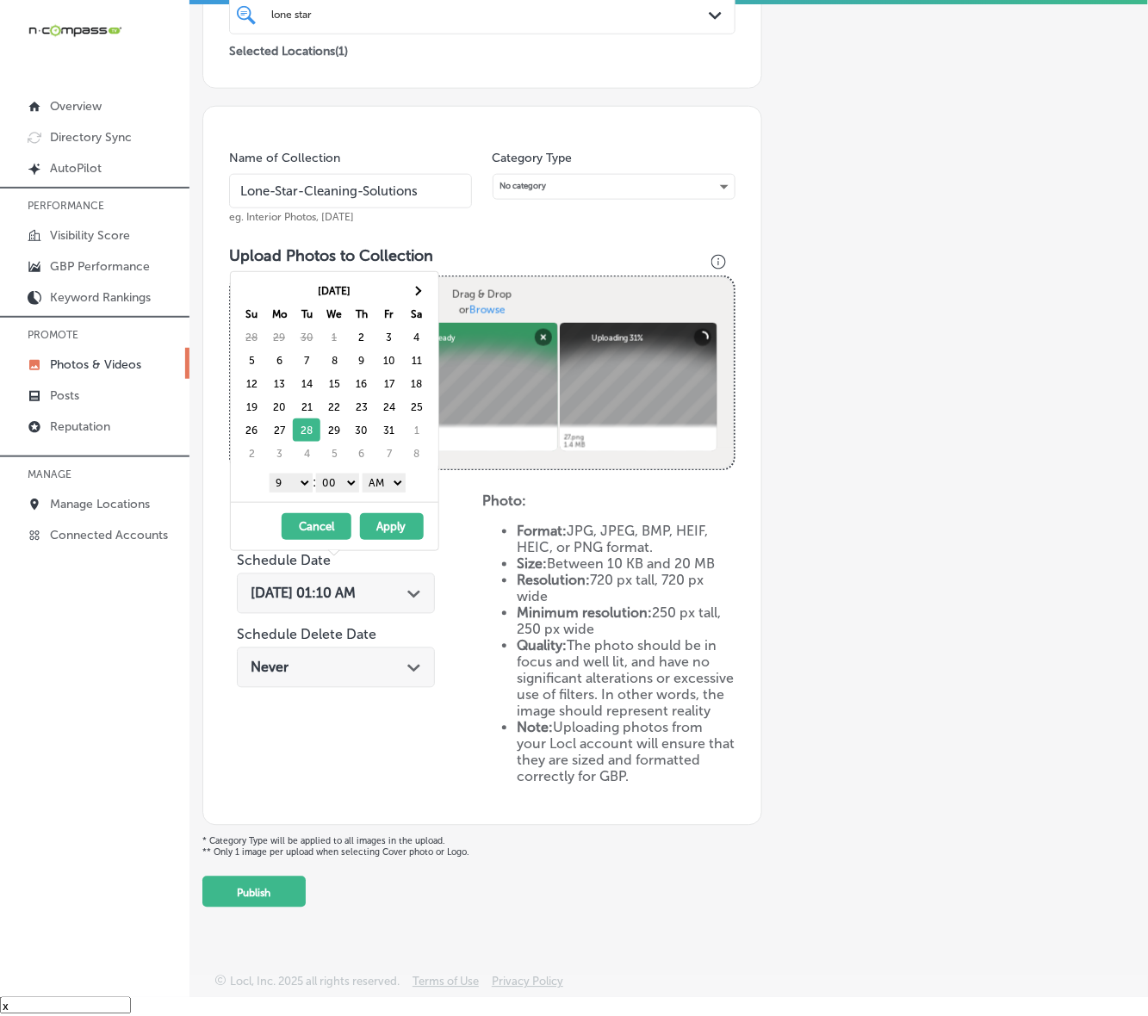
click at [388, 483] on select "AM PM" at bounding box center [384, 483] width 43 height 19
click at [387, 526] on button "Apply" at bounding box center [392, 526] width 64 height 27
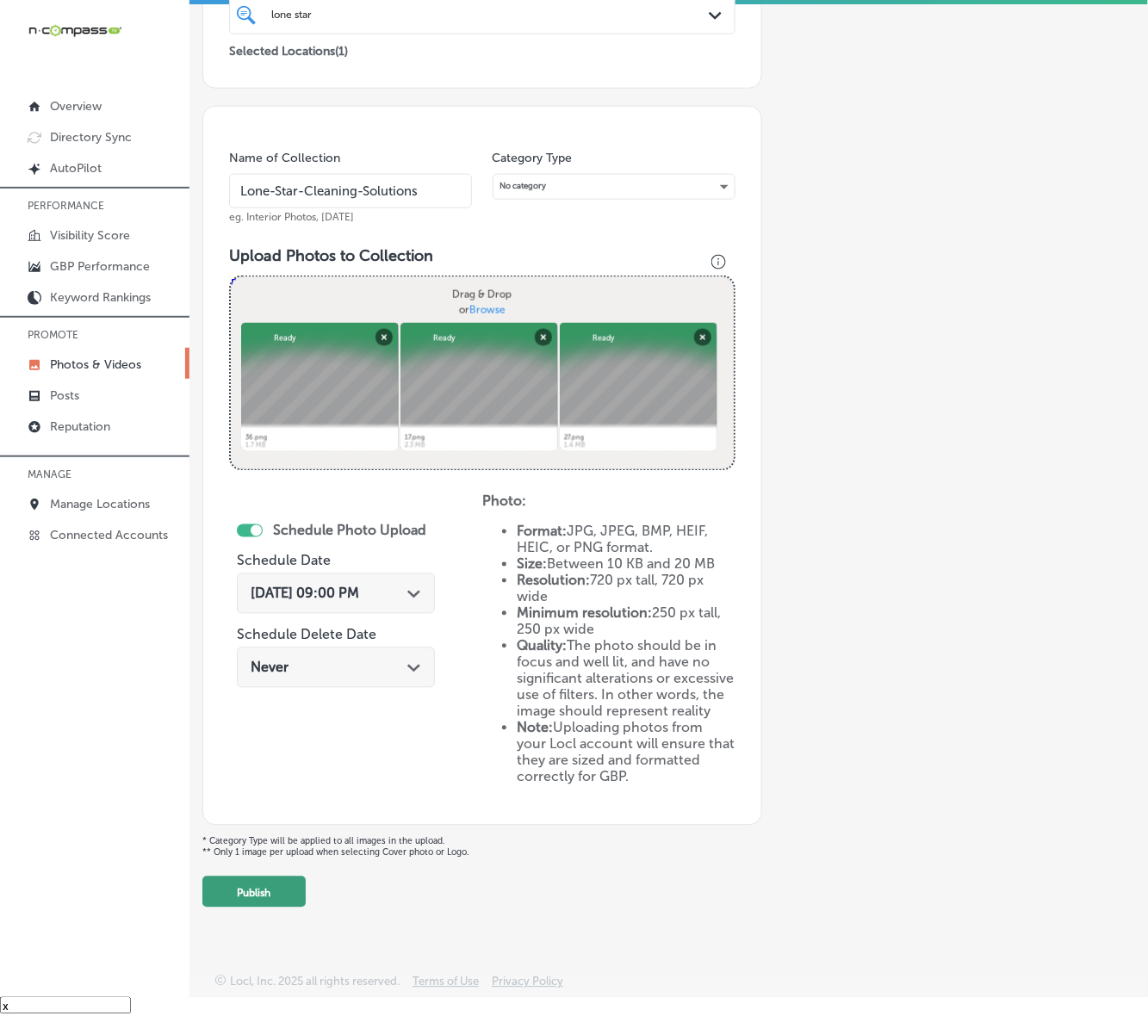
click at [281, 866] on button "Publish" at bounding box center [253, 892] width 103 height 31
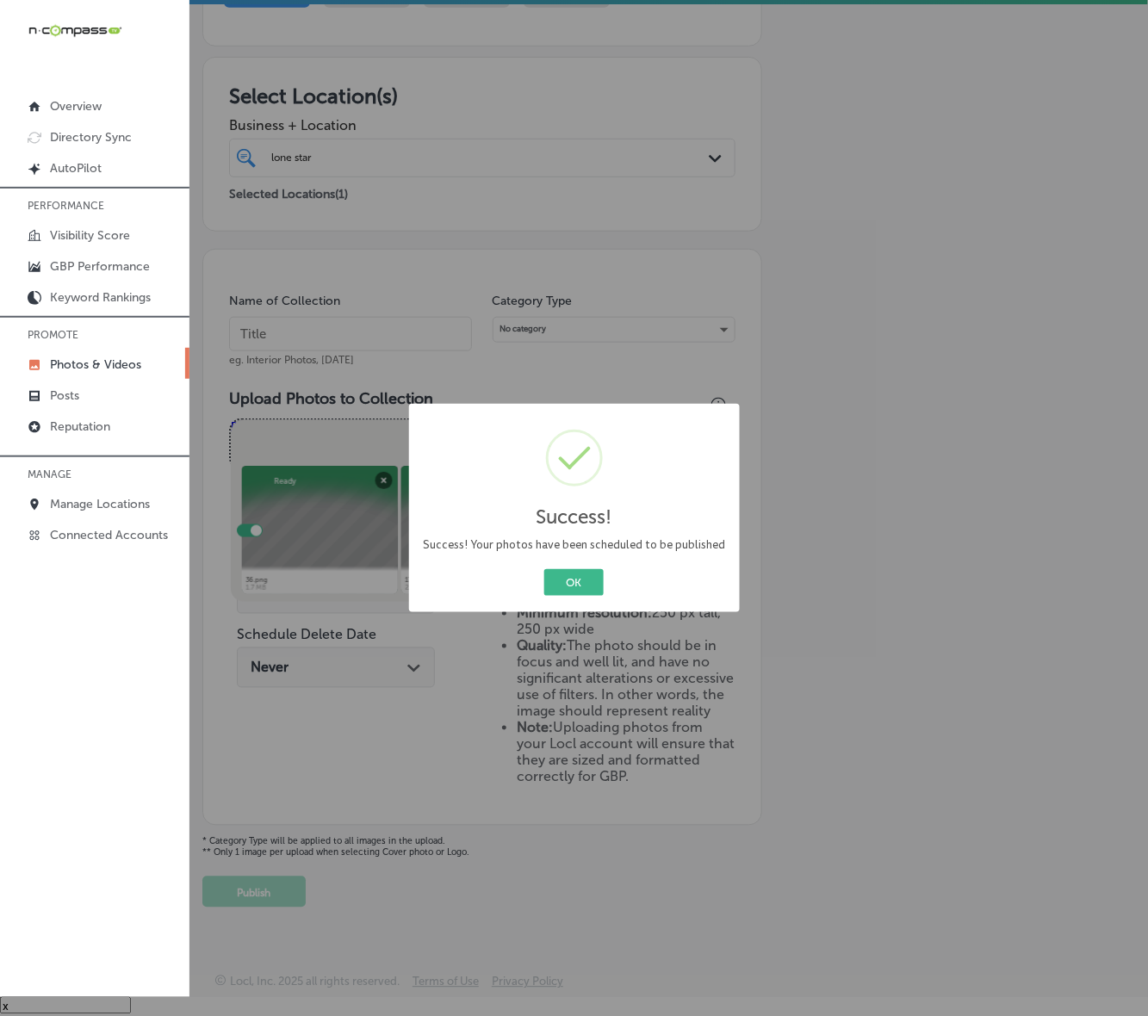
scroll to position [202, 0]
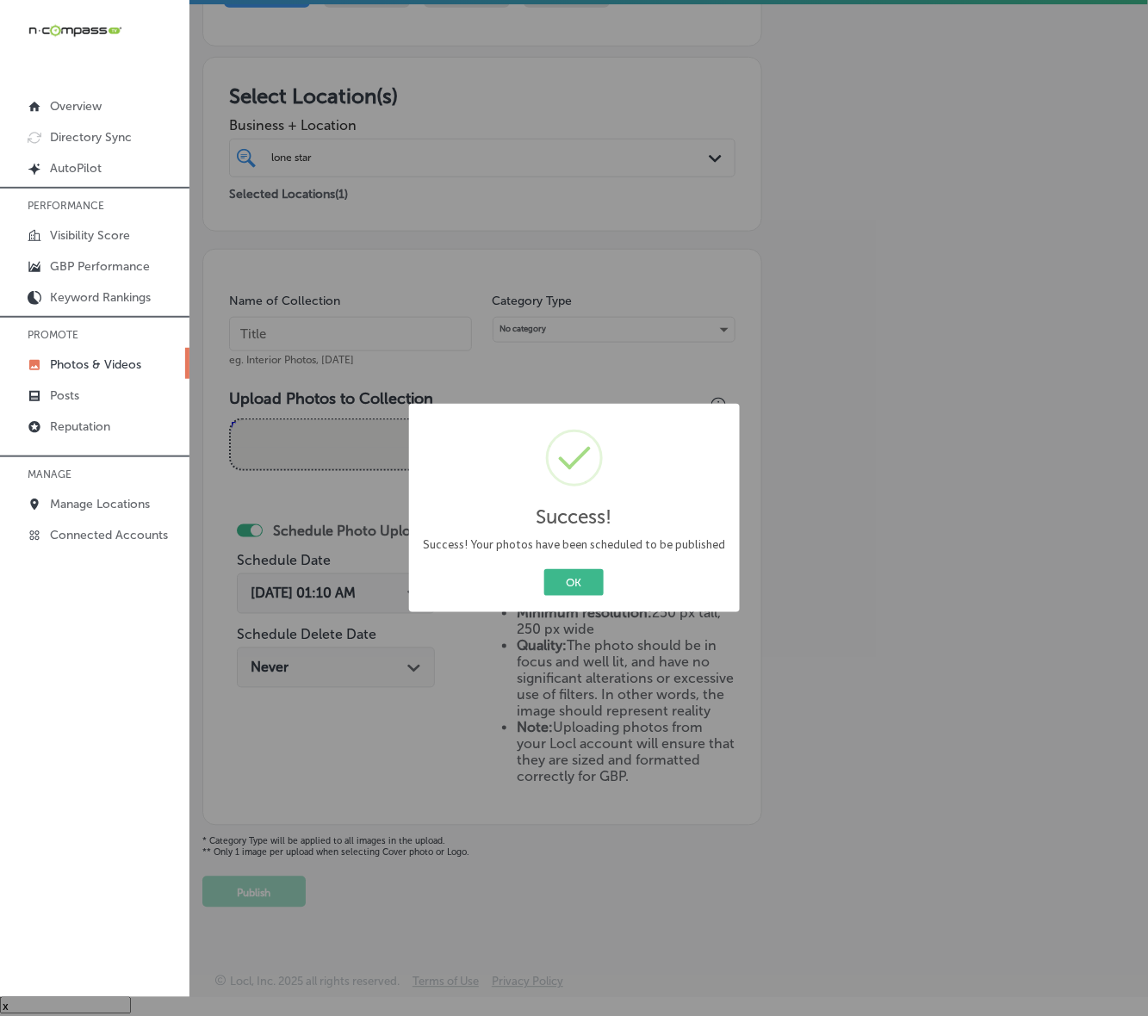
click at [544, 569] on button "OK" at bounding box center [573, 582] width 59 height 27
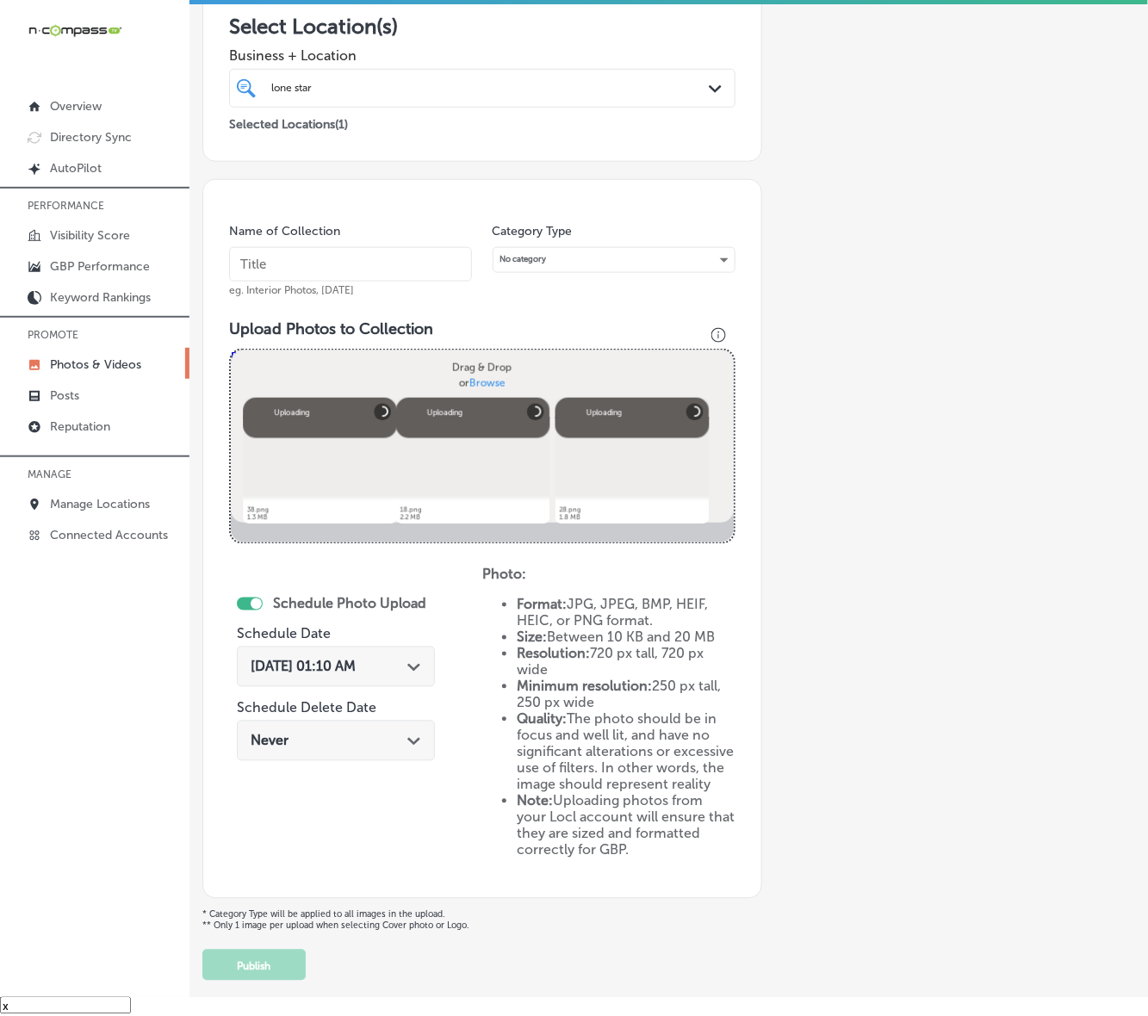
scroll to position [238, 0]
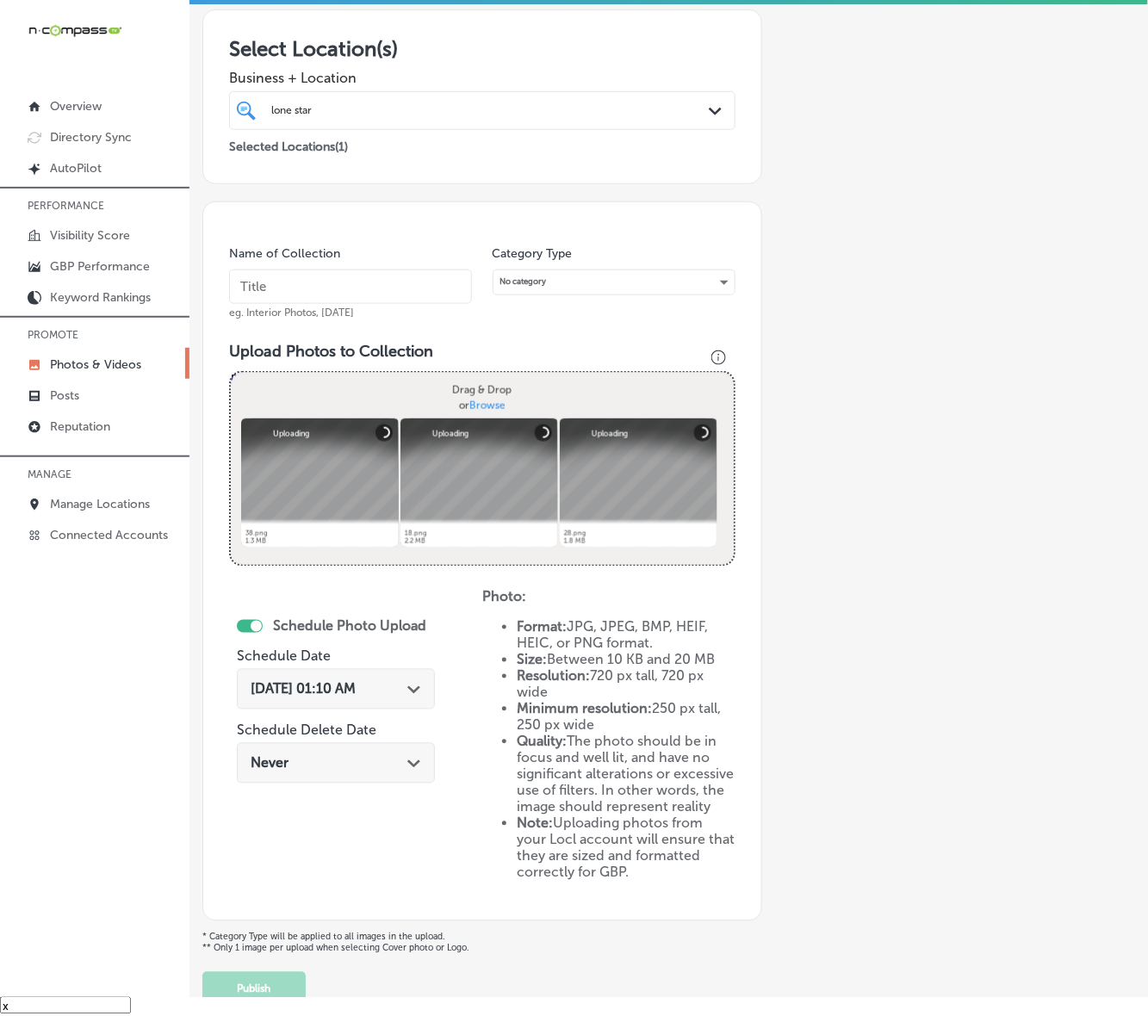
click at [409, 286] on input "text" at bounding box center [350, 287] width 243 height 34
paste input "Lone-Star-Cleaning-Solutions"
type input "Lone-Star-Cleaning-Solutions"
click at [407, 686] on polygon at bounding box center [413, 690] width 13 height 8
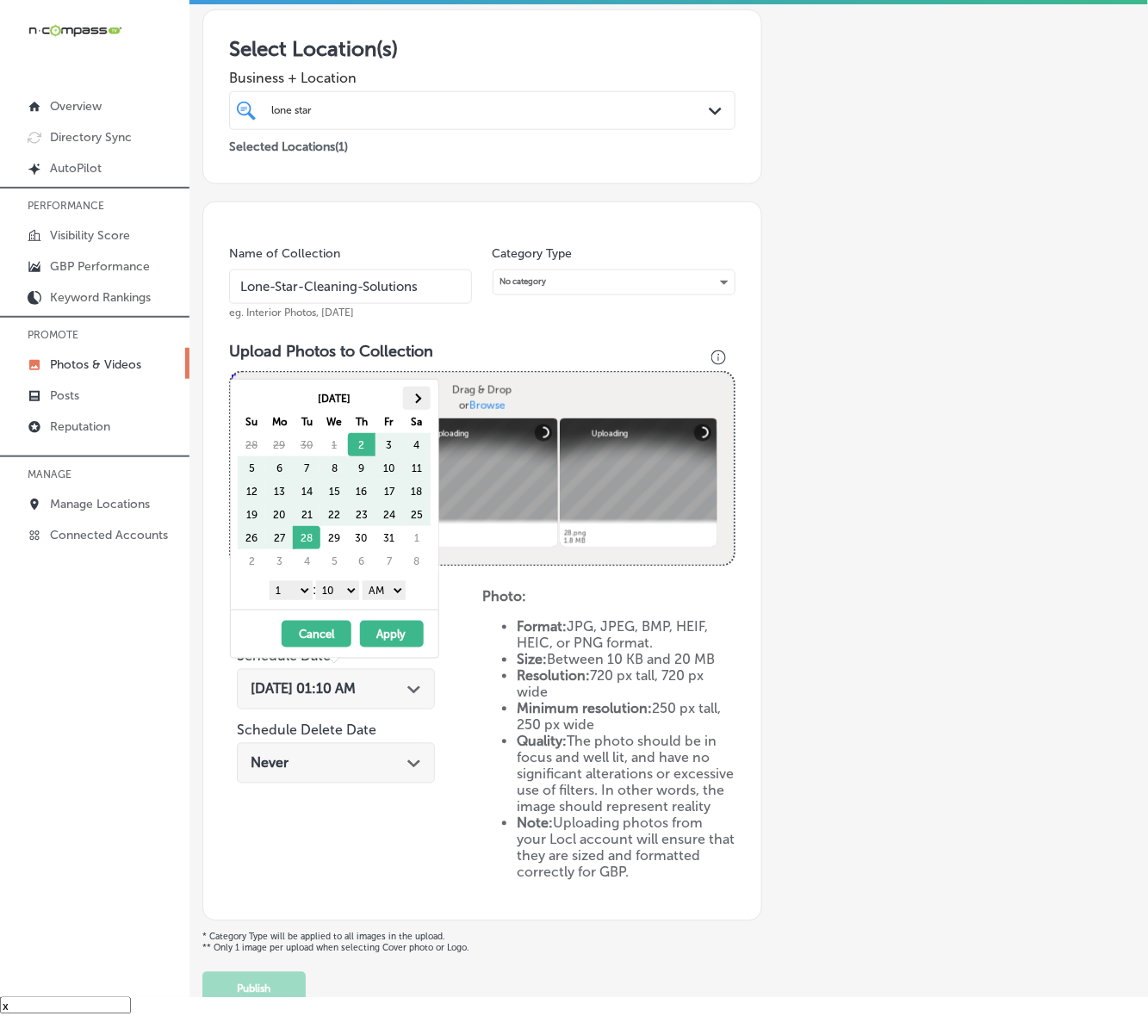
click at [424, 394] on th at bounding box center [417, 398] width 28 height 23
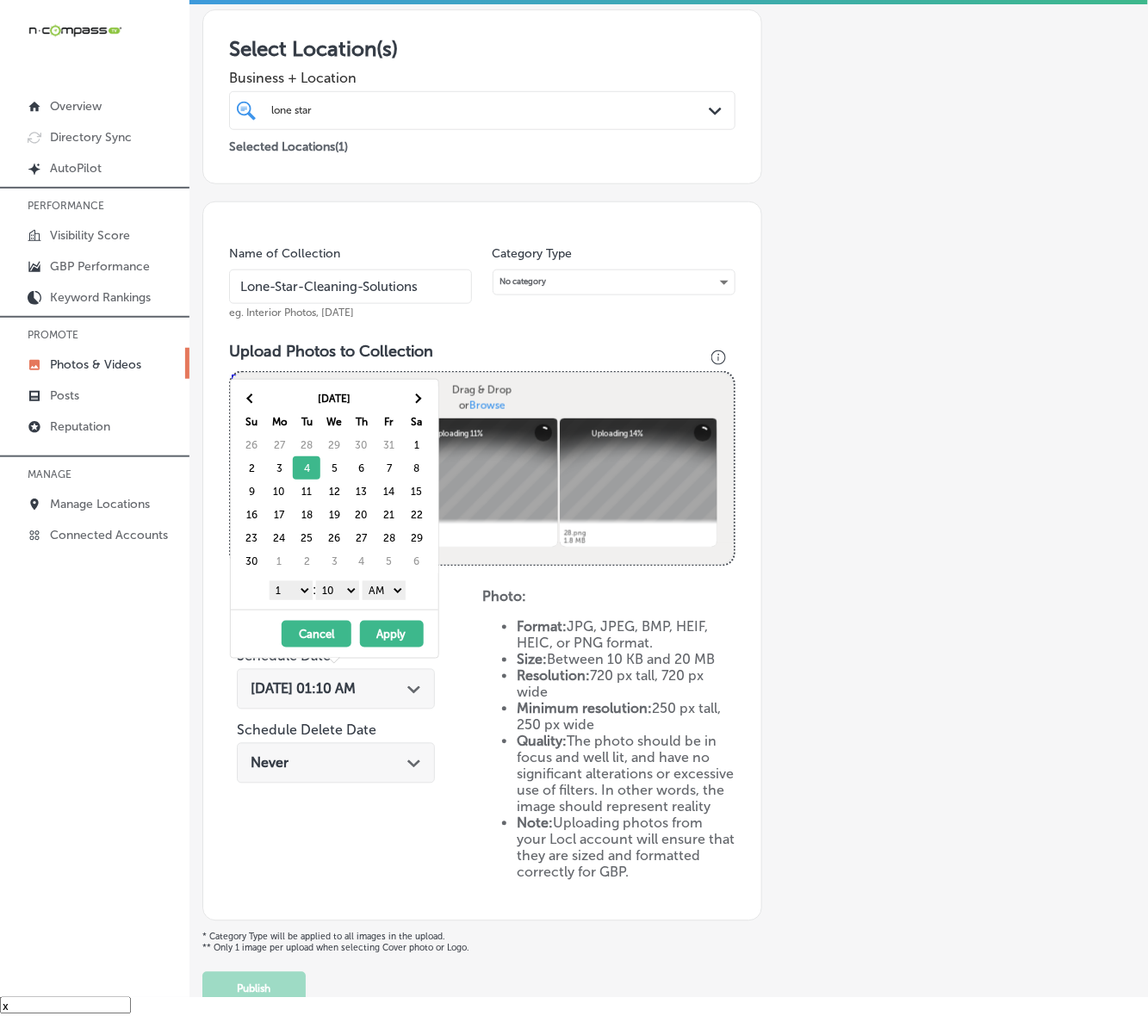
click at [297, 592] on select "1 2 3 4 5 6 7 8 9 10 11 12" at bounding box center [291, 590] width 43 height 19
click at [341, 592] on select "00 10 20 30 40 50" at bounding box center [337, 590] width 43 height 19
click at [386, 598] on select "AM PM" at bounding box center [384, 590] width 43 height 19
click at [379, 631] on button "Apply" at bounding box center [392, 634] width 64 height 27
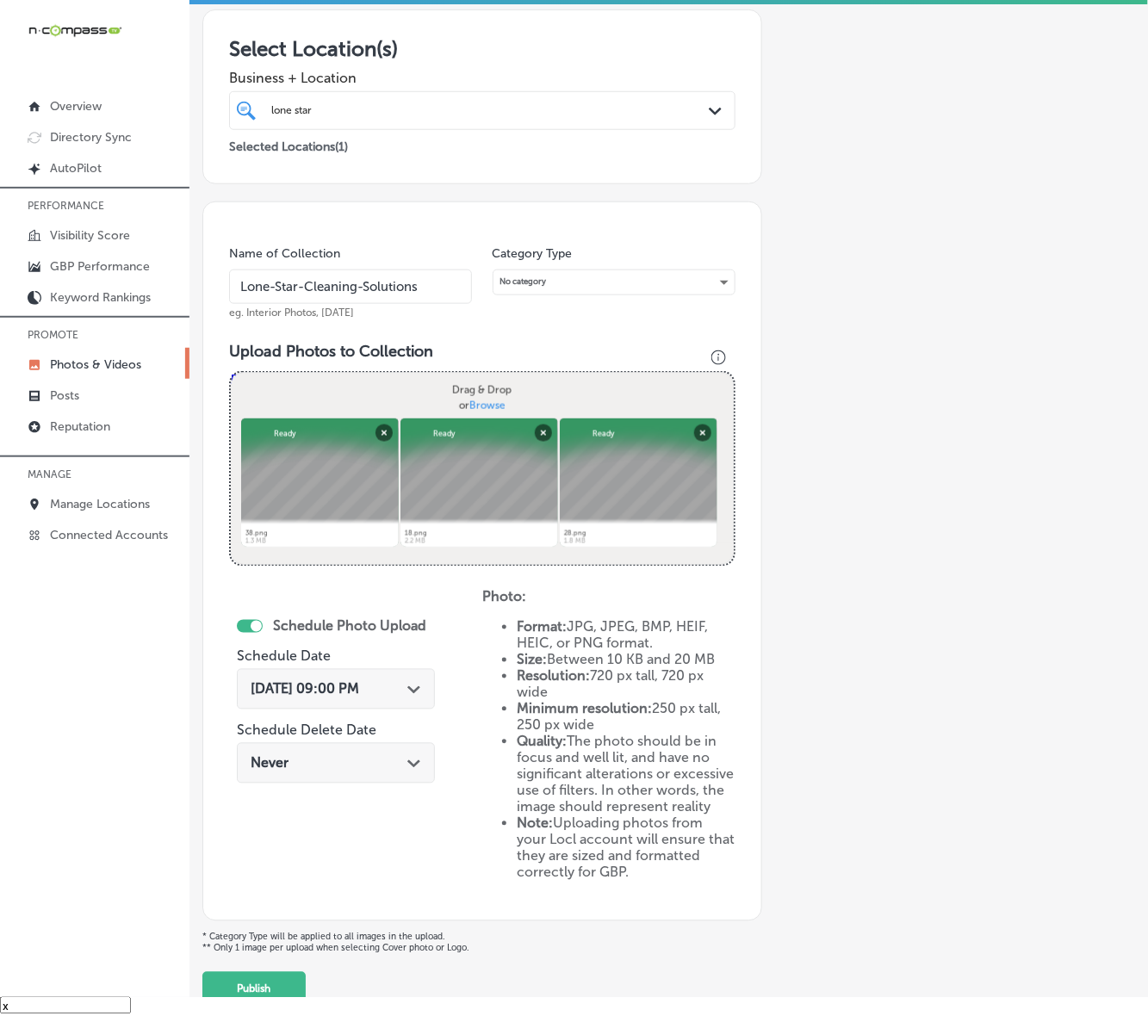
scroll to position [345, 0]
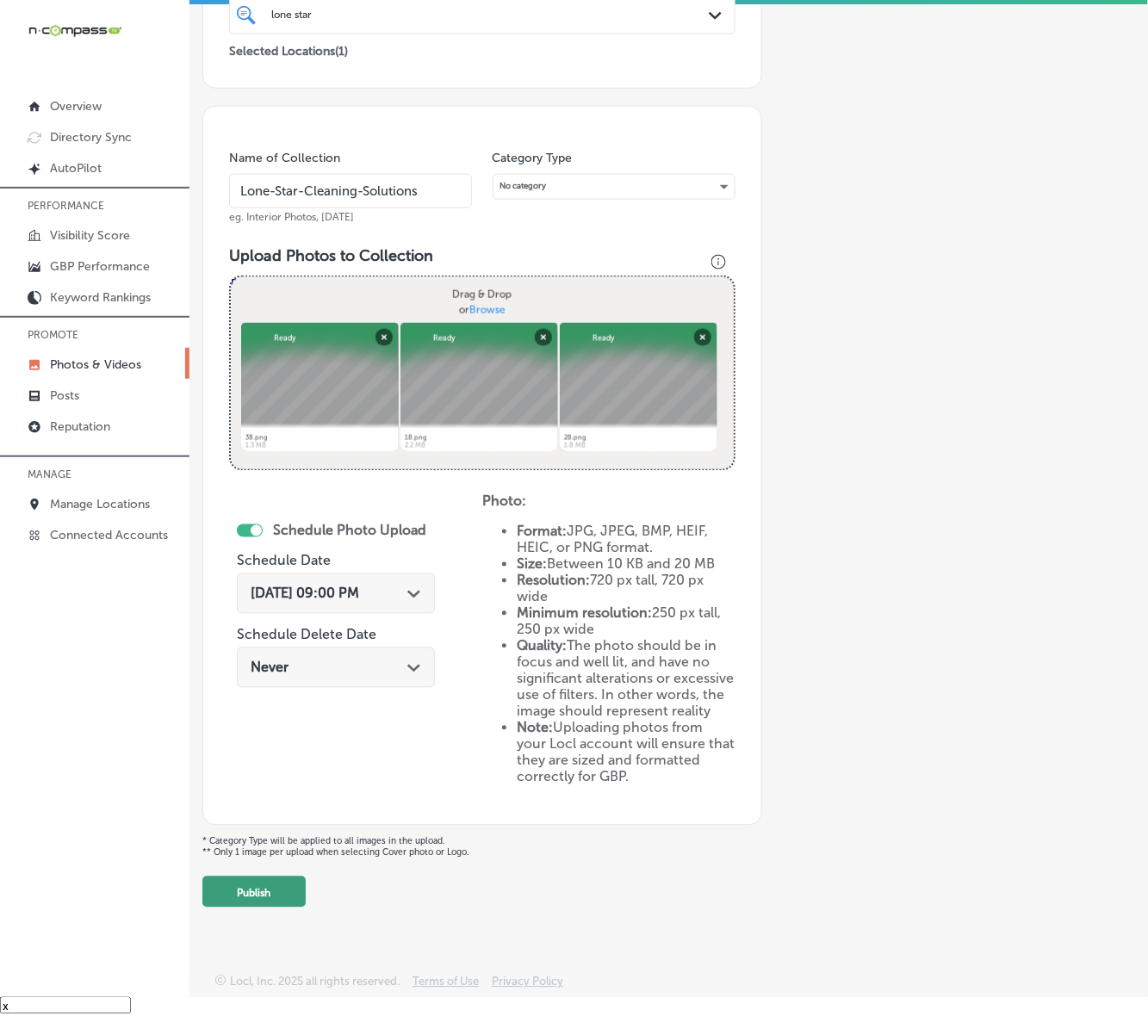
click at [282, 866] on button "Publish" at bounding box center [253, 892] width 103 height 31
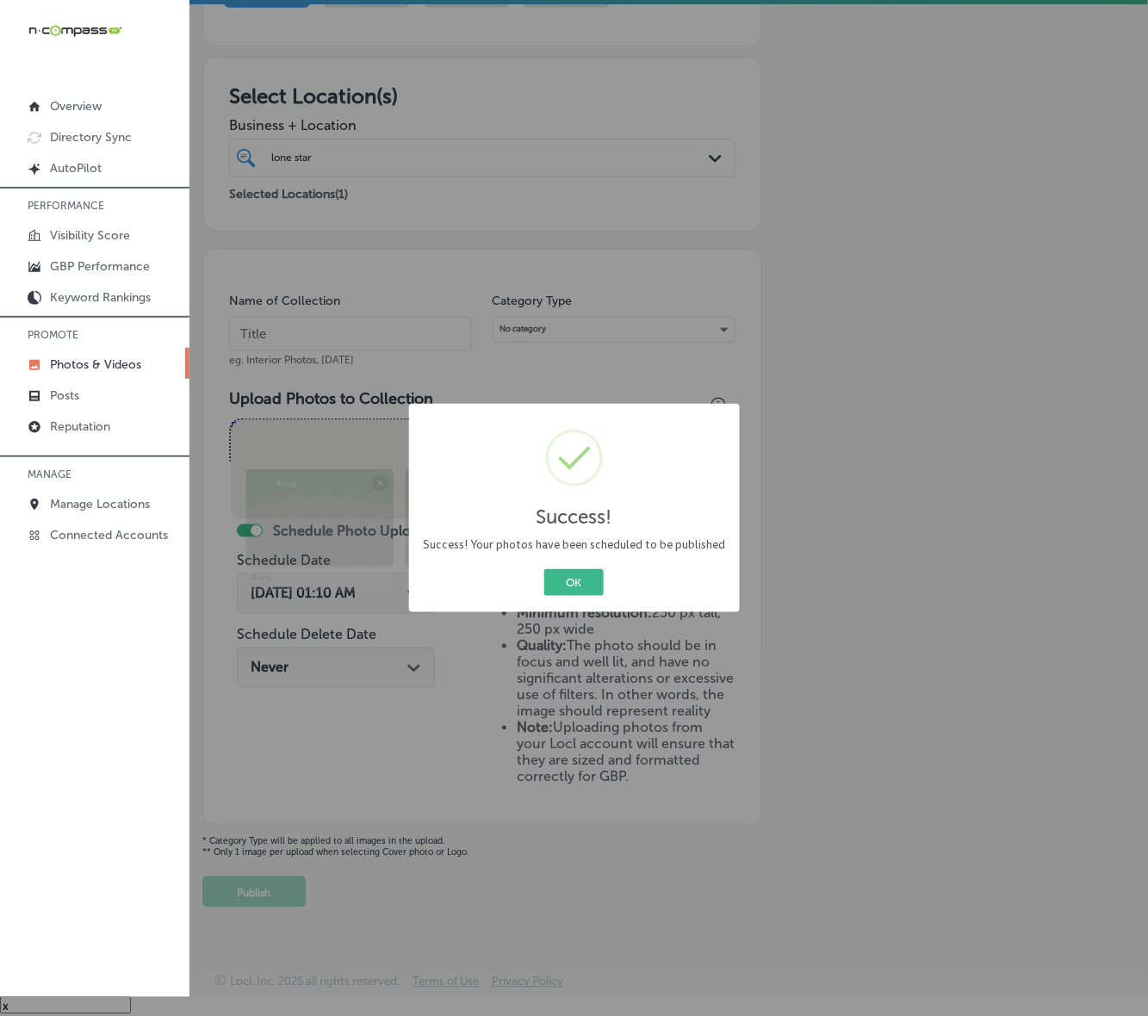
scroll to position [202, 0]
click at [564, 598] on div "OK Cancel" at bounding box center [574, 583] width 305 height 34
click at [573, 578] on button "OK" at bounding box center [573, 582] width 59 height 27
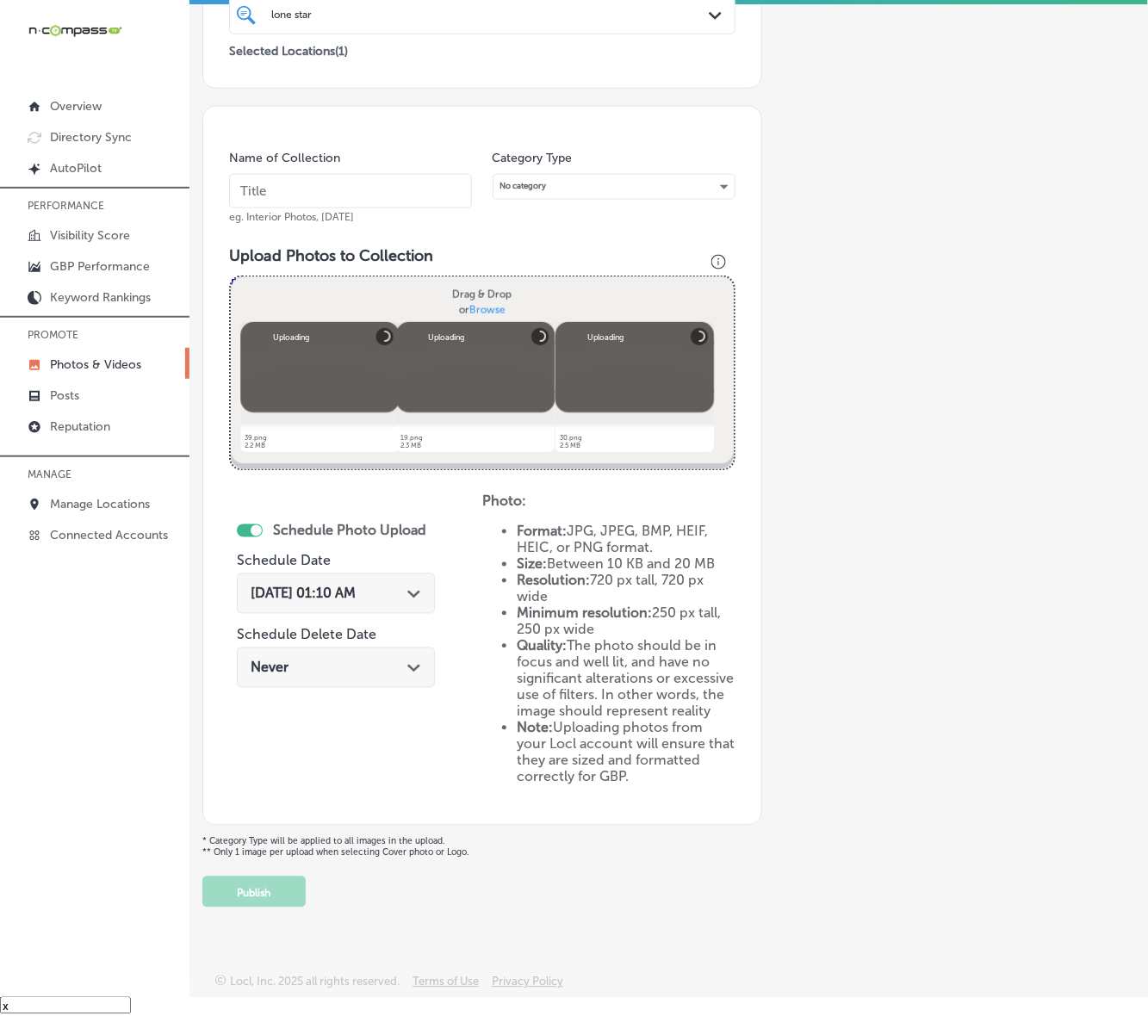
scroll to position [238, 0]
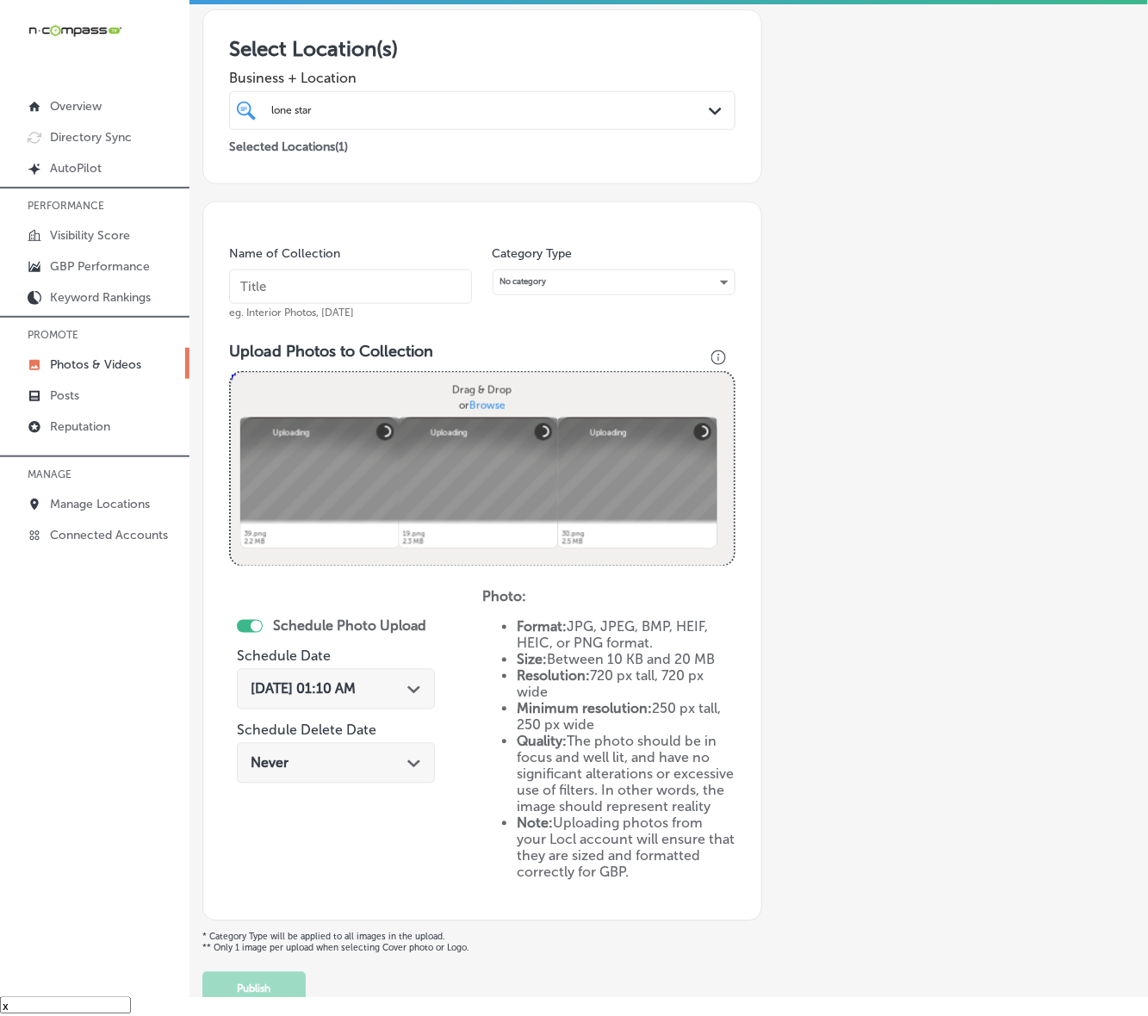
click at [437, 294] on input "text" at bounding box center [350, 287] width 243 height 34
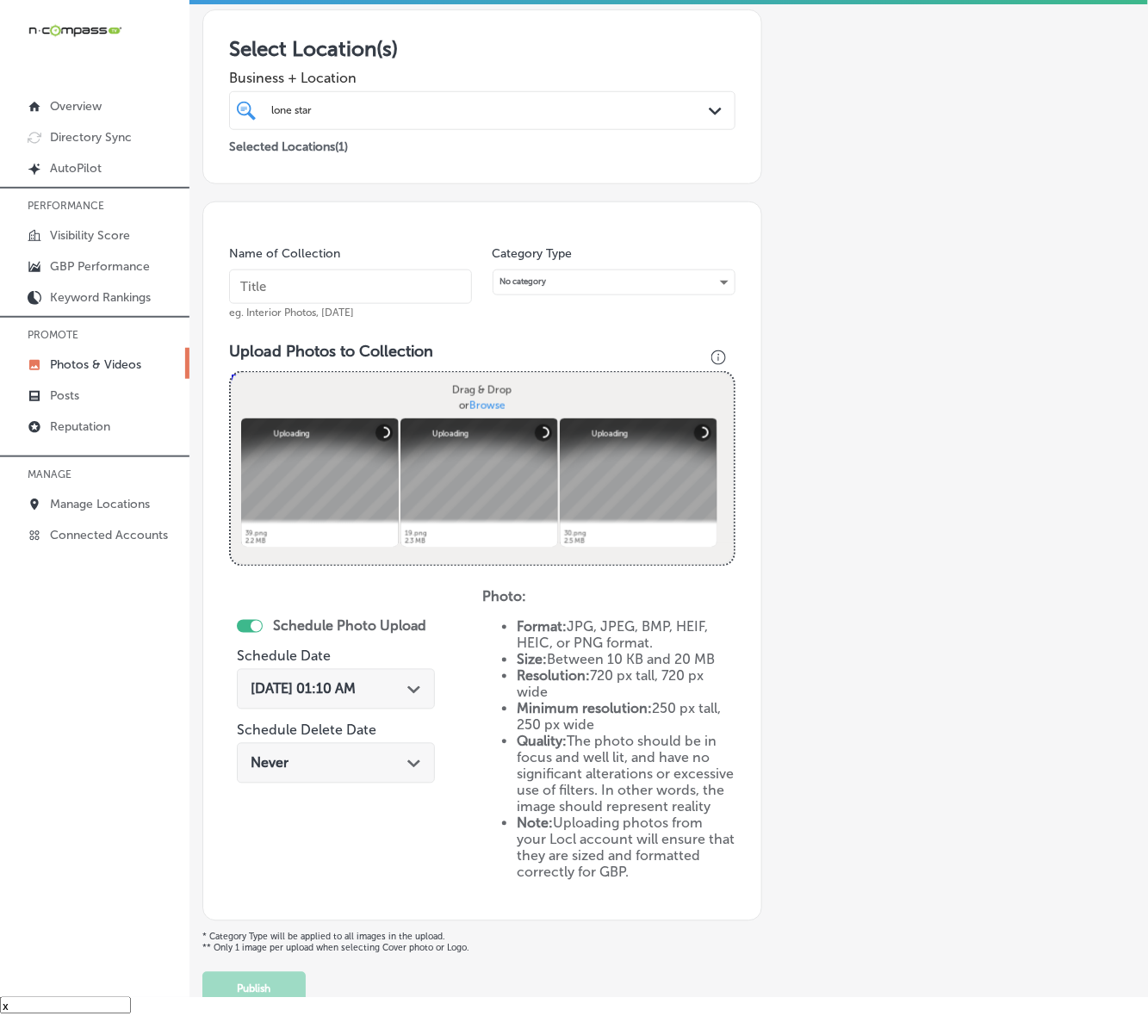
paste input "Lone-Star-Cleaning-Solutions"
type input "Lone-Star-Cleaning-Solutions"
click at [402, 695] on div "[DATE] 01:10 AM Path Created with Sketch." at bounding box center [336, 689] width 198 height 40
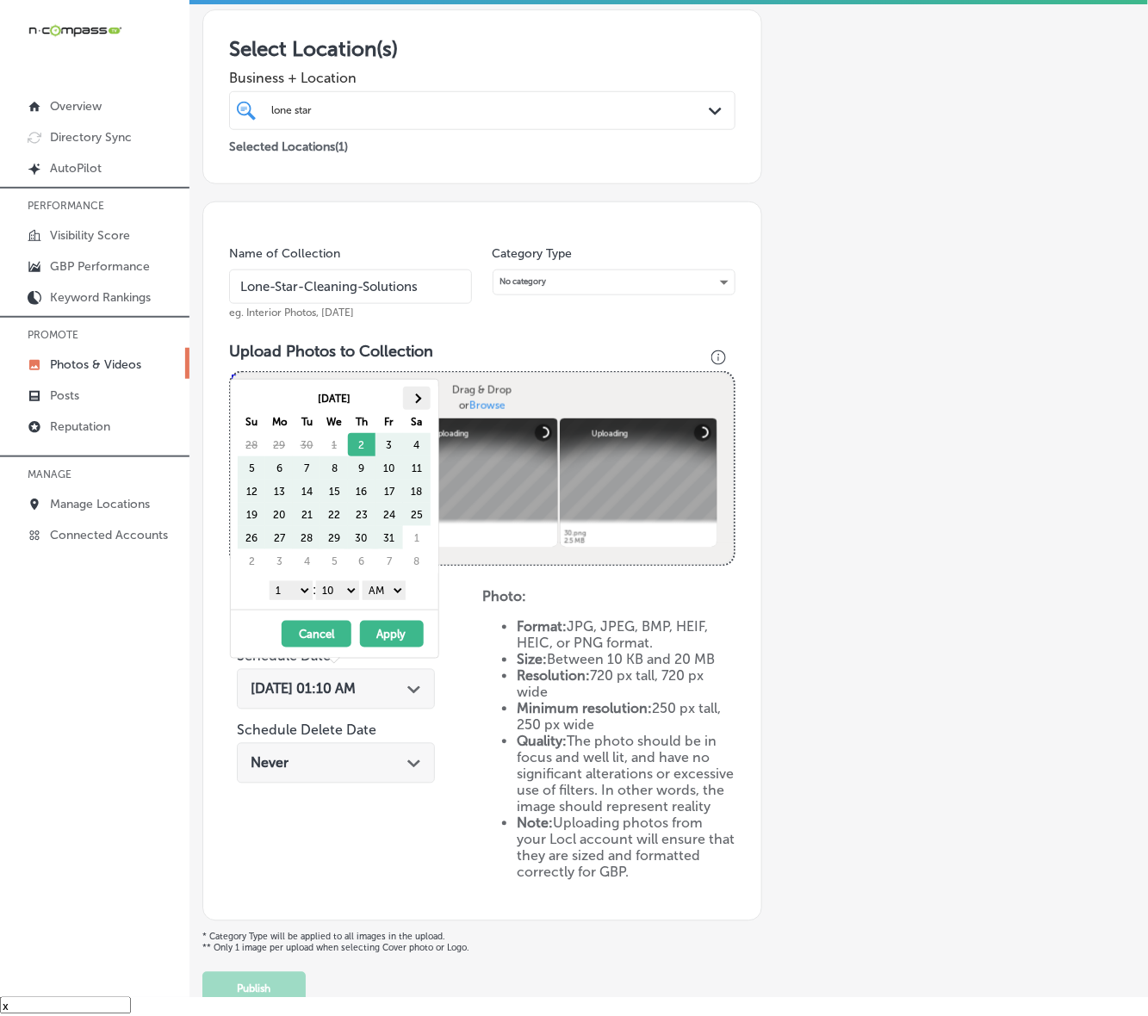
click at [424, 393] on th at bounding box center [417, 398] width 28 height 23
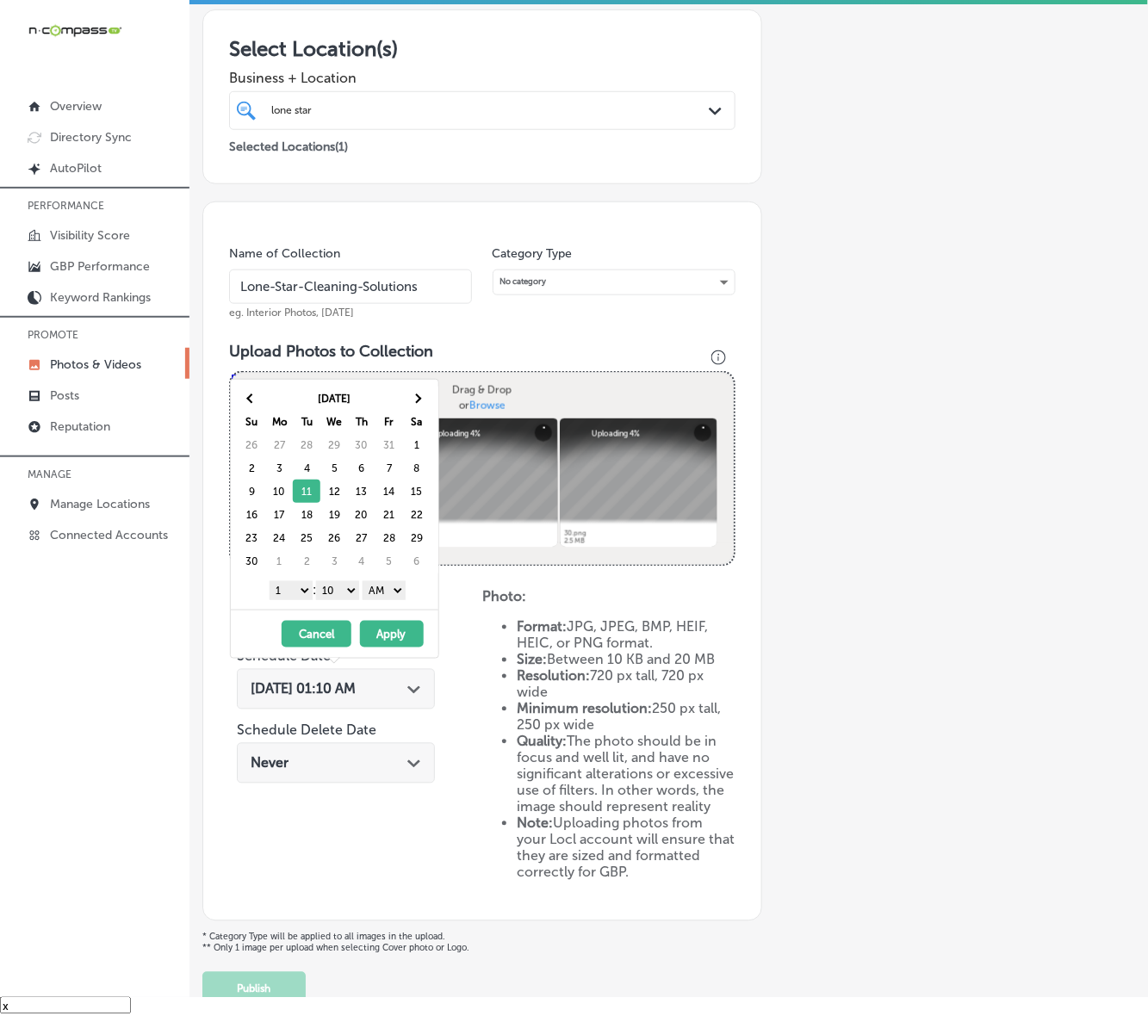
click at [302, 592] on select "1 2 3 4 5 6 7 8 9 10 11 12" at bounding box center [291, 590] width 43 height 19
click at [346, 591] on select "00 10 20 30 40 50" at bounding box center [337, 590] width 43 height 19
click at [377, 599] on select "AM PM" at bounding box center [384, 590] width 43 height 19
click at [380, 629] on button "Apply" at bounding box center [392, 634] width 64 height 27
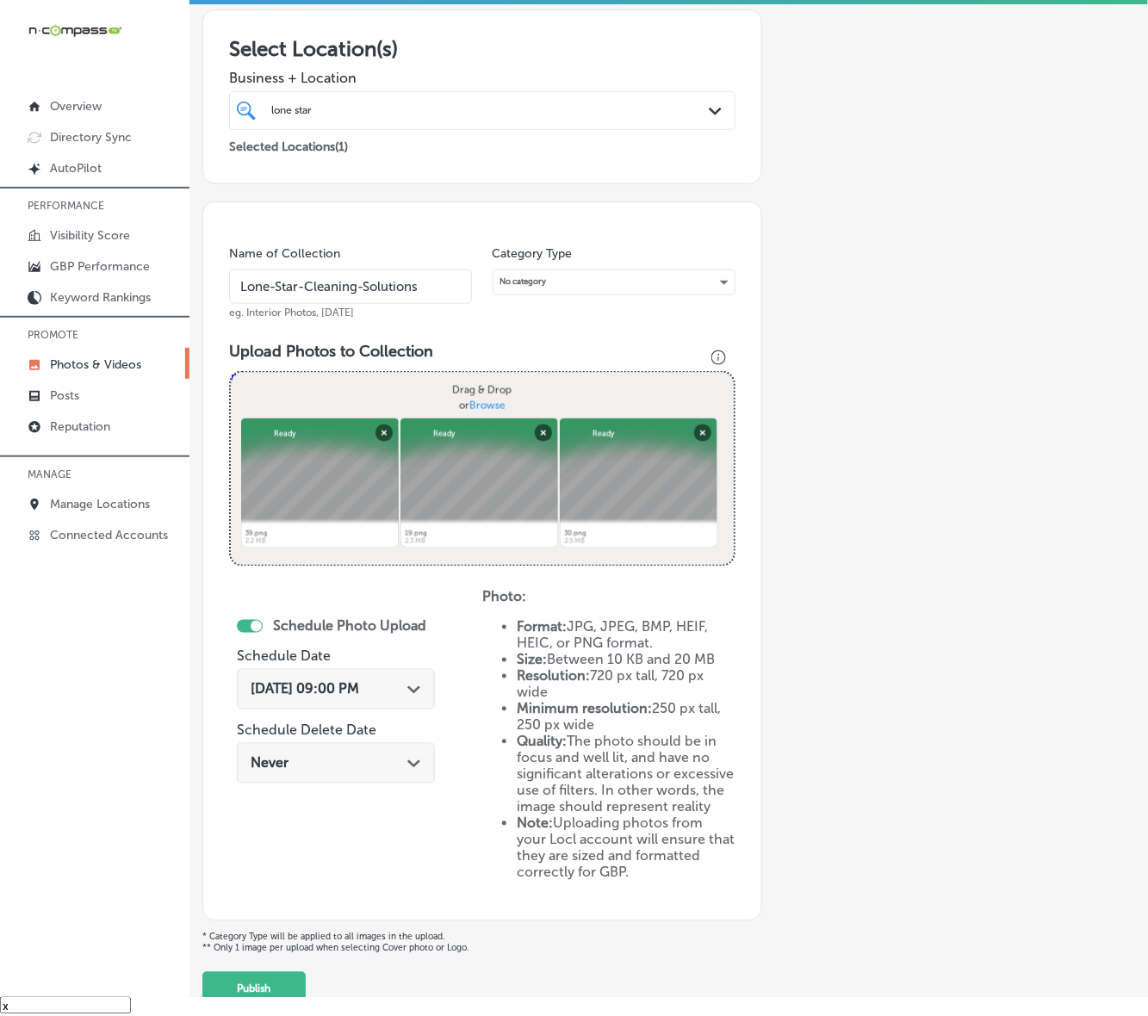
scroll to position [345, 0]
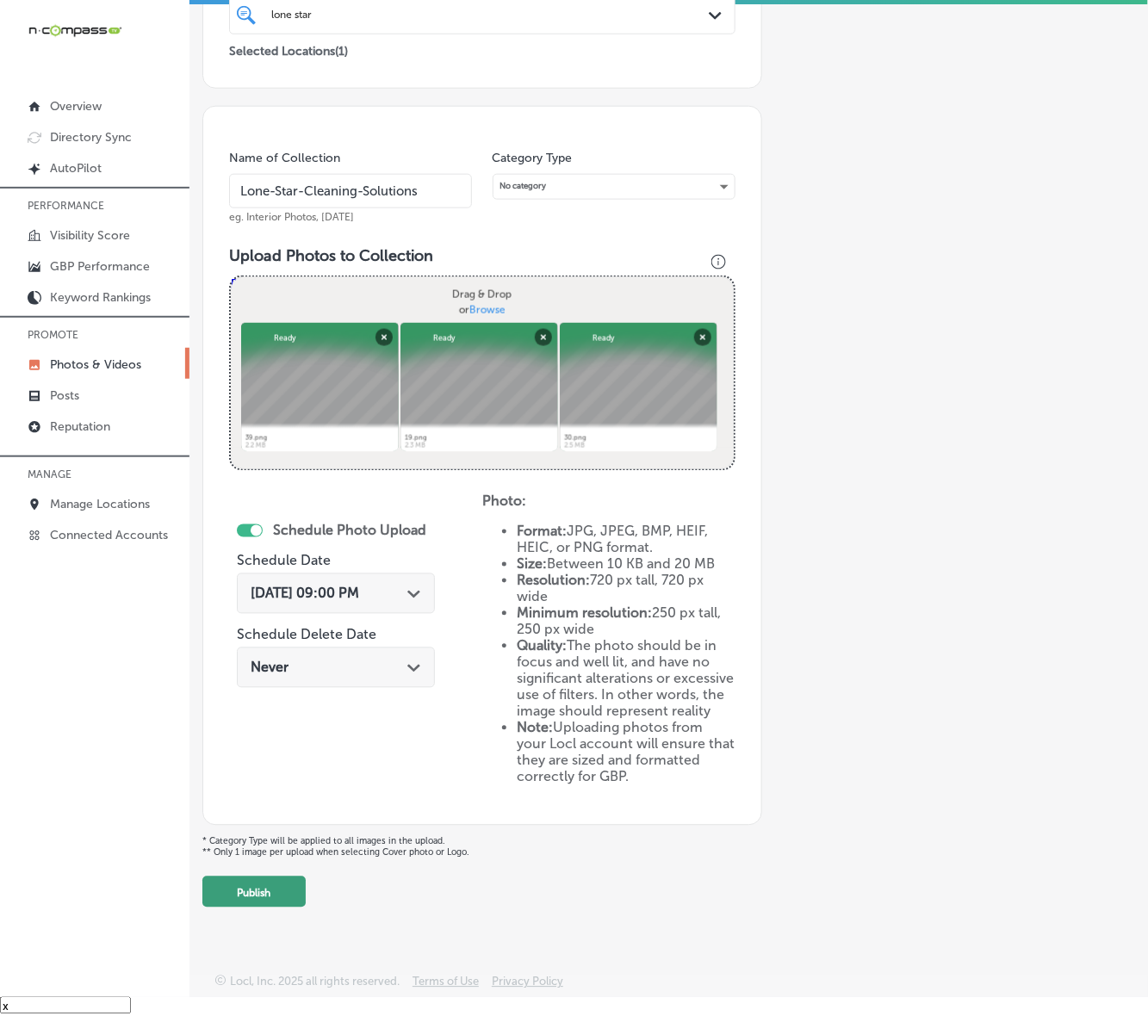
click at [284, 866] on button "Publish" at bounding box center [253, 892] width 103 height 31
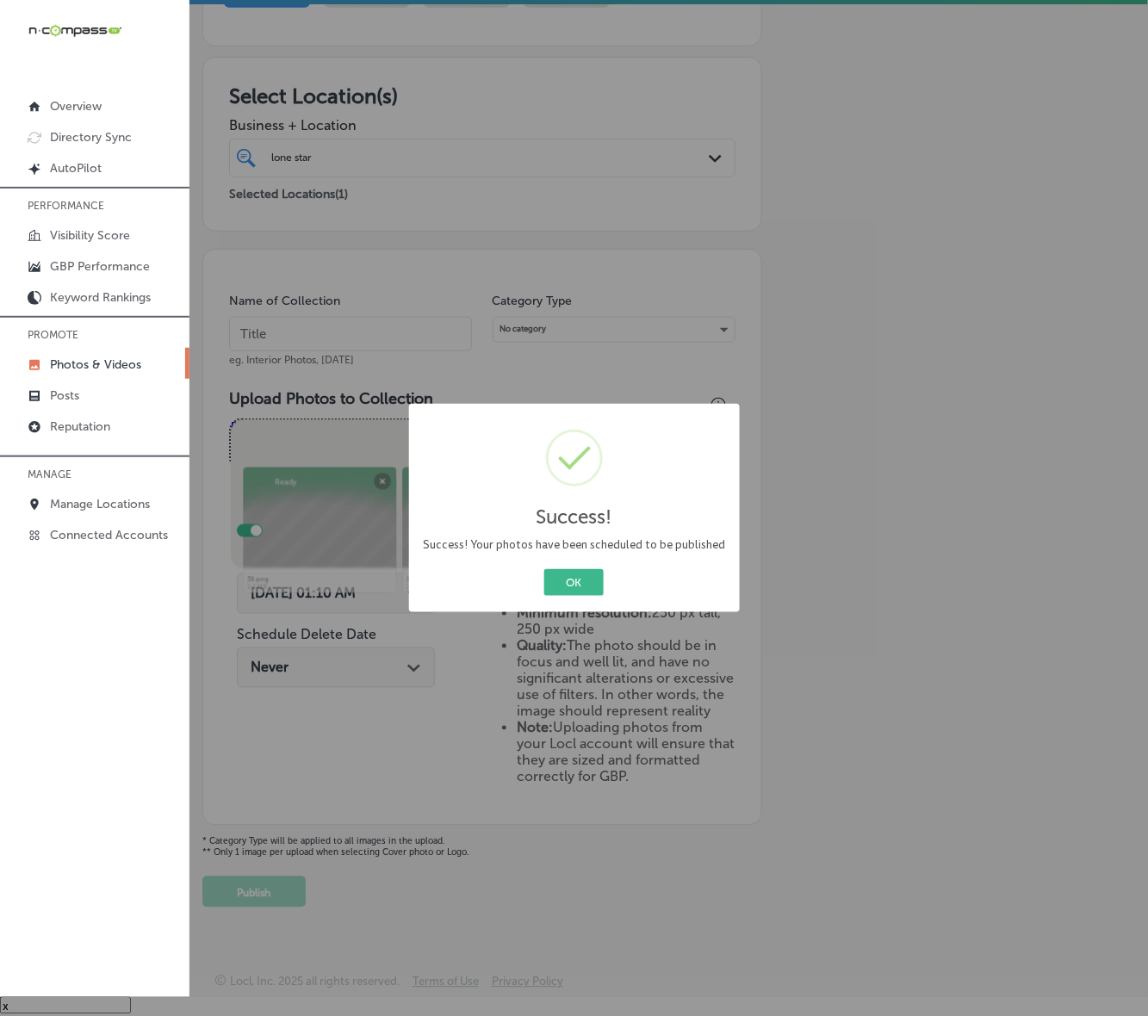
scroll to position [202, 0]
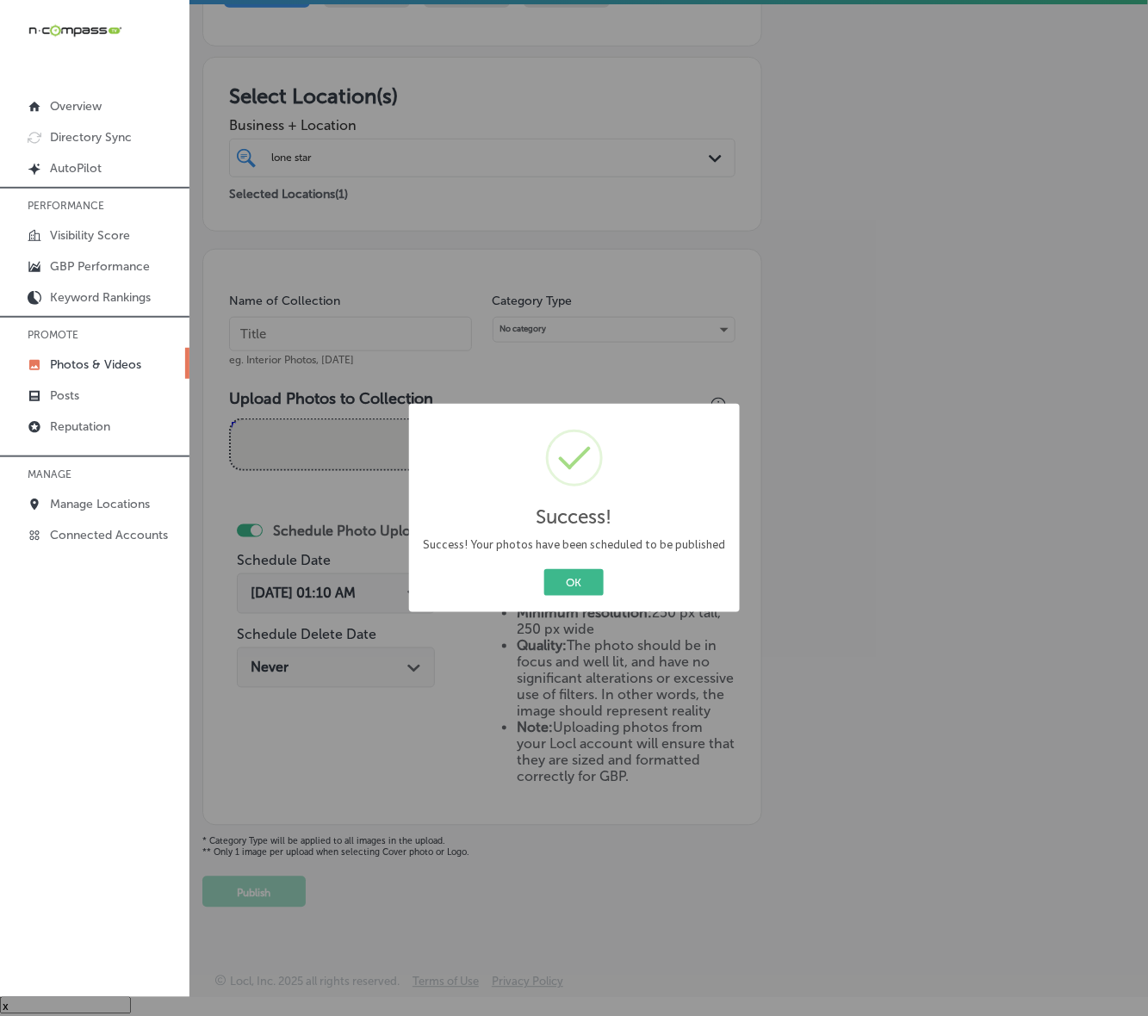
click at [544, 569] on button "OK" at bounding box center [573, 582] width 59 height 27
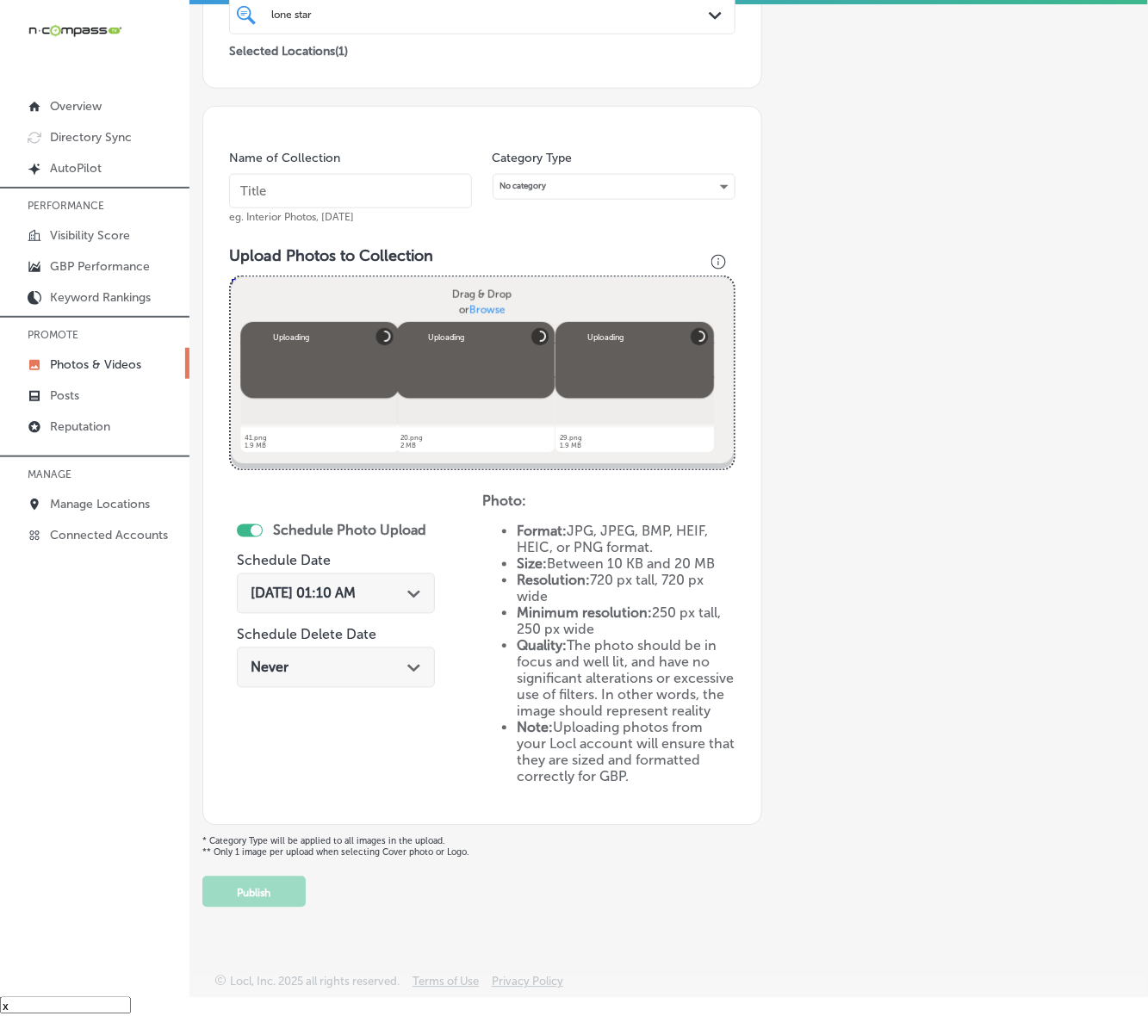
scroll to position [238, 0]
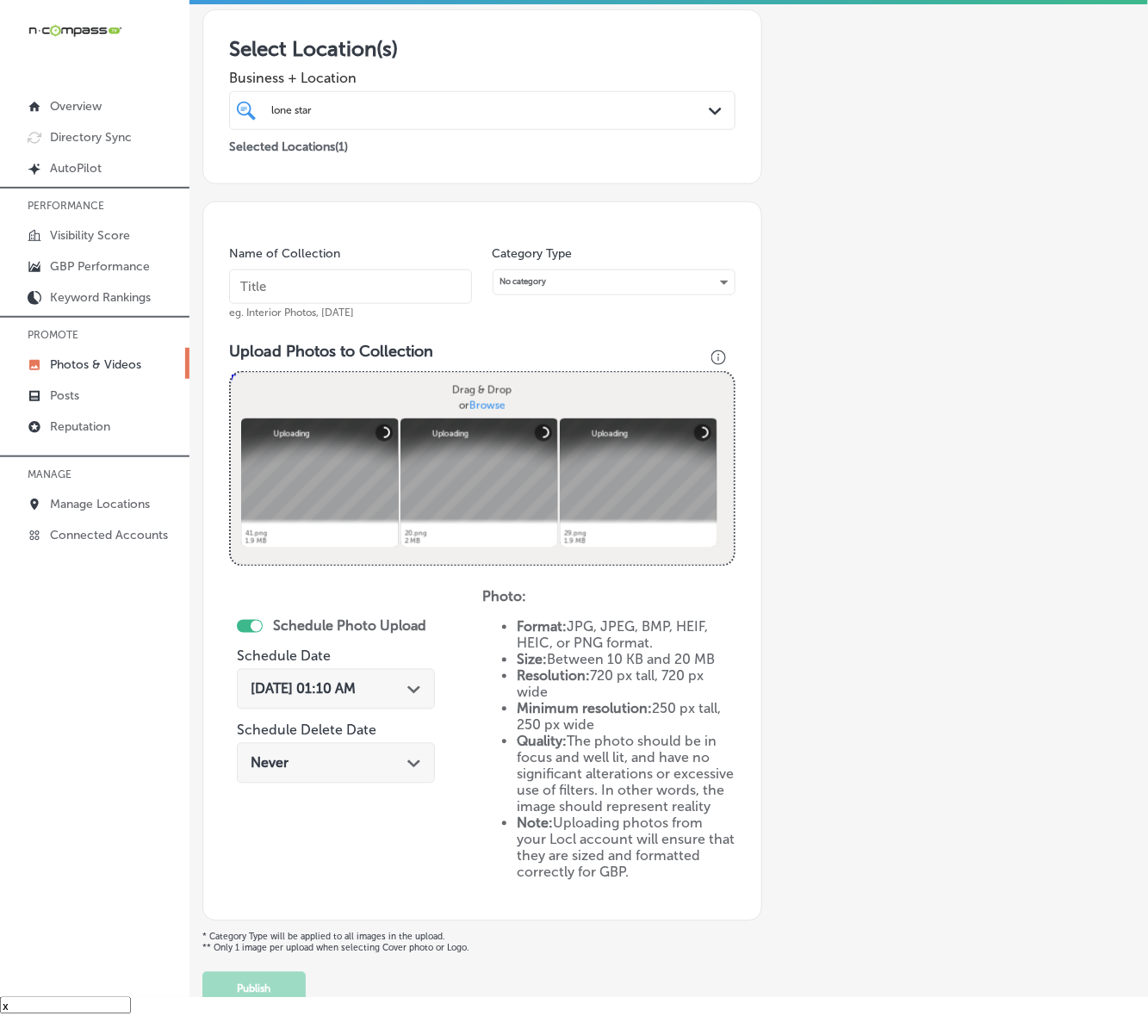
click at [427, 290] on input "text" at bounding box center [350, 287] width 243 height 34
paste input "Lone-Star-Cleaning-Solutions"
type input "Lone-Star-Cleaning-Solutions"
click at [407, 689] on icon "Path Created with Sketch." at bounding box center [413, 690] width 13 height 8
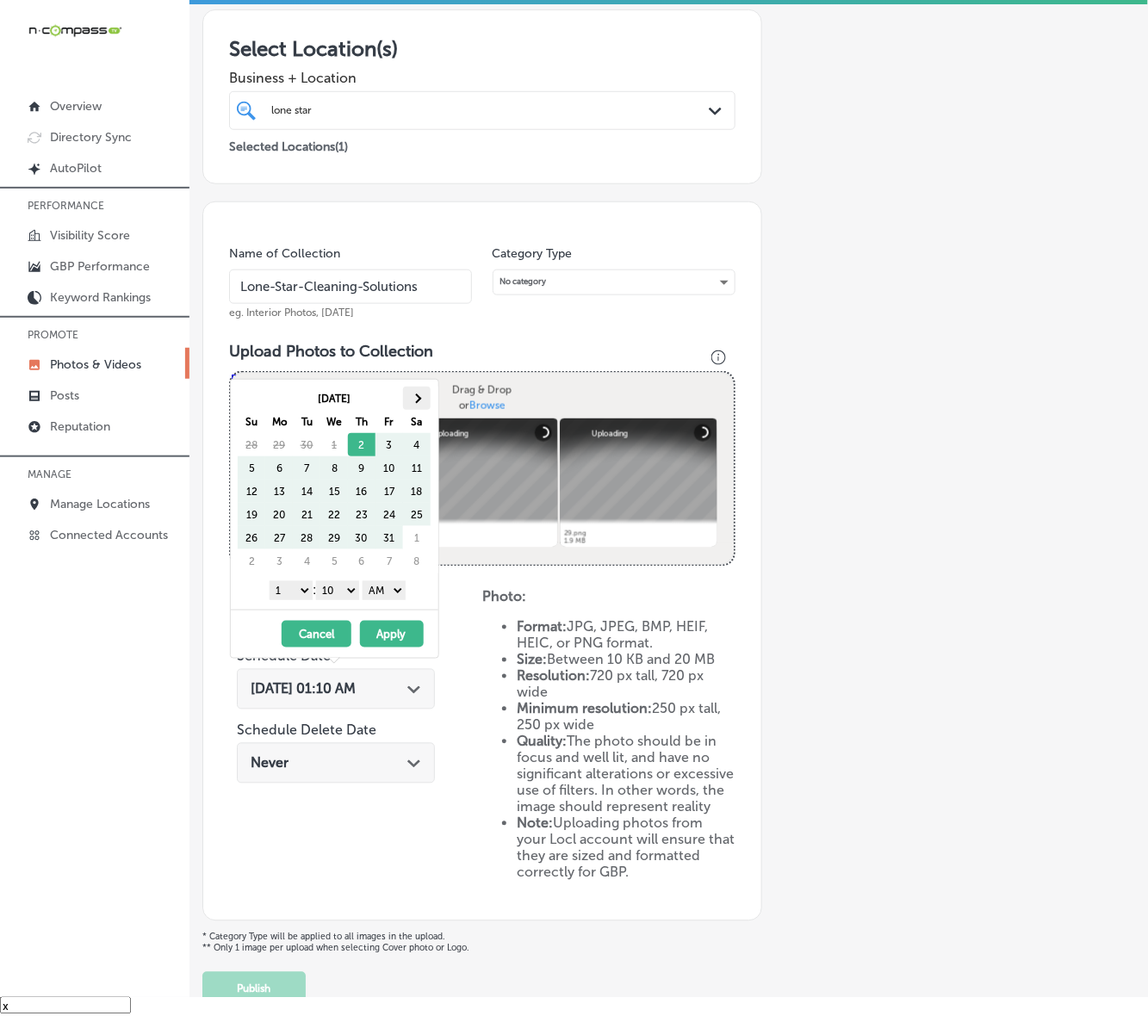
click at [424, 397] on th at bounding box center [417, 398] width 28 height 23
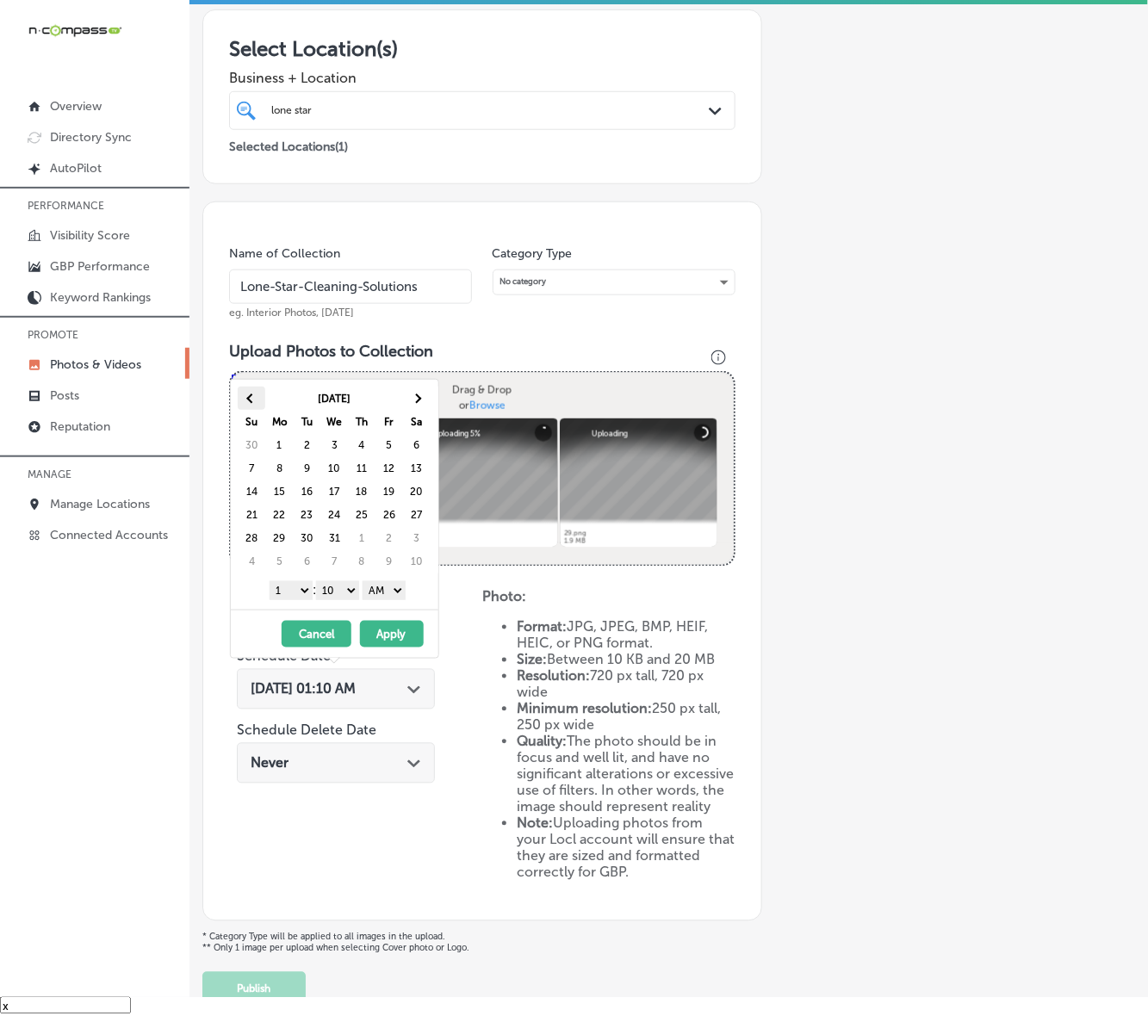
click at [250, 402] on span at bounding box center [251, 398] width 9 height 9
click at [297, 592] on select "1 2 3 4 5 6 7 8 9 10 11 12" at bounding box center [291, 590] width 43 height 19
click at [345, 586] on select "00 10 20 30 40 50" at bounding box center [337, 590] width 43 height 19
click at [387, 592] on select "AM PM" at bounding box center [384, 590] width 43 height 19
click at [390, 642] on button "Apply" at bounding box center [392, 634] width 64 height 27
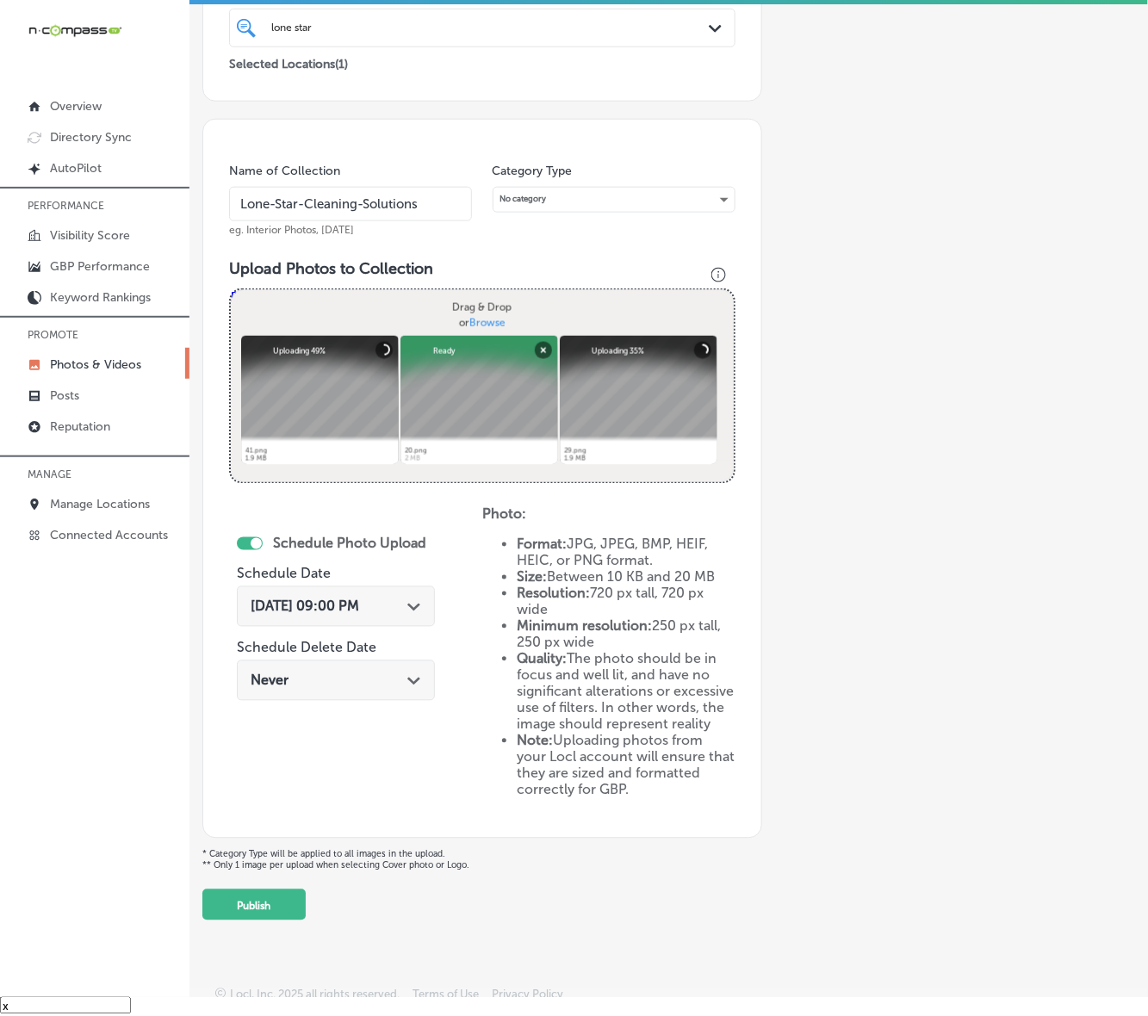
scroll to position [345, 0]
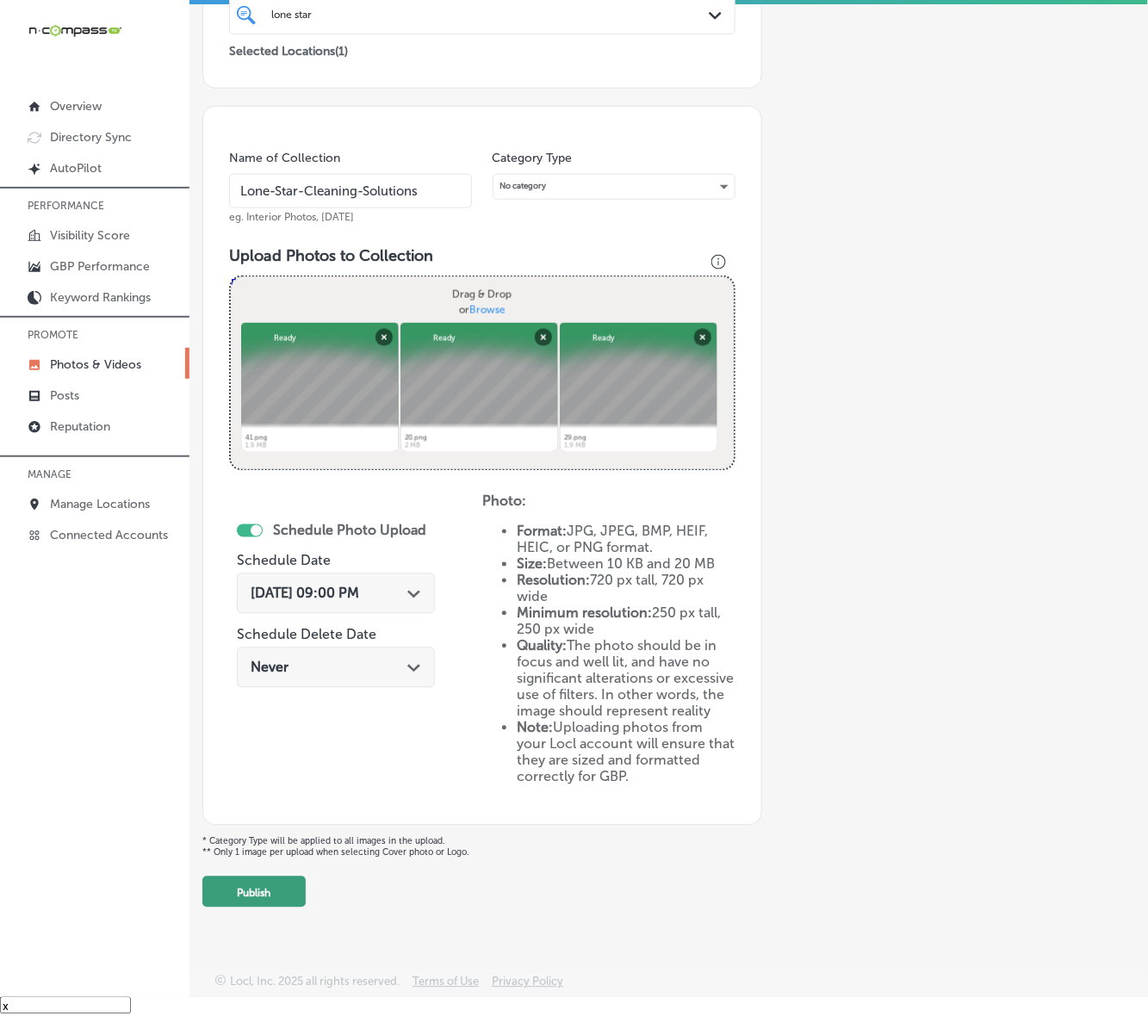
click at [269, 866] on button "Publish" at bounding box center [253, 892] width 103 height 31
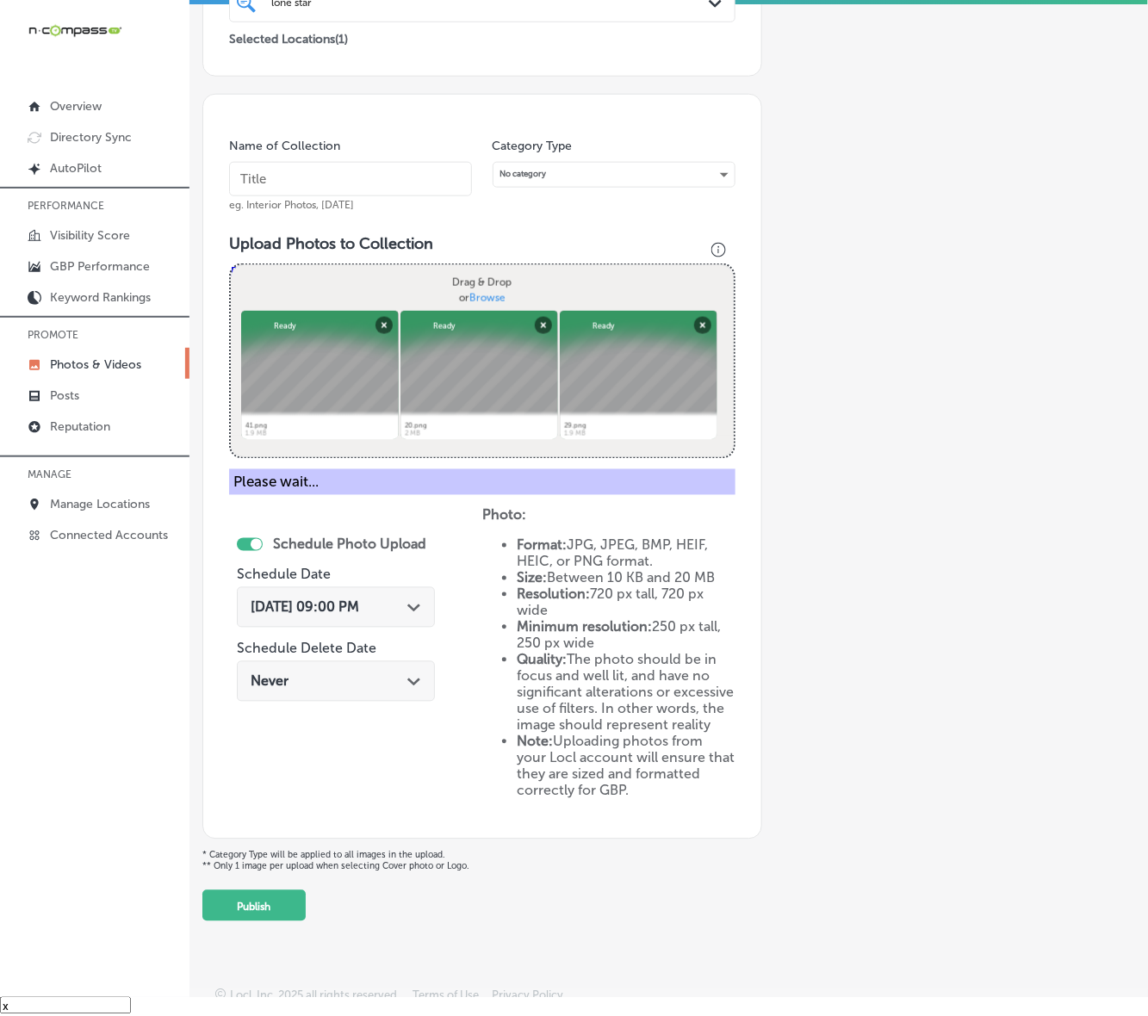
scroll to position [202, 0]
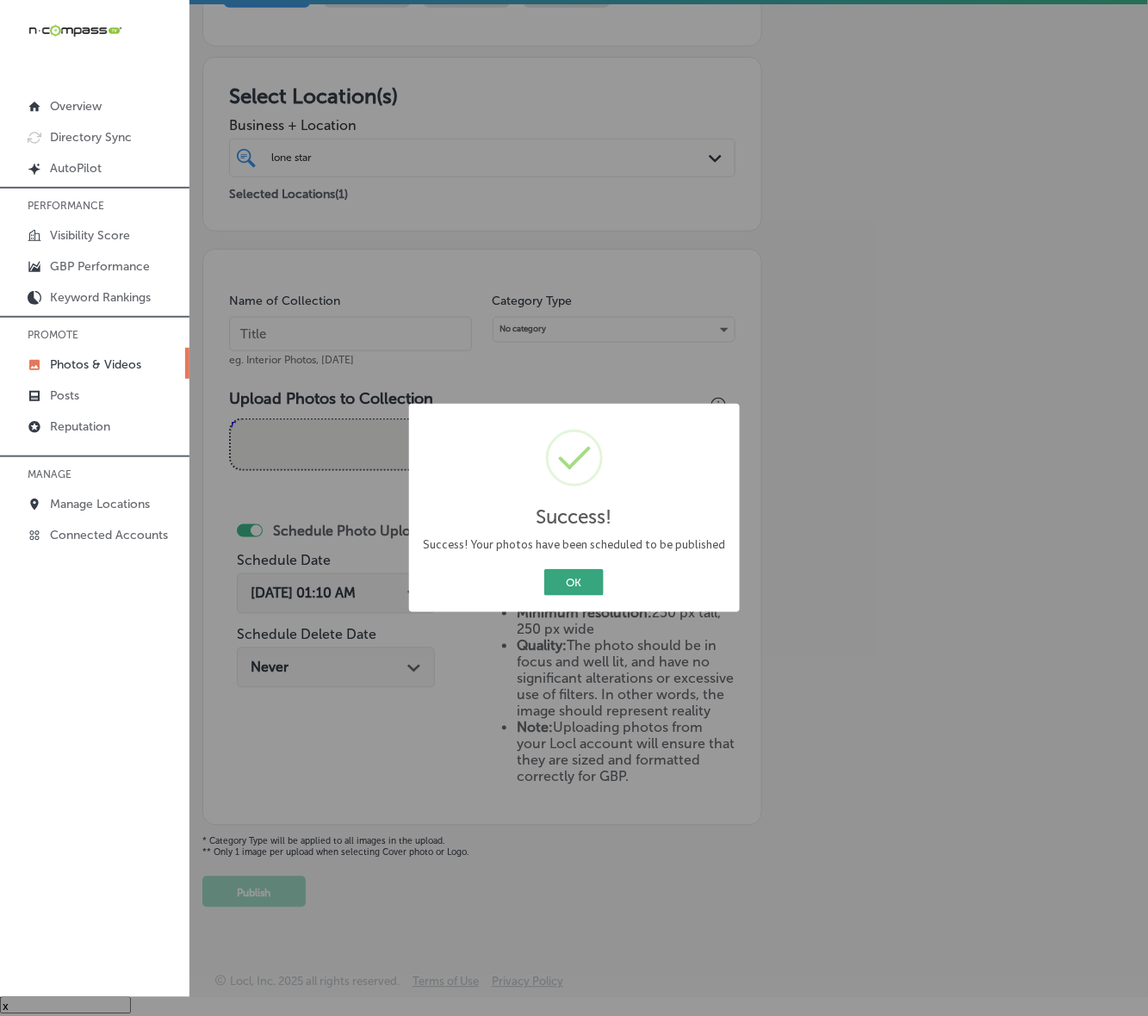
click at [581, 584] on button "OK" at bounding box center [573, 582] width 59 height 27
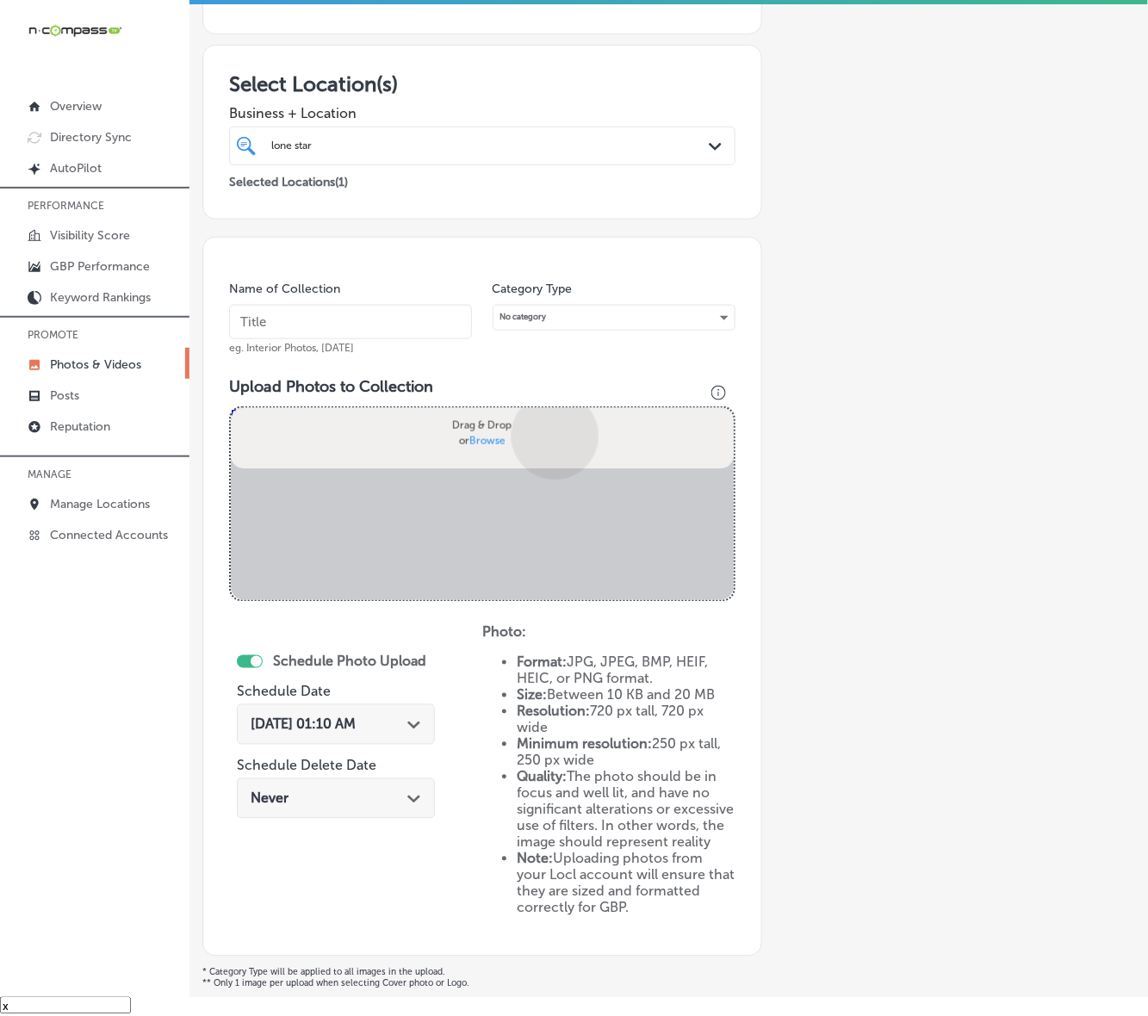
scroll to position [345, 0]
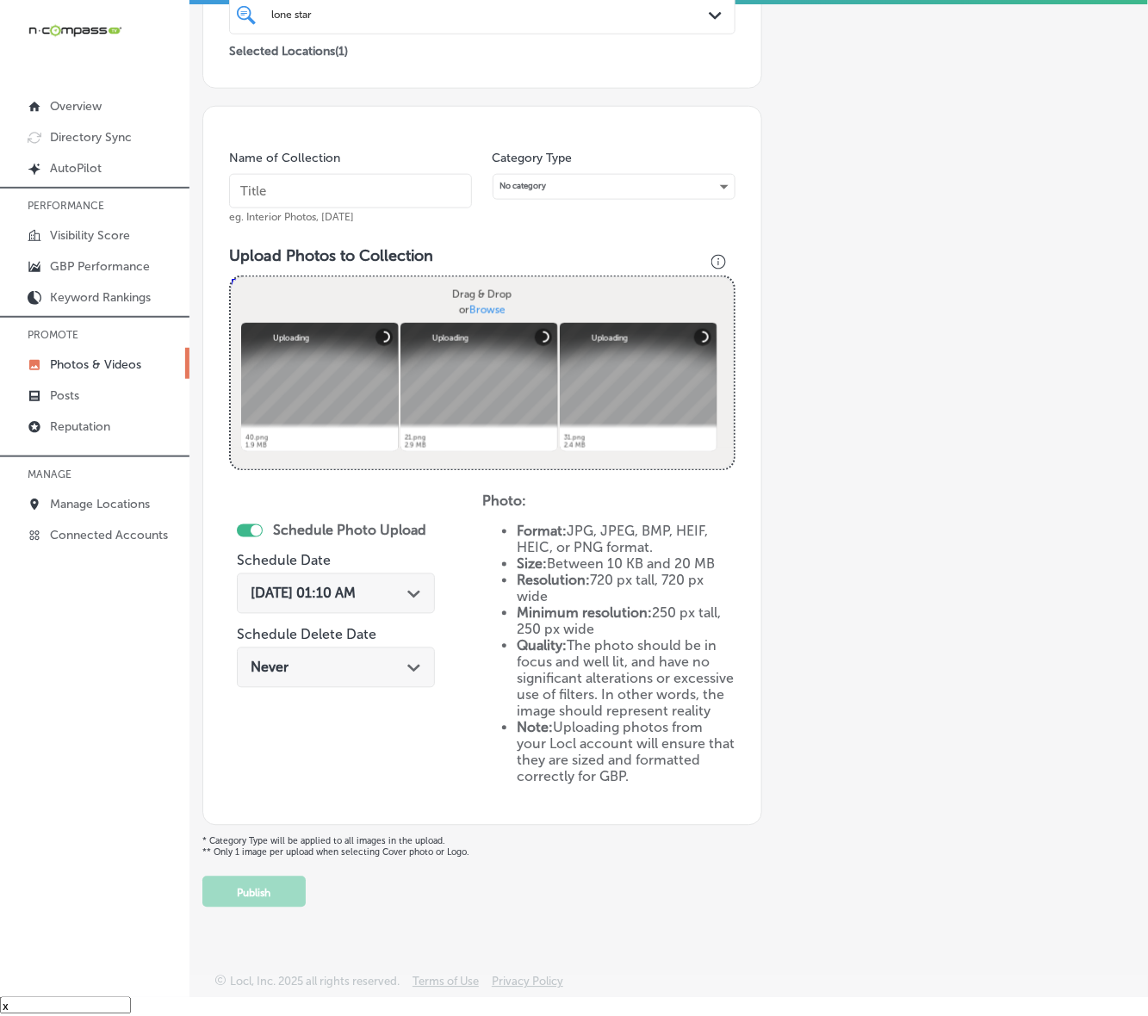
click at [431, 175] on input "text" at bounding box center [350, 191] width 243 height 34
paste input "Lone-Star-Cleaning-Solutions"
type input "Lone-Star-Cleaning-Solutions"
click at [407, 592] on div "[DATE] 01:10 AM Path Created with Sketch." at bounding box center [336, 593] width 198 height 40
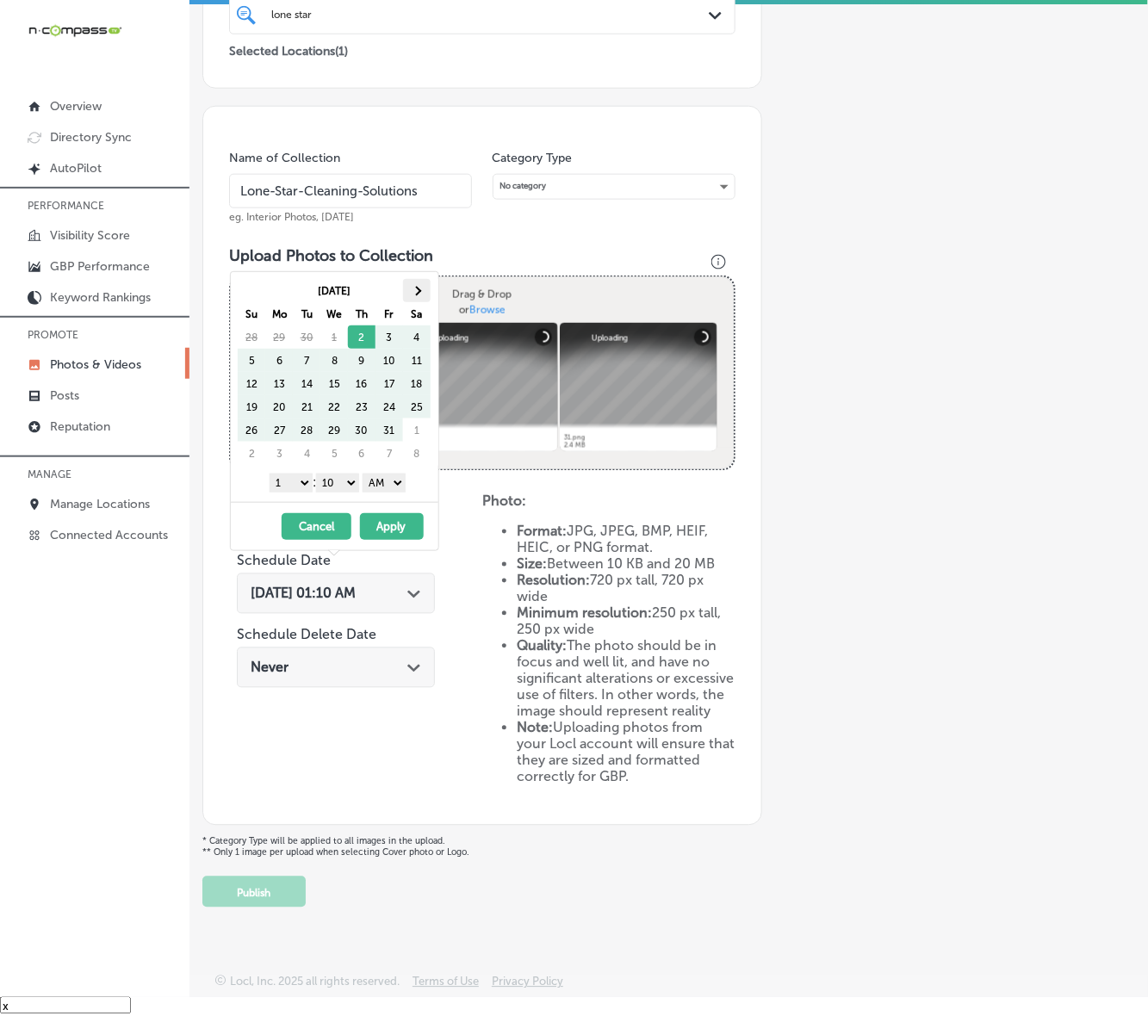
click at [423, 288] on th at bounding box center [417, 290] width 28 height 23
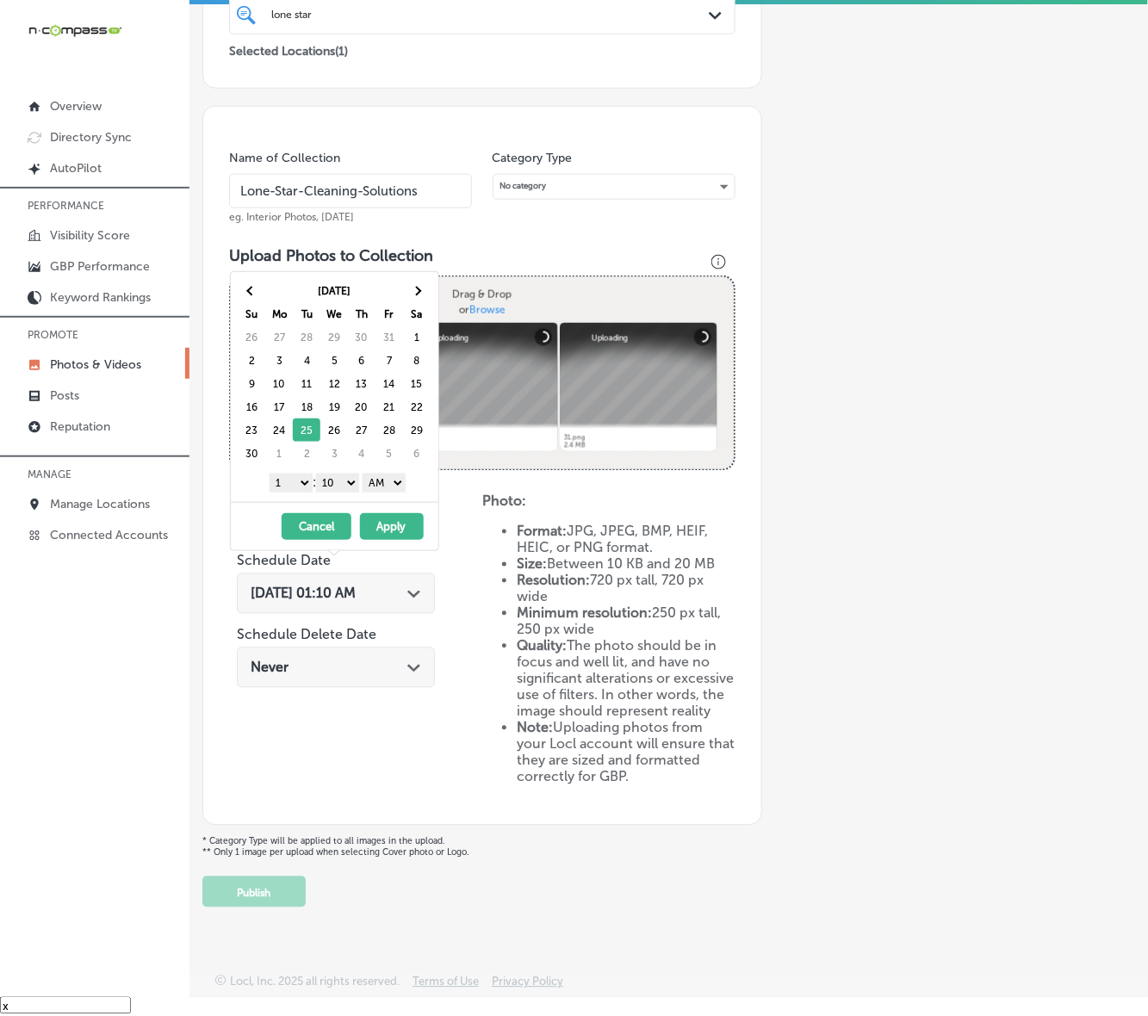
click at [304, 483] on select "1 2 3 4 5 6 7 8 9 10 11 12" at bounding box center [291, 483] width 43 height 19
click at [356, 480] on select "00 10 20 30 40 50" at bounding box center [337, 483] width 43 height 19
click at [406, 478] on select "AM PM" at bounding box center [384, 483] width 43 height 19
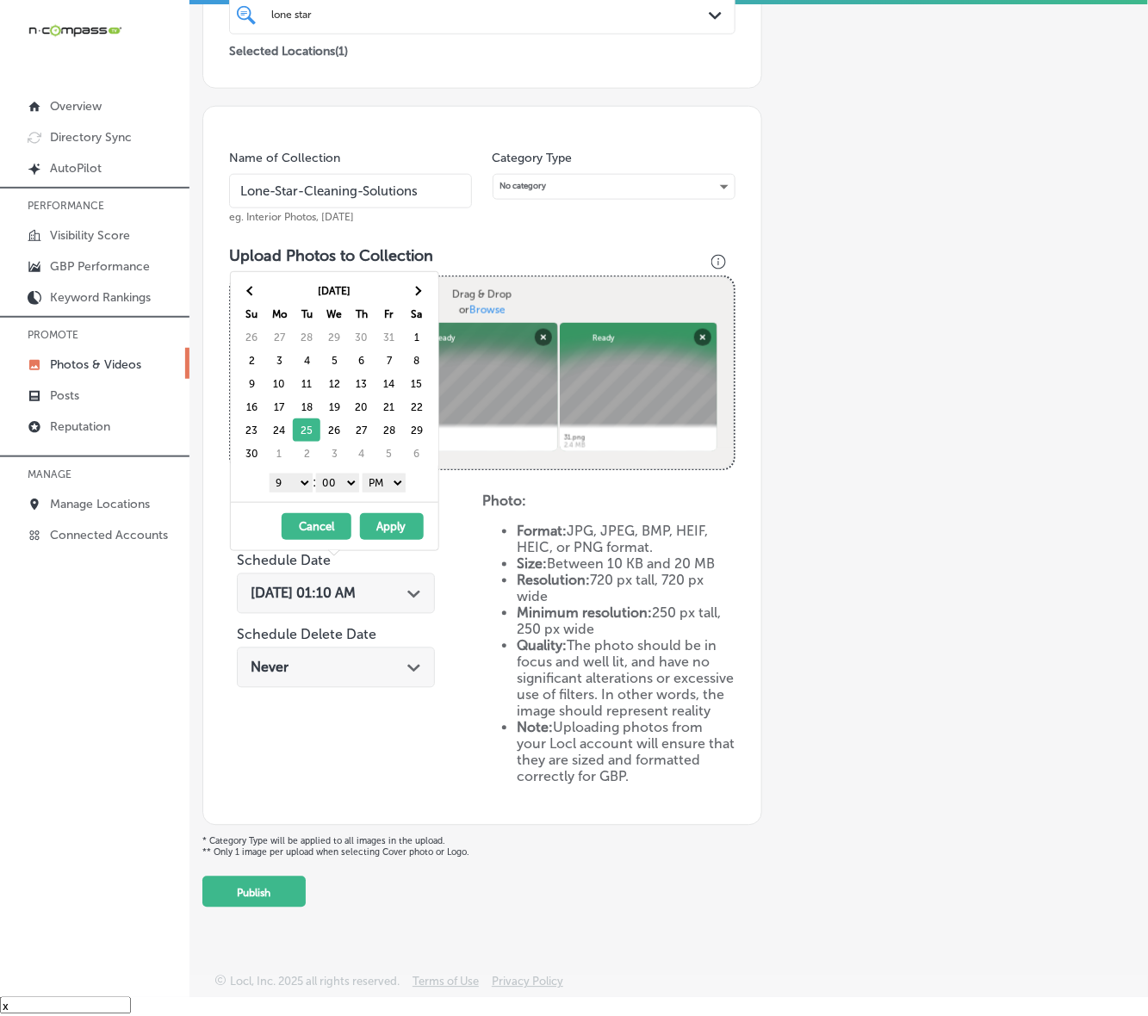
click at [383, 530] on button "Apply" at bounding box center [392, 526] width 64 height 27
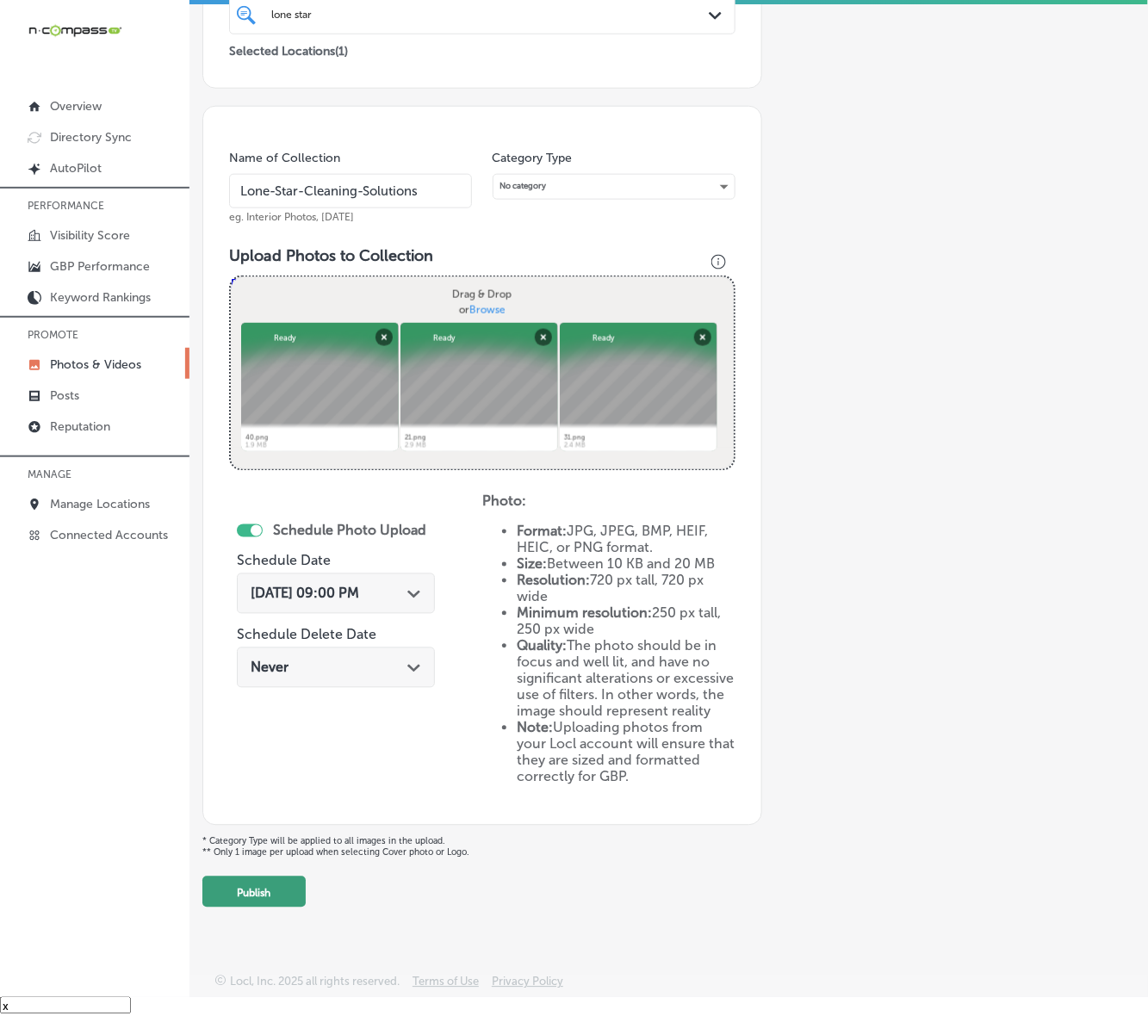
click at [265, 866] on button "Publish" at bounding box center [253, 892] width 103 height 31
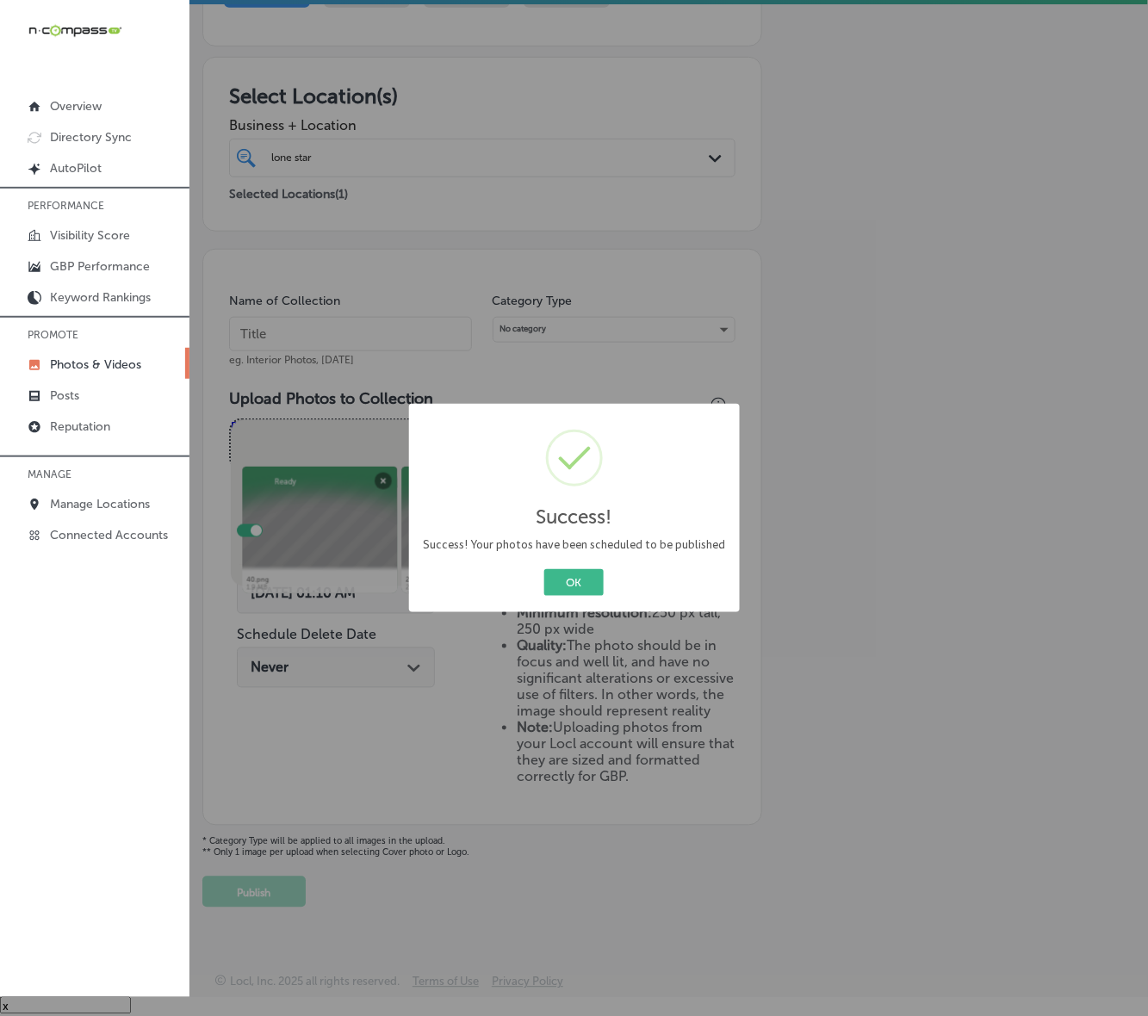
scroll to position [202, 0]
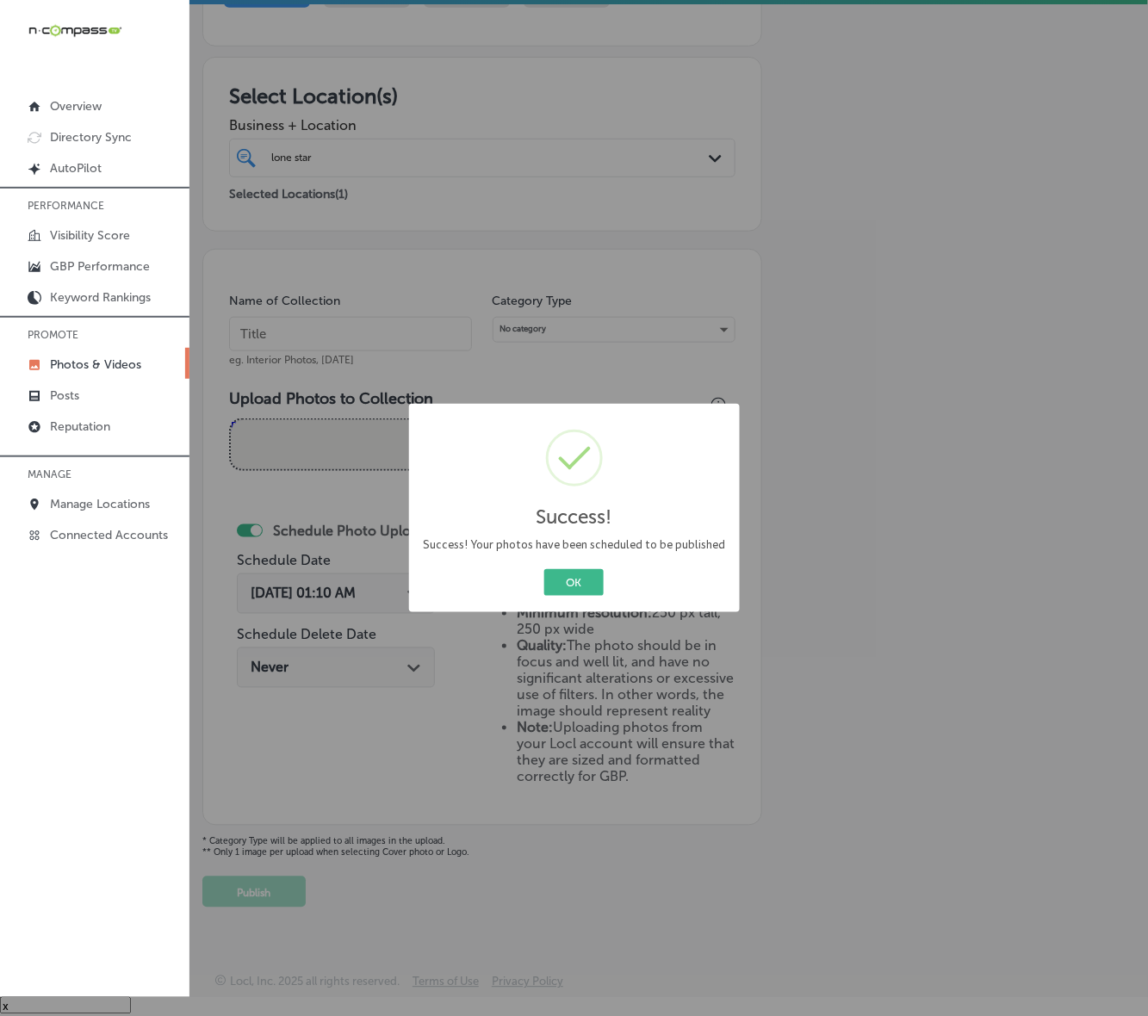
click at [544, 569] on button "OK" at bounding box center [573, 582] width 59 height 27
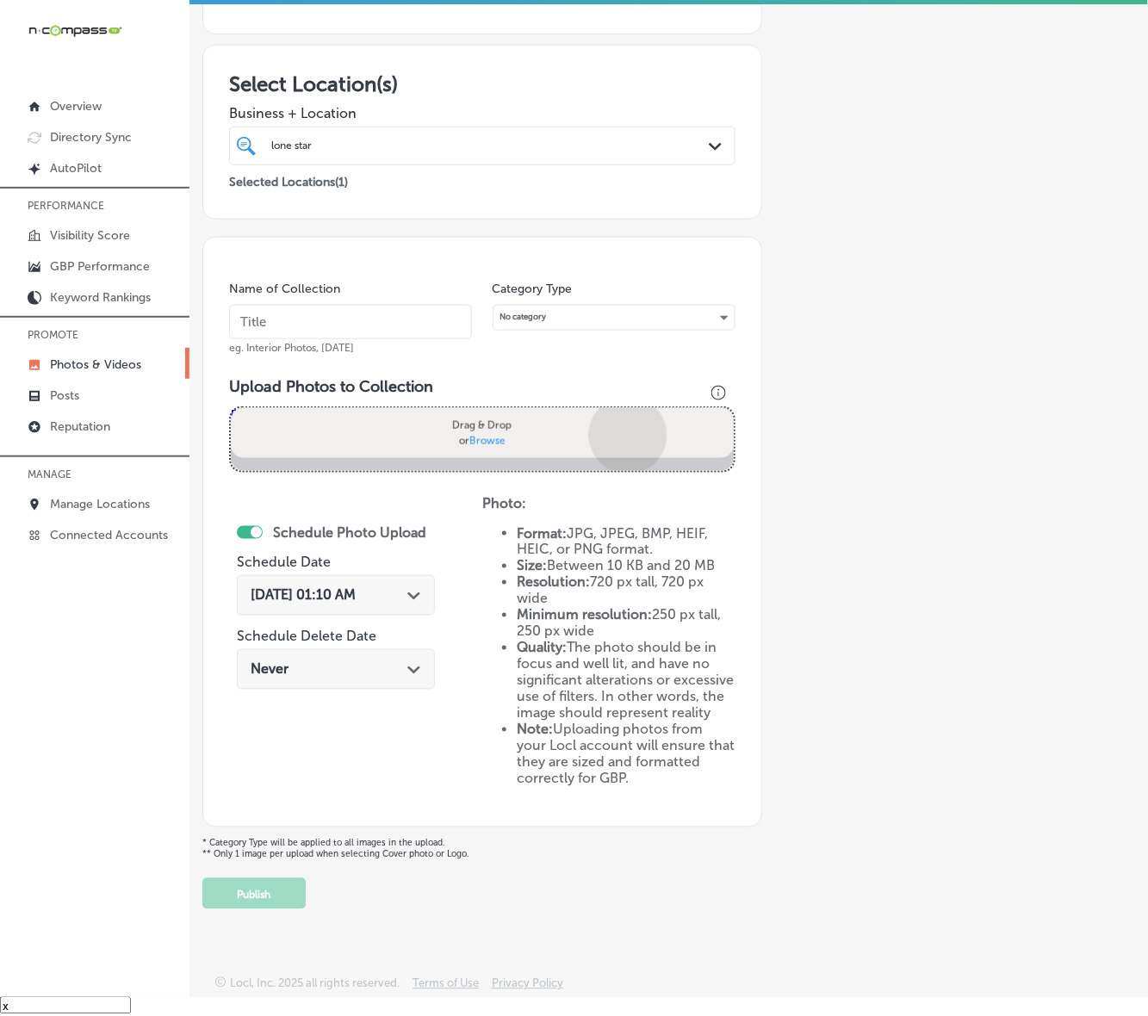
scroll to position [345, 0]
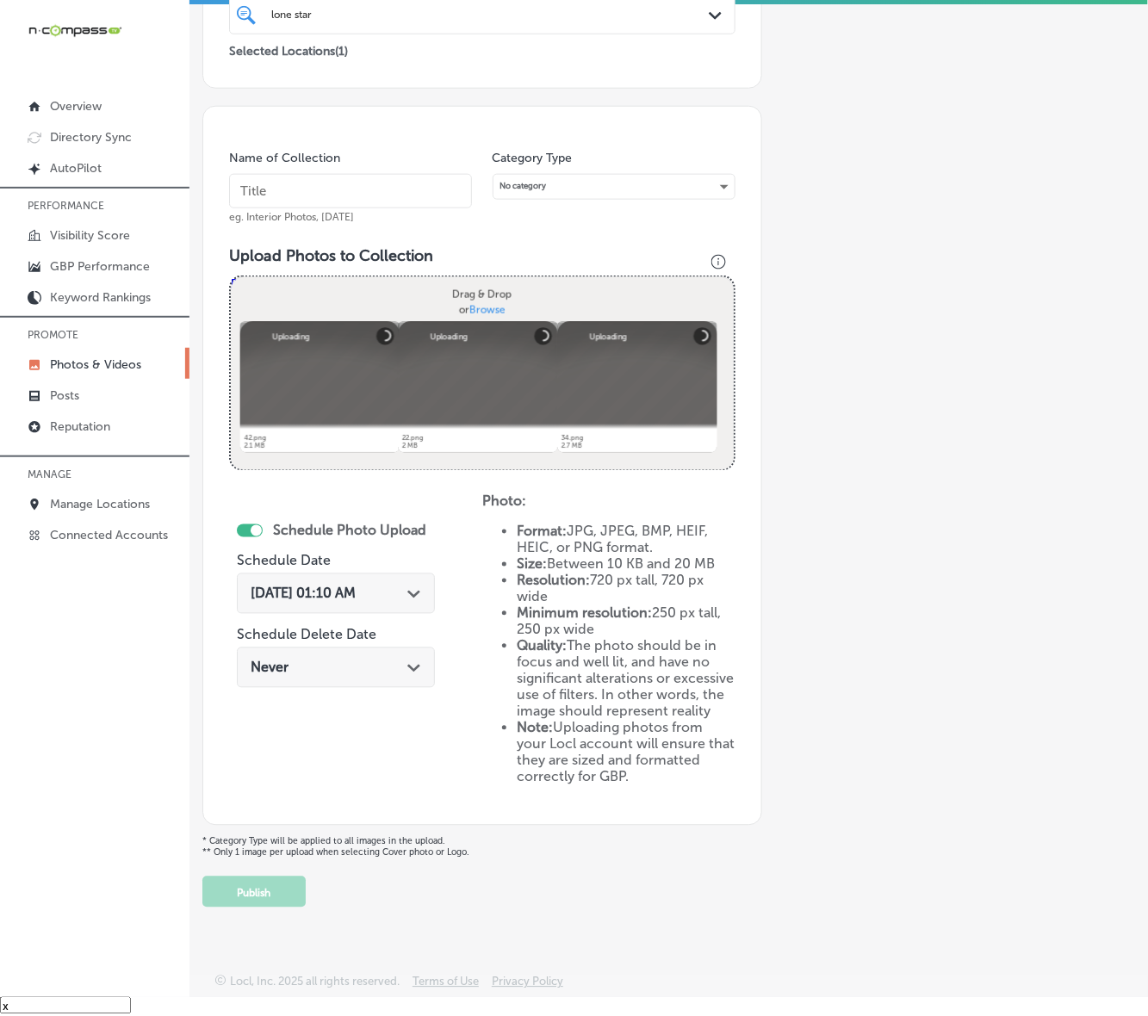
click at [410, 174] on input "text" at bounding box center [350, 191] width 243 height 34
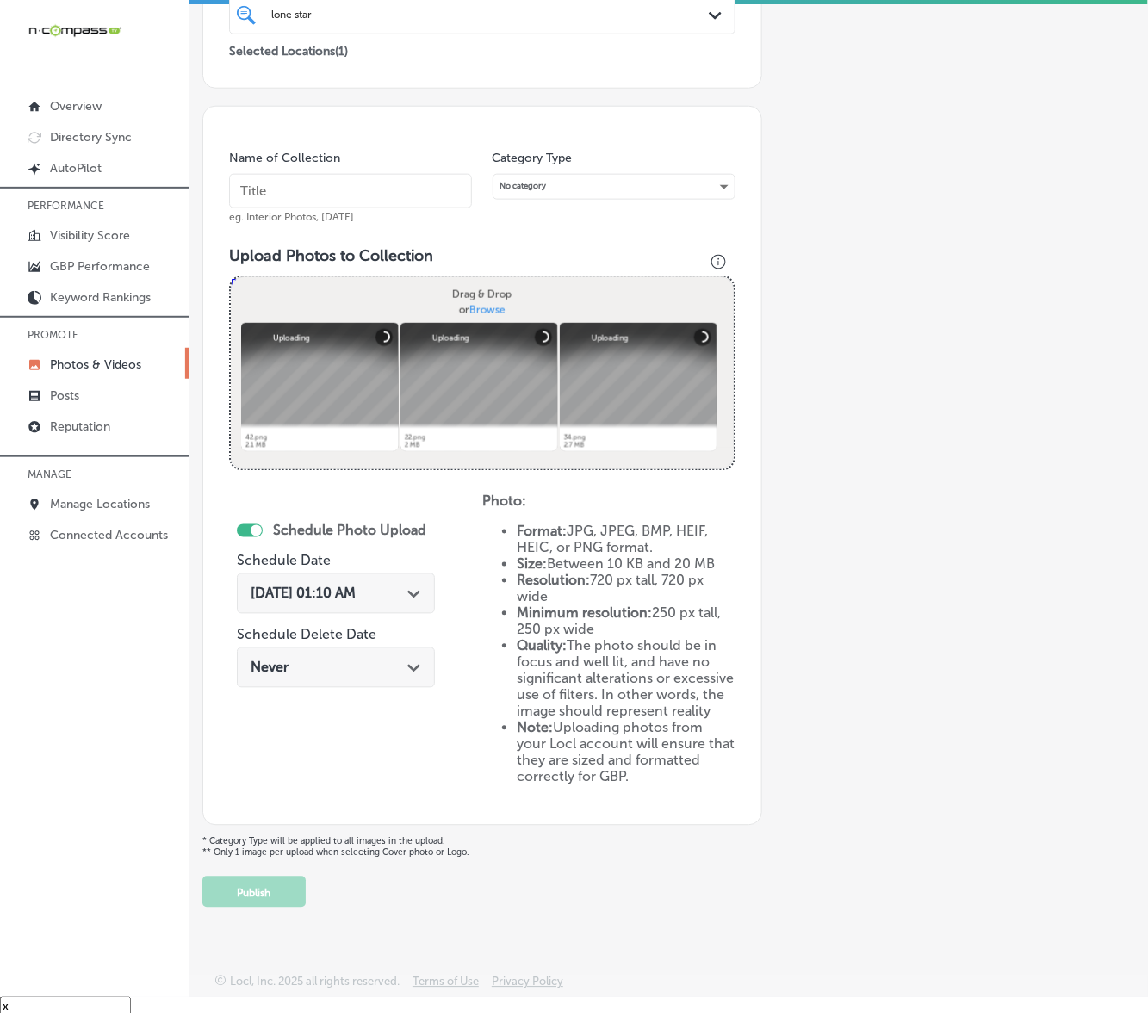
paste input "Lone-Star-Cleaning-Solutions"
type input "Lone-Star-Cleaning-Solutions"
click at [394, 587] on div "[DATE] 01:10 AM Path Created with Sketch." at bounding box center [336, 593] width 198 height 40
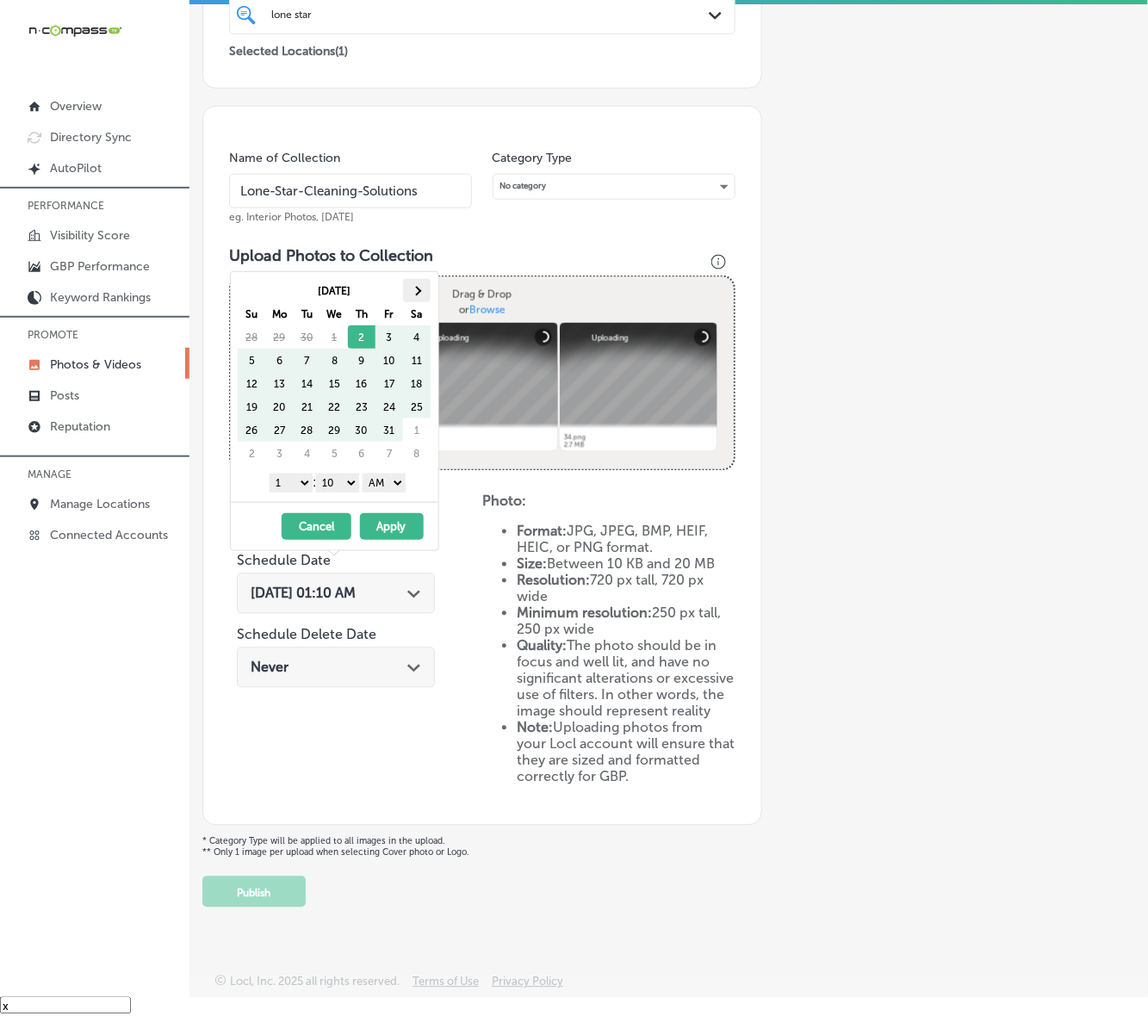
click at [425, 291] on th at bounding box center [417, 290] width 28 height 23
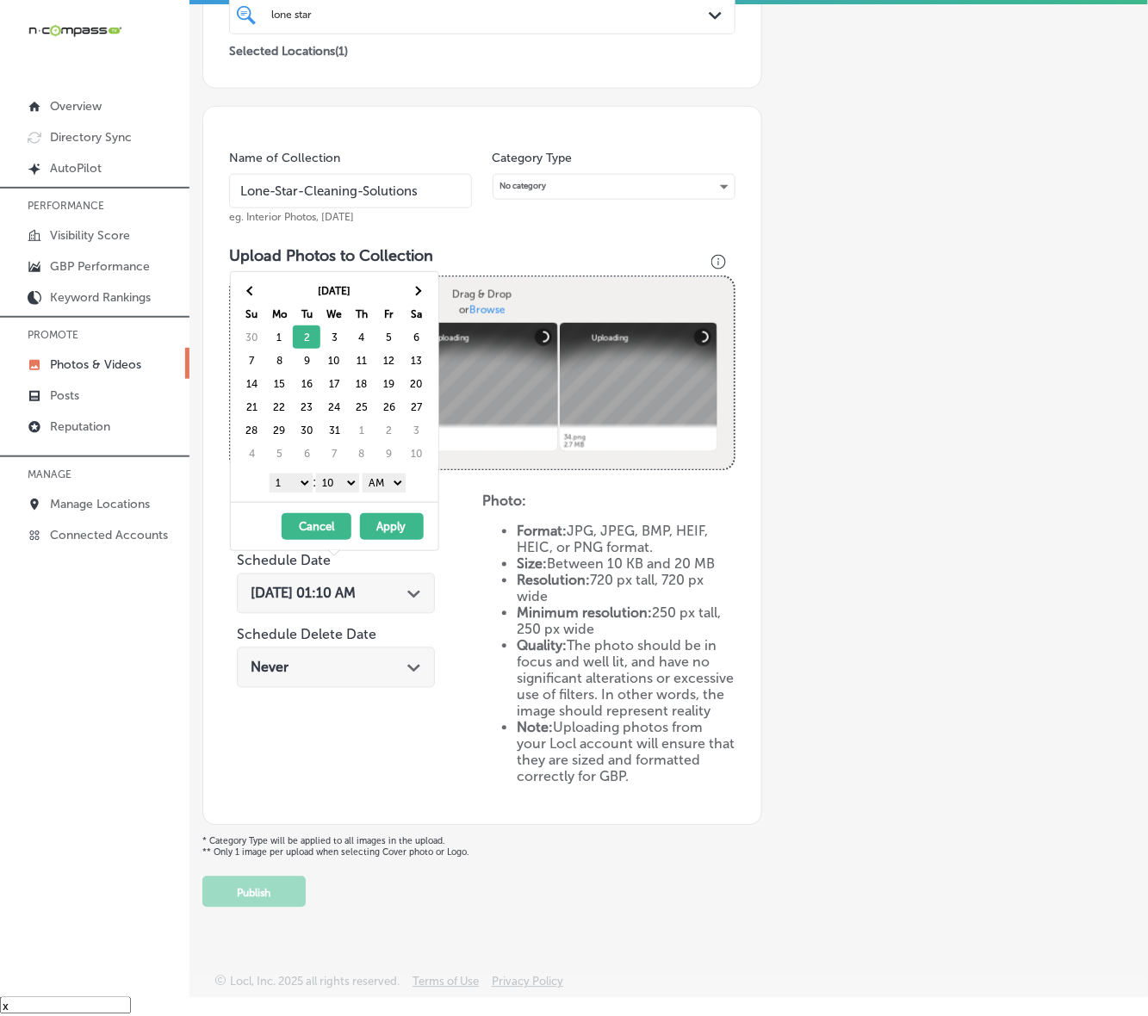
click at [288, 488] on select "1 2 3 4 5 6 7 8 9 10 11 12" at bounding box center [291, 483] width 43 height 19
click at [344, 487] on select "00 10 20 30 40 50" at bounding box center [337, 483] width 43 height 19
click at [380, 526] on button "Apply" at bounding box center [392, 526] width 64 height 27
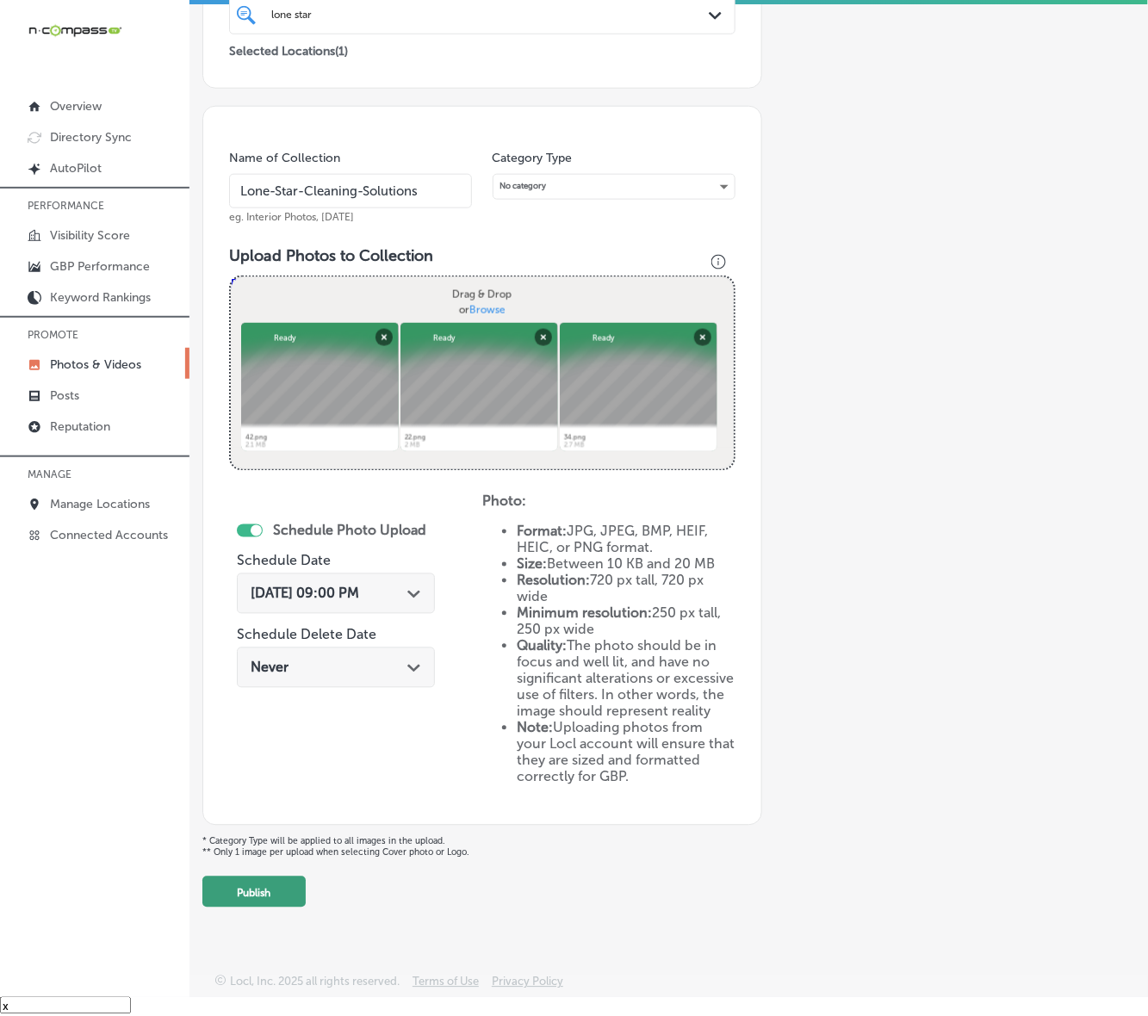
click at [294, 866] on button "Publish" at bounding box center [253, 892] width 103 height 31
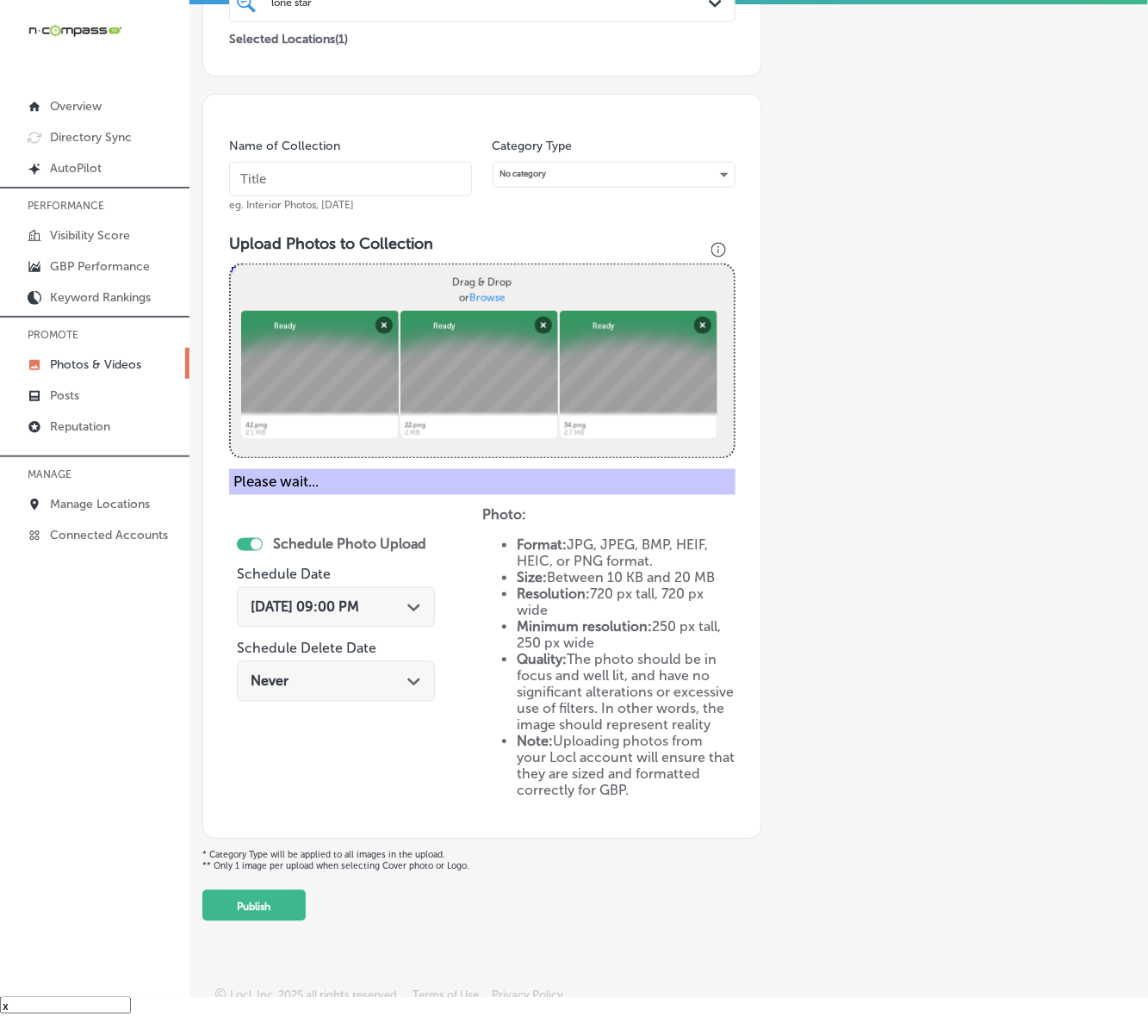
scroll to position [202, 0]
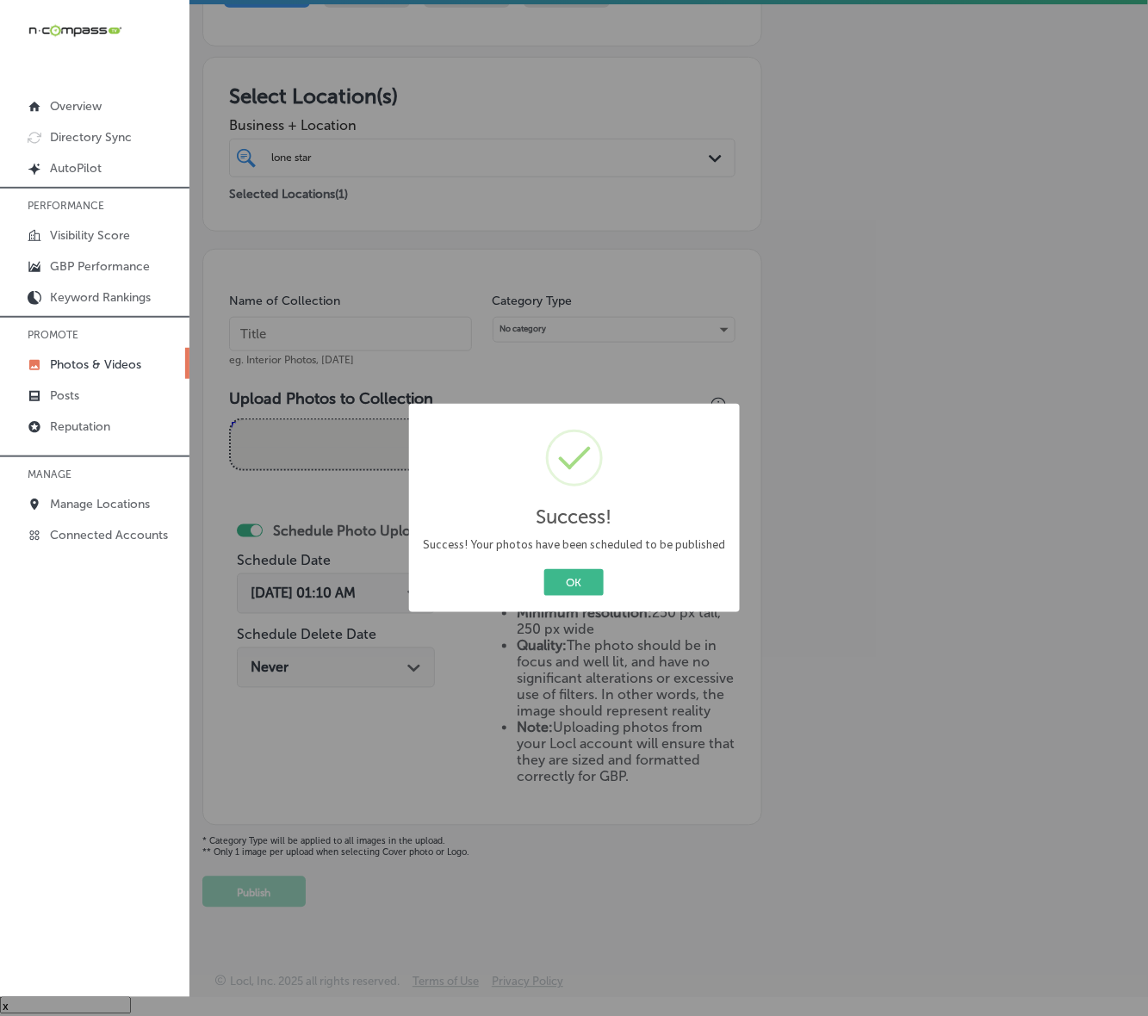
click at [544, 569] on button "OK" at bounding box center [573, 582] width 59 height 27
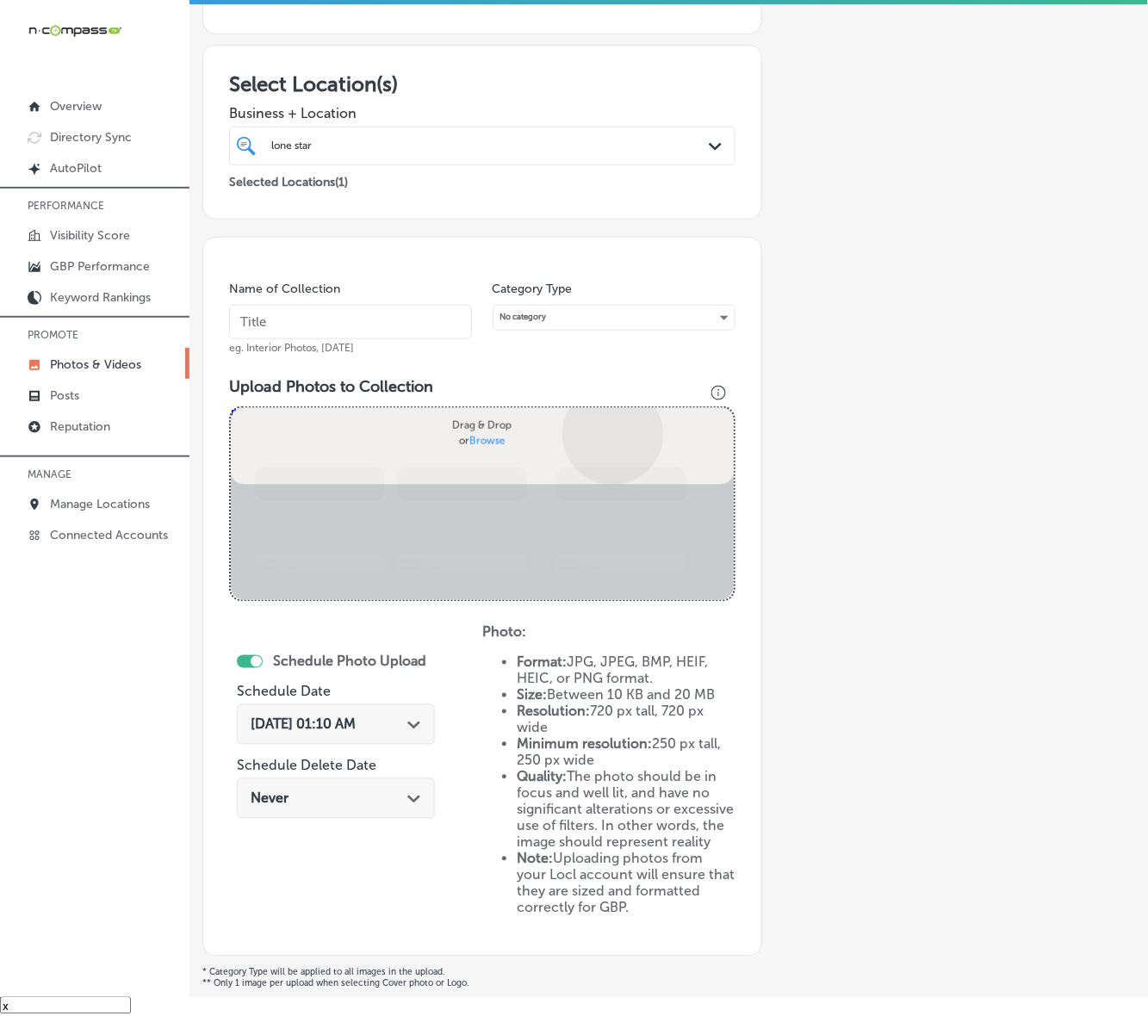
scroll to position [345, 0]
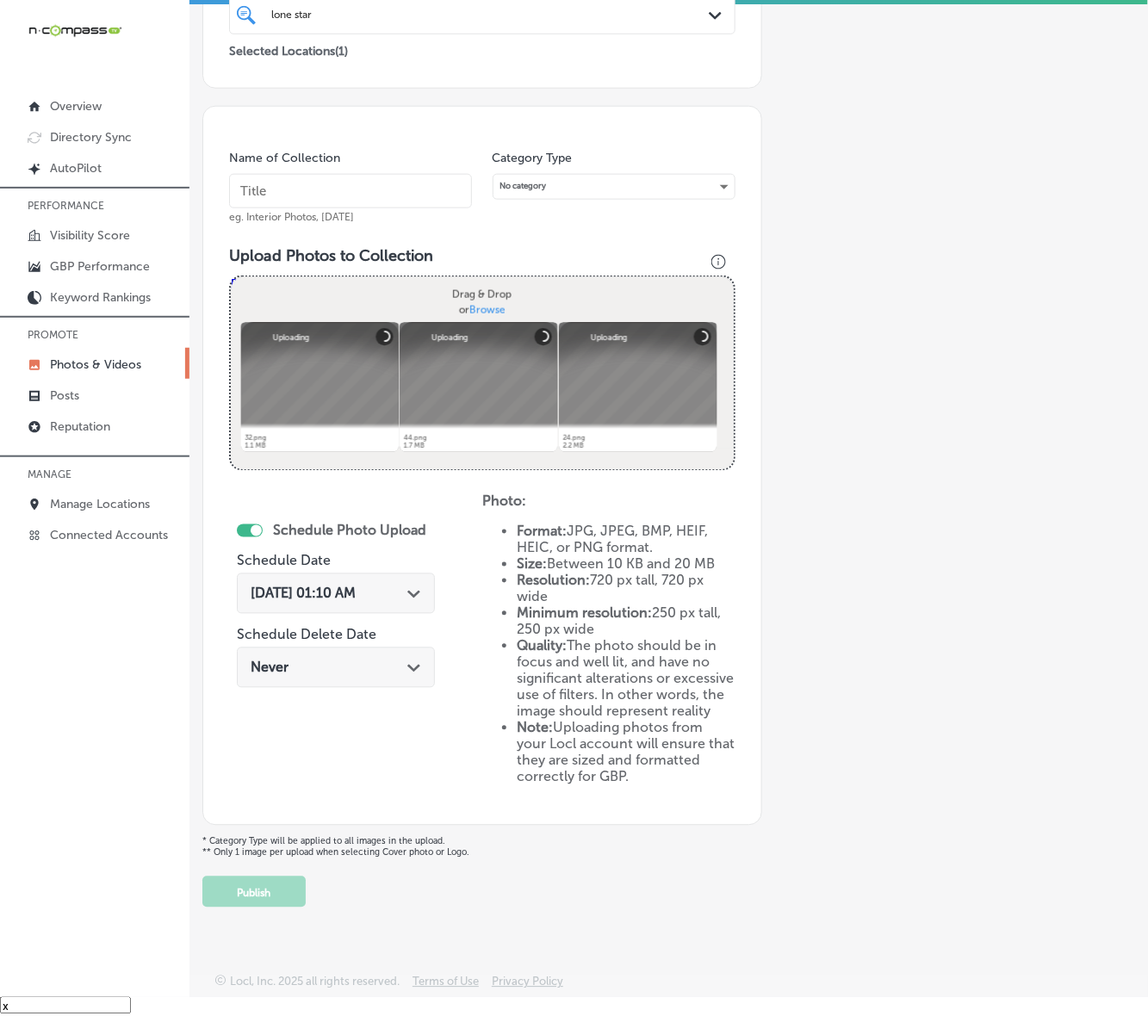
click at [432, 183] on input "text" at bounding box center [350, 191] width 243 height 34
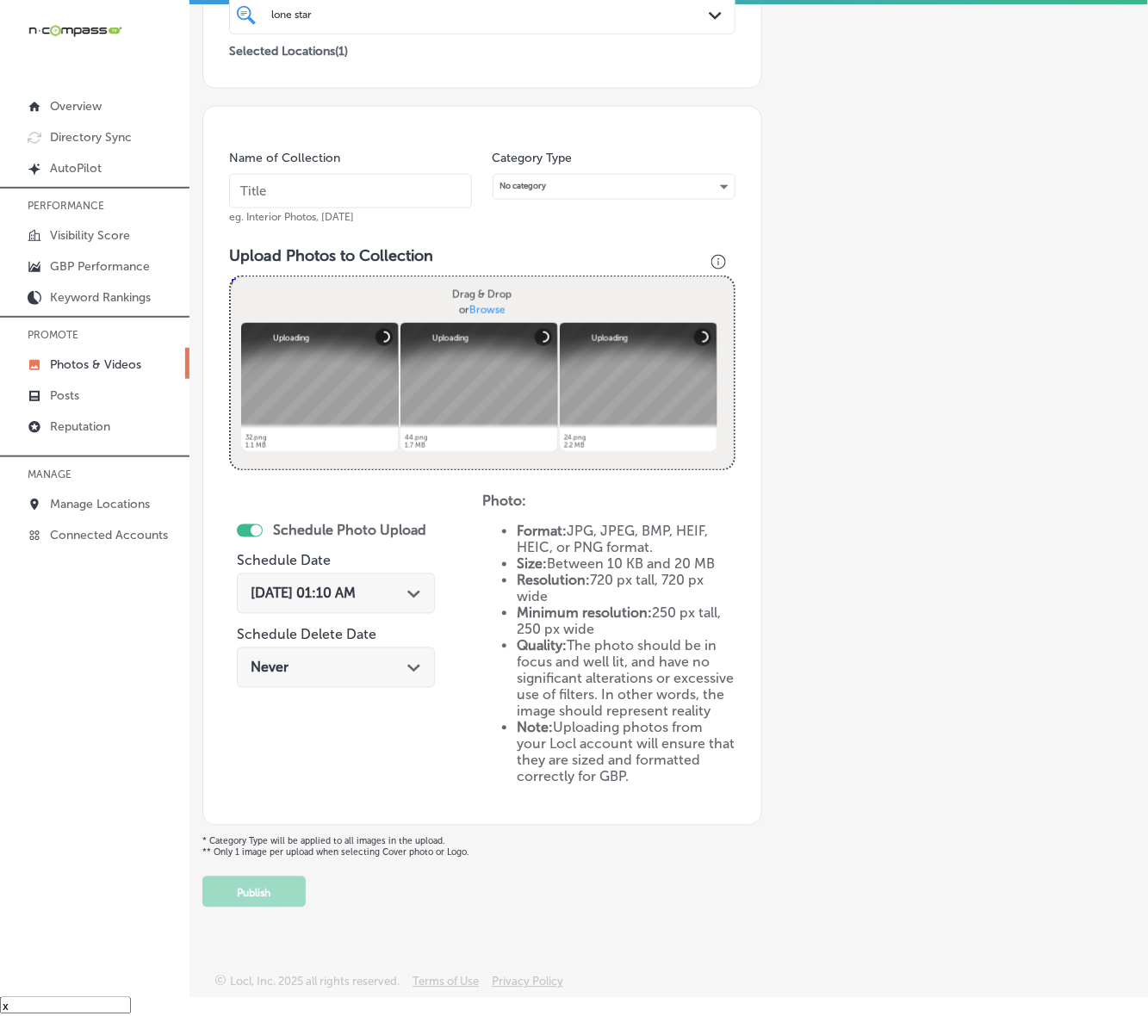
paste input "Lone-Star-Cleaning-Solutions"
type input "Lone-Star-Cleaning-Solutions"
click at [422, 578] on div "[DATE] 01:10 AM Path Created with Sketch." at bounding box center [336, 593] width 198 height 40
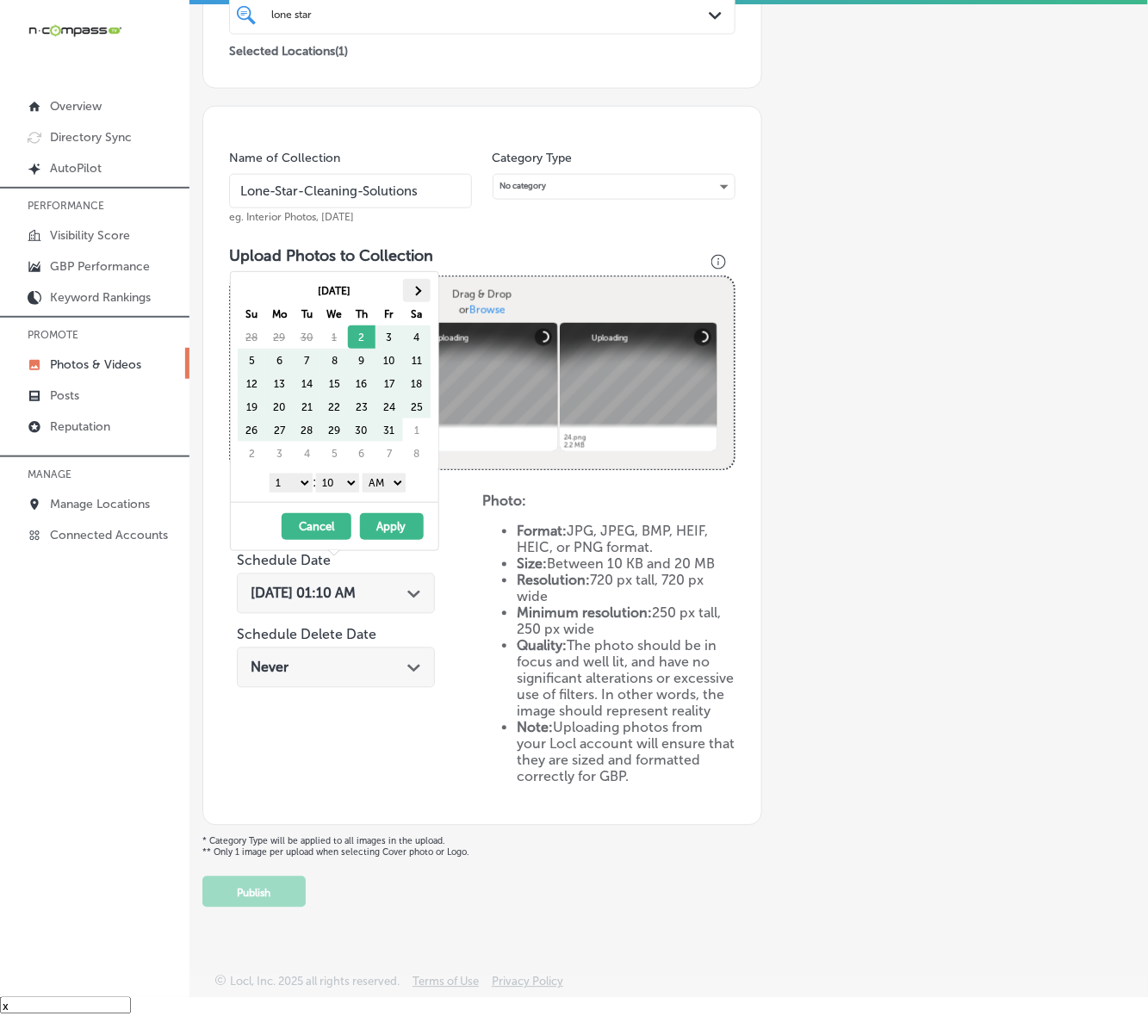
click at [422, 291] on th at bounding box center [417, 290] width 28 height 23
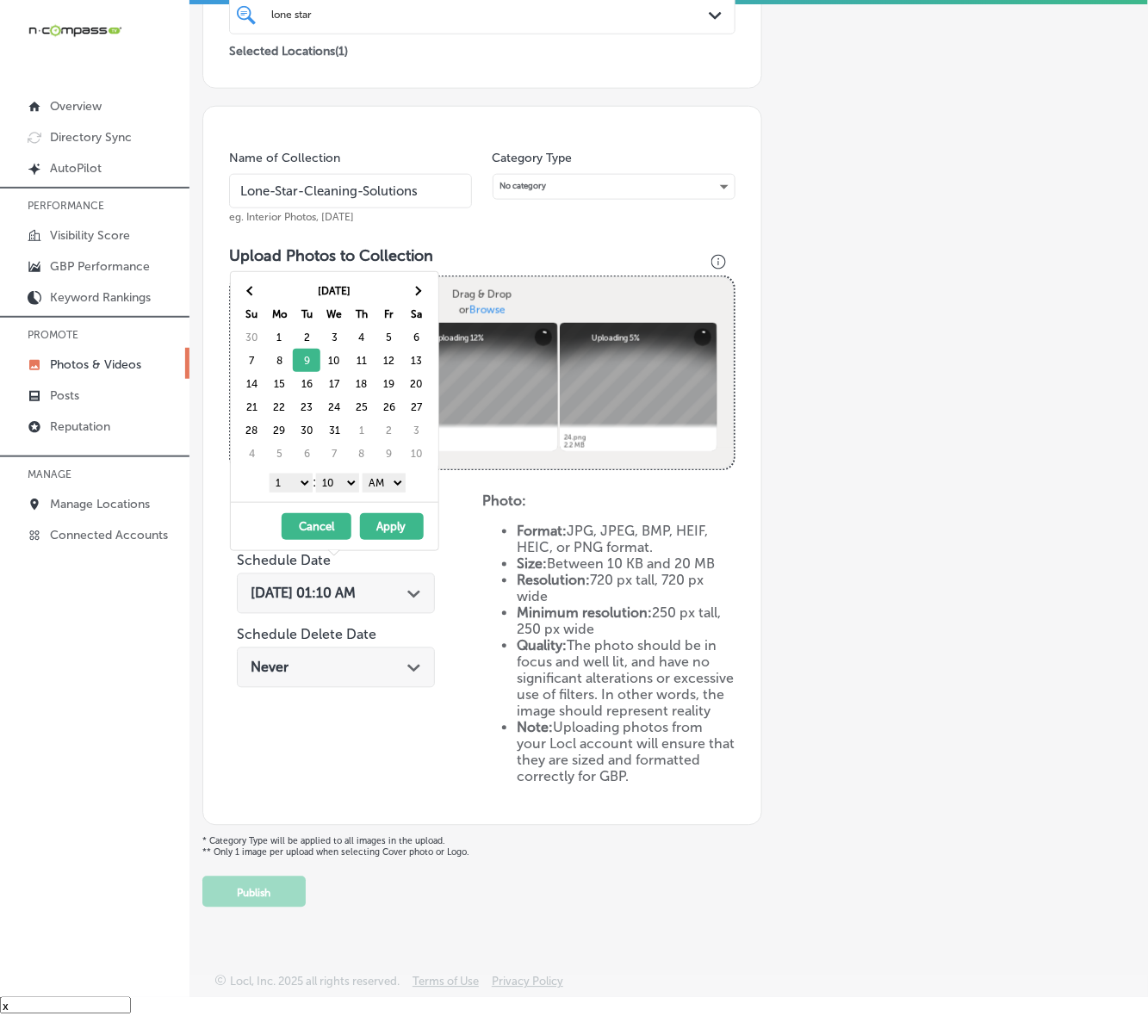
click at [297, 487] on select "1 2 3 4 5 6 7 8 9 10 11 12" at bounding box center [291, 483] width 43 height 19
click at [344, 489] on select "00 10 20 30 40 50" at bounding box center [337, 483] width 43 height 19
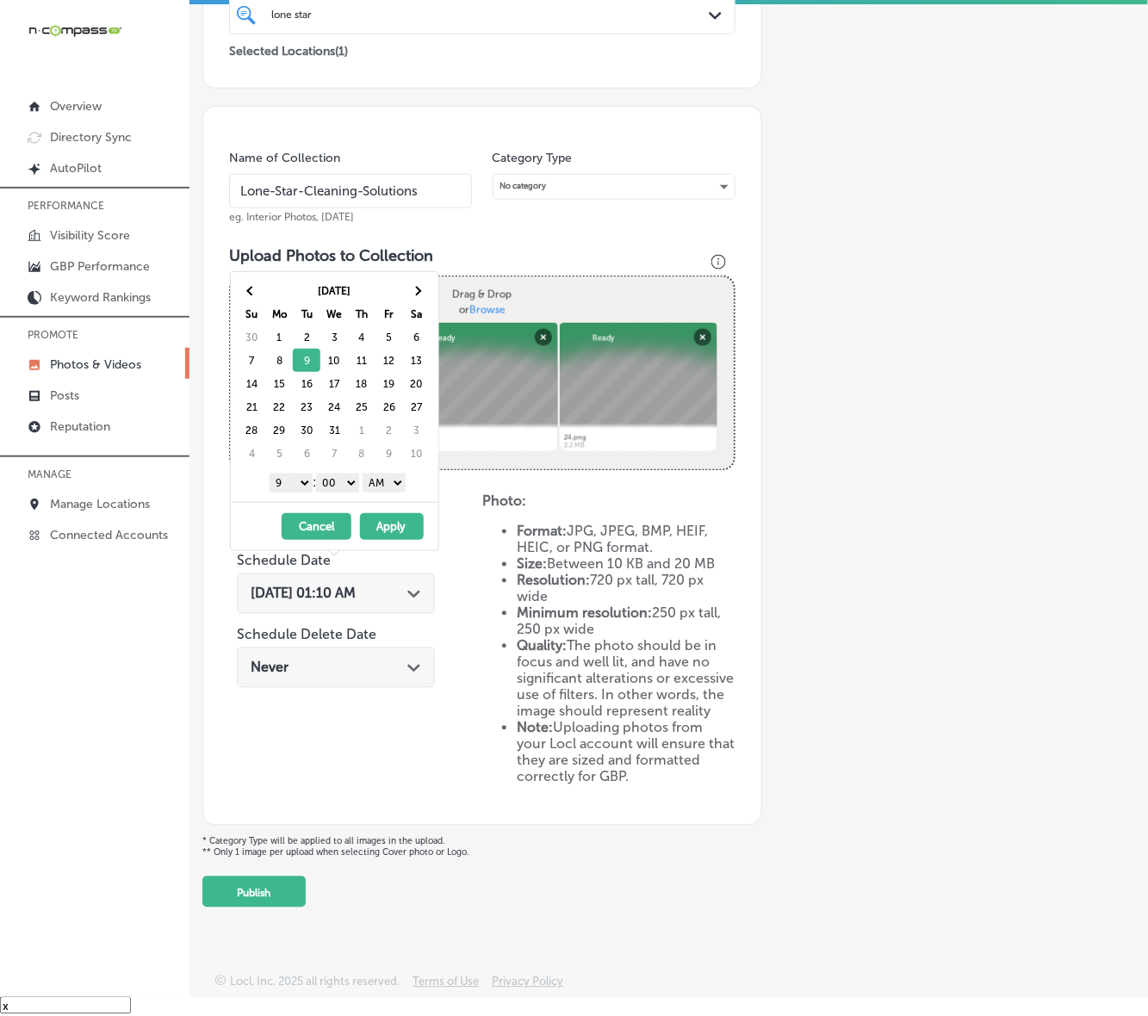
drag, startPoint x: 359, startPoint y: 495, endPoint x: 381, endPoint y: 488, distance: 22.6
click at [375, 475] on select "AM PM" at bounding box center [384, 483] width 43 height 19
click at [387, 530] on button "Apply" at bounding box center [392, 526] width 64 height 27
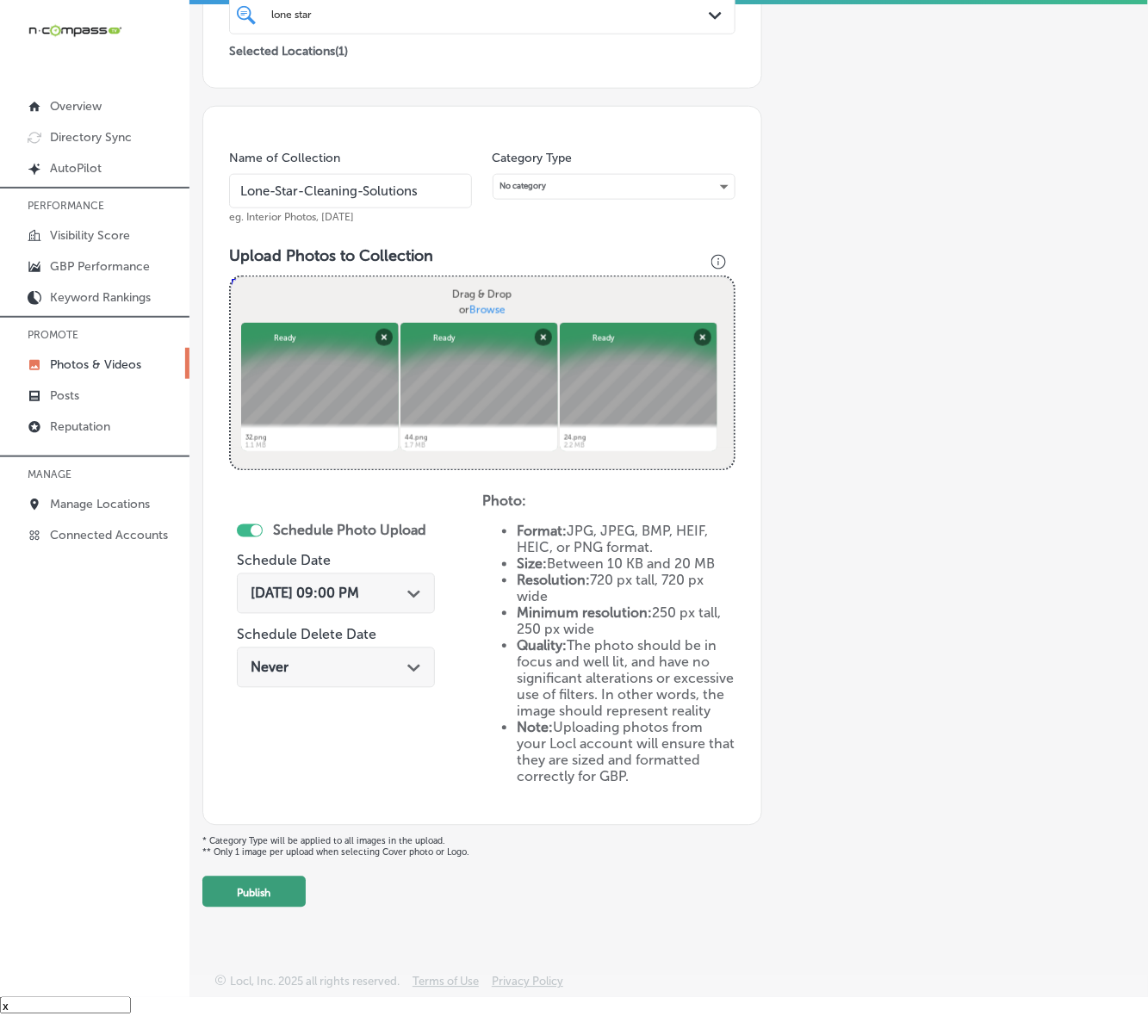
click at [291, 866] on button "Publish" at bounding box center [253, 892] width 103 height 31
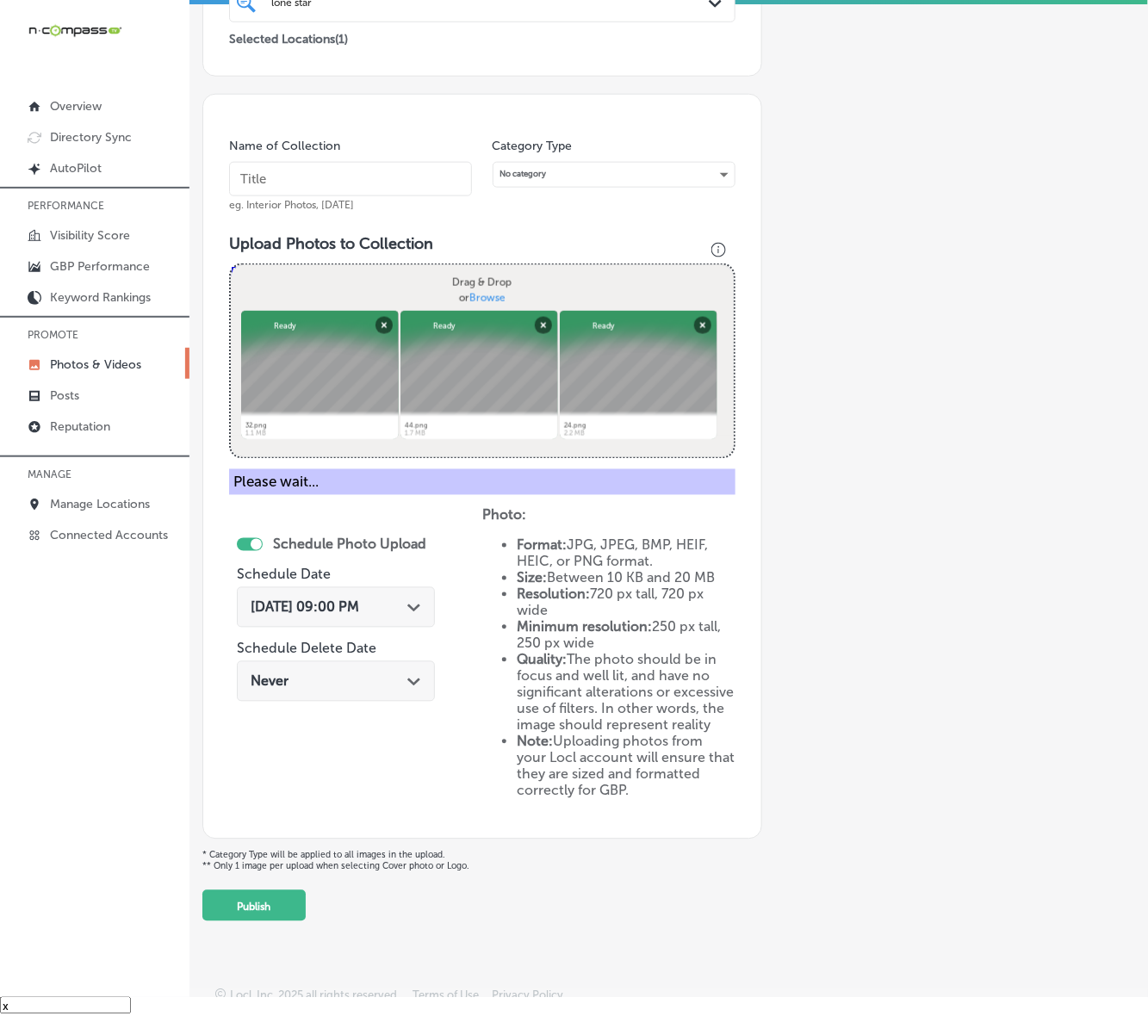
scroll to position [202, 0]
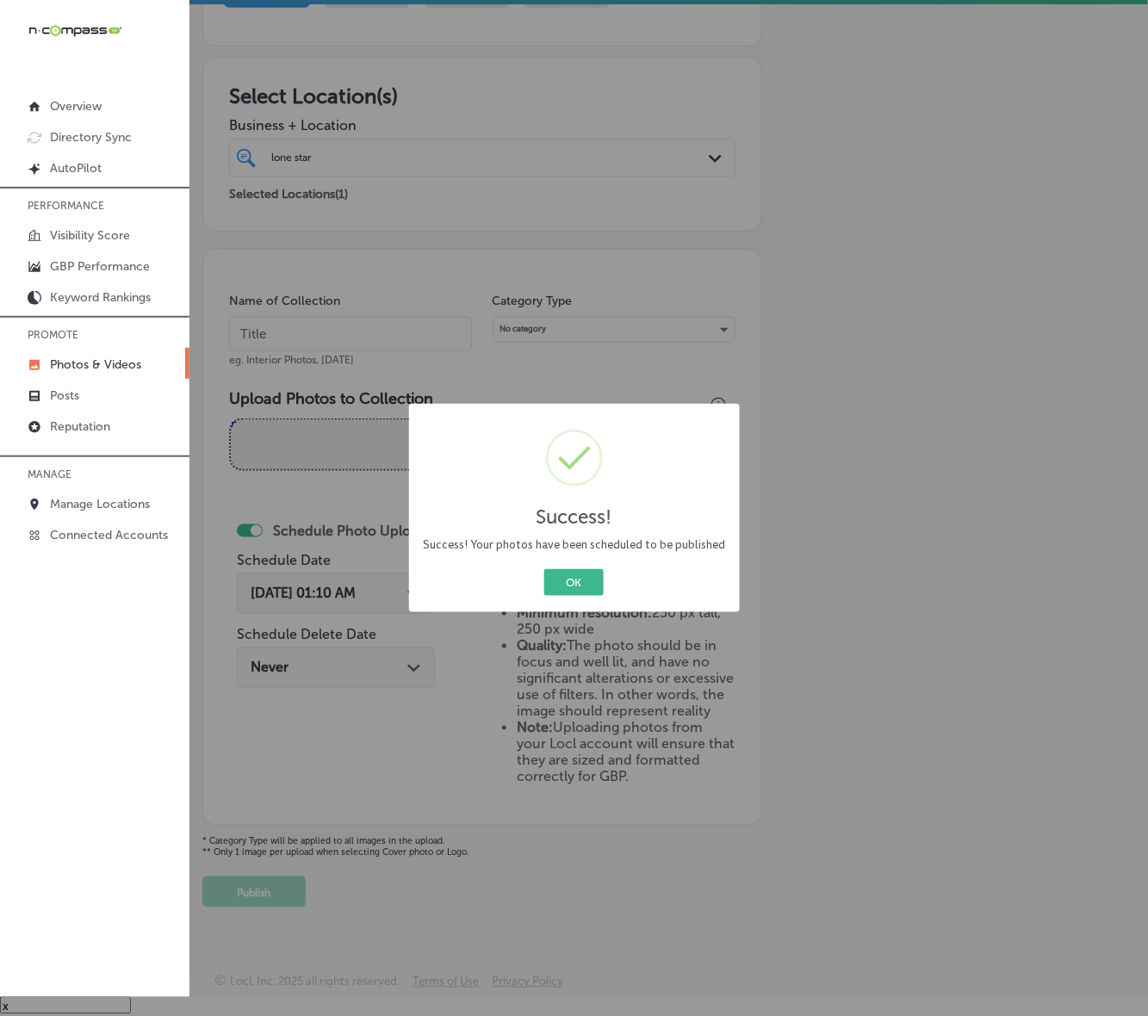
click at [544, 569] on button "OK" at bounding box center [573, 582] width 59 height 27
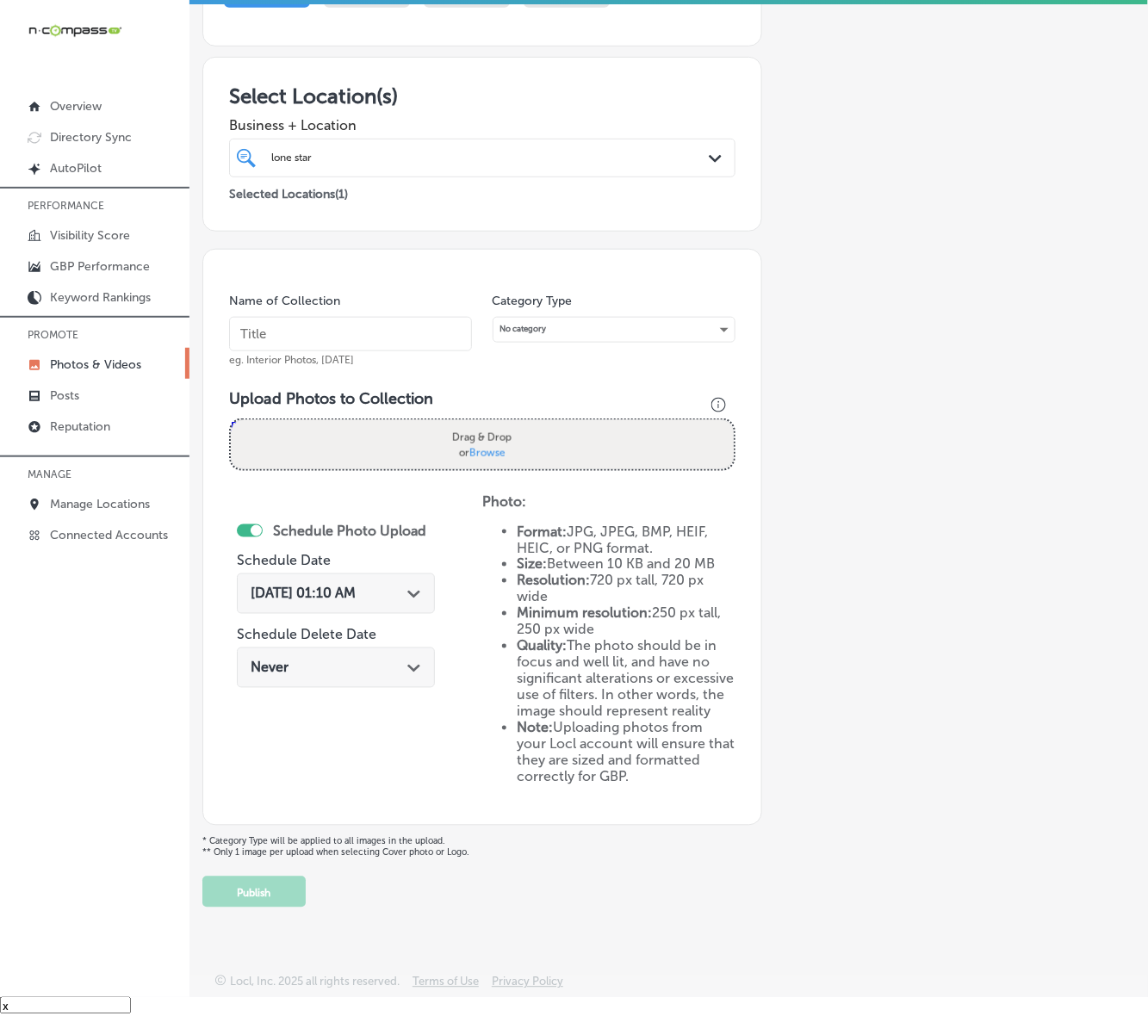
click at [88, 363] on p "Photos & Videos" at bounding box center [95, 364] width 91 height 15
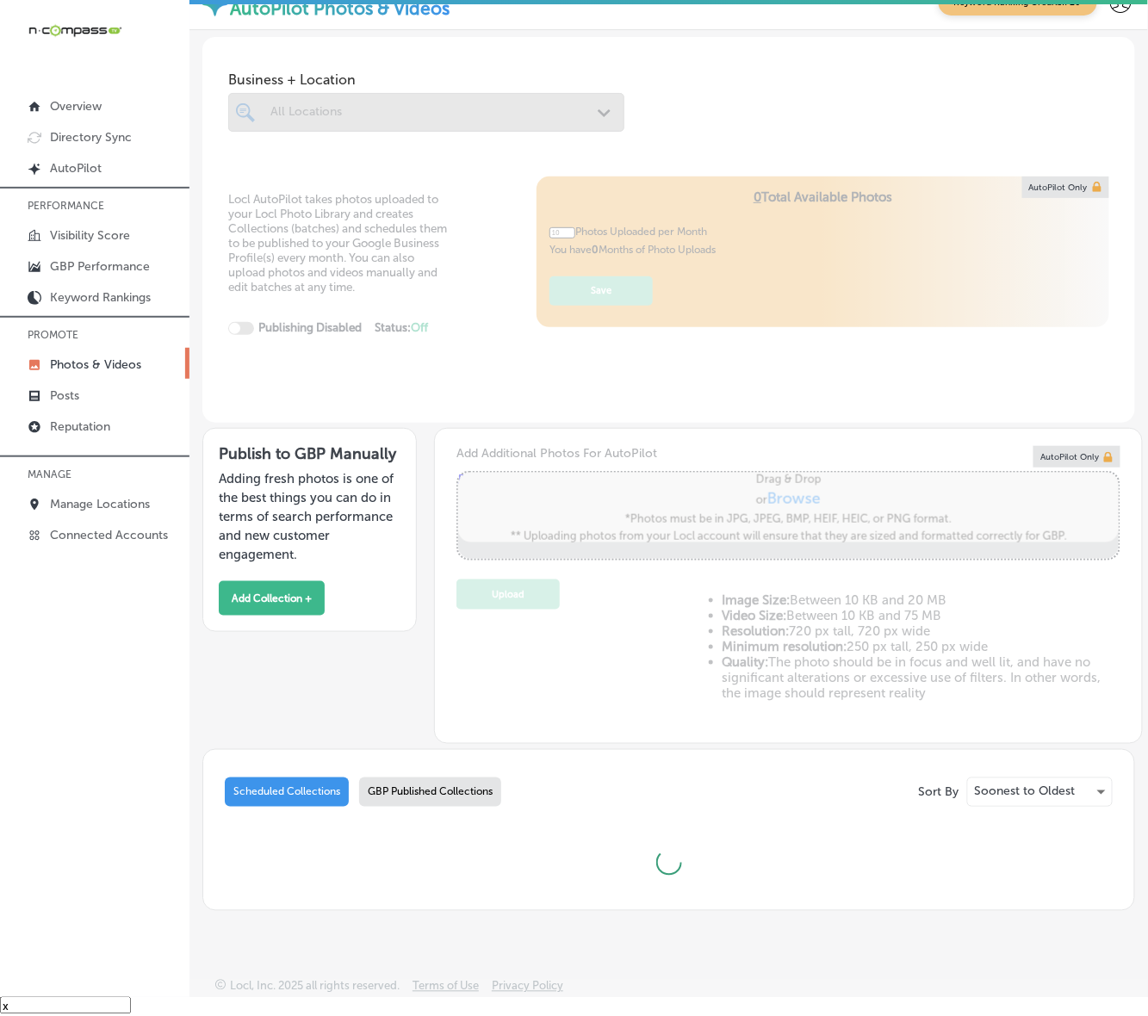
scroll to position [9, 0]
type input "5"
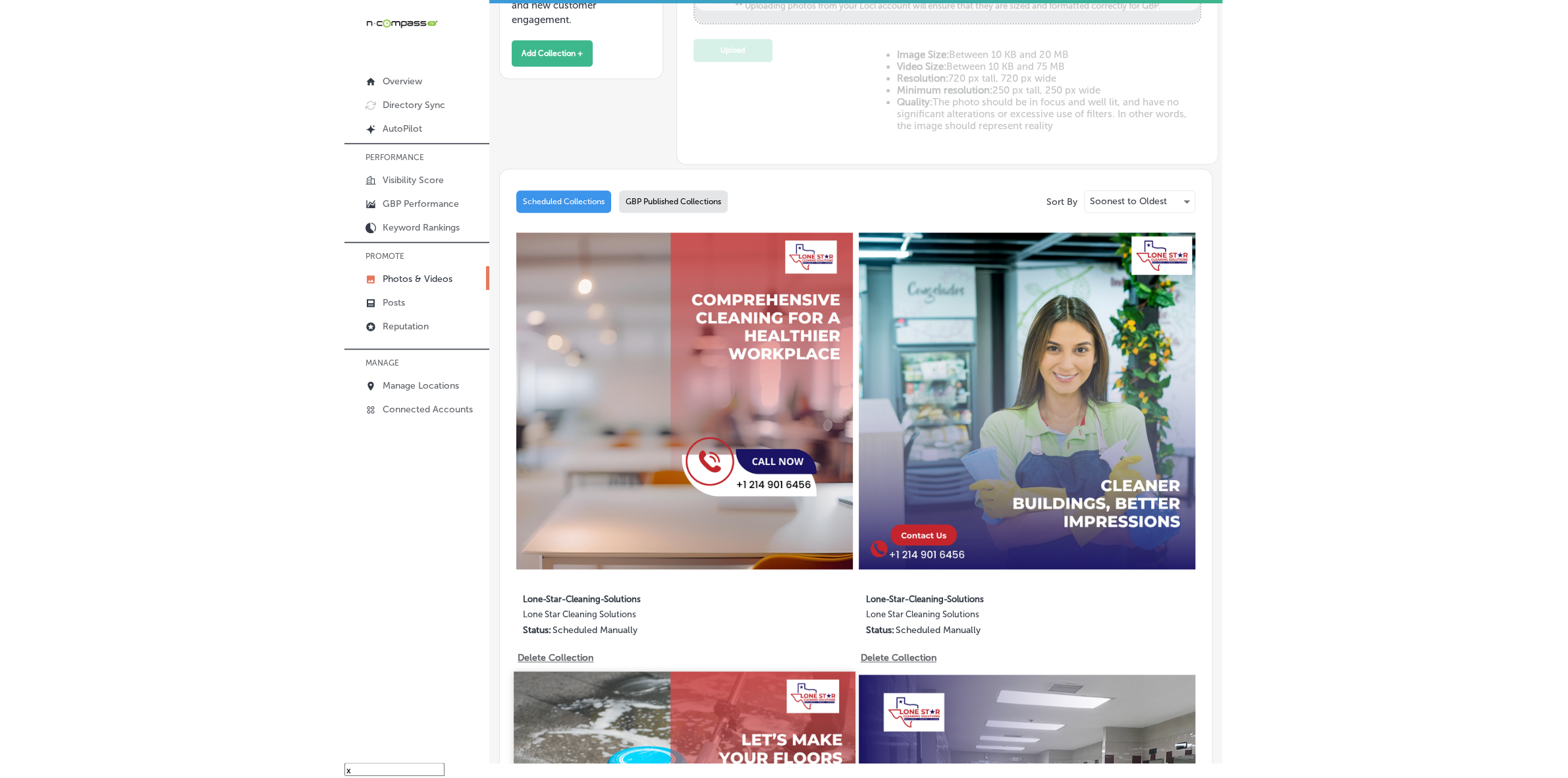
scroll to position [254, 0]
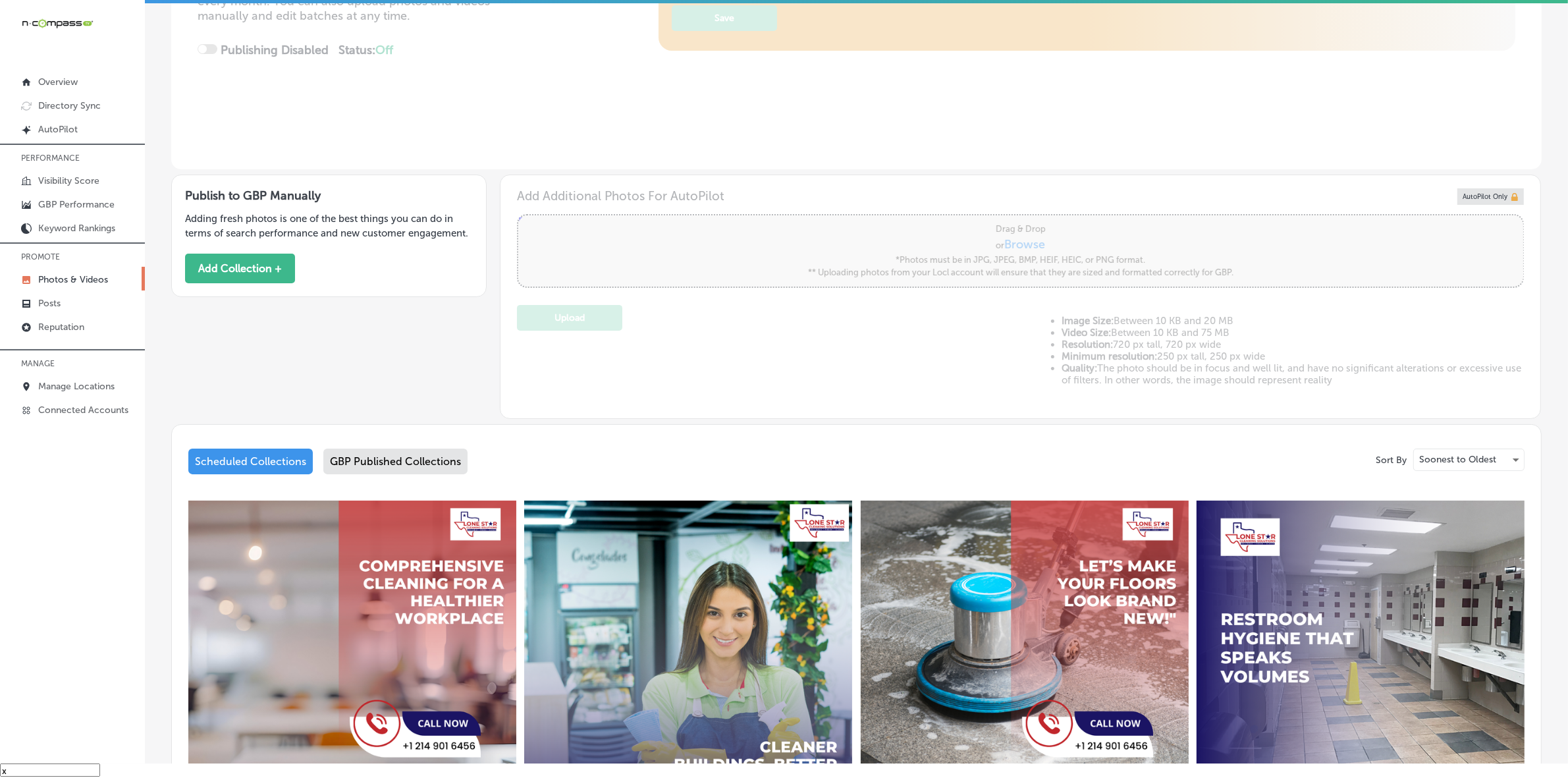
click at [1098, 99] on div "Locl AutoPilot takes photos uploaded to your Locl Photo Library and creates Col…" at bounding box center [857, 36] width 1371 height 266
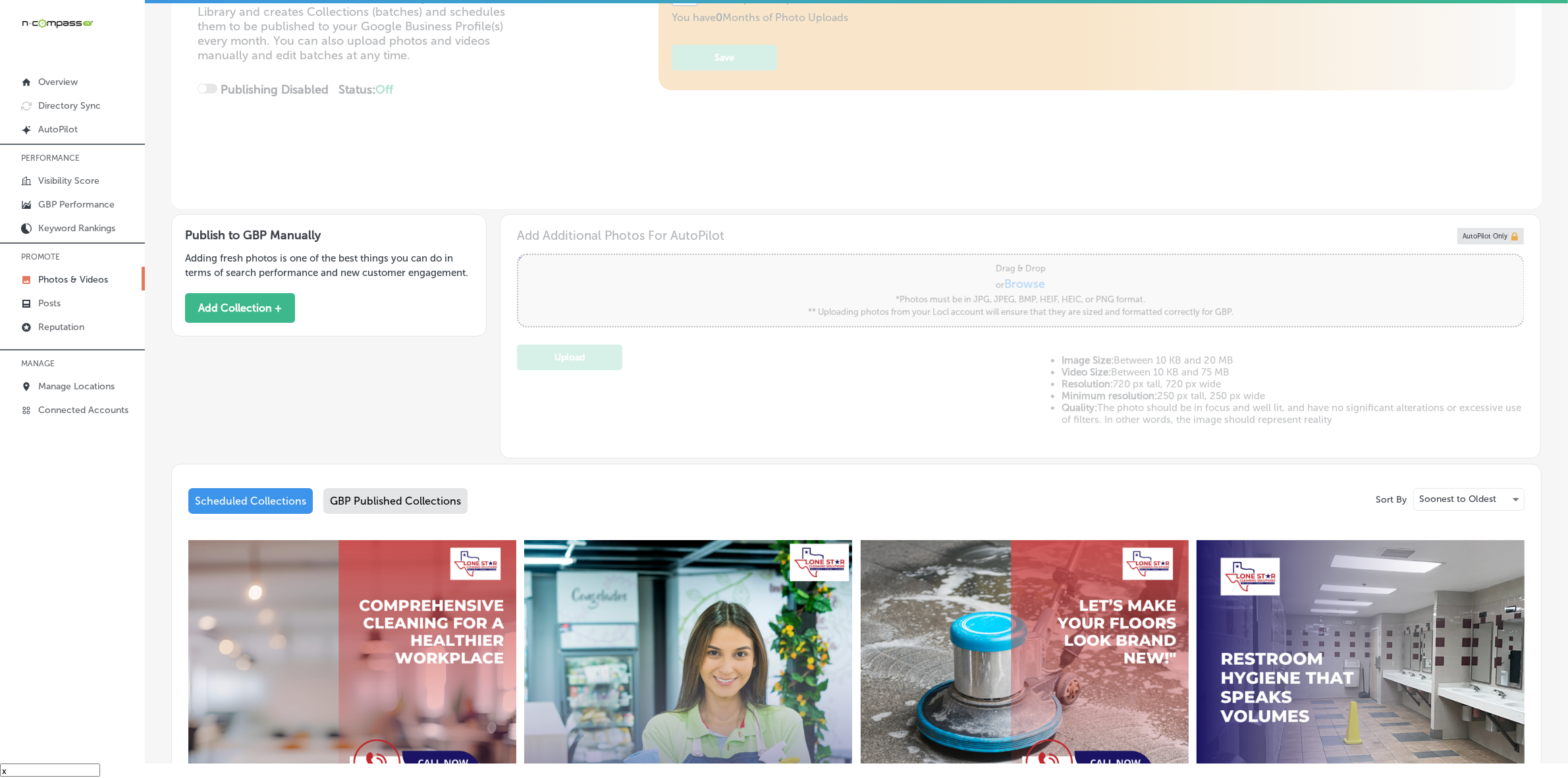
scroll to position [171, 0]
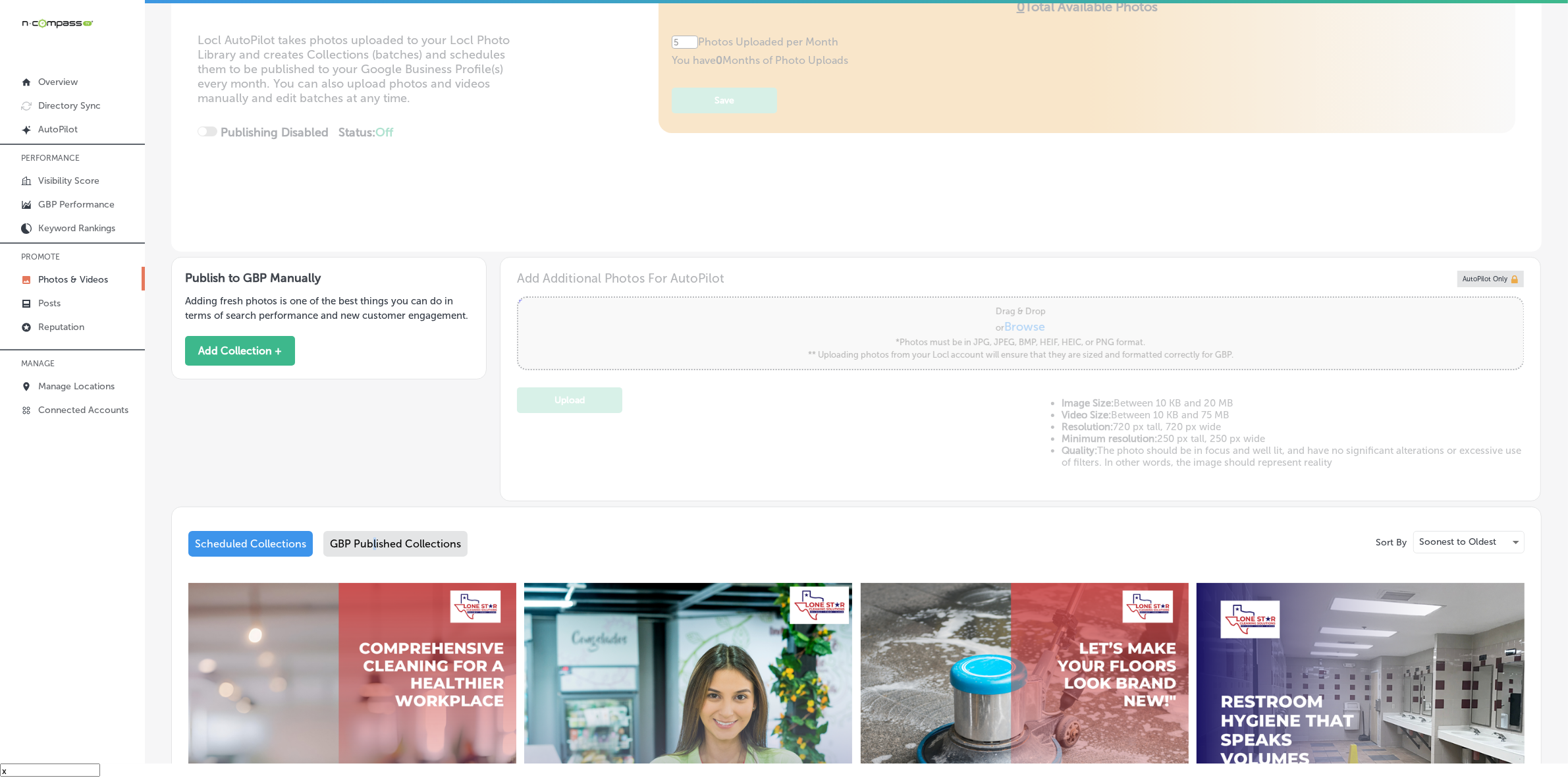
click at [372, 531] on div "GBP Published Collections" at bounding box center [395, 544] width 145 height 26
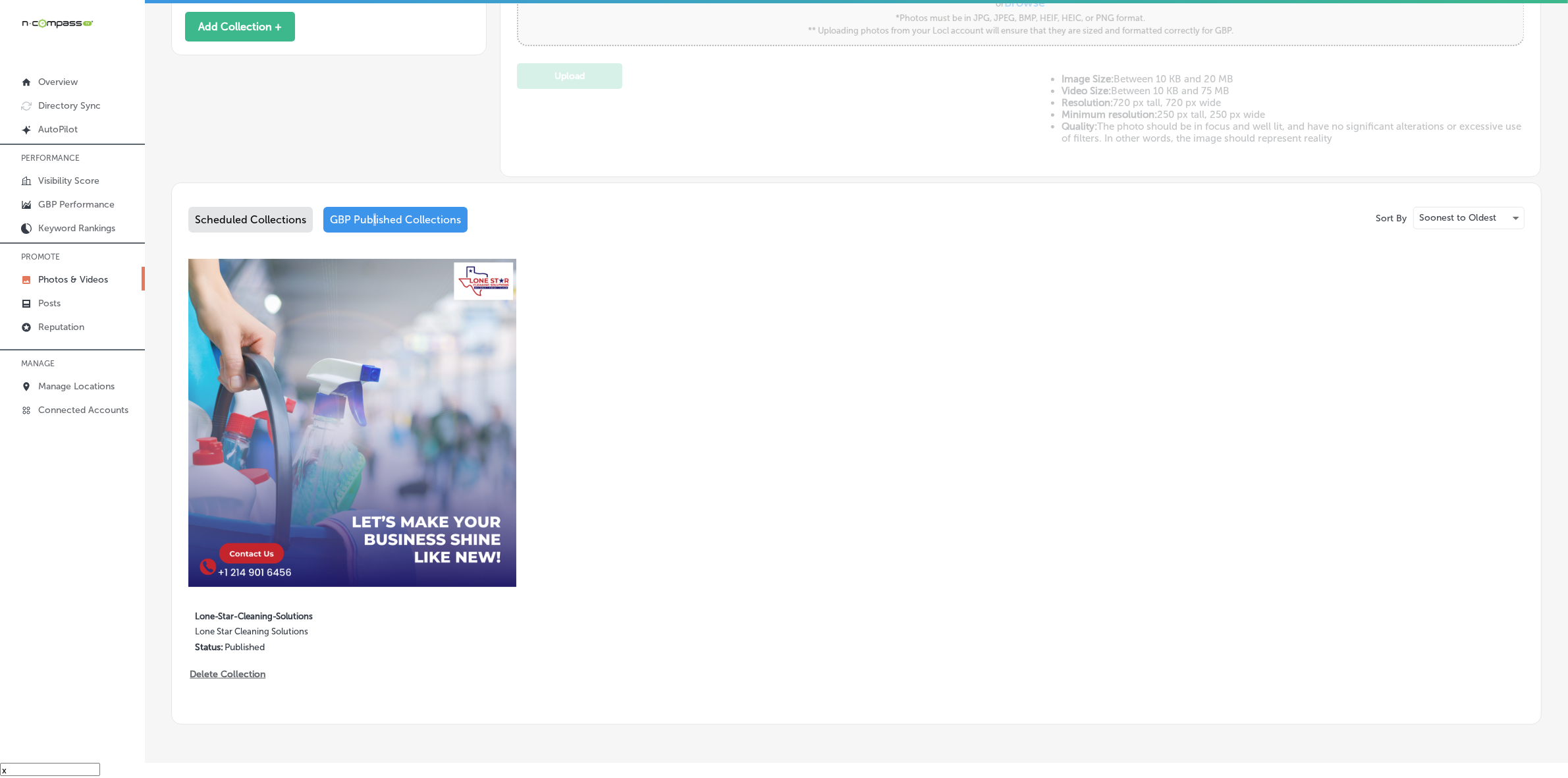
scroll to position [542, 0]
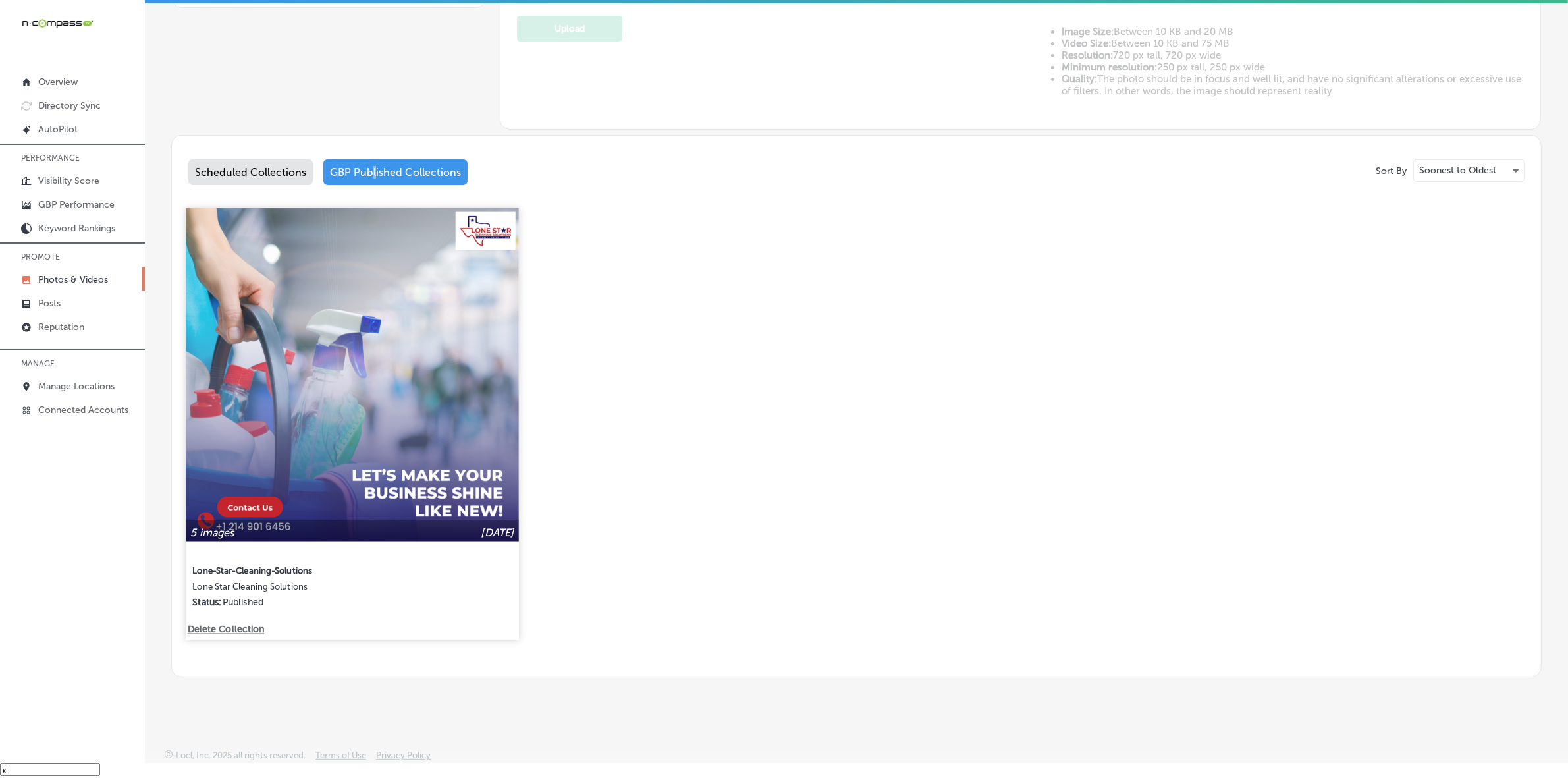
click at [410, 326] on img at bounding box center [352, 374] width 333 height 333
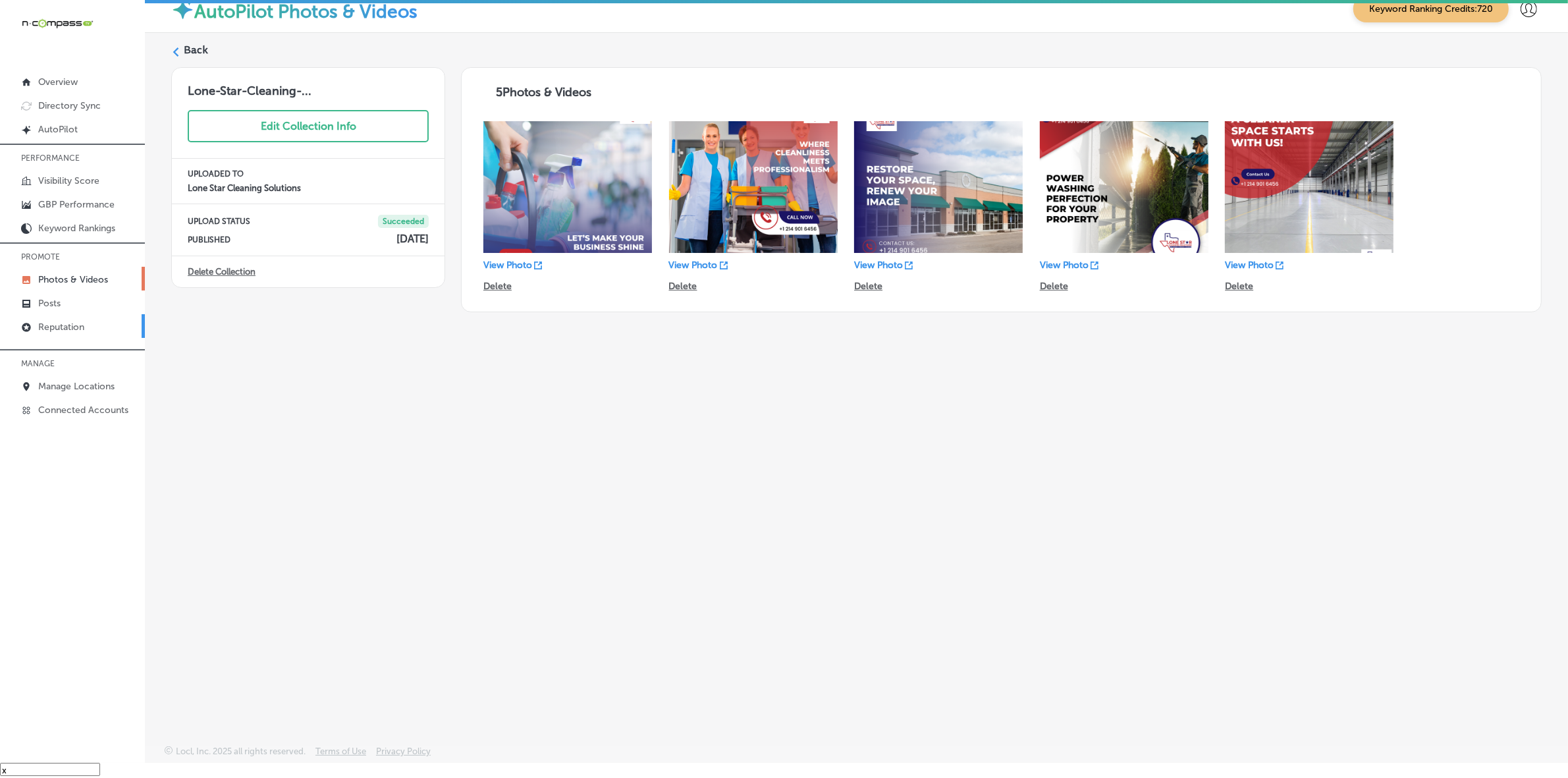
click at [38, 327] on p "Reputation" at bounding box center [61, 327] width 46 height 11
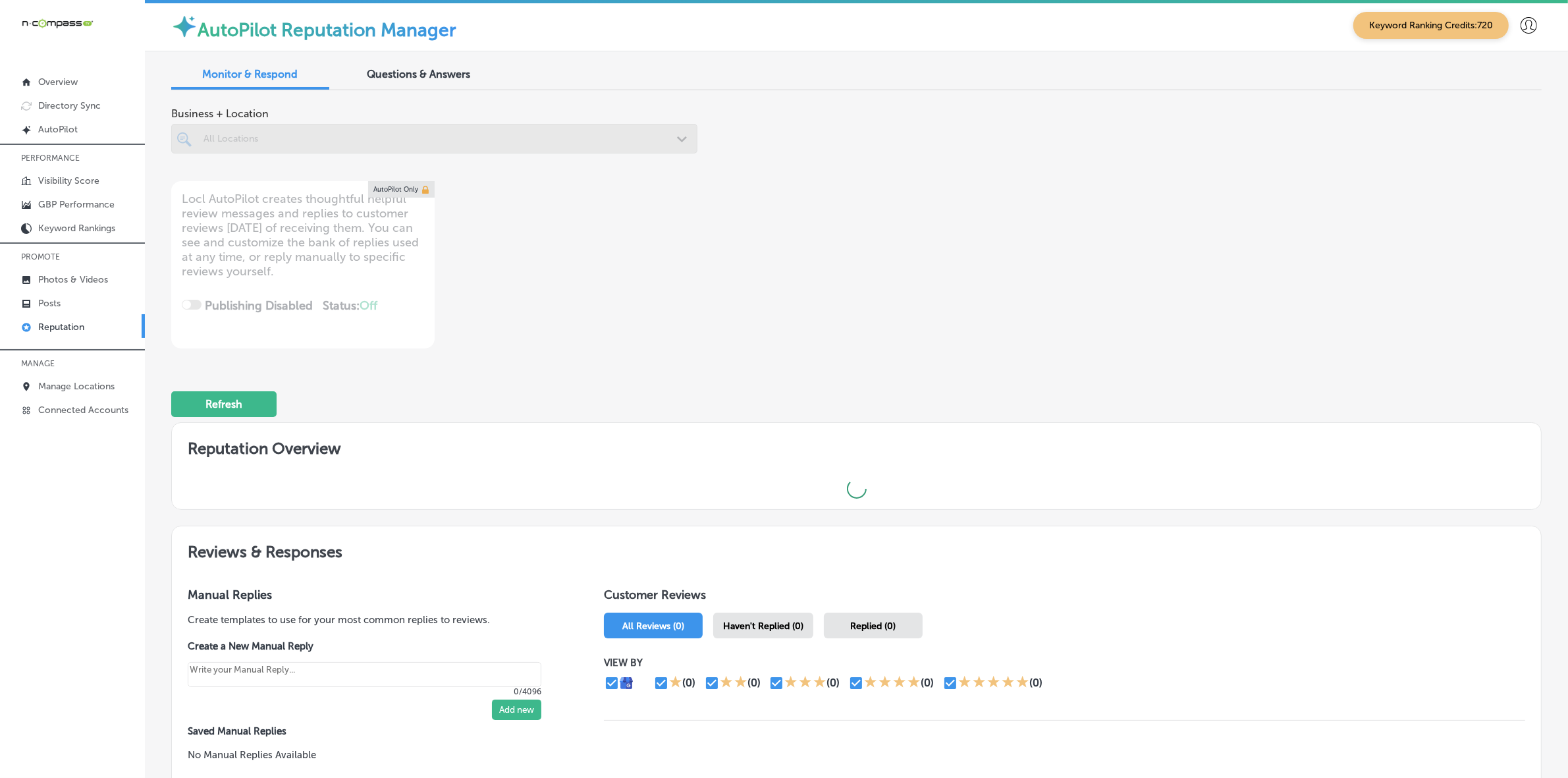
scroll to position [3, 0]
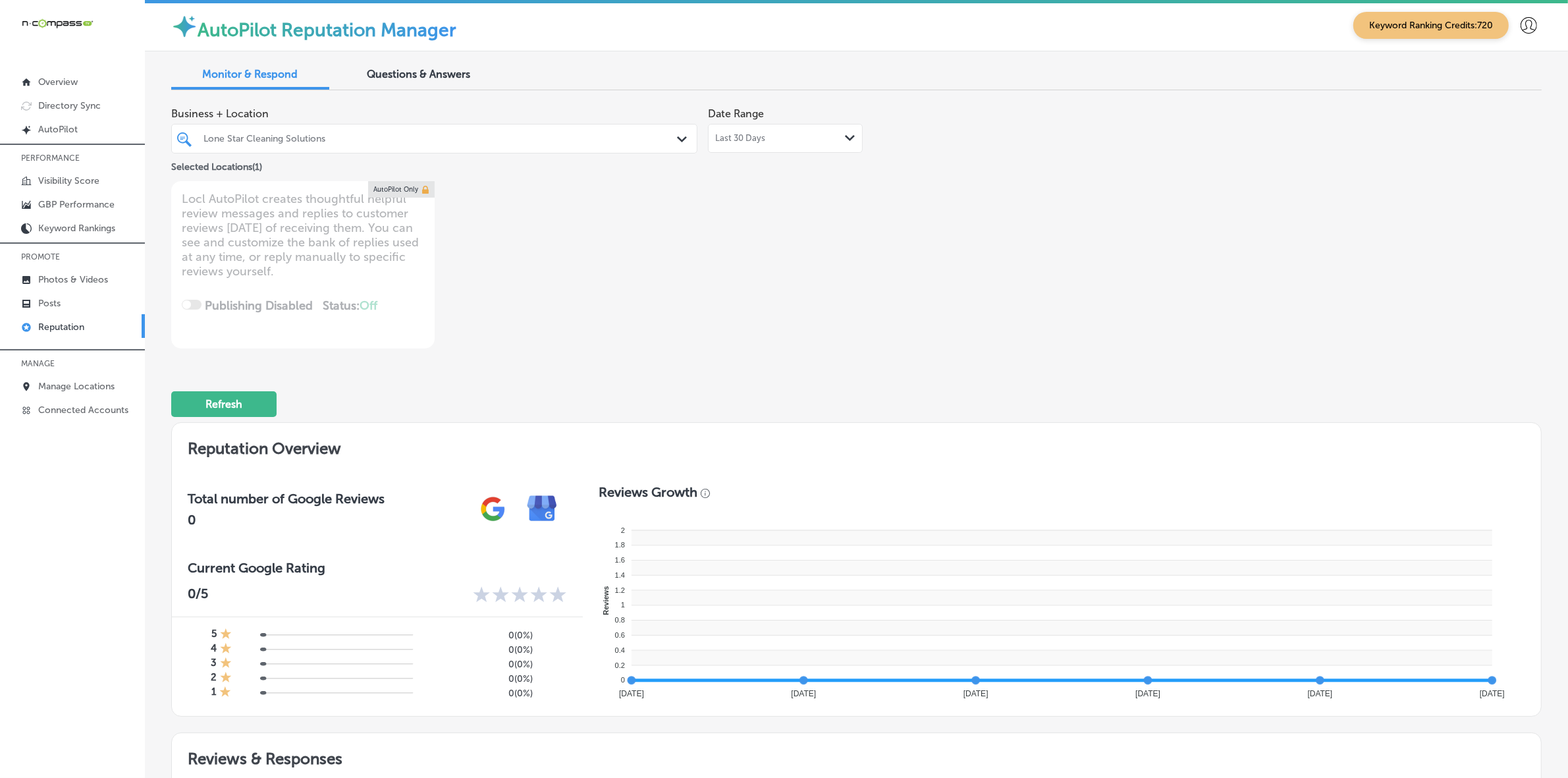
drag, startPoint x: 673, startPoint y: 140, endPoint x: 665, endPoint y: 140, distance: 8.0
click at [677, 140] on icon "Path Created with Sketch." at bounding box center [682, 139] width 10 height 6
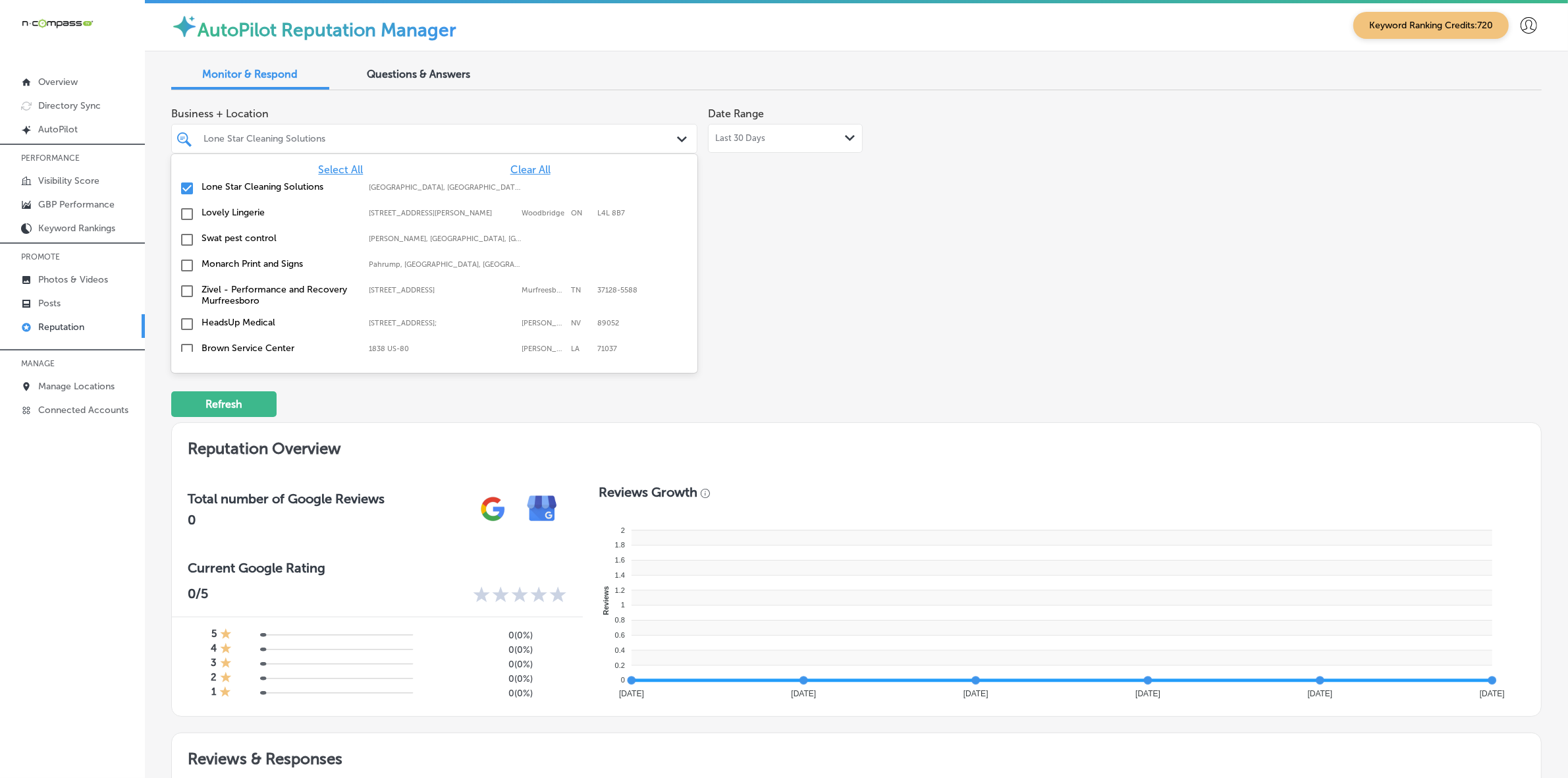
click at [492, 169] on div "Select All Clear All" at bounding box center [434, 170] width 526 height 12
click at [510, 168] on span "Clear All" at bounding box center [530, 170] width 41 height 12
click at [339, 164] on span "Select All" at bounding box center [340, 170] width 45 height 12
click at [899, 325] on div "Business + Location option [STREET_ADDRESS]. 172 results available. Use Up and …" at bounding box center [583, 225] width 823 height 248
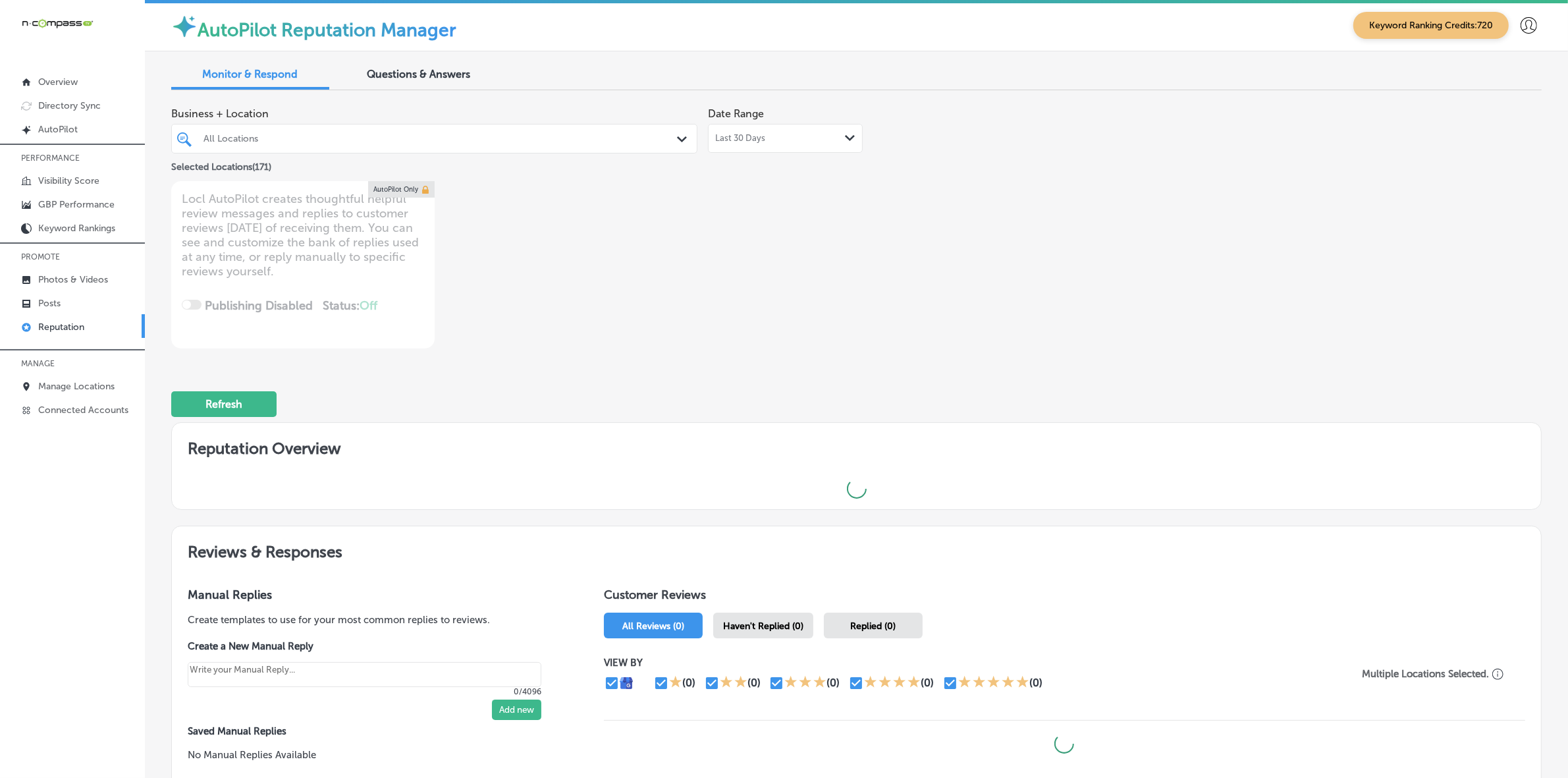
scroll to position [135, 0]
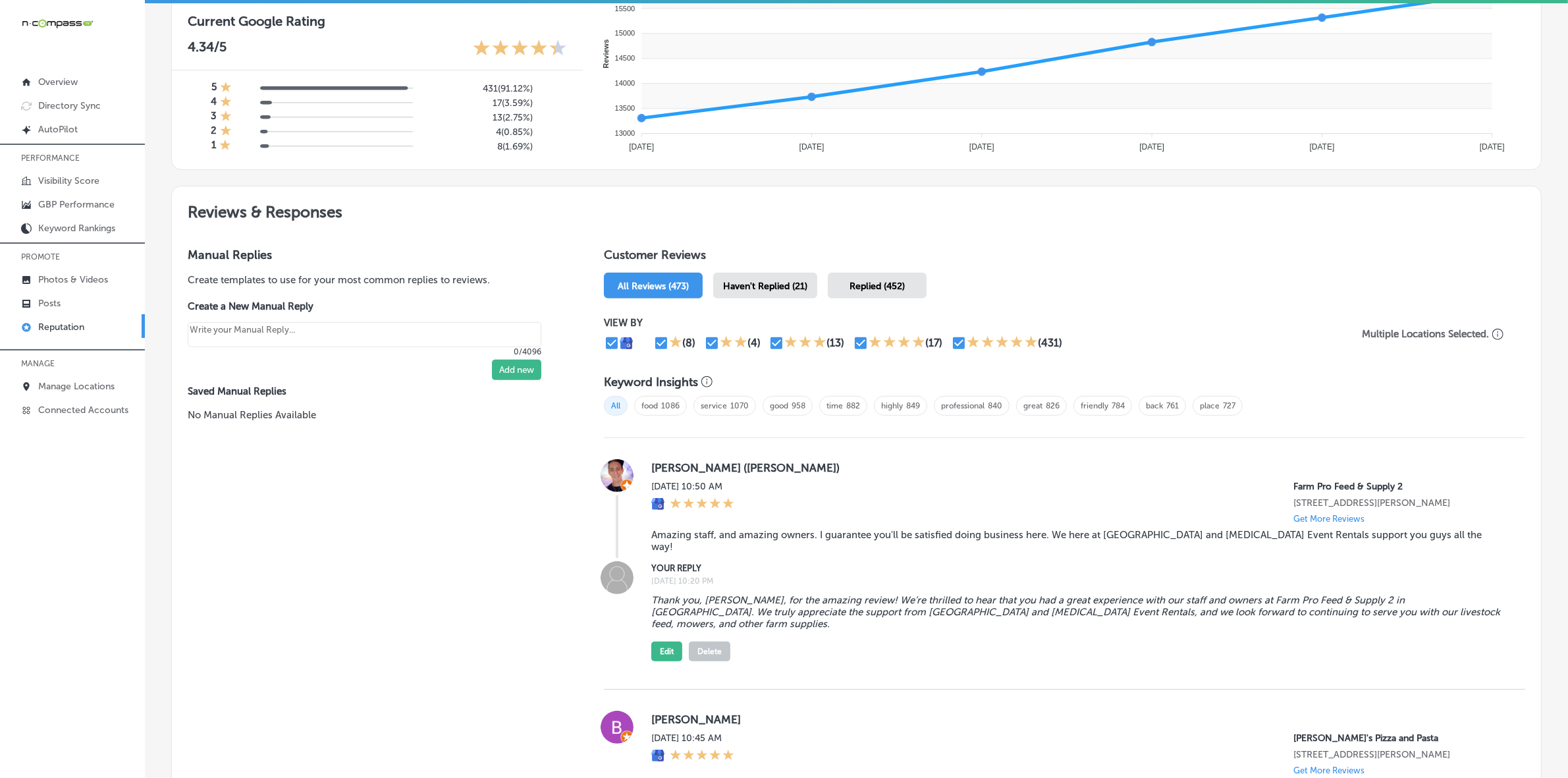
click at [792, 282] on span "Haven't Replied (21)" at bounding box center [765, 286] width 84 height 11
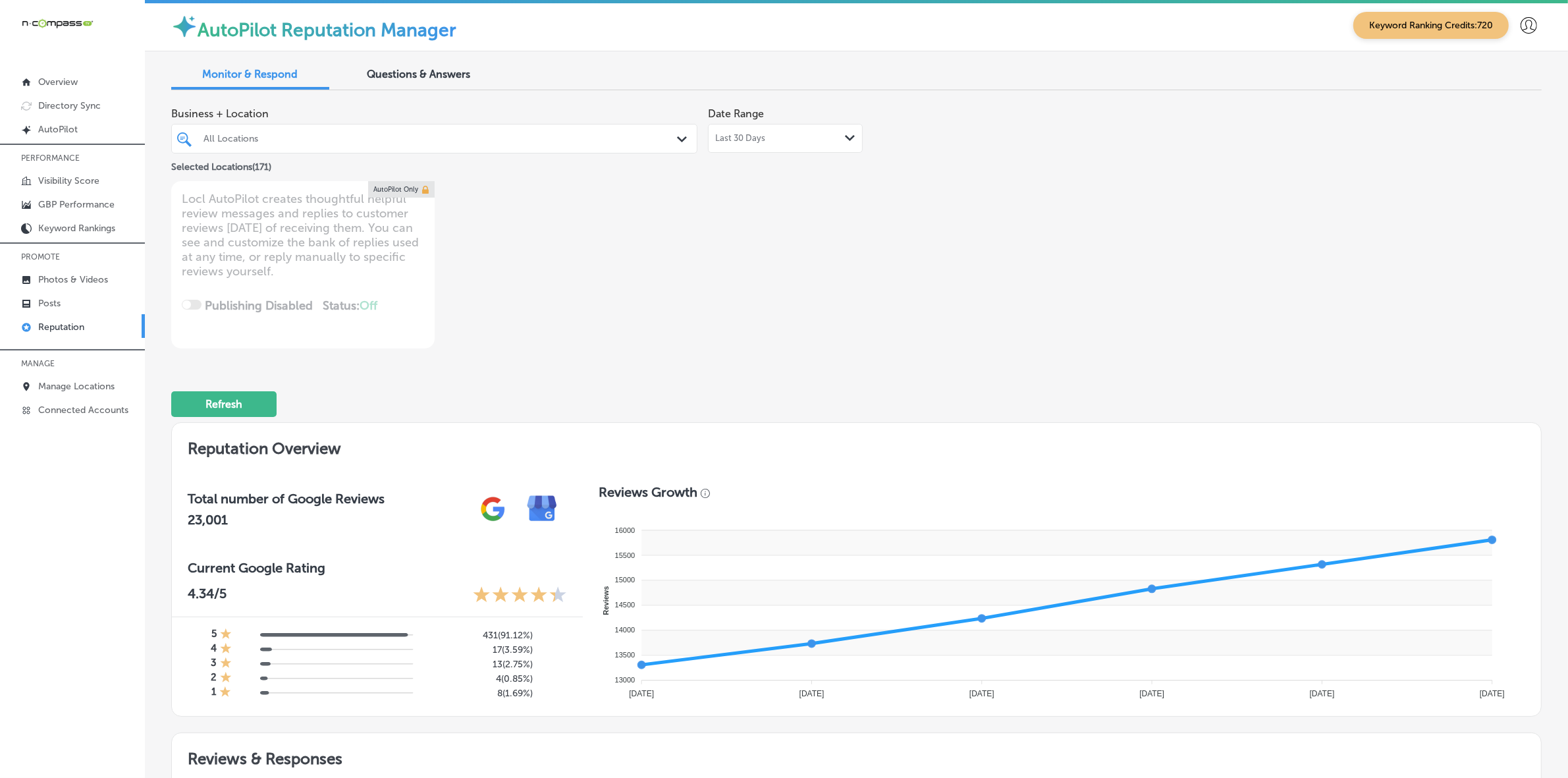
type textarea "x"
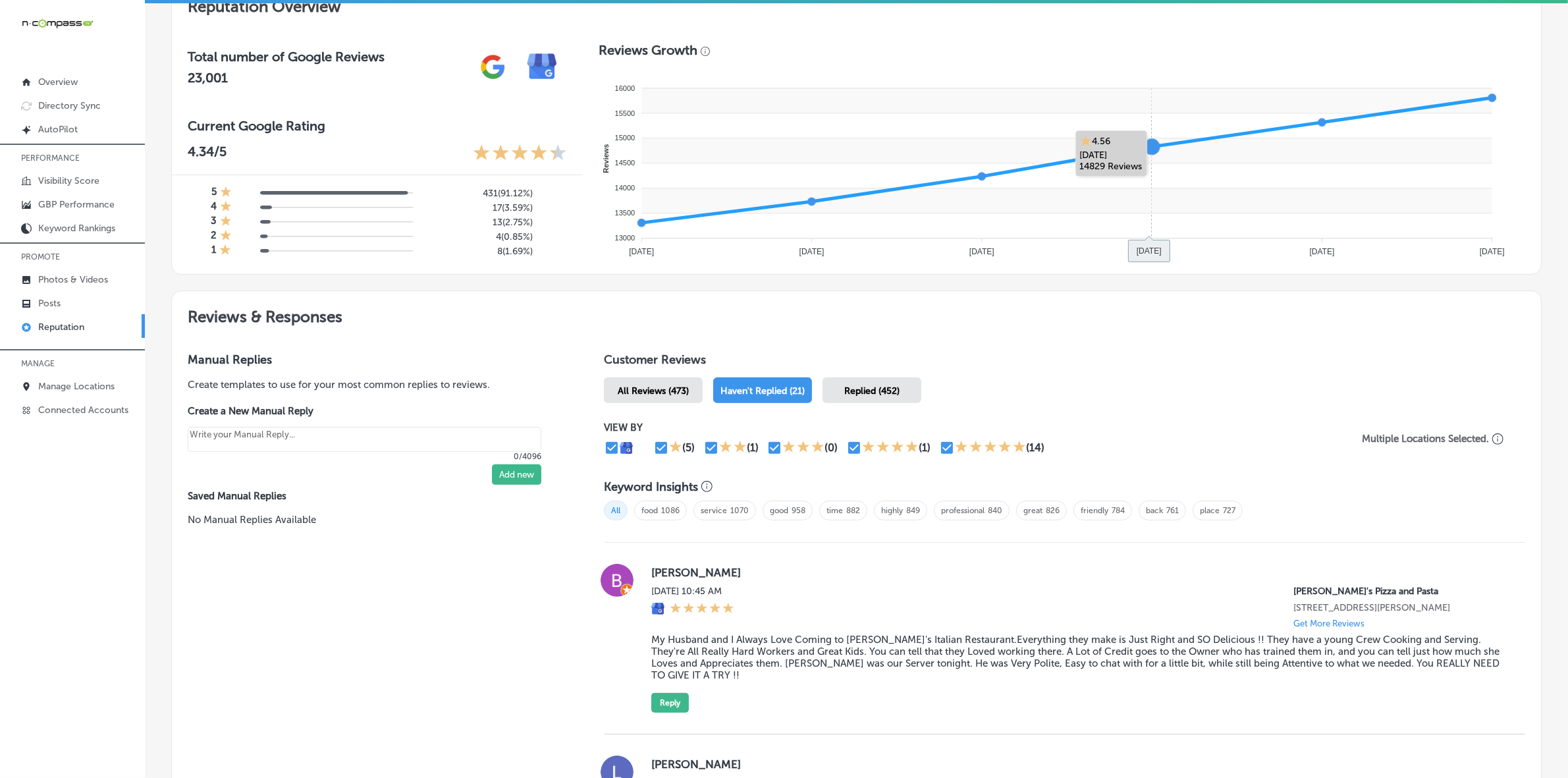
scroll to position [604, 0]
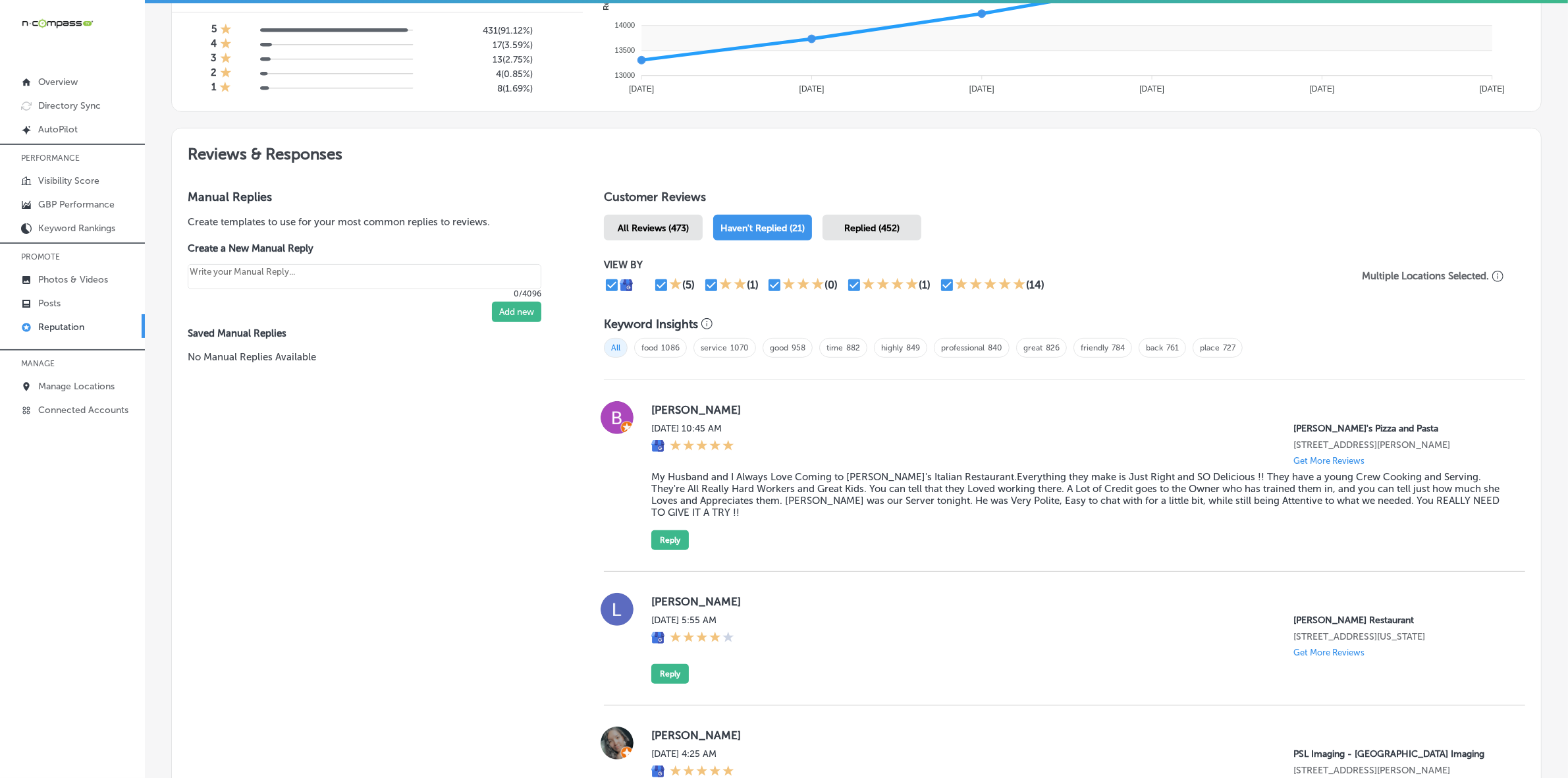
click at [663, 415] on label "[PERSON_NAME]" at bounding box center [1078, 409] width 853 height 13
copy label "[PERSON_NAME]"
click at [707, 489] on blockquote "My Husband and I Always Love Coming to [PERSON_NAME]'s Italian Restaurant.Every…" at bounding box center [1078, 495] width 853 height 47
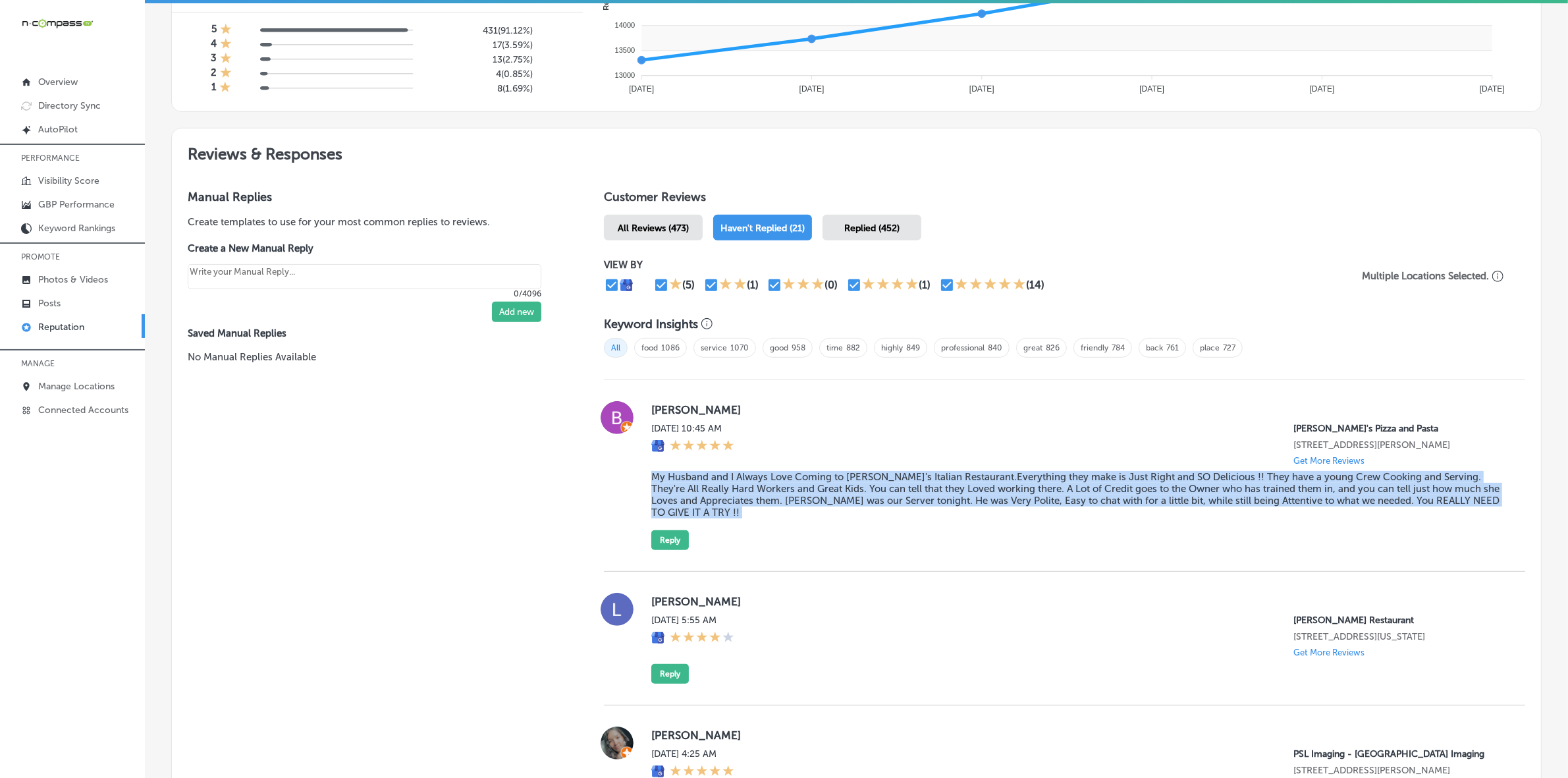
click at [707, 489] on blockquote "My Husband and I Always Love Coming to [PERSON_NAME]'s Italian Restaurant.Every…" at bounding box center [1078, 495] width 853 height 47
copy blockquote "My Husband and I Always Love Coming to [PERSON_NAME]'s Italian Restaurant.Every…"
click at [659, 541] on button "Reply" at bounding box center [670, 540] width 37 height 20
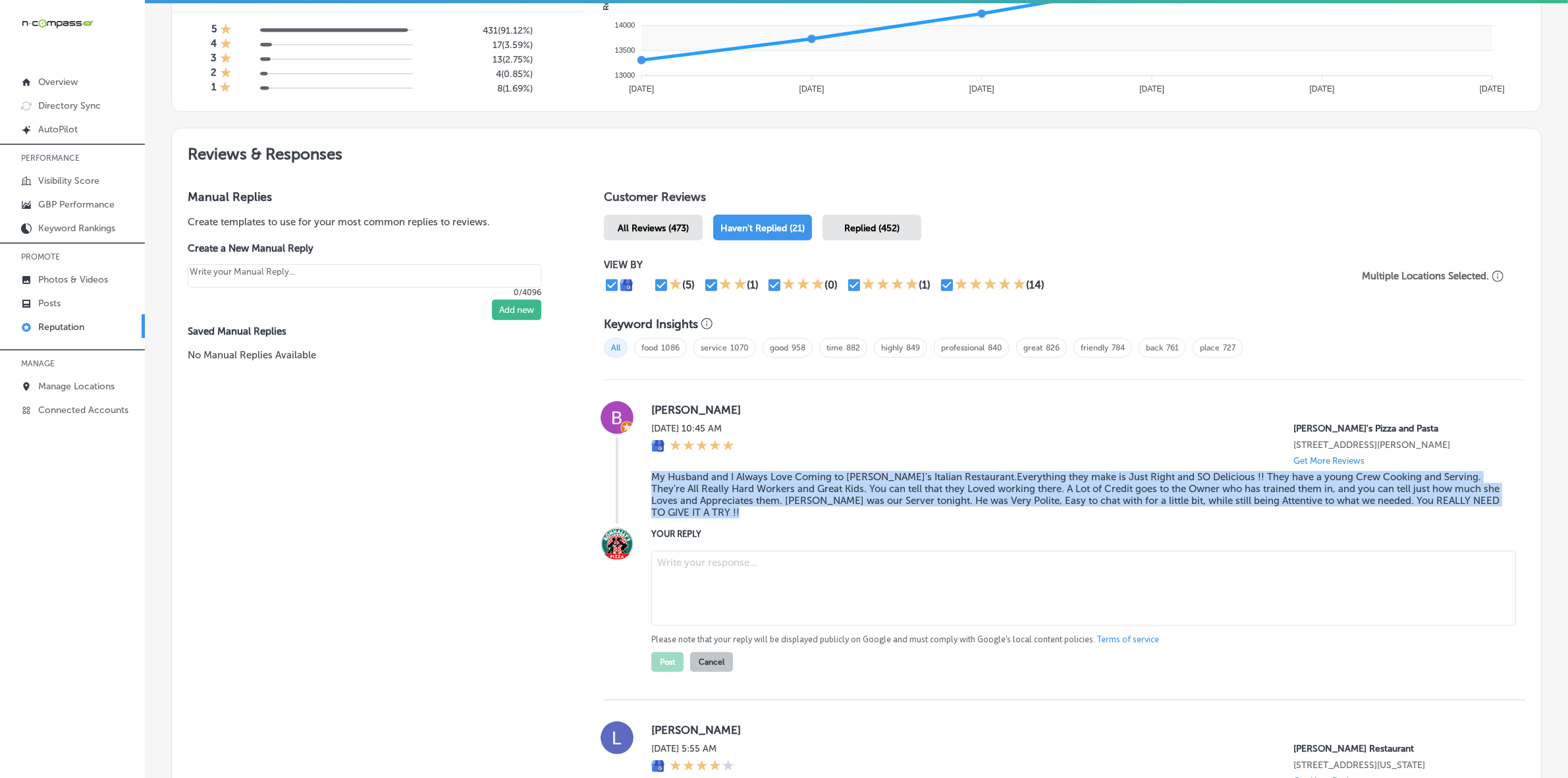
click at [683, 558] on textarea at bounding box center [1084, 588] width 865 height 75
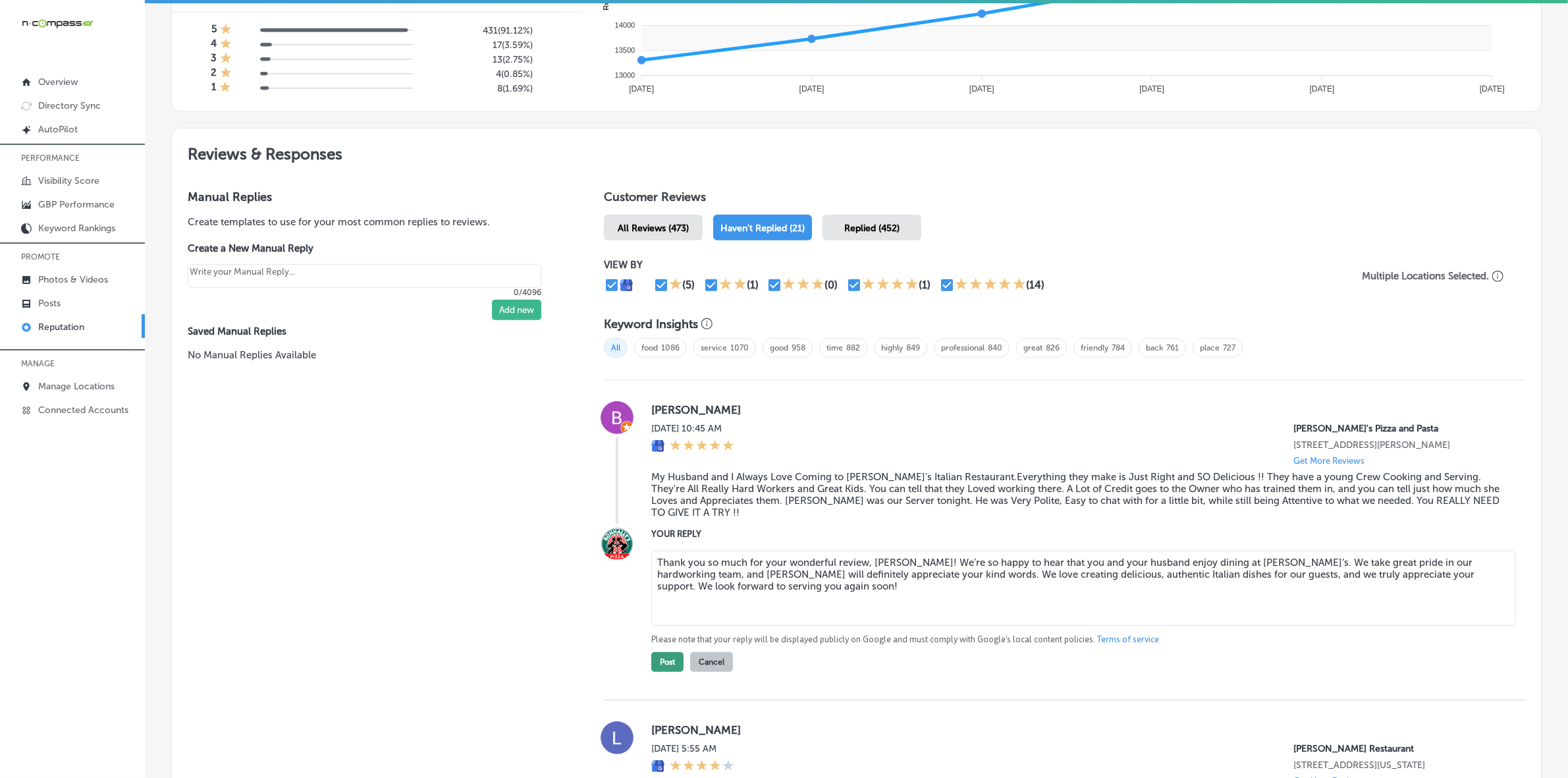
type textarea "Thank you so much for your wonderful review, [PERSON_NAME]! We’re so happy to h…"
click at [664, 662] on button "Post" at bounding box center [668, 662] width 32 height 20
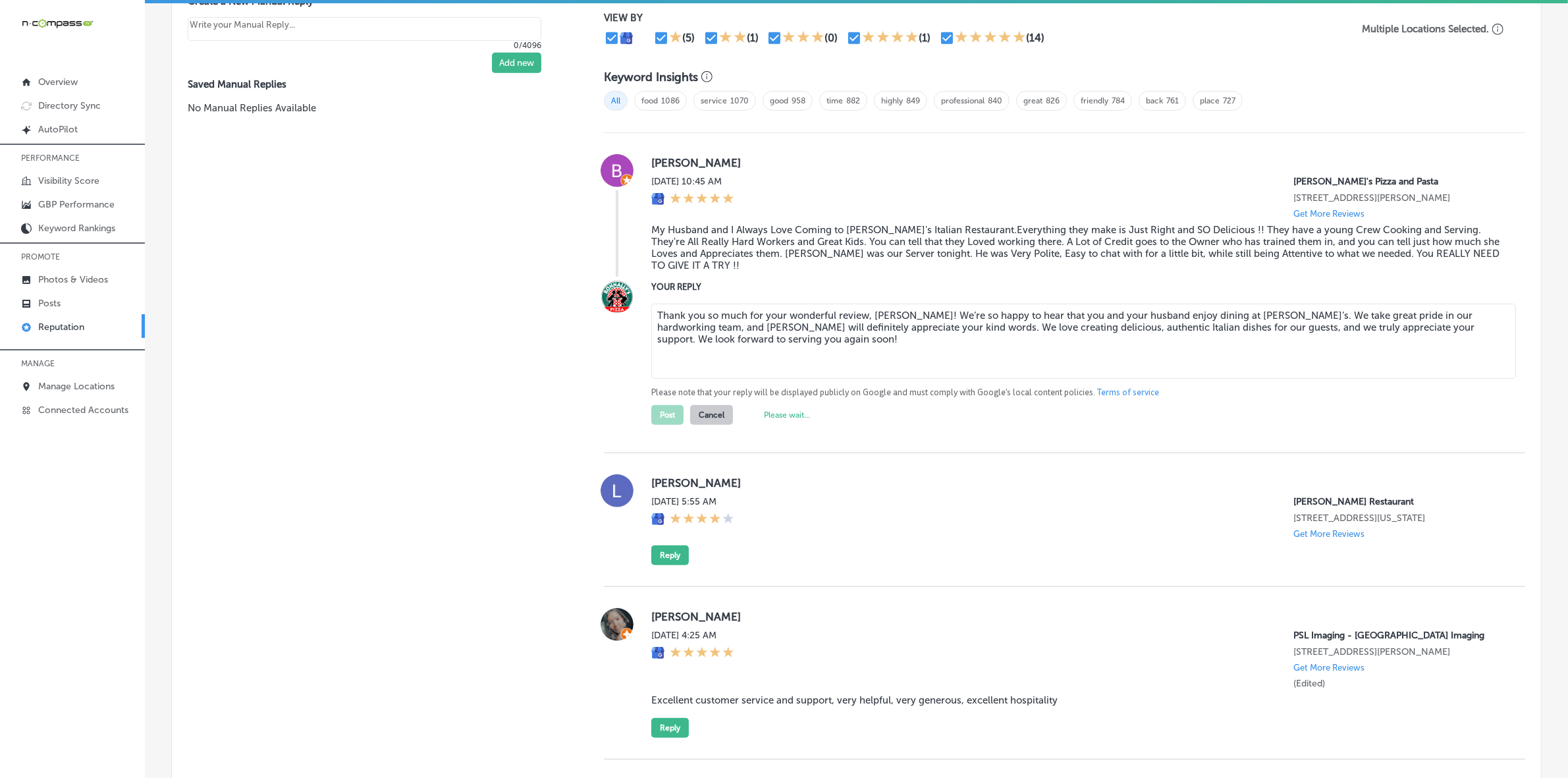
scroll to position [1181, 0]
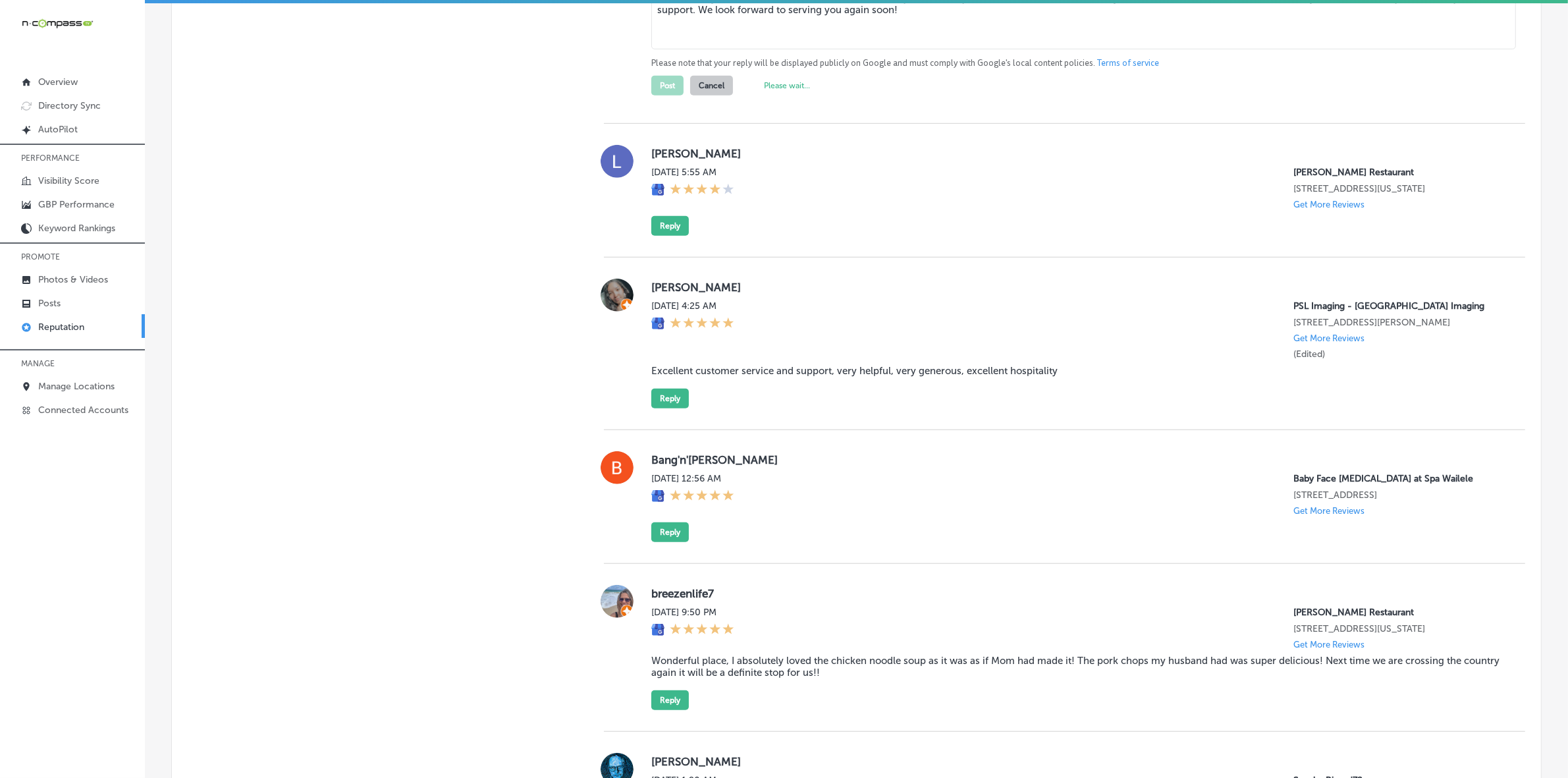
type textarea "x"
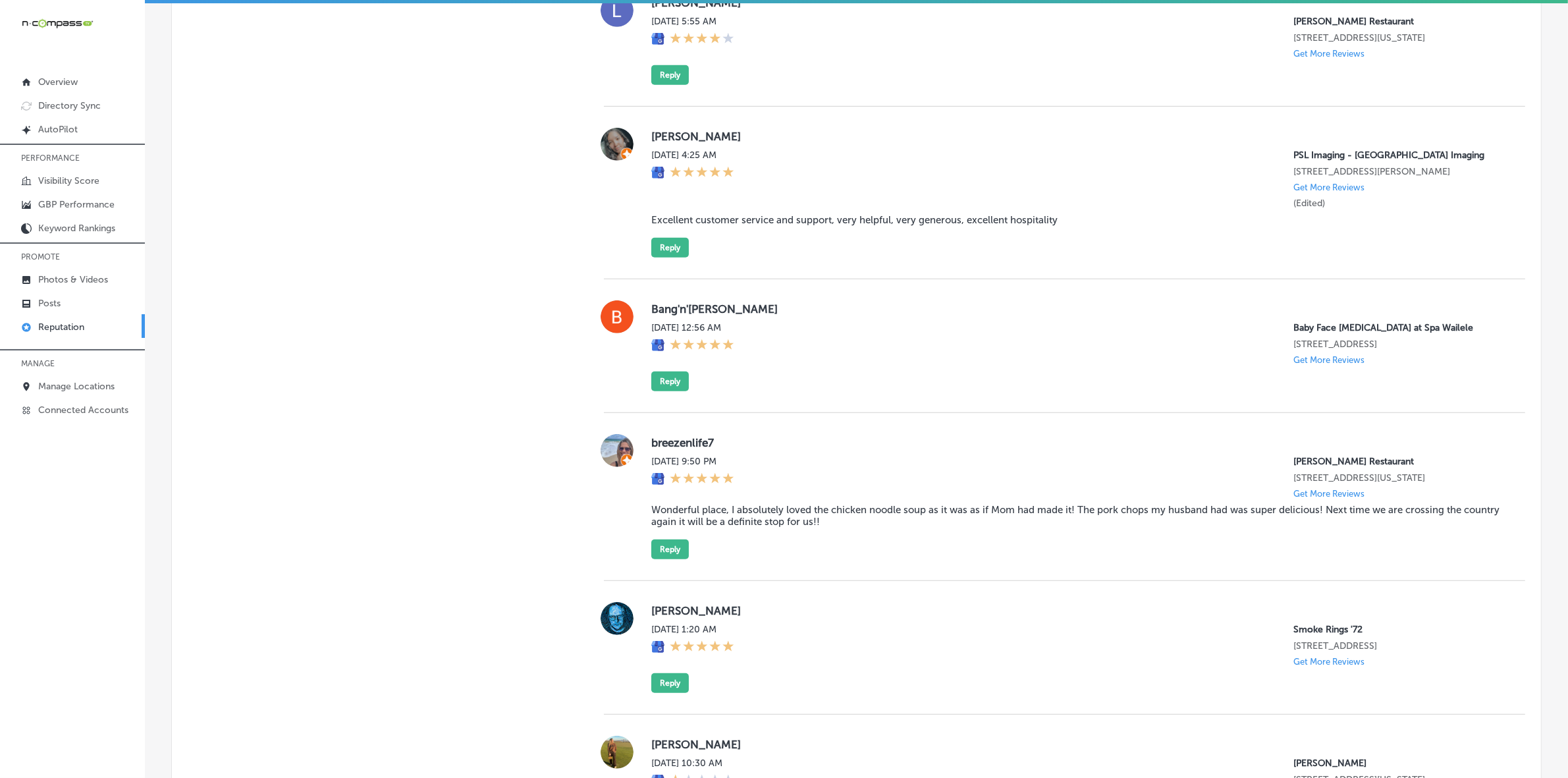
scroll to position [851, 0]
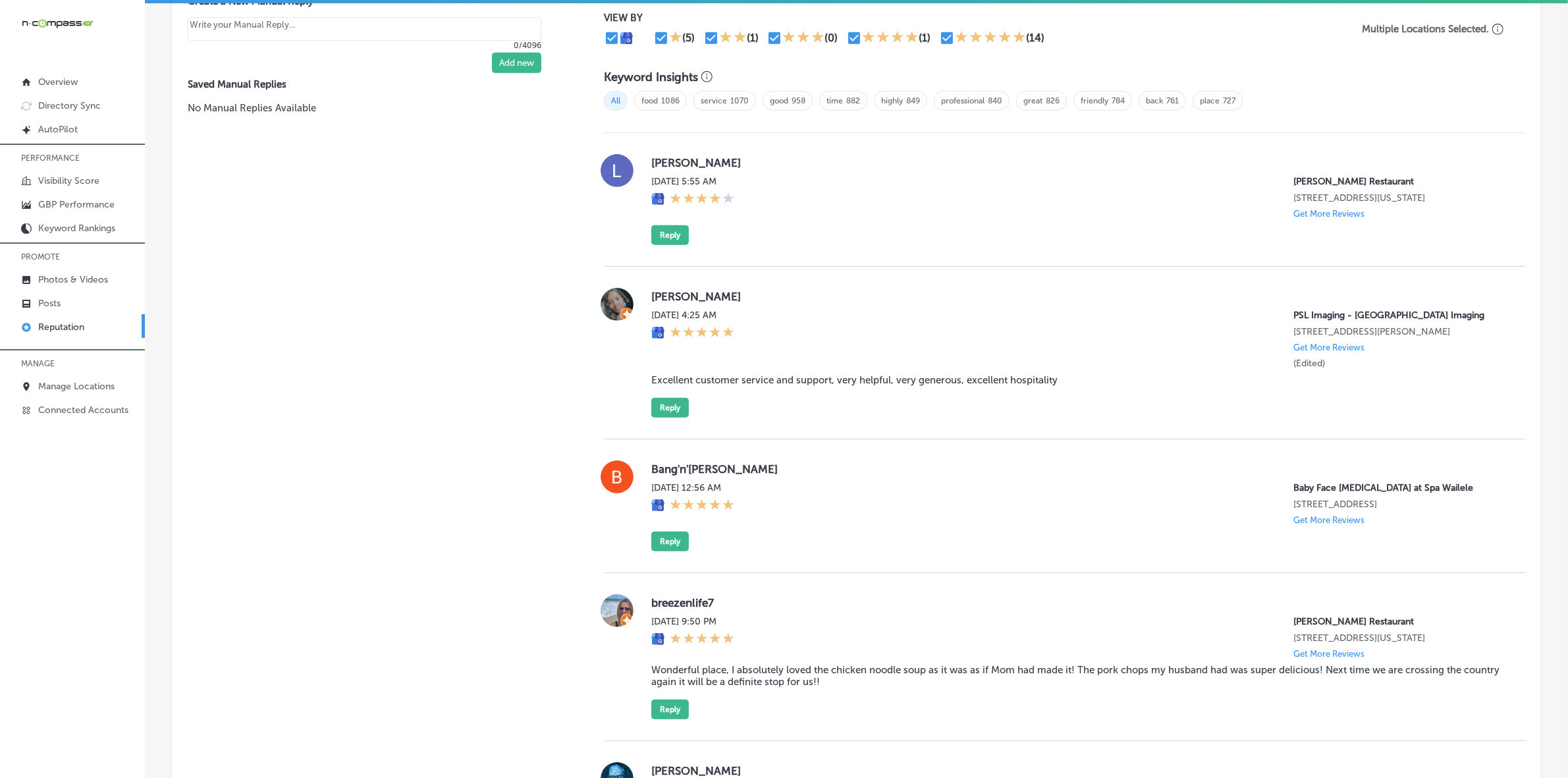
click at [656, 164] on label "[PERSON_NAME]" at bounding box center [1078, 162] width 853 height 13
copy label "[PERSON_NAME]"
click at [670, 235] on button "Reply" at bounding box center [670, 235] width 37 height 20
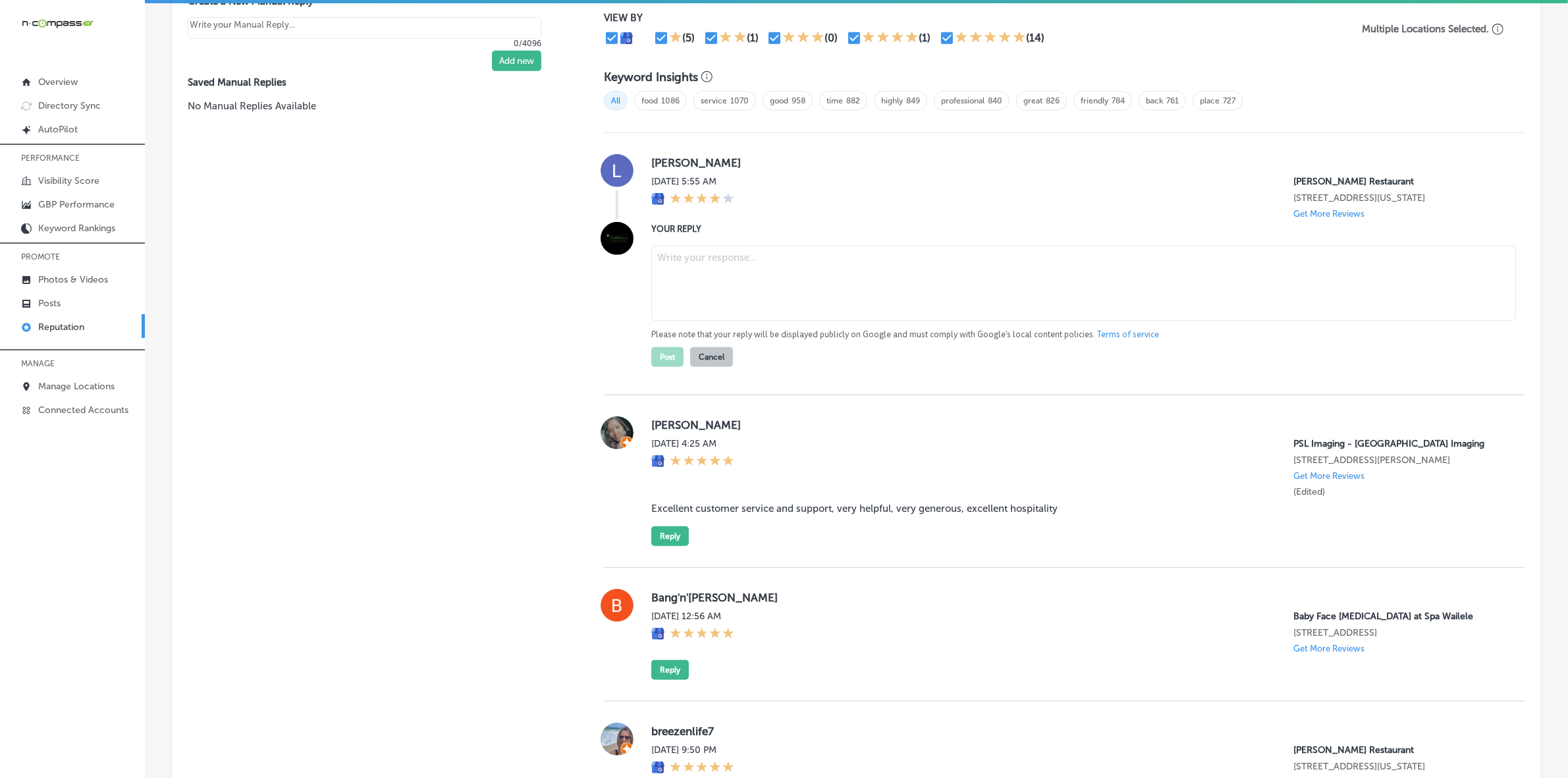
click at [723, 272] on textarea at bounding box center [1084, 283] width 865 height 75
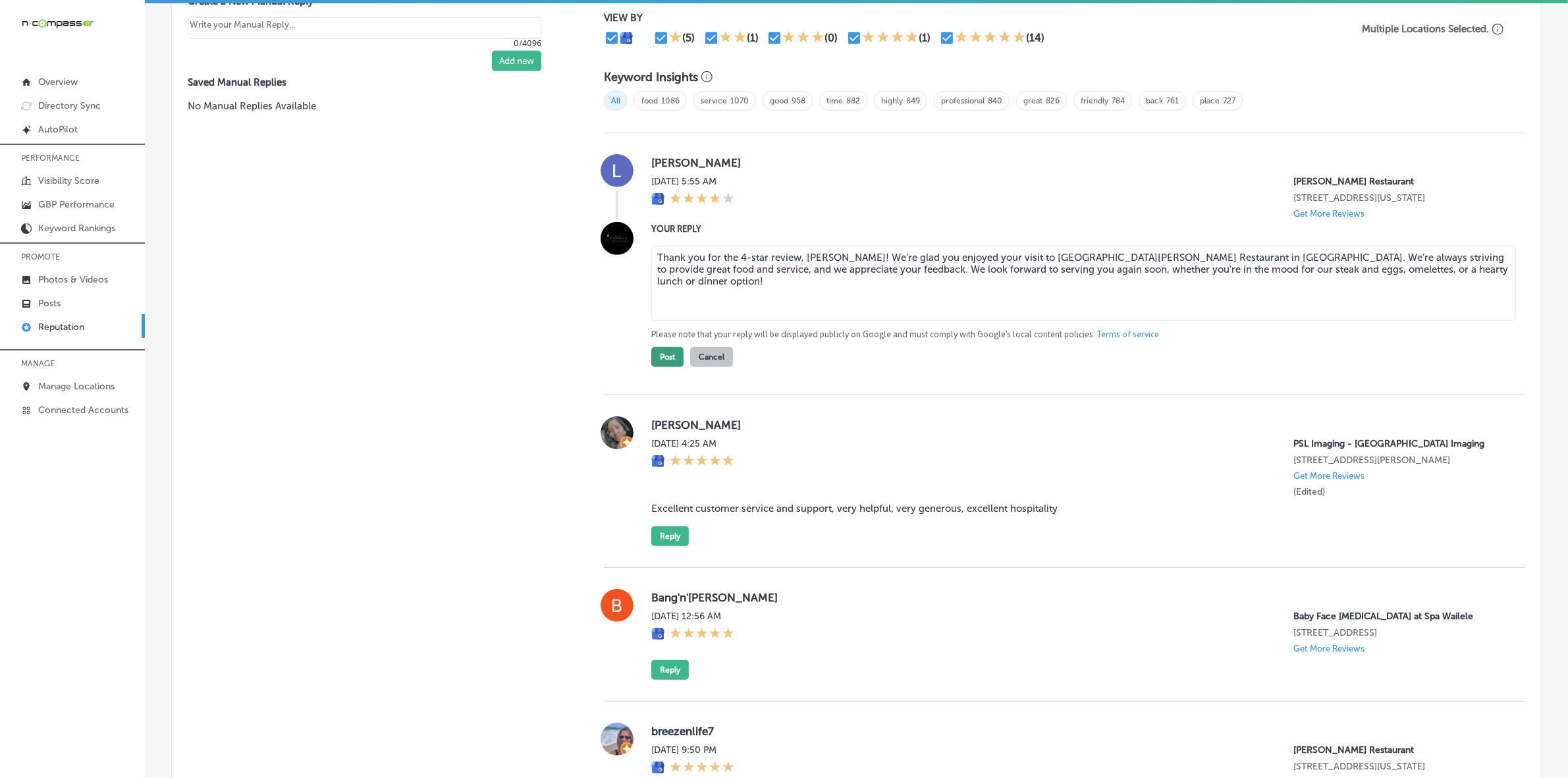
type textarea "Thank you for the 4-star review, [PERSON_NAME]! We're glad you enjoyed your vis…"
click at [657, 367] on button "Post" at bounding box center [668, 357] width 32 height 20
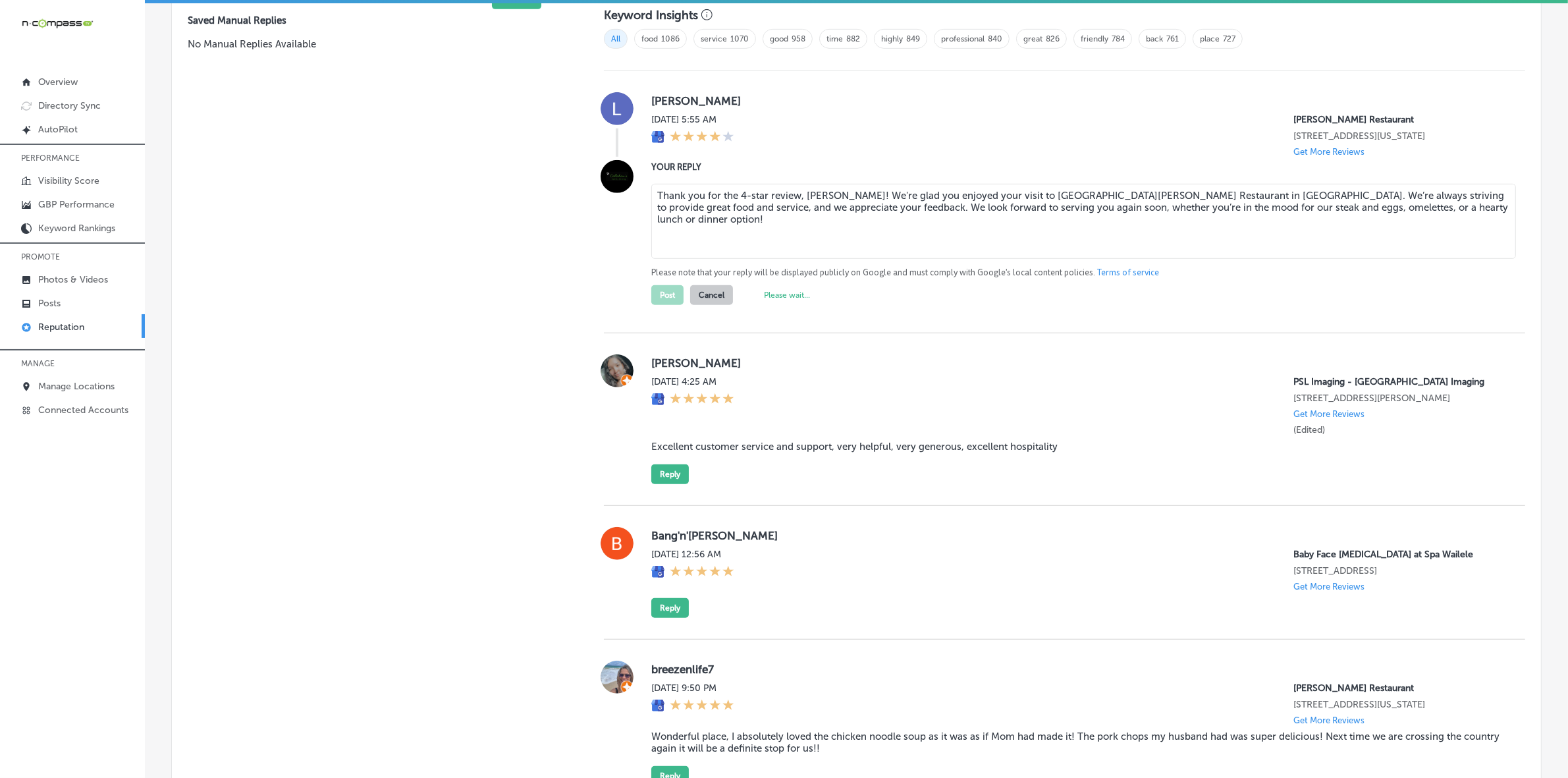
scroll to position [1099, 0]
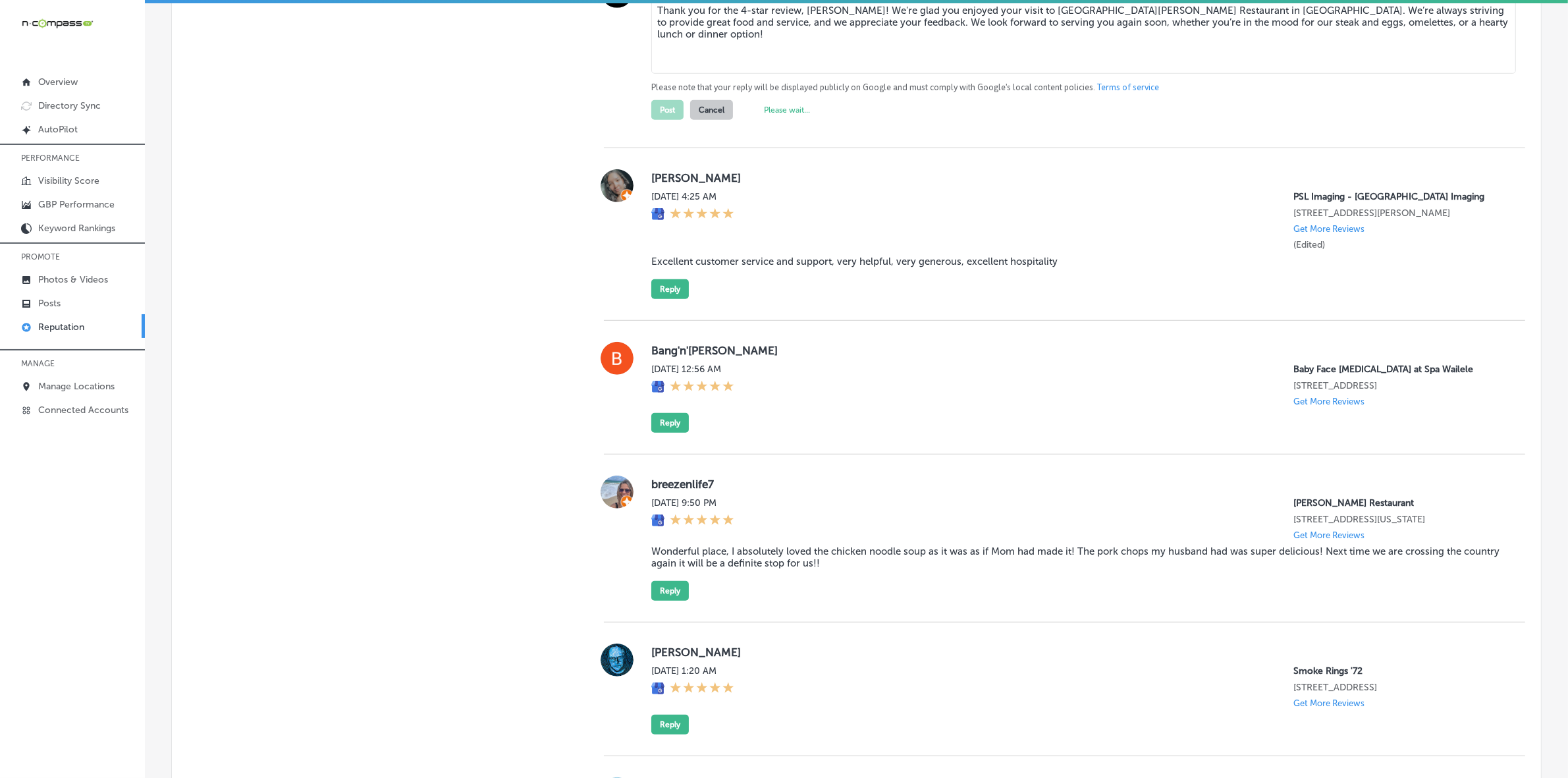
type textarea "x"
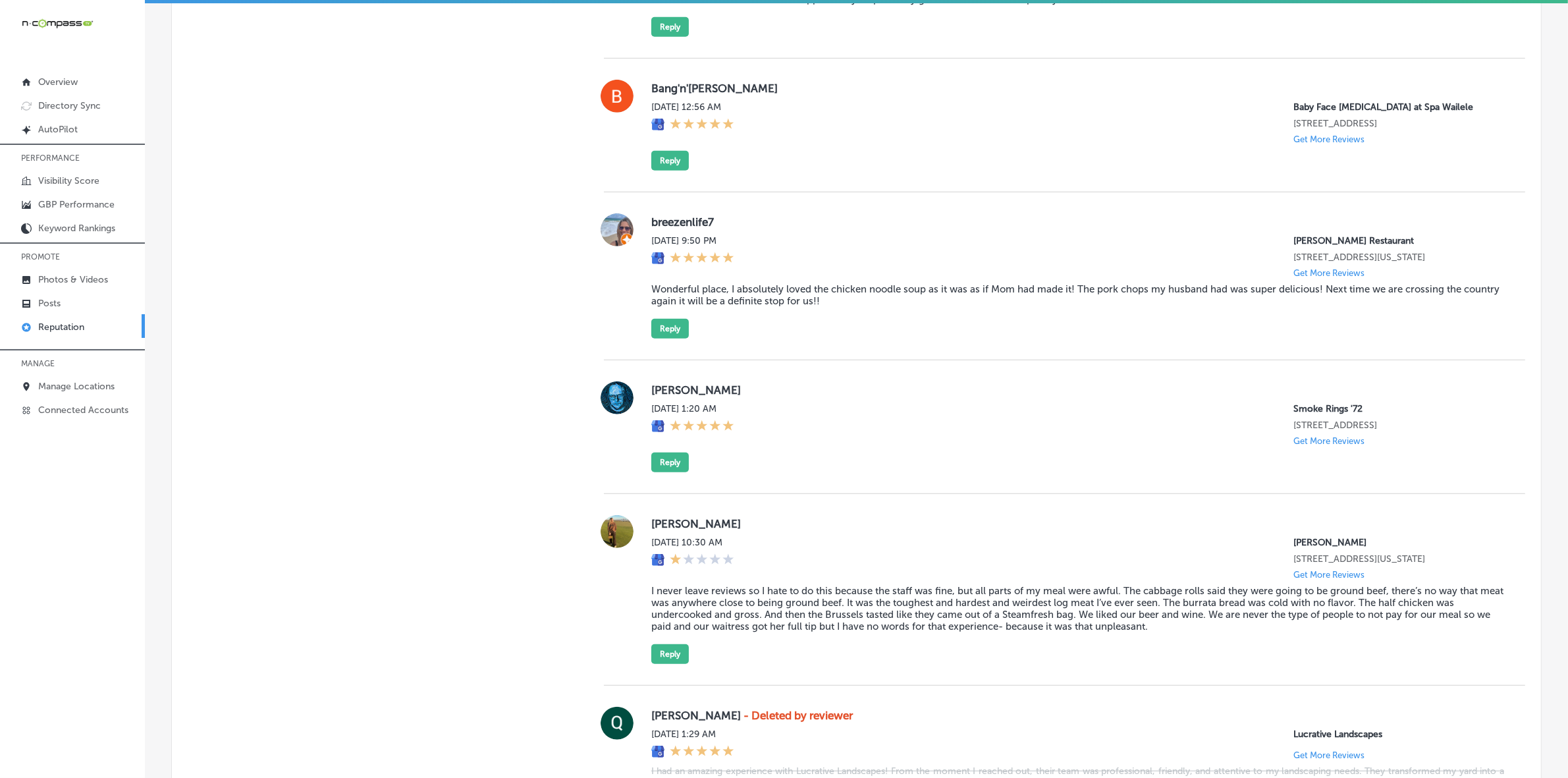
click at [673, 229] on label "breezenlife7" at bounding box center [1078, 222] width 853 height 13
copy label "breezenlife7"
click at [789, 305] on blockquote "Wonderful place, I absolutely loved the chicken noodle soup as it was as if Mom…" at bounding box center [1078, 295] width 853 height 24
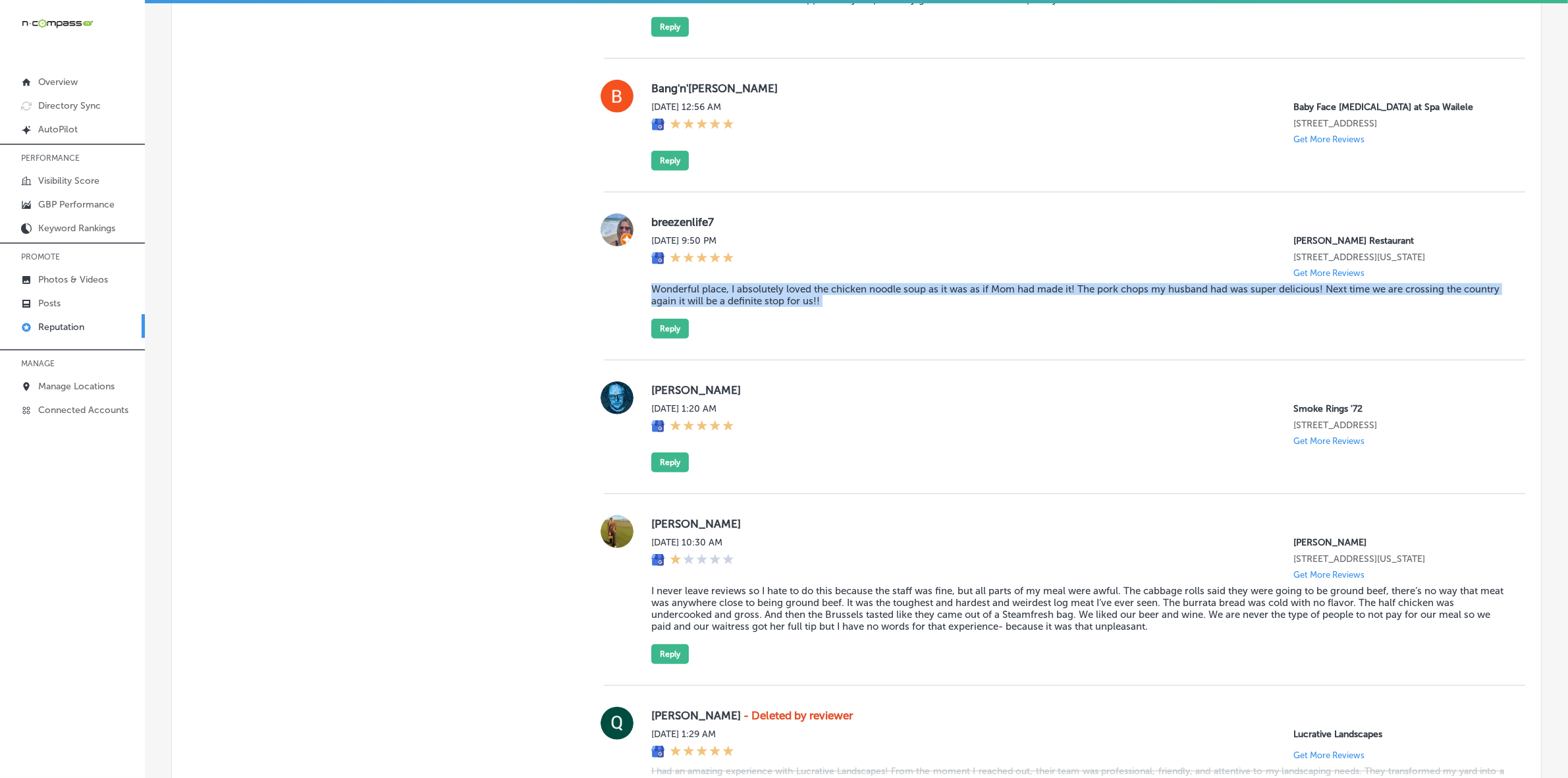
click at [789, 305] on blockquote "Wonderful place, I absolutely loved the chicken noodle soup as it was as if Mom…" at bounding box center [1078, 295] width 853 height 24
copy blockquote "Wonderful place, I absolutely loved the chicken noodle soup as it was as if Mom…"
click at [653, 339] on button "Reply" at bounding box center [670, 329] width 37 height 20
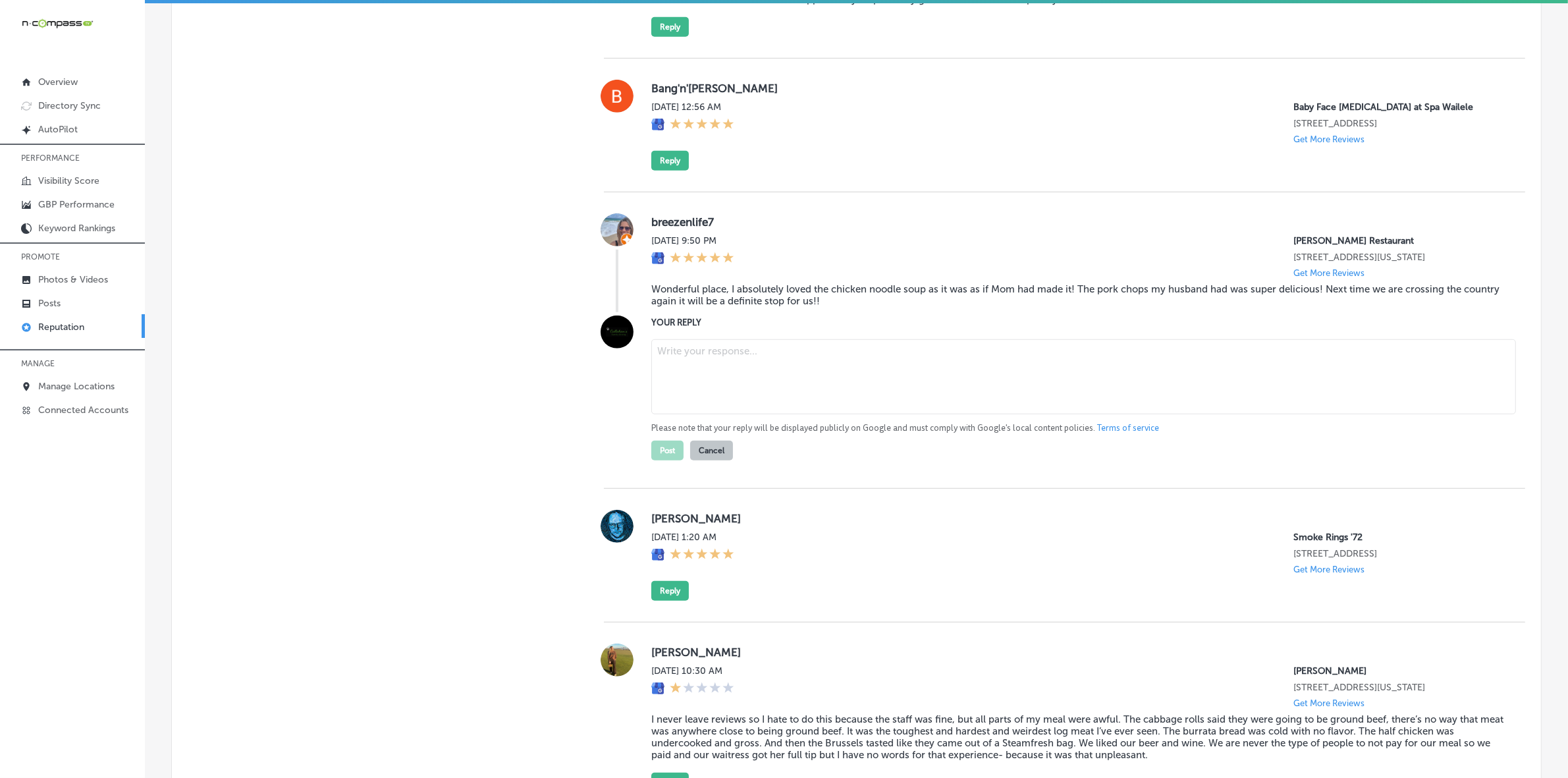
click at [764, 379] on textarea at bounding box center [1084, 376] width 865 height 75
paste textarea "Thank you for your wonderful review, [Reviewer Name]! We're so glad you enjoyed…"
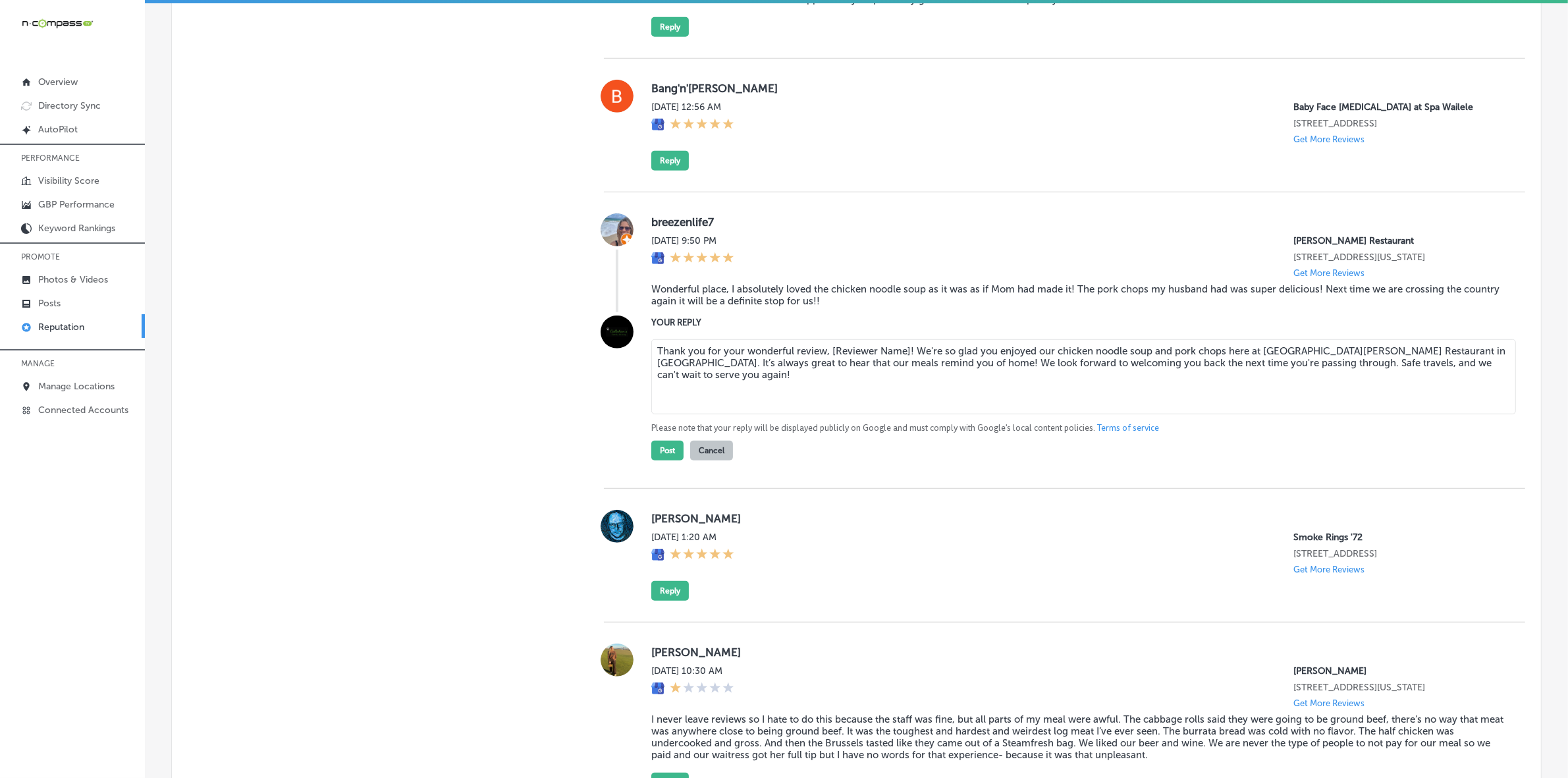
drag, startPoint x: 906, startPoint y: 371, endPoint x: 822, endPoint y: 373, distance: 84.0
click at [822, 373] on textarea "Thank you for your wonderful review, [Reviewer Name]! We're so glad you enjoyed…" at bounding box center [1084, 376] width 865 height 75
type textarea "Thank you for your wonderful review! We're so glad you enjoyed our chicken nood…"
click at [659, 434] on p "Please note that your reply will be displayed publicly on Google and must compl…" at bounding box center [1078, 428] width 853 height 11
click at [660, 461] on button "Post" at bounding box center [668, 451] width 32 height 20
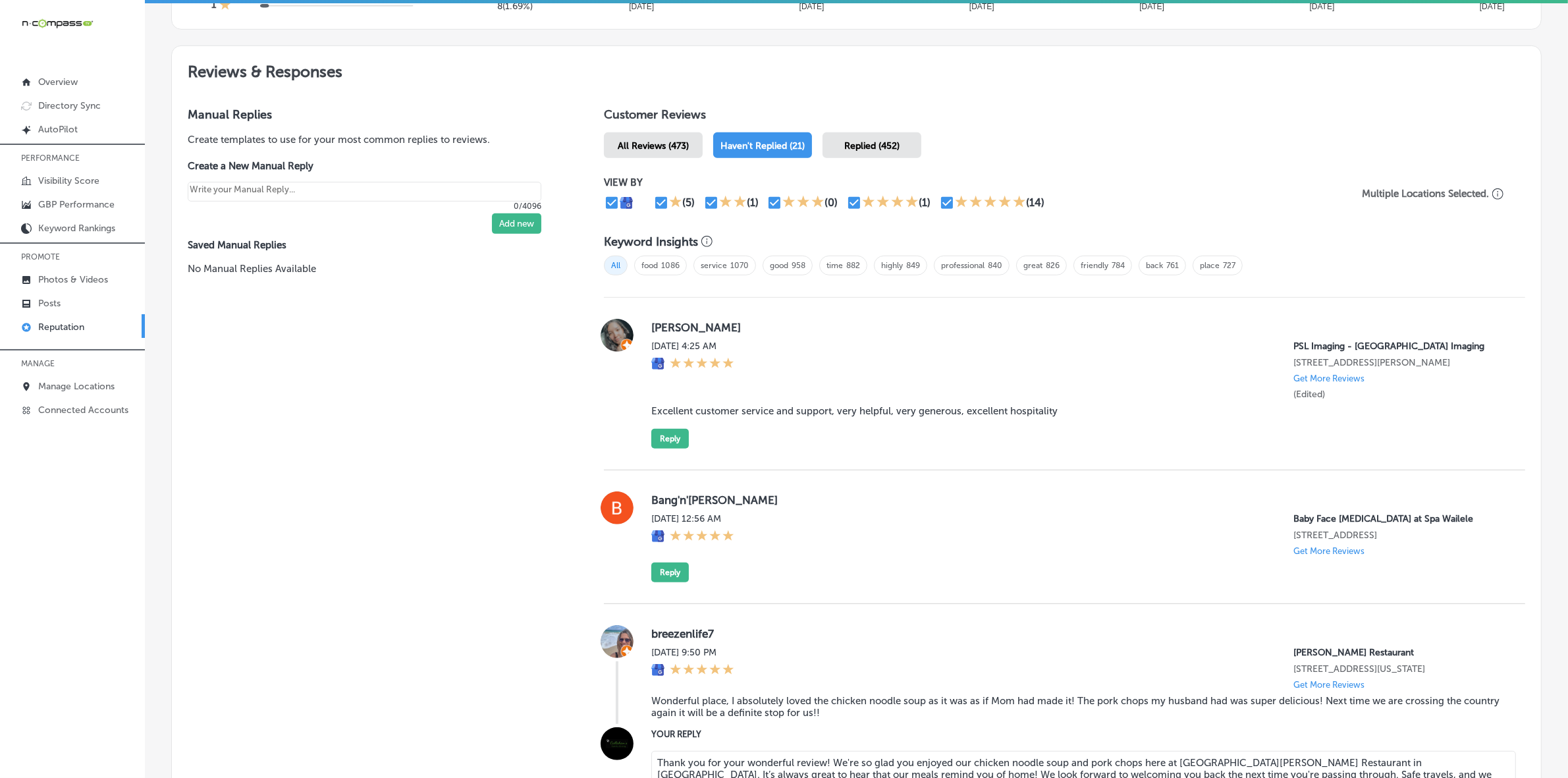
type textarea "x"
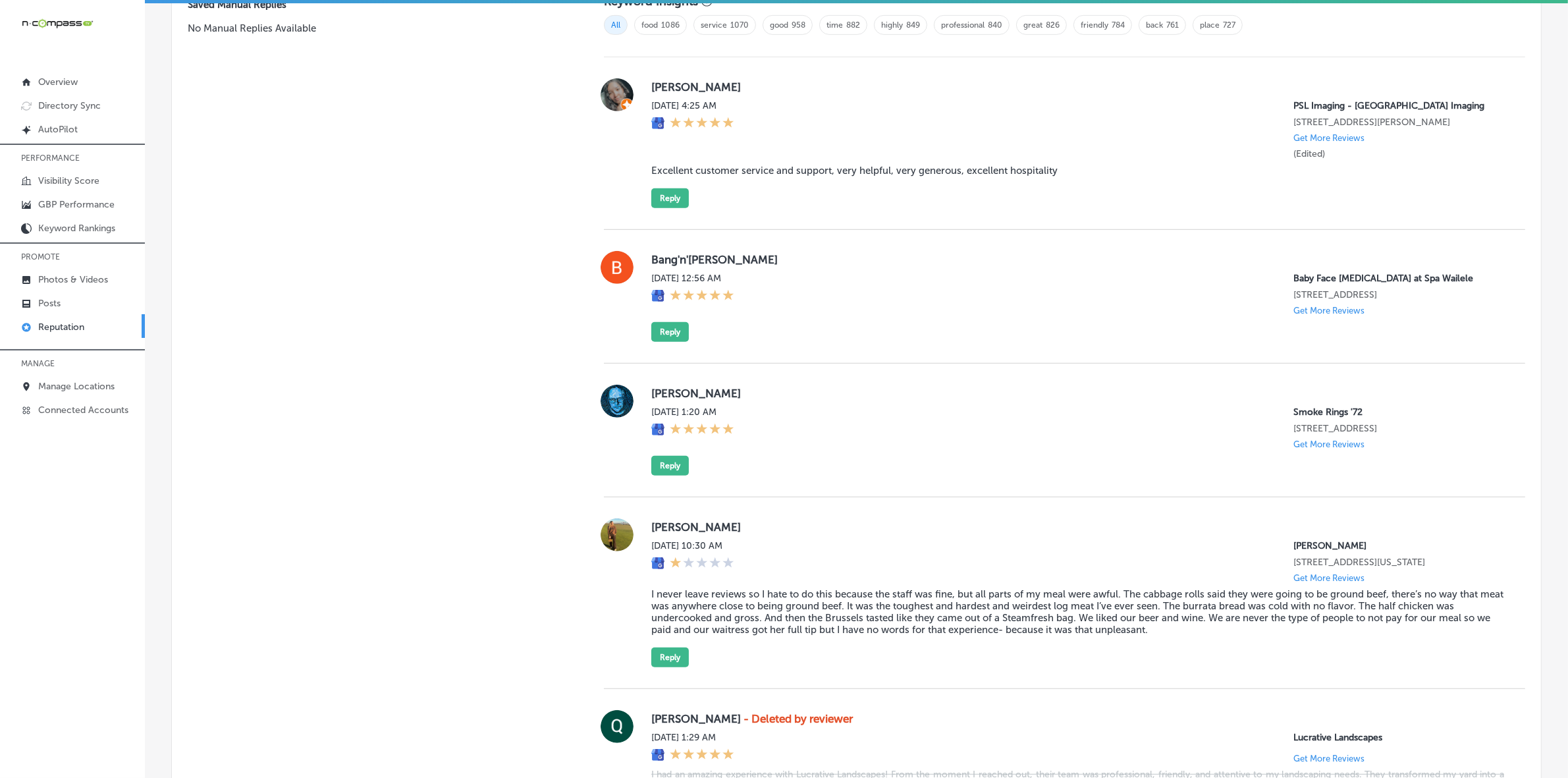
scroll to position [683, 0]
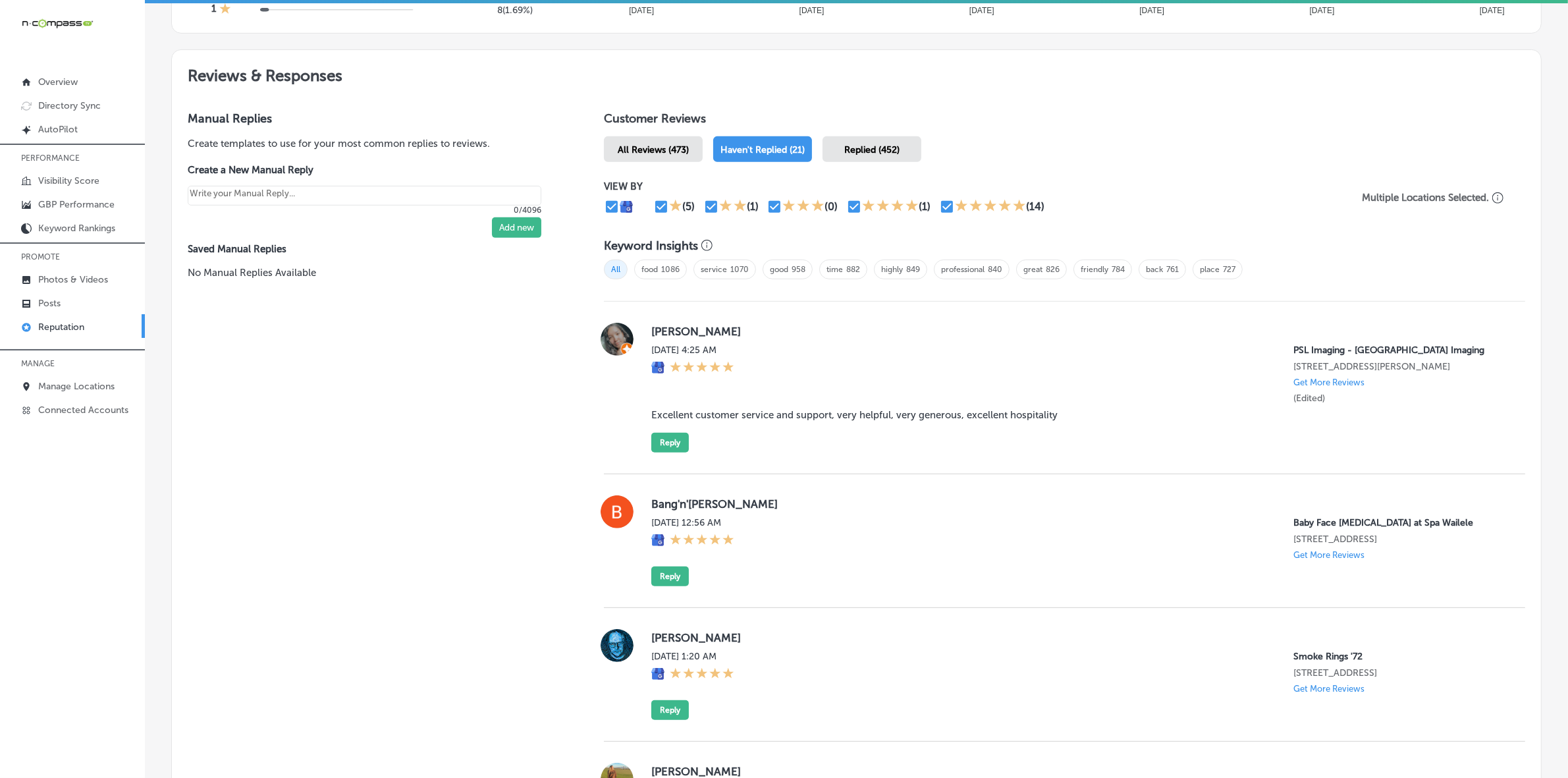
click at [659, 334] on label "[PERSON_NAME]" at bounding box center [1078, 331] width 853 height 13
copy label "[PERSON_NAME]"
click at [739, 421] on blockquote "Excellent customer service and support, very helpful, very generous, excellent …" at bounding box center [1078, 415] width 853 height 11
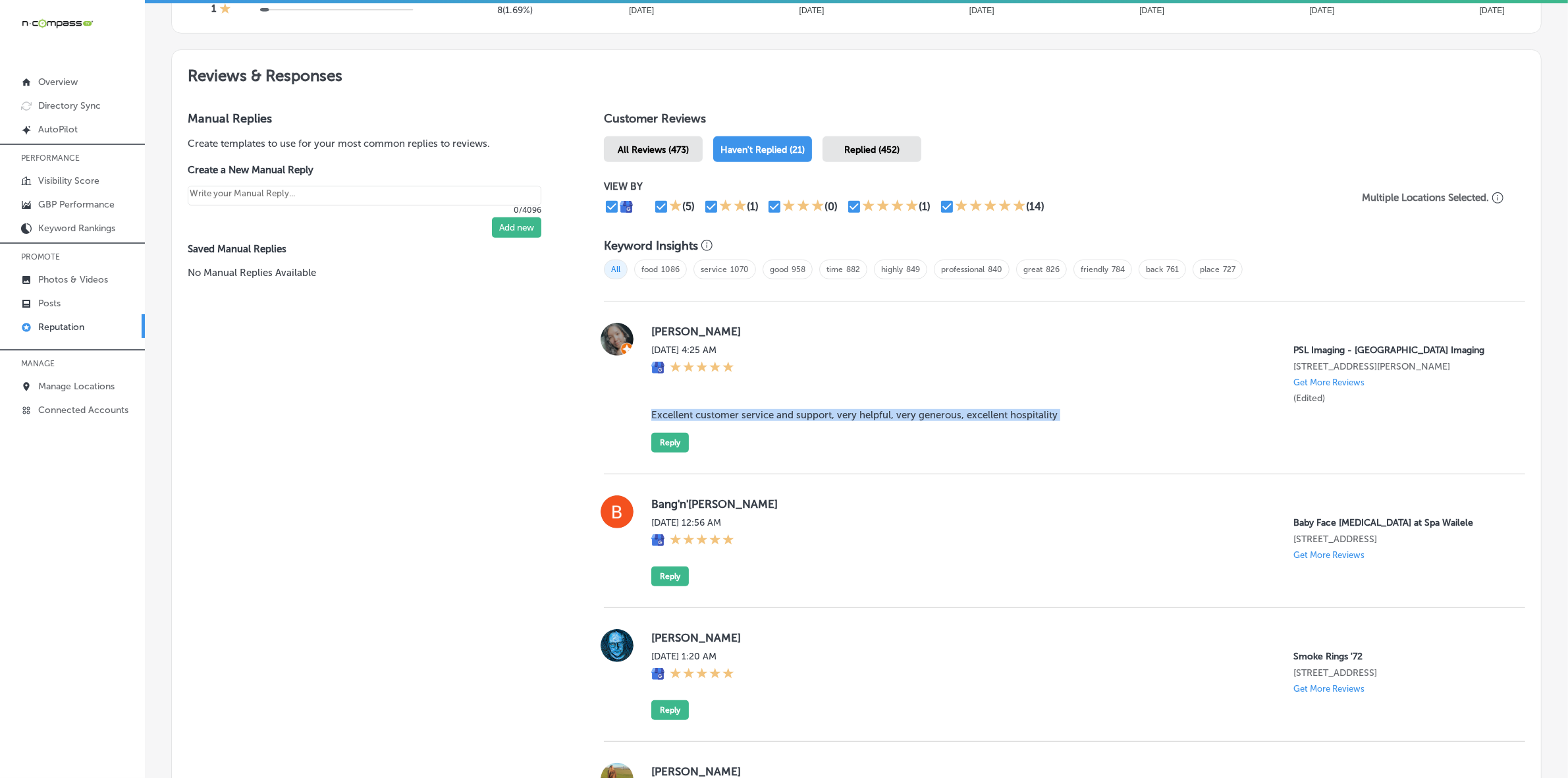
click at [739, 421] on blockquote "Excellent customer service and support, very helpful, very generous, excellent …" at bounding box center [1078, 415] width 853 height 11
copy blockquote "Excellent customer service and support, very helpful, very generous, excellent …"
click at [656, 453] on button "Reply" at bounding box center [670, 443] width 37 height 20
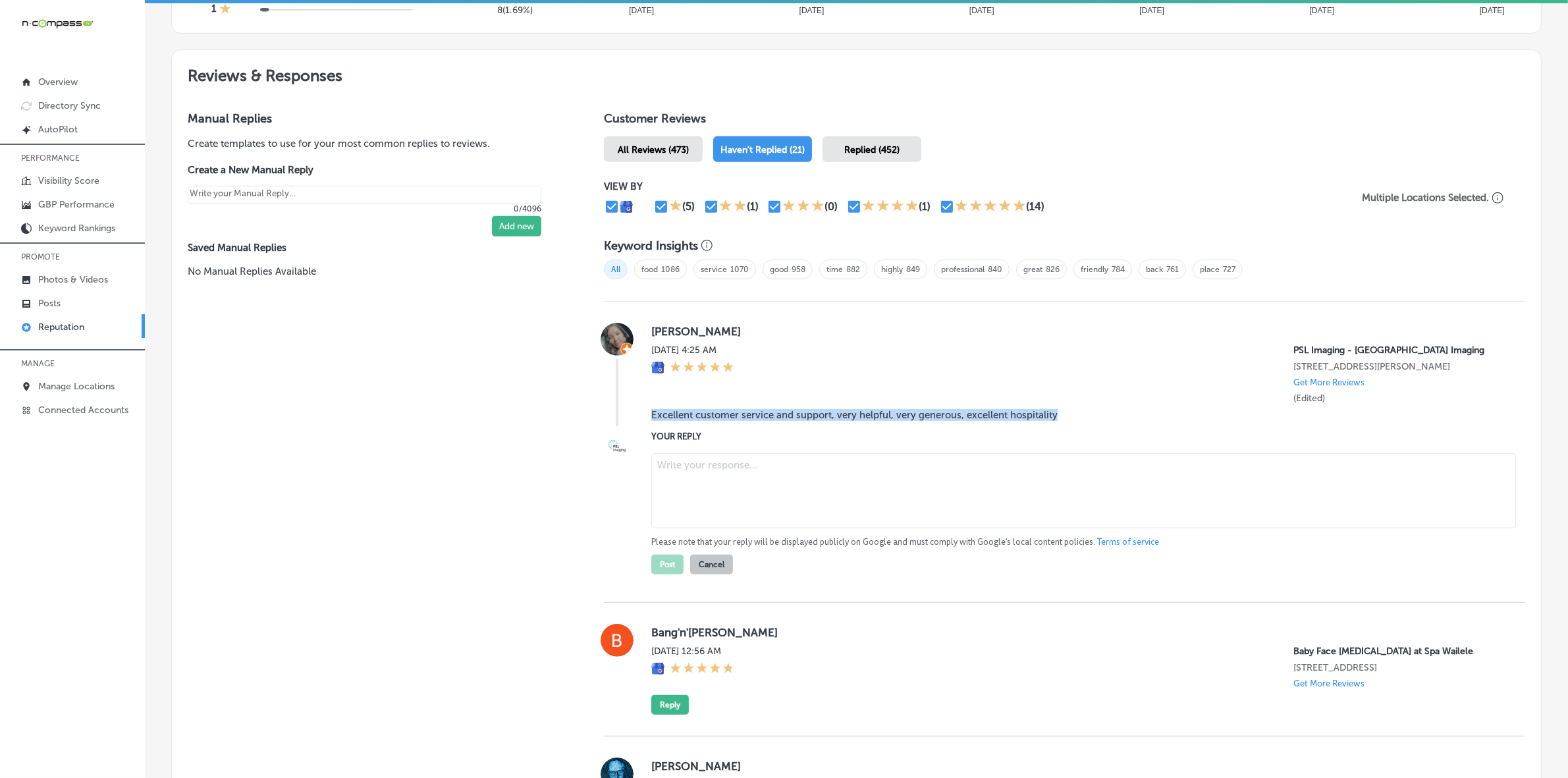
click at [726, 480] on textarea at bounding box center [1084, 490] width 865 height 75
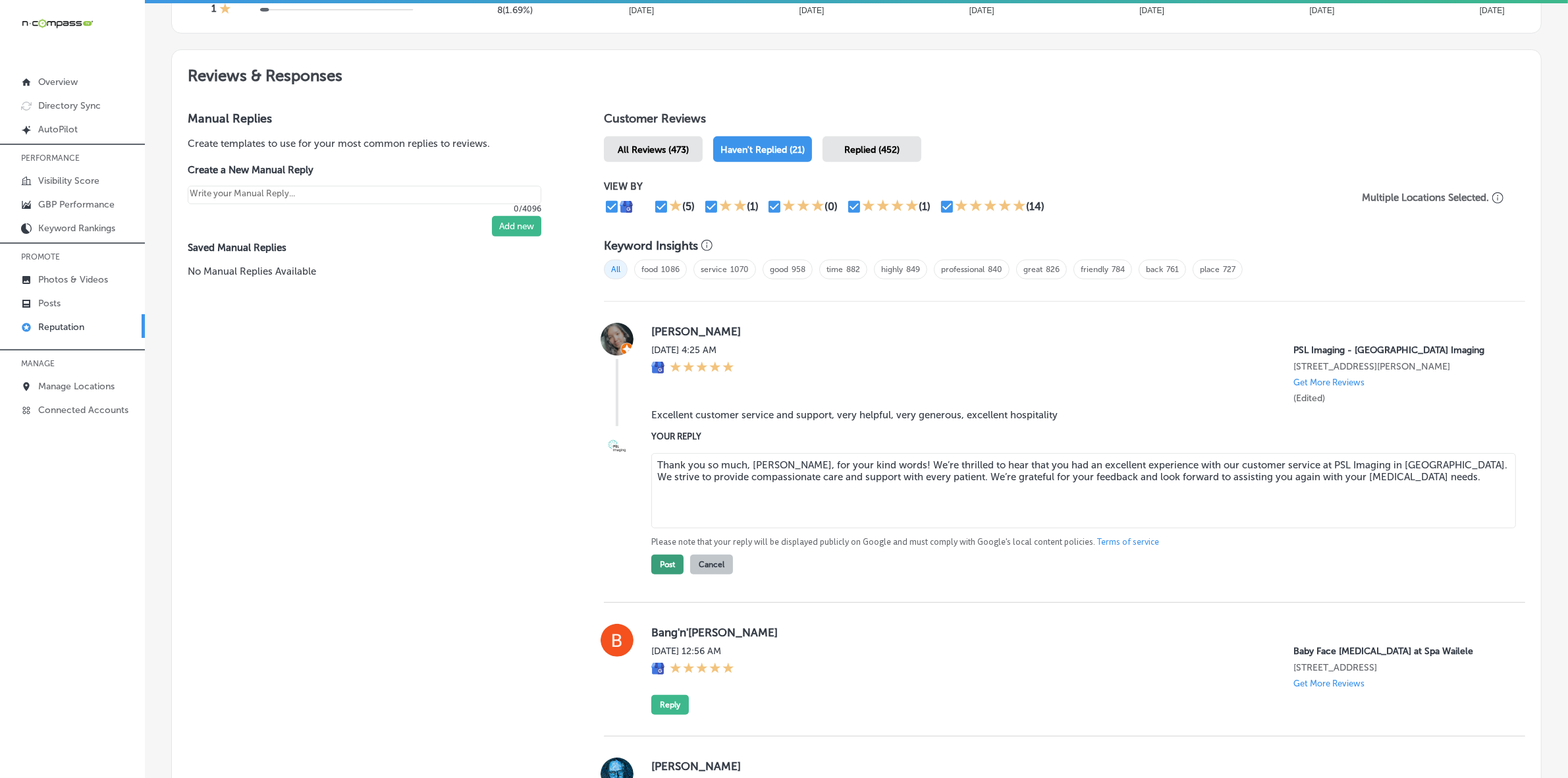
type textarea "Thank you so much, [PERSON_NAME], for your kind words! We’re thrilled to hear t…"
click at [661, 575] on button "Post" at bounding box center [668, 565] width 32 height 20
type textarea "x"
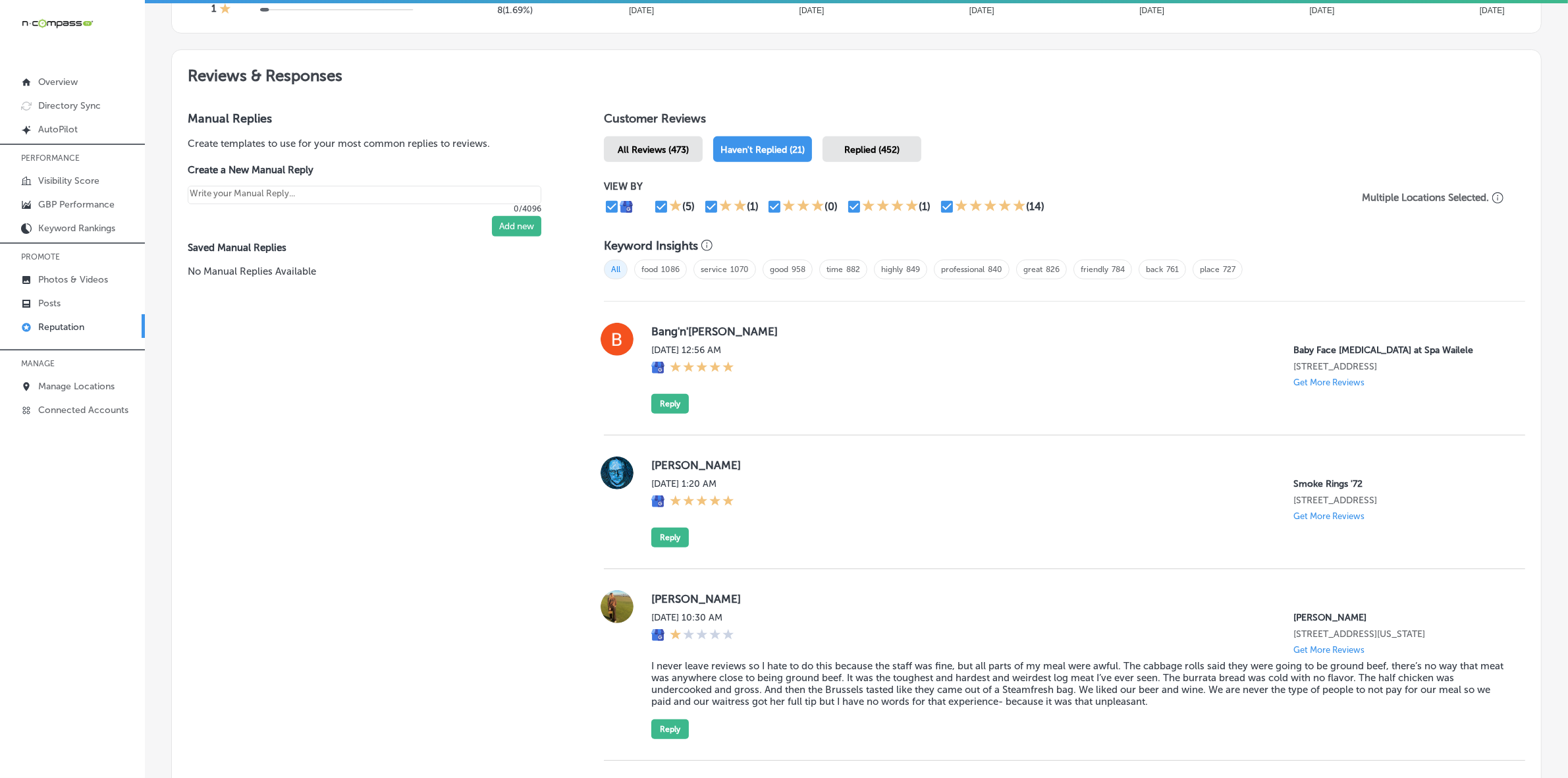
click at [664, 336] on label "Bang'n'[PERSON_NAME]" at bounding box center [1078, 331] width 853 height 13
copy label "Bang'n'[PERSON_NAME]"
click at [659, 412] on button "Reply" at bounding box center [670, 404] width 37 height 20
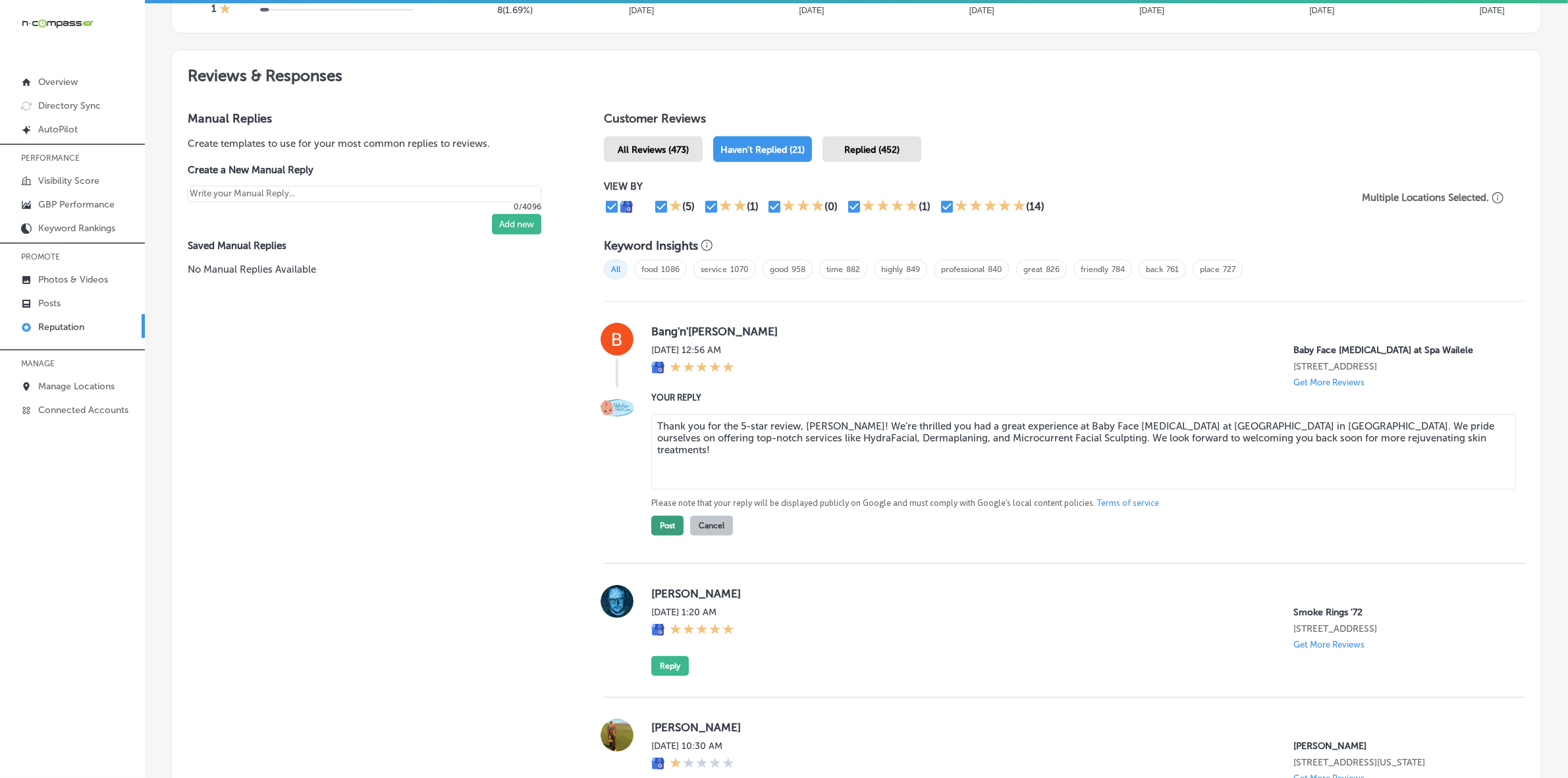
type textarea "Thank you for the 5-star review, [PERSON_NAME]! We’re thrilled you had a great …"
click at [669, 530] on button "Post" at bounding box center [668, 526] width 32 height 20
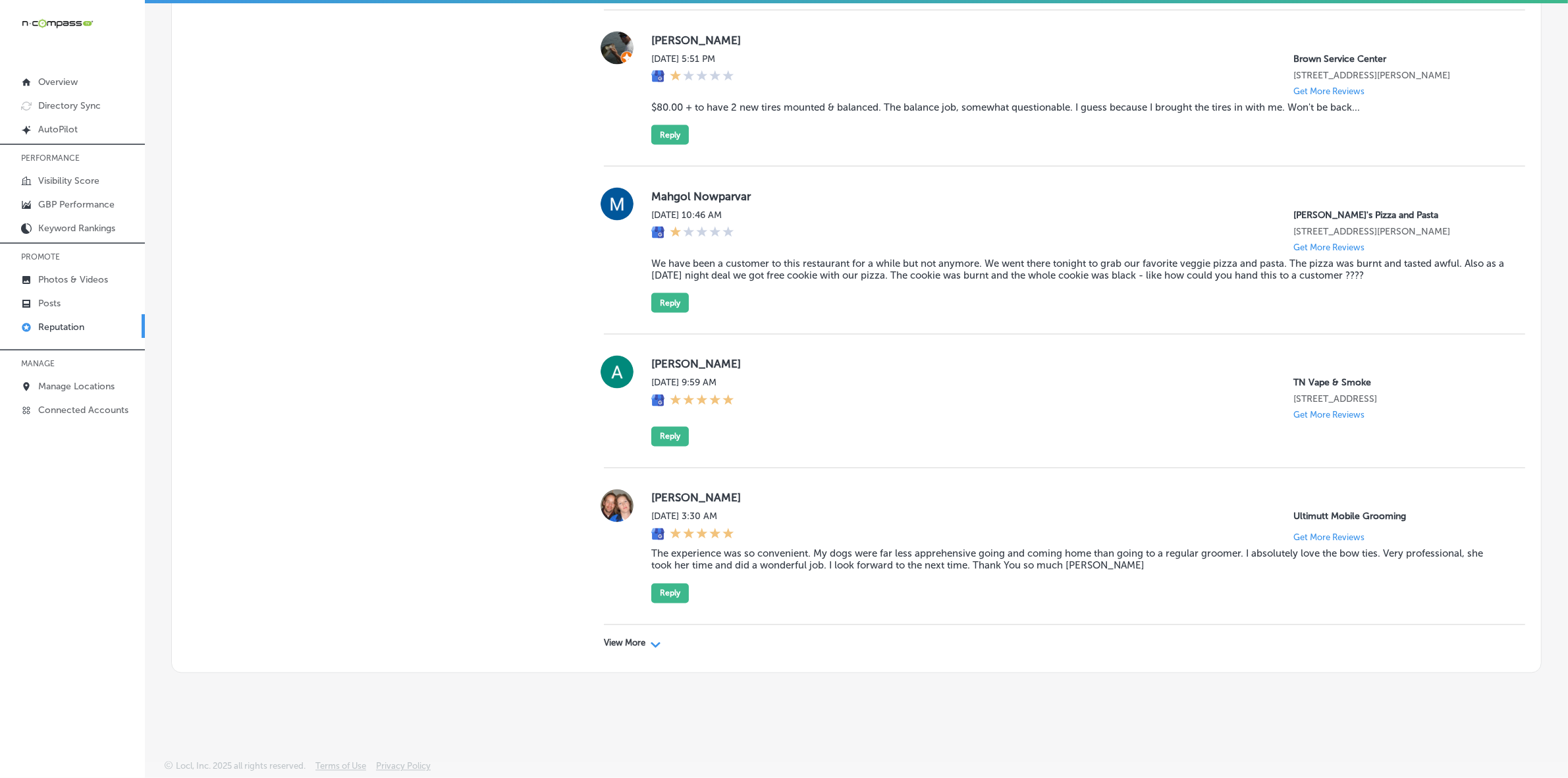
scroll to position [2830, 0]
click at [608, 639] on p "View More" at bounding box center [625, 643] width 41 height 11
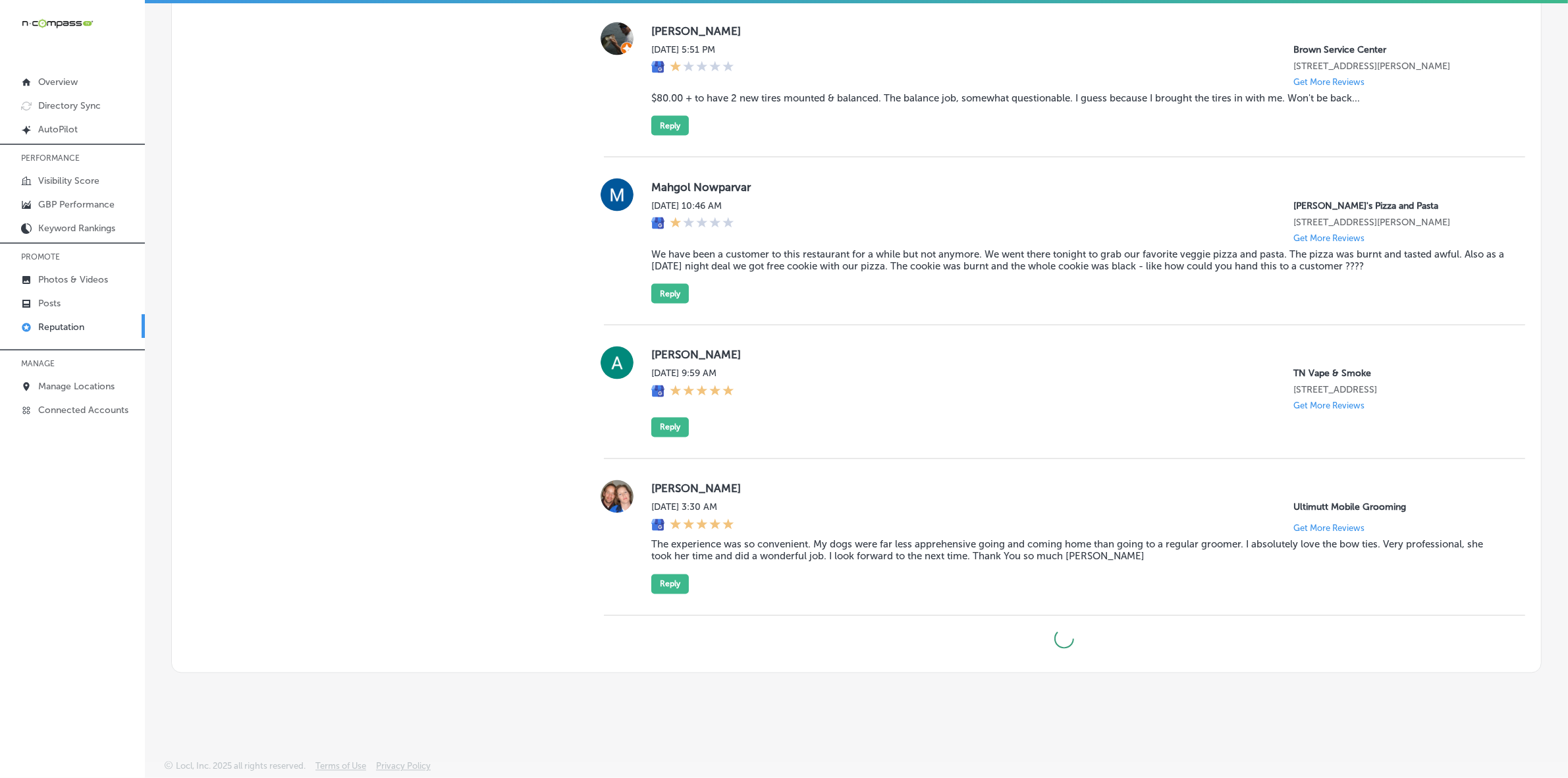
type textarea "x"
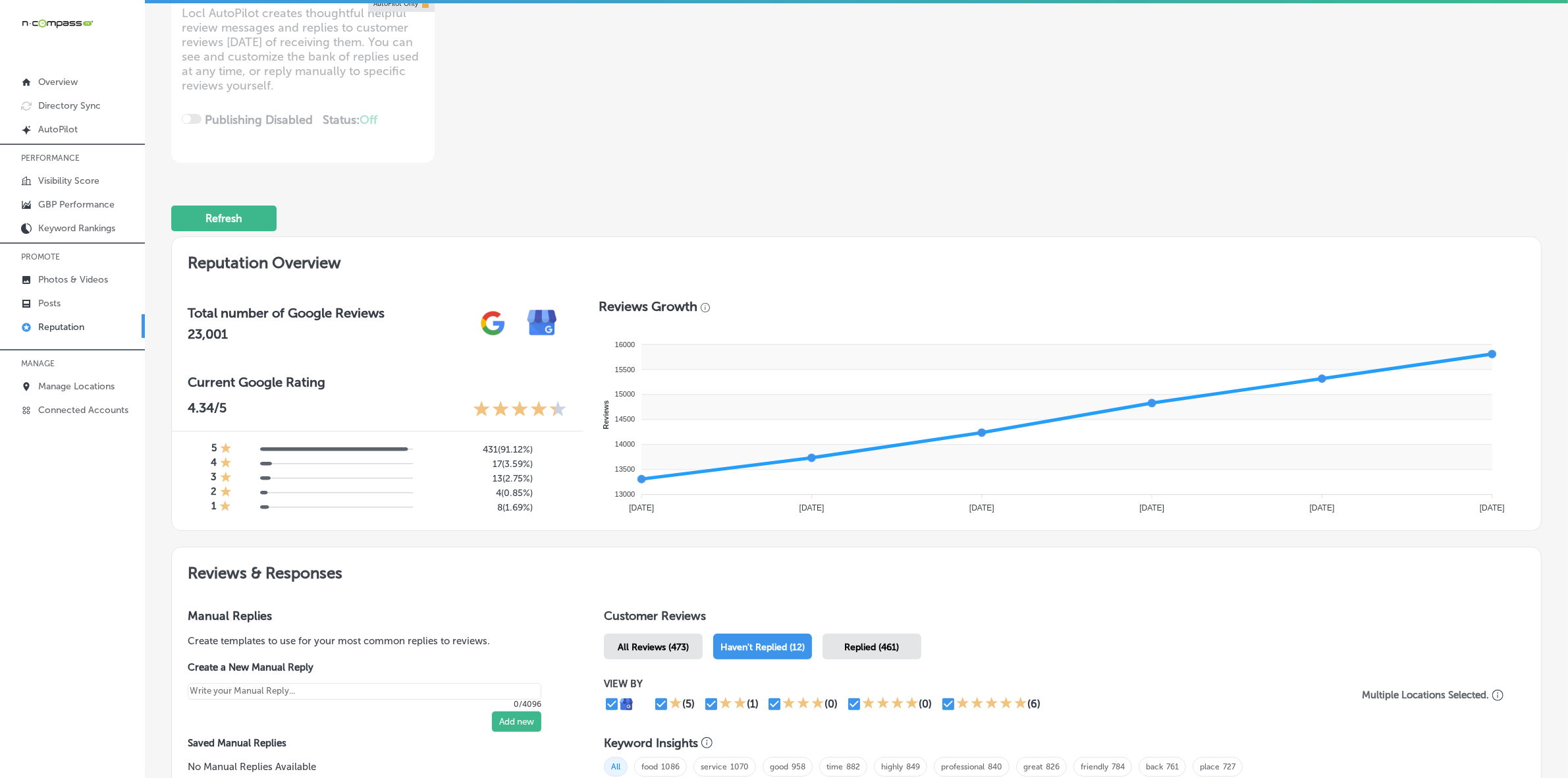
scroll to position [185, 0]
